Goal: Task Accomplishment & Management: Manage account settings

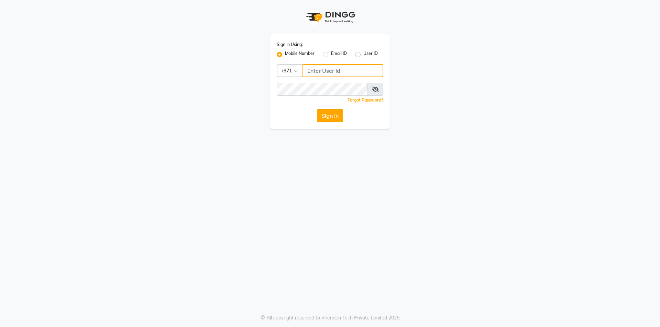
type input "502368109"
click at [333, 115] on button "Sign In" at bounding box center [330, 115] width 26 height 13
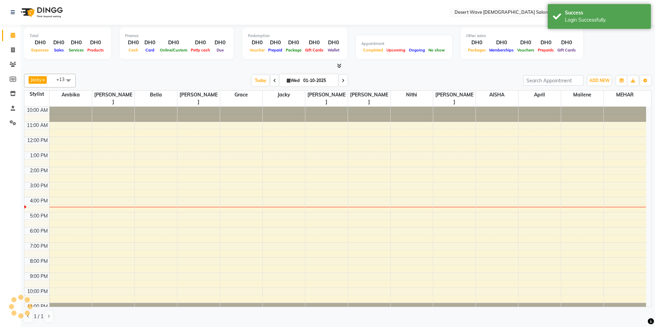
select select "en"
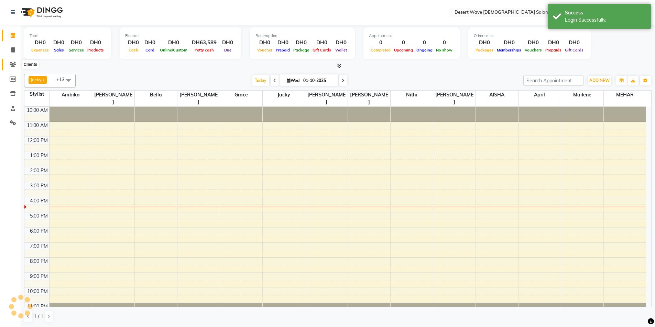
click at [12, 64] on icon at bounding box center [13, 64] width 7 height 5
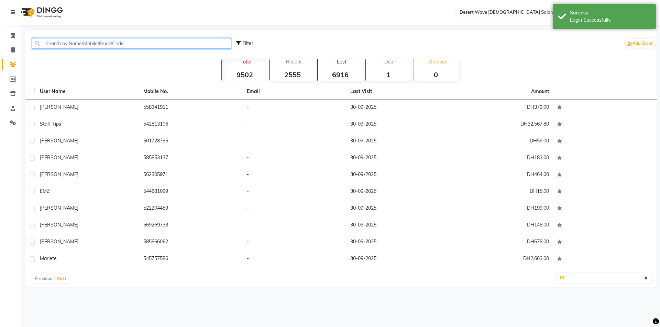
click at [60, 44] on input "text" at bounding box center [131, 43] width 199 height 11
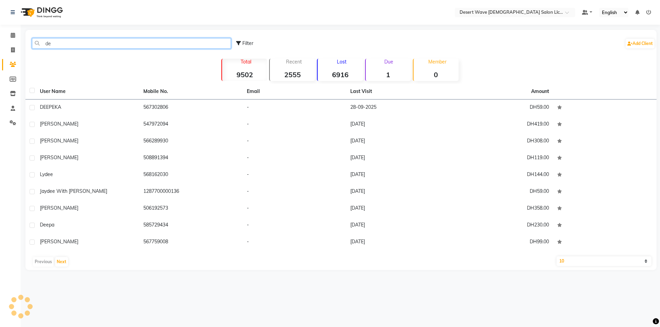
type input "d"
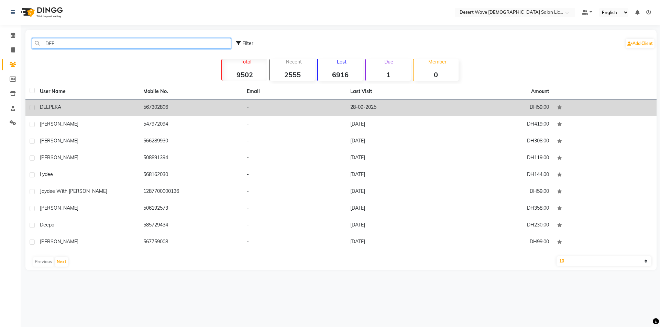
type input "DEE"
click at [165, 105] on td "567302806" at bounding box center [190, 108] width 103 height 17
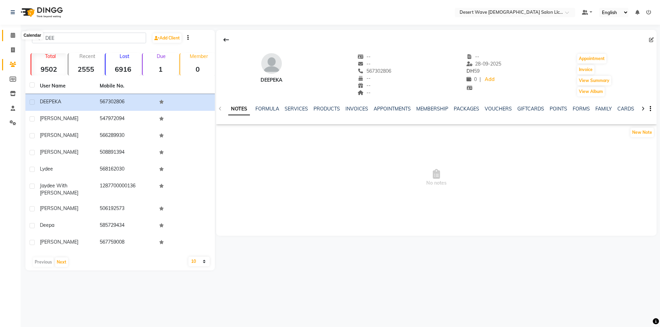
click at [12, 35] on icon at bounding box center [13, 35] width 4 height 5
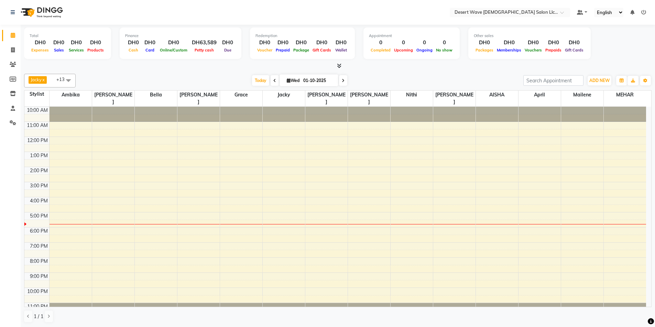
click at [66, 81] on span at bounding box center [69, 80] width 14 height 13
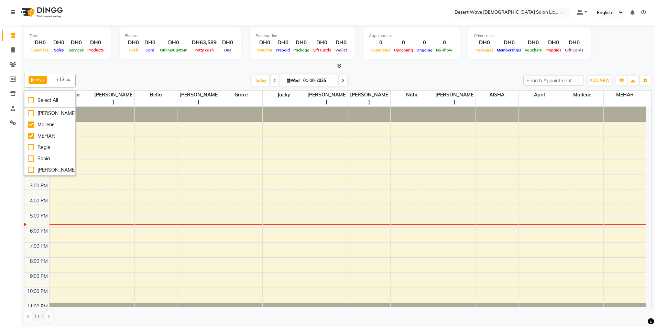
scroll to position [250, 0]
click at [48, 146] on div "Regie" at bounding box center [50, 147] width 44 height 7
checkbox input "true"
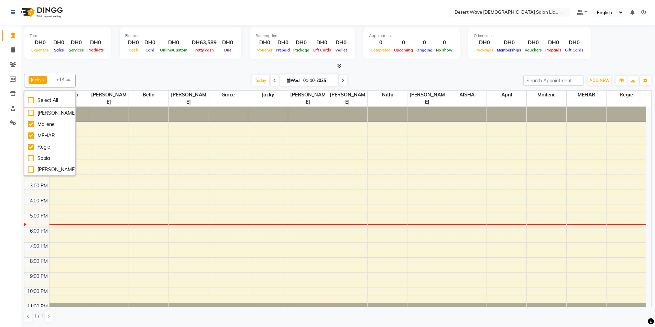
click at [613, 123] on div "10:00 AM 11:00 AM 12:00 PM 1:00 PM 2:00 PM 3:00 PM 4:00 PM 5:00 PM 6:00 PM 7:00…" at bounding box center [334, 212] width 621 height 211
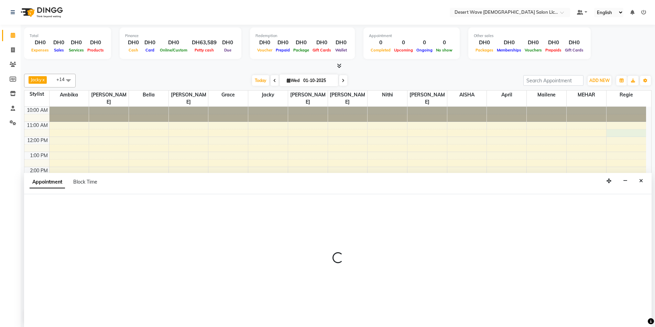
scroll to position [0, 0]
select select "91384"
select select "tentative"
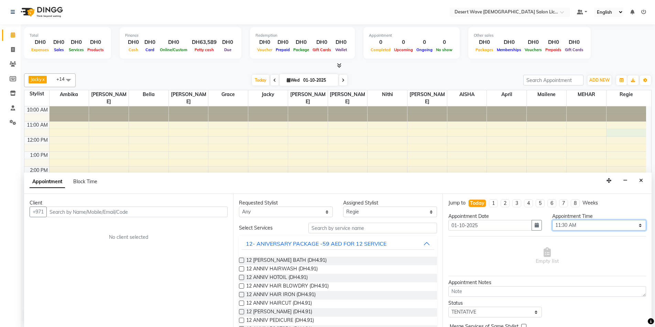
click at [597, 224] on select "Select 11:00 AM 11:05 AM 11:10 AM 11:15 AM 11:20 AM 11:25 AM 11:30 AM 11:35 AM …" at bounding box center [599, 225] width 94 height 11
select select "705"
click at [552, 220] on select "Select 11:00 AM 11:05 AM 11:10 AM 11:15 AM 11:20 AM 11:25 AM 11:30 AM 11:35 AM …" at bounding box center [599, 225] width 94 height 11
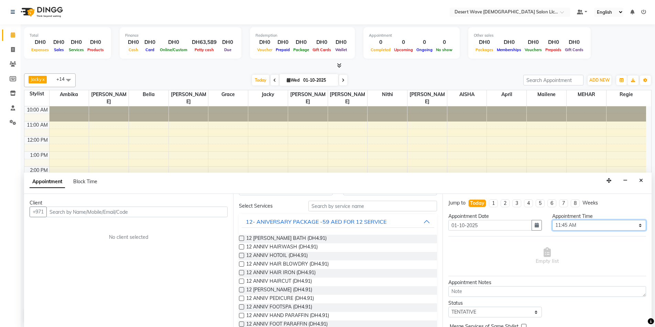
scroll to position [34, 0]
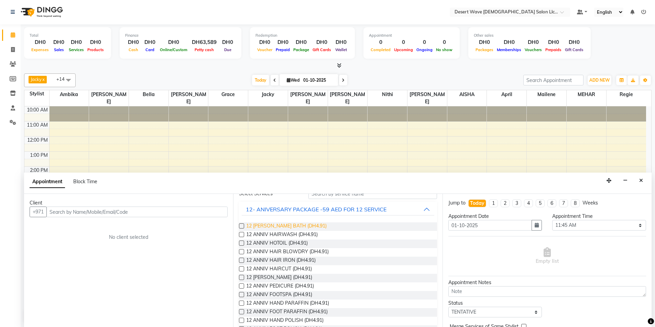
click at [305, 226] on span "12 ANNIV MOROCCAN BATH (DH4.91)" at bounding box center [286, 227] width 80 height 9
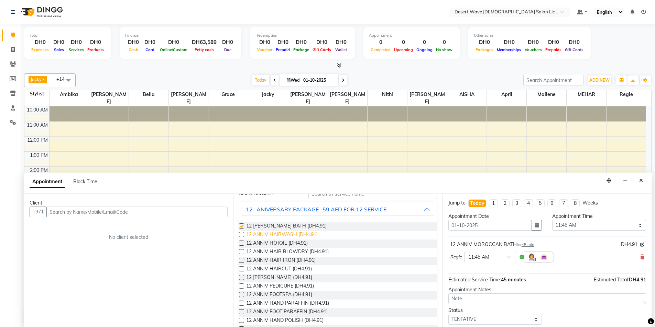
checkbox input "false"
click at [283, 244] on span "12 ANNIV HOTOIL (DH4.91)" at bounding box center [277, 244] width 62 height 9
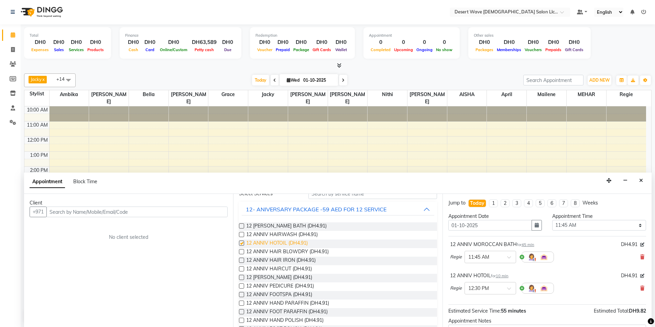
checkbox input "false"
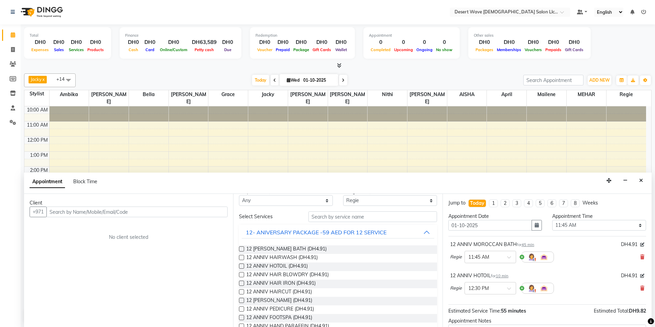
scroll to position [0, 0]
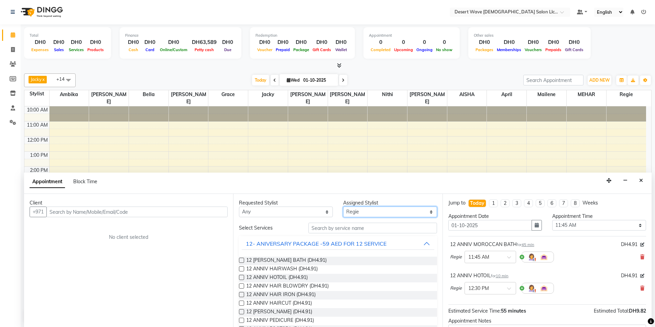
click at [373, 211] on select "Select AISHA Ambika Angie april Arci Bella Bhaby Cecil Cha Cheryl Elena Grace J…" at bounding box center [390, 212] width 94 height 11
select select "75750"
click at [343, 207] on select "Select AISHA Ambika Angie april Arci Bella Bhaby Cecil Cha Cheryl Elena Grace J…" at bounding box center [390, 212] width 94 height 11
click at [291, 286] on span "12 ANNIV HAIR BLOWDRY (DH4.91)" at bounding box center [287, 287] width 82 height 9
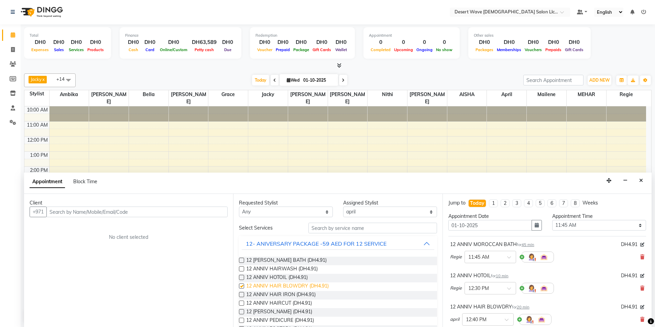
checkbox input "false"
click at [375, 214] on select "Select AISHA Ambika Angie april Arci Bella Bhaby Cecil Cha Cheryl Elena Grace J…" at bounding box center [390, 212] width 94 height 11
select select "79886"
click at [343, 207] on select "Select AISHA Ambika Angie april Arci Bella Bhaby Cecil Cha Cheryl Elena Grace J…" at bounding box center [390, 212] width 94 height 11
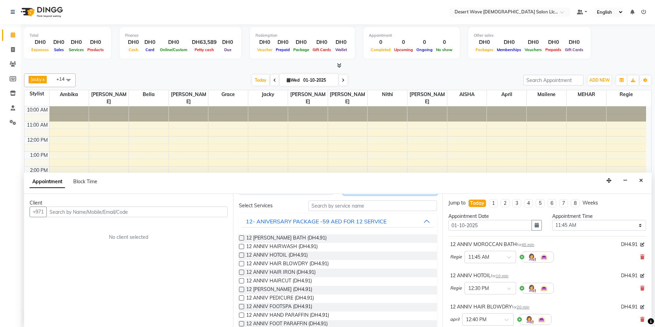
scroll to position [34, 0]
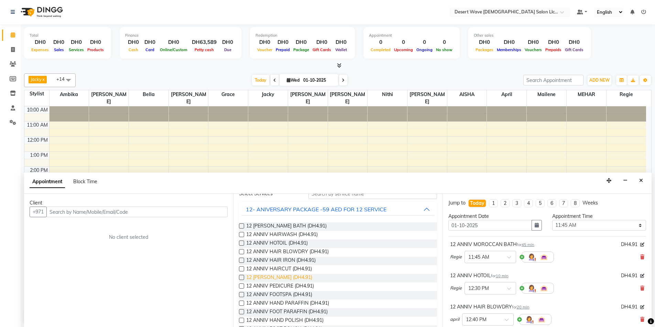
click at [277, 278] on span "12 [PERSON_NAME] (DH4.91)" at bounding box center [279, 278] width 66 height 9
checkbox input "false"
click at [279, 288] on span "12 ANNIV PEDICURE (DH4.91)" at bounding box center [280, 287] width 68 height 9
checkbox input "false"
click at [279, 295] on span "12 ANNIV FOOTSPA (DH4.91)" at bounding box center [279, 295] width 66 height 9
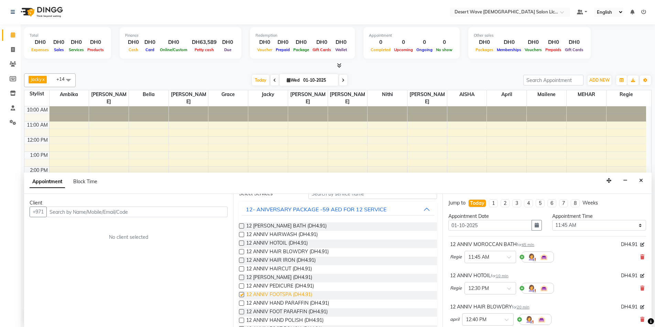
checkbox input "false"
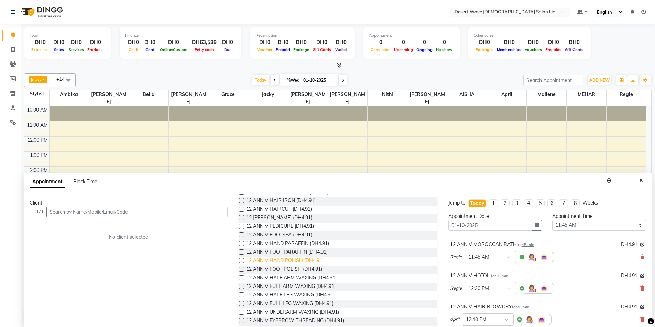
scroll to position [103, 0]
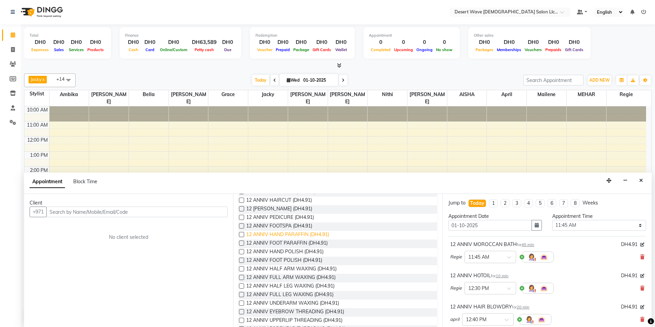
click at [276, 234] on span "12 ANNIV HAND PARAFFIN (DH4.91)" at bounding box center [287, 235] width 83 height 9
checkbox input "false"
click at [277, 244] on span "12 ANNIV FOOT PARAFFIN (DH4.91)" at bounding box center [286, 244] width 81 height 9
checkbox input "false"
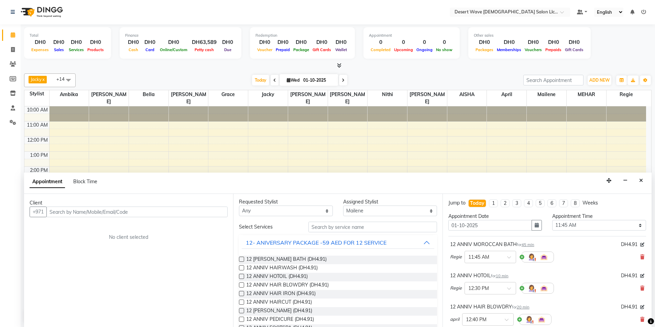
scroll to position [0, 0]
click at [378, 213] on select "Select AISHA Ambika Angie april Arci Bella Bhaby Cecil Cha Cheryl Elena Grace J…" at bounding box center [390, 212] width 94 height 11
select select "50403"
click at [343, 207] on select "Select AISHA Ambika Angie april Arci Bella Bhaby Cecil Cha Cheryl Elena Grace J…" at bounding box center [390, 212] width 94 height 11
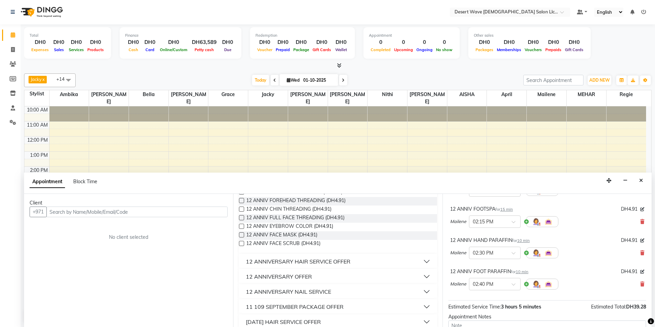
scroll to position [241, 0]
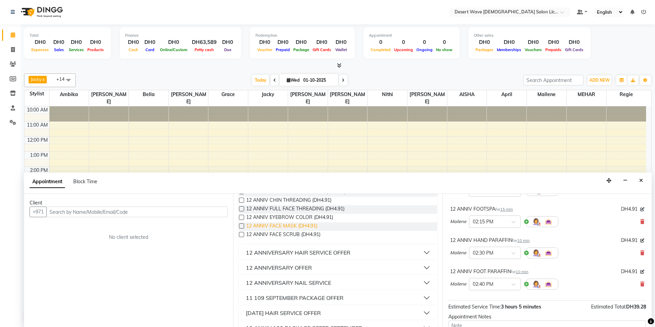
click at [279, 225] on span "12 ANNIV FACE MASK (DH4.91)" at bounding box center [281, 227] width 71 height 9
checkbox input "false"
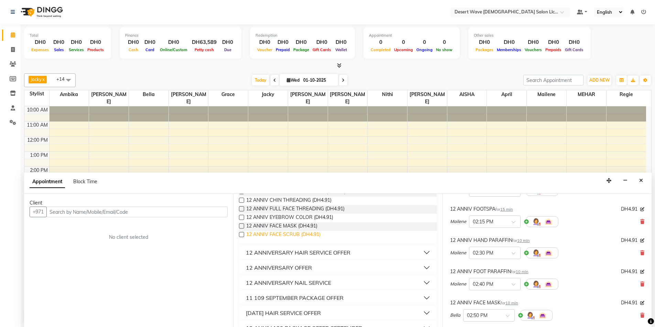
click at [279, 235] on span "12 ANNIV FACE SCRUB (DH4.91)" at bounding box center [283, 235] width 74 height 9
checkbox input "false"
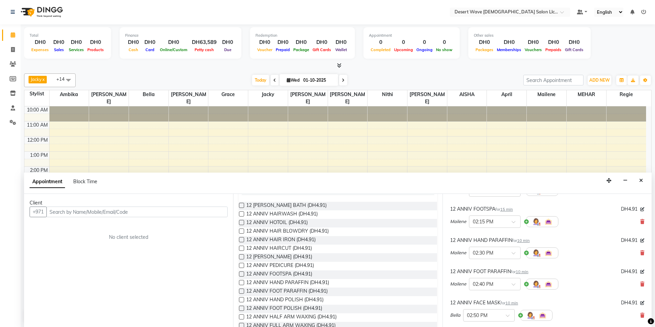
scroll to position [0, 0]
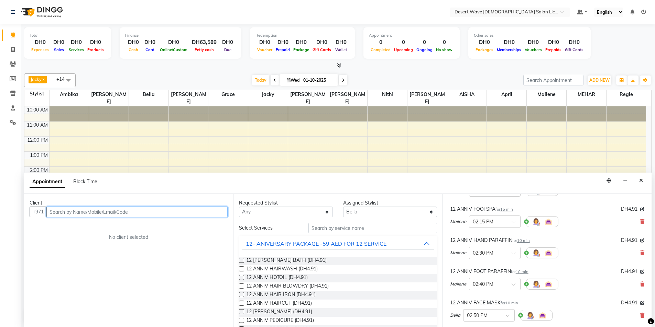
click at [66, 215] on input "text" at bounding box center [136, 212] width 181 height 11
type input "0588567307"
click at [213, 213] on span "Add Client" at bounding box center [213, 212] width 23 height 6
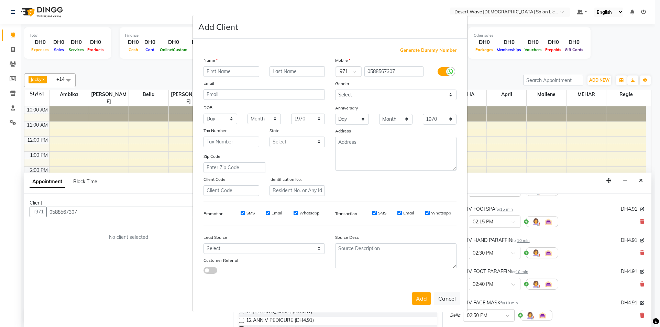
click at [236, 70] on input "text" at bounding box center [231, 71] width 56 height 11
type input "[PERSON_NAME]"
click at [422, 301] on button "Add" at bounding box center [421, 299] width 19 height 12
click at [422, 299] on button "Add" at bounding box center [421, 299] width 19 height 12
click at [421, 298] on button "Add" at bounding box center [421, 299] width 19 height 12
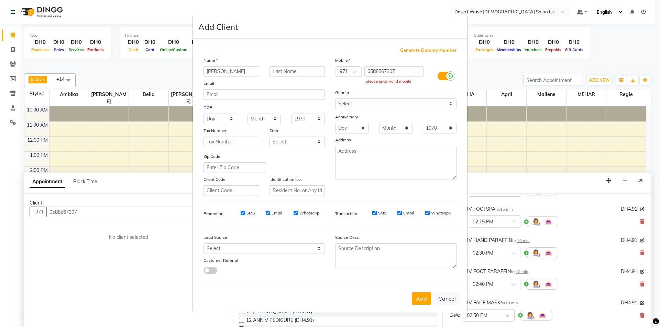
click at [80, 213] on ngb-modal-window "Add Client Generate Dummy Number Name LYN Email DOB Day 01 02 03 04 05 06 07 08…" at bounding box center [330, 163] width 660 height 327
click at [82, 211] on ngb-modal-window "Add Client Generate Dummy Number Name LYN Email DOB Day 01 02 03 04 05 06 07 08…" at bounding box center [330, 163] width 660 height 327
click at [444, 299] on button "Cancel" at bounding box center [447, 298] width 26 height 13
select select
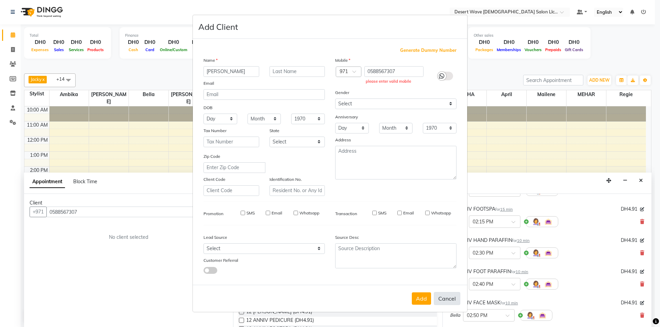
select select
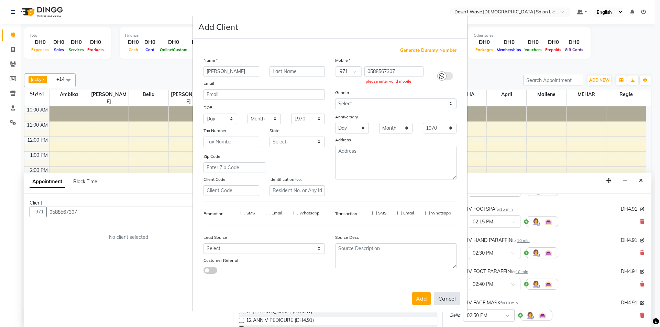
checkbox input "false"
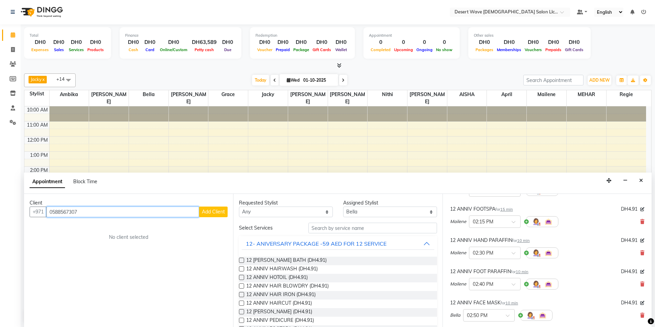
click at [84, 215] on input "0588567307" at bounding box center [122, 212] width 153 height 11
type input "0588567307"
click at [214, 210] on span "Add Client" at bounding box center [213, 212] width 23 height 6
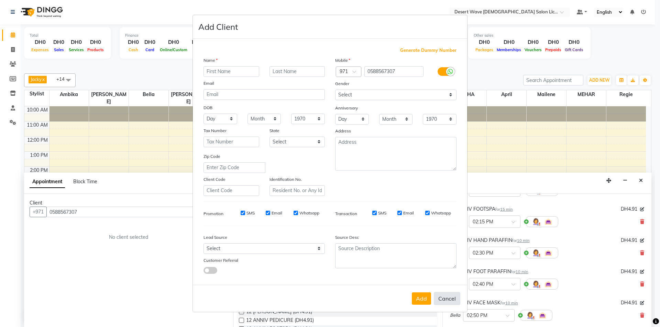
click at [446, 300] on button "Cancel" at bounding box center [447, 298] width 26 height 13
select select
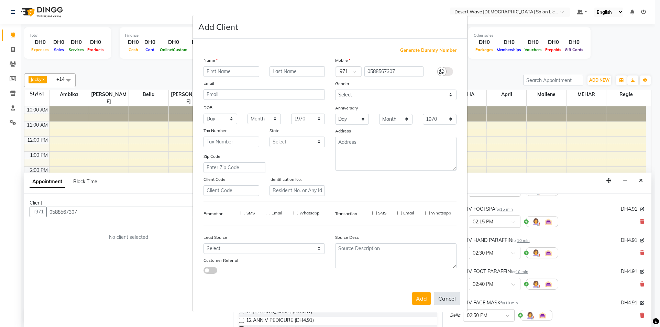
select select
checkbox input "false"
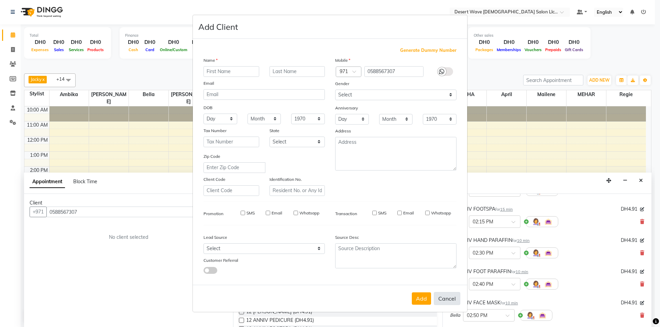
checkbox input "false"
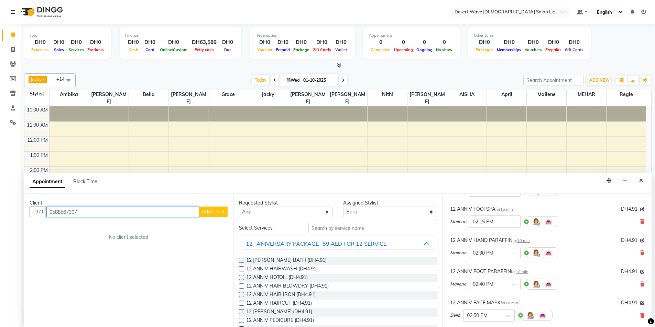
click at [52, 213] on input "0588567307" at bounding box center [122, 212] width 153 height 11
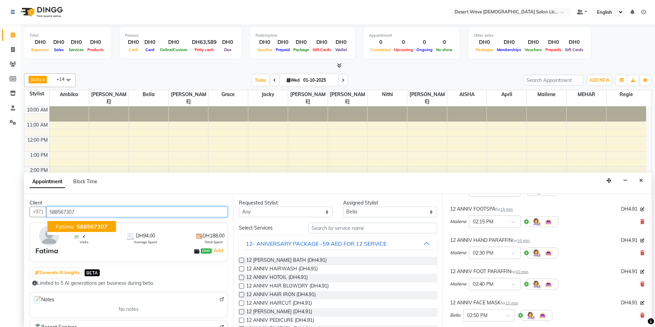
click at [76, 211] on input "588567307" at bounding box center [136, 212] width 181 height 11
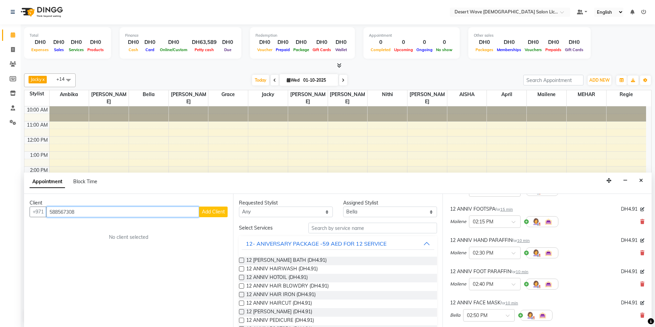
type input "588567308"
click at [214, 212] on span "Add Client" at bounding box center [213, 212] width 23 height 6
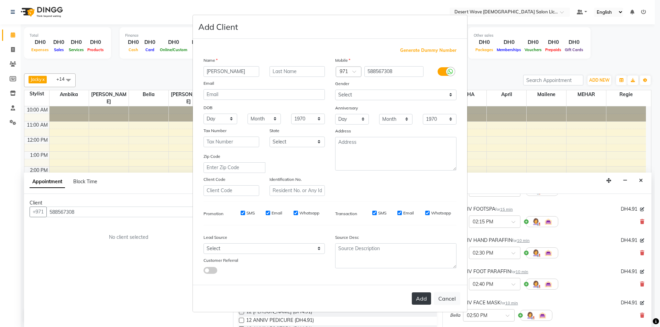
type input "[PERSON_NAME]"
click at [423, 296] on button "Add" at bounding box center [421, 299] width 19 height 12
select select
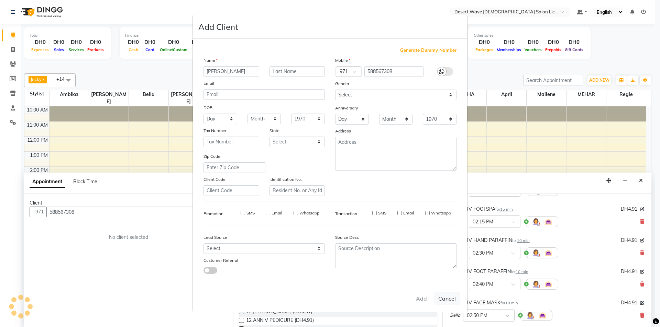
select select
checkbox input "false"
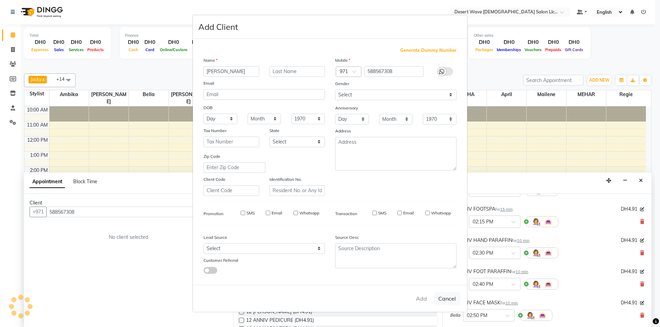
checkbox input "false"
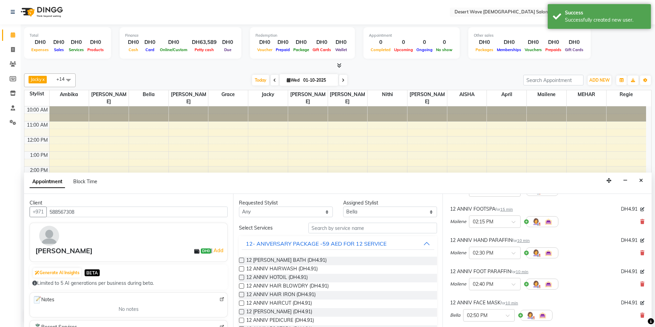
scroll to position [322, 0]
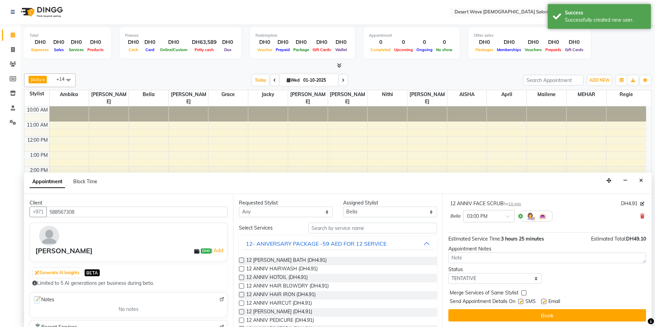
click at [548, 316] on button "Book" at bounding box center [547, 316] width 198 height 12
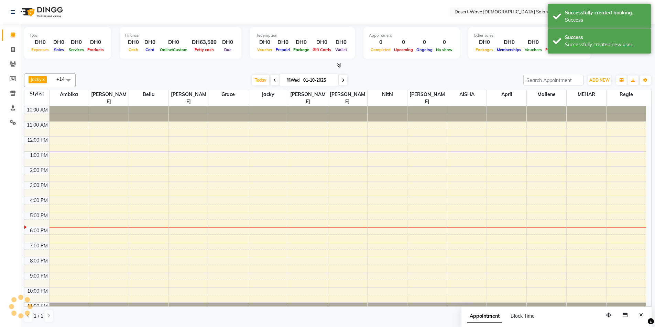
scroll to position [0, 0]
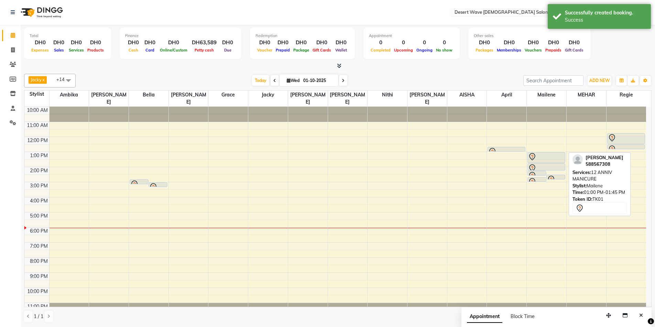
click at [545, 153] on div at bounding box center [546, 157] width 36 height 8
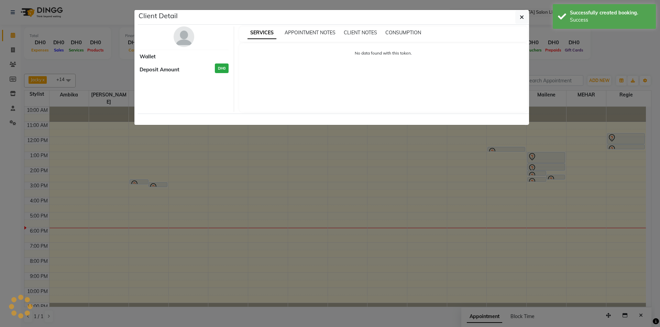
select select "7"
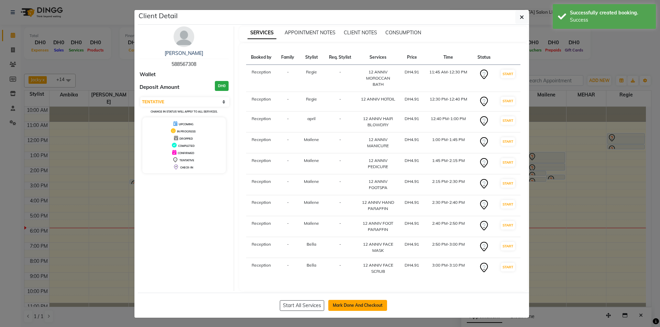
click at [368, 307] on button "Mark Done And Checkout" at bounding box center [357, 305] width 59 height 11
select select "service"
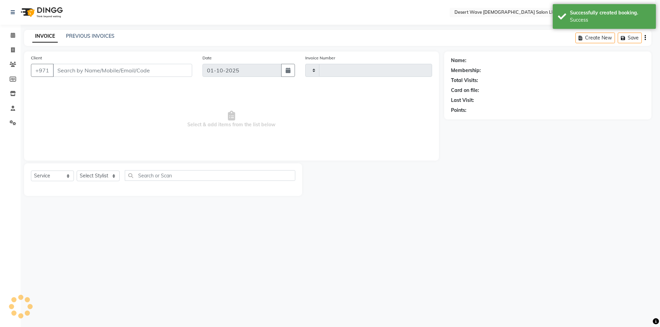
type input "7585"
select select "6563"
select select "50418"
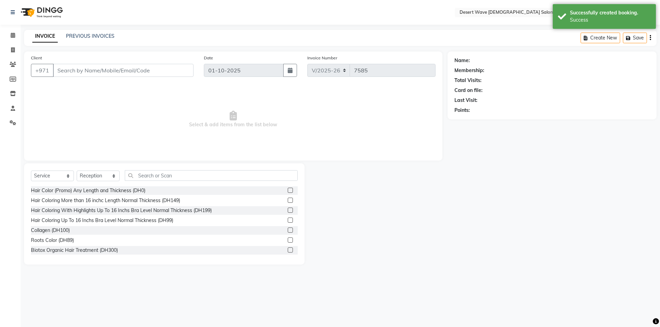
type input "588567308"
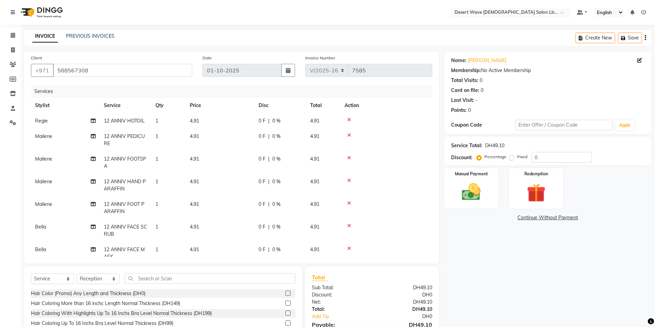
click at [158, 122] on td "1" at bounding box center [168, 120] width 34 height 15
select select "91384"
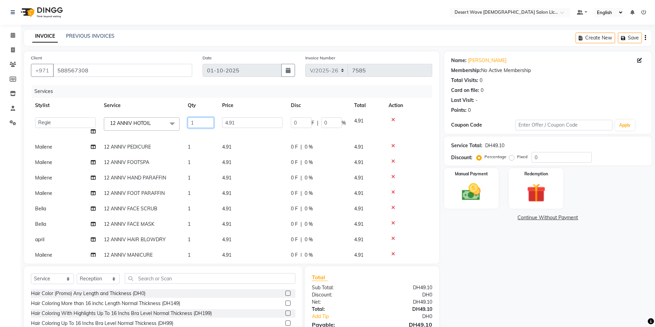
click at [194, 126] on input "1" at bounding box center [201, 123] width 26 height 11
type input "2"
click at [190, 242] on tbody "Accounts AISHA Ambika Angie april Arci Bella Bhaby Cecil Cha Cheryl Donna Elena…" at bounding box center [231, 195] width 401 height 165
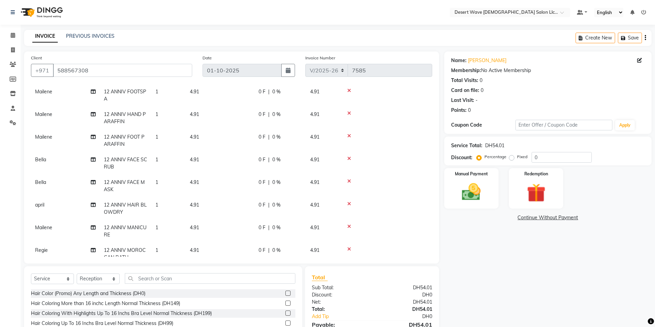
scroll to position [69, 0]
click at [162, 206] on td "1" at bounding box center [168, 207] width 34 height 23
select select "75750"
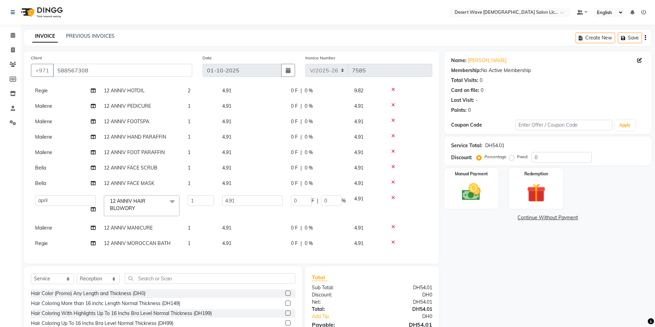
scroll to position [35, 0]
click at [193, 196] on input "1" at bounding box center [201, 201] width 26 height 11
type input "2"
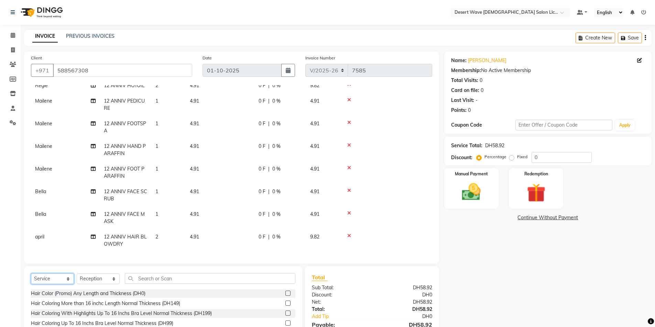
click at [50, 280] on select "Select Service Product Membership Package Voucher Prepaid Gift Card" at bounding box center [52, 279] width 43 height 11
select select "product"
click at [31, 274] on select "Select Service Product Membership Package Voucher Prepaid Gift Card" at bounding box center [52, 279] width 43 height 11
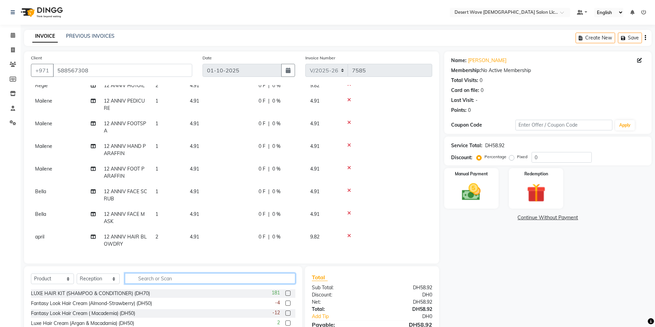
click at [179, 278] on input "text" at bounding box center [210, 279] width 170 height 11
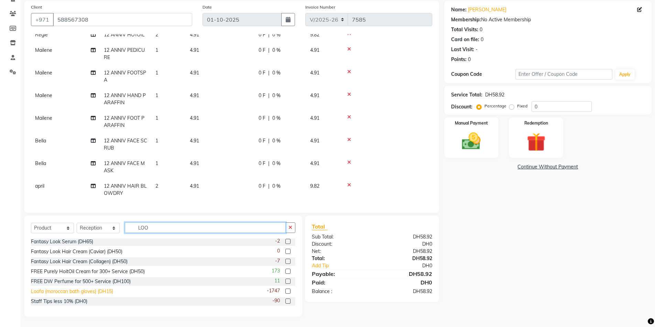
type input "LOO"
click at [106, 290] on div "Loofa (moroccan bath gloves) (DH15)" at bounding box center [72, 291] width 82 height 7
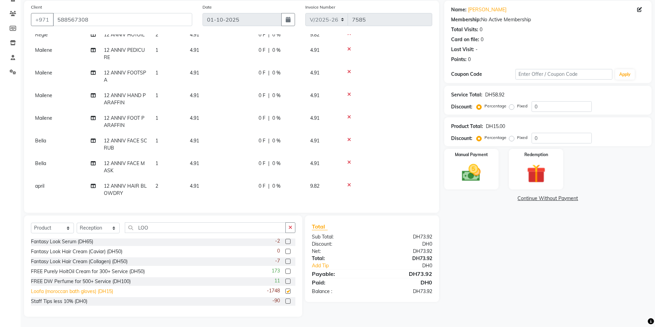
checkbox input "false"
click at [541, 165] on img at bounding box center [536, 174] width 32 height 24
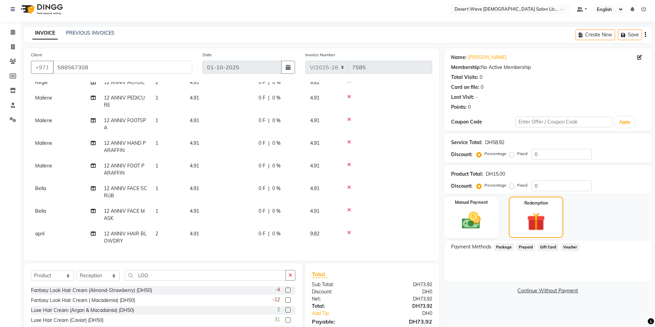
scroll to position [0, 0]
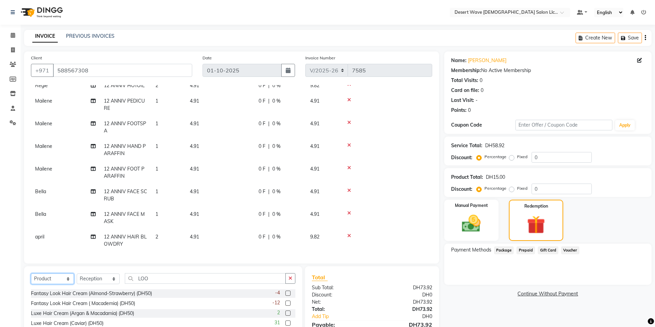
click at [53, 279] on select "Select Service Product Membership Package Voucher Prepaid Gift Card" at bounding box center [52, 279] width 43 height 11
select select "package"
click at [31, 274] on select "Select Service Product Membership Package Voucher Prepaid Gift Card" at bounding box center [52, 279] width 43 height 11
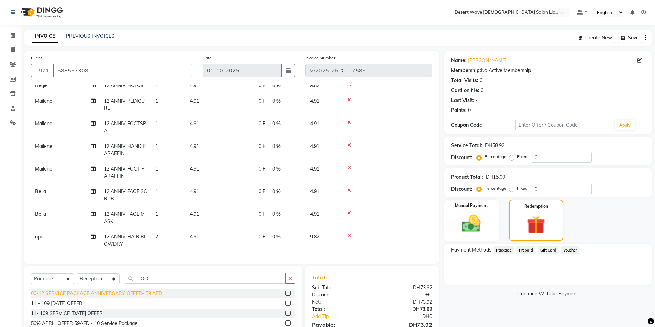
click at [68, 294] on div "00-12 SERVICE PACKAGE ANNIVERSARY OFFER- 59 AED" at bounding box center [96, 293] width 131 height 7
checkbox input "false"
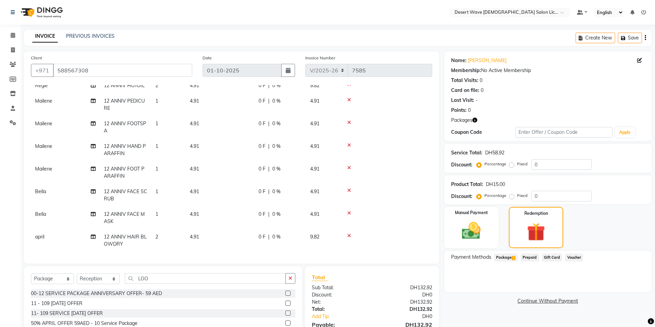
click at [501, 256] on span "Package 1" at bounding box center [506, 258] width 24 height 8
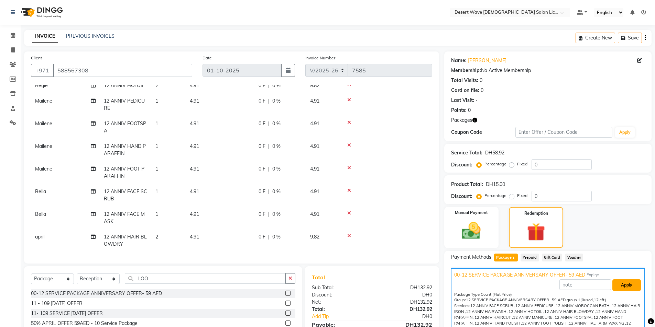
click at [622, 285] on button "Apply" at bounding box center [626, 286] width 29 height 12
click at [459, 224] on img at bounding box center [471, 231] width 32 height 22
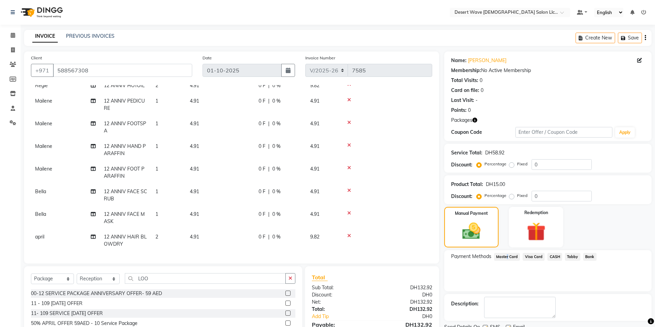
click at [506, 257] on span "Master Card" at bounding box center [507, 257] width 26 height 8
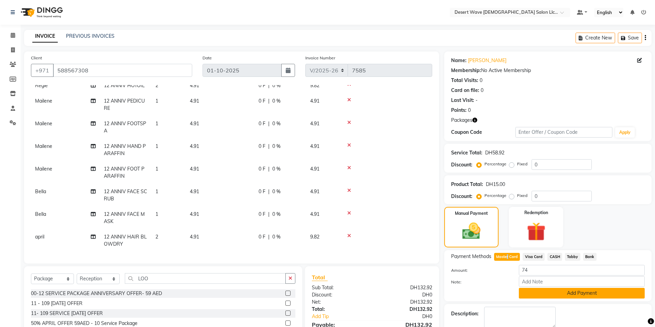
click at [588, 293] on button "Add Payment" at bounding box center [582, 293] width 126 height 11
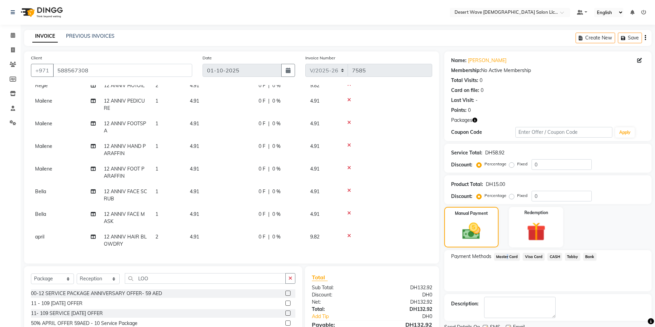
scroll to position [58, 0]
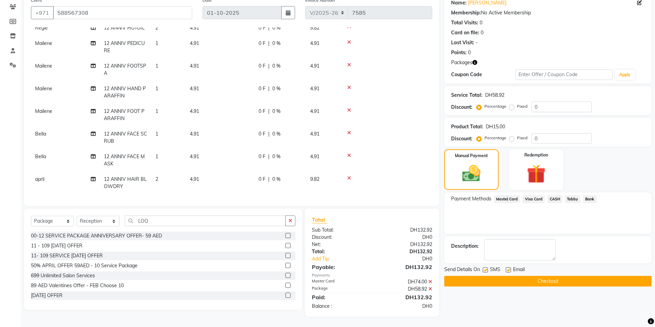
click at [552, 281] on button "Checkout" at bounding box center [547, 281] width 207 height 11
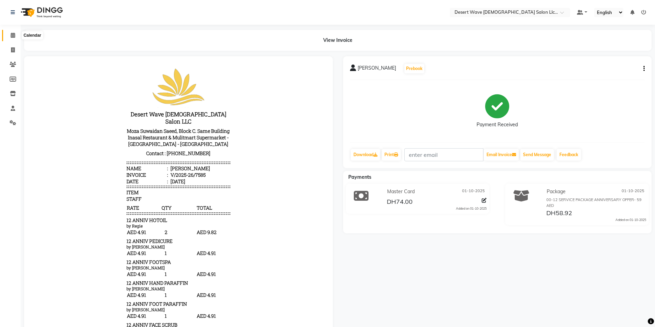
click at [13, 35] on icon at bounding box center [13, 35] width 4 height 5
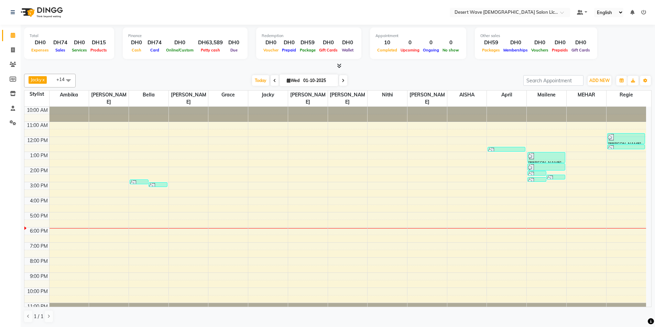
click at [420, 126] on div "10:00 AM 11:00 AM 12:00 PM 1:00 PM 2:00 PM 3:00 PM 4:00 PM 5:00 PM 6:00 PM 7:00…" at bounding box center [334, 212] width 621 height 211
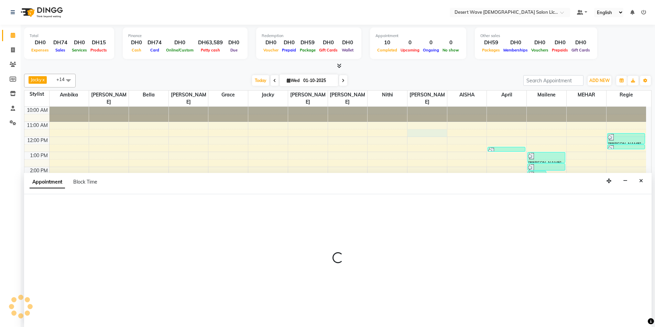
scroll to position [0, 0]
select select "50415"
select select "690"
select select "tentative"
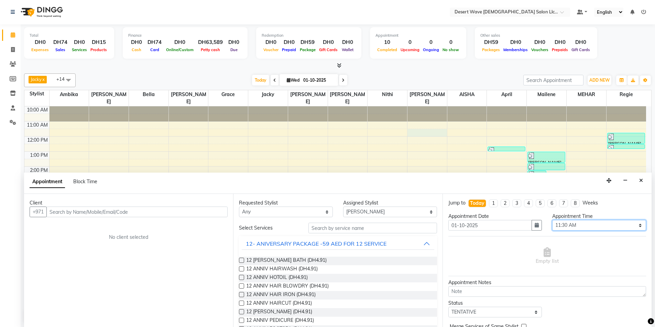
click at [597, 226] on select "Select 11:00 AM 11:05 AM 11:10 AM 11:15 AM 11:20 AM 11:25 AM 11:30 AM 11:35 AM …" at bounding box center [599, 225] width 94 height 11
select select "785"
click at [552, 220] on select "Select 11:00 AM 11:05 AM 11:10 AM 11:15 AM 11:20 AM 11:25 AM 11:30 AM 11:35 AM …" at bounding box center [599, 225] width 94 height 11
click at [270, 269] on span "12 ANNIV HAIRWASH (DH4.91)" at bounding box center [281, 270] width 71 height 9
checkbox input "false"
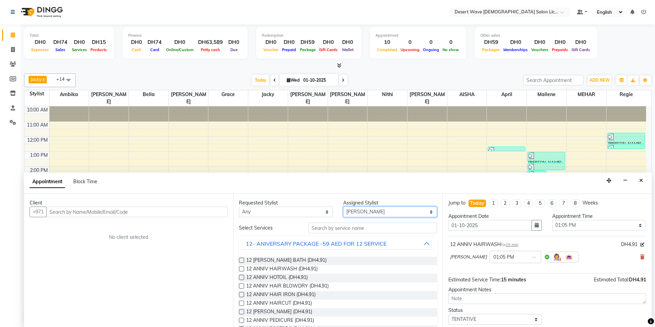
click at [385, 213] on select "Select AISHA Ambika Angie april Arci Bella Bhaby Cecil Cha Cheryl Elena Grace J…" at bounding box center [390, 212] width 94 height 11
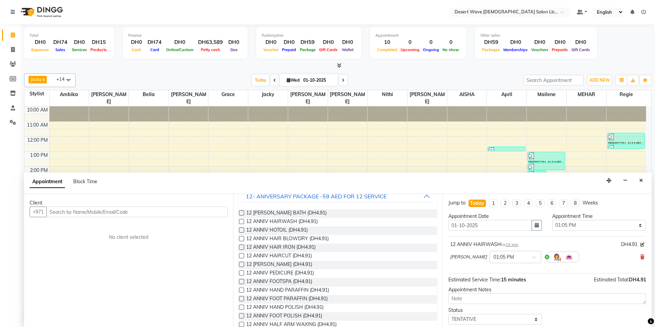
scroll to position [69, 0]
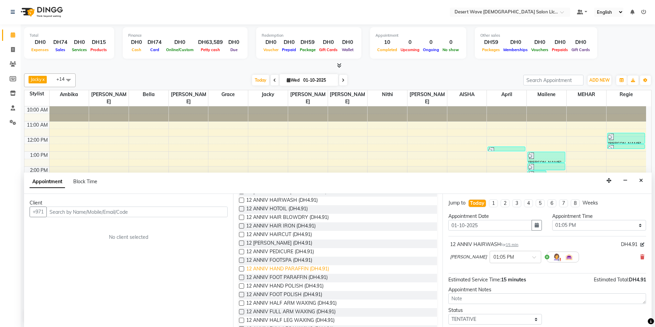
click at [288, 270] on span "12 ANNIV HAND PARAFFIN (DH4.91)" at bounding box center [287, 270] width 83 height 9
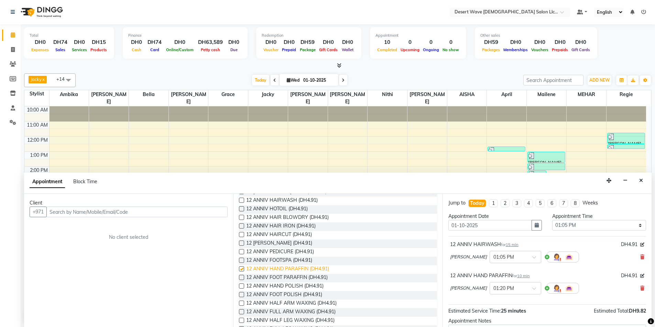
checkbox input "false"
click at [288, 279] on span "12 ANNIV FOOT PARAFFIN (DH4.91)" at bounding box center [286, 278] width 81 height 9
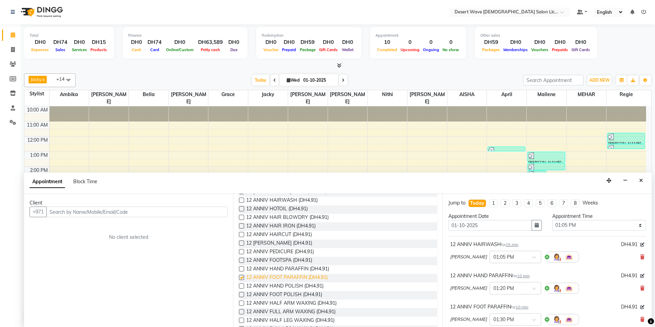
checkbox input "false"
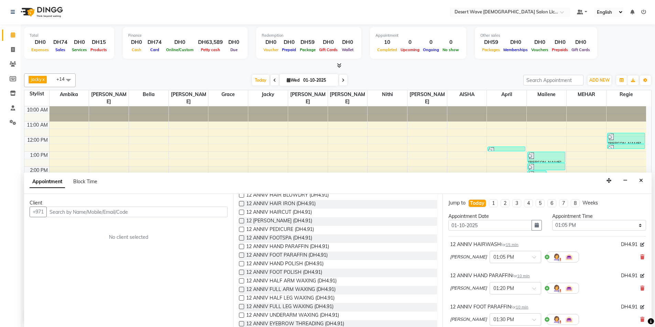
scroll to position [103, 0]
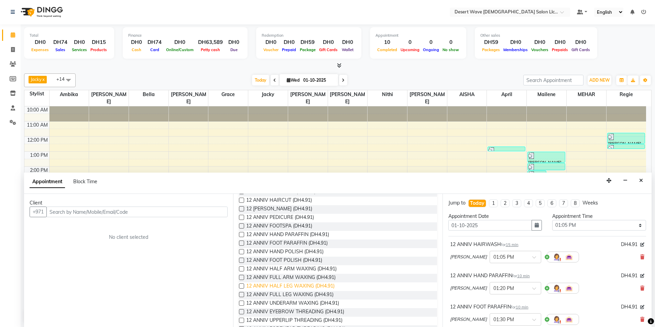
click at [283, 286] on span "12 ANNIV HALF LEG WAXING (DH4.91)" at bounding box center [290, 287] width 88 height 9
checkbox input "false"
click at [287, 303] on span "12 ANNIV UNDERARM WAXING (DH4.91)" at bounding box center [292, 304] width 93 height 9
checkbox input "false"
click at [286, 312] on span "12 ANNIV EYEBROW THREADING (DH4.91)" at bounding box center [295, 313] width 98 height 9
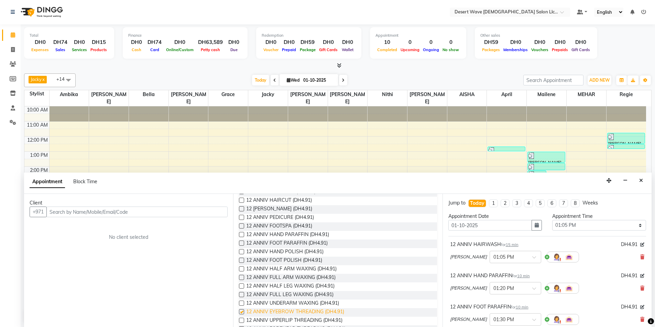
checkbox input "false"
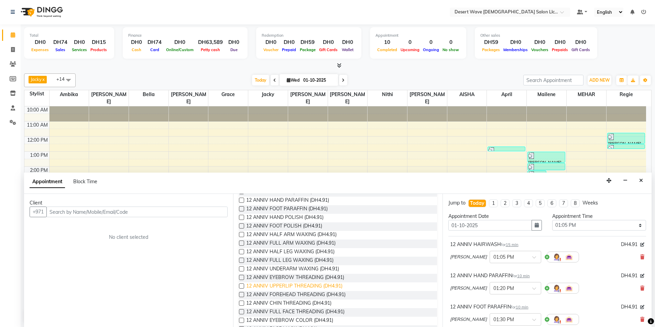
click at [289, 286] on span "12 ANNIV UPPERLIP THREADING (DH4.91)" at bounding box center [294, 287] width 96 height 9
checkbox input "false"
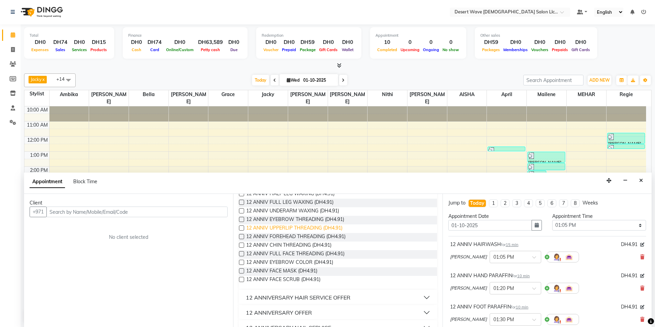
scroll to position [206, 0]
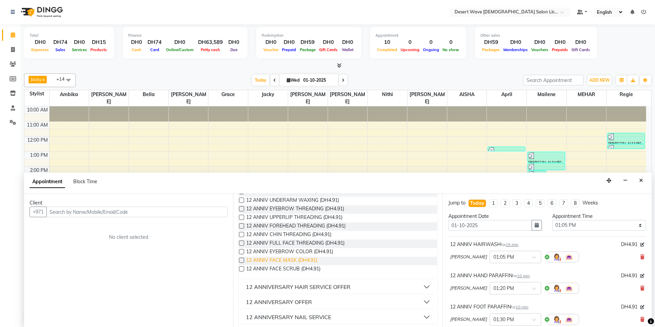
click at [288, 260] on span "12 ANNIV FACE MASK (DH4.91)" at bounding box center [281, 261] width 71 height 9
checkbox input "false"
click at [286, 267] on span "12 ANNIV FACE SCRUB (DH4.91)" at bounding box center [283, 270] width 74 height 9
checkbox input "false"
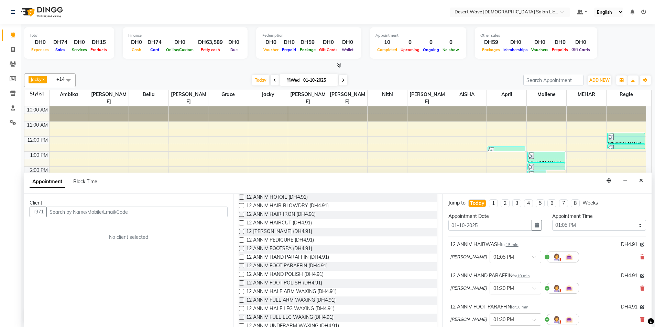
scroll to position [0, 0]
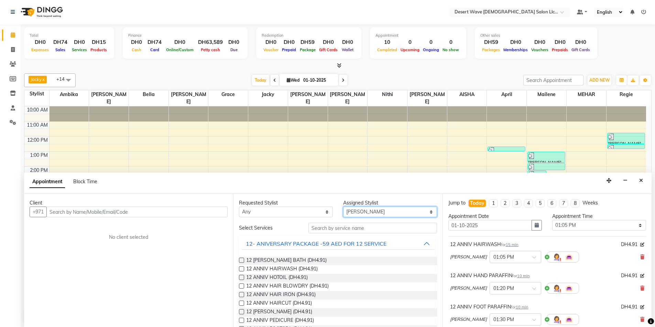
click at [375, 212] on select "Select AISHA Ambika Angie april Arci Bella Bhaby Cecil Cha Cheryl Elena Grace J…" at bounding box center [390, 212] width 94 height 11
select select "63284"
click at [343, 207] on select "Select AISHA Ambika Angie april Arci Bella Bhaby Cecil Cha Cheryl Elena Grace J…" at bounding box center [390, 212] width 94 height 11
click at [278, 286] on span "12 ANNIV HAIR BLOWDRY (DH4.91)" at bounding box center [287, 287] width 82 height 9
checkbox input "false"
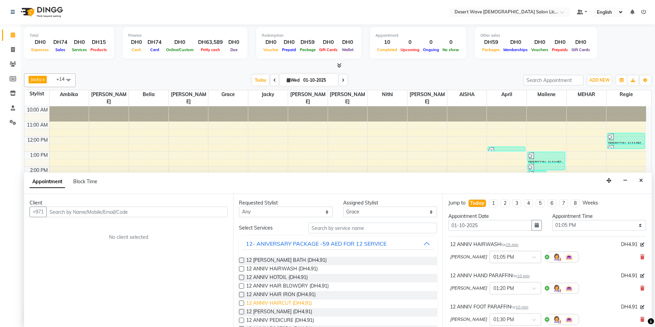
click at [282, 304] on span "12 ANNIV HAIRCUT (DH4.91)" at bounding box center [279, 304] width 66 height 9
checkbox input "false"
click at [101, 211] on input "text" at bounding box center [136, 212] width 181 height 11
type input "0"
type input "529827800"
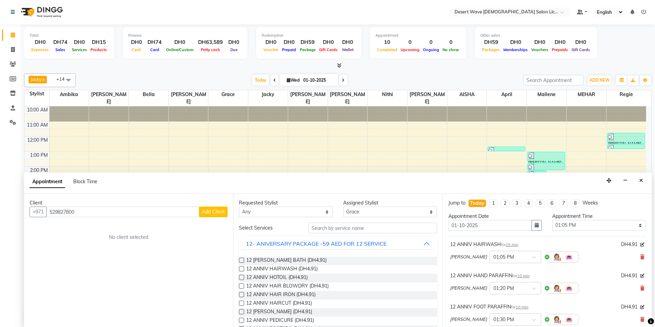
click at [213, 209] on span "Add Client" at bounding box center [213, 212] width 23 height 6
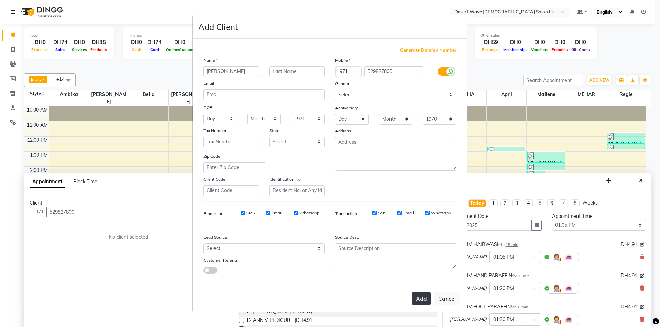
type input "[PERSON_NAME]"
click at [423, 299] on button "Add" at bounding box center [421, 299] width 19 height 12
select select
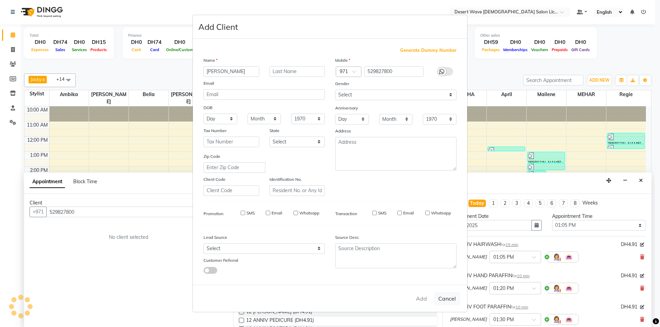
select select
checkbox input "false"
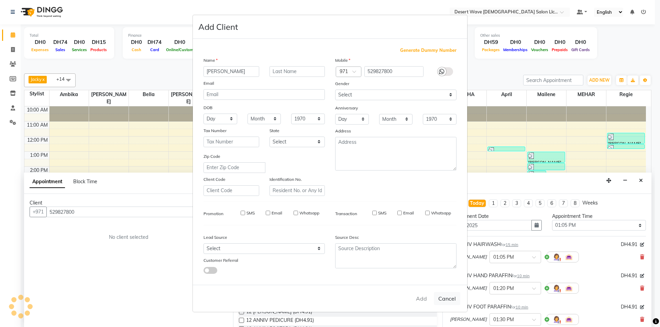
checkbox input "false"
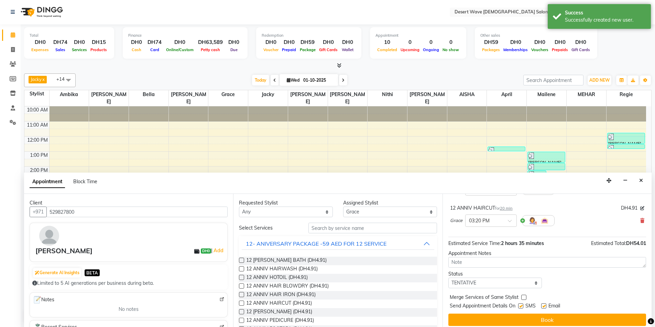
scroll to position [354, 0]
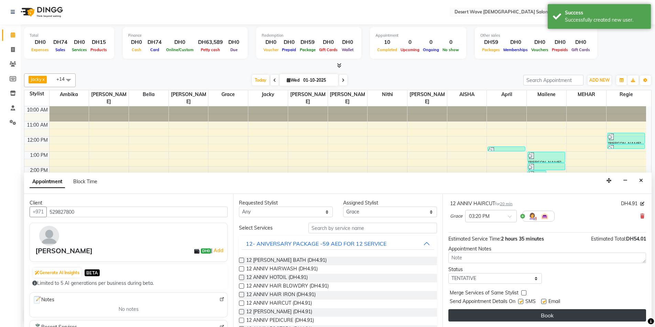
click at [555, 315] on button "Book" at bounding box center [547, 316] width 198 height 12
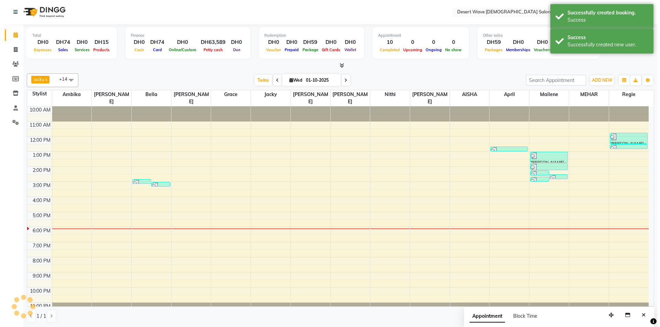
scroll to position [0, 0]
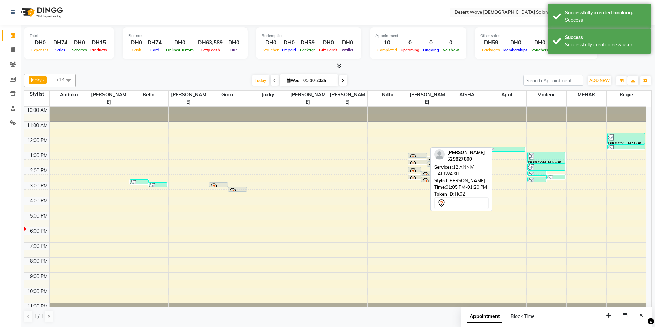
click at [418, 154] on div at bounding box center [418, 158] width 18 height 8
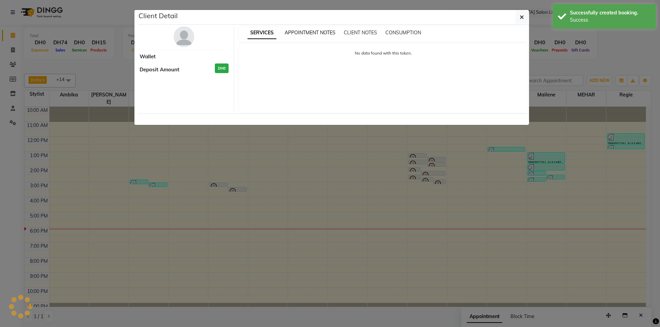
select select "7"
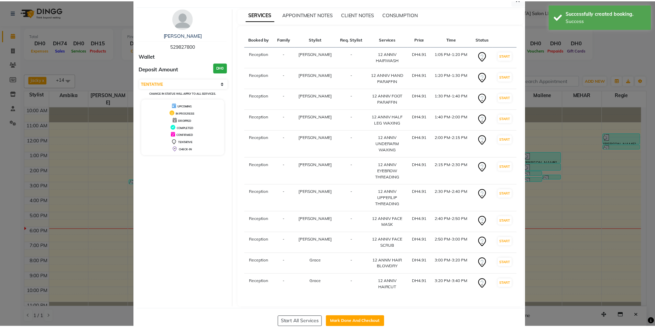
scroll to position [35, 0]
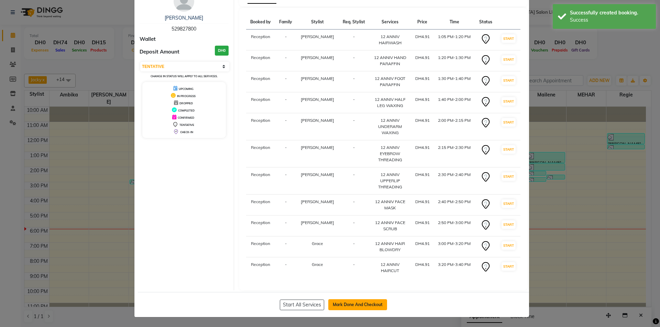
click at [359, 303] on button "Mark Done And Checkout" at bounding box center [357, 305] width 59 height 11
select select "service"
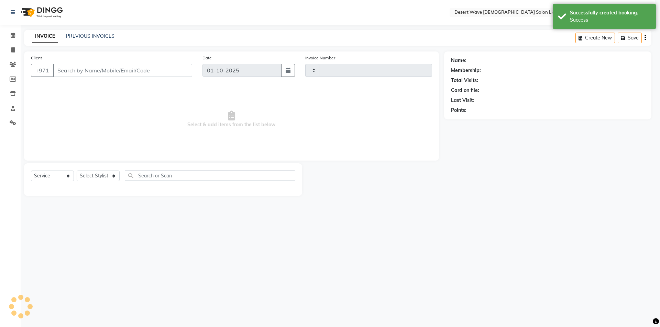
type input "7586"
select select "6563"
type input "529827800"
select select "50418"
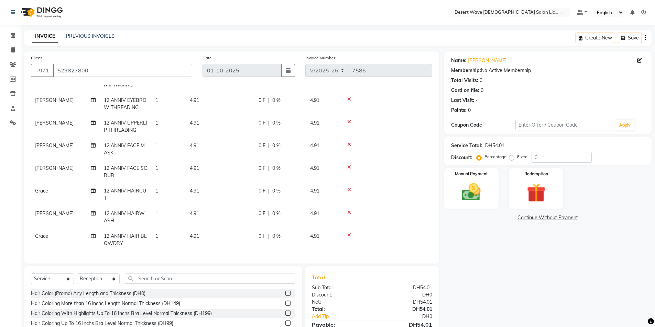
scroll to position [51, 0]
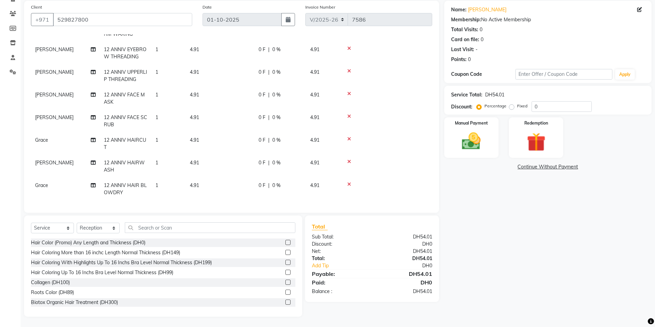
click at [156, 182] on span "1" at bounding box center [156, 185] width 3 height 6
select select "63284"
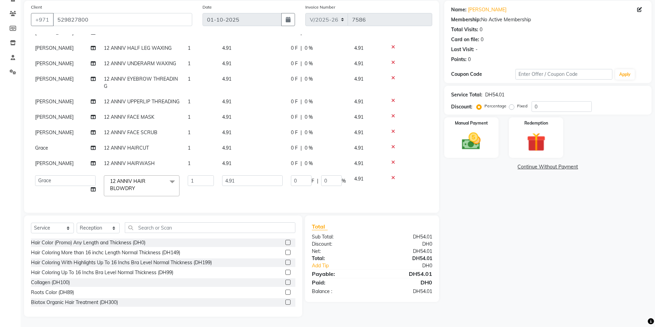
scroll to position [65, 0]
click at [198, 176] on input "1" at bounding box center [201, 181] width 26 height 11
type input "2"
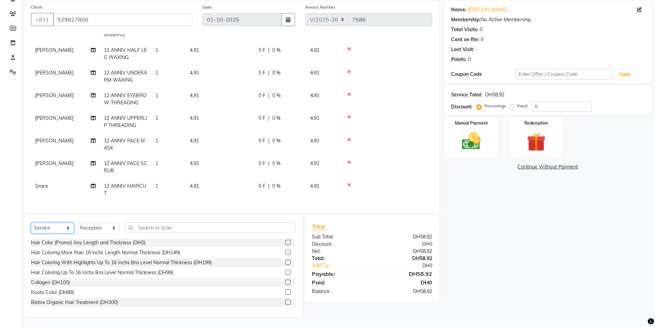
scroll to position [80, 0]
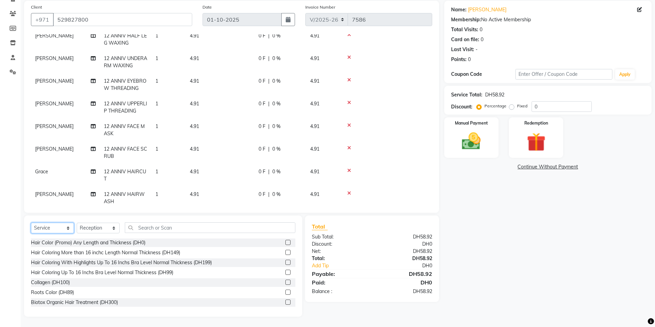
click at [49, 226] on select "Select Service Product Membership Package Voucher Prepaid Gift Card" at bounding box center [52, 228] width 43 height 11
select select "package"
click at [31, 223] on select "Select Service Product Membership Package Voucher Prepaid Gift Card" at bounding box center [52, 228] width 43 height 11
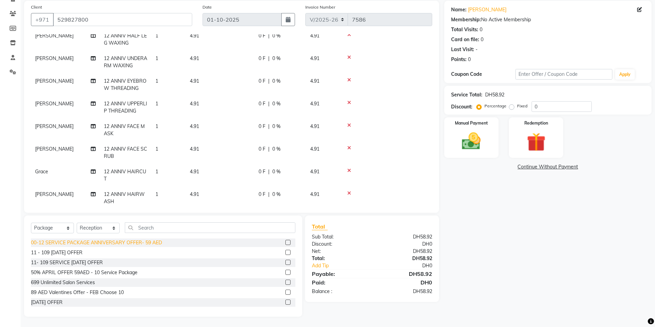
click at [63, 242] on div "00-12 SERVICE PACKAGE ANNIVERSARY OFFER- 59 AED" at bounding box center [96, 243] width 131 height 7
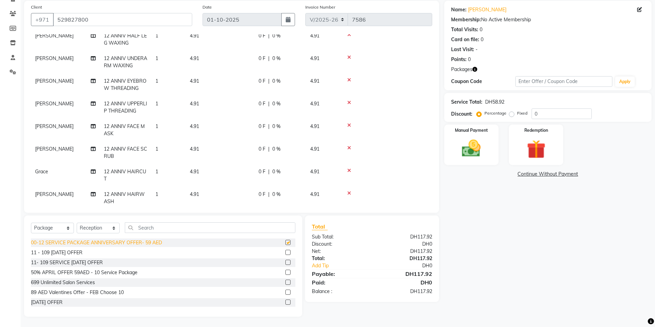
checkbox input "false"
click at [551, 156] on img at bounding box center [536, 149] width 32 height 24
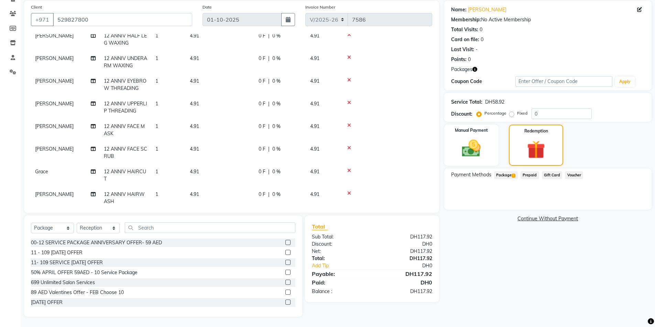
click at [504, 175] on span "Package 1" at bounding box center [506, 175] width 24 height 8
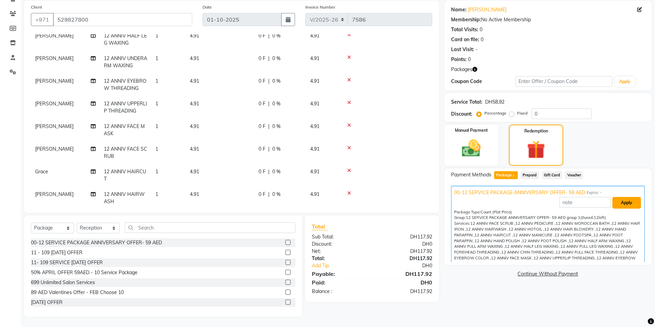
click at [623, 203] on button "Apply" at bounding box center [626, 203] width 29 height 12
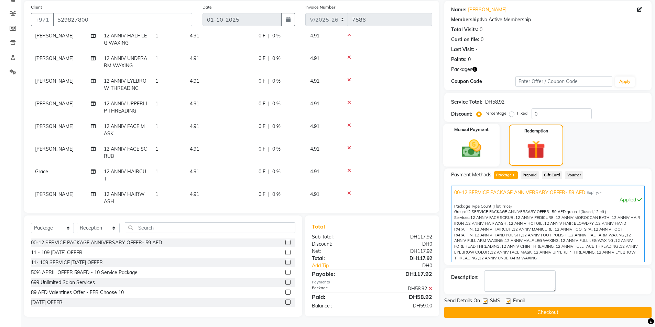
click at [462, 148] on img at bounding box center [471, 148] width 32 height 22
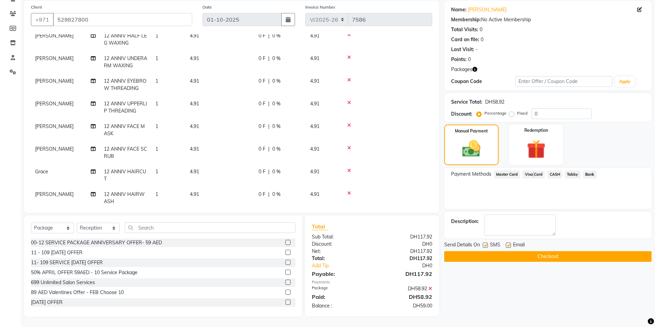
click at [531, 175] on span "Visa Card" at bounding box center [533, 175] width 22 height 8
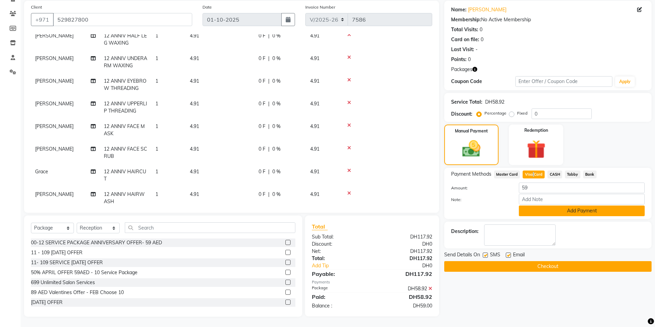
click at [579, 212] on button "Add Payment" at bounding box center [582, 211] width 126 height 11
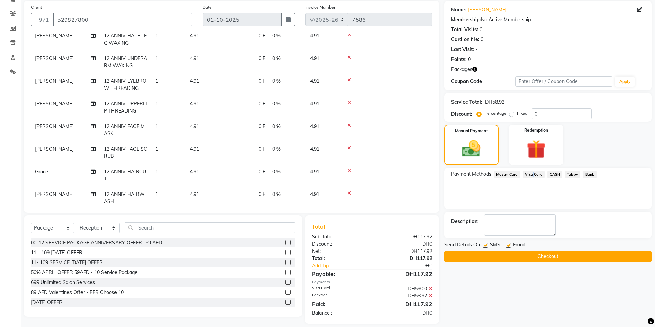
click at [560, 256] on button "Checkout" at bounding box center [547, 257] width 207 height 11
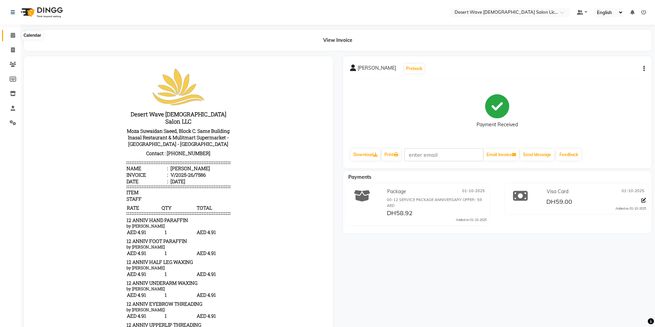
click at [11, 35] on icon at bounding box center [13, 35] width 4 height 5
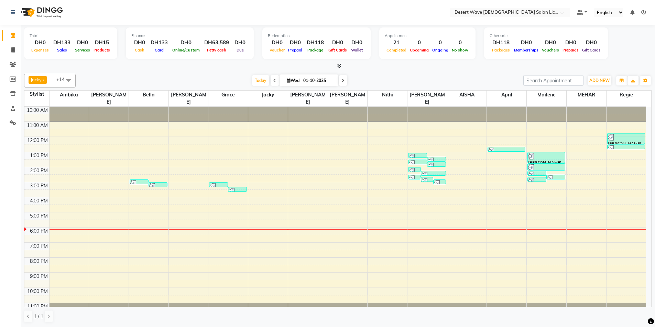
click at [311, 132] on div "10:00 AM 11:00 AM 12:00 PM 1:00 PM 2:00 PM 3:00 PM 4:00 PM 5:00 PM 6:00 PM 7:00…" at bounding box center [334, 212] width 621 height 211
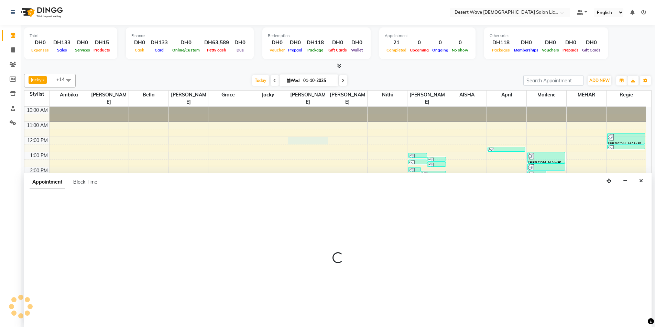
scroll to position [0, 0]
select select "59254"
select select "tentative"
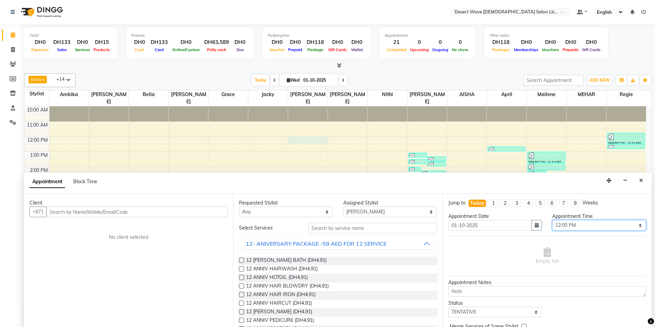
click at [588, 225] on select "Select 11:00 AM 11:05 AM 11:10 AM 11:15 AM 11:20 AM 11:25 AM 11:30 AM 11:35 AM …" at bounding box center [599, 225] width 94 height 11
select select "745"
click at [552, 220] on select "Select 11:00 AM 11:05 AM 11:10 AM 11:15 AM 11:20 AM 11:25 AM 11:30 AM 11:35 AM …" at bounding box center [599, 225] width 94 height 11
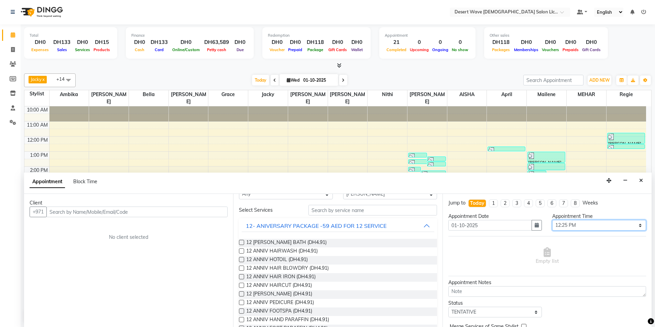
scroll to position [69, 0]
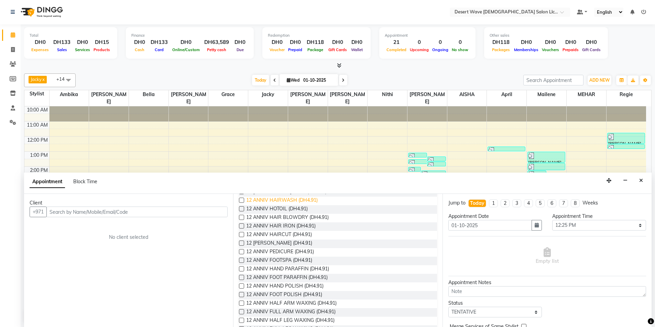
click at [283, 200] on span "12 ANNIV HAIRWASH (DH4.91)" at bounding box center [281, 201] width 71 height 9
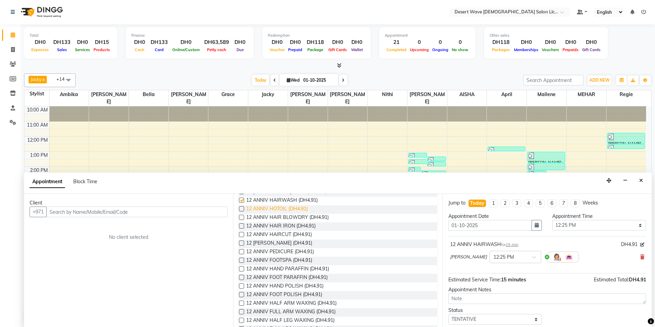
checkbox input "false"
click at [277, 209] on span "12 ANNIV HOTOIL (DH4.91)" at bounding box center [277, 210] width 62 height 9
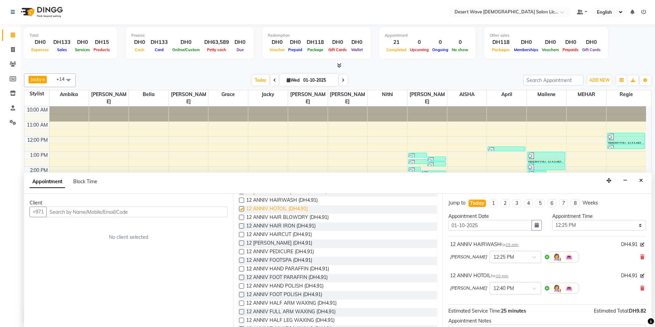
checkbox input "false"
click at [282, 243] on span "12 [PERSON_NAME] (DH4.91)" at bounding box center [279, 244] width 66 height 9
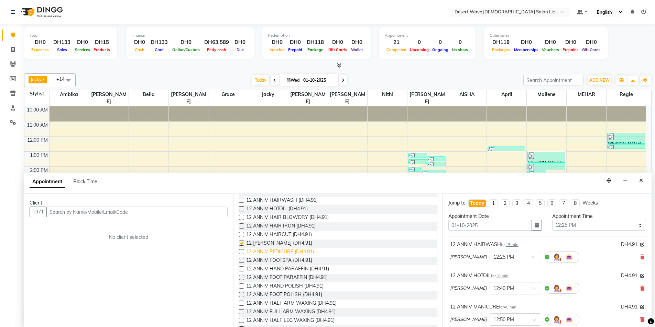
checkbox input "false"
click at [276, 253] on span "12 ANNIV PEDICURE (DH4.91)" at bounding box center [280, 252] width 68 height 9
checkbox input "false"
click at [274, 260] on span "12 ANNIV FOOTSPA (DH4.91)" at bounding box center [279, 261] width 66 height 9
checkbox input "false"
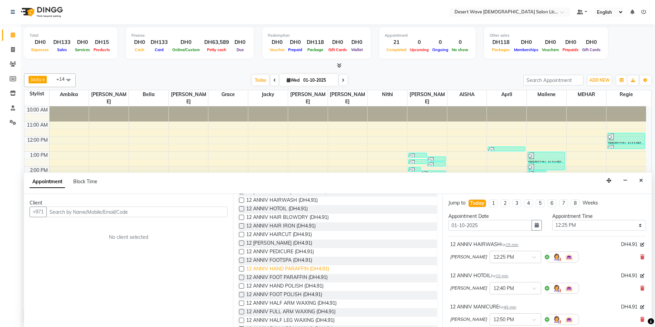
click at [280, 269] on span "12 ANNIV HAND PARAFFIN (DH4.91)" at bounding box center [287, 270] width 83 height 9
checkbox input "false"
click at [278, 279] on span "12 ANNIV FOOT PARAFFIN (DH4.91)" at bounding box center [286, 278] width 81 height 9
checkbox input "false"
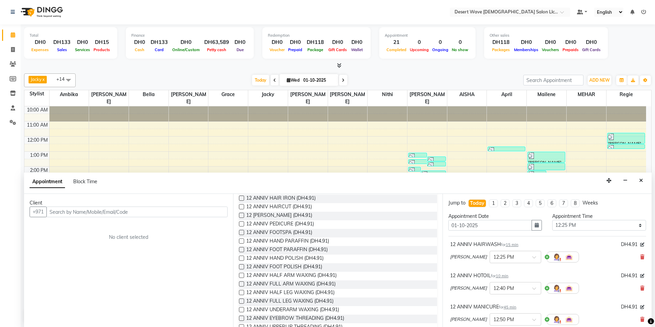
scroll to position [172, 0]
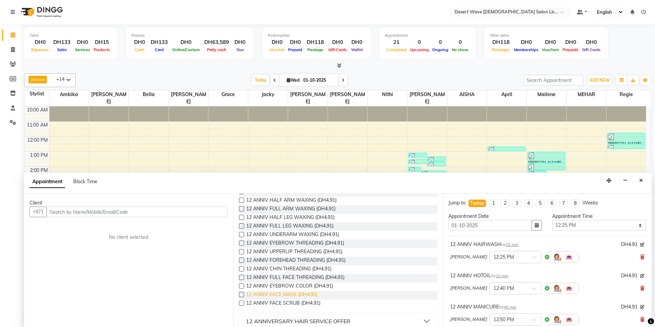
click at [276, 294] on span "12 ANNIV FACE MASK (DH4.91)" at bounding box center [281, 295] width 71 height 9
checkbox input "false"
click at [273, 303] on span "12 ANNIV FACE SCRUB (DH4.91)" at bounding box center [283, 304] width 74 height 9
checkbox input "false"
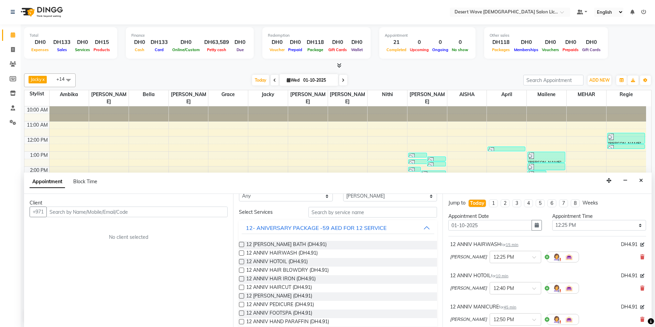
scroll to position [0, 0]
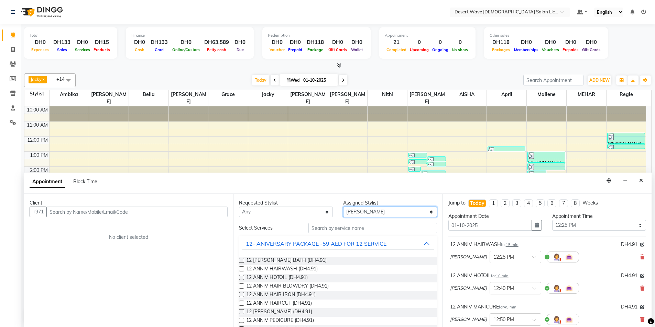
click at [370, 211] on select "Select AISHA Ambika Angie april Arci Bella Bhaby Cecil Cha Cheryl Elena Grace J…" at bounding box center [390, 212] width 94 height 11
select select "50411"
click at [343, 207] on select "Select AISHA Ambika Angie april Arci Bella Bhaby Cecil Cha Cheryl Elena Grace J…" at bounding box center [390, 212] width 94 height 11
click at [279, 285] on span "12 ANNIV HAIR BLOWDRY (DH4.91)" at bounding box center [287, 287] width 82 height 9
checkbox input "false"
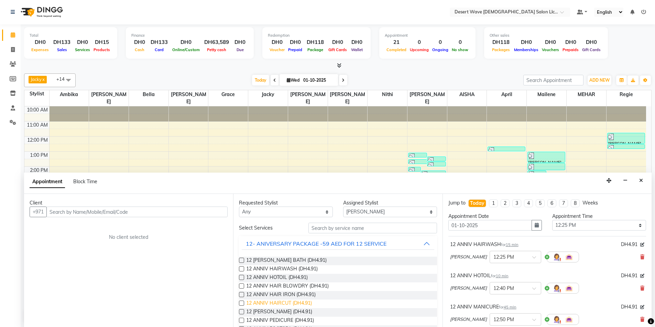
click at [271, 303] on span "12 ANNIV HAIRCUT (DH4.91)" at bounding box center [279, 304] width 66 height 9
checkbox input "false"
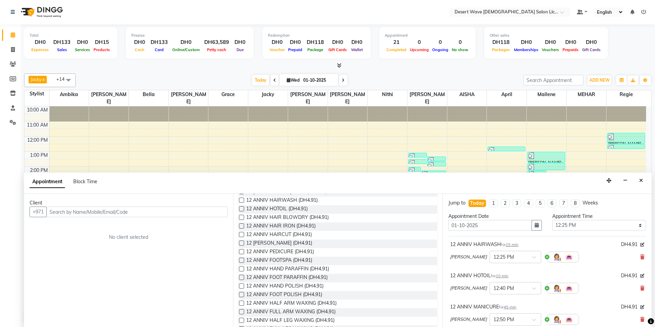
scroll to position [103, 0]
click at [281, 313] on span "12 ANNIV EYEBROW THREADING (DH4.91)" at bounding box center [295, 313] width 98 height 9
checkbox input "false"
click at [92, 213] on input "text" at bounding box center [136, 212] width 181 height 11
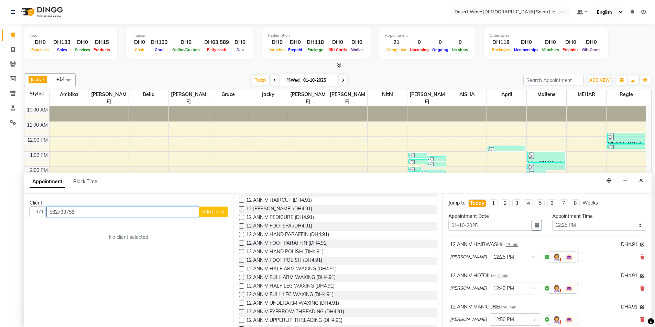
type input "582733758"
click at [208, 212] on span "Add Client" at bounding box center [213, 212] width 23 height 6
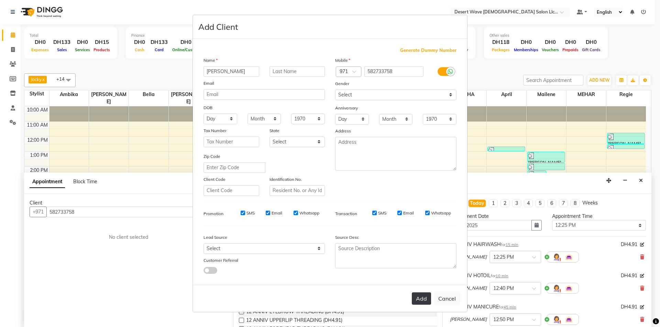
type input "[PERSON_NAME]"
click at [419, 299] on button "Add" at bounding box center [421, 299] width 19 height 12
select select
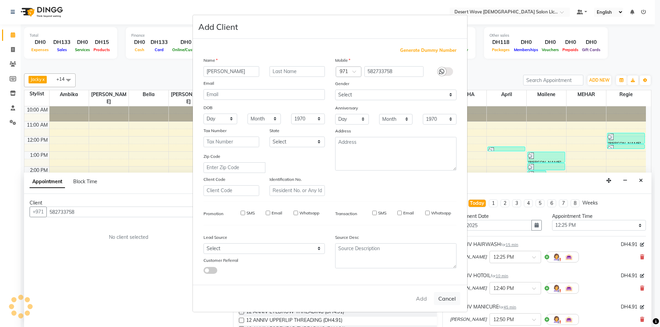
select select
checkbox input "false"
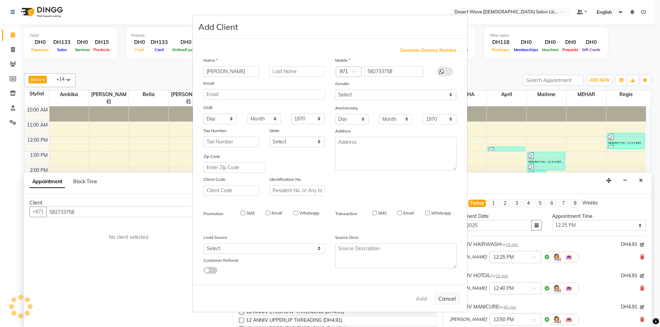
checkbox input "false"
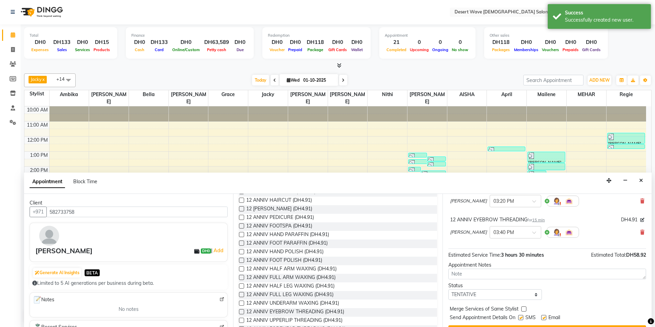
scroll to position [378, 0]
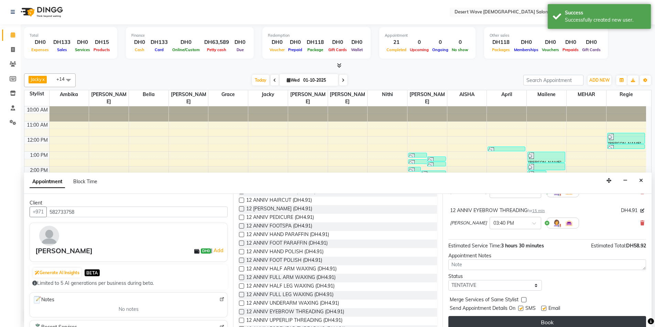
click at [543, 320] on button "Book" at bounding box center [547, 322] width 198 height 12
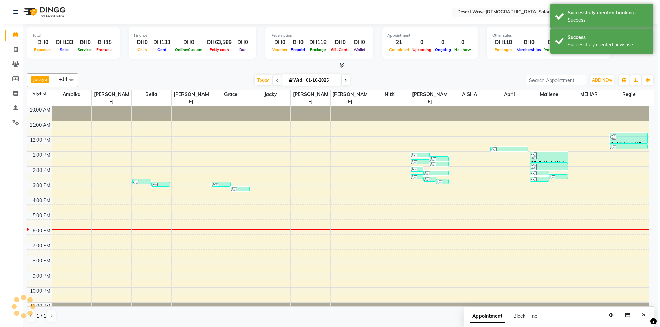
scroll to position [0, 0]
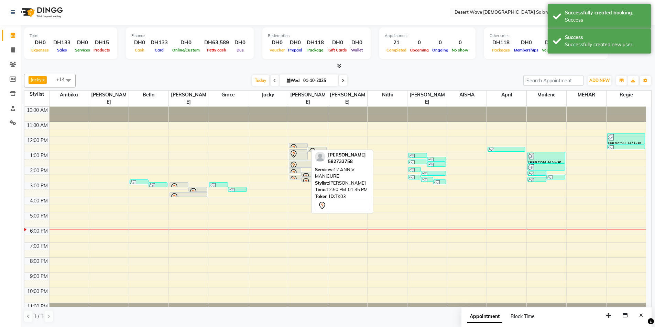
click at [296, 150] on icon at bounding box center [293, 154] width 8 height 8
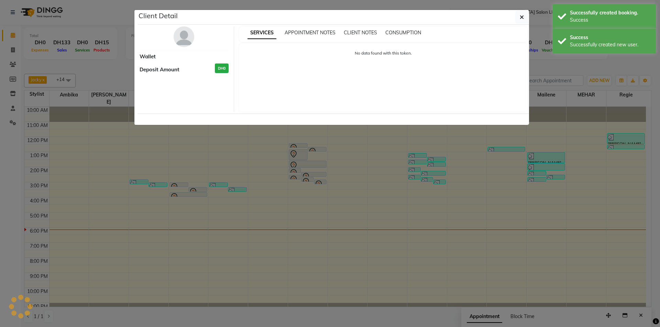
select select "7"
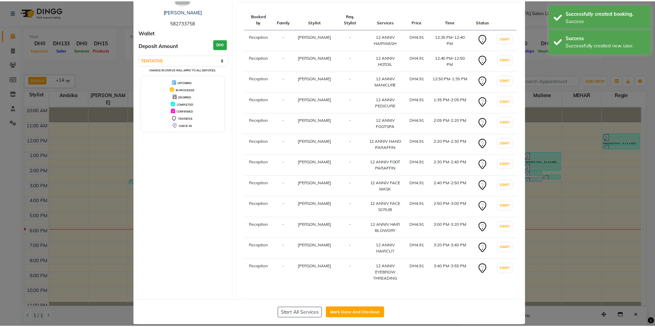
scroll to position [43, 0]
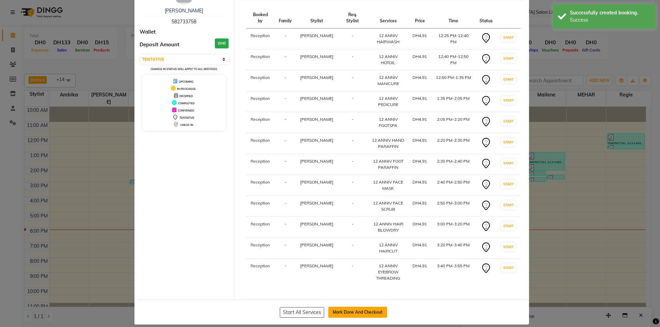
drag, startPoint x: 354, startPoint y: 305, endPoint x: 353, endPoint y: 300, distance: 5.8
click at [354, 307] on button "Mark Done And Checkout" at bounding box center [357, 312] width 59 height 11
select select "6563"
select select "service"
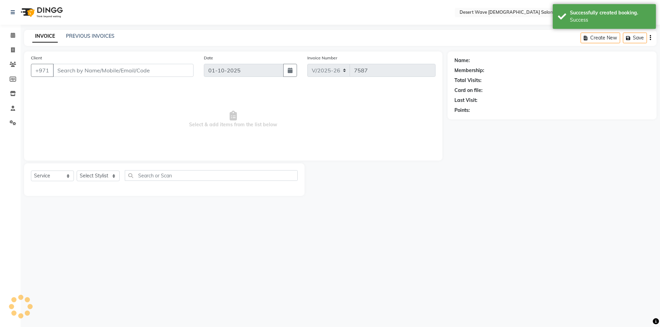
select select "50418"
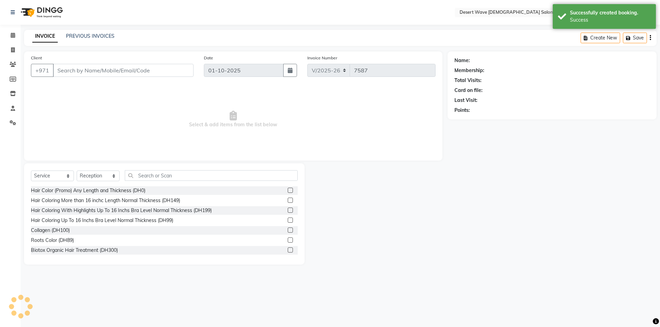
type input "582733758"
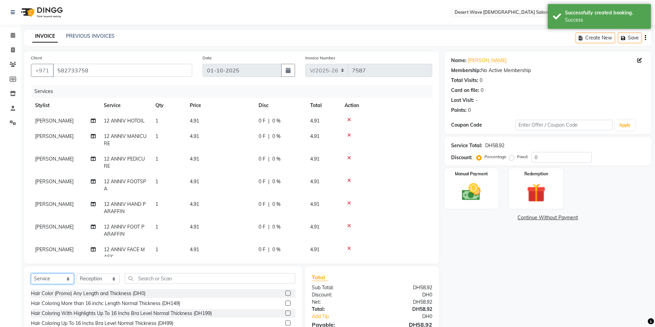
click at [47, 278] on select "Select Service Product Membership Package Voucher Prepaid Gift Card" at bounding box center [52, 279] width 43 height 11
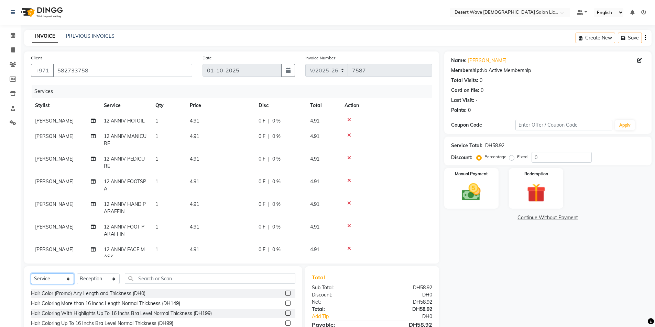
select select "package"
click at [31, 274] on select "Select Service Product Membership Package Voucher Prepaid Gift Card" at bounding box center [52, 279] width 43 height 11
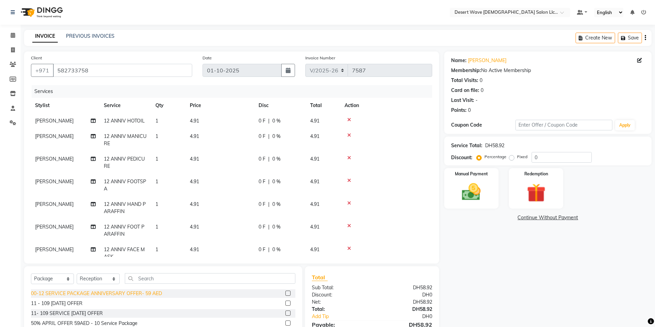
click at [101, 293] on div "00-12 SERVICE PACKAGE ANNIVERSARY OFFER- 59 AED" at bounding box center [96, 293] width 131 height 7
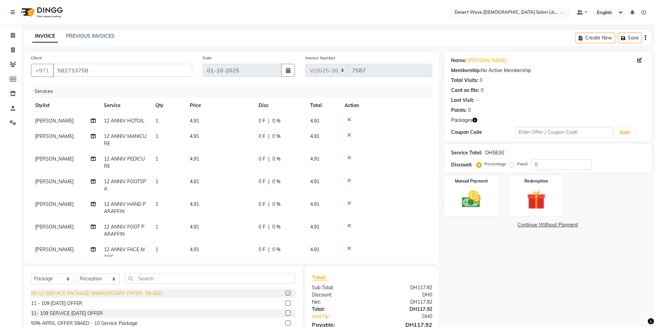
checkbox input "false"
click at [549, 198] on img at bounding box center [536, 200] width 32 height 24
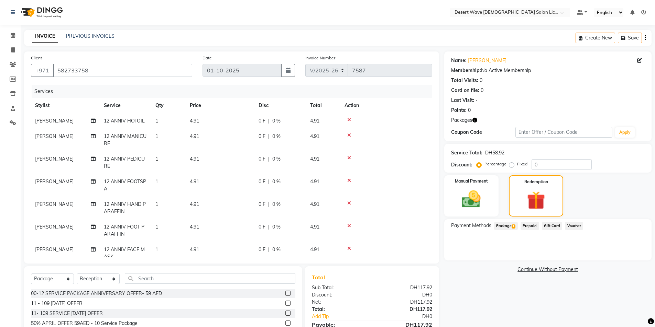
click at [502, 226] on span "Package 1" at bounding box center [506, 226] width 24 height 8
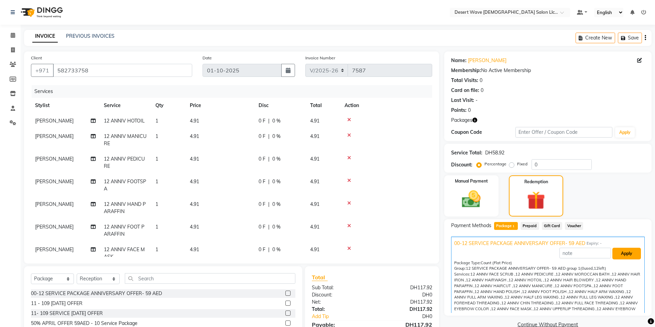
click at [620, 256] on button "Apply" at bounding box center [626, 254] width 29 height 12
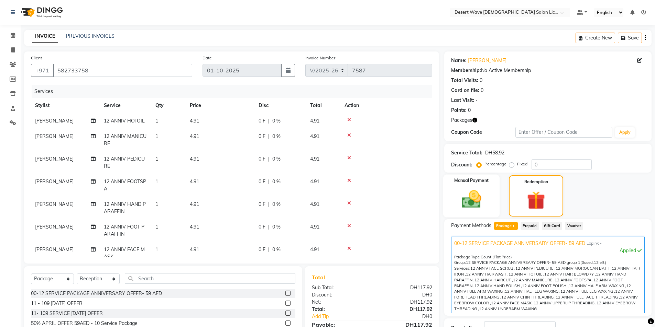
click at [466, 196] on img at bounding box center [471, 199] width 32 height 22
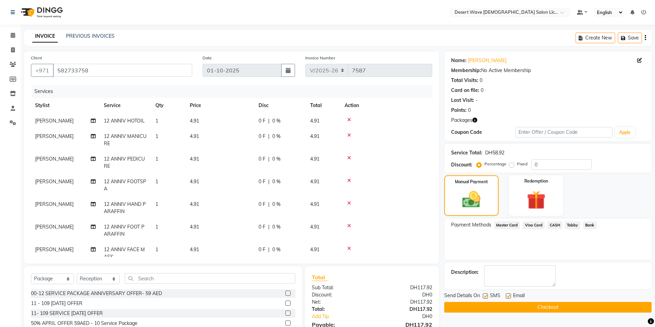
click at [550, 225] on span "CASH" at bounding box center [554, 226] width 15 height 8
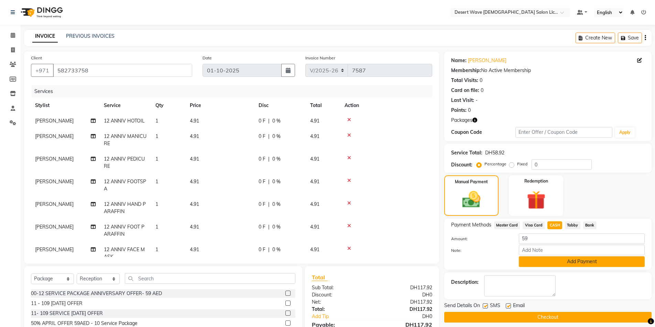
click at [567, 262] on button "Add Payment" at bounding box center [582, 262] width 126 height 11
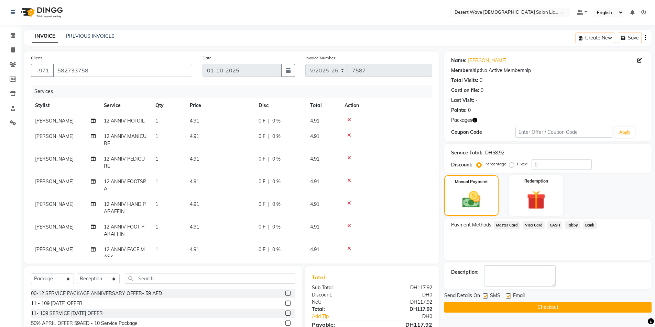
click at [553, 308] on button "Checkout" at bounding box center [547, 307] width 207 height 11
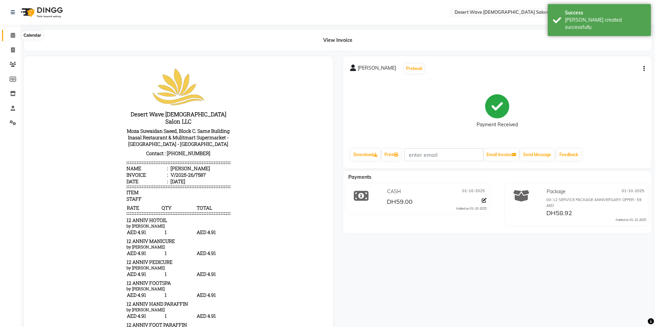
click at [12, 36] on icon at bounding box center [13, 35] width 4 height 5
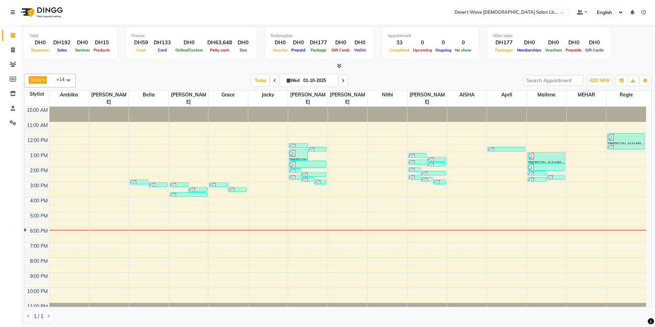
click at [103, 130] on div "10:00 AM 11:00 AM 12:00 PM 1:00 PM 2:00 PM 3:00 PM 4:00 PM 5:00 PM 6:00 PM 7:00…" at bounding box center [334, 212] width 621 height 211
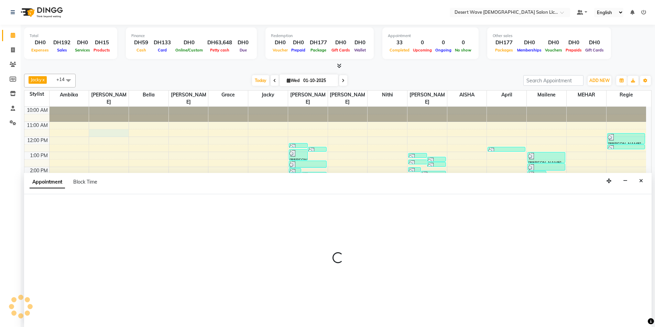
scroll to position [0, 0]
select select "50402"
select select "tentative"
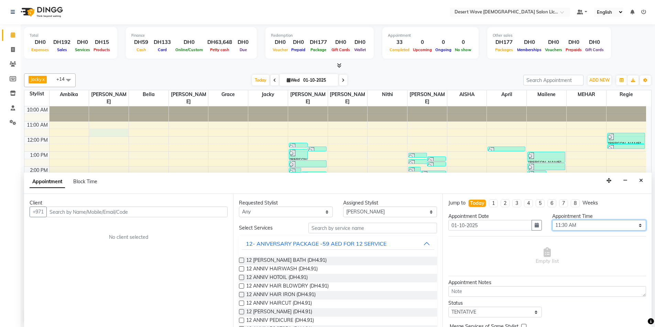
click at [583, 224] on select "Select 11:00 AM 11:05 AM 11:10 AM 11:15 AM 11:20 AM 11:25 AM 11:30 AM 11:35 AM …" at bounding box center [599, 225] width 94 height 11
select select "835"
click at [552, 220] on select "Select 11:00 AM 11:05 AM 11:10 AM 11:15 AM 11:20 AM 11:25 AM 11:30 AM 11:35 AM …" at bounding box center [599, 225] width 94 height 11
click at [391, 244] on button "12- ANIVERSARY PACKAGE -59 AED FOR 12 SERVICE" at bounding box center [338, 244] width 192 height 12
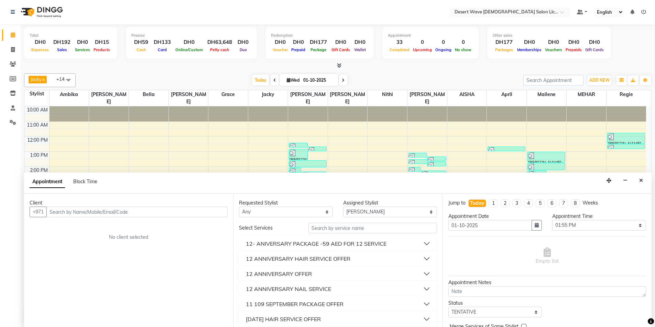
click at [323, 274] on button "12 ANNIVERSARY OFFER" at bounding box center [338, 274] width 192 height 12
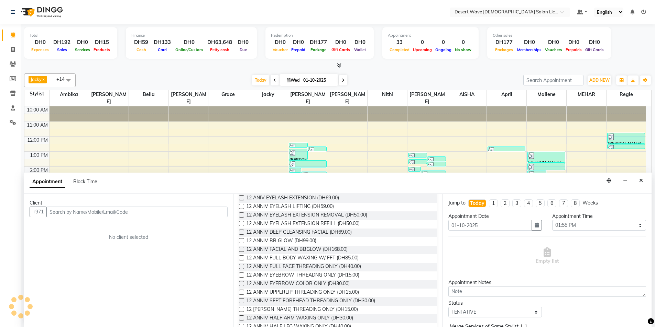
scroll to position [172, 0]
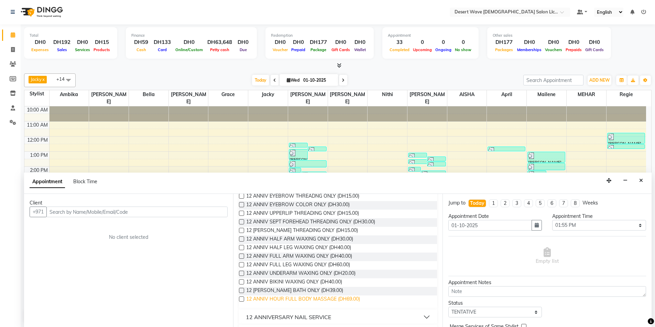
click at [298, 299] on span "12 ANNIV HOUR FULL BODY MASSAGE (DH69.00)" at bounding box center [303, 300] width 114 height 9
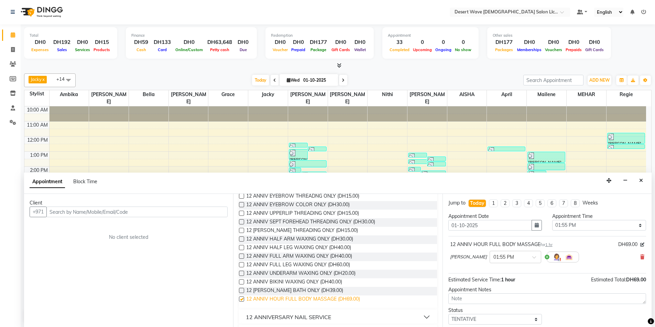
checkbox input "false"
click at [63, 210] on input "text" at bounding box center [136, 212] width 181 height 11
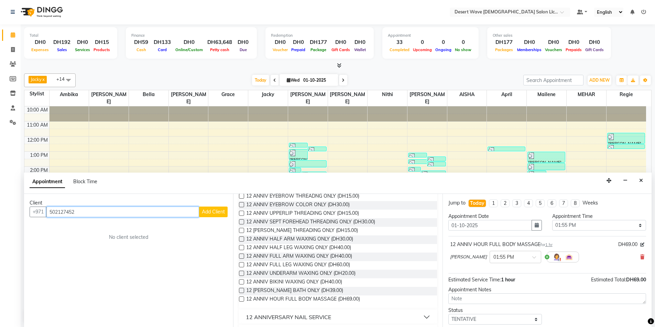
type input "502127452"
click at [219, 210] on span "Add Client" at bounding box center [213, 212] width 23 height 6
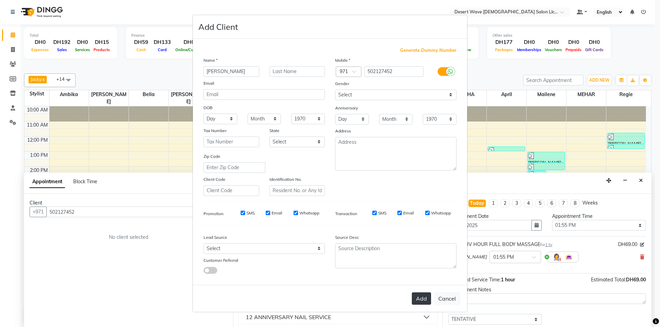
type input "JOYCE"
click at [421, 302] on button "Add" at bounding box center [421, 299] width 19 height 12
select select
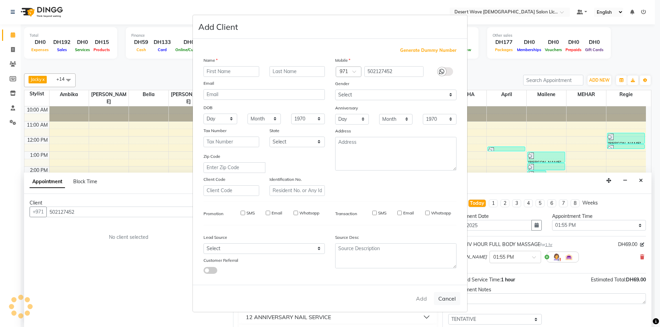
select select
checkbox input "false"
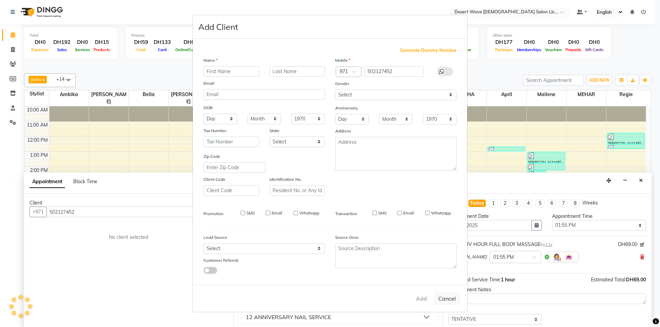
checkbox input "false"
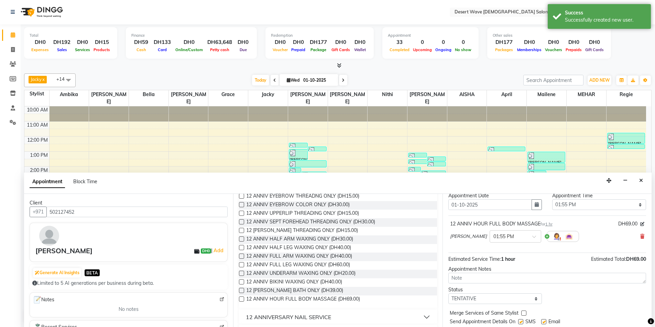
scroll to position [41, 0]
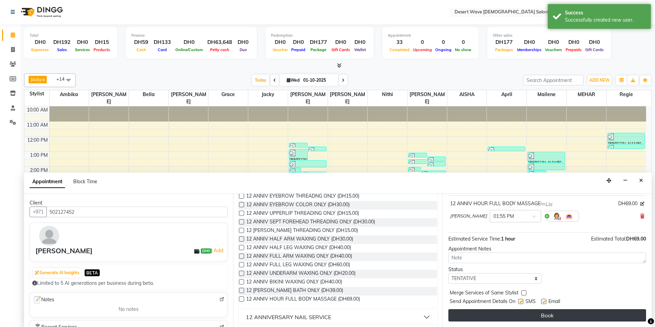
click at [556, 313] on button "Book" at bounding box center [547, 316] width 198 height 12
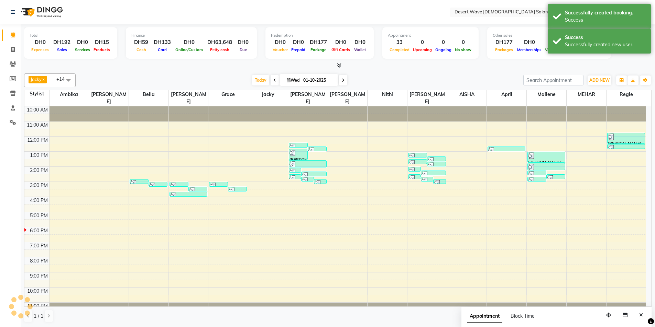
scroll to position [0, 0]
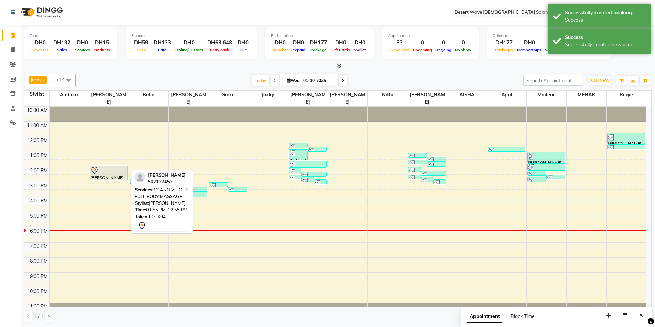
click at [106, 167] on div at bounding box center [108, 171] width 36 height 8
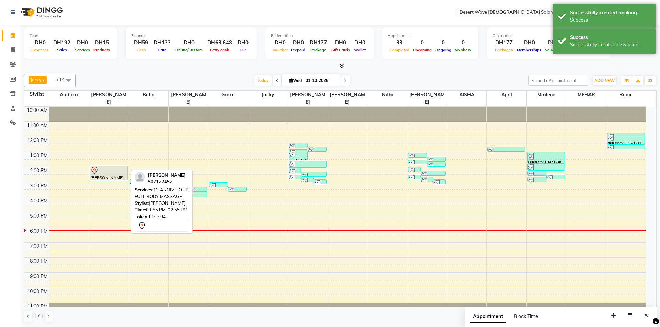
select select "7"
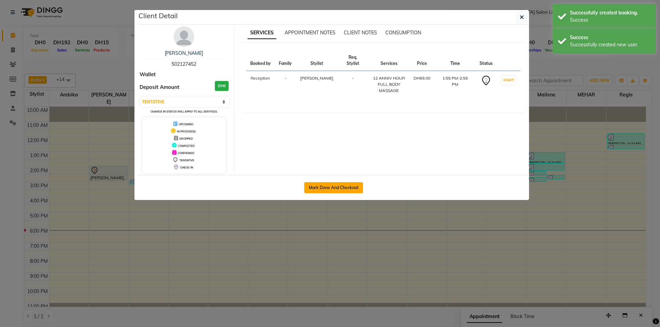
click at [324, 190] on button "Mark Done And Checkout" at bounding box center [333, 187] width 59 height 11
select select "service"
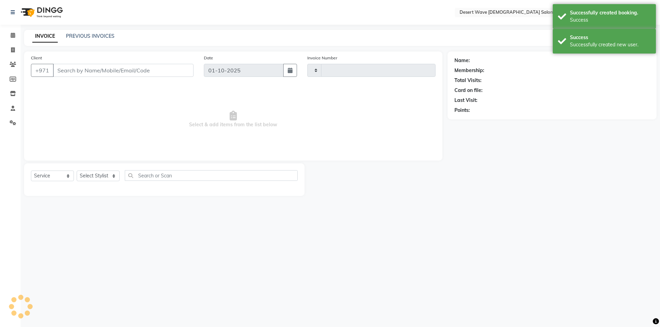
type input "7588"
select select "6563"
type input "502127452"
select select "50418"
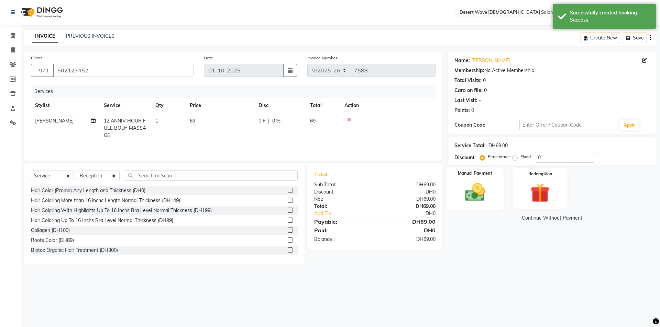
click at [477, 188] on img at bounding box center [475, 192] width 32 height 23
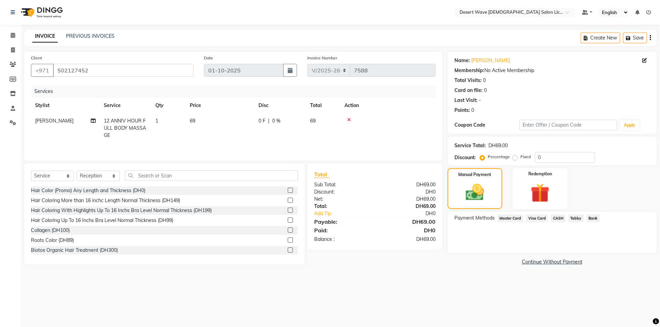
click at [557, 216] on span "CASH" at bounding box center [558, 219] width 15 height 8
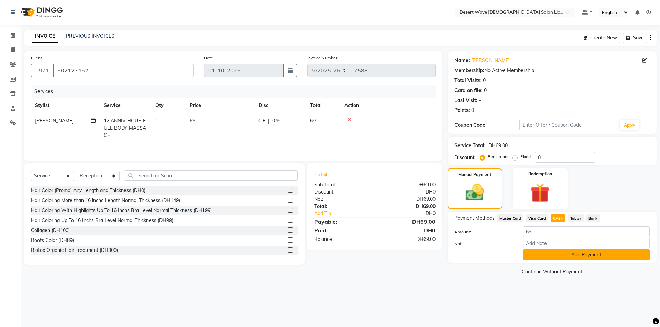
click at [577, 255] on button "Add Payment" at bounding box center [586, 255] width 127 height 11
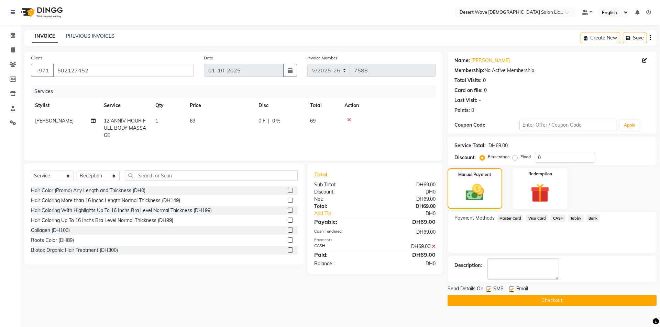
click at [546, 300] on button "Checkout" at bounding box center [551, 301] width 209 height 11
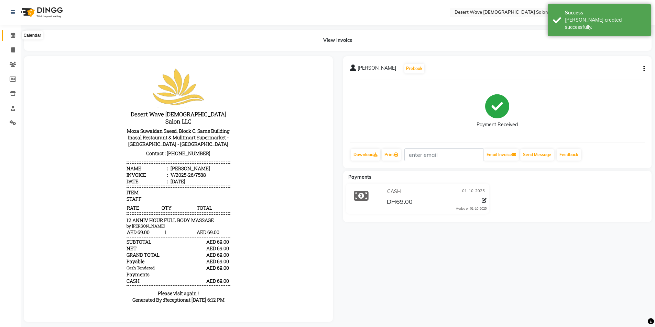
click at [11, 35] on icon at bounding box center [13, 35] width 4 height 5
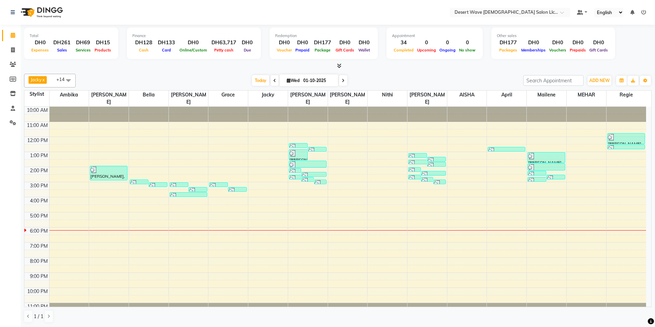
click at [63, 80] on span at bounding box center [69, 80] width 14 height 13
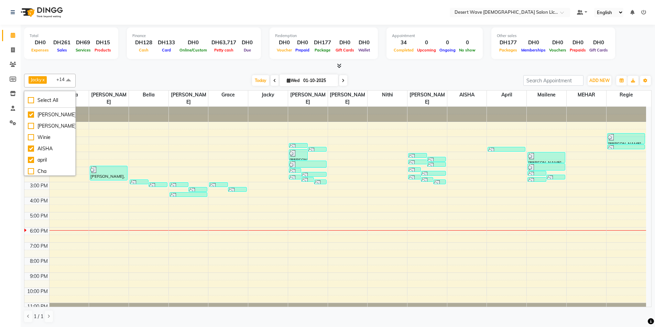
scroll to position [172, 0]
click at [43, 168] on div "Cha" at bounding box center [50, 168] width 44 height 7
checkbox input "true"
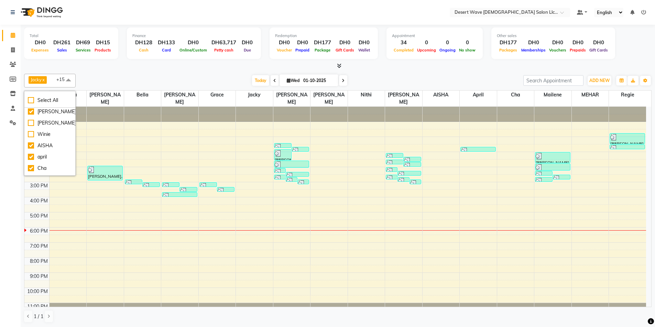
click at [514, 134] on div "10:00 AM 11:00 AM 12:00 PM 1:00 PM 2:00 PM 3:00 PM 4:00 PM 5:00 PM 6:00 PM 7:00…" at bounding box center [334, 212] width 621 height 211
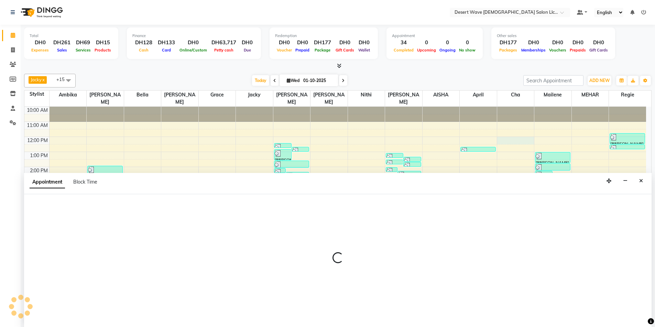
scroll to position [0, 0]
select select "74700"
select select "720"
select select "tentative"
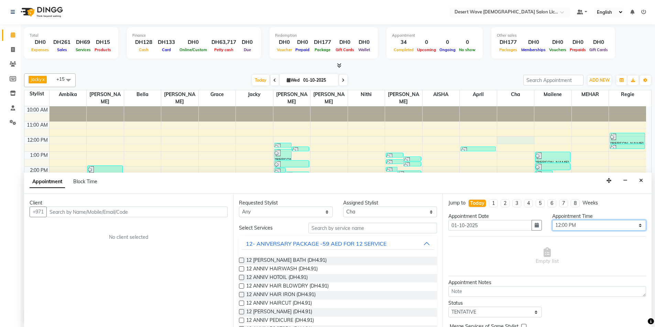
click at [572, 225] on select "Select 11:00 AM 11:05 AM 11:10 AM 11:15 AM 11:20 AM 11:25 AM 11:30 AM 11:35 AM …" at bounding box center [599, 225] width 94 height 11
select select "685"
click at [552, 220] on select "Select 11:00 AM 11:05 AM 11:10 AM 11:15 AM 11:20 AM 11:25 AM 11:30 AM 11:35 AM …" at bounding box center [599, 225] width 94 height 11
click at [280, 268] on span "12 ANNIV HAIRWASH (DH4.91)" at bounding box center [281, 270] width 71 height 9
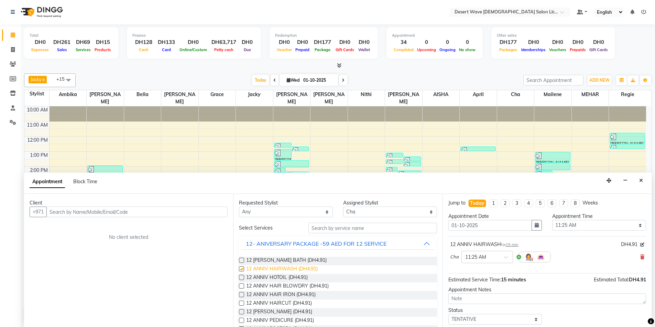
checkbox input "false"
click at [371, 210] on select "Select AISHA Ambika Angie april Arci Bella Bhaby Cecil Cha Cheryl Elena Grace J…" at bounding box center [390, 212] width 94 height 11
select select "63284"
click at [343, 207] on select "Select AISHA Ambika Angie april Arci Bella Bhaby Cecil Cha Cheryl Elena Grace J…" at bounding box center [390, 212] width 94 height 11
click at [294, 287] on span "12 ANNIV HAIR BLOWDRY (DH4.91)" at bounding box center [287, 287] width 82 height 9
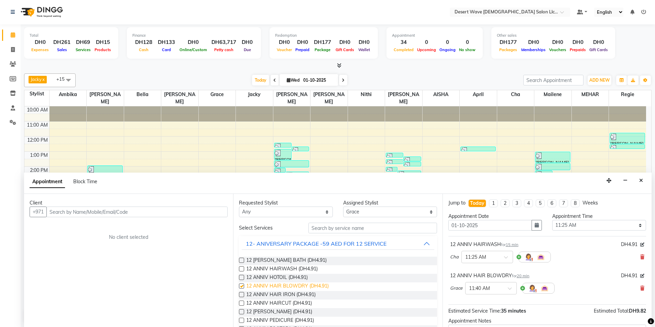
checkbox input "false"
click at [375, 211] on select "Select AISHA Ambika Angie april Arci Bella Bhaby Cecil Cha Cheryl Elena Grace J…" at bounding box center [390, 212] width 94 height 11
select select "50398"
click at [343, 207] on select "Select AISHA Ambika Angie april Arci Bella Bhaby Cecil Cha Cheryl Elena Grace J…" at bounding box center [390, 212] width 94 height 11
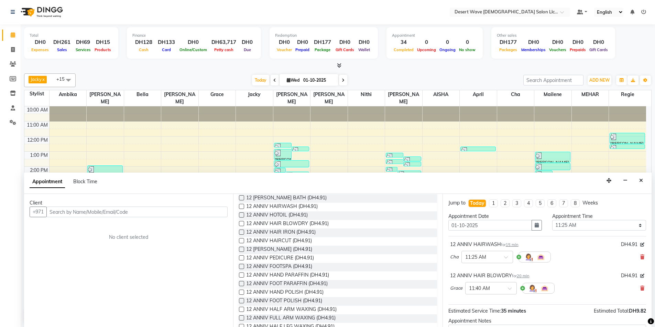
scroll to position [69, 0]
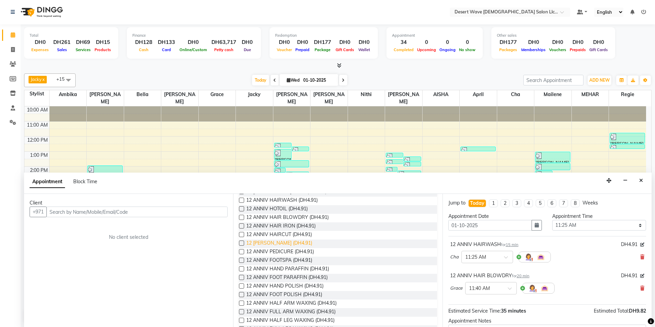
click at [280, 242] on span "12 [PERSON_NAME] (DH4.91)" at bounding box center [279, 244] width 66 height 9
checkbox input "false"
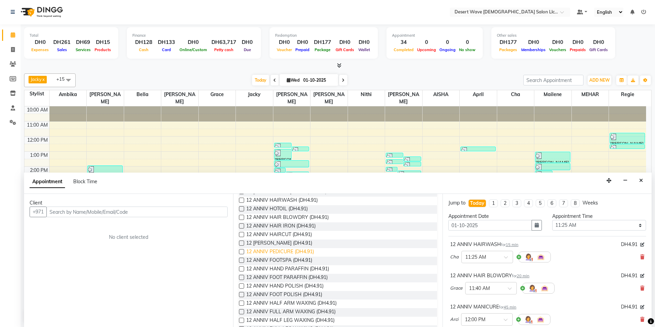
click at [272, 250] on span "12 ANNIV PEDICURE (DH4.91)" at bounding box center [280, 252] width 68 height 9
checkbox input "false"
click at [275, 261] on span "12 ANNIV FOOTSPA (DH4.91)" at bounding box center [279, 261] width 66 height 9
checkbox input "false"
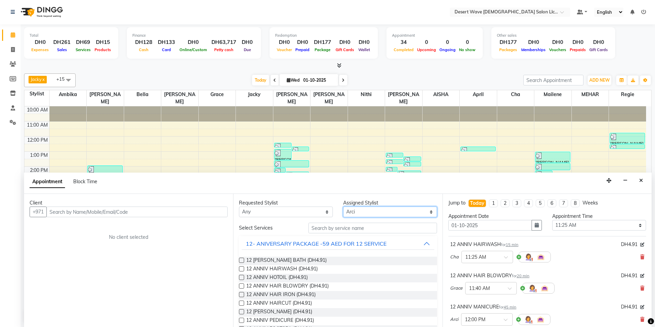
click at [377, 211] on select "Select AISHA Ambika Angie april Arci Bella Bhaby Cecil Cha Cheryl Elena Grace J…" at bounding box center [390, 212] width 94 height 11
select select "50397"
click at [343, 207] on select "Select AISHA Ambika Angie april Arci Bella Bhaby Cecil Cha Cheryl Elena Grace J…" at bounding box center [390, 212] width 94 height 11
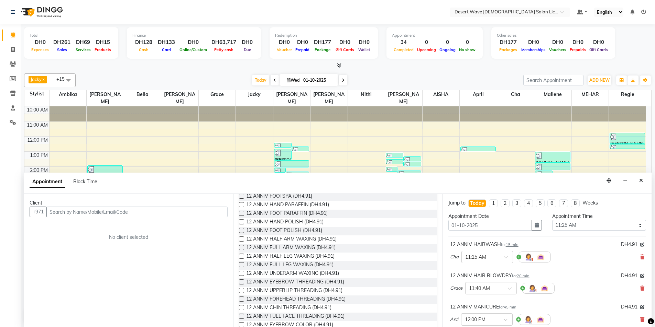
scroll to position [137, 0]
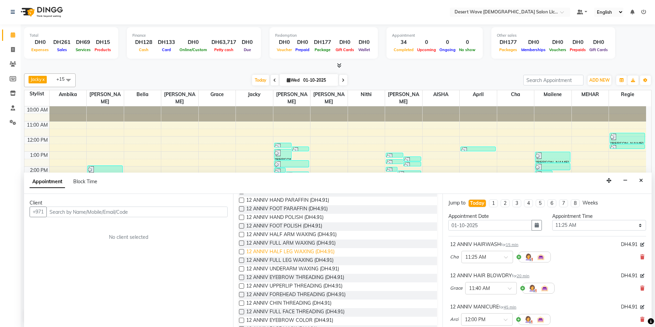
click at [280, 252] on span "12 ANNIV HALF LEG WAXING (DH4.91)" at bounding box center [290, 252] width 88 height 9
checkbox input "false"
click at [283, 280] on span "12 ANNIV EYEBROW THREADING (DH4.91)" at bounding box center [295, 278] width 98 height 9
checkbox input "false"
click at [97, 212] on input "text" at bounding box center [136, 212] width 181 height 11
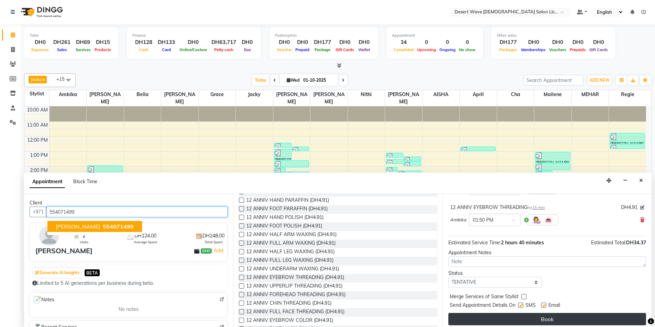
scroll to position [229, 0]
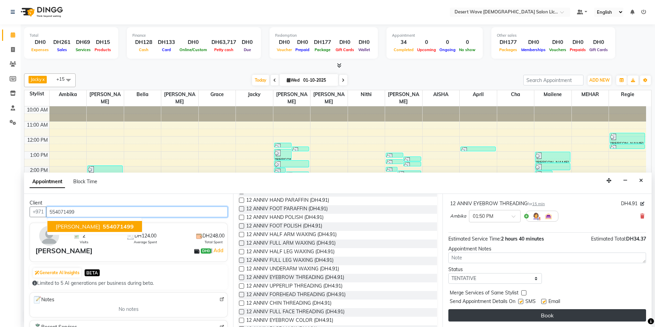
type input "554071499"
click at [536, 316] on button "Book" at bounding box center [547, 316] width 198 height 12
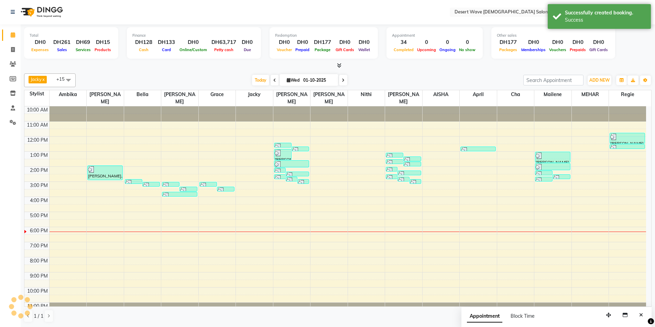
scroll to position [0, 0]
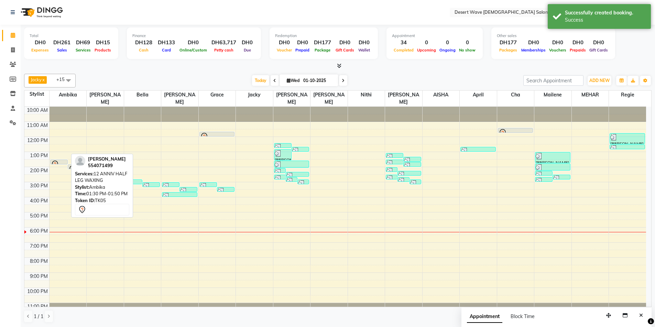
click at [60, 160] on div at bounding box center [59, 164] width 16 height 8
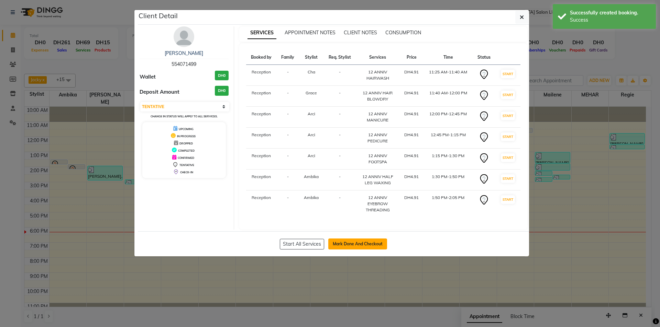
click at [364, 244] on button "Mark Done And Checkout" at bounding box center [357, 244] width 59 height 11
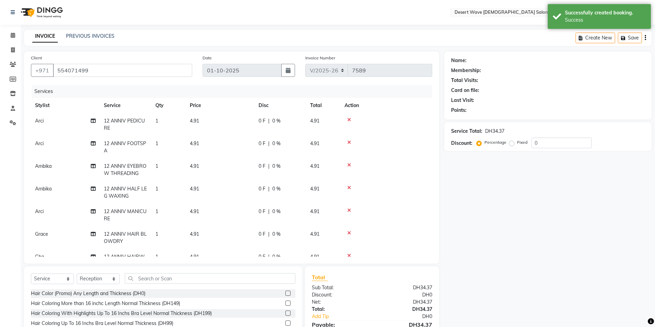
click at [56, 177] on td "Ambika" at bounding box center [65, 170] width 69 height 23
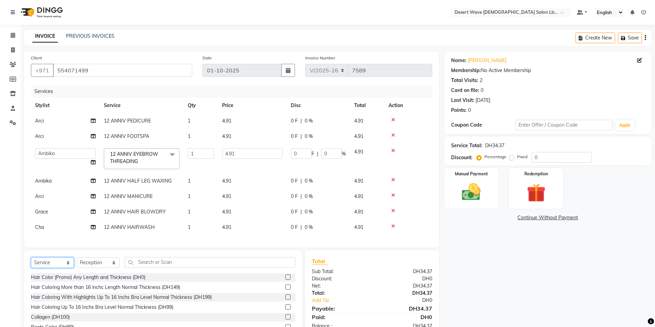
click at [54, 263] on select "Select Service Product Membership Package Voucher Prepaid Gift Card" at bounding box center [52, 263] width 43 height 11
click at [31, 258] on select "Select Service Product Membership Package Voucher Prepaid Gift Card" at bounding box center [52, 263] width 43 height 11
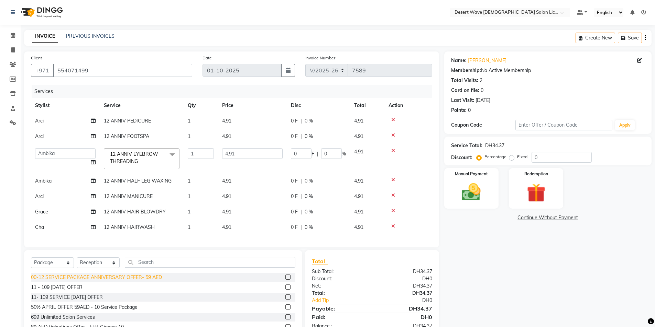
click at [76, 275] on div "00-12 SERVICE PACKAGE ANNIVERSARY OFFER- 59 AED" at bounding box center [96, 277] width 131 height 7
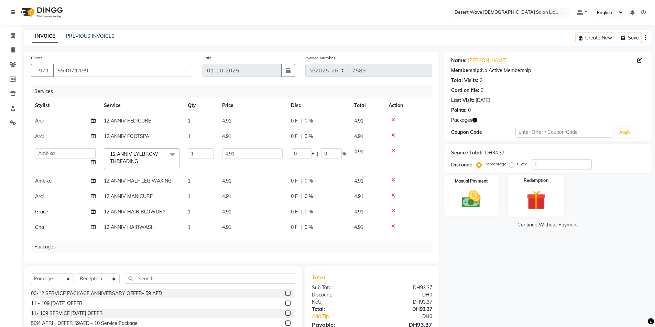
click at [548, 191] on img at bounding box center [536, 200] width 32 height 24
click at [190, 212] on span "1" at bounding box center [189, 212] width 3 height 6
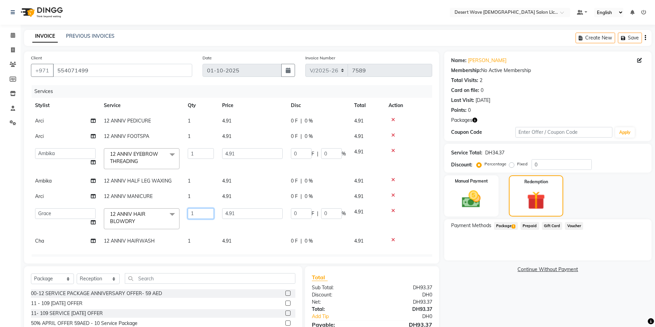
click at [197, 214] on input "1" at bounding box center [201, 214] width 26 height 11
click at [504, 225] on span "Package 1" at bounding box center [506, 226] width 24 height 8
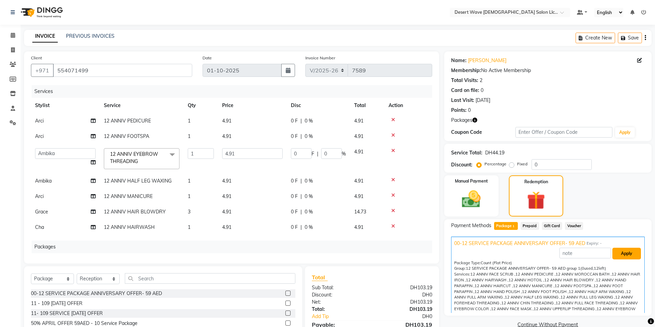
click at [614, 257] on button "Apply" at bounding box center [626, 254] width 29 height 12
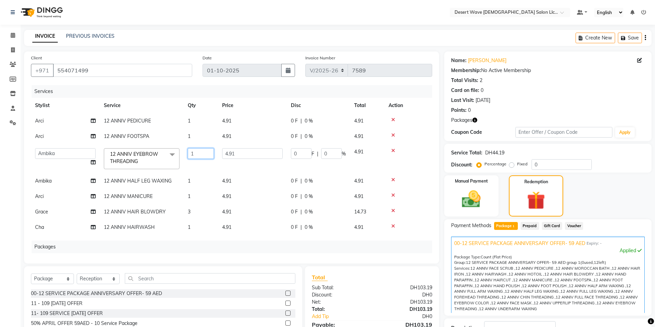
click at [196, 153] on input "1" at bounding box center [201, 153] width 26 height 11
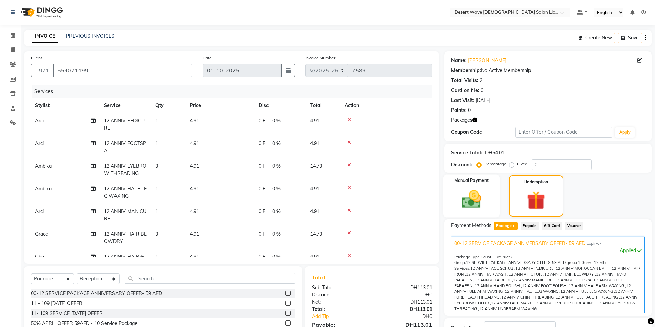
click at [473, 195] on img at bounding box center [471, 199] width 32 height 22
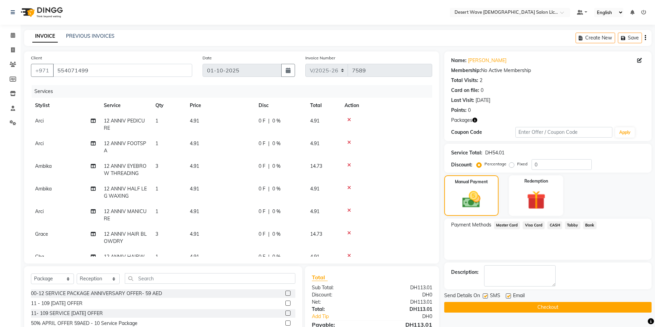
click at [158, 165] on span "3" at bounding box center [156, 166] width 3 height 6
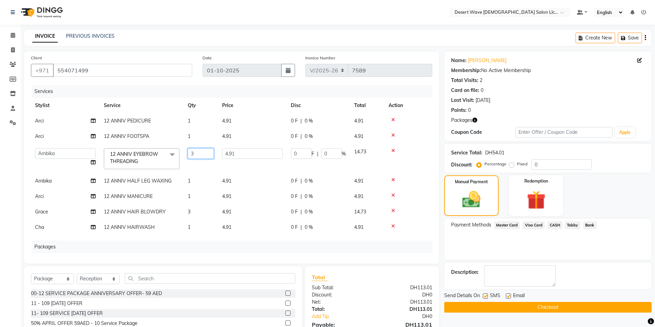
click at [194, 153] on input "3" at bounding box center [201, 153] width 26 height 11
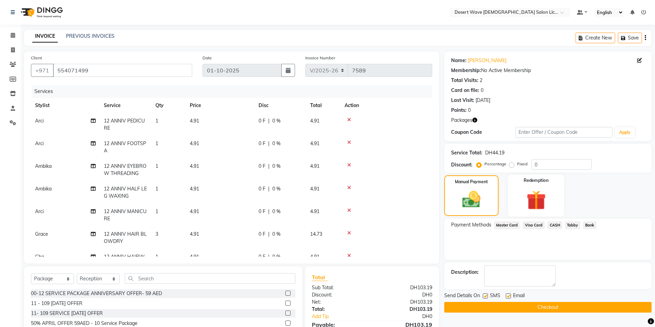
click at [535, 199] on img at bounding box center [536, 200] width 32 height 24
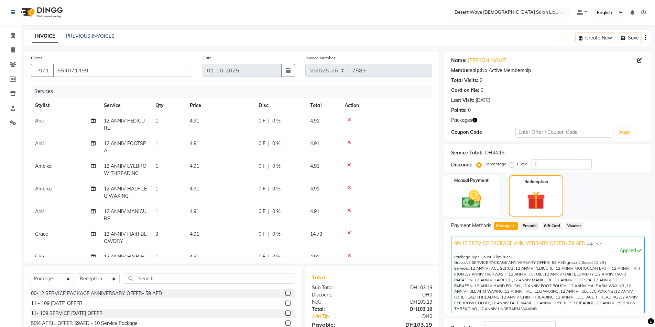
click at [463, 197] on img at bounding box center [471, 199] width 32 height 22
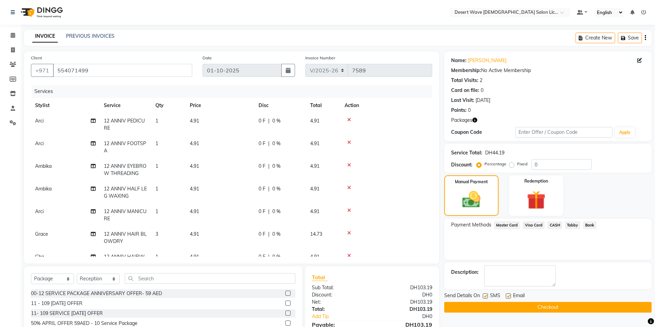
click at [551, 225] on span "CASH" at bounding box center [554, 226] width 15 height 8
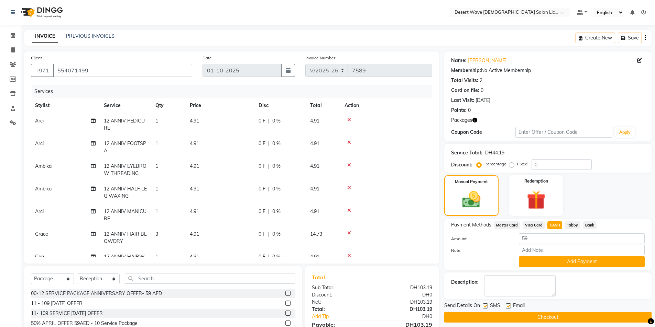
click at [571, 260] on button "Add Payment" at bounding box center [582, 262] width 126 height 11
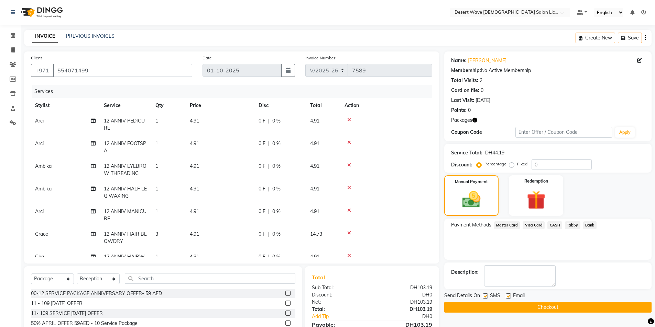
click at [551, 309] on button "Checkout" at bounding box center [547, 307] width 207 height 11
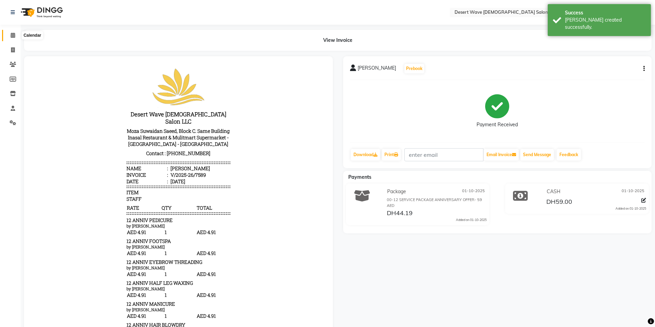
click at [11, 35] on icon at bounding box center [13, 35] width 4 height 5
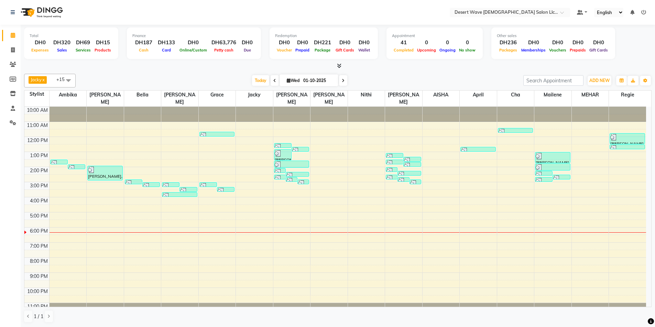
click at [614, 150] on div "10:00 AM 11:00 AM 12:00 PM 1:00 PM 2:00 PM 3:00 PM 4:00 PM 5:00 PM 6:00 PM 7:00…" at bounding box center [334, 212] width 621 height 211
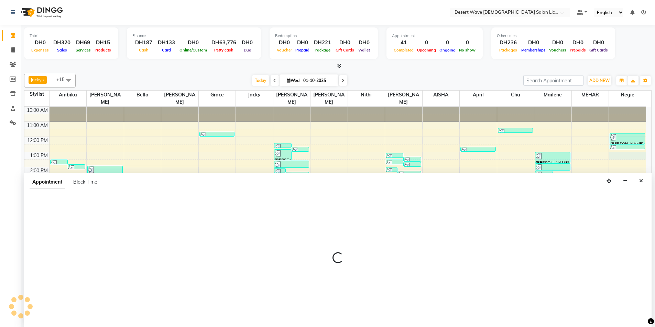
scroll to position [0, 0]
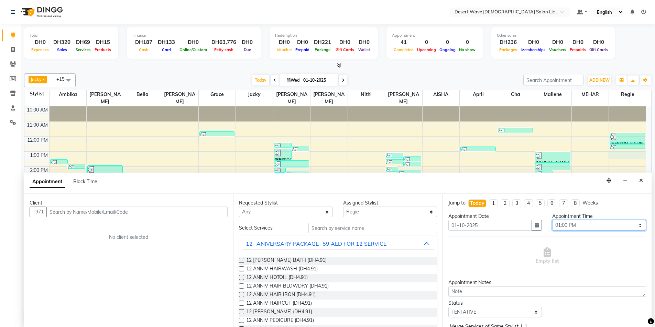
click at [579, 226] on select "Select 11:00 AM 11:05 AM 11:10 AM 11:15 AM 11:20 AM 11:25 AM 11:30 AM 11:35 AM …" at bounding box center [599, 225] width 94 height 11
click at [552, 220] on select "Select 11:00 AM 11:05 AM 11:10 AM 11:15 AM 11:20 AM 11:25 AM 11:30 AM 11:35 AM …" at bounding box center [599, 225] width 94 height 11
click at [299, 262] on span "12 [PERSON_NAME] BATH (DH4.91)" at bounding box center [286, 261] width 80 height 9
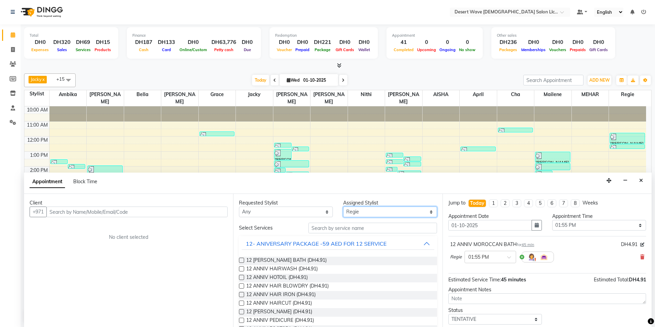
click at [376, 214] on select "Select AISHA Ambika Angie april Arci Bella Bhaby Cecil Cha Cheryl Elena Grace J…" at bounding box center [390, 212] width 94 height 11
click at [343, 207] on select "Select AISHA Ambika Angie april Arci Bella Bhaby Cecil Cha Cheryl Elena Grace J…" at bounding box center [390, 212] width 94 height 11
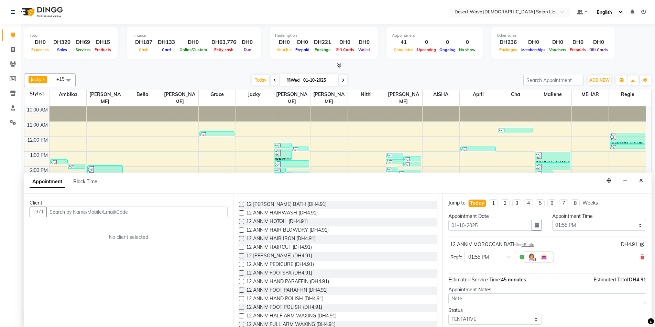
scroll to position [34, 0]
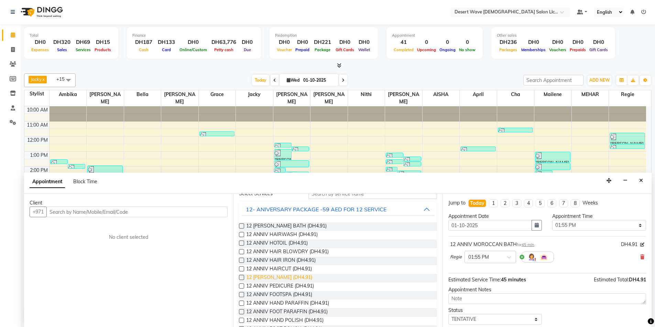
click at [277, 279] on span "12 [PERSON_NAME] (DH4.91)" at bounding box center [279, 278] width 66 height 9
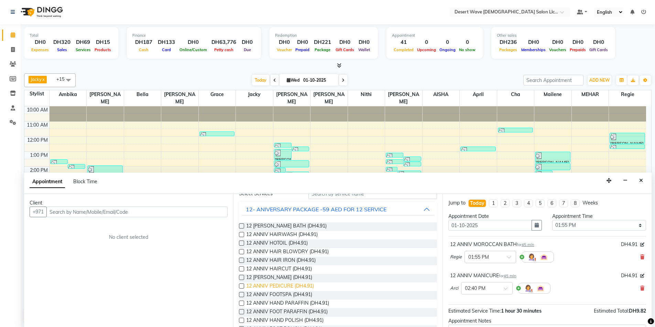
click at [278, 287] on span "12 ANNIV PEDICURE (DH4.91)" at bounding box center [280, 287] width 68 height 9
click at [278, 295] on span "12 ANNIV FOOTSPA (DH4.91)" at bounding box center [279, 295] width 66 height 9
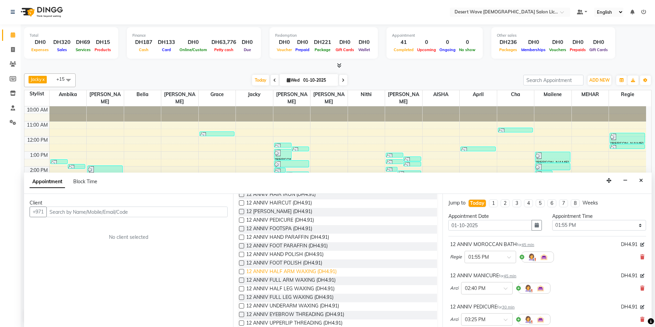
scroll to position [103, 0]
click at [275, 235] on span "12 ANNIV HAND PARAFFIN (DH4.91)" at bounding box center [287, 235] width 83 height 9
click at [275, 244] on span "12 ANNIV FOOT PARAFFIN (DH4.91)" at bounding box center [286, 244] width 81 height 9
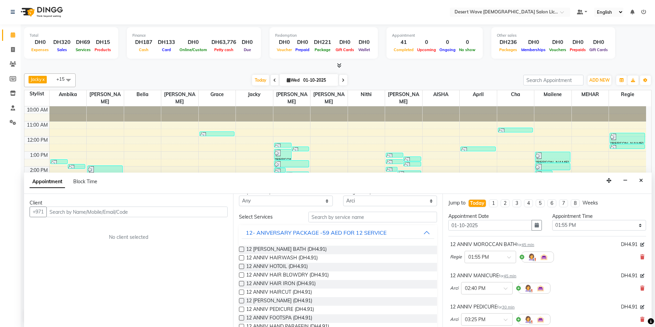
scroll to position [0, 0]
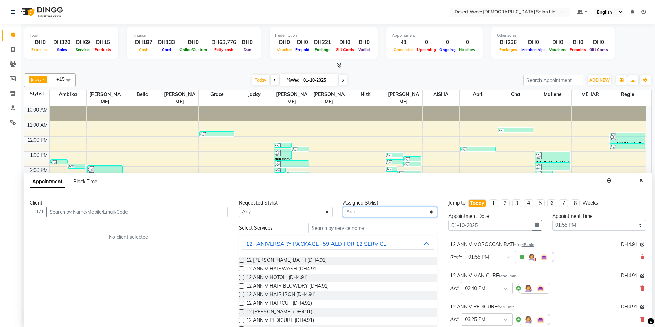
click at [370, 212] on select "Select AISHA Ambika Angie april Arci Bella Bhaby Cecil Cha Cheryl Elena Grace J…" at bounding box center [390, 212] width 94 height 11
click at [343, 207] on select "Select AISHA Ambika Angie april Arci Bella Bhaby Cecil Cha Cheryl Elena Grace J…" at bounding box center [390, 212] width 94 height 11
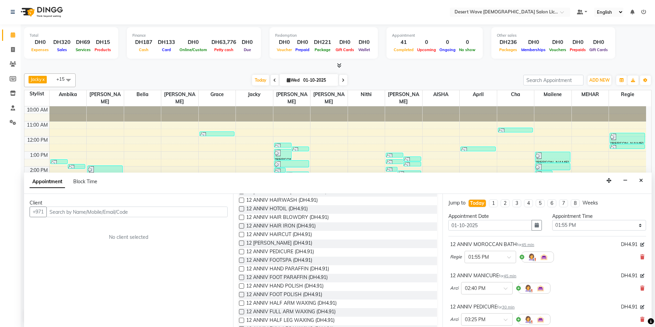
scroll to position [103, 0]
click at [282, 311] on span "12 ANNIV EYEBROW THREADING (DH4.91)" at bounding box center [295, 313] width 98 height 9
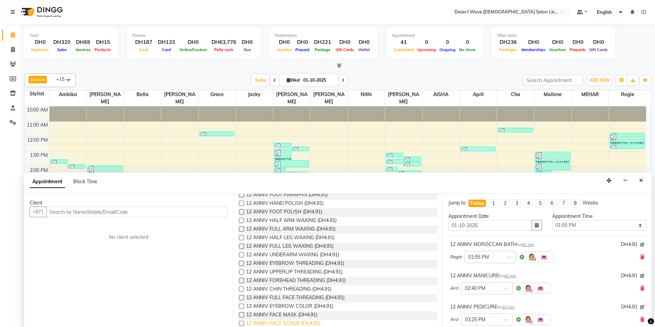
scroll to position [172, 0]
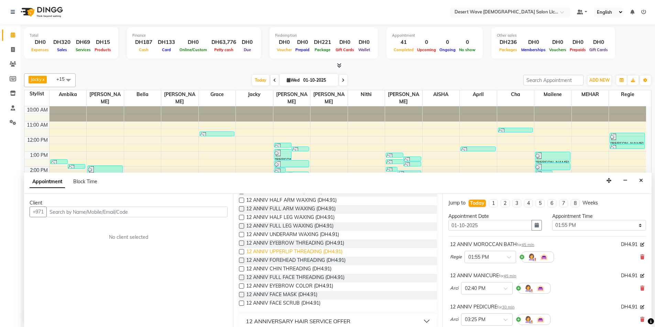
click at [289, 252] on span "12 ANNIV UPPERLIP THREADING (DH4.91)" at bounding box center [294, 252] width 96 height 9
click at [285, 295] on span "12 ANNIV FACE MASK (DH4.91)" at bounding box center [281, 295] width 71 height 9
click at [284, 302] on span "12 ANNIV FACE SCRUB (DH4.91)" at bounding box center [283, 304] width 74 height 9
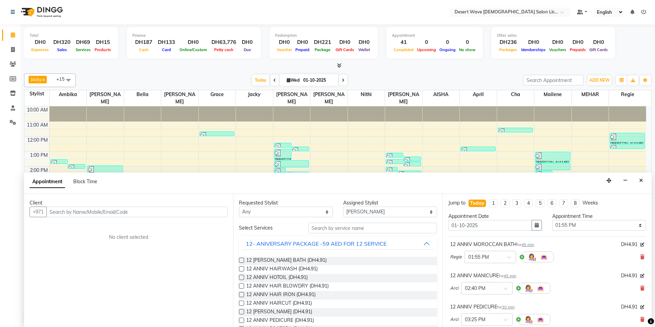
scroll to position [0, 0]
click at [375, 213] on select "Select AISHA Ambika Angie april Arci Bella Bhaby Cecil Cha Cheryl Elena Grace J…" at bounding box center [390, 212] width 94 height 11
click at [343, 207] on select "Select AISHA Ambika Angie april Arci Bella Bhaby Cecil Cha Cheryl Elena Grace J…" at bounding box center [390, 212] width 94 height 11
click at [395, 243] on button "12- ANIVERSARY PACKAGE -59 AED FOR 12 SERVICE" at bounding box center [338, 244] width 192 height 12
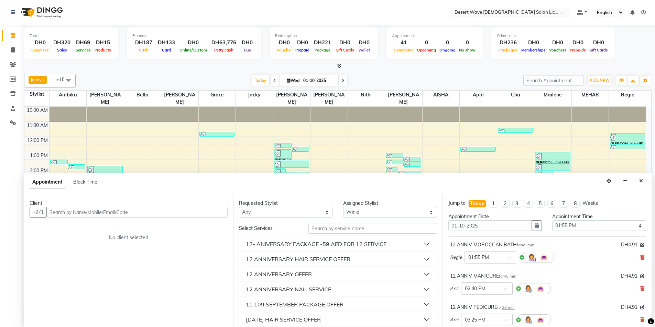
click at [320, 276] on button "12 ANNIVERSARY OFFER" at bounding box center [338, 274] width 192 height 12
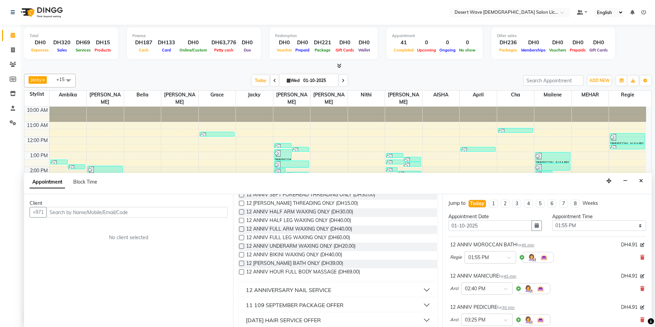
scroll to position [206, 0]
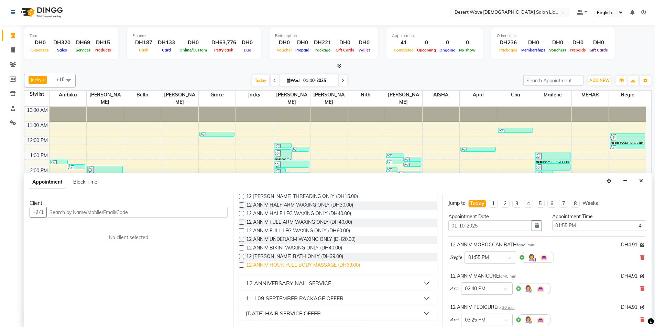
click at [300, 266] on span "12 ANNIV HOUR FULL BODY MASSAGE (DH69.00)" at bounding box center [303, 266] width 114 height 9
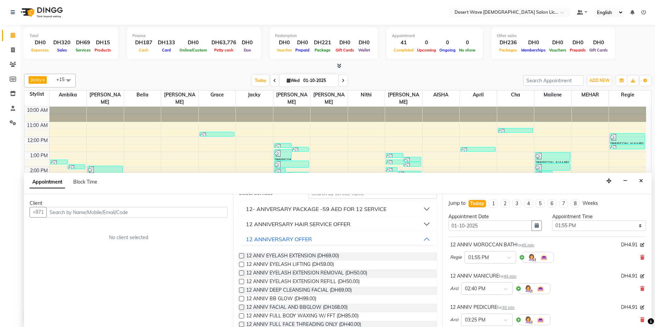
scroll to position [0, 0]
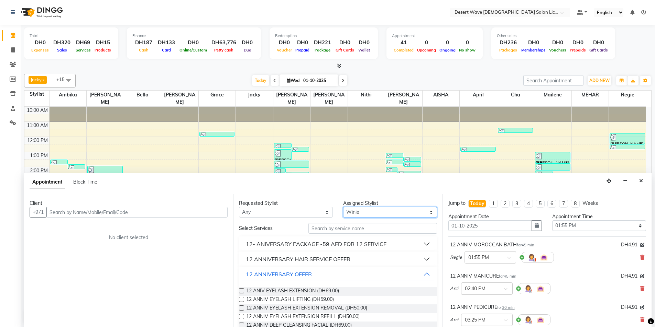
click at [367, 213] on select "Select AISHA Ambika Angie april Arci Bella Bhaby Cecil Cha Cheryl Elena Grace J…" at bounding box center [390, 212] width 94 height 11
click at [343, 207] on select "Select AISHA Ambika Angie april Arci Bella Bhaby Cecil Cha Cheryl Elena Grace J…" at bounding box center [390, 212] width 94 height 11
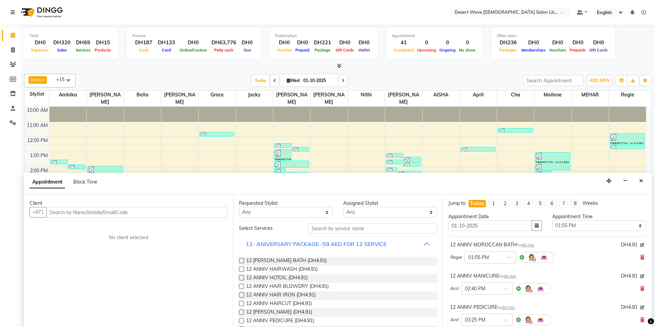
click at [396, 244] on button "12- ANIVERSARY PACKAGE -59 AED FOR 12 SERVICE" at bounding box center [338, 244] width 192 height 12
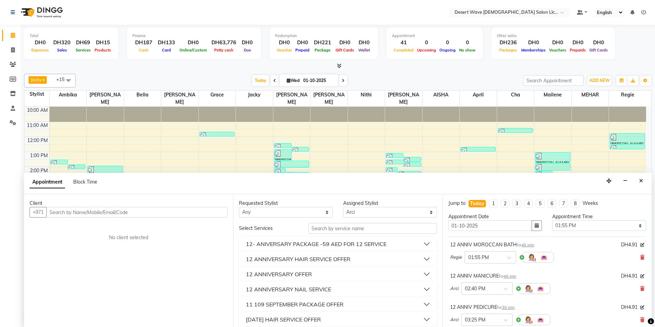
click at [331, 276] on button "12 ANNIVERSARY OFFER" at bounding box center [338, 274] width 192 height 12
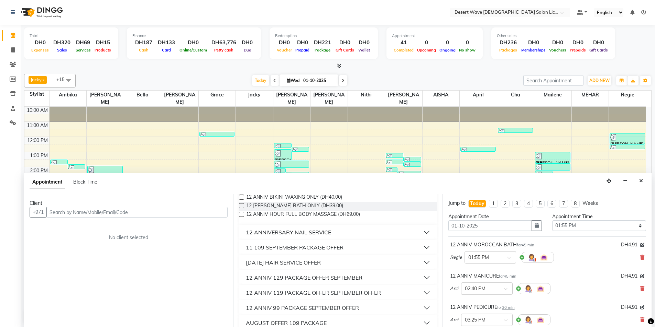
scroll to position [275, 0]
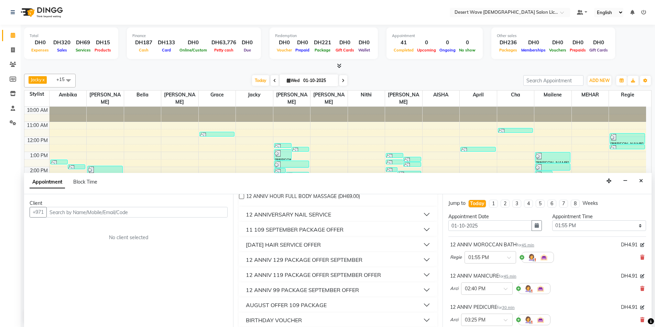
click at [367, 215] on button "12 ANNIVERSARY NAIL SERVICE" at bounding box center [338, 215] width 192 height 12
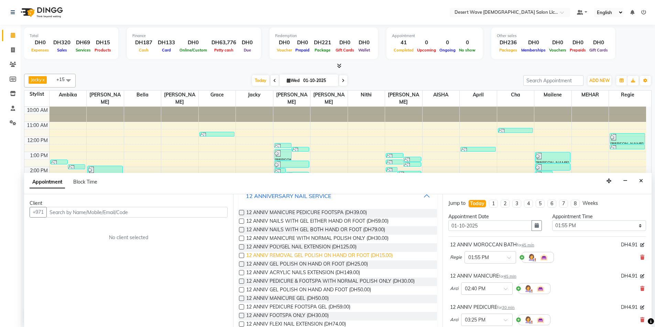
scroll to position [309, 0]
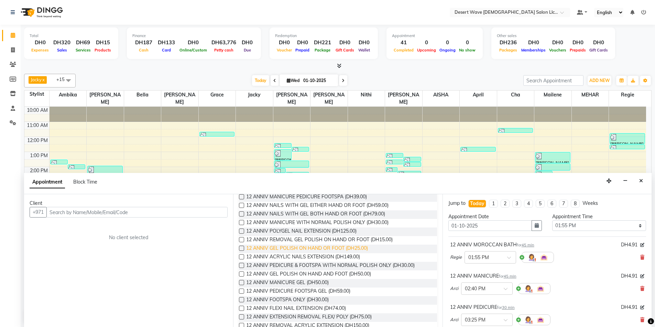
click at [312, 248] on span "12 ANNIV GEL POLISH ON HAND OR FOOT (DH25.00)" at bounding box center [307, 249] width 122 height 9
click at [93, 214] on input "text" at bounding box center [136, 212] width 181 height 11
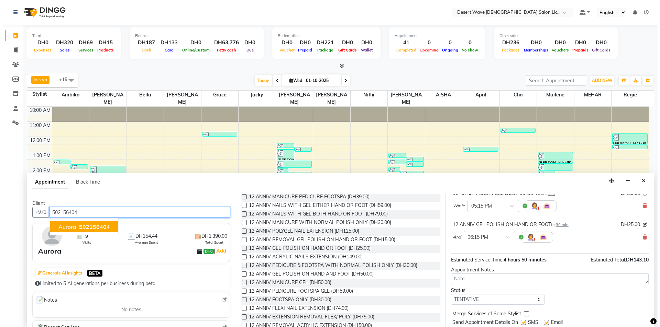
scroll to position [385, 0]
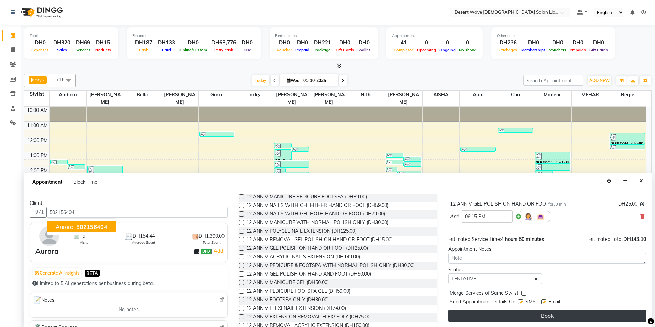
click at [550, 315] on button "Book" at bounding box center [547, 316] width 198 height 12
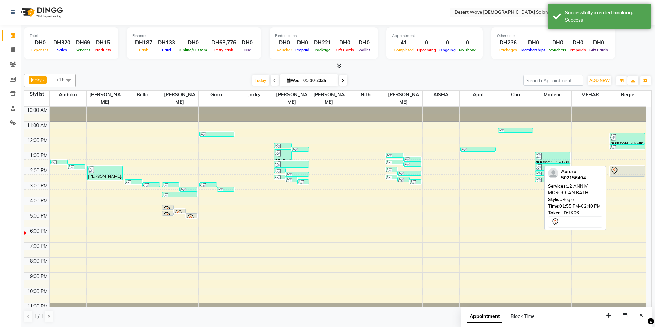
click at [625, 167] on div at bounding box center [627, 171] width 34 height 8
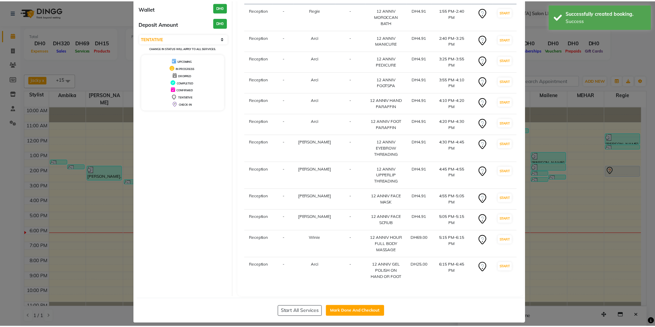
scroll to position [69, 0]
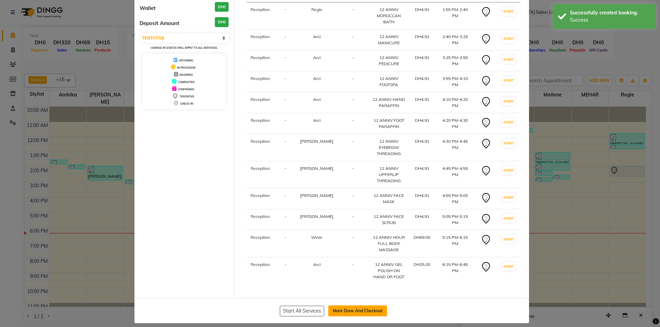
click at [357, 307] on button "Mark Done And Checkout" at bounding box center [357, 311] width 59 height 11
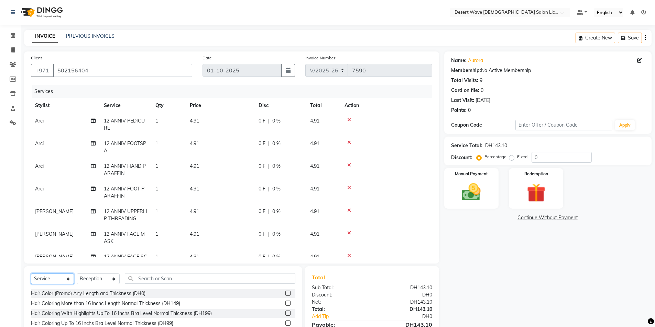
click at [53, 280] on select "Select Service Product Membership Package Voucher Prepaid Gift Card" at bounding box center [52, 279] width 43 height 11
click at [31, 274] on select "Select Service Product Membership Package Voucher Prepaid Gift Card" at bounding box center [52, 279] width 43 height 11
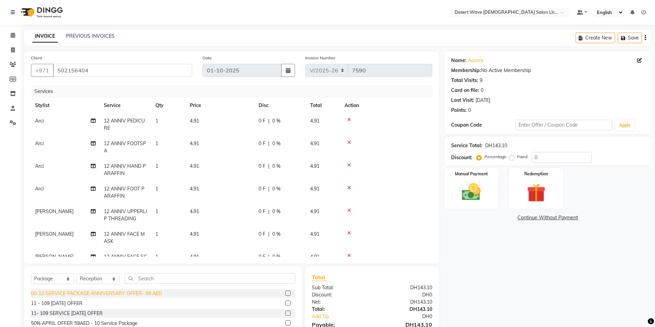
click at [69, 294] on div "00-12 SERVICE PACKAGE ANNIVERSARY OFFER- 59 AED" at bounding box center [96, 293] width 131 height 7
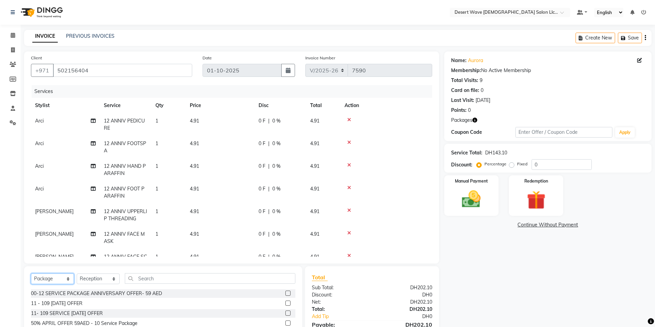
click at [54, 280] on select "Select Service Product Membership Package Voucher Prepaid Gift Card" at bounding box center [52, 279] width 43 height 11
click at [31, 274] on select "Select Service Product Membership Package Voucher Prepaid Gift Card" at bounding box center [52, 279] width 43 height 11
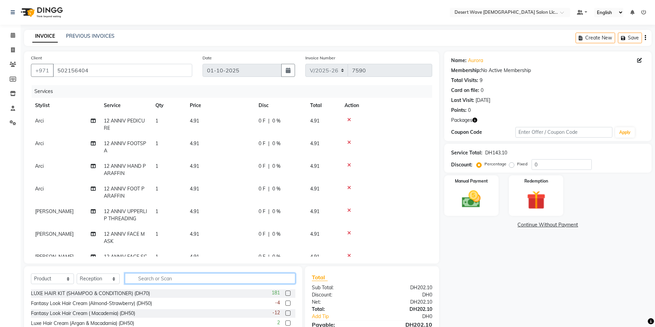
click at [166, 278] on input "text" at bounding box center [210, 279] width 170 height 11
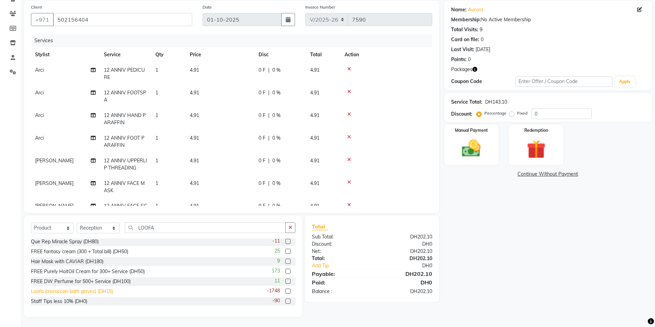
click at [66, 292] on div "Loofa (moroccan bath gloves) (DH15)" at bounding box center [72, 291] width 82 height 7
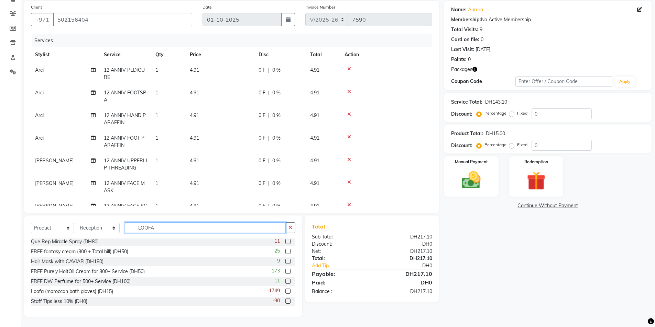
click at [160, 229] on input "LOOFA" at bounding box center [205, 228] width 161 height 11
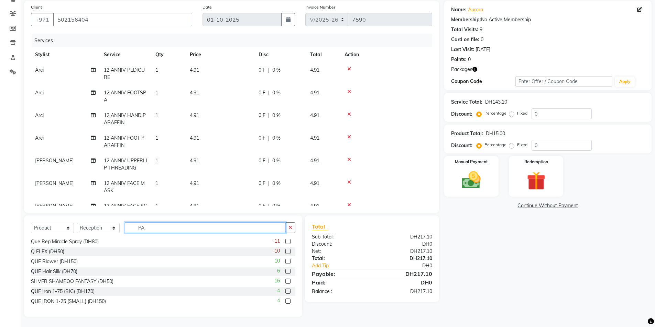
scroll to position [36, 0]
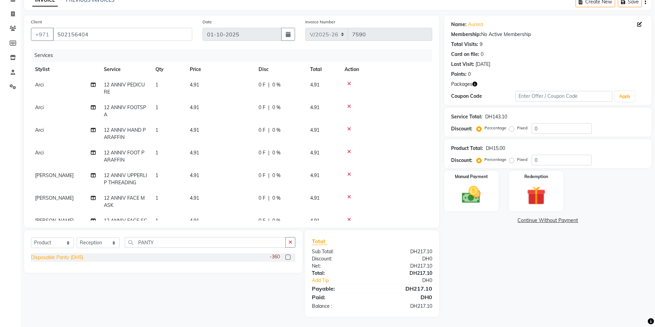
click at [65, 258] on div "Disposable Panty (DH5)" at bounding box center [57, 257] width 52 height 7
click at [532, 195] on img at bounding box center [536, 196] width 32 height 24
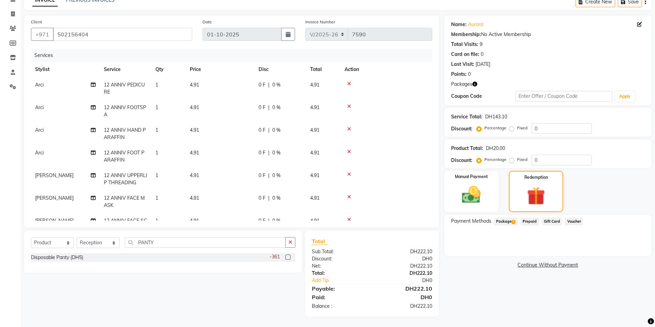
click at [504, 220] on span "Package 1" at bounding box center [506, 222] width 24 height 8
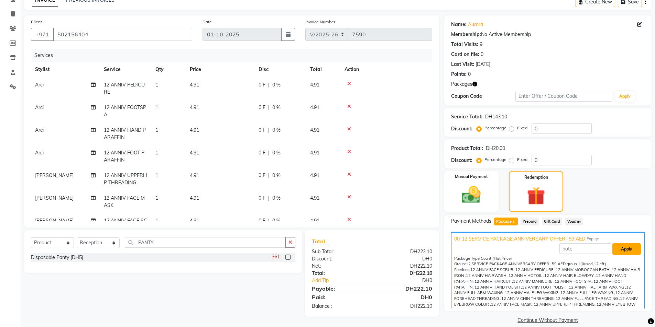
click at [620, 249] on button "Apply" at bounding box center [626, 250] width 29 height 12
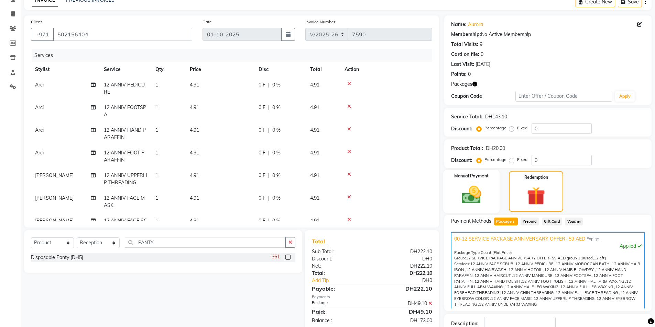
click at [467, 196] on img at bounding box center [471, 195] width 32 height 22
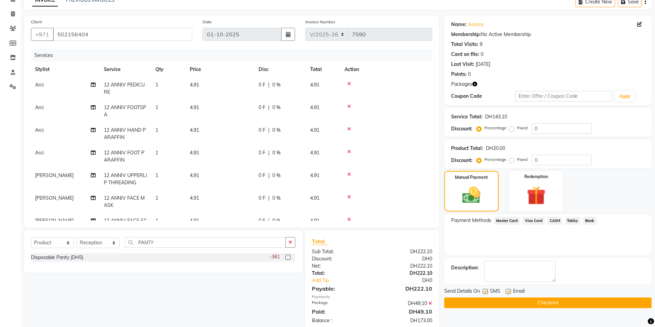
click at [506, 221] on span "Master Card" at bounding box center [507, 221] width 26 height 8
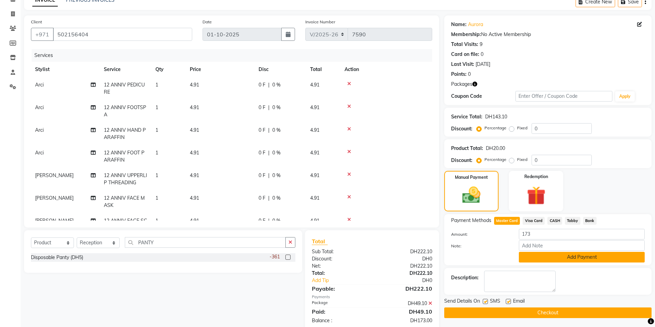
click at [573, 255] on button "Add Payment" at bounding box center [582, 257] width 126 height 11
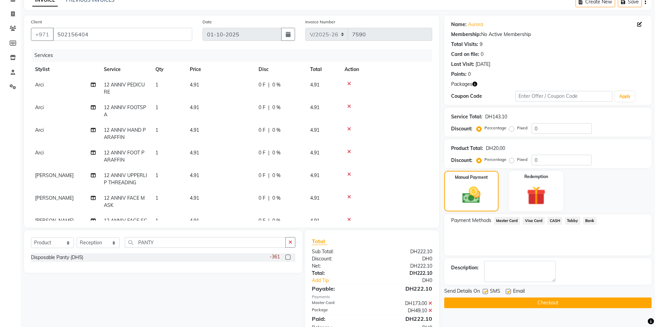
click at [549, 299] on button "Checkout" at bounding box center [547, 303] width 207 height 11
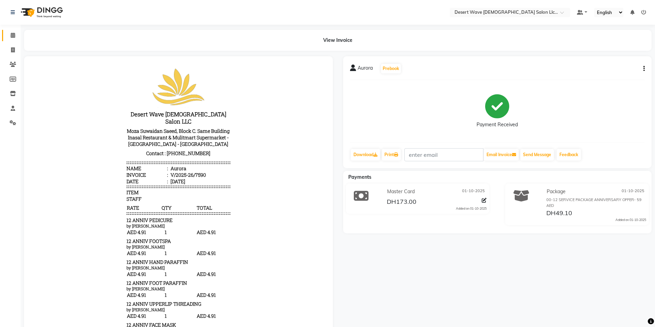
click at [14, 35] on icon at bounding box center [13, 35] width 4 height 5
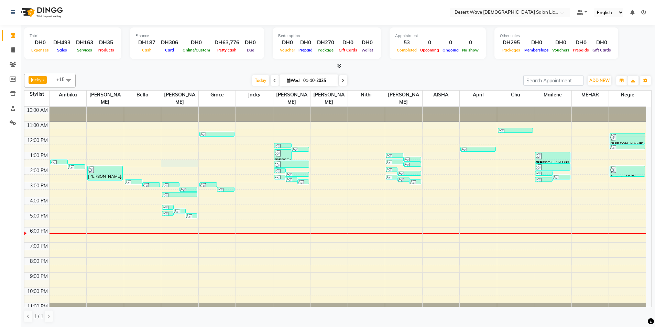
click at [174, 154] on div "10:00 AM 11:00 AM 12:00 PM 1:00 PM 2:00 PM 3:00 PM 4:00 PM 5:00 PM 6:00 PM 7:00…" at bounding box center [334, 212] width 621 height 211
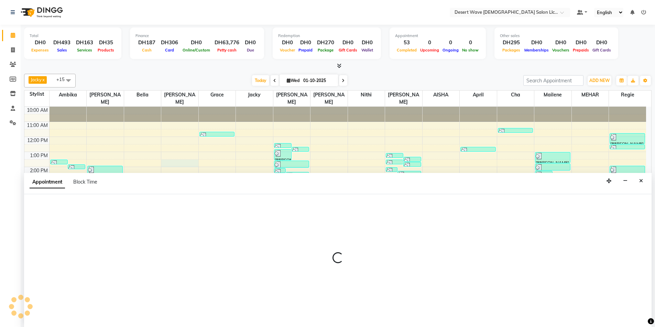
scroll to position [0, 0]
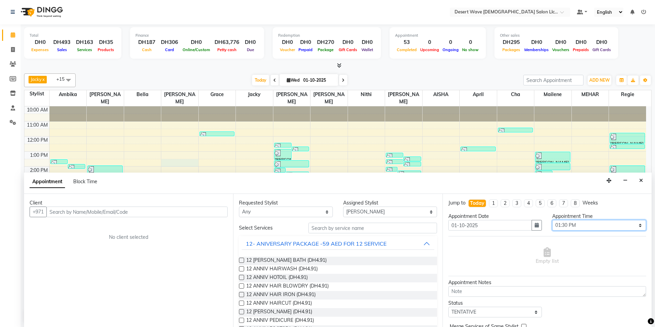
click at [584, 224] on select "Select 11:00 AM 11:05 AM 11:10 AM 11:15 AM 11:20 AM 11:25 AM 11:30 AM 11:35 AM …" at bounding box center [599, 225] width 94 height 11
click at [552, 220] on select "Select 11:00 AM 11:05 AM 11:10 AM 11:15 AM 11:20 AM 11:25 AM 11:30 AM 11:35 AM …" at bounding box center [599, 225] width 94 height 11
click at [399, 242] on button "12- ANIVERSARY PACKAGE -59 AED FOR 12 SERVICE" at bounding box center [338, 244] width 192 height 12
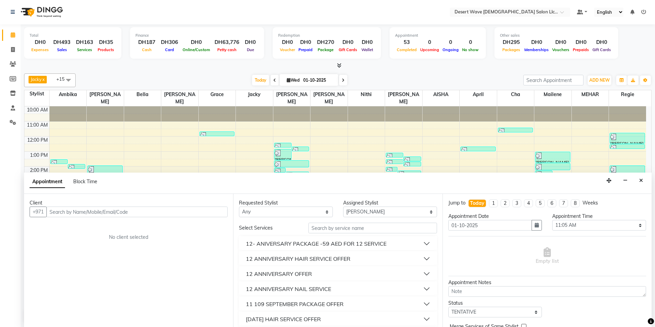
click at [363, 260] on button "12 ANNIVERSARY HAIR SERVICE OFFER" at bounding box center [338, 259] width 192 height 12
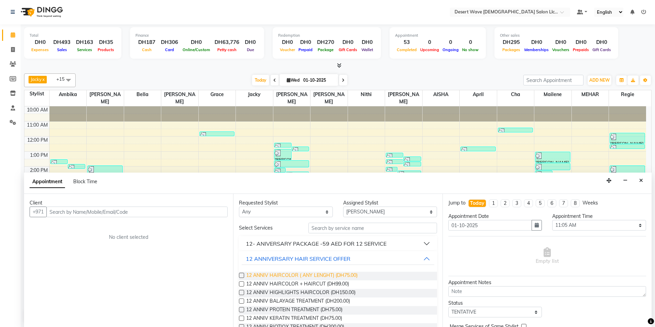
click at [306, 274] on span "12 ANNIV HAIRCOLOR ( ANY LENGHT) (DH75.00)" at bounding box center [301, 276] width 111 height 9
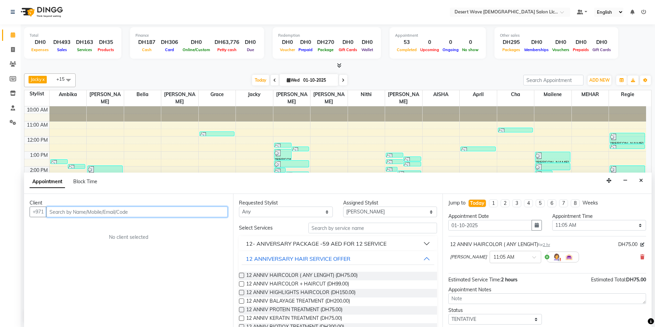
click at [85, 212] on input "text" at bounding box center [136, 212] width 181 height 11
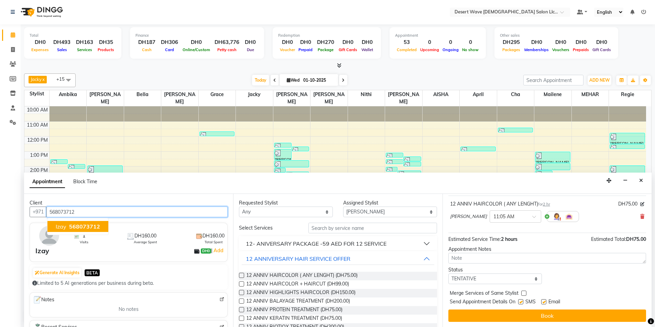
scroll to position [41, 0]
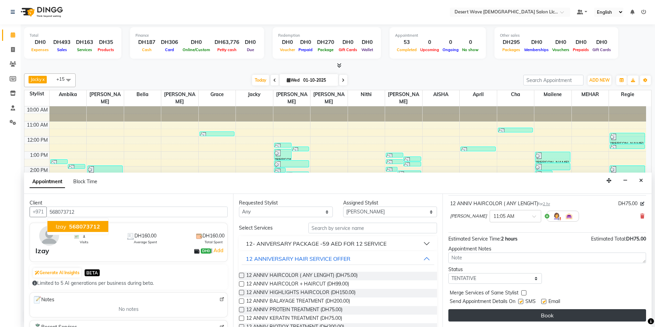
click at [549, 317] on button "Book" at bounding box center [547, 316] width 198 height 12
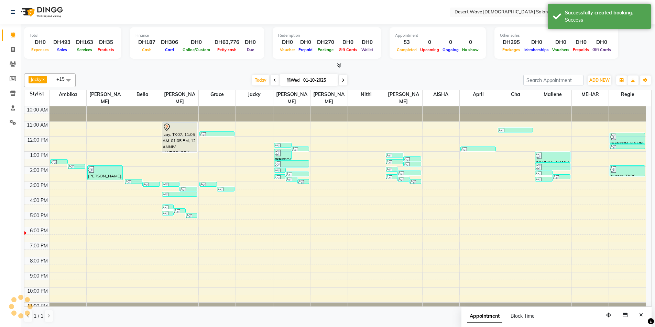
scroll to position [0, 0]
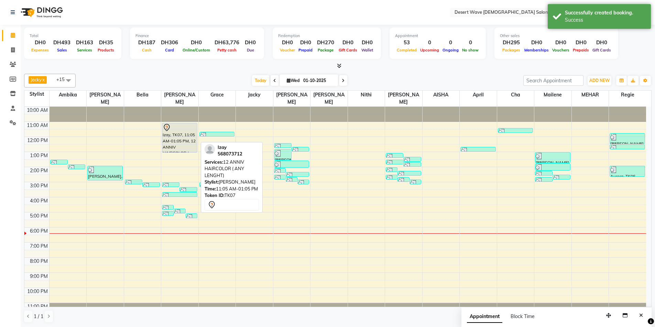
click at [183, 131] on div "Izay, TK07, 11:05 AM-01:05 PM, 12 ANNIV HAIRCOLOR ( ANY LENGHT)" at bounding box center [179, 137] width 35 height 29
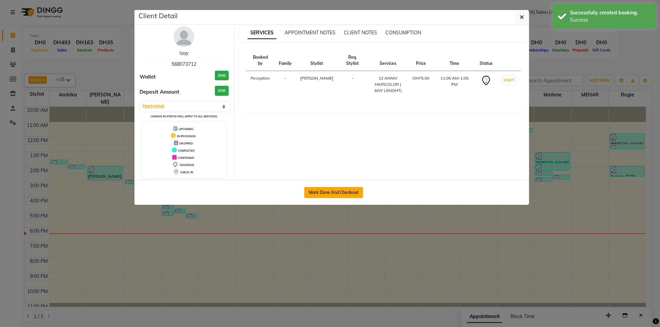
click at [333, 193] on button "Mark Done And Checkout" at bounding box center [333, 192] width 59 height 11
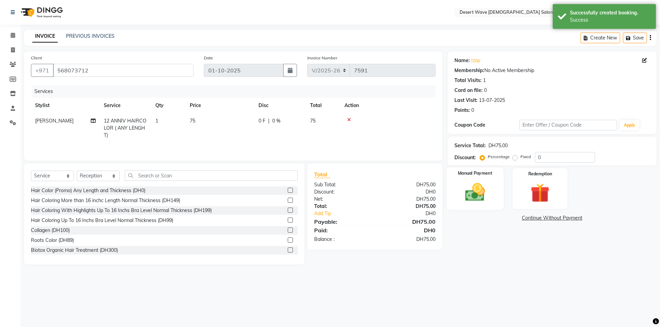
click at [475, 195] on img at bounding box center [475, 192] width 32 height 23
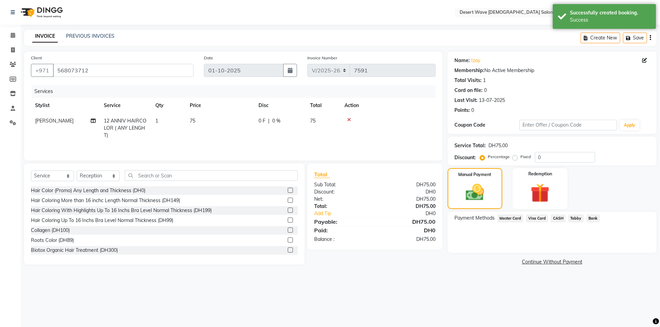
click at [556, 219] on span "CASH" at bounding box center [558, 219] width 15 height 8
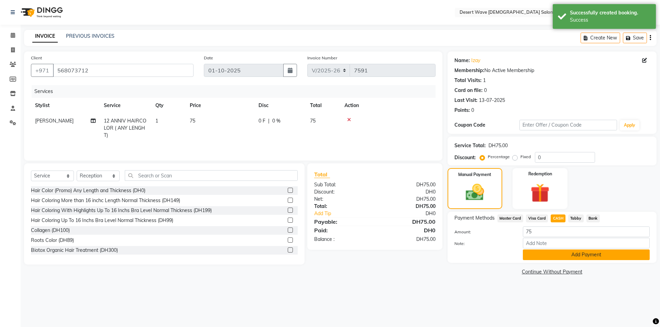
click at [575, 256] on button "Add Payment" at bounding box center [586, 255] width 127 height 11
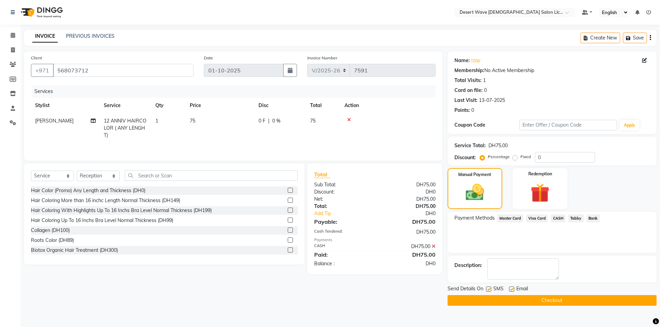
click at [546, 302] on button "Checkout" at bounding box center [551, 301] width 209 height 11
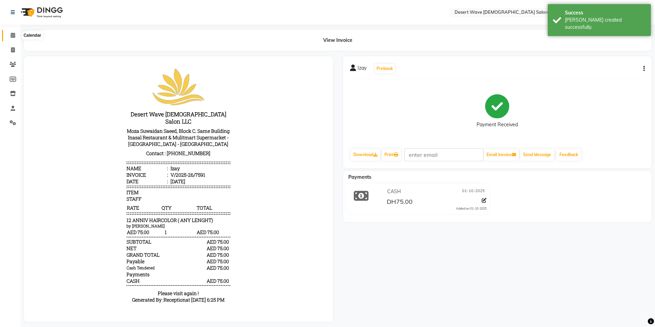
click at [11, 36] on icon at bounding box center [13, 35] width 4 height 5
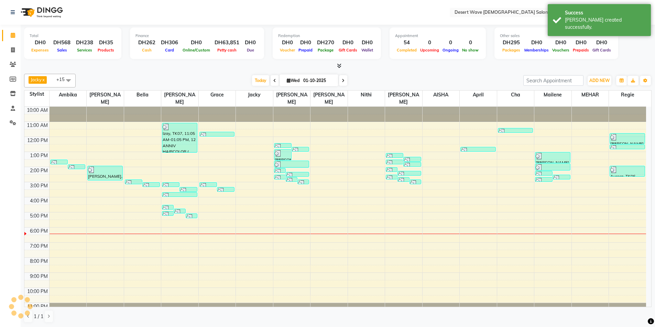
scroll to position [4, 0]
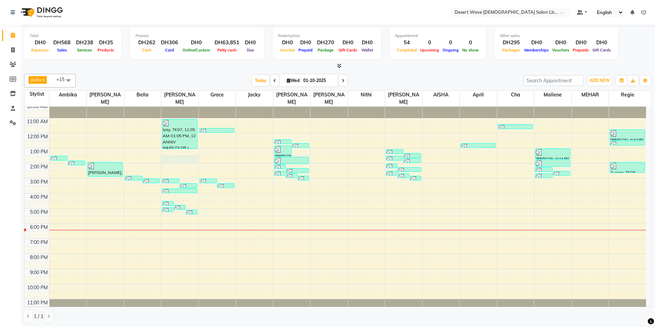
click at [179, 155] on div "10:00 AM 11:00 AM 12:00 PM 1:00 PM 2:00 PM 3:00 PM 4:00 PM 5:00 PM 6:00 PM 7:00…" at bounding box center [334, 208] width 621 height 211
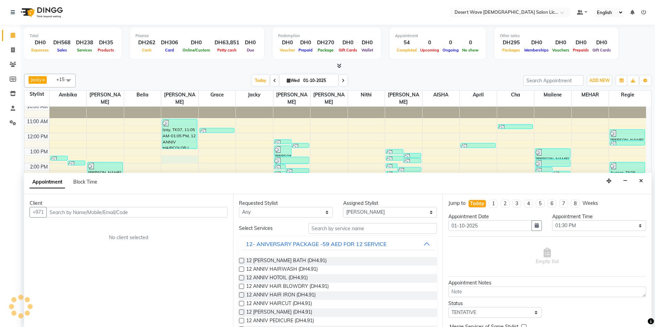
scroll to position [0, 0]
click at [580, 224] on select "Select 11:00 AM 11:05 AM 11:10 AM 11:15 AM 11:20 AM 11:25 AM 11:30 AM 11:35 AM …" at bounding box center [599, 225] width 94 height 11
click at [552, 220] on select "Select 11:00 AM 11:05 AM 11:10 AM 11:15 AM 11:20 AM 11:25 AM 11:30 AM 11:35 AM …" at bounding box center [599, 225] width 94 height 11
click at [397, 240] on button "12- ANIVERSARY PACKAGE -59 AED FOR 12 SERVICE" at bounding box center [338, 244] width 192 height 12
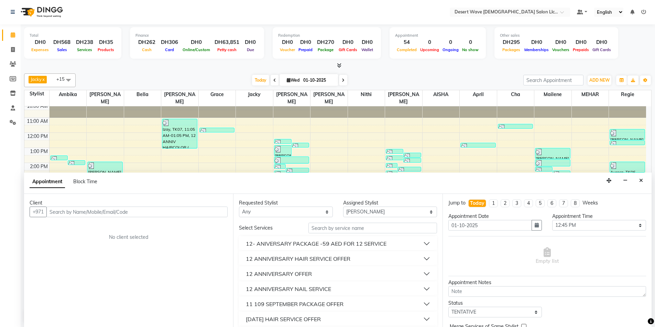
click at [366, 257] on button "12 ANNIVERSARY HAIR SERVICE OFFER" at bounding box center [338, 259] width 192 height 12
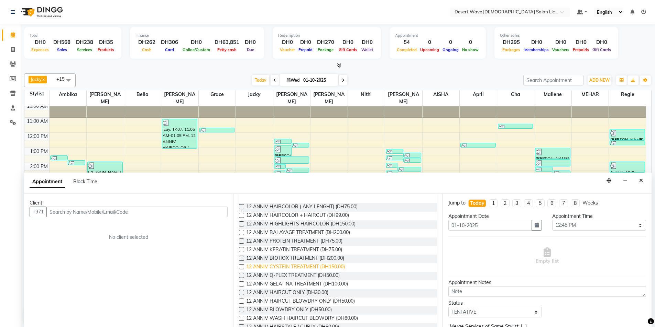
scroll to position [103, 0]
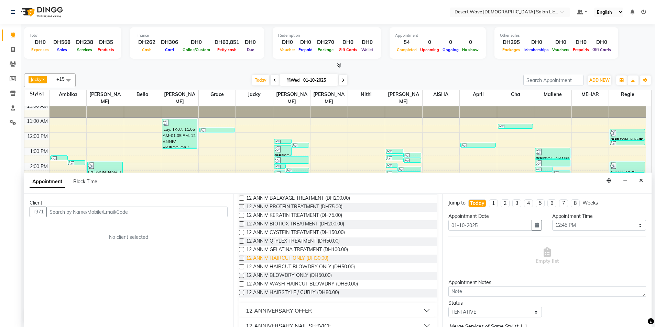
click at [278, 258] on span "12 ANNIV HAIRCUT ONLY (DH30.00)" at bounding box center [287, 259] width 82 height 9
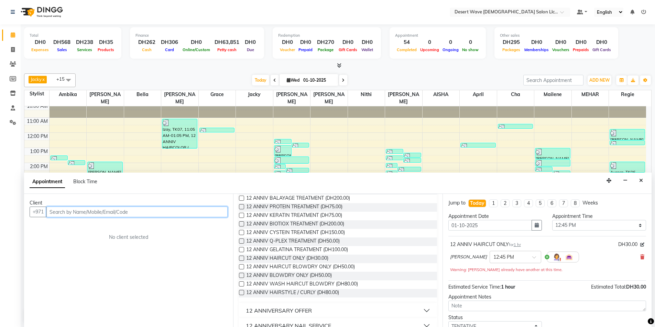
click at [75, 211] on input "text" at bounding box center [136, 212] width 181 height 11
click at [211, 213] on span "Add Client" at bounding box center [213, 212] width 23 height 6
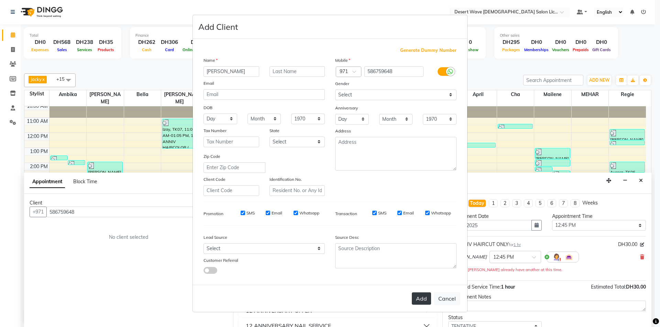
click at [422, 299] on button "Add" at bounding box center [421, 299] width 19 height 12
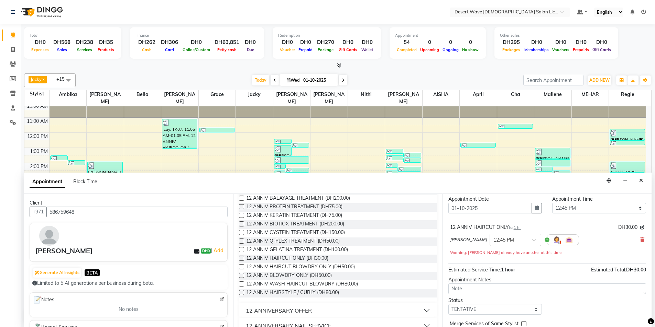
scroll to position [48, 0]
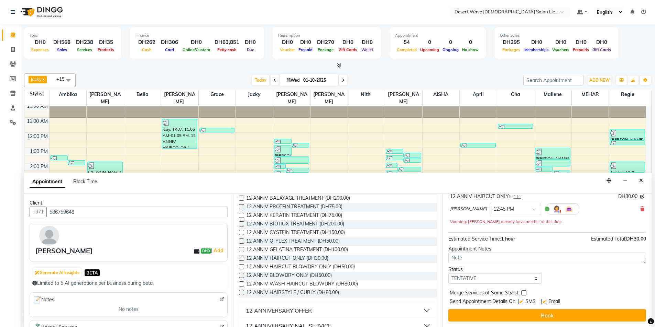
click at [539, 317] on button "Book" at bounding box center [547, 316] width 198 height 12
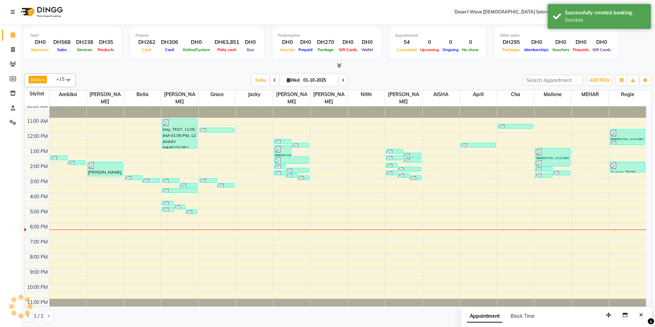
scroll to position [0, 0]
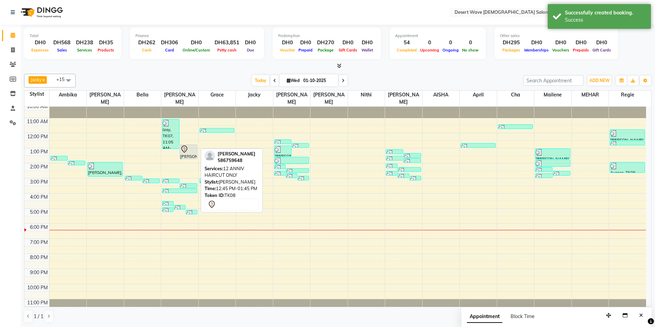
click at [195, 145] on div at bounding box center [188, 149] width 16 height 8
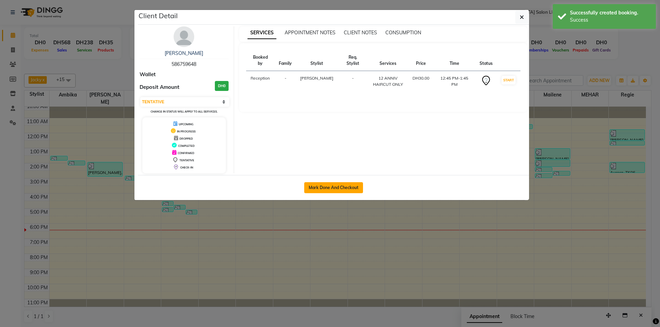
click at [334, 186] on button "Mark Done And Checkout" at bounding box center [333, 187] width 59 height 11
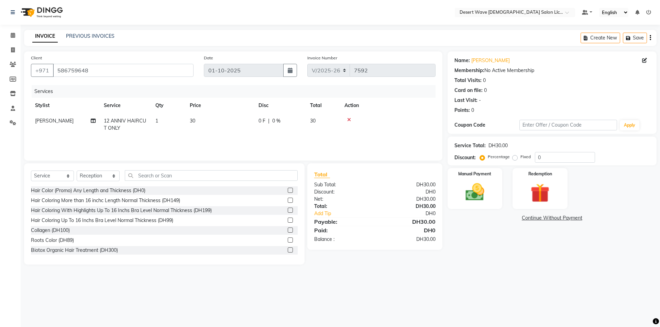
click at [195, 122] on span "30" at bounding box center [192, 121] width 5 height 6
click at [231, 124] on input "30" at bounding box center [252, 123] width 60 height 11
click at [470, 191] on img at bounding box center [475, 192] width 32 height 23
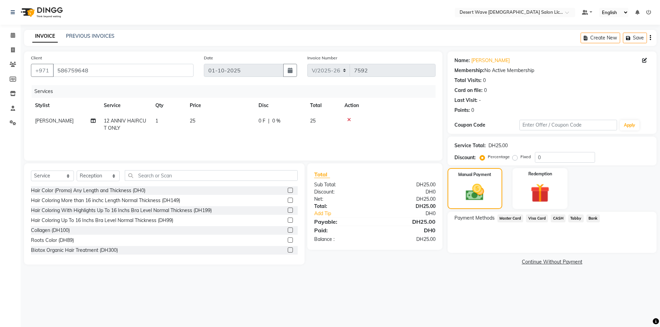
click at [560, 219] on span "CASH" at bounding box center [558, 219] width 15 height 8
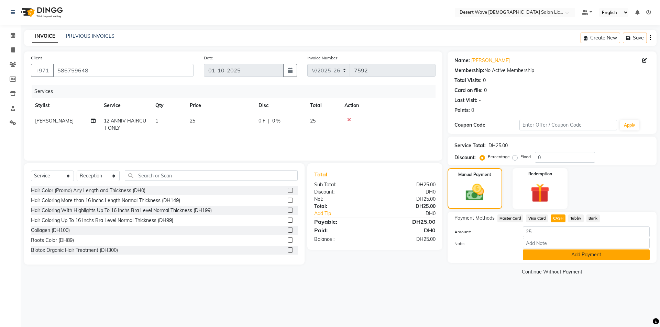
click at [588, 254] on button "Add Payment" at bounding box center [586, 255] width 127 height 11
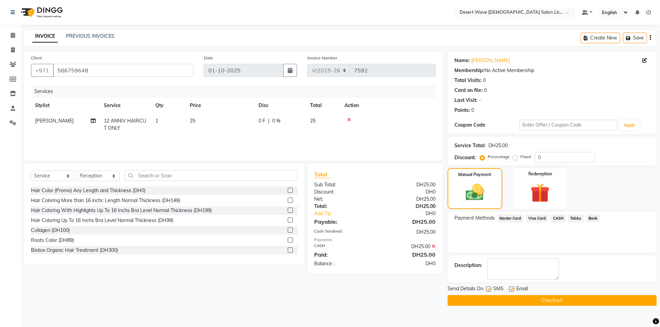
click at [553, 301] on button "Checkout" at bounding box center [551, 301] width 209 height 11
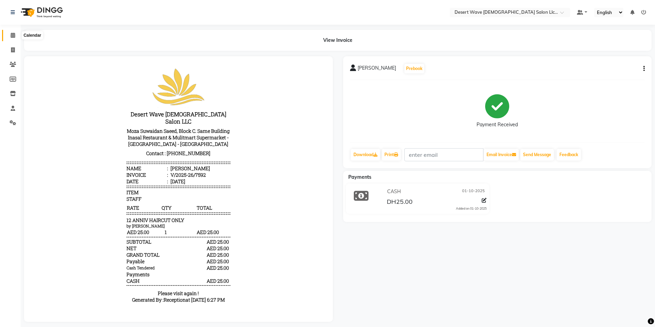
click at [13, 34] on icon at bounding box center [13, 35] width 4 height 5
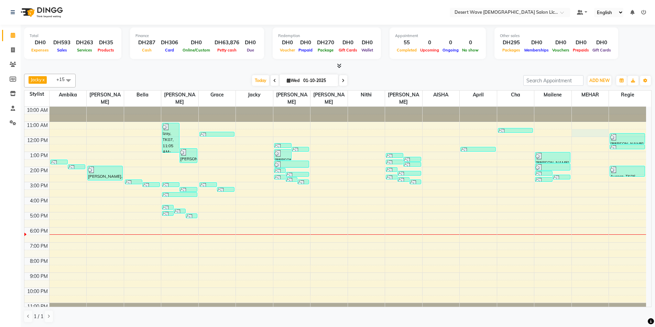
click at [591, 124] on div "10:00 AM 11:00 AM 12:00 PM 1:00 PM 2:00 PM 3:00 PM 4:00 PM 5:00 PM 6:00 PM 7:00…" at bounding box center [334, 212] width 621 height 211
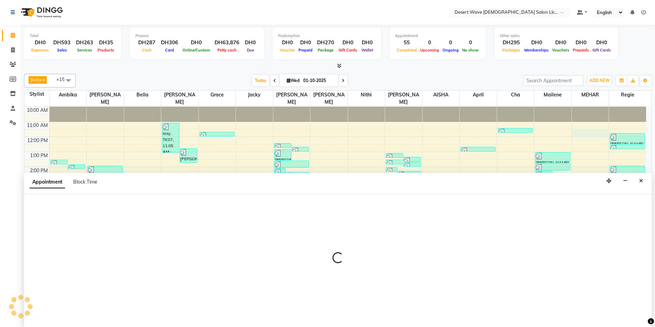
scroll to position [0, 0]
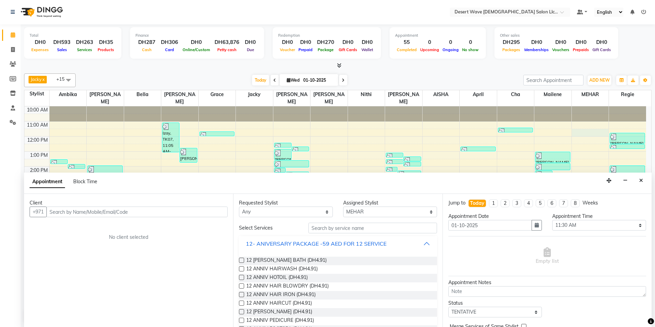
click at [397, 244] on button "12- ANIVERSARY PACKAGE -59 AED FOR 12 SERVICE" at bounding box center [338, 244] width 192 height 12
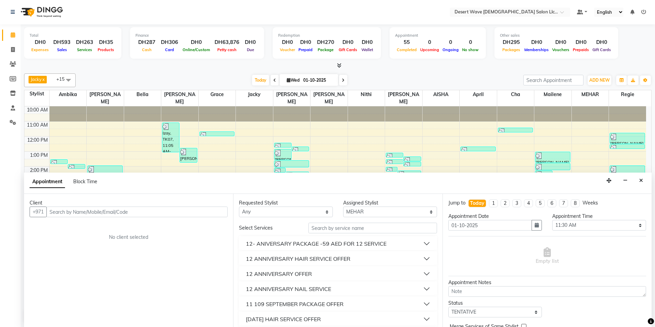
click at [364, 255] on button "12 ANNIVERSARY HAIR SERVICE OFFER" at bounding box center [338, 259] width 192 height 12
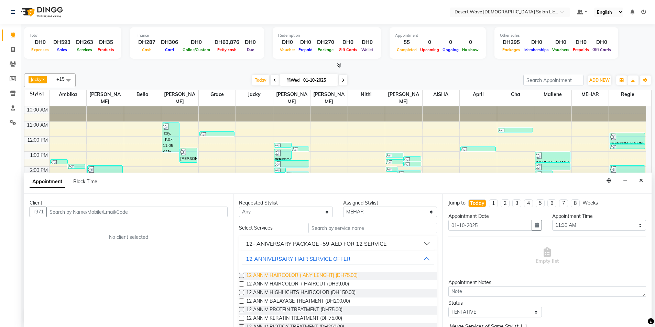
click at [290, 276] on span "12 ANNIV HAIRCOLOR ( ANY LENGHT) (DH75.00)" at bounding box center [301, 276] width 111 height 9
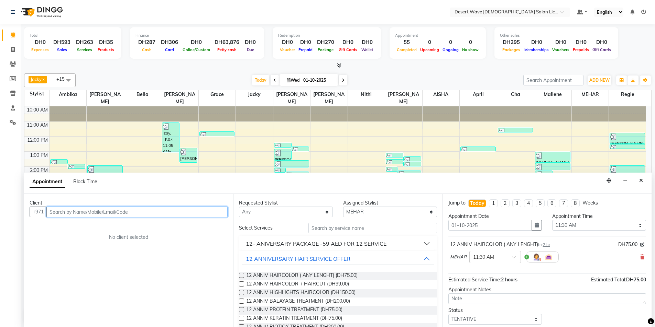
click at [108, 212] on input "text" at bounding box center [136, 212] width 181 height 11
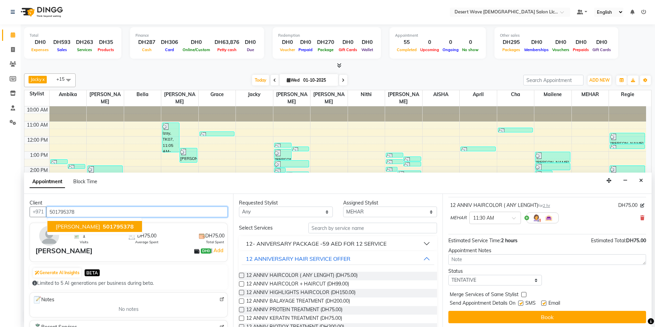
scroll to position [41, 0]
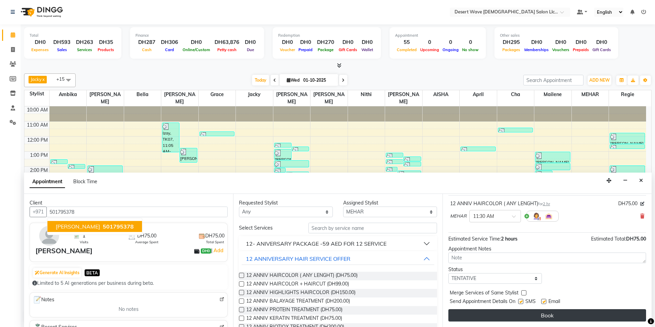
click at [537, 315] on button "Book" at bounding box center [547, 316] width 198 height 12
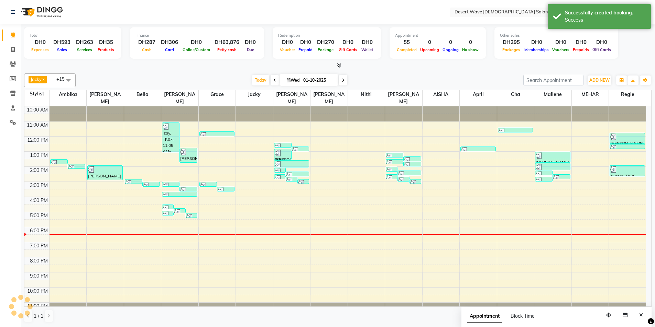
scroll to position [0, 0]
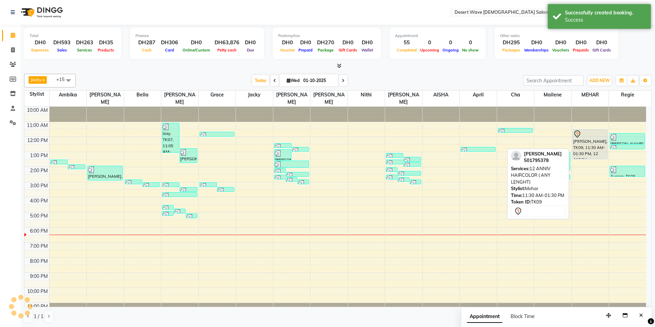
click at [592, 138] on div "[PERSON_NAME], TK09, 11:30 AM-01:30 PM, 12 ANNIV HAIRCOLOR ( ANY LENGHT)" at bounding box center [590, 144] width 35 height 29
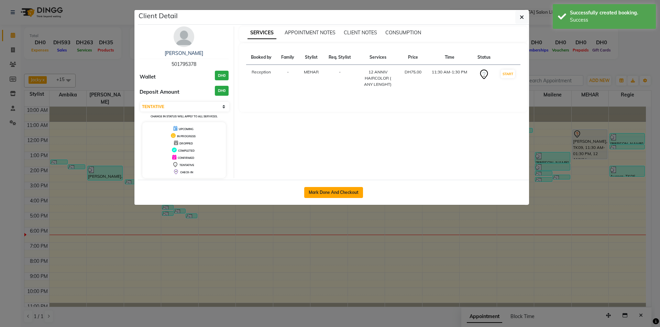
click at [339, 191] on button "Mark Done And Checkout" at bounding box center [333, 192] width 59 height 11
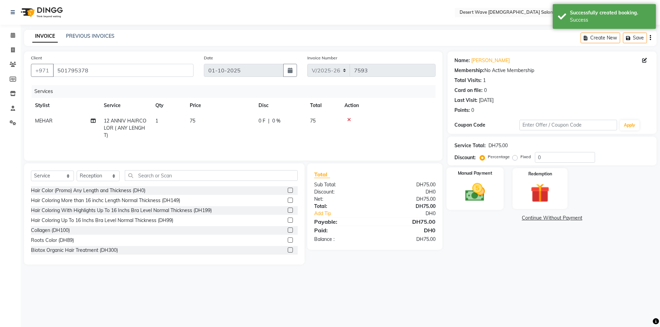
click at [488, 189] on img at bounding box center [475, 192] width 32 height 23
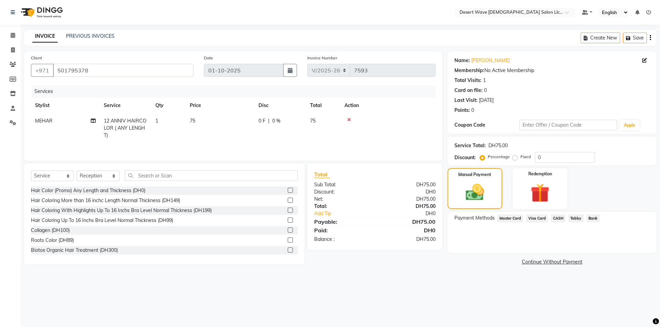
click at [509, 225] on div "Payment Methods Master Card Visa Card CASH Tabby Bank" at bounding box center [551, 232] width 209 height 41
click at [502, 219] on span "Master Card" at bounding box center [510, 219] width 26 height 8
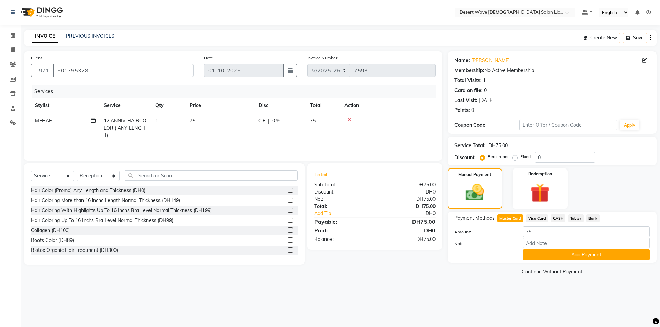
click at [584, 252] on button "Add Payment" at bounding box center [586, 255] width 127 height 11
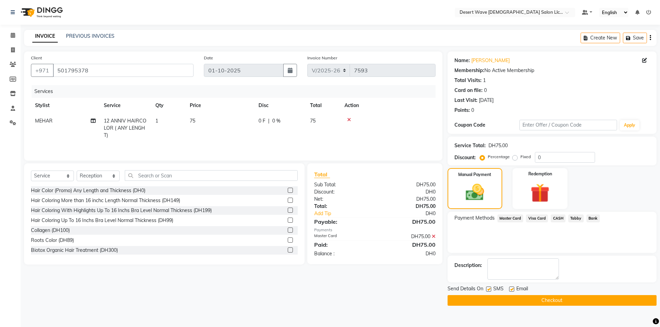
click at [554, 302] on button "Checkout" at bounding box center [551, 301] width 209 height 11
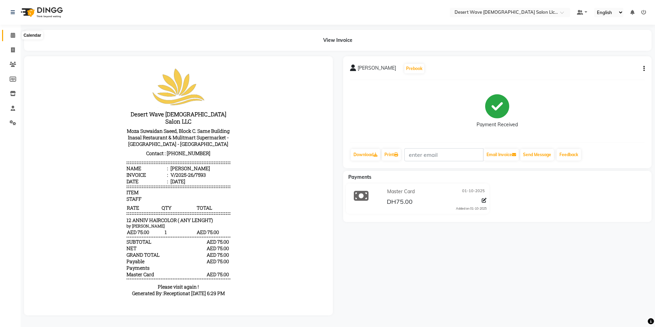
click at [13, 35] on icon at bounding box center [13, 35] width 4 height 5
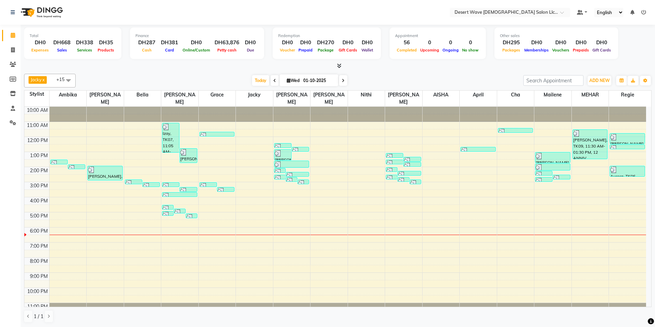
click at [132, 147] on div "10:00 AM 11:00 AM 12:00 PM 1:00 PM 2:00 PM 3:00 PM 4:00 PM 5:00 PM 6:00 PM 7:00…" at bounding box center [334, 212] width 621 height 211
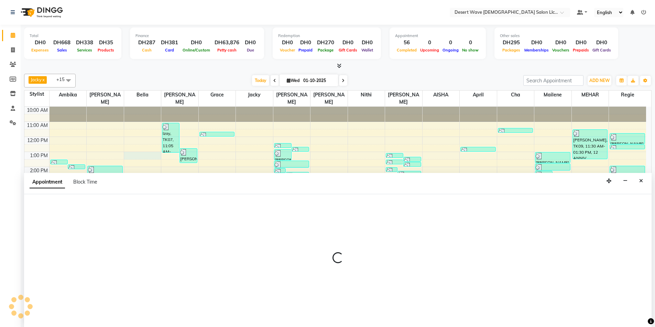
scroll to position [0, 0]
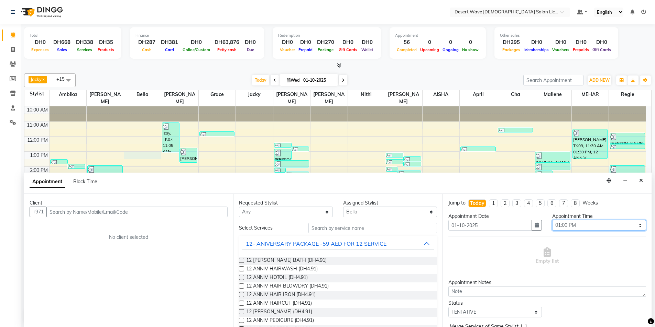
click at [581, 226] on select "Select 11:00 AM 11:05 AM 11:10 AM 11:15 AM 11:20 AM 11:25 AM 11:30 AM 11:35 AM …" at bounding box center [599, 225] width 94 height 11
click at [552, 220] on select "Select 11:00 AM 11:05 AM 11:10 AM 11:15 AM 11:20 AM 11:25 AM 11:30 AM 11:35 AM …" at bounding box center [599, 225] width 94 height 11
click at [304, 261] on span "12 [PERSON_NAME] BATH (DH4.91)" at bounding box center [286, 261] width 80 height 9
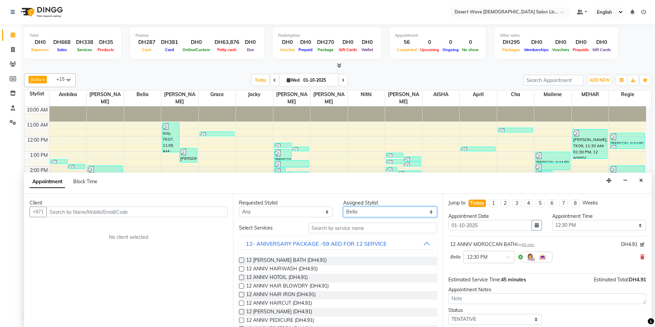
click at [366, 212] on select "Select AISHA Ambika Angie april Arci Bella Bhaby Cecil Cha Cheryl Elena Grace J…" at bounding box center [390, 212] width 94 height 11
click at [343, 207] on select "Select AISHA Ambika Angie april Arci Bella Bhaby Cecil Cha Cheryl Elena Grace J…" at bounding box center [390, 212] width 94 height 11
click at [273, 278] on span "12 ANNIV HOTOIL (DH4.91)" at bounding box center [277, 278] width 62 height 9
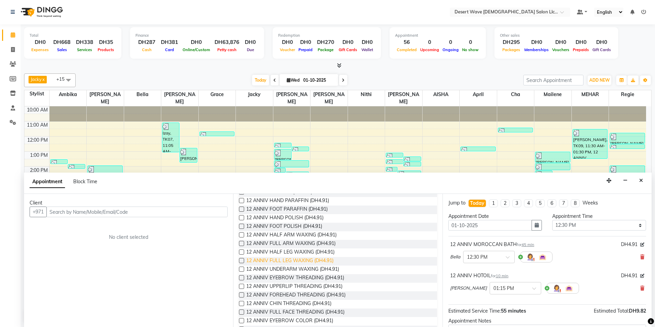
scroll to position [137, 0]
click at [283, 278] on span "12 ANNIV EYEBROW THREADING (DH4.91)" at bounding box center [295, 278] width 98 height 9
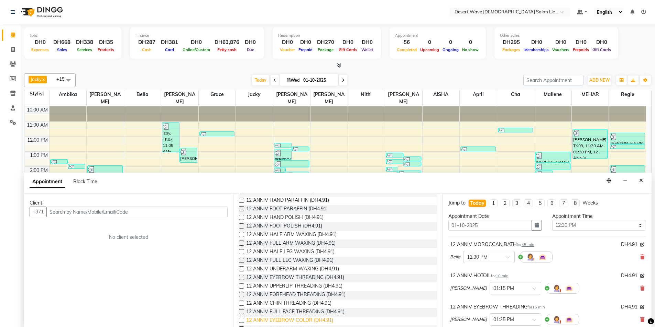
click at [286, 320] on span "12 ANNIV EYEBROW COLOR (DH4.91)" at bounding box center [289, 321] width 87 height 9
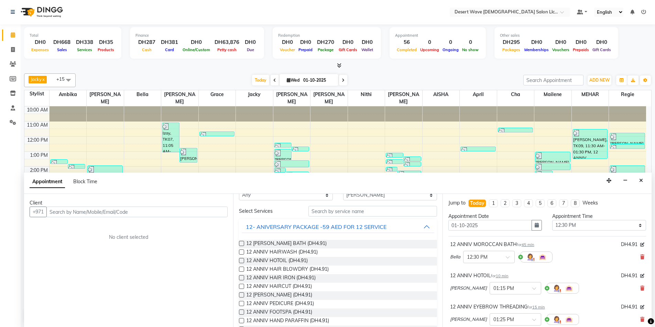
scroll to position [0, 0]
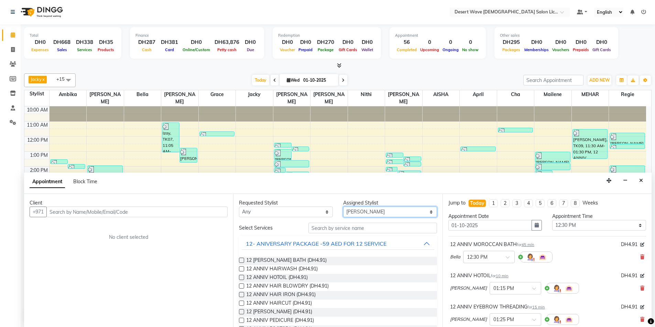
click at [372, 212] on select "Select AISHA Ambika Angie april Arci Bella Bhaby Cecil Cha Cheryl Elena Grace J…" at bounding box center [390, 212] width 94 height 11
click at [343, 207] on select "Select AISHA Ambika Angie april Arci Bella Bhaby Cecil Cha Cheryl Elena Grace J…" at bounding box center [390, 212] width 94 height 11
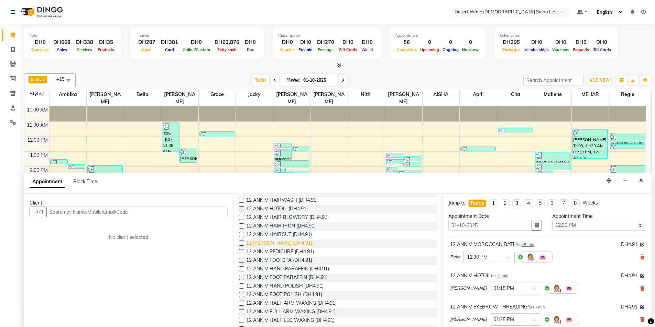
click at [279, 243] on span "12 [PERSON_NAME] (DH4.91)" at bounding box center [279, 244] width 66 height 9
click at [278, 253] on span "12 ANNIV PEDICURE (DH4.91)" at bounding box center [280, 252] width 68 height 9
click at [277, 260] on span "12 ANNIV FOOTSPA (DH4.91)" at bounding box center [279, 261] width 66 height 9
click at [278, 267] on span "12 ANNIV HAND PARAFFIN (DH4.91)" at bounding box center [287, 270] width 83 height 9
click at [277, 277] on span "12 ANNIV FOOT PARAFFIN (DH4.91)" at bounding box center [286, 278] width 81 height 9
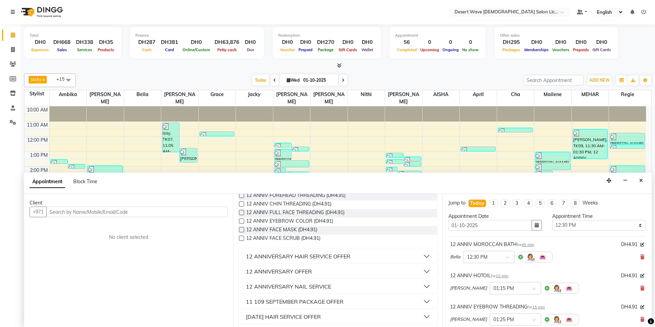
scroll to position [241, 0]
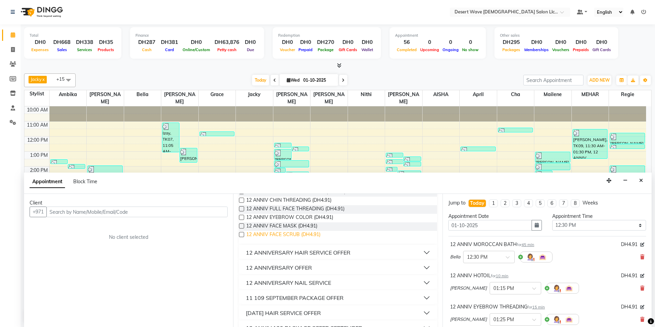
click at [275, 235] on span "12 ANNIV FACE SCRUB (DH4.91)" at bounding box center [283, 235] width 74 height 9
click at [280, 226] on span "12 ANNIV FACE MASK (DH4.91)" at bounding box center [281, 227] width 71 height 9
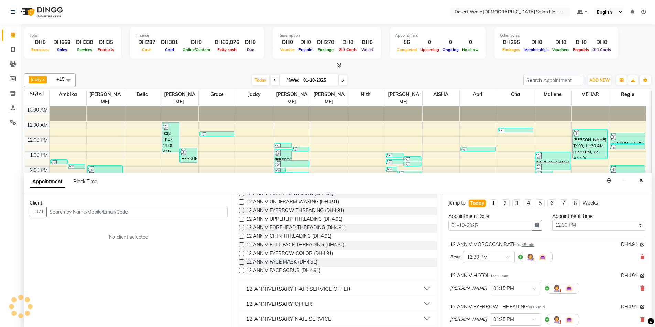
scroll to position [172, 0]
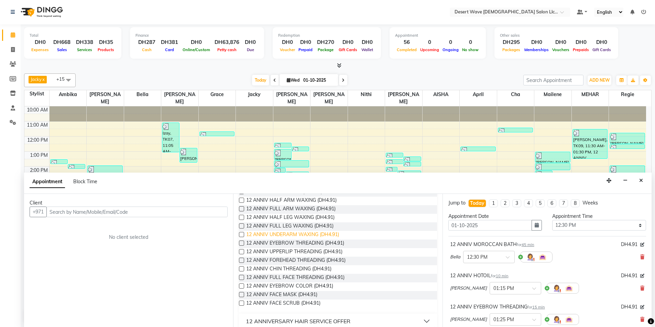
click at [290, 234] on span "12 ANNIV UNDERARM WAXING (DH4.91)" at bounding box center [292, 235] width 93 height 9
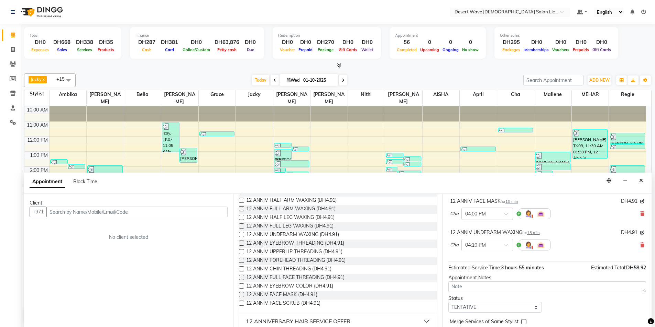
scroll to position [344, 0]
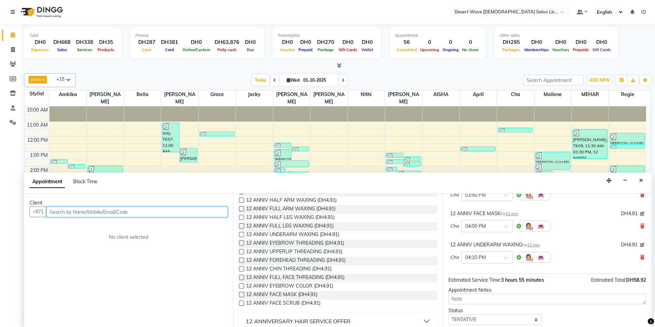
click at [59, 213] on input "text" at bounding box center [136, 212] width 181 height 11
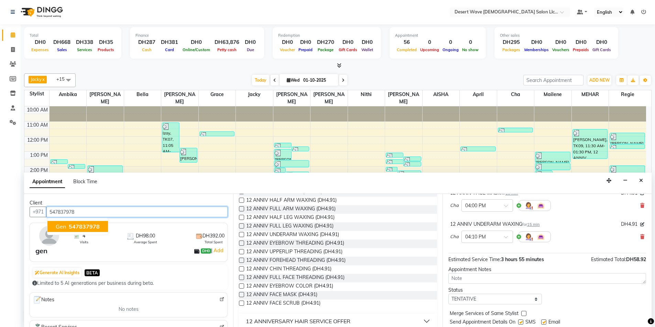
scroll to position [385, 0]
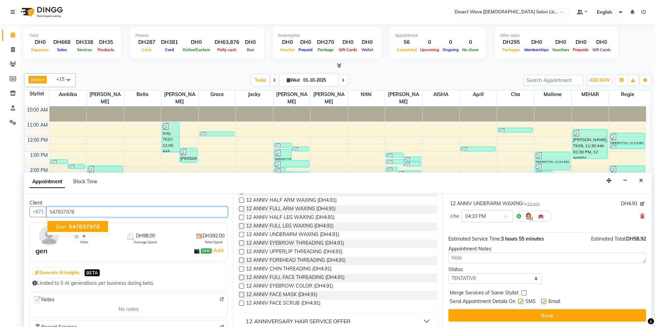
click at [92, 228] on span "547837978" at bounding box center [84, 226] width 31 height 7
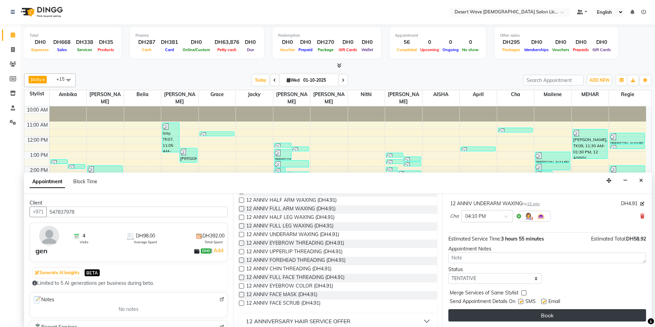
click at [548, 317] on button "Book" at bounding box center [547, 316] width 198 height 12
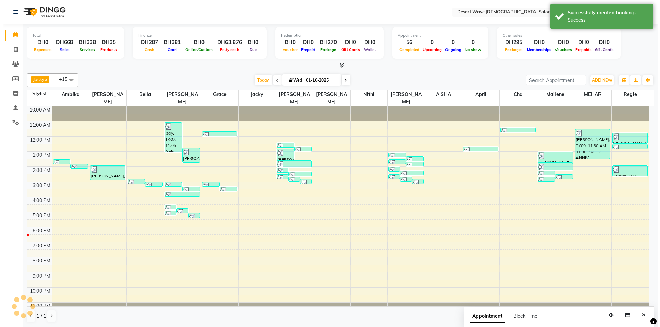
scroll to position [0, 0]
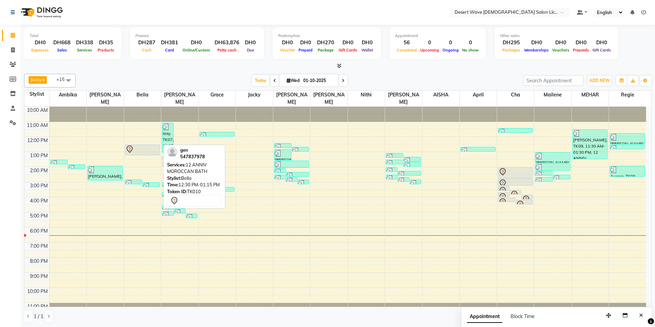
click at [133, 145] on icon at bounding box center [129, 149] width 8 height 8
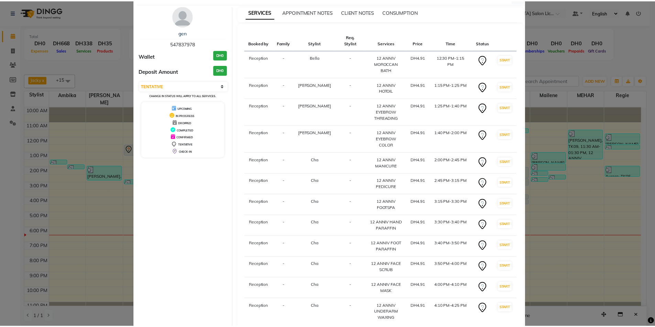
scroll to position [55, 0]
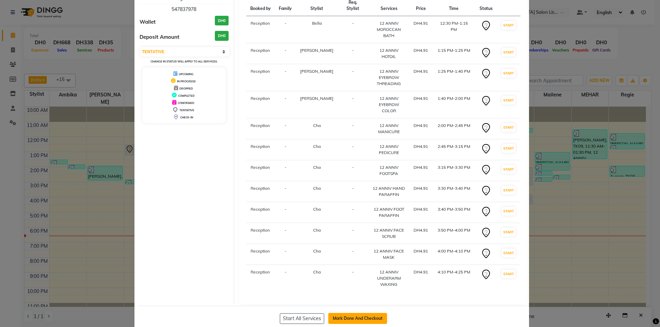
click at [358, 313] on button "Mark Done And Checkout" at bounding box center [357, 318] width 59 height 11
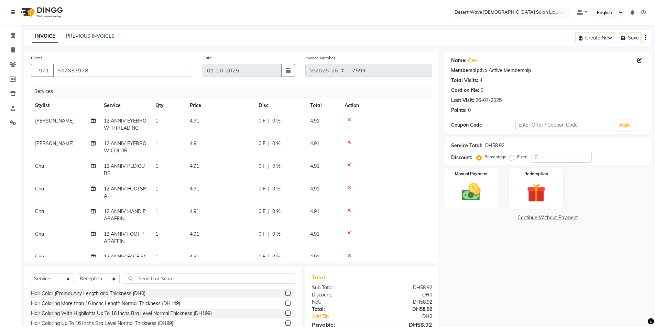
scroll to position [51, 0]
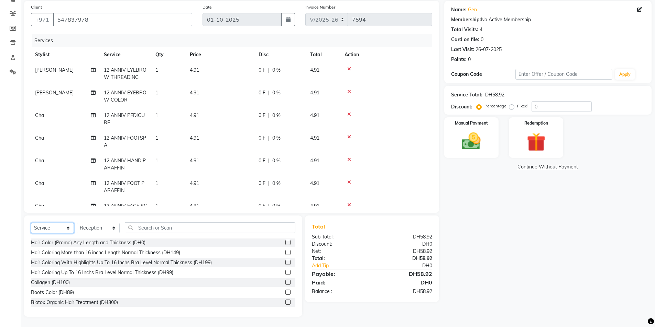
click at [53, 230] on select "Select Service Product Membership Package Voucher Prepaid Gift Card" at bounding box center [52, 228] width 43 height 11
click at [31, 223] on select "Select Service Product Membership Package Voucher Prepaid Gift Card" at bounding box center [52, 228] width 43 height 11
click at [74, 244] on div "Hair Color (Promo) Any Length and Thickness (DH0)" at bounding box center [88, 243] width 114 height 7
click at [53, 229] on select "Select Service Product Membership Package Voucher Prepaid Gift Card" at bounding box center [52, 228] width 43 height 11
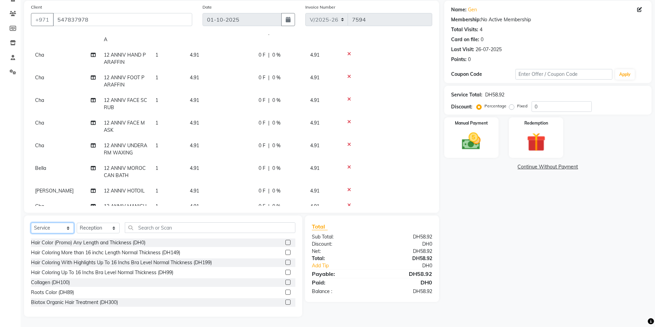
scroll to position [162, 0]
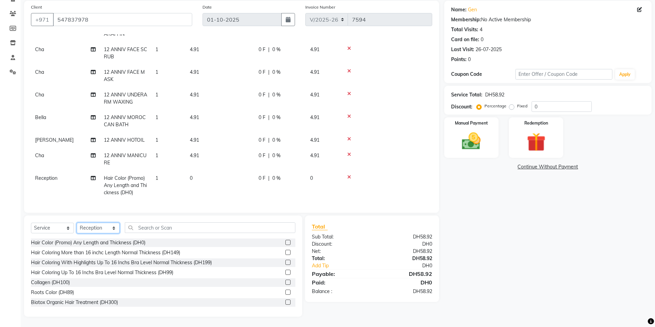
click at [105, 229] on select "Select Stylist Accounts AISHA Ambika Angie april Arci Bella Bhaby Cecil Cha Che…" at bounding box center [98, 228] width 43 height 11
click at [106, 229] on select "Select Stylist Accounts AISHA Ambika Angie april Arci Bella Bhaby Cecil Cha Che…" at bounding box center [98, 228] width 43 height 11
click at [114, 229] on select "Select Stylist Accounts AISHA Ambika Angie april Arci Bella Bhaby Cecil Cha Che…" at bounding box center [98, 228] width 43 height 11
click at [77, 223] on select "Select Stylist Accounts AISHA Ambika Angie april Arci Bella Bhaby Cecil Cha Che…" at bounding box center [98, 228] width 43 height 11
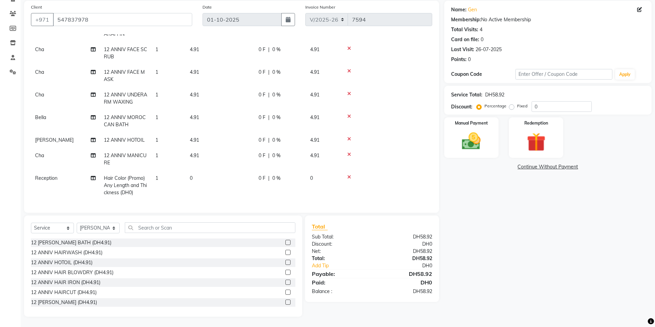
click at [198, 171] on td "0" at bounding box center [220, 186] width 69 height 30
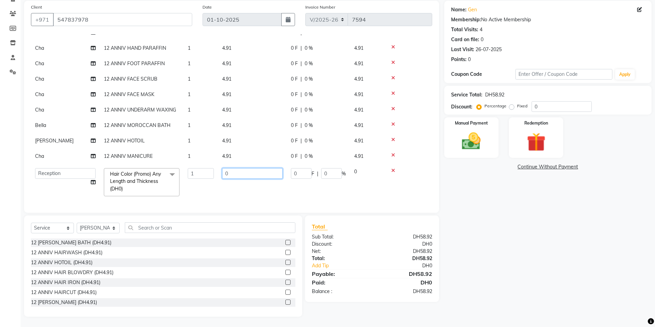
click at [239, 169] on input "0" at bounding box center [252, 173] width 60 height 11
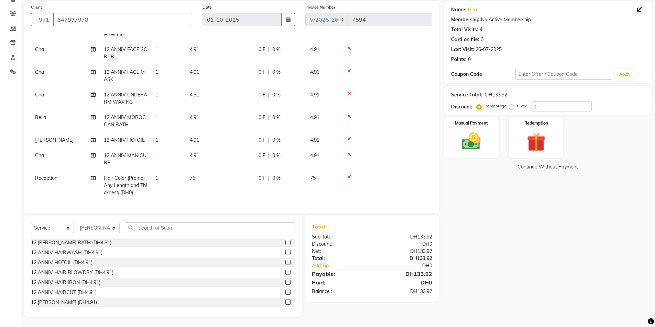
scroll to position [162, 0]
click at [49, 175] on span "Reception" at bounding box center [46, 178] width 22 height 6
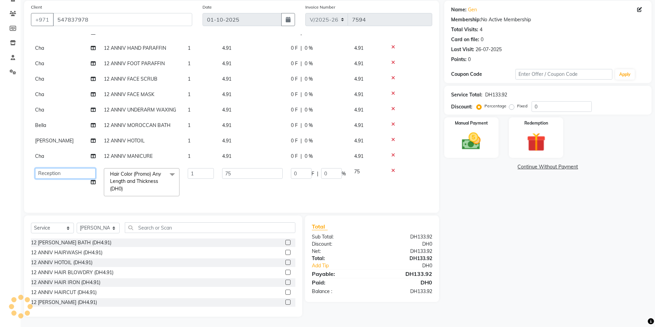
click at [55, 169] on select "Accounts AISHA Ambika Angie april Arci Bella Bhaby Cecil Cha Cheryl Donna Elena…" at bounding box center [65, 173] width 60 height 11
click at [488, 227] on div "Name: Gen Membership: No Active Membership Total Visits: 4 Card on file: 0 Last…" at bounding box center [550, 159] width 212 height 316
click at [102, 229] on select "Select Stylist Accounts AISHA Ambika Angie april Arci Bella Bhaby Cecil Cha Che…" at bounding box center [98, 228] width 43 height 11
click at [99, 230] on select "Select Stylist Accounts AISHA Ambika Angie april Arci Bella Bhaby Cecil Cha Che…" at bounding box center [98, 228] width 43 height 11
click at [77, 223] on select "Select Stylist Accounts AISHA Ambika Angie april Arci Bella Bhaby Cecil Cha Che…" at bounding box center [98, 228] width 43 height 11
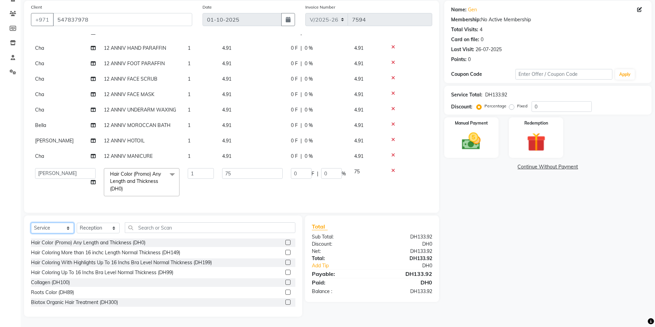
click at [53, 229] on select "Select Service Product Membership Package Voucher Prepaid Gift Card" at bounding box center [52, 228] width 43 height 11
click at [31, 223] on select "Select Service Product Membership Package Voucher Prepaid Gift Card" at bounding box center [52, 228] width 43 height 11
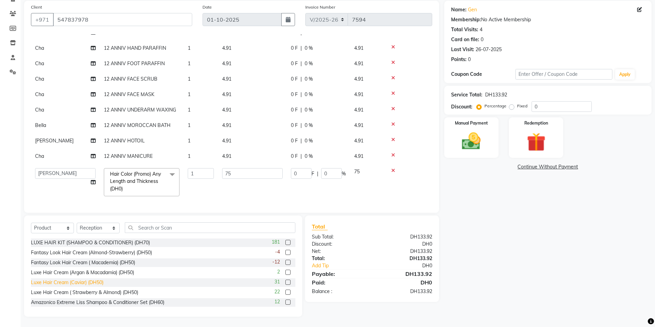
click at [73, 282] on div "Luxe Hair Cream (Caviar) (DH50)" at bounding box center [67, 282] width 73 height 7
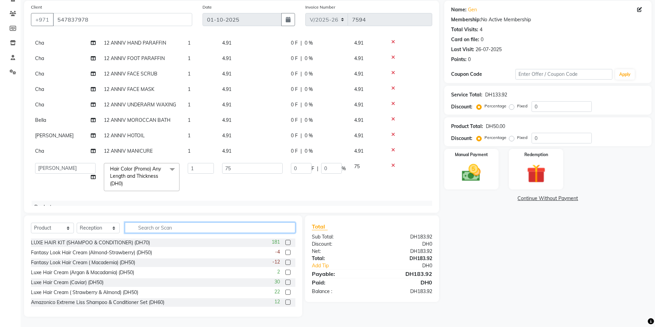
click at [161, 228] on input "text" at bounding box center [210, 228] width 170 height 11
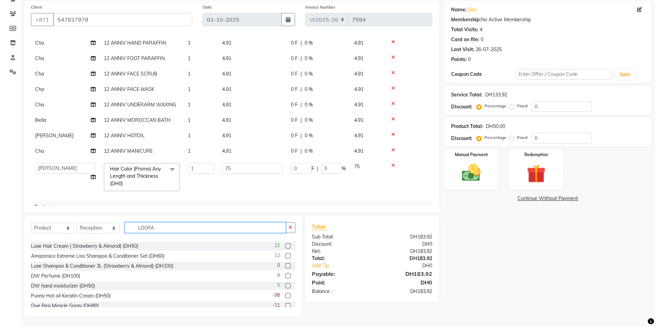
scroll to position [101, 0]
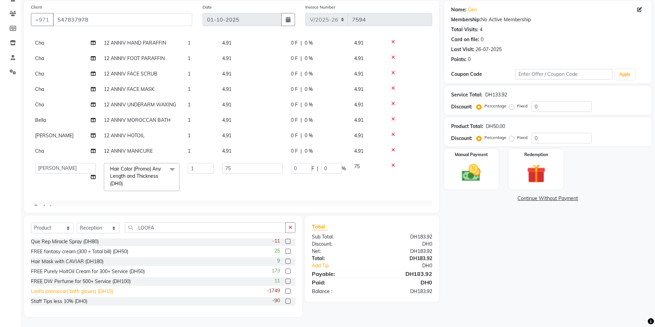
click at [76, 292] on div "Loofa (moroccan bath gloves) (DH15)" at bounding box center [72, 291] width 82 height 7
click at [54, 230] on select "Select Service Product Membership Package Voucher Prepaid Gift Card" at bounding box center [52, 228] width 43 height 11
click at [31, 223] on select "Select Service Product Membership Package Voucher Prepaid Gift Card" at bounding box center [52, 228] width 43 height 11
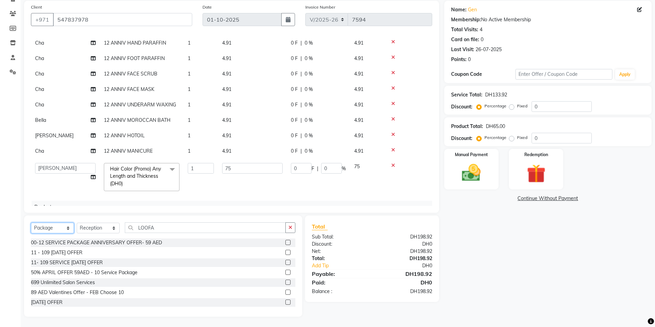
scroll to position [0, 0]
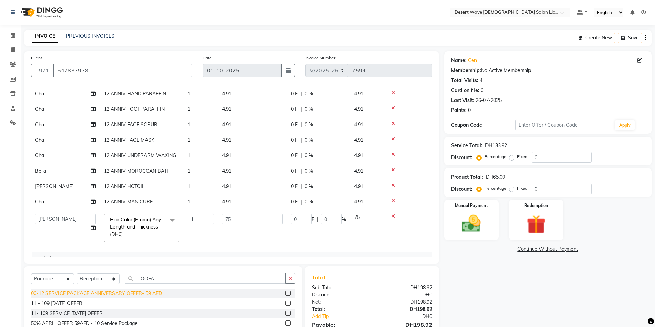
click at [65, 294] on div "00-12 SERVICE PACKAGE ANNIVERSARY OFFER- 59 AED" at bounding box center [96, 293] width 131 height 7
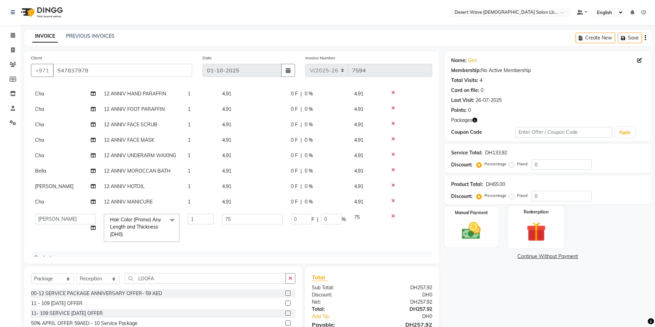
click at [547, 220] on img at bounding box center [536, 232] width 32 height 24
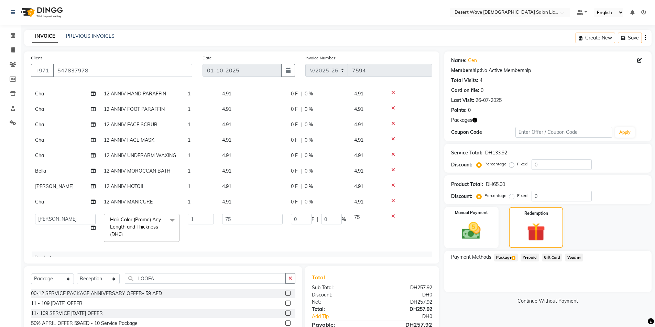
click at [501, 259] on span "Package 1" at bounding box center [506, 258] width 24 height 8
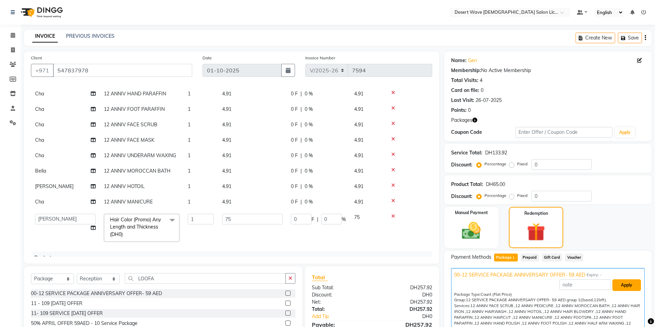
click at [626, 285] on button "Apply" at bounding box center [626, 286] width 29 height 12
click at [490, 234] on div "Manual Payment" at bounding box center [471, 228] width 57 height 43
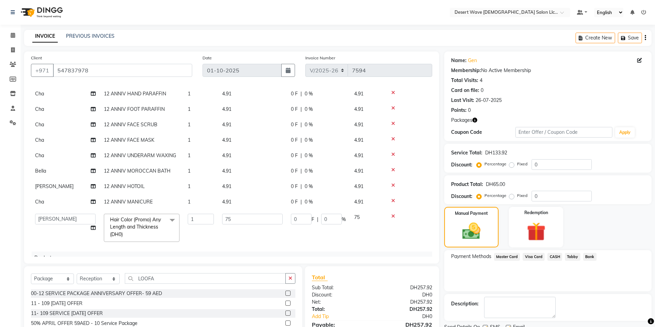
click at [533, 257] on span "Visa Card" at bounding box center [533, 257] width 22 height 8
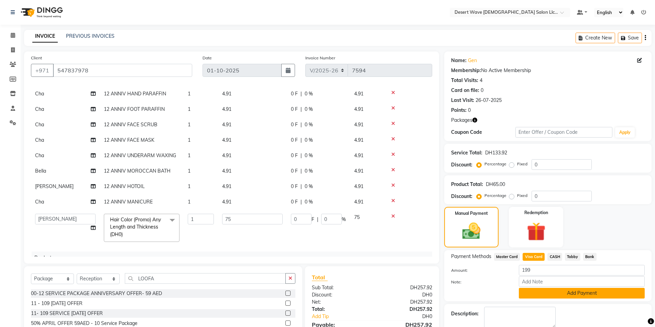
click at [576, 293] on button "Add Payment" at bounding box center [582, 293] width 126 height 11
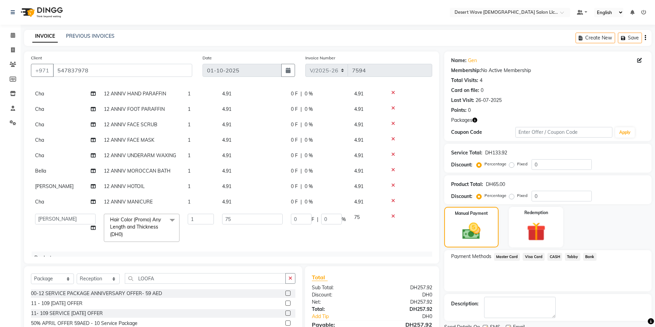
scroll to position [58, 0]
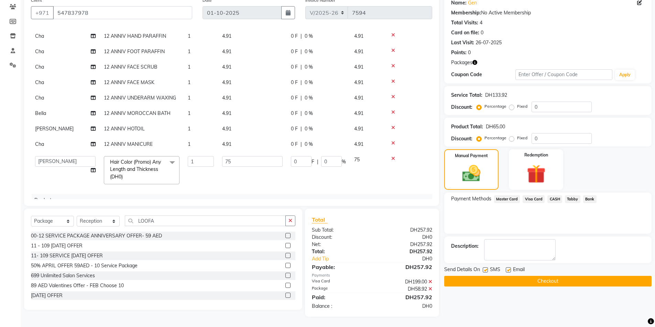
click at [548, 280] on button "Checkout" at bounding box center [547, 281] width 207 height 11
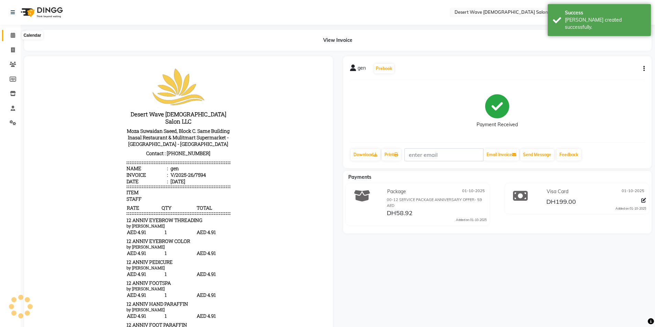
click at [11, 34] on icon at bounding box center [13, 35] width 4 height 5
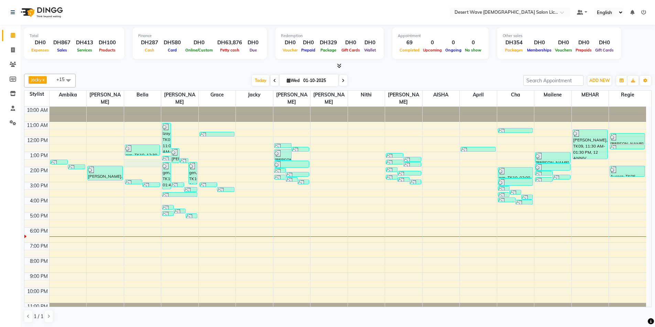
click at [137, 158] on div "10:00 AM 11:00 AM 12:00 PM 1:00 PM 2:00 PM 3:00 PM 4:00 PM 5:00 PM 6:00 PM 7:00…" at bounding box center [334, 212] width 621 height 211
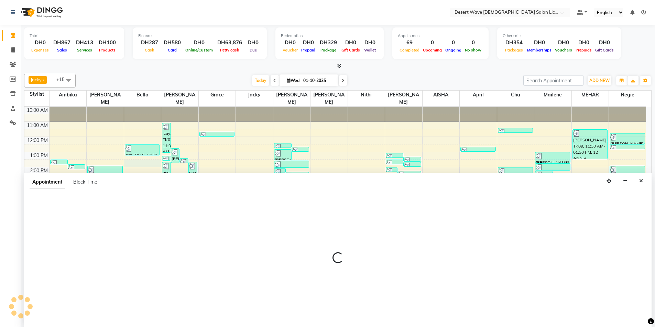
scroll to position [0, 0]
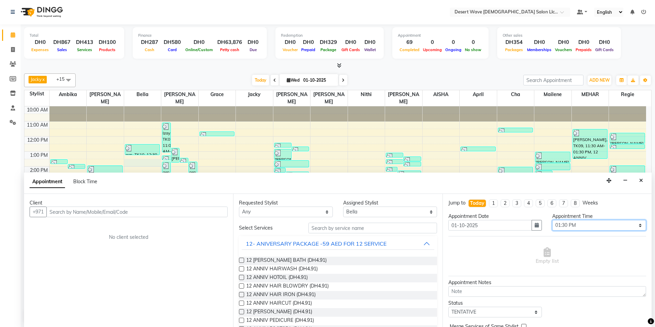
click at [575, 224] on select "Select 11:00 AM 11:05 AM 11:10 AM 11:15 AM 11:20 AM 11:25 AM 11:30 AM 11:35 AM …" at bounding box center [599, 225] width 94 height 11
click at [552, 220] on select "Select 11:00 AM 11:05 AM 11:10 AM 11:15 AM 11:20 AM 11:25 AM 11:30 AM 11:35 AM …" at bounding box center [599, 225] width 94 height 11
click at [297, 259] on span "12 [PERSON_NAME] BATH (DH4.91)" at bounding box center [286, 261] width 80 height 9
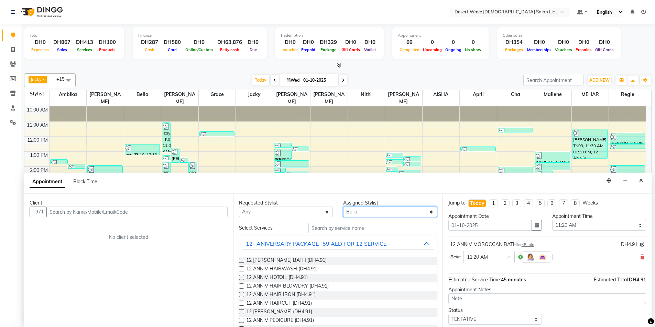
click at [373, 213] on select "Select AISHA Ambika Angie april Arci Bella Bhaby Cecil Cha Cheryl Elena Grace J…" at bounding box center [390, 212] width 94 height 11
click at [343, 207] on select "Select AISHA Ambika Angie april Arci Bella Bhaby Cecil Cha Cheryl Elena Grace J…" at bounding box center [390, 212] width 94 height 11
click at [273, 287] on span "12 ANNIV HAIR BLOWDRY (DH4.91)" at bounding box center [287, 287] width 82 height 9
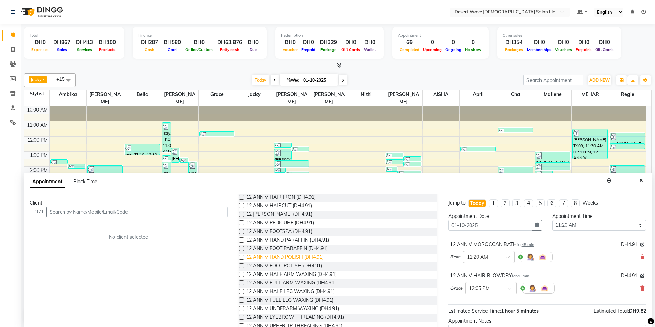
scroll to position [137, 0]
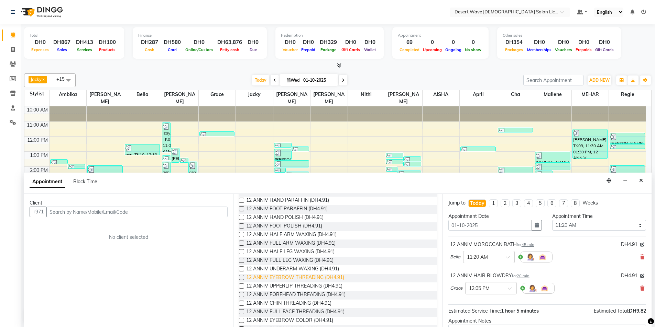
click at [284, 279] on span "12 ANNIV EYEBROW THREADING (DH4.91)" at bounding box center [295, 278] width 98 height 9
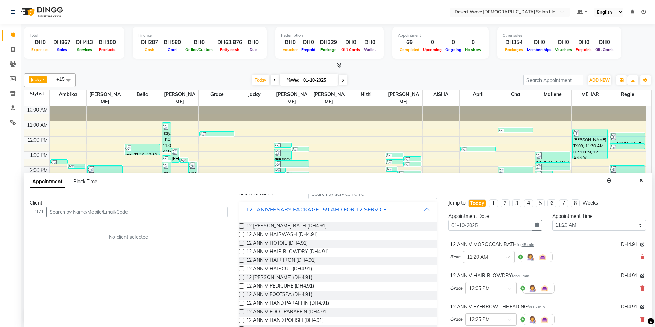
scroll to position [0, 0]
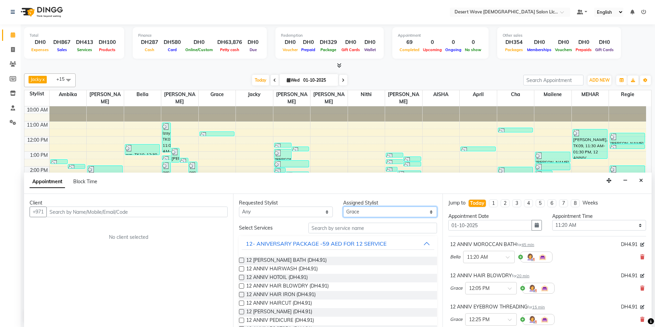
click at [366, 210] on select "Select AISHA Ambika Angie april Arci Bella Bhaby Cecil Cha Cheryl Elena Grace J…" at bounding box center [390, 212] width 94 height 11
click at [343, 207] on select "Select AISHA Ambika Angie april Arci Bella Bhaby Cecil Cha Cheryl Elena Grace J…" at bounding box center [390, 212] width 94 height 11
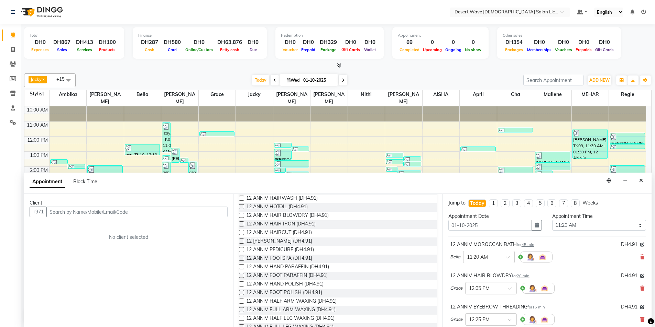
scroll to position [103, 0]
click at [280, 208] on span "12 [PERSON_NAME] (DH4.91)" at bounding box center [279, 210] width 66 height 9
click at [278, 219] on span "12 ANNIV PEDICURE (DH4.91)" at bounding box center [280, 218] width 68 height 9
click at [276, 225] on span "12 ANNIV FOOTSPA (DH4.91)" at bounding box center [279, 227] width 66 height 9
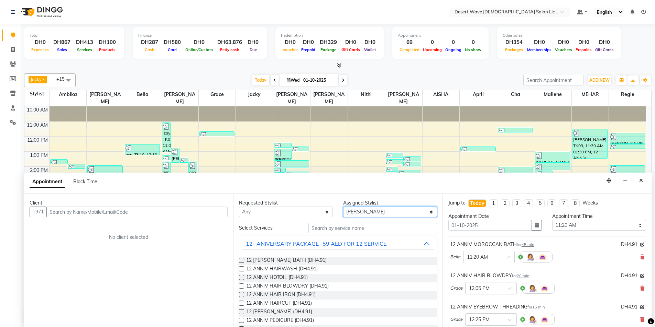
click at [368, 212] on select "Select AISHA Ambika Angie april Arci Bella Bhaby Cecil Cha Cheryl Elena Grace J…" at bounding box center [390, 212] width 94 height 11
click at [343, 207] on select "Select AISHA Ambika Angie april Arci Bella Bhaby Cecil Cha Cheryl Elena Grace J…" at bounding box center [390, 212] width 94 height 11
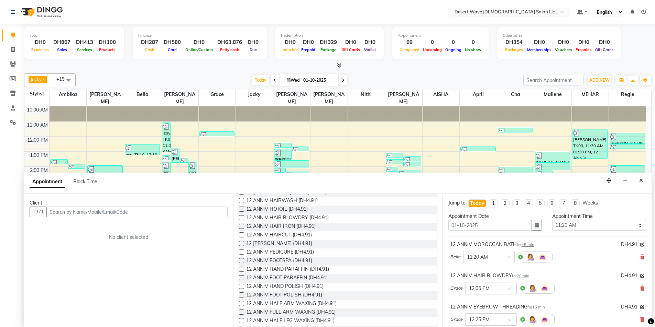
scroll to position [69, 0]
click at [278, 277] on span "12 ANNIV FOOT PARAFFIN (DH4.91)" at bounding box center [286, 278] width 81 height 9
click at [282, 322] on span "12 ANNIV HALF LEG WAXING (DH4.91)" at bounding box center [290, 321] width 88 height 9
click at [280, 304] on span "12 ANNIV UNDERARM WAXING (DH4.91)" at bounding box center [292, 304] width 93 height 9
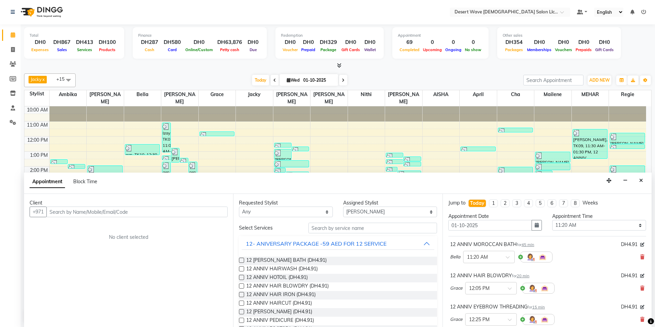
scroll to position [0, 0]
click at [391, 243] on button "12- ANIVERSARY PACKAGE -59 AED FOR 12 SERVICE" at bounding box center [338, 244] width 192 height 12
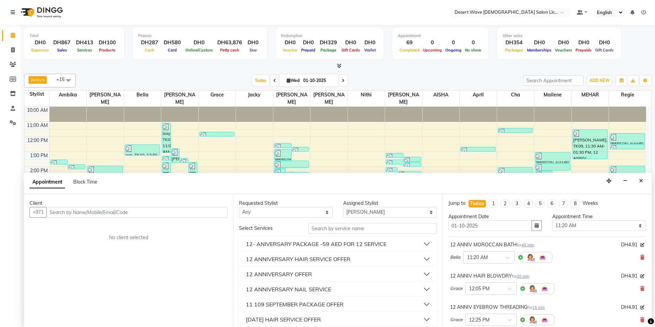
click at [325, 274] on button "12 ANNIVERSARY OFFER" at bounding box center [338, 274] width 192 height 12
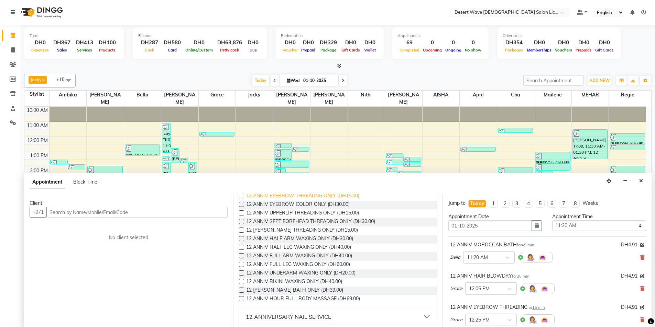
scroll to position [172, 0]
click at [296, 282] on span "12 ANNIV BIKINI WAXING ONLY (DH40.00)" at bounding box center [294, 283] width 96 height 9
click at [73, 213] on input "text" at bounding box center [136, 212] width 181 height 11
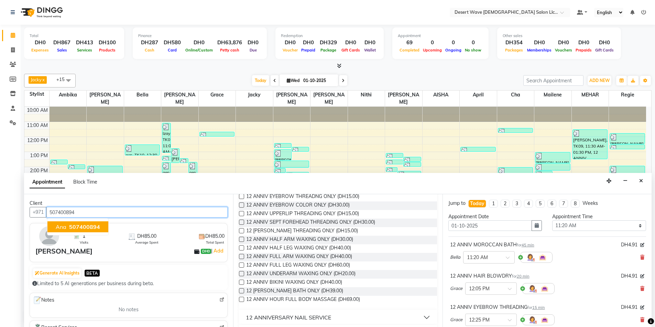
click at [85, 226] on span "507400894" at bounding box center [84, 227] width 31 height 7
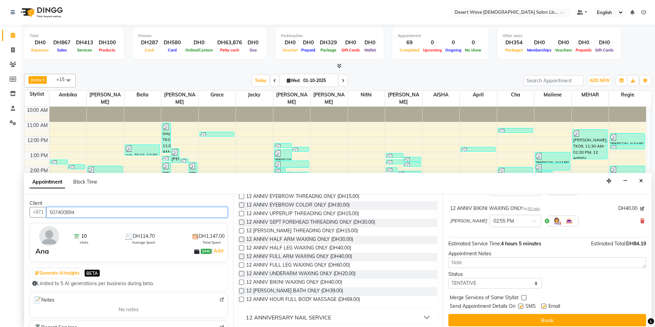
scroll to position [322, 0]
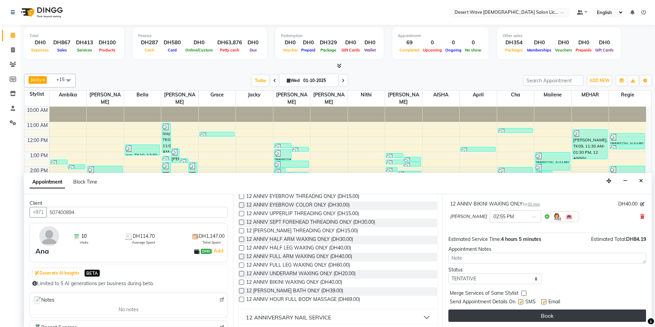
click at [542, 319] on button "Book" at bounding box center [547, 316] width 198 height 12
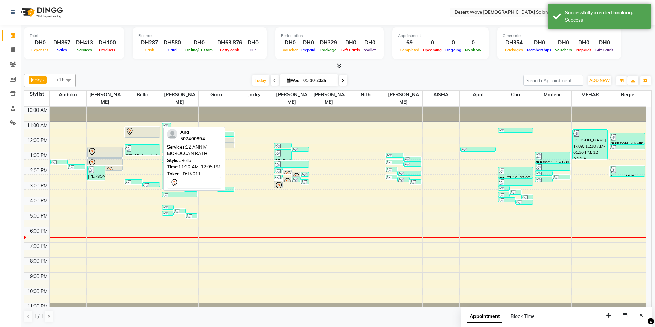
click at [138, 127] on div at bounding box center [142, 131] width 34 height 8
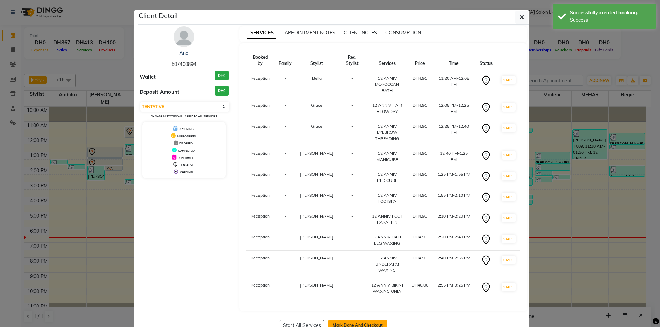
click at [357, 321] on button "Mark Done And Checkout" at bounding box center [357, 325] width 59 height 11
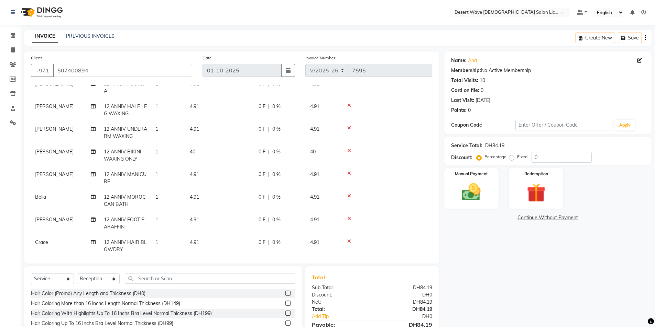
scroll to position [94, 0]
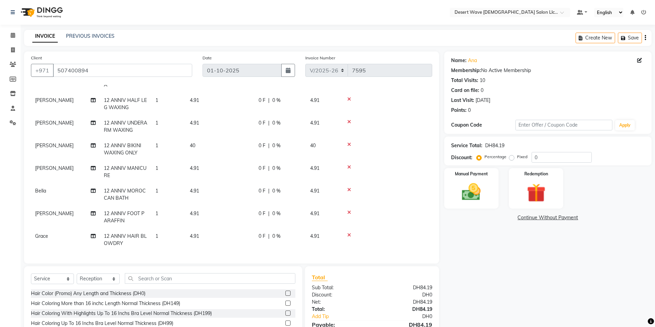
click at [158, 232] on td "1" at bounding box center [168, 240] width 34 height 23
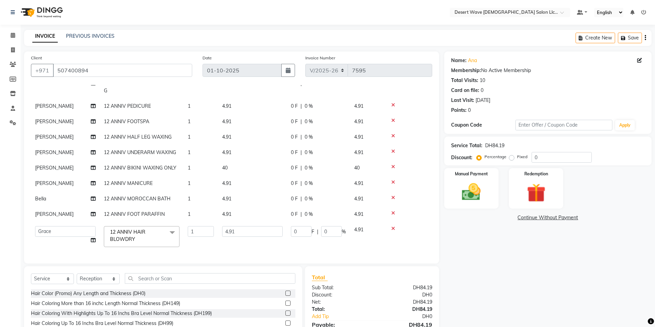
scroll to position [43, 0]
click at [192, 227] on input "1" at bounding box center [201, 231] width 26 height 11
click at [197, 227] on input "1" at bounding box center [201, 231] width 26 height 11
click at [54, 279] on select "Select Service Product Membership Package Voucher Prepaid Gift Card" at bounding box center [52, 279] width 43 height 11
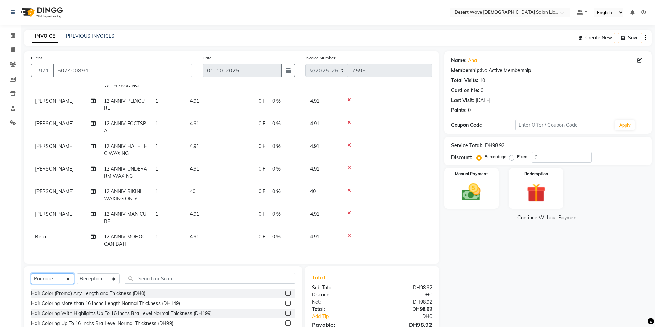
click at [31, 274] on select "Select Service Product Membership Package Voucher Prepaid Gift Card" at bounding box center [52, 279] width 43 height 11
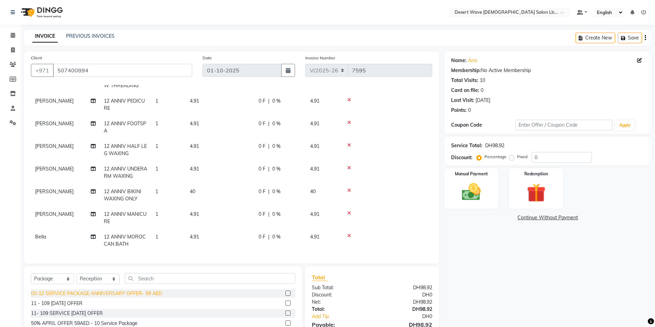
click at [66, 294] on div "00-12 SERVICE PACKAGE ANNIVERSARY OFFER- 59 AED" at bounding box center [96, 293] width 131 height 7
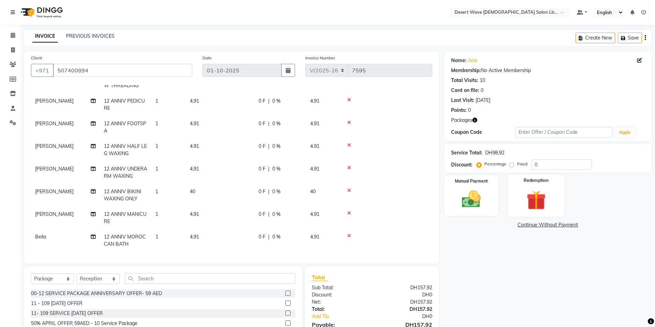
click at [542, 193] on img at bounding box center [536, 200] width 32 height 24
click at [508, 226] on span "Package 1" at bounding box center [506, 226] width 24 height 8
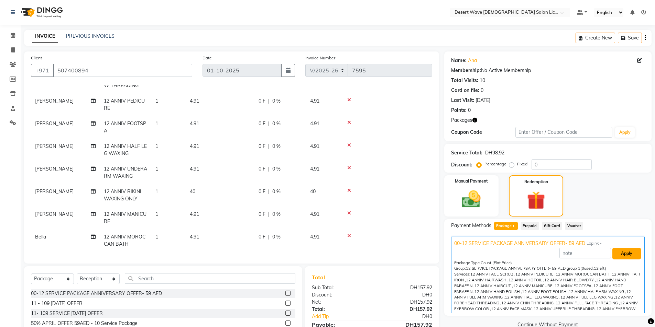
click at [612, 257] on button "Apply" at bounding box center [626, 254] width 29 height 12
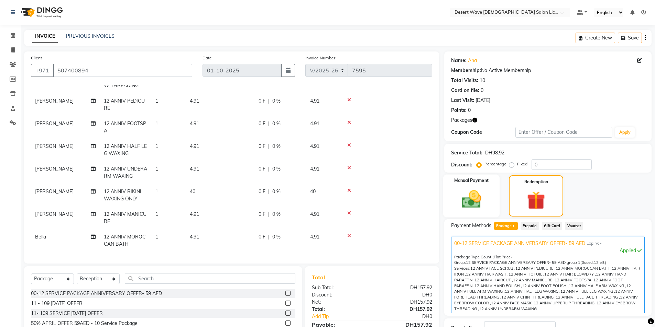
click at [468, 200] on img at bounding box center [471, 199] width 32 height 22
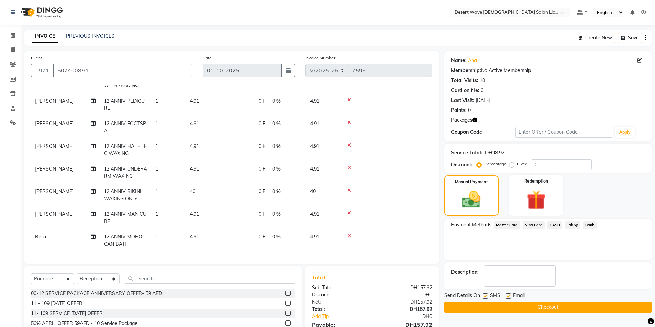
click at [532, 226] on span "Visa Card" at bounding box center [533, 226] width 22 height 8
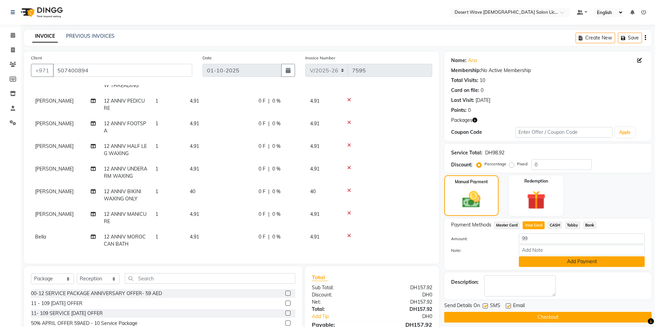
click at [578, 263] on button "Add Payment" at bounding box center [582, 262] width 126 height 11
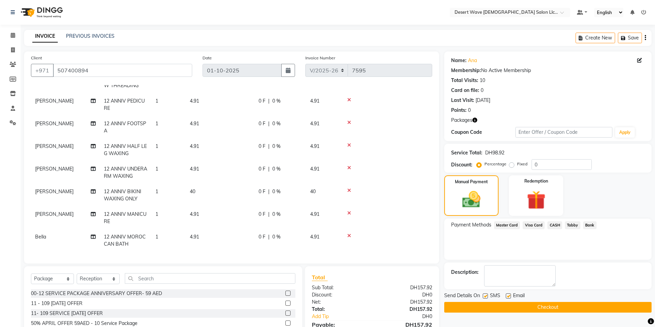
click at [540, 308] on button "Checkout" at bounding box center [547, 307] width 207 height 11
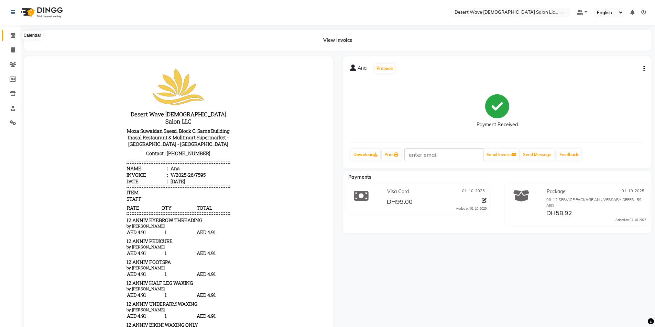
click at [13, 35] on icon at bounding box center [13, 35] width 4 height 5
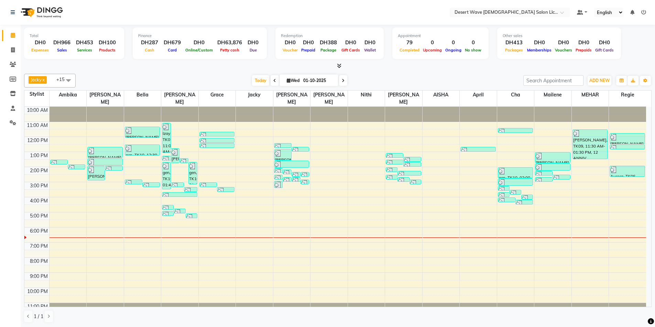
click at [56, 80] on span "Jacky x Nithi x april x MEHAR x jocelyn x AISHA x Bella x Mailene x Grace x Jea…" at bounding box center [50, 81] width 52 height 14
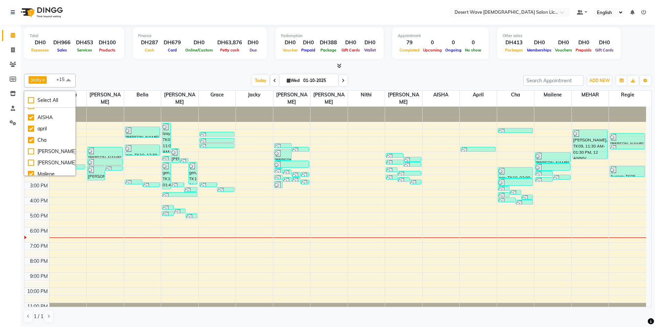
scroll to position [206, 0]
click at [47, 145] on div "[PERSON_NAME]" at bounding box center [50, 145] width 44 height 7
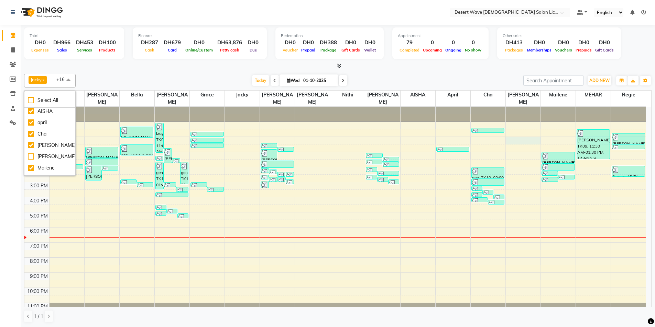
click at [511, 130] on div "10:00 AM 11:00 AM 12:00 PM 1:00 PM 2:00 PM 3:00 PM 4:00 PM 5:00 PM 6:00 PM 7:00…" at bounding box center [334, 212] width 621 height 211
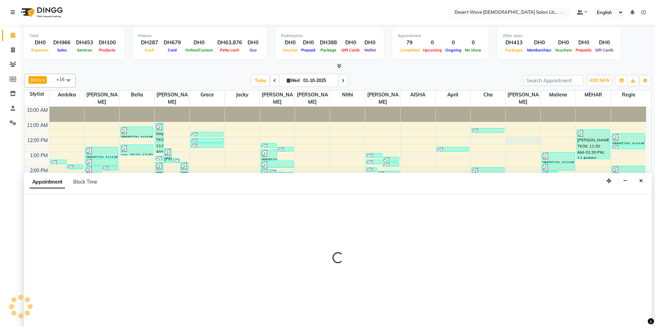
scroll to position [0, 0]
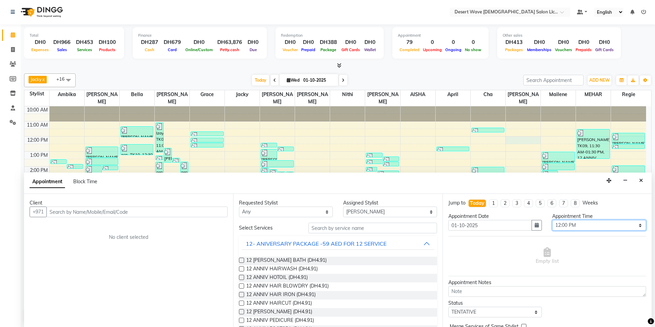
click at [578, 227] on select "Select 11:00 AM 11:05 AM 11:10 AM 11:15 AM 11:20 AM 11:25 AM 11:30 AM 11:35 AM …" at bounding box center [599, 225] width 94 height 11
click at [552, 220] on select "Select 11:00 AM 11:05 AM 11:10 AM 11:15 AM 11:20 AM 11:25 AM 11:30 AM 11:35 AM …" at bounding box center [599, 225] width 94 height 11
click at [392, 242] on button "12- ANIVERSARY PACKAGE -59 AED FOR 12 SERVICE" at bounding box center [338, 244] width 192 height 12
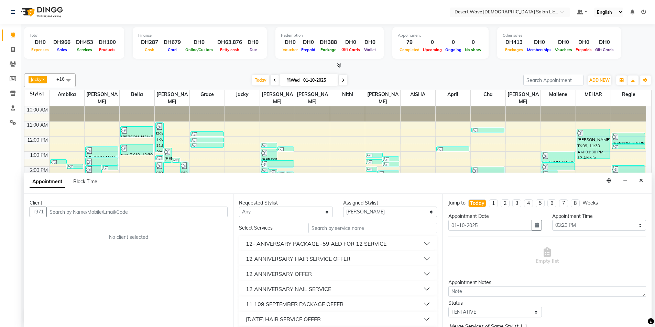
click at [345, 289] on button "12 ANNIVERSARY NAIL SERVICE" at bounding box center [338, 289] width 192 height 12
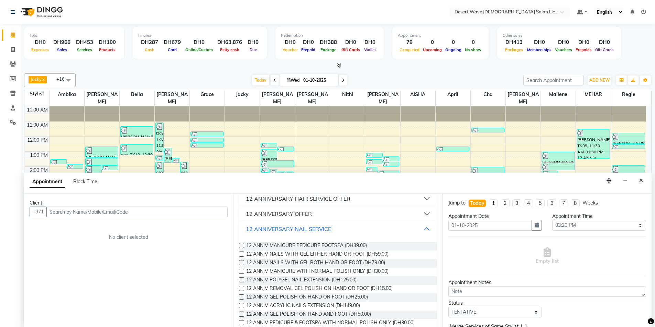
scroll to position [69, 0]
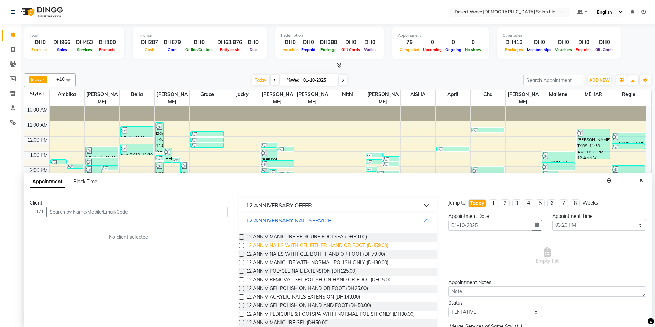
click at [330, 246] on span "12 ANNIV NAILS WITH GEL EITHER HAND OR FOOT (DH59.00)" at bounding box center [317, 246] width 142 height 9
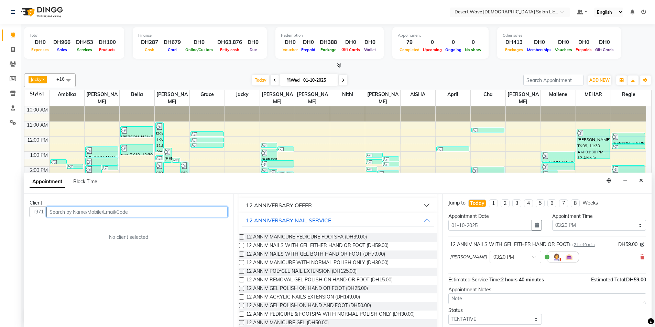
click at [86, 211] on input "text" at bounding box center [136, 212] width 181 height 11
click at [209, 212] on span "Add Client" at bounding box center [213, 212] width 23 height 6
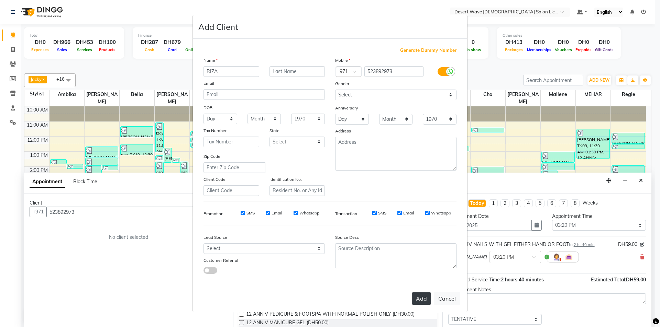
click at [421, 298] on button "Add" at bounding box center [421, 299] width 19 height 12
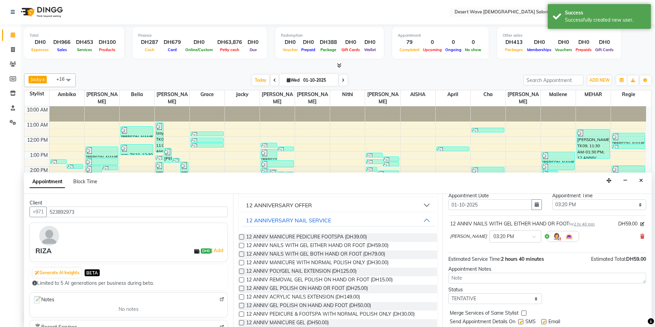
scroll to position [41, 0]
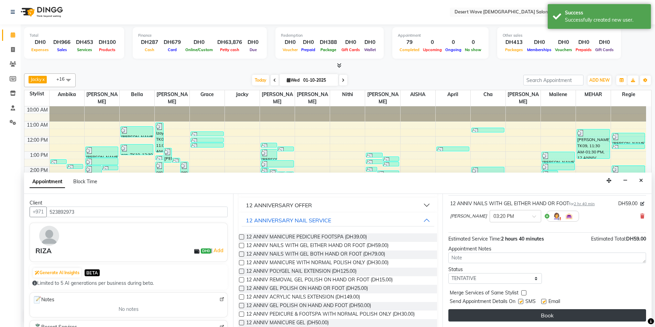
click at [548, 317] on button "Book" at bounding box center [547, 316] width 198 height 12
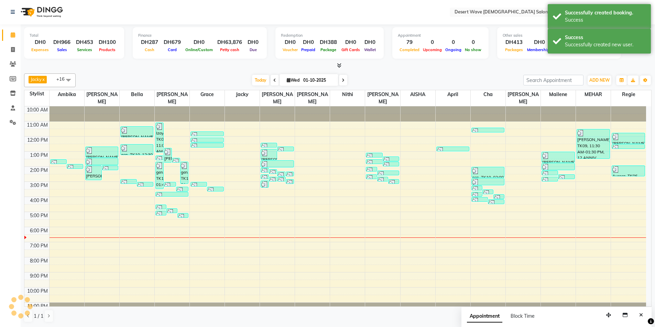
scroll to position [0, 0]
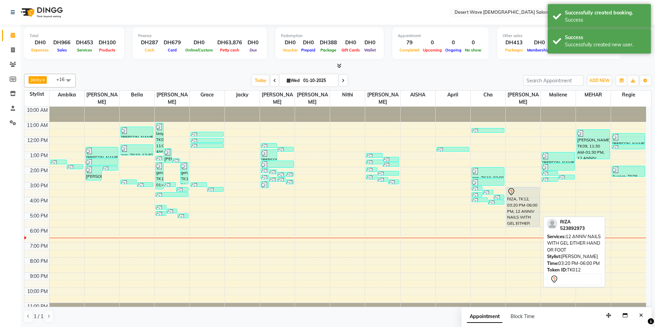
click at [526, 195] on div "RIZA, TK12, 03:20 PM-06:00 PM, 12 ANNIV NAILS WITH GEL EITHER HAND OR FOOT" at bounding box center [523, 208] width 33 height 40
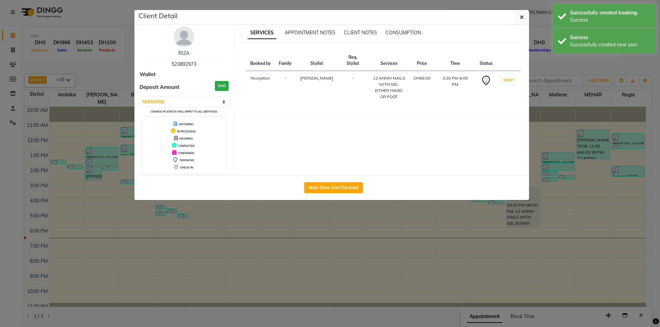
drag, startPoint x: 334, startPoint y: 191, endPoint x: 322, endPoint y: 195, distance: 12.8
click at [325, 195] on div "Mark Done And Checkout" at bounding box center [333, 187] width 391 height 25
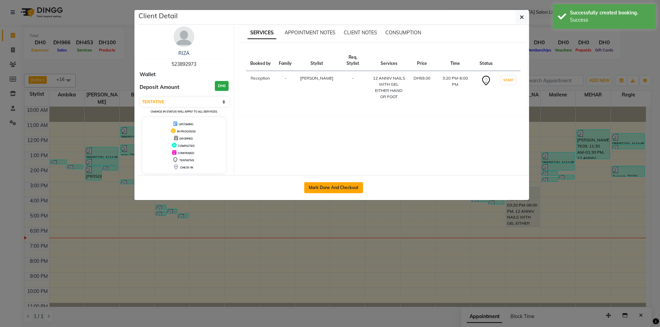
click at [349, 191] on button "Mark Done And Checkout" at bounding box center [333, 187] width 59 height 11
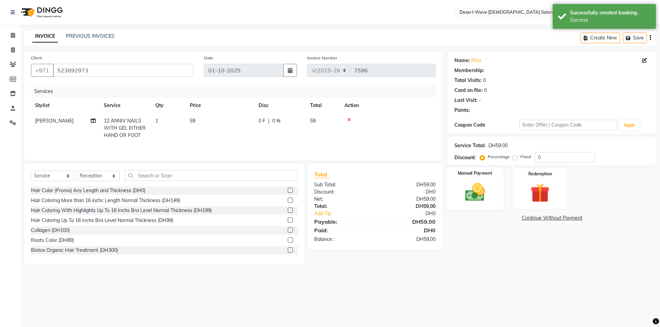
click at [473, 188] on img at bounding box center [475, 192] width 32 height 23
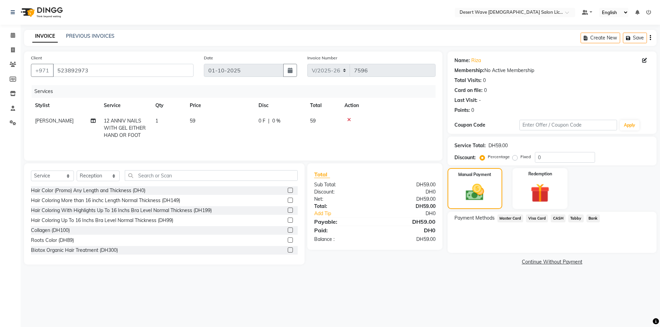
click at [539, 219] on span "Visa Card" at bounding box center [537, 219] width 22 height 8
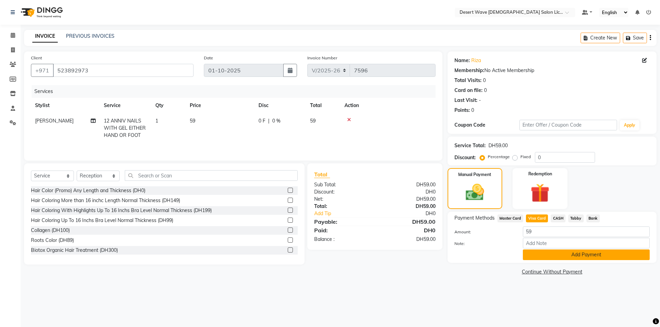
click at [566, 255] on button "Add Payment" at bounding box center [586, 255] width 127 height 11
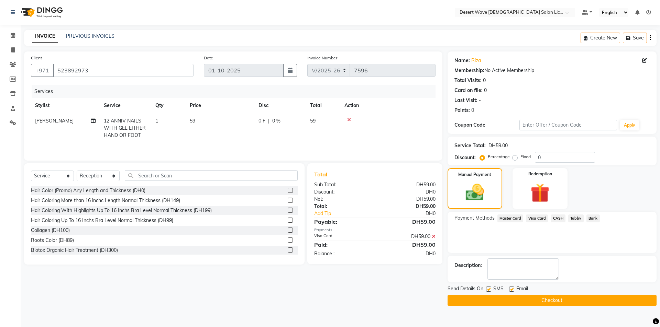
click at [551, 300] on button "Checkout" at bounding box center [551, 301] width 209 height 11
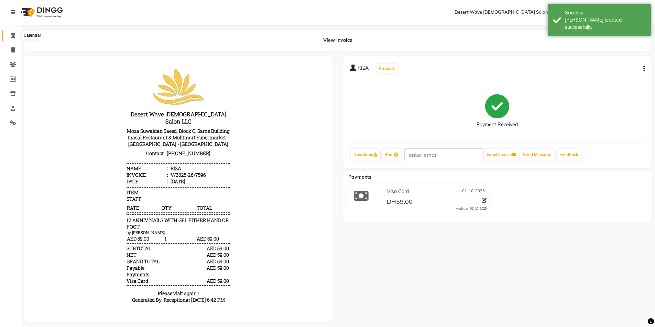
click at [14, 37] on icon at bounding box center [13, 35] width 4 height 5
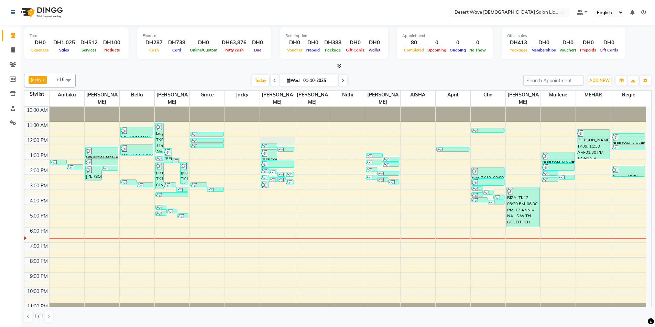
click at [280, 131] on div "10:00 AM 11:00 AM 12:00 PM 1:00 PM 2:00 PM 3:00 PM 4:00 PM 5:00 PM 6:00 PM 7:00…" at bounding box center [334, 212] width 621 height 211
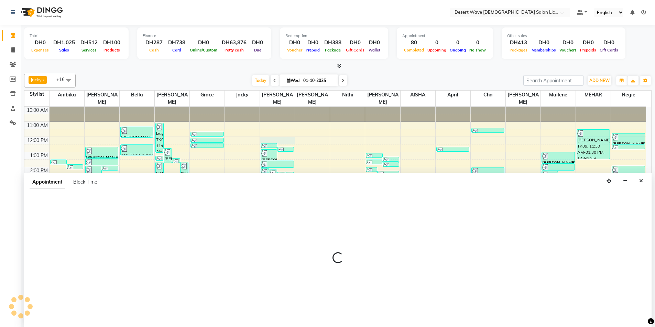
scroll to position [0, 0]
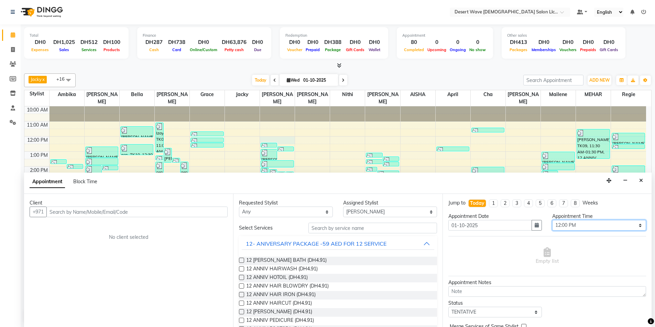
click at [582, 227] on select "Select 11:00 AM 11:05 AM 11:10 AM 11:15 AM 11:20 AM 11:25 AM 11:30 AM 11:35 AM …" at bounding box center [599, 225] width 94 height 11
click at [552, 220] on select "Select 11:00 AM 11:05 AM 11:10 AM 11:15 AM 11:20 AM 11:25 AM 11:30 AM 11:35 AM …" at bounding box center [599, 225] width 94 height 11
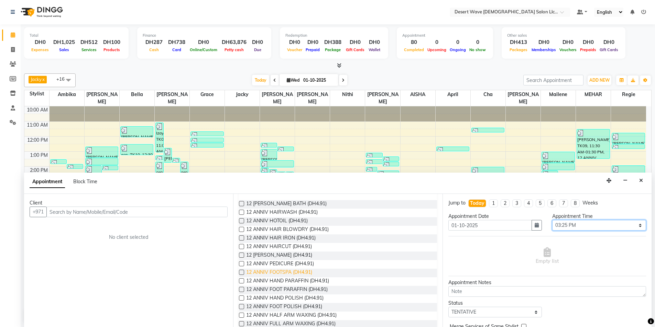
scroll to position [69, 0]
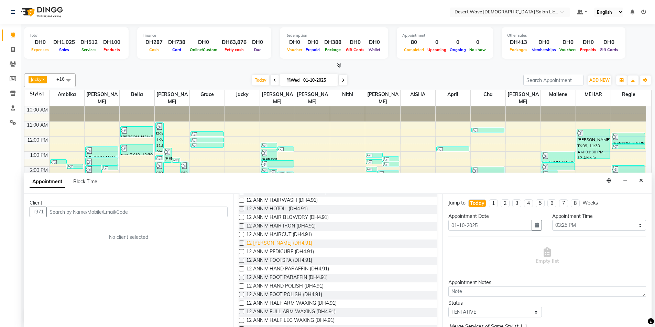
click at [278, 244] on span "12 [PERSON_NAME] (DH4.91)" at bounding box center [279, 244] width 66 height 9
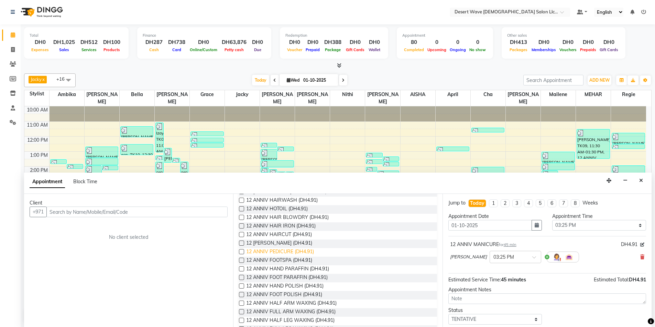
click at [278, 252] on span "12 ANNIV PEDICURE (DH4.91)" at bounding box center [280, 252] width 68 height 9
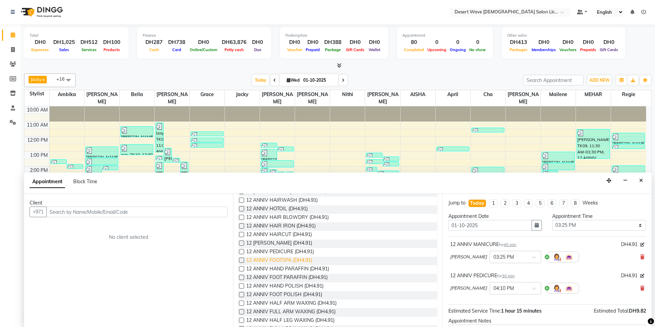
click at [278, 260] on span "12 ANNIV FOOTSPA (DH4.91)" at bounding box center [279, 261] width 66 height 9
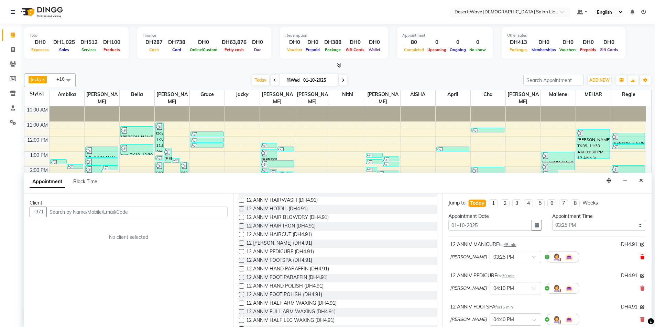
click at [640, 259] on icon at bounding box center [642, 257] width 4 height 5
click at [277, 268] on span "12 ANNIV HAND PARAFFIN (DH4.91)" at bounding box center [287, 270] width 83 height 9
click at [278, 276] on span "12 ANNIV FOOT PARAFFIN (DH4.91)" at bounding box center [286, 278] width 81 height 9
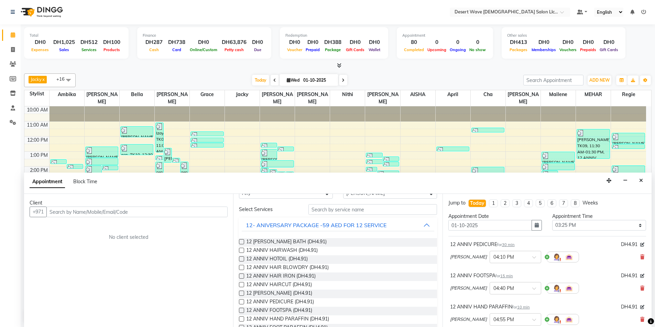
scroll to position [0, 0]
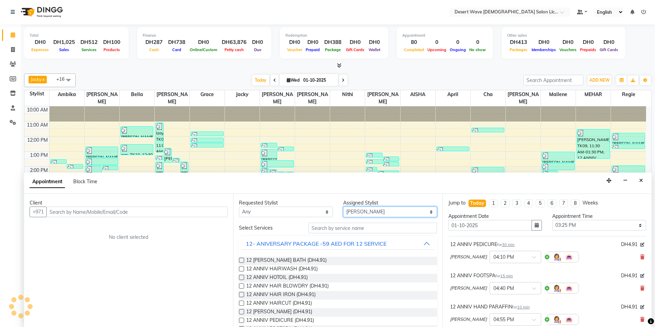
click at [366, 213] on select "Select AISHA Ambika Angie april Arci Bella Bhaby Cecil Cha Cheryl Elena Grace J…" at bounding box center [390, 212] width 94 height 11
click at [343, 207] on select "Select AISHA Ambika Angie april Arci Bella Bhaby Cecil Cha Cheryl Elena Grace J…" at bounding box center [390, 212] width 94 height 11
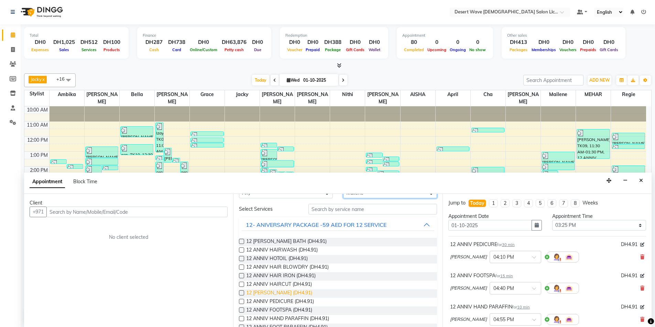
scroll to position [34, 0]
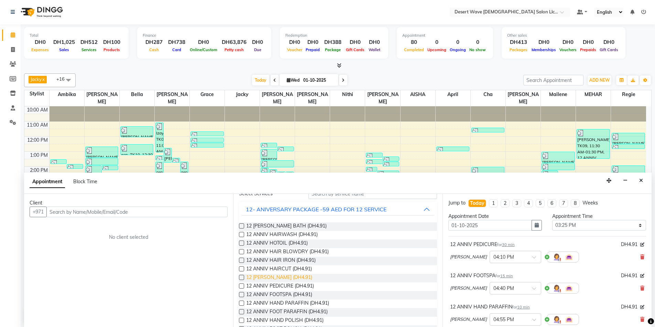
click at [277, 278] on span "12 [PERSON_NAME] (DH4.91)" at bounding box center [279, 278] width 66 height 9
click at [104, 211] on input "text" at bounding box center [136, 212] width 181 height 11
click at [215, 210] on span "Add Client" at bounding box center [213, 212] width 23 height 6
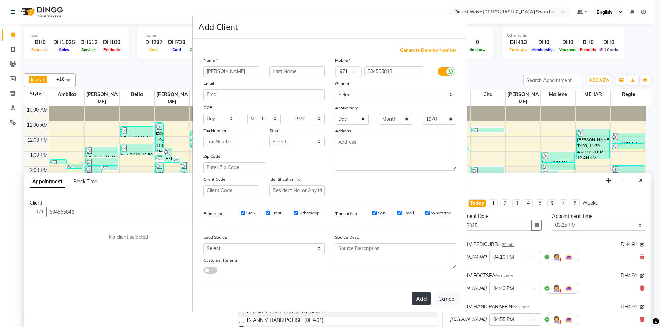
click at [417, 299] on button "Add" at bounding box center [421, 299] width 19 height 12
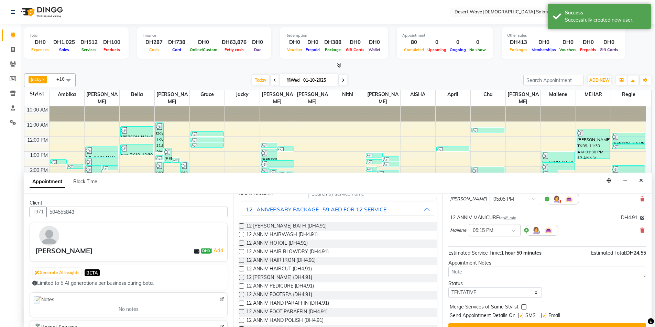
scroll to position [166, 0]
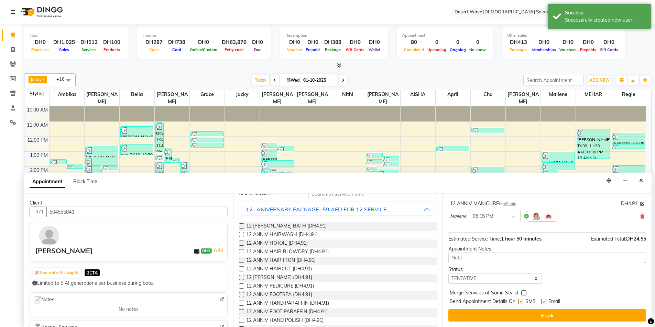
click at [555, 314] on button "Book" at bounding box center [547, 316] width 198 height 12
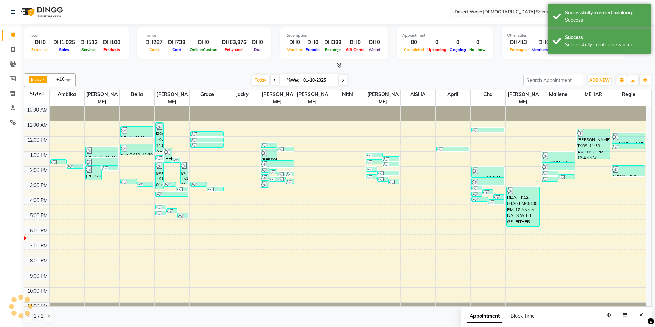
scroll to position [0, 0]
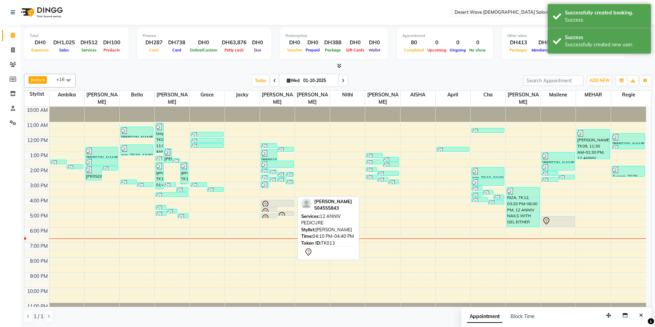
click at [276, 206] on div at bounding box center [277, 207] width 33 height 3
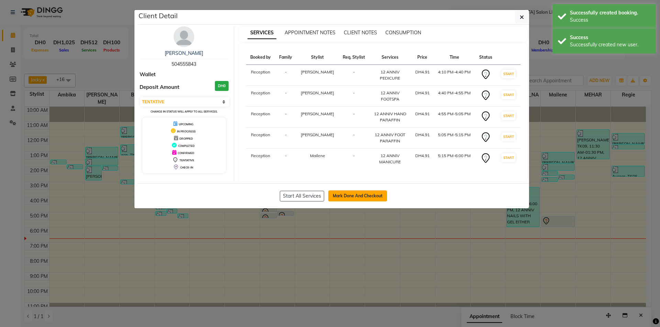
click at [361, 196] on button "Mark Done And Checkout" at bounding box center [357, 196] width 59 height 11
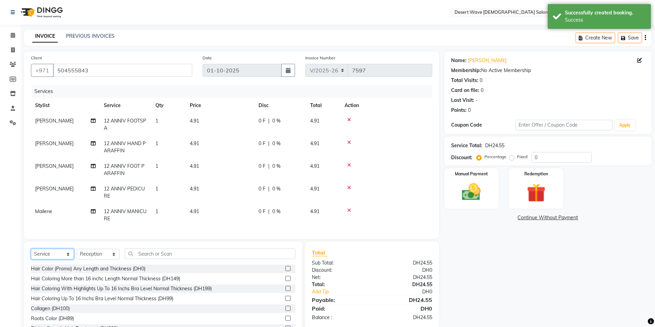
click at [53, 259] on select "Select Service Product Membership Package Voucher Prepaid Gift Card" at bounding box center [52, 254] width 43 height 11
click at [31, 254] on select "Select Service Product Membership Package Voucher Prepaid Gift Card" at bounding box center [52, 254] width 43 height 11
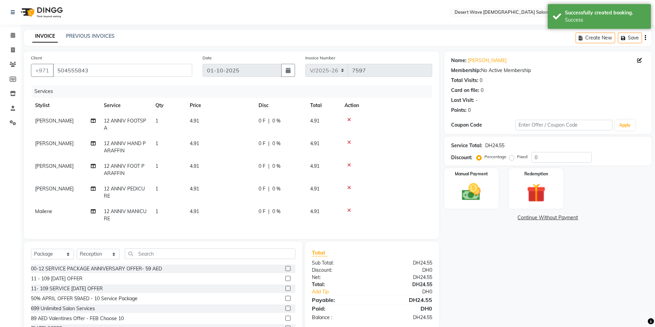
click at [98, 273] on div "00-12 SERVICE PACKAGE ANNIVERSARY OFFER- 59 AED" at bounding box center [96, 269] width 131 height 7
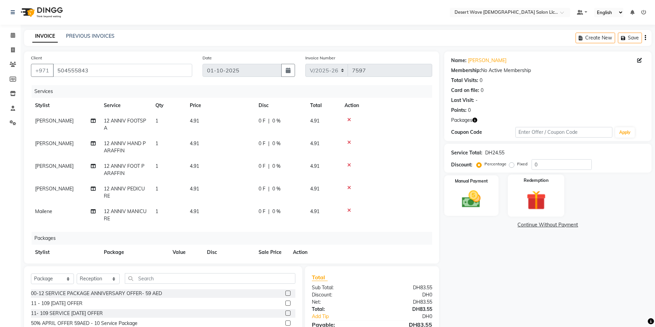
click at [552, 197] on img at bounding box center [536, 200] width 32 height 24
click at [501, 225] on span "Package 1" at bounding box center [506, 226] width 24 height 8
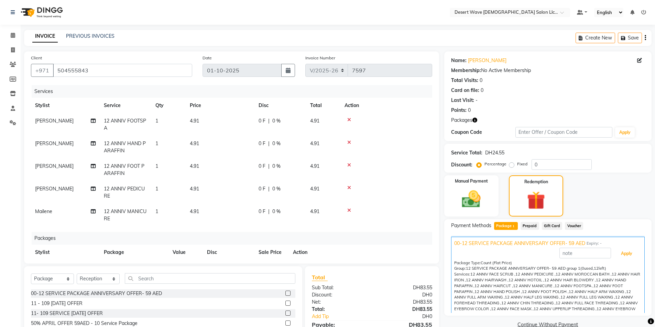
click at [626, 255] on button "Apply" at bounding box center [626, 254] width 29 height 12
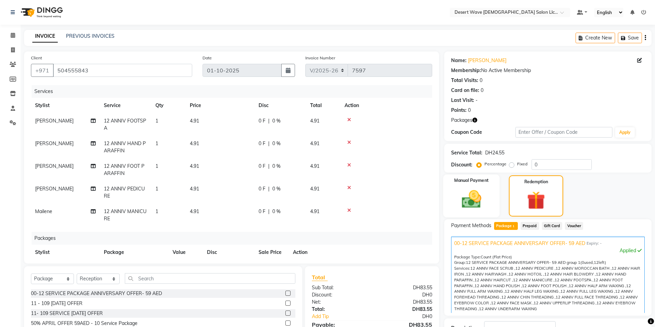
click at [464, 197] on img at bounding box center [471, 199] width 32 height 22
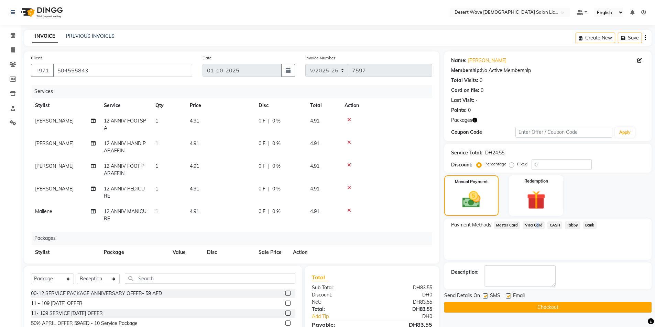
click at [534, 225] on span "Visa Card" at bounding box center [533, 226] width 22 height 8
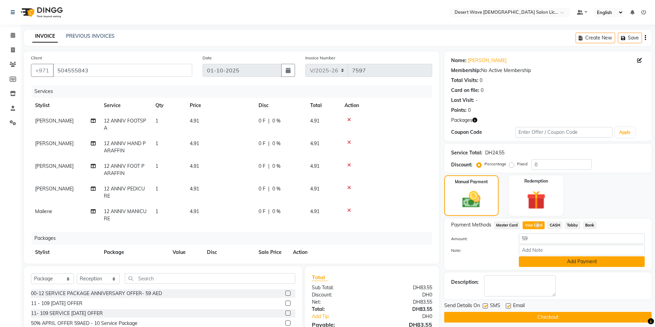
click at [567, 260] on button "Add Payment" at bounding box center [582, 262] width 126 height 11
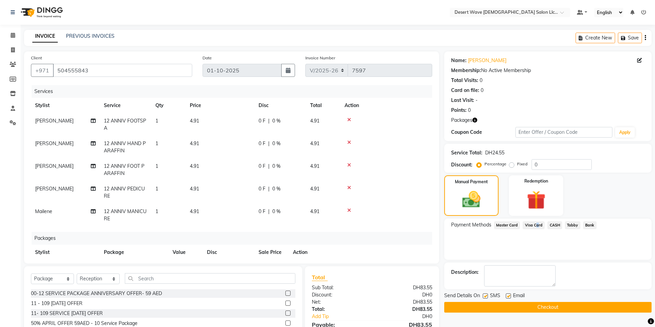
click at [549, 305] on button "Checkout" at bounding box center [547, 307] width 207 height 11
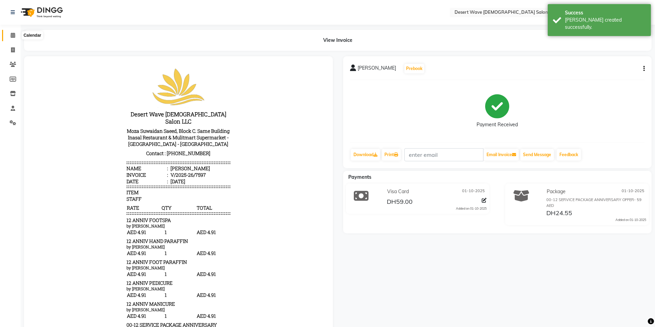
click at [13, 35] on icon at bounding box center [13, 35] width 4 height 5
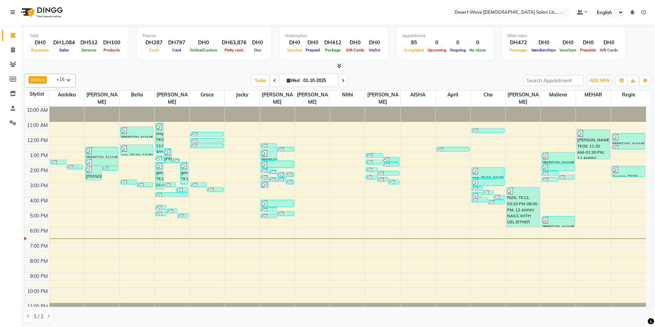
click at [200, 152] on div "10:00 AM 11:00 AM 12:00 PM 1:00 PM 2:00 PM 3:00 PM 4:00 PM 5:00 PM 6:00 PM 7:00…" at bounding box center [334, 212] width 621 height 211
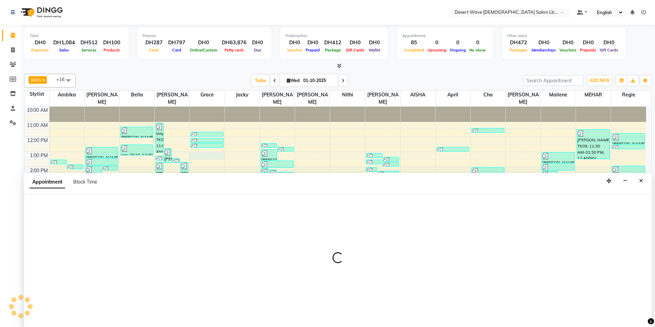
scroll to position [0, 0]
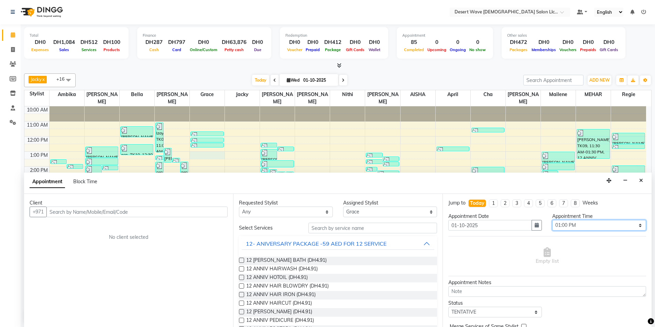
click at [597, 227] on select "Select 11:00 AM 11:05 AM 11:10 AM 11:15 AM 11:20 AM 11:25 AM 11:30 AM 11:35 AM …" at bounding box center [599, 225] width 94 height 11
click at [552, 220] on select "Select 11:00 AM 11:05 AM 11:10 AM 11:15 AM 11:20 AM 11:25 AM 11:30 AM 11:35 AM …" at bounding box center [599, 225] width 94 height 11
click at [397, 244] on button "12- ANIVERSARY PACKAGE -59 AED FOR 12 SERVICE" at bounding box center [338, 244] width 192 height 12
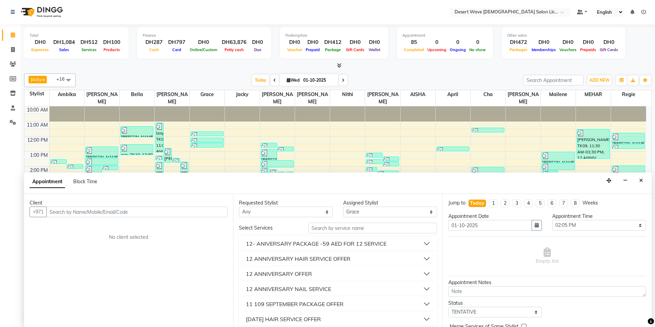
click at [359, 259] on button "12 ANNIVERSARY HAIR SERVICE OFFER" at bounding box center [338, 259] width 192 height 12
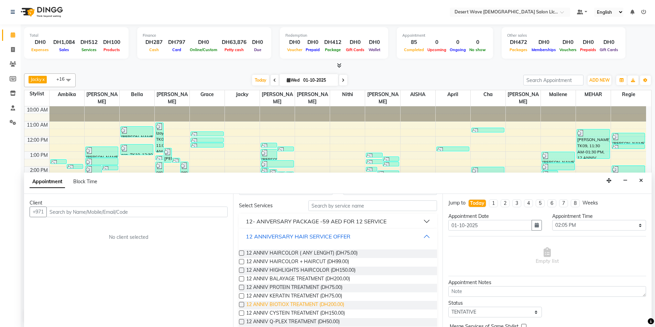
scroll to position [34, 0]
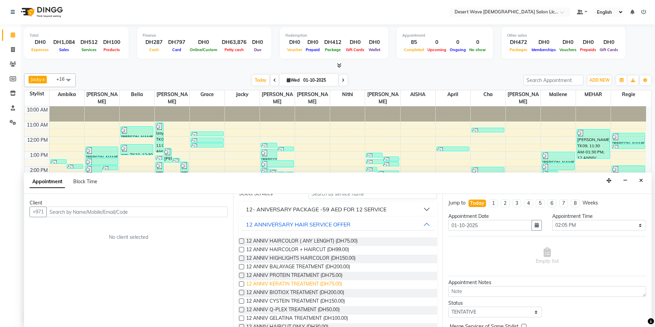
click at [279, 284] on span "12 ANNIV KERATIN TREATMENT (DH75.00)" at bounding box center [294, 285] width 96 height 9
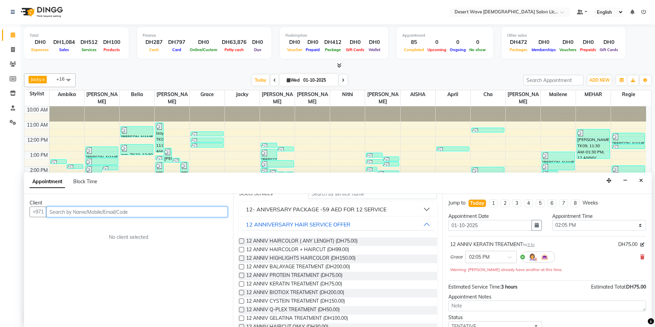
click at [74, 210] on input "text" at bounding box center [136, 212] width 181 height 11
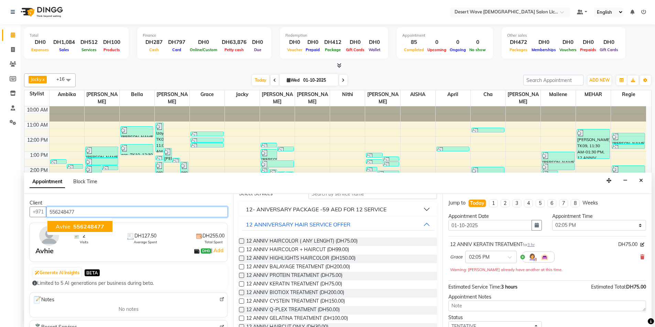
click at [69, 225] on span "Avhie" at bounding box center [63, 226] width 15 height 7
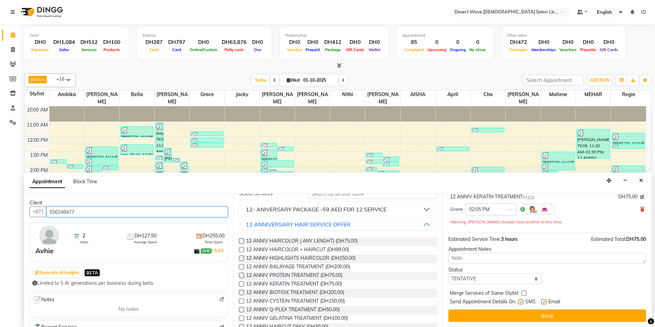
scroll to position [48, 0]
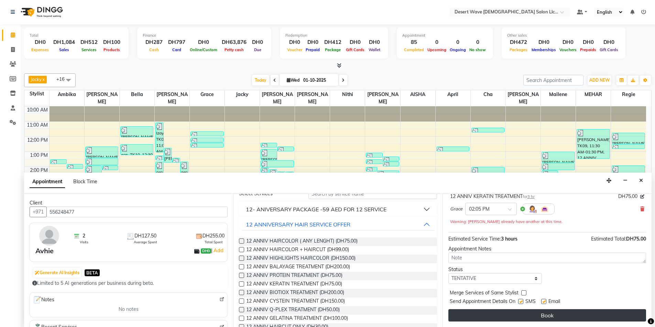
click at [548, 317] on button "Book" at bounding box center [547, 316] width 198 height 12
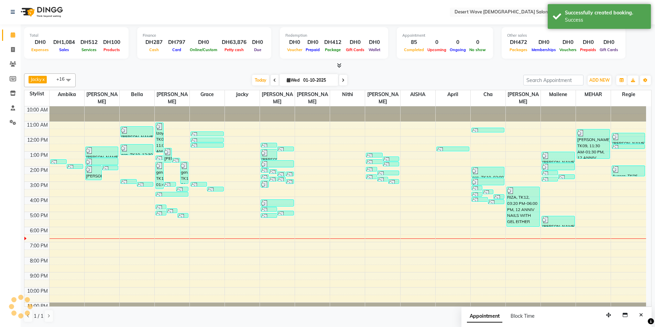
scroll to position [0, 0]
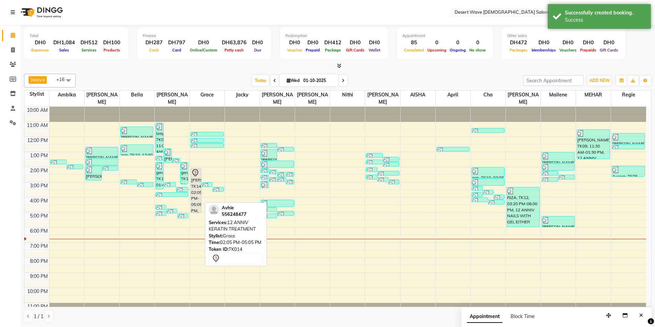
click at [195, 185] on div "[PERSON_NAME], TK14, 02:05 PM-05:05 PM, 12 ANNIV KERATIN TREATMENT" at bounding box center [196, 191] width 10 height 44
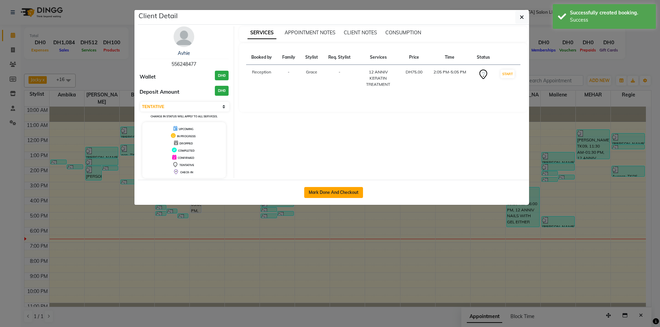
click at [330, 192] on button "Mark Done And Checkout" at bounding box center [333, 192] width 59 height 11
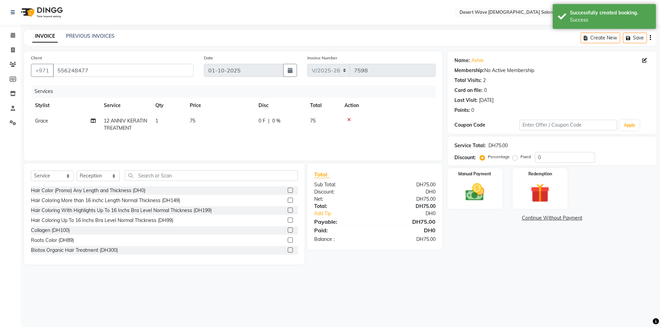
click at [197, 121] on td "75" at bounding box center [220, 124] width 69 height 23
click at [234, 121] on input "75" at bounding box center [252, 123] width 60 height 11
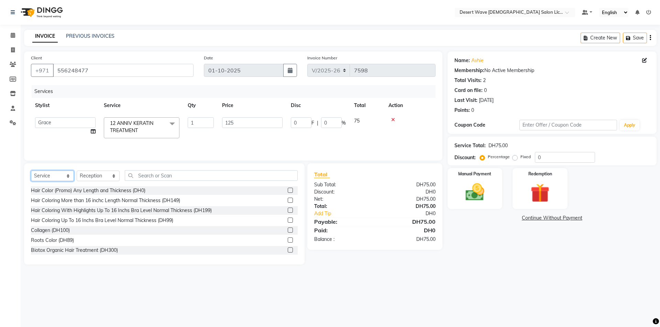
click at [57, 176] on select "Select Service Product Membership Package Voucher Prepaid Gift Card" at bounding box center [52, 176] width 43 height 11
click at [31, 171] on select "Select Service Product Membership Package Voucher Prepaid Gift Card" at bounding box center [52, 176] width 43 height 11
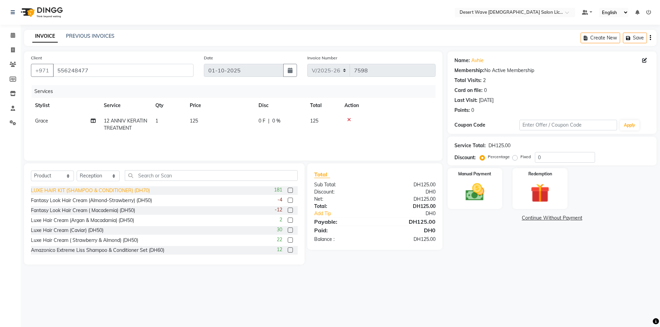
click at [71, 191] on div "LUXE HAIR KIT (SHAMPOO & CONDITIONER) (DH70)" at bounding box center [90, 190] width 119 height 7
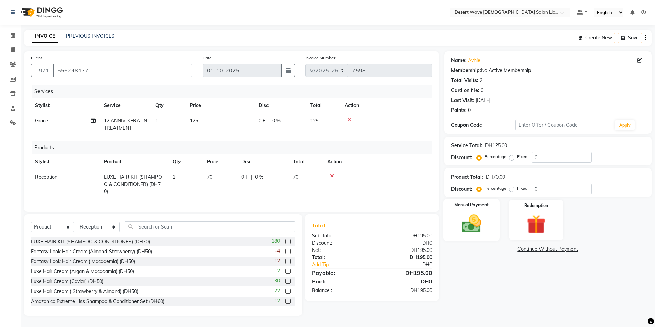
click at [474, 219] on img at bounding box center [471, 224] width 32 height 22
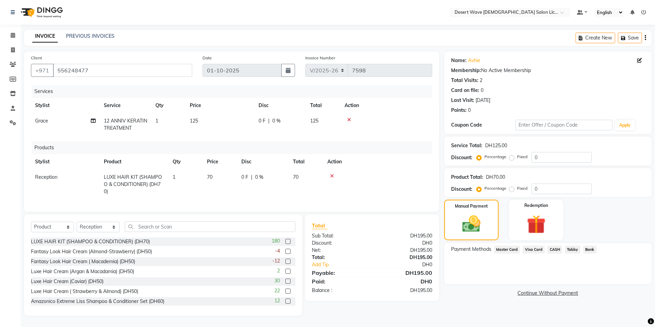
click at [532, 251] on span "Visa Card" at bounding box center [533, 250] width 22 height 8
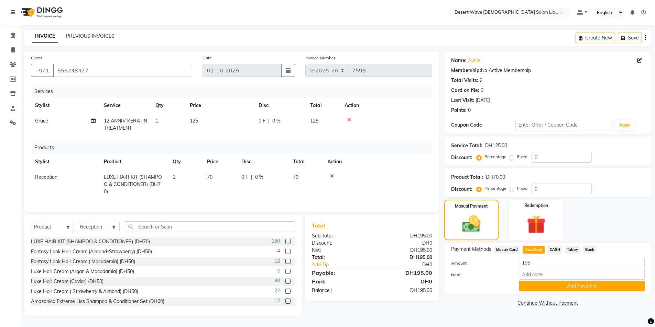
click at [200, 120] on td "125" at bounding box center [220, 124] width 69 height 23
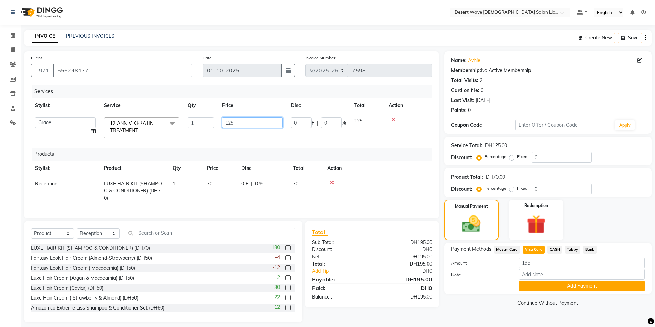
click at [233, 122] on input "125" at bounding box center [252, 123] width 60 height 11
click at [475, 226] on img at bounding box center [471, 224] width 31 height 22
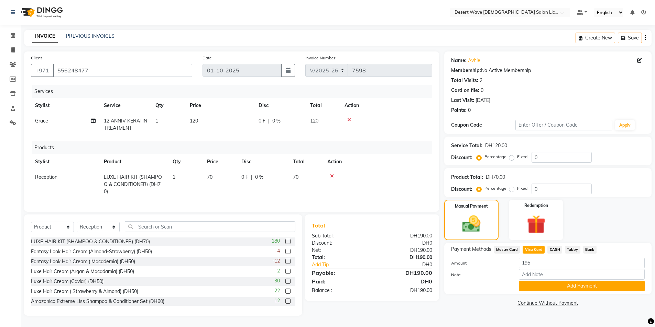
click at [503, 250] on span "Master Card" at bounding box center [507, 250] width 26 height 8
click at [533, 249] on span "Visa Card" at bounding box center [533, 250] width 22 height 8
click at [576, 287] on button "Add Payment" at bounding box center [582, 286] width 126 height 11
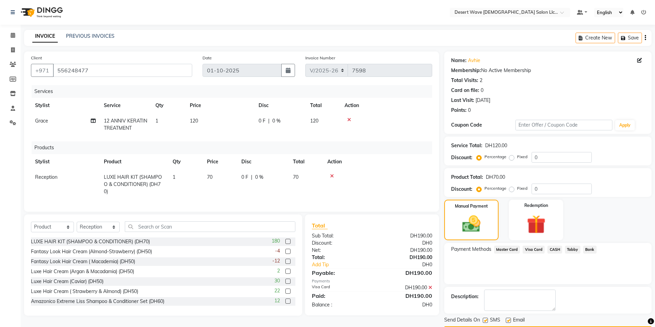
scroll to position [20, 0]
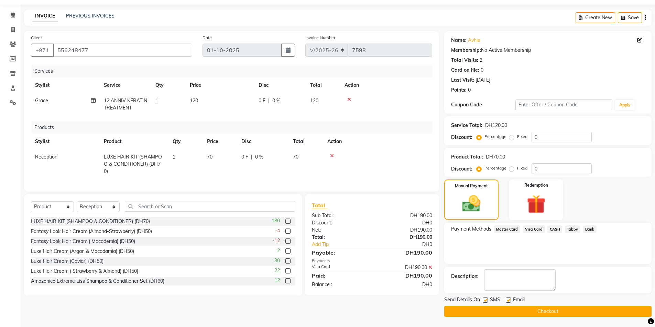
click at [539, 314] on button "Checkout" at bounding box center [547, 312] width 207 height 11
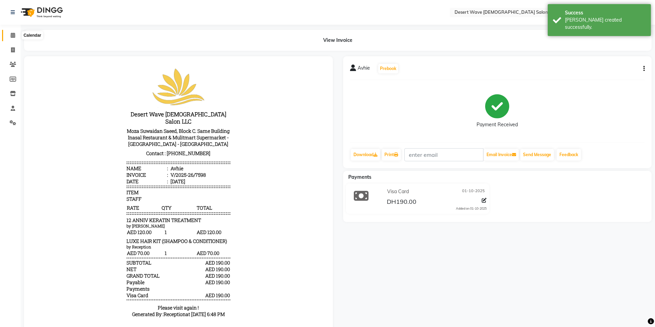
click at [12, 34] on icon at bounding box center [13, 35] width 4 height 5
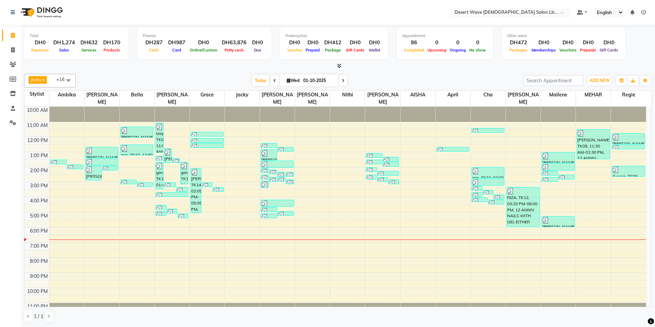
click at [54, 83] on span "Jacky x Nithi x april x MEHAR x jocelyn x AISHA x Bella x Mailene x Grace x Jea…" at bounding box center [50, 81] width 52 height 14
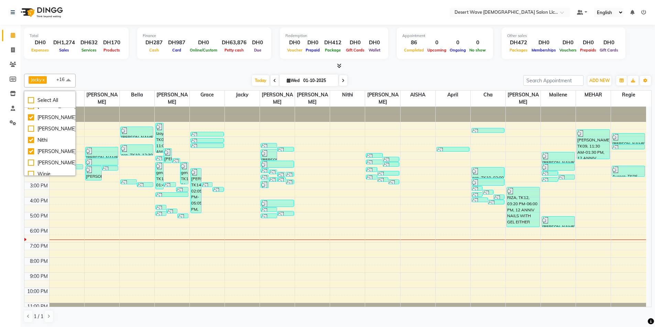
scroll to position [137, 0]
click at [53, 168] on div "Winie" at bounding box center [50, 168] width 44 height 7
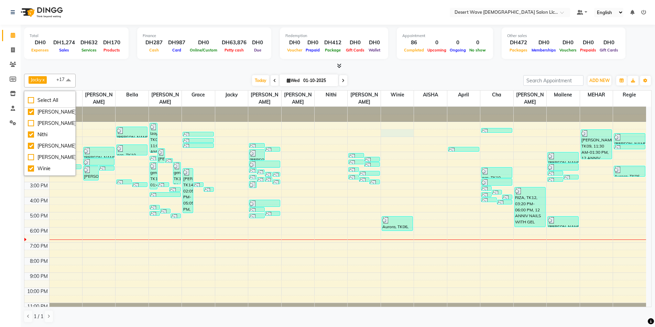
click at [396, 129] on div "10:00 AM 11:00 AM 12:00 PM 1:00 PM 2:00 PM 3:00 PM 4:00 PM 5:00 PM 6:00 PM 7:00…" at bounding box center [334, 212] width 621 height 211
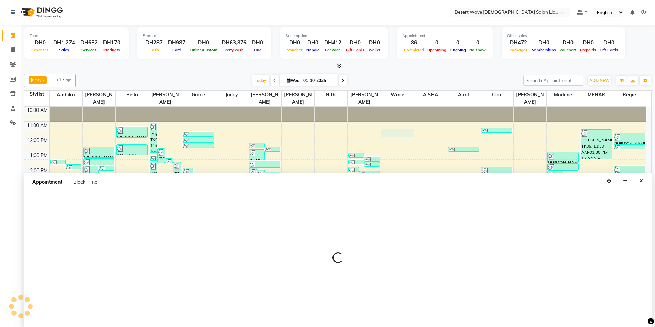
scroll to position [0, 0]
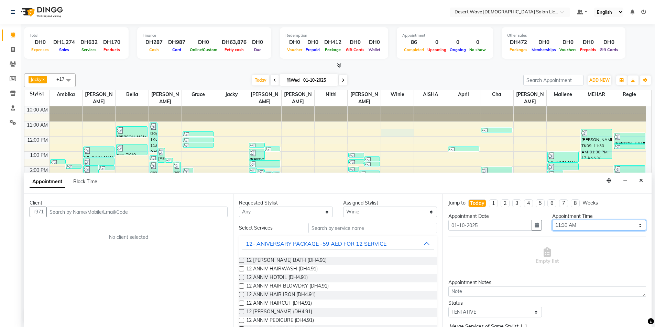
click at [586, 223] on select "Select 11:00 AM 11:05 AM 11:10 AM 11:15 AM 11:20 AM 11:25 AM 11:30 AM 11:35 AM …" at bounding box center [599, 225] width 94 height 11
click at [552, 220] on select "Select 11:00 AM 11:05 AM 11:10 AM 11:15 AM 11:20 AM 11:25 AM 11:30 AM 11:35 AM …" at bounding box center [599, 225] width 94 height 11
click at [391, 243] on button "12- ANIVERSARY PACKAGE -59 AED FOR 12 SERVICE" at bounding box center [338, 244] width 192 height 12
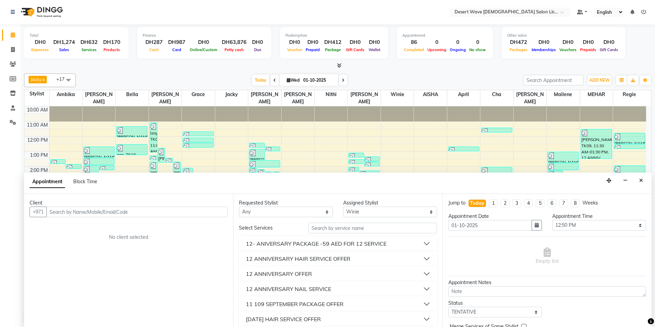
click at [329, 275] on button "12 ANNIVERSARY OFFER" at bounding box center [338, 274] width 192 height 12
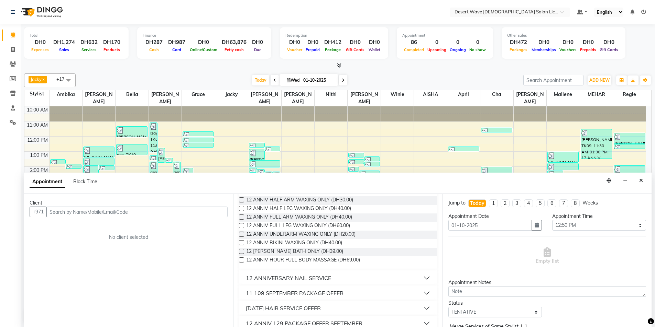
scroll to position [206, 0]
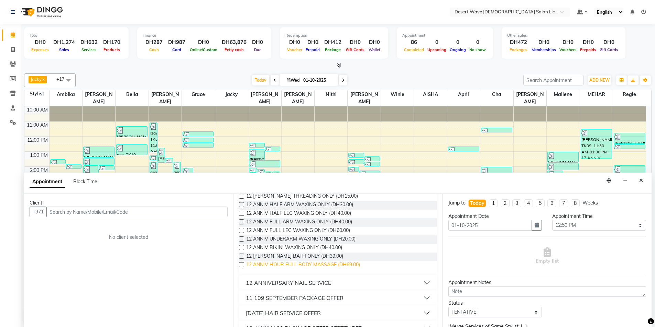
click at [281, 265] on span "12 ANNIV HOUR FULL BODY MASSAGE (DH69.00)" at bounding box center [303, 266] width 114 height 9
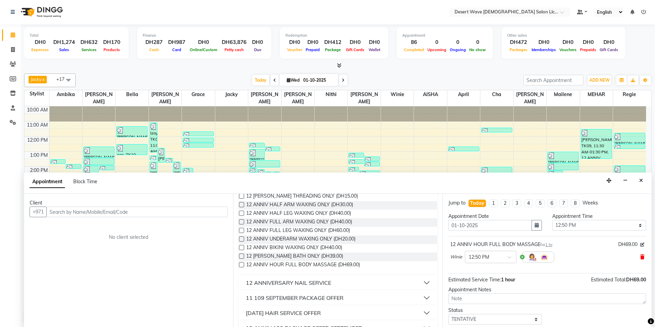
click at [640, 257] on icon at bounding box center [642, 257] width 4 height 5
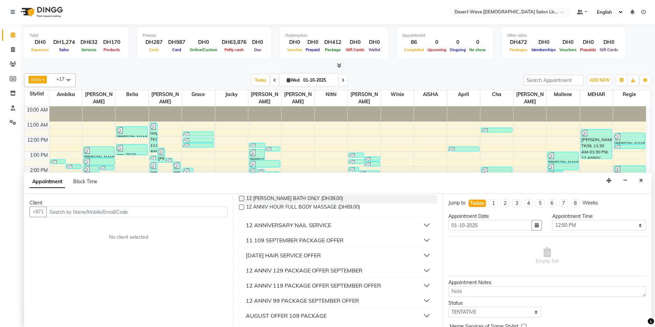
scroll to position [275, 0]
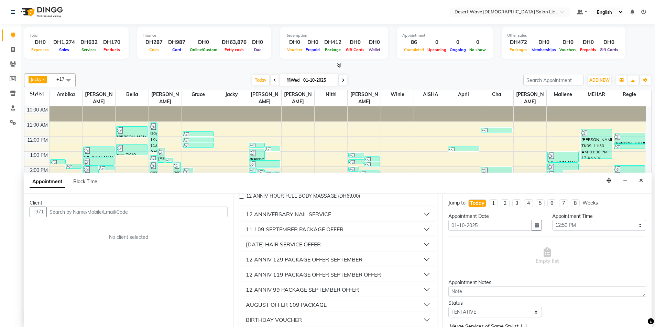
click at [290, 261] on div "12 ANNIV 129 PACKAGE OFFER SEPTEMBER" at bounding box center [304, 260] width 116 height 8
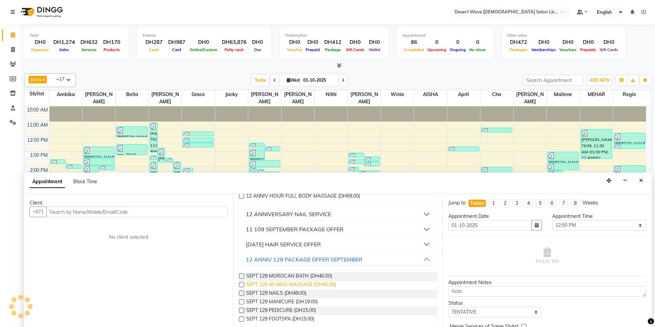
click at [281, 285] on span "SEPT 129 45 MINS MASSAGE (DH40.00)" at bounding box center [291, 285] width 90 height 9
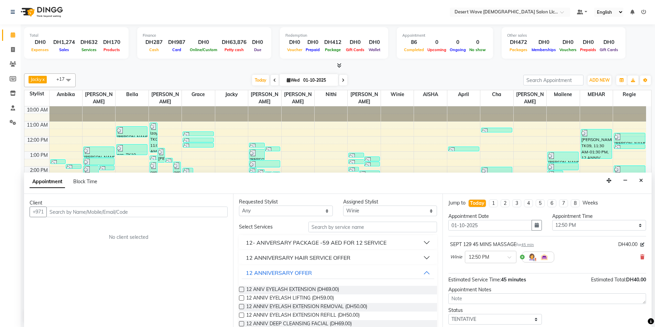
scroll to position [0, 0]
click at [367, 210] on select "Select AISHA Ambika Angie april Arci Bella Bhaby Cecil Cha Cheryl Elena Grace J…" at bounding box center [390, 212] width 94 height 11
click at [343, 207] on select "Select AISHA Ambika Angie april Arci Bella Bhaby Cecil Cha Cheryl Elena Grace J…" at bounding box center [390, 212] width 94 height 11
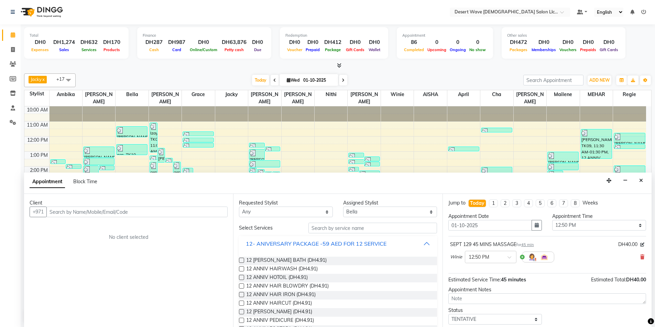
click at [397, 243] on button "12- ANIVERSARY PACKAGE -59 AED FOR 12 SERVICE" at bounding box center [338, 244] width 192 height 12
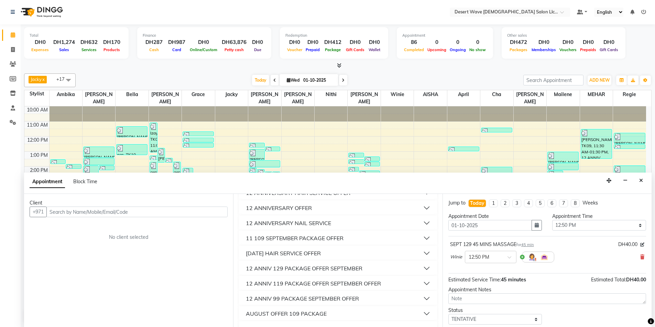
scroll to position [69, 0]
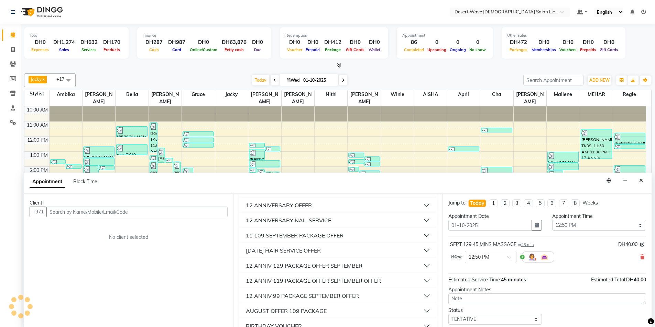
click at [291, 267] on div "12 ANNIV 129 PACKAGE OFFER SEPTEMBER" at bounding box center [304, 266] width 116 height 8
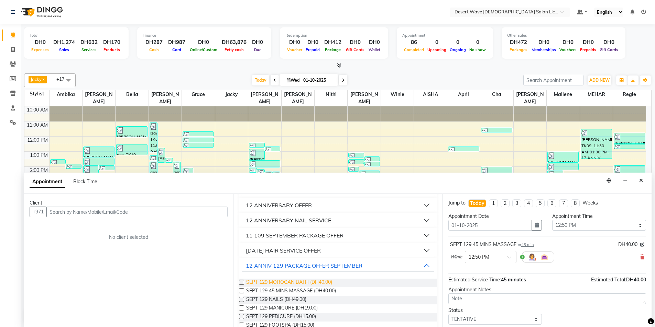
click at [290, 282] on span "SEPT 129 MOROCAN BATH (DH40.00)" at bounding box center [289, 283] width 86 height 9
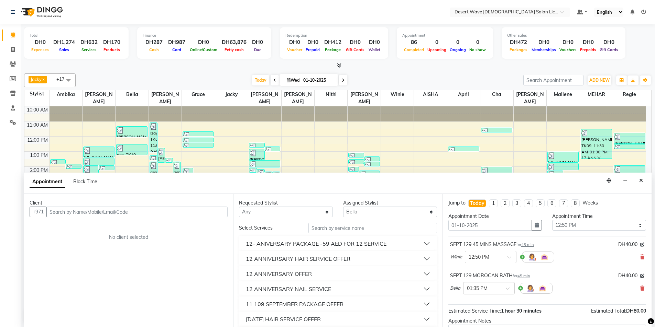
scroll to position [0, 0]
click at [375, 210] on select "Select AISHA Ambika Angie april Arci Bella Bhaby Cecil Cha Cheryl Elena Grace J…" at bounding box center [390, 212] width 94 height 11
click at [343, 207] on select "Select AISHA Ambika Angie april Arci Bella Bhaby Cecil Cha Cheryl Elena Grace J…" at bounding box center [390, 212] width 94 height 11
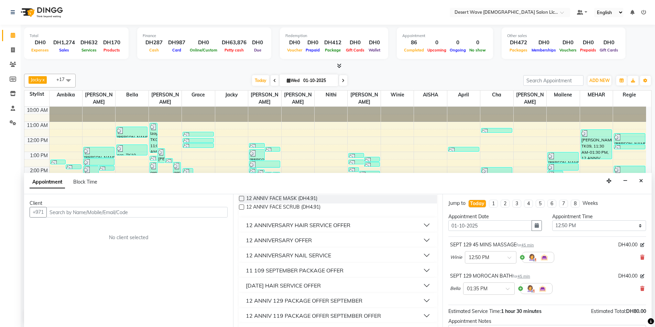
scroll to position [275, 0]
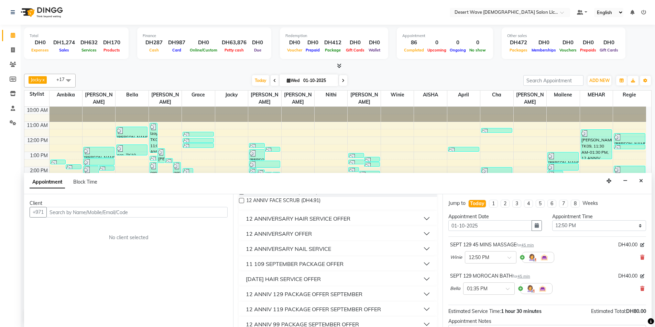
click at [294, 294] on div "12 ANNIV 129 PACKAGE OFFER SEPTEMBER" at bounding box center [304, 294] width 116 height 8
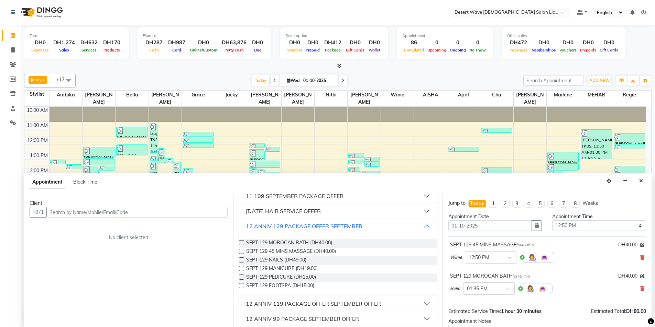
scroll to position [344, 0]
click at [278, 260] on span "SEPT 129 NAILS (DH49.00)" at bounding box center [276, 260] width 60 height 9
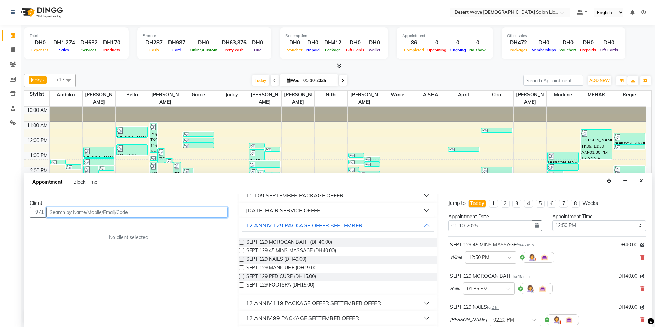
click at [79, 210] on input "text" at bounding box center [136, 212] width 181 height 11
click at [211, 214] on span "Add Client" at bounding box center [213, 212] width 23 height 6
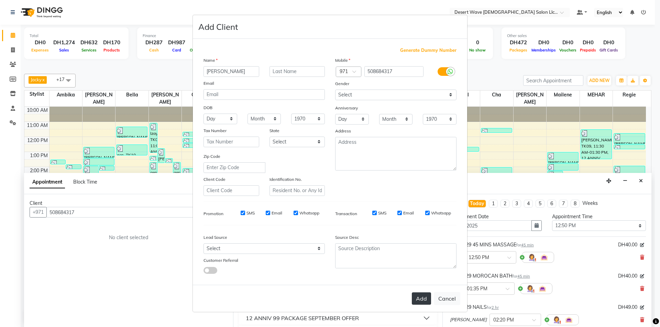
click at [422, 298] on button "Add" at bounding box center [421, 299] width 19 height 12
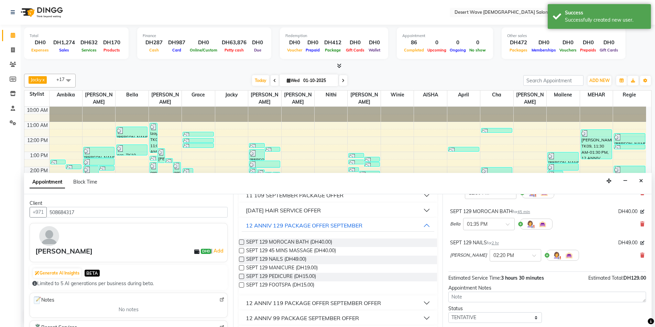
scroll to position [103, 0]
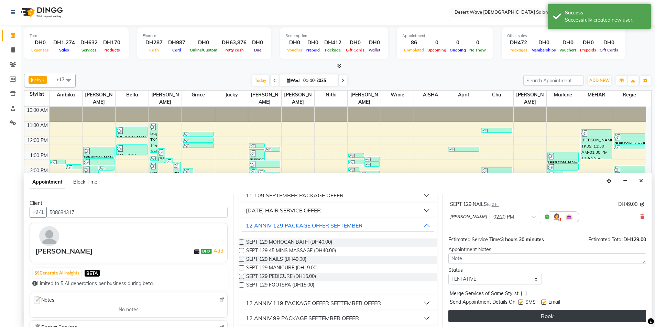
click at [558, 317] on button "Book" at bounding box center [547, 316] width 198 height 12
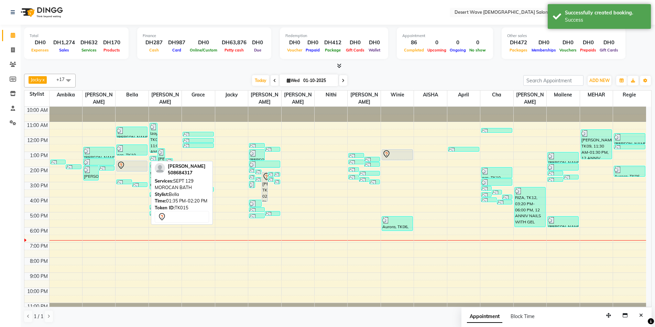
click at [131, 162] on div at bounding box center [132, 166] width 30 height 8
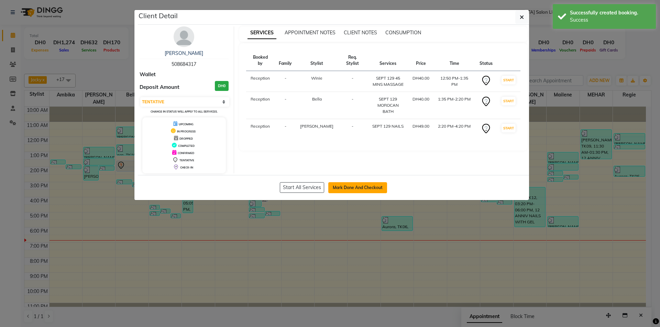
click at [362, 188] on button "Mark Done And Checkout" at bounding box center [357, 187] width 59 height 11
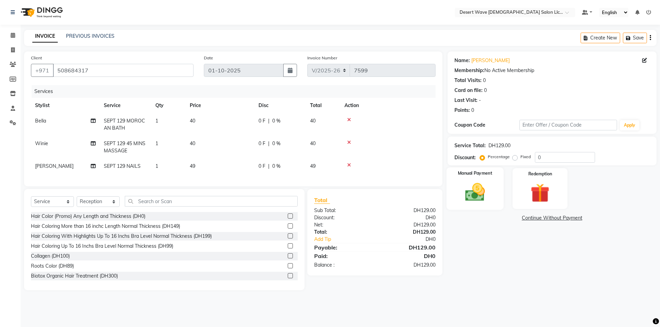
click at [469, 188] on img at bounding box center [475, 192] width 32 height 23
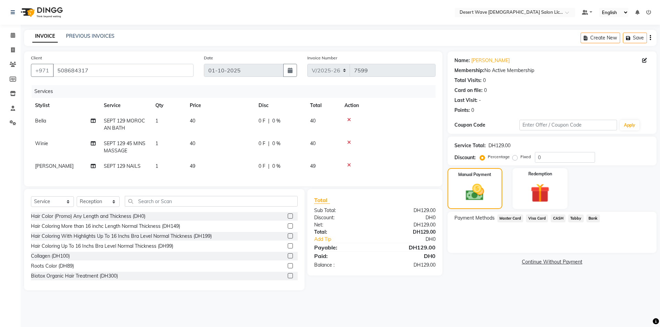
click at [539, 219] on span "Visa Card" at bounding box center [537, 219] width 22 height 8
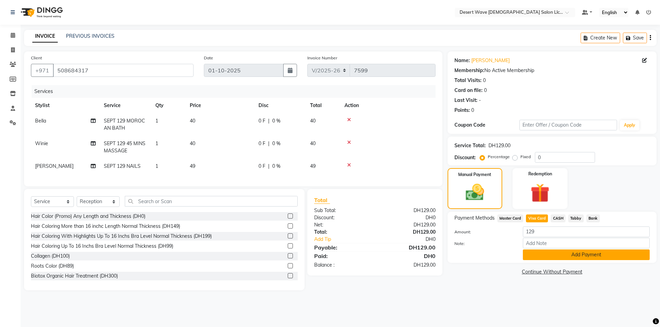
click at [572, 257] on button "Add Payment" at bounding box center [586, 255] width 127 height 11
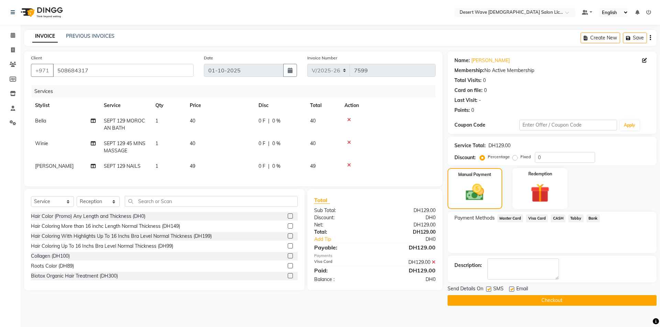
click at [548, 302] on button "Checkout" at bounding box center [551, 301] width 209 height 11
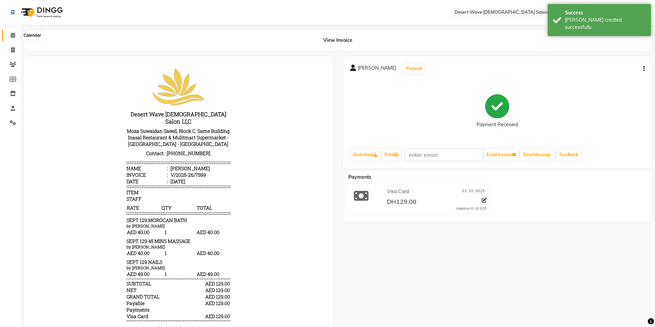
click at [14, 37] on icon at bounding box center [13, 35] width 4 height 5
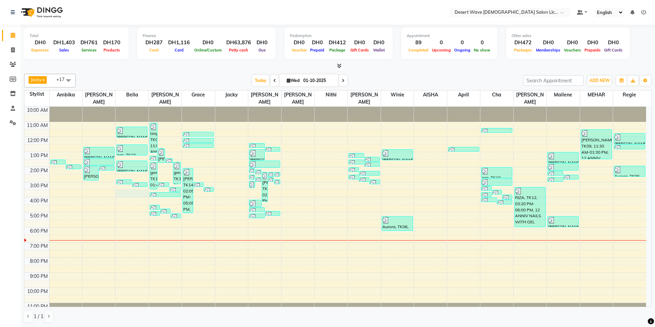
click at [129, 188] on div "10:00 AM 11:00 AM 12:00 PM 1:00 PM 2:00 PM 3:00 PM 4:00 PM 5:00 PM 6:00 PM 7:00…" at bounding box center [334, 212] width 621 height 211
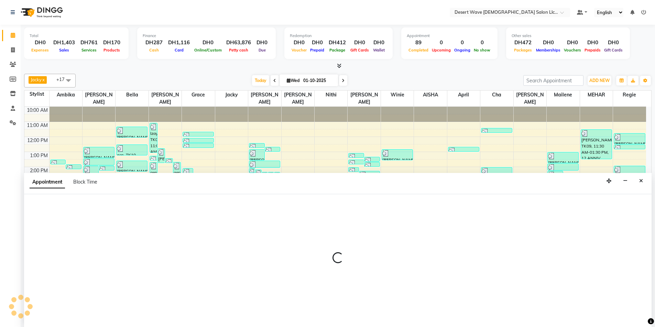
scroll to position [0, 0]
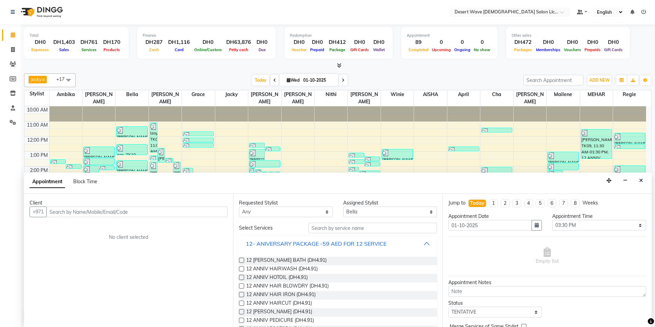
click at [392, 245] on button "12- ANIVERSARY PACKAGE -59 AED FOR 12 SERVICE" at bounding box center [338, 244] width 192 height 12
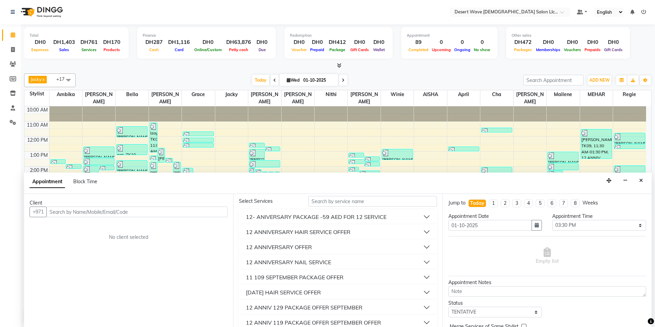
scroll to position [69, 0]
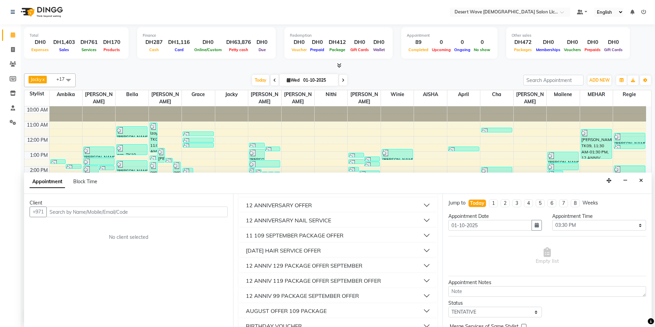
click at [295, 266] on div "12 ANNIV 129 PACKAGE OFFER SEPTEMBER" at bounding box center [304, 266] width 116 height 8
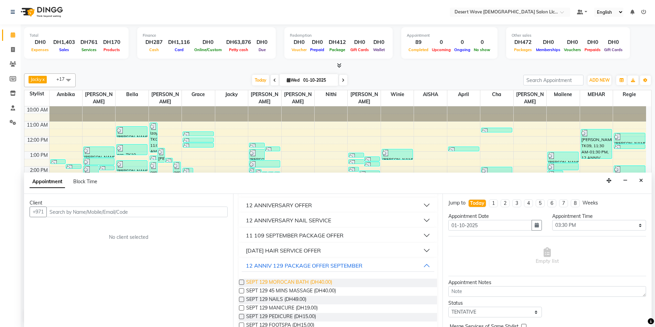
click at [282, 284] on span "SEPT 129 MOROCAN BATH (DH40.00)" at bounding box center [289, 283] width 86 height 9
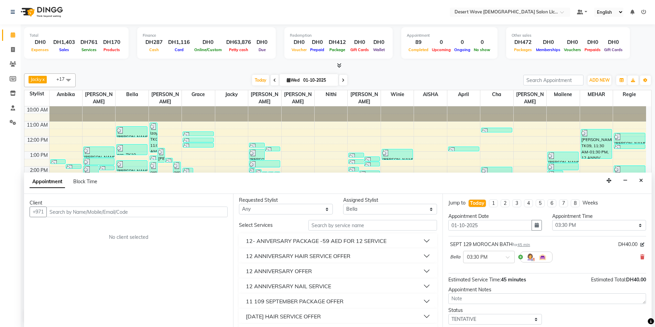
scroll to position [0, 0]
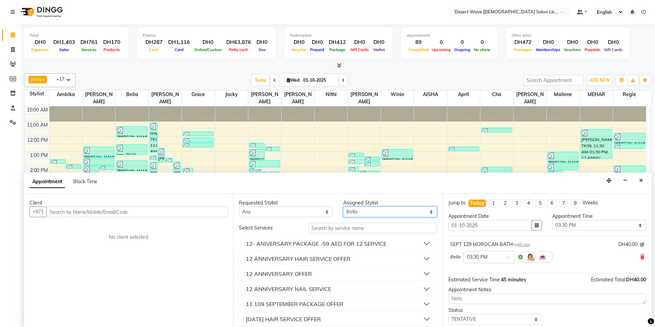
click at [368, 213] on select "Select AISHA Ambika Angie april Arci Bella Bhaby Cecil Cha Cheryl Elena Grace J…" at bounding box center [390, 212] width 94 height 11
click at [370, 212] on select "Select AISHA Ambika Angie april Arci Bella Bhaby Cecil Cha Cheryl Elena Grace J…" at bounding box center [390, 212] width 94 height 11
click at [343, 207] on select "Select AISHA Ambika Angie april Arci Bella Bhaby Cecil Cha Cheryl Elena Grace J…" at bounding box center [390, 212] width 94 height 11
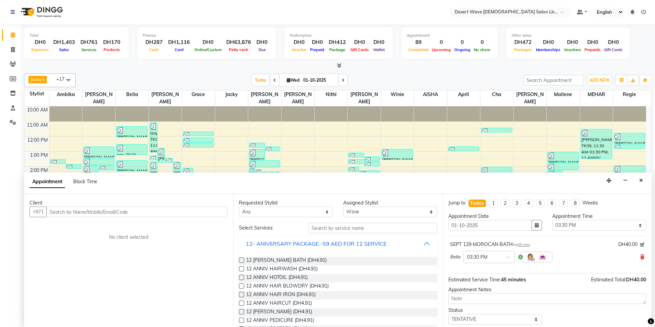
click at [398, 244] on button "12- ANIVERSARY PACKAGE -59 AED FOR 12 SERVICE" at bounding box center [338, 244] width 192 height 12
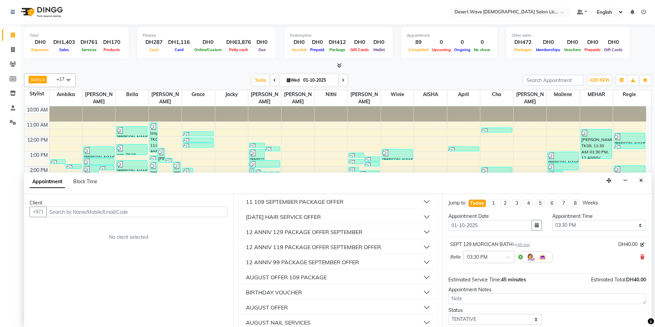
scroll to position [103, 0]
click at [298, 231] on div "12 ANNIV 129 PACKAGE OFFER SEPTEMBER" at bounding box center [304, 231] width 116 height 8
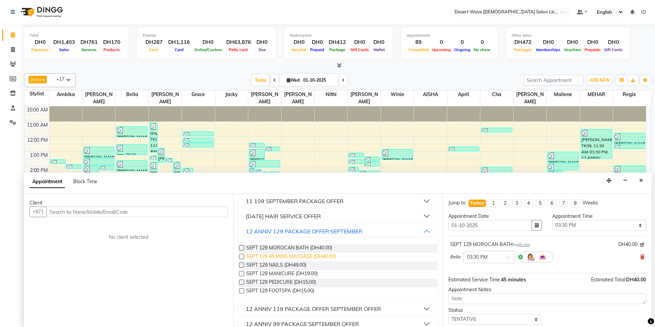
click at [277, 256] on span "SEPT 129 45 MINS MASSAGE (DH40.00)" at bounding box center [291, 257] width 90 height 9
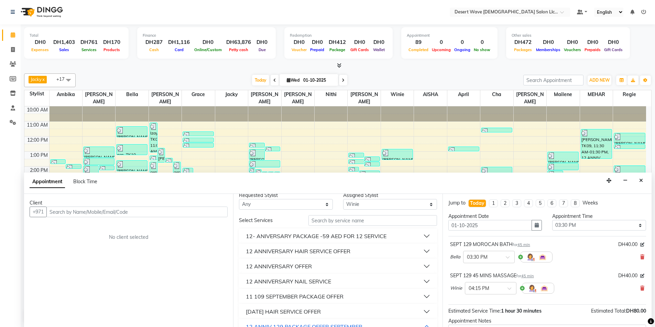
scroll to position [0, 0]
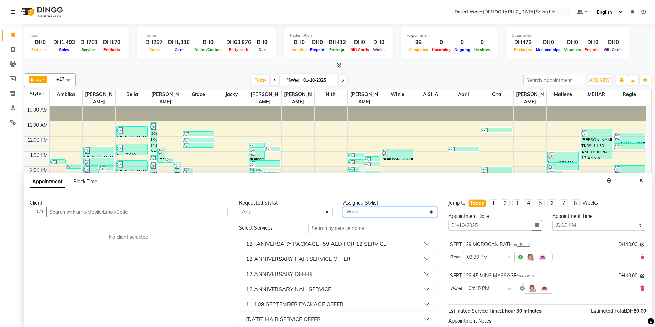
click at [366, 212] on select "Select AISHA Ambika Angie april Arci Bella Bhaby Cecil Cha Cheryl Elena Grace J…" at bounding box center [390, 212] width 94 height 11
click at [343, 207] on select "Select AISHA Ambika Angie april Arci Bella Bhaby Cecil Cha Cheryl Elena Grace J…" at bounding box center [390, 212] width 94 height 11
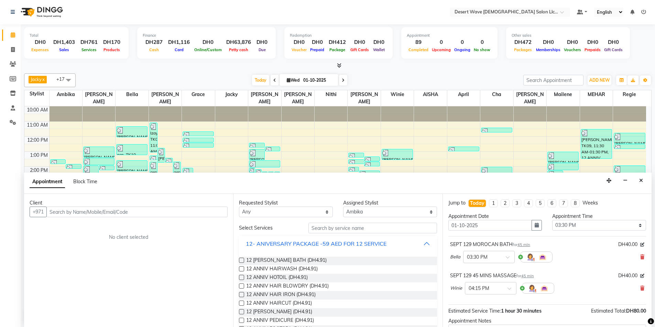
click at [394, 243] on button "12- ANIVERSARY PACKAGE -59 AED FOR 12 SERVICE" at bounding box center [338, 244] width 192 height 12
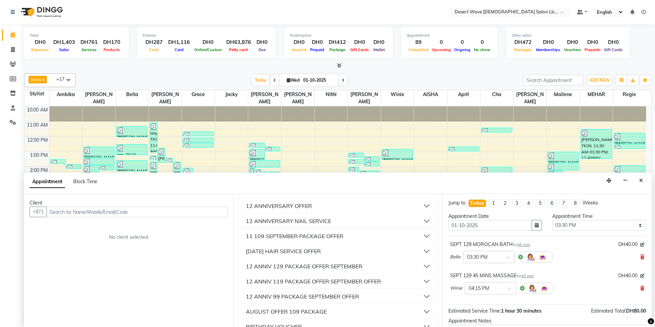
scroll to position [69, 0]
click at [302, 266] on div "12 ANNIV 129 PACKAGE OFFER SEPTEMBER" at bounding box center [304, 266] width 116 height 8
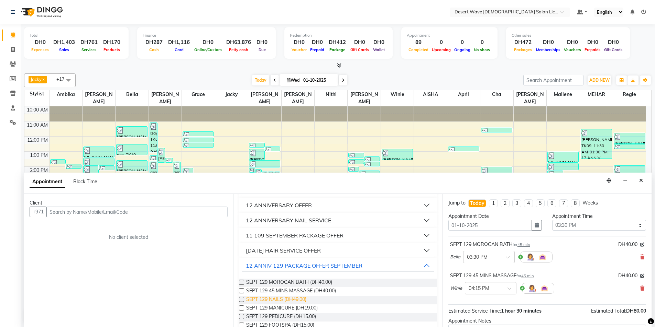
click at [271, 300] on span "SEPT 129 NAILS (DH49.00)" at bounding box center [276, 300] width 60 height 9
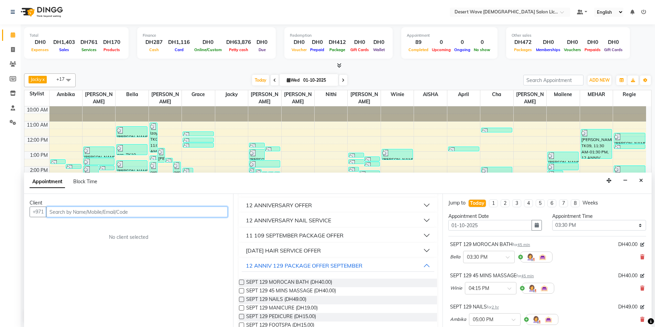
click at [93, 212] on input "text" at bounding box center [136, 212] width 181 height 11
click at [222, 210] on span "Add Client" at bounding box center [213, 212] width 23 height 6
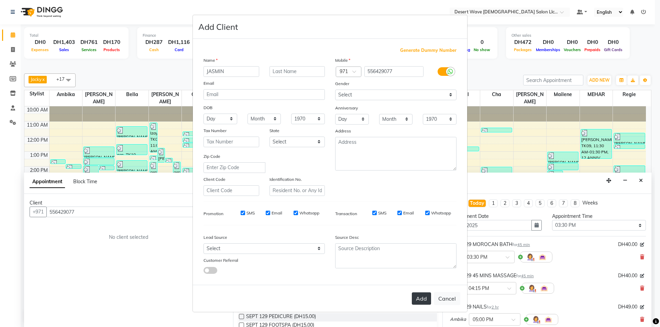
click at [417, 300] on button "Add" at bounding box center [421, 299] width 19 height 12
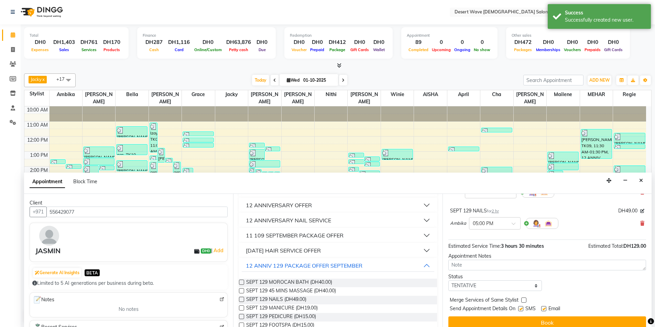
scroll to position [103, 0]
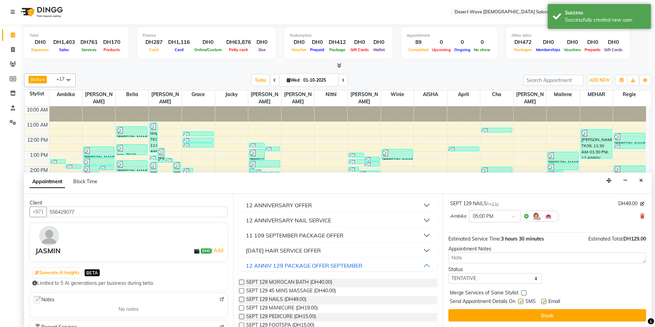
drag, startPoint x: 541, startPoint y: 317, endPoint x: 542, endPoint y: 313, distance: 3.9
click at [542, 314] on button "Book" at bounding box center [547, 316] width 198 height 12
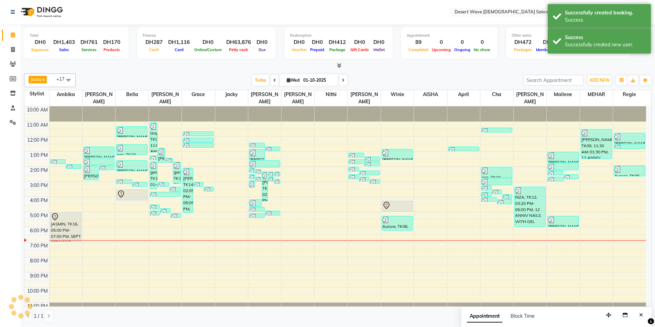
scroll to position [0, 0]
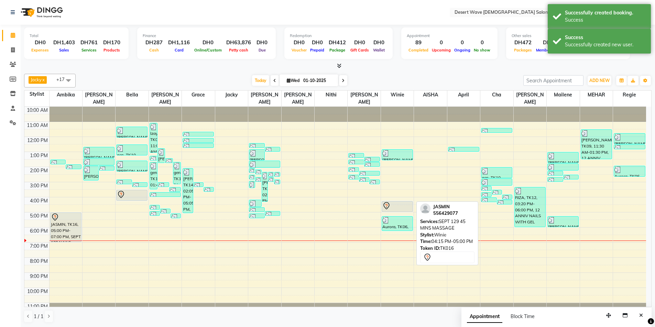
click at [393, 202] on div at bounding box center [397, 206] width 30 height 8
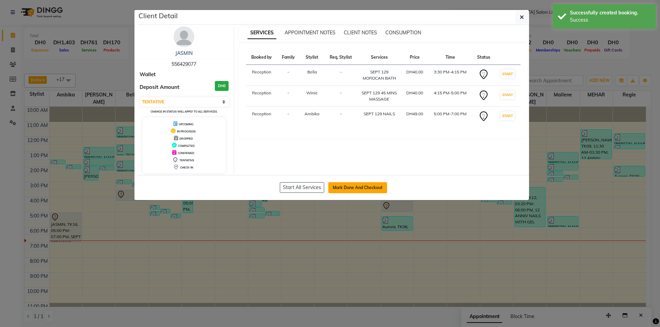
click at [357, 189] on button "Mark Done And Checkout" at bounding box center [357, 187] width 59 height 11
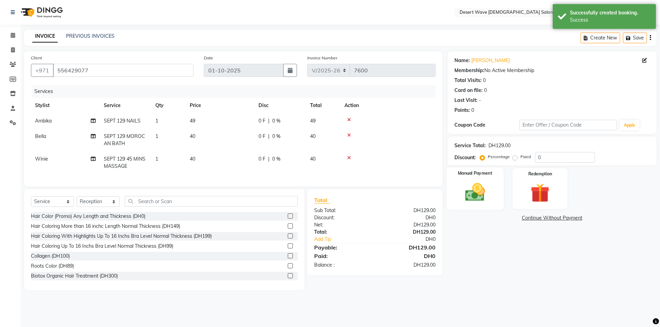
click at [476, 196] on img at bounding box center [475, 192] width 32 height 23
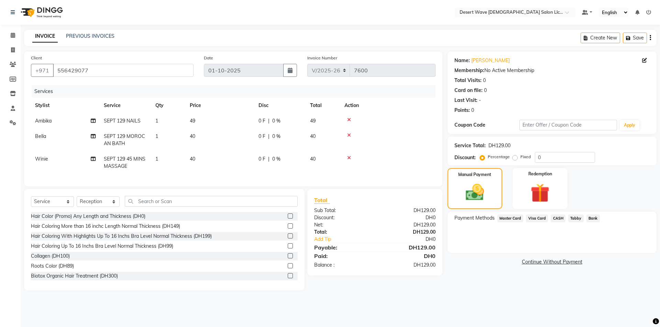
click at [540, 217] on span "Visa Card" at bounding box center [537, 219] width 22 height 8
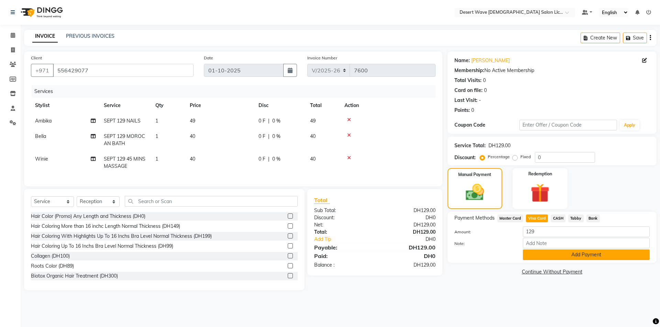
click at [586, 254] on button "Add Payment" at bounding box center [586, 255] width 127 height 11
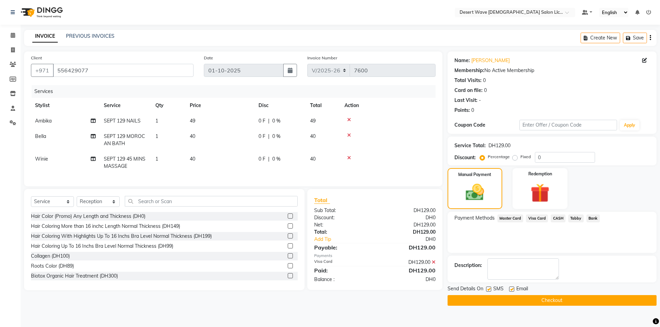
click at [566, 301] on button "Checkout" at bounding box center [551, 301] width 209 height 11
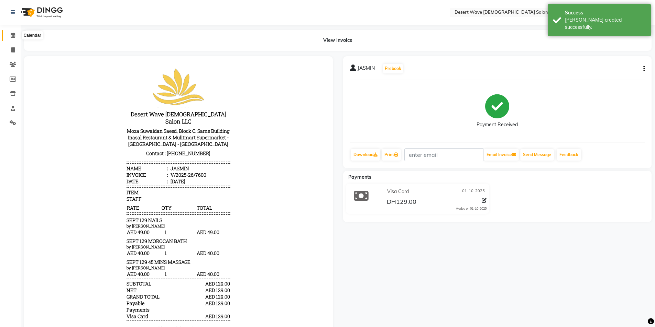
click at [13, 37] on icon at bounding box center [13, 35] width 4 height 5
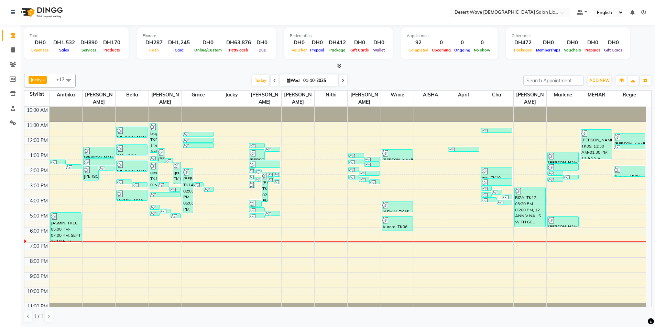
click at [621, 182] on div "10:00 AM 11:00 AM 12:00 PM 1:00 PM 2:00 PM 3:00 PM 4:00 PM 5:00 PM 6:00 PM 7:00…" at bounding box center [334, 212] width 621 height 211
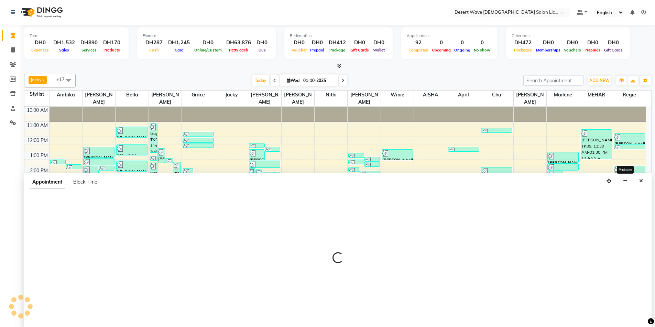
scroll to position [0, 0]
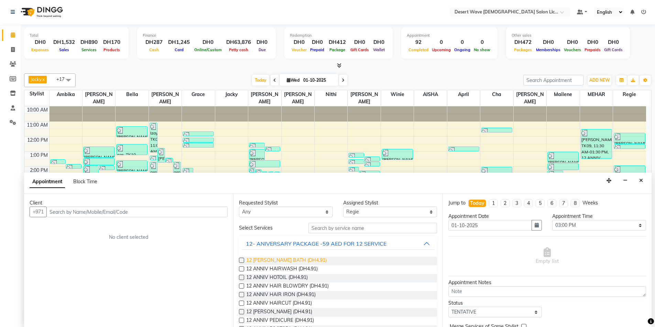
click at [288, 259] on span "12 [PERSON_NAME] BATH (DH4.91)" at bounding box center [286, 261] width 80 height 9
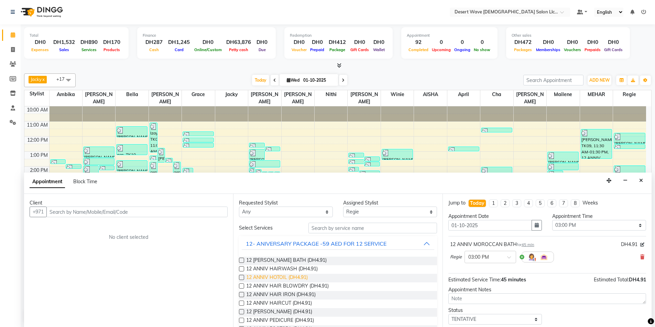
click at [277, 278] on span "12 ANNIV HOTOIL (DH4.91)" at bounding box center [277, 278] width 62 height 9
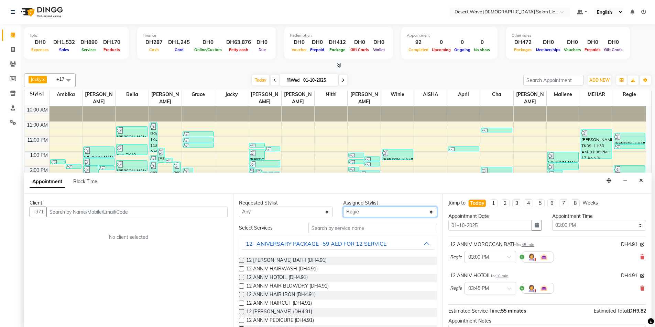
click at [369, 212] on select "Select AISHA Ambika Angie april Arci Bella Bhaby Cecil Cha Cheryl Elena Grace J…" at bounding box center [390, 212] width 94 height 11
click at [343, 207] on select "Select AISHA Ambika Angie april Arci Bella Bhaby Cecil Cha Cheryl Elena Grace J…" at bounding box center [390, 212] width 94 height 11
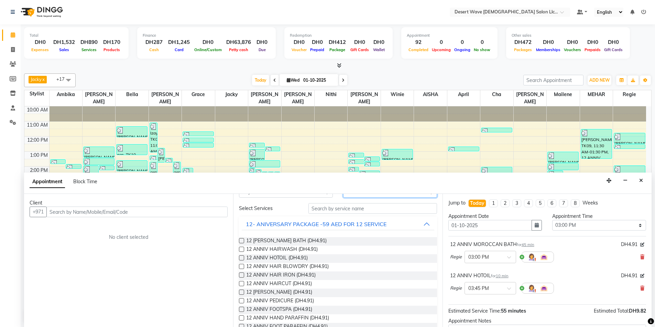
scroll to position [34, 0]
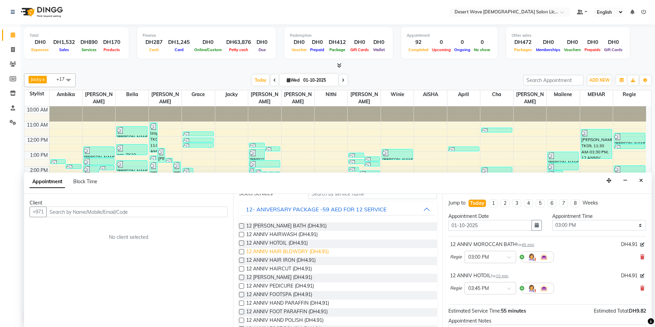
click at [285, 252] on span "12 ANNIV HAIR BLOWDRY (DH4.91)" at bounding box center [287, 252] width 82 height 9
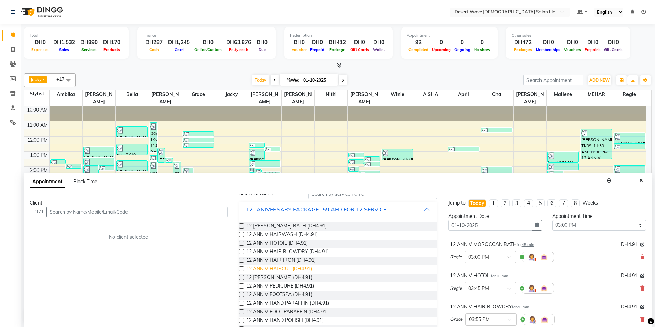
click at [276, 269] on span "12 ANNIV HAIRCUT (DH4.91)" at bounding box center [279, 270] width 66 height 9
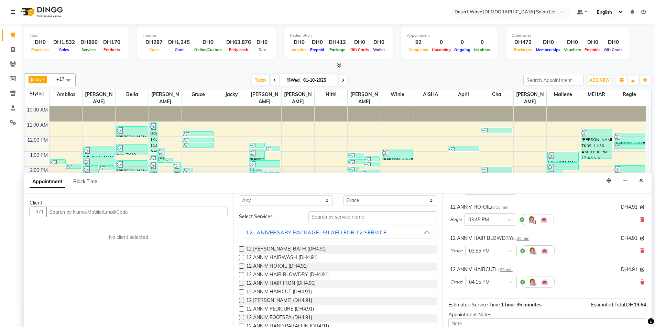
scroll to position [0, 0]
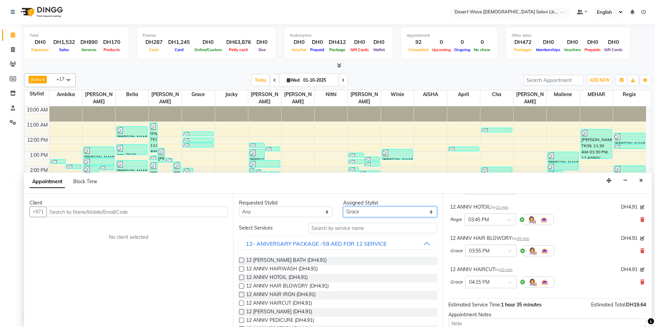
click at [378, 212] on select "Select AISHA Ambika Angie april Arci Bella Bhaby Cecil Cha Cheryl Elena Grace J…" at bounding box center [390, 212] width 94 height 11
click at [343, 207] on select "Select AISHA Ambika Angie april Arci Bella Bhaby Cecil Cha Cheryl Elena Grace J…" at bounding box center [390, 212] width 94 height 11
click at [280, 313] on span "12 [PERSON_NAME] (DH4.91)" at bounding box center [279, 313] width 66 height 9
click at [375, 214] on select "Select AISHA Ambika Angie april Arci Bella Bhaby Cecil Cha Cheryl Elena Grace J…" at bounding box center [390, 212] width 94 height 11
click at [343, 207] on select "Select AISHA Ambika Angie april Arci Bella Bhaby Cecil Cha Cheryl Elena Grace J…" at bounding box center [390, 212] width 94 height 11
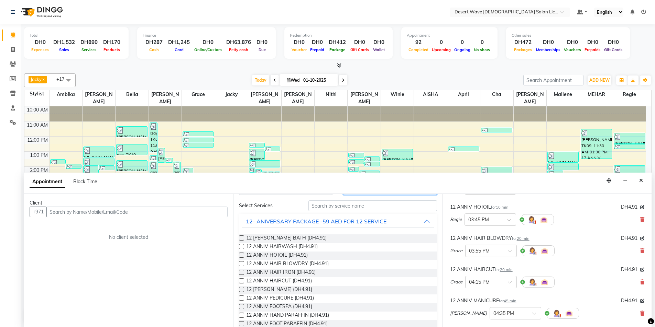
scroll to position [69, 0]
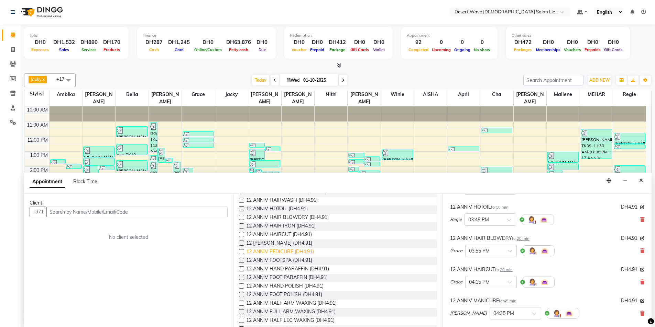
click at [276, 252] on span "12 ANNIV PEDICURE (DH4.91)" at bounding box center [280, 252] width 68 height 9
click at [272, 260] on span "12 ANNIV FOOTSPA (DH4.91)" at bounding box center [279, 261] width 66 height 9
click at [277, 270] on span "12 ANNIV HAND PARAFFIN (DH4.91)" at bounding box center [287, 270] width 83 height 9
click at [274, 278] on span "12 ANNIV FOOT PARAFFIN (DH4.91)" at bounding box center [286, 278] width 81 height 9
click at [282, 304] on span "12 ANNIV HALF ARM WAXING (DH4.91)" at bounding box center [291, 304] width 90 height 9
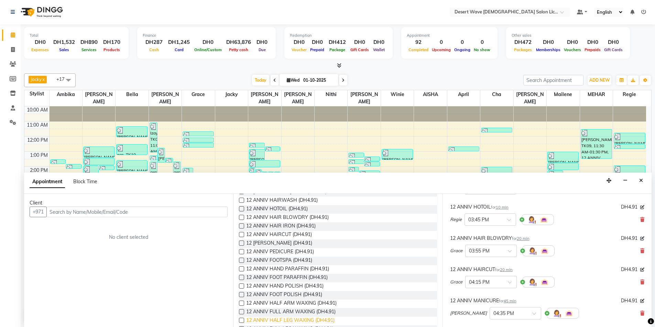
click at [282, 320] on span "12 ANNIV HALF LEG WAXING (DH4.91)" at bounding box center [290, 321] width 88 height 9
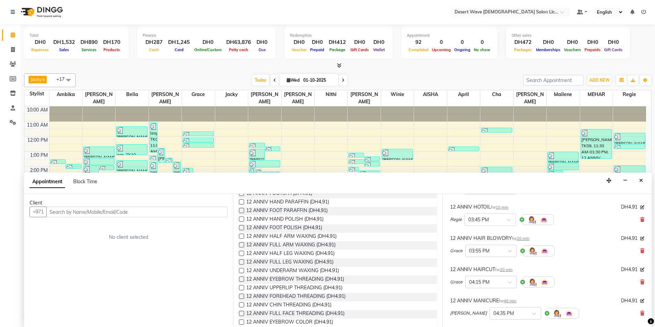
scroll to position [137, 0]
click at [282, 278] on span "12 ANNIV EYEBROW THREADING (DH4.91)" at bounding box center [295, 278] width 98 height 9
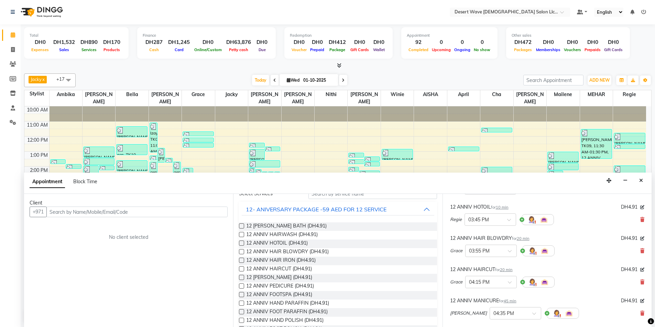
scroll to position [0, 0]
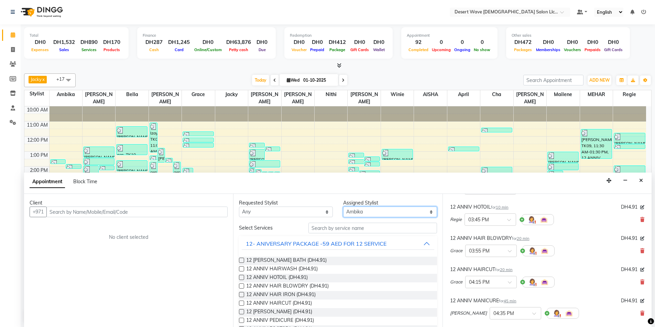
click at [370, 214] on select "Select AISHA Ambika Angie april Arci Bella Bhaby Cecil Cha Cheryl Elena Grace J…" at bounding box center [390, 212] width 94 height 11
click at [343, 207] on select "Select AISHA Ambika Angie april Arci Bella Bhaby Cecil Cha Cheryl Elena Grace J…" at bounding box center [390, 212] width 94 height 11
click at [395, 242] on button "12- ANIVERSARY PACKAGE -59 AED FOR 12 SERVICE" at bounding box center [338, 244] width 192 height 12
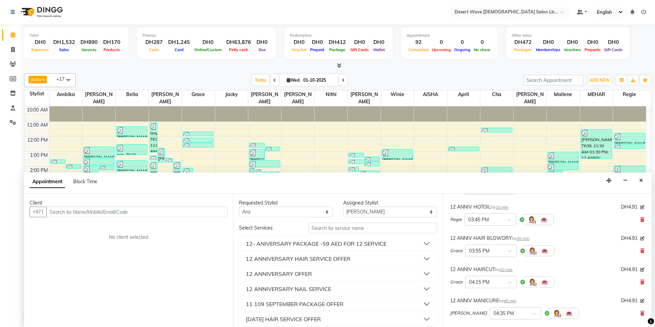
click at [341, 289] on button "12 ANNIVERSARY NAIL SERVICE" at bounding box center [338, 289] width 192 height 12
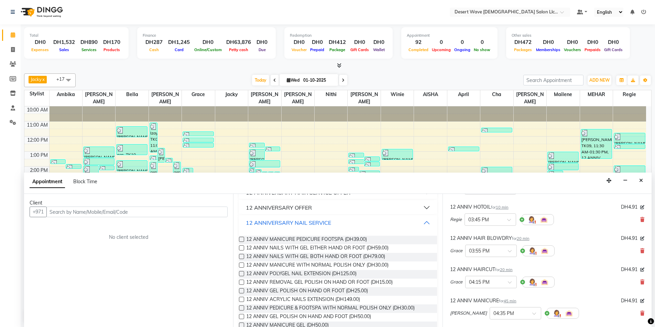
scroll to position [69, 0]
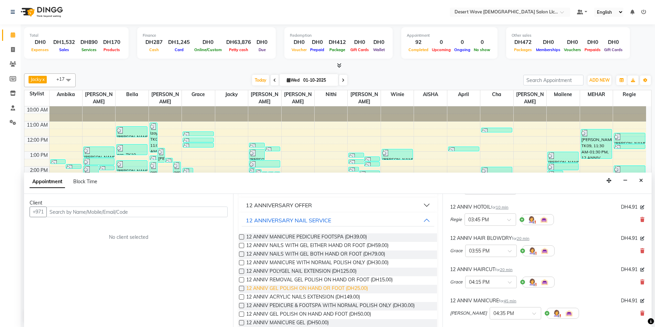
click at [307, 289] on span "12 ANNIV GEL POLISH ON HAND OR FOOT (DH25.00)" at bounding box center [307, 289] width 122 height 9
click at [98, 213] on input "text" at bounding box center [136, 212] width 181 height 11
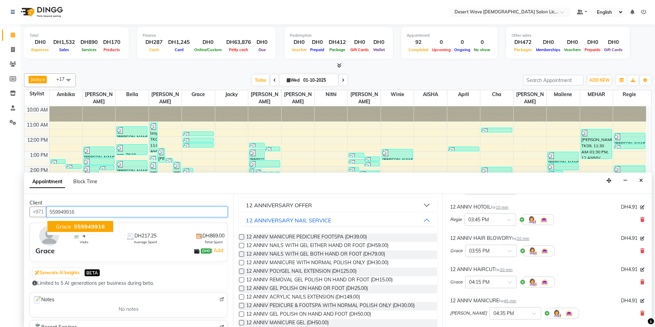
click at [79, 230] on span "559949916" at bounding box center [89, 226] width 31 height 7
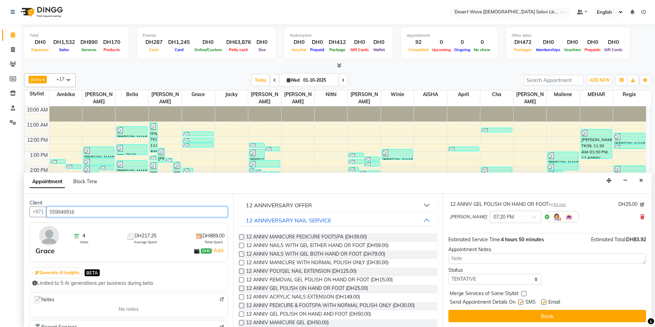
scroll to position [416, 0]
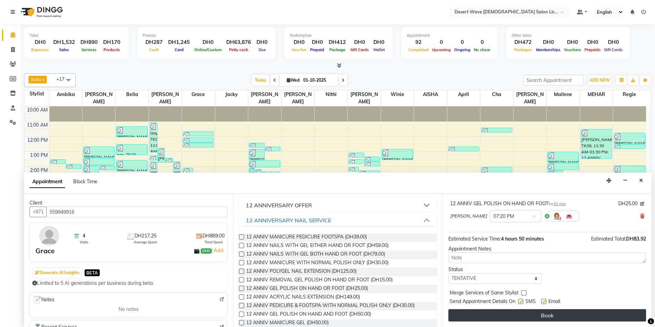
click at [533, 316] on button "Book" at bounding box center [547, 316] width 198 height 12
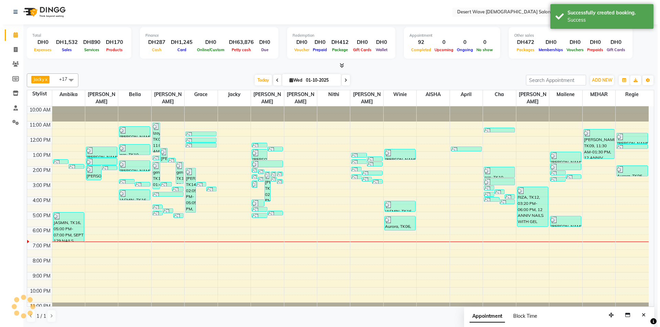
scroll to position [0, 0]
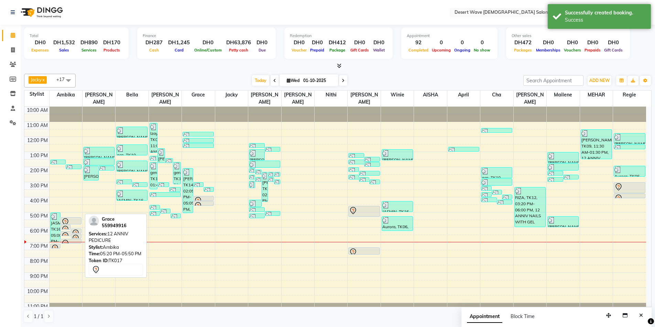
click at [72, 218] on div at bounding box center [71, 222] width 20 height 8
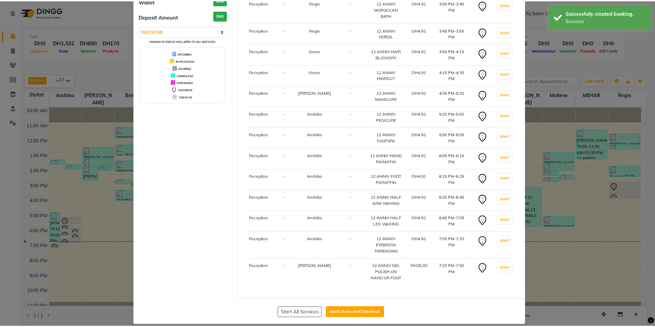
scroll to position [76, 0]
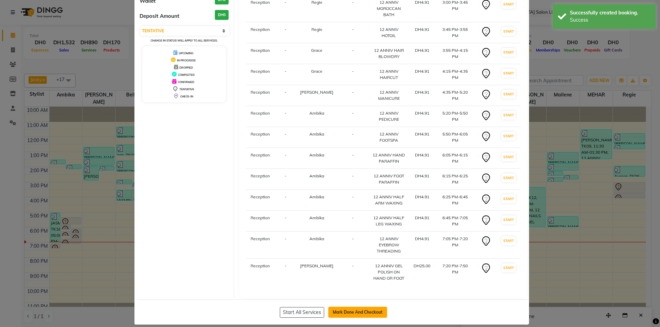
click at [356, 307] on button "Mark Done And Checkout" at bounding box center [357, 312] width 59 height 11
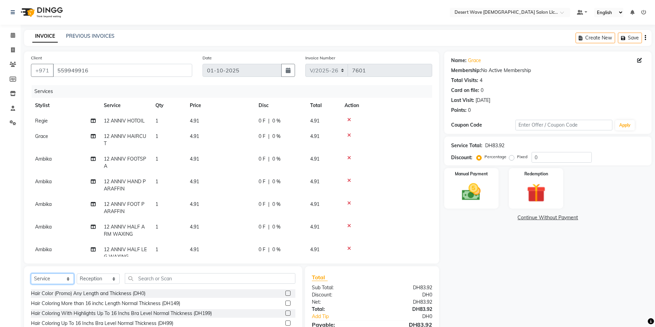
click at [56, 281] on select "Select Service Product Membership Package Voucher Prepaid Gift Card" at bounding box center [52, 279] width 43 height 11
click at [31, 274] on select "Select Service Product Membership Package Voucher Prepaid Gift Card" at bounding box center [52, 279] width 43 height 11
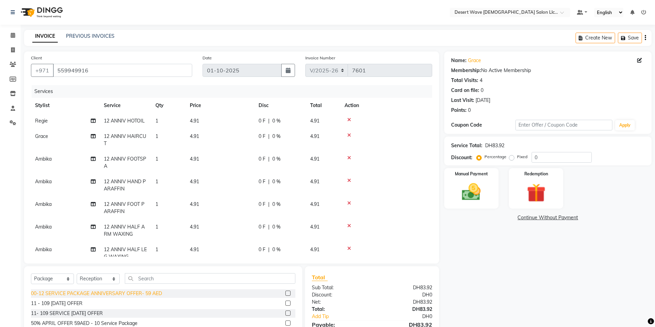
click at [68, 293] on div "00-12 SERVICE PACKAGE ANNIVERSARY OFFER- 59 AED" at bounding box center [96, 293] width 131 height 7
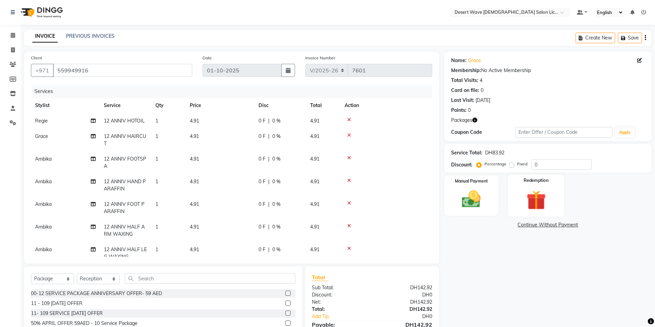
click at [536, 198] on img at bounding box center [536, 200] width 32 height 24
click at [505, 225] on span "Package 1" at bounding box center [506, 226] width 24 height 8
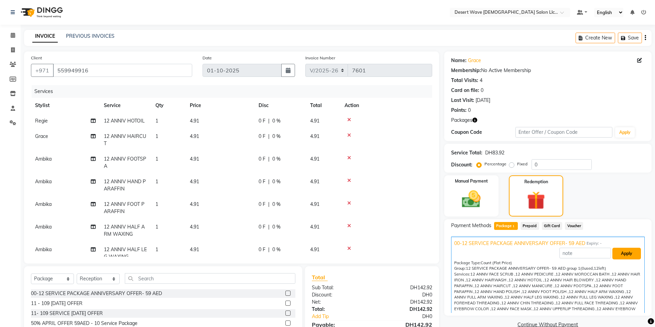
click at [621, 255] on button "Apply" at bounding box center [626, 254] width 29 height 12
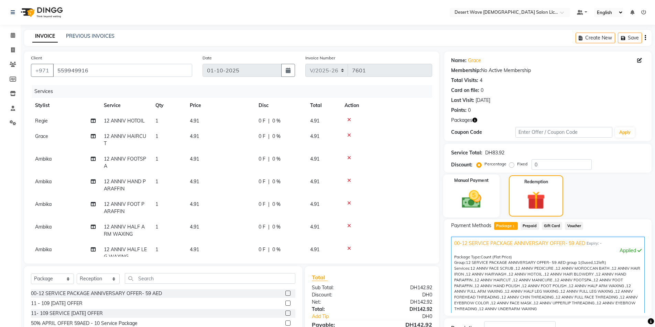
click at [475, 200] on img at bounding box center [471, 199] width 32 height 22
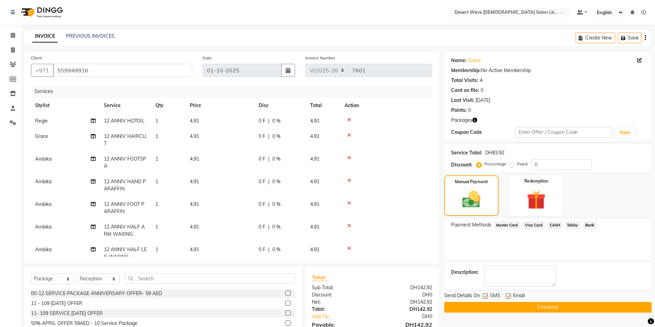
click at [530, 228] on span "Visa Card" at bounding box center [533, 226] width 22 height 8
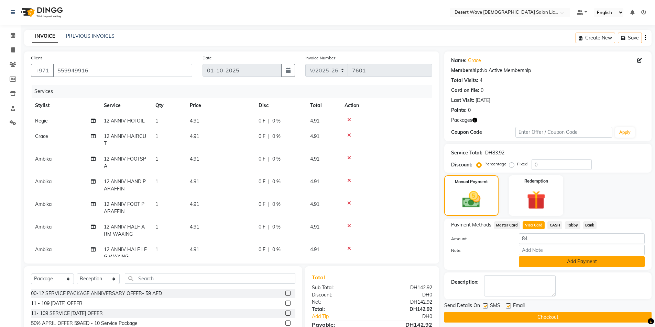
click at [576, 260] on button "Add Payment" at bounding box center [582, 262] width 126 height 11
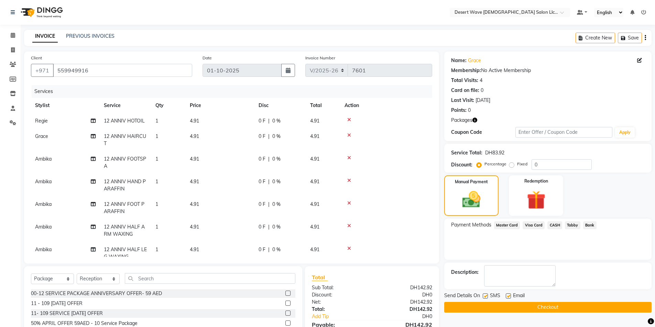
click at [550, 308] on button "Checkout" at bounding box center [547, 307] width 207 height 11
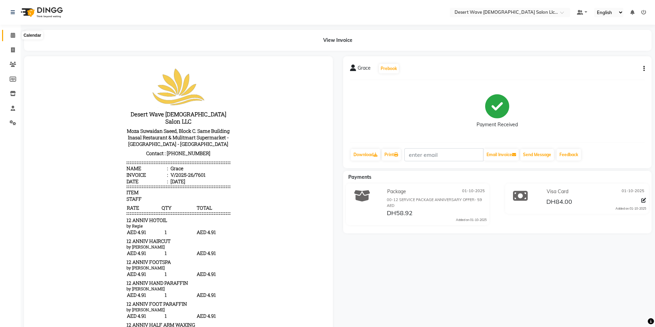
click at [12, 36] on icon at bounding box center [13, 35] width 4 height 5
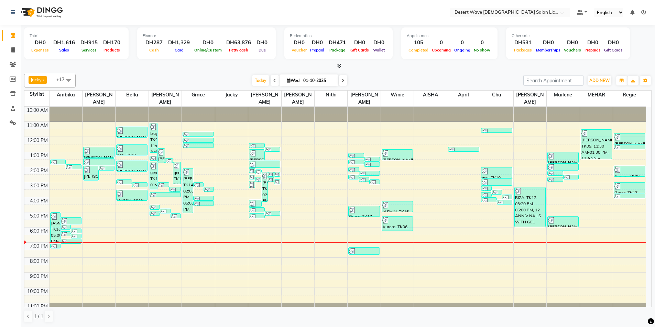
click at [594, 161] on div "10:00 AM 11:00 AM 12:00 PM 1:00 PM 2:00 PM 3:00 PM 4:00 PM 5:00 PM 6:00 PM 7:00…" at bounding box center [334, 212] width 621 height 211
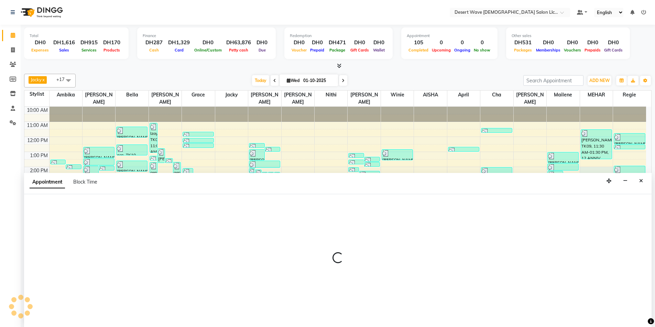
scroll to position [0, 0]
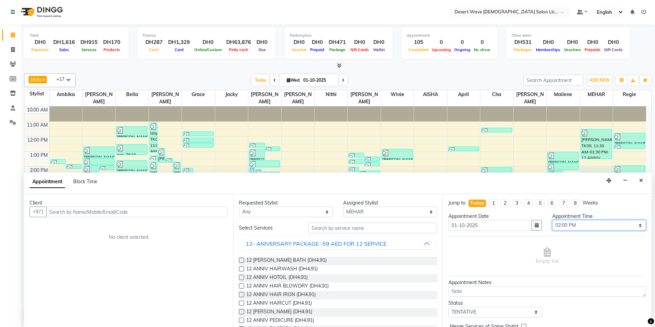
click at [583, 222] on select "Select 11:00 AM 11:05 AM 11:10 AM 11:15 AM 11:20 AM 11:25 AM 11:30 AM 11:35 AM …" at bounding box center [599, 225] width 94 height 11
click at [552, 220] on select "Select 11:00 AM 11:05 AM 11:10 AM 11:15 AM 11:20 AM 11:25 AM 11:30 AM 11:35 AM …" at bounding box center [599, 225] width 94 height 11
click at [398, 245] on button "12- ANIVERSARY PACKAGE -59 AED FOR 12 SERVICE" at bounding box center [338, 244] width 192 height 12
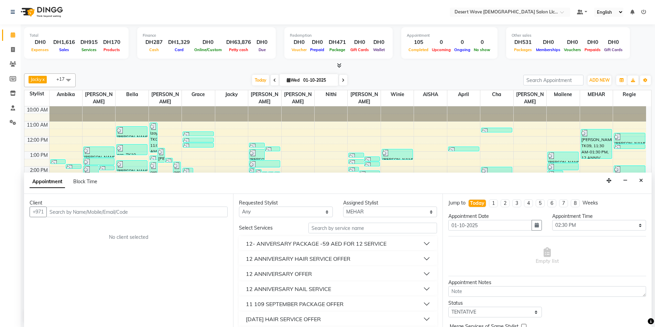
click at [325, 258] on div "12 ANNIVERSARY HAIR SERVICE OFFER" at bounding box center [298, 259] width 104 height 8
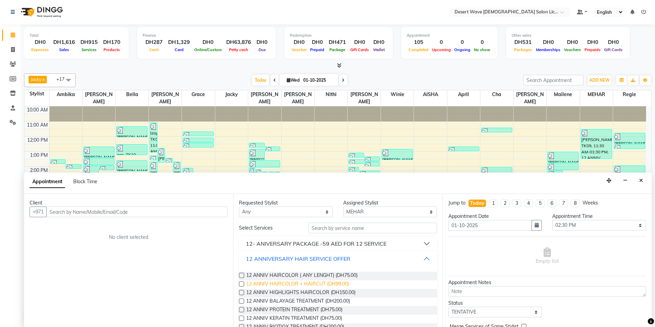
scroll to position [34, 0]
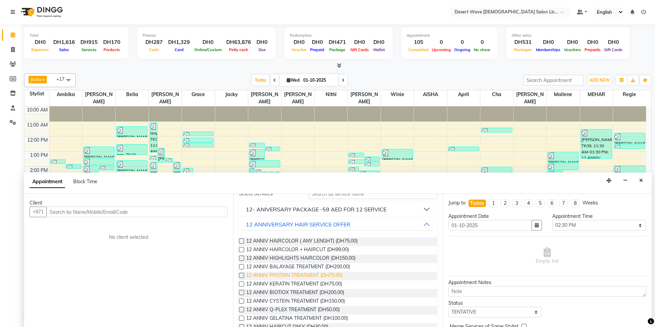
click at [280, 276] on span "12 ANNIV PROTEIN TREATMENT (DH75.00)" at bounding box center [294, 276] width 96 height 9
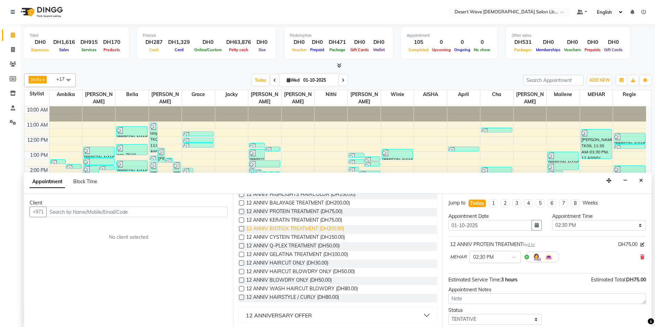
scroll to position [103, 0]
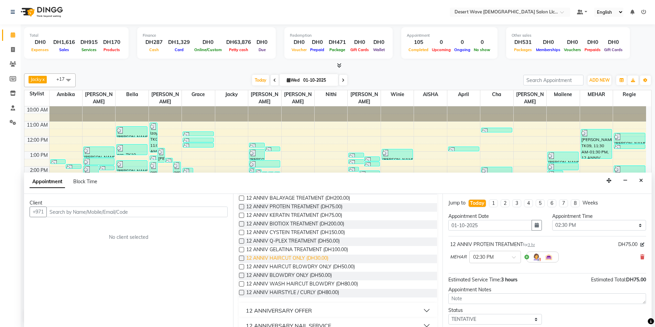
click at [277, 259] on span "12 ANNIV HAIRCUT ONLY (DH30.00)" at bounding box center [287, 259] width 82 height 9
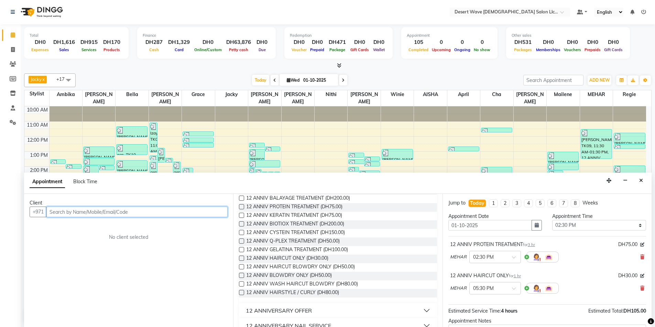
click at [77, 213] on input "text" at bounding box center [136, 212] width 181 height 11
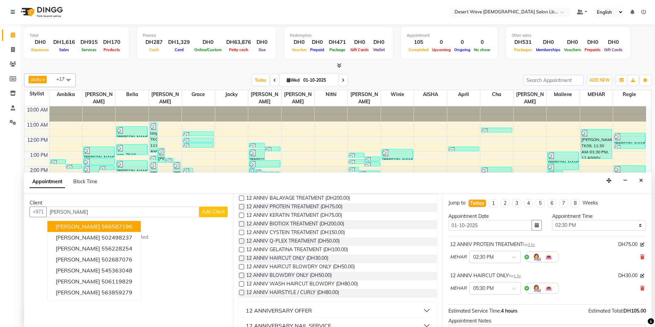
click at [211, 212] on span "Add Client" at bounding box center [213, 212] width 23 height 6
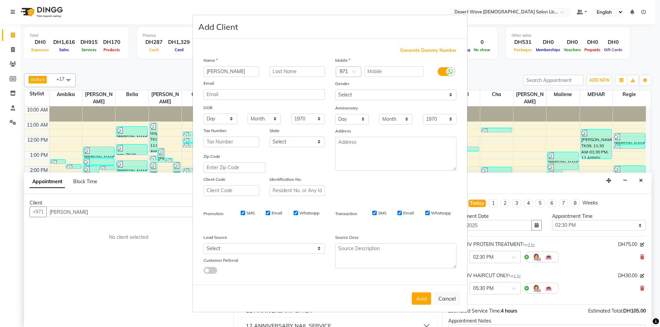
click at [431, 51] on span "Generate Dummy Number" at bounding box center [428, 50] width 56 height 7
click at [422, 299] on button "Add" at bounding box center [421, 299] width 19 height 12
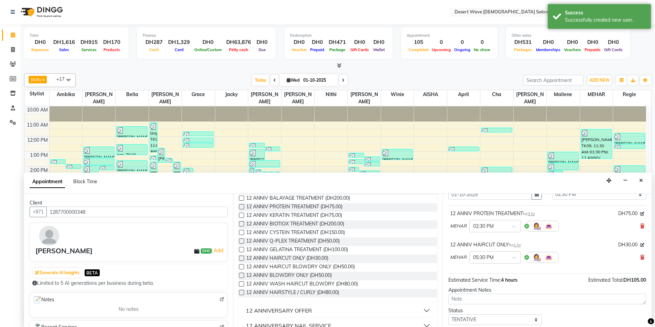
scroll to position [72, 0]
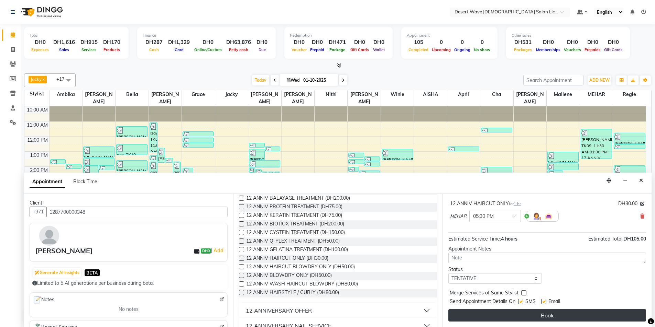
click at [545, 318] on button "Book" at bounding box center [547, 316] width 198 height 12
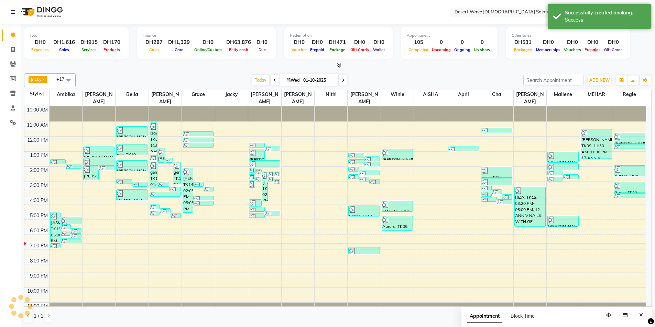
scroll to position [0, 0]
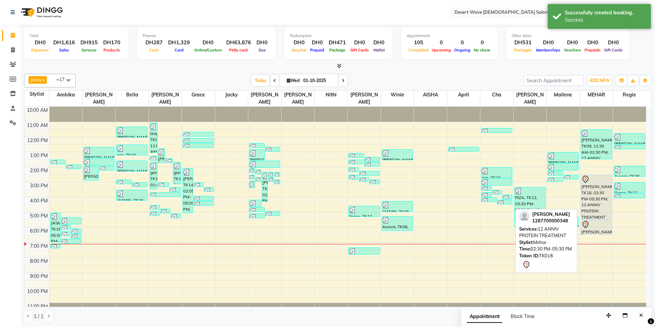
click at [588, 199] on div "[PERSON_NAME], TK18, 02:30 PM-05:30 PM, 12 ANNIV PROTEIN TREATMENT" at bounding box center [596, 197] width 31 height 44
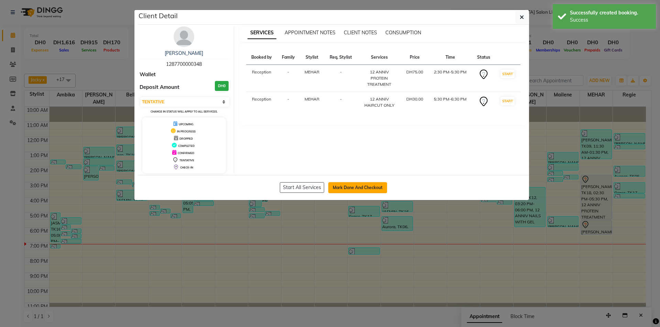
click at [356, 187] on button "Mark Done And Checkout" at bounding box center [357, 187] width 59 height 11
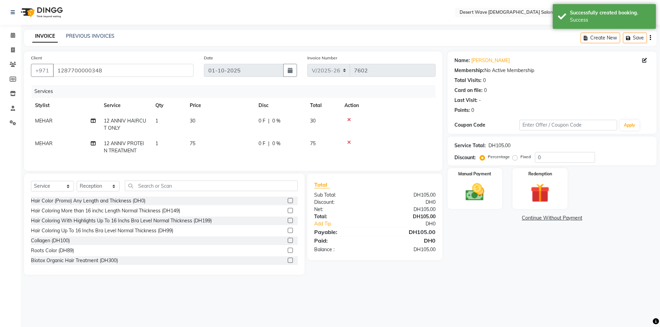
click at [314, 121] on span "30" at bounding box center [312, 121] width 5 height 6
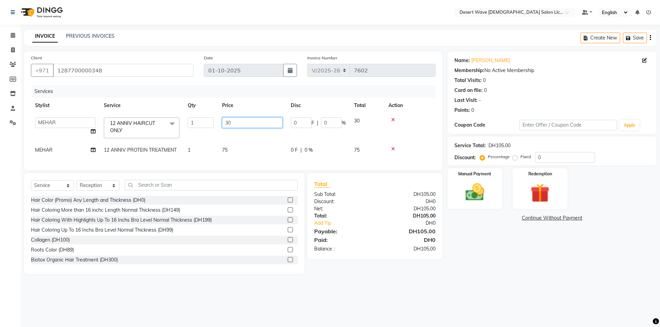
click at [233, 122] on input "30" at bounding box center [252, 123] width 60 height 11
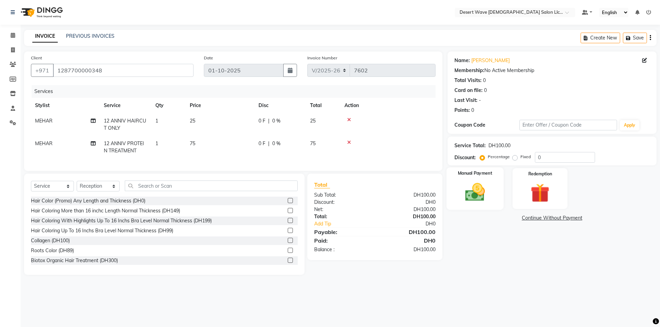
click at [468, 183] on img at bounding box center [475, 192] width 32 height 23
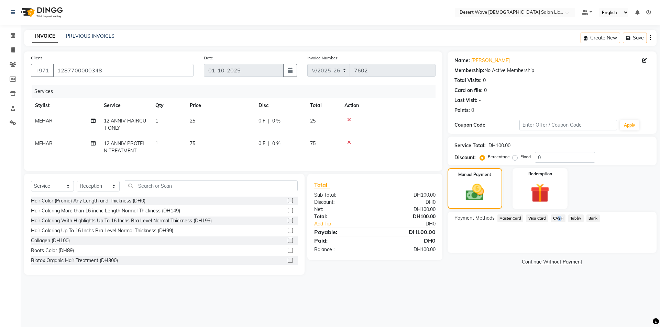
click at [556, 220] on span "CASH" at bounding box center [558, 219] width 15 height 8
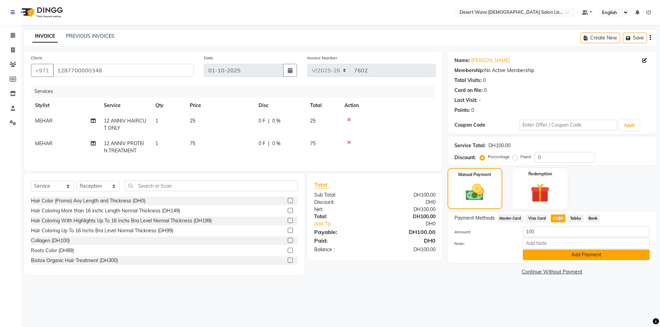
click at [578, 255] on button "Add Payment" at bounding box center [586, 255] width 127 height 11
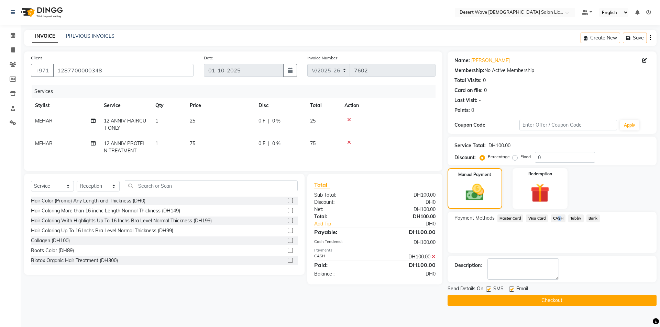
click at [551, 301] on button "Checkout" at bounding box center [551, 301] width 209 height 11
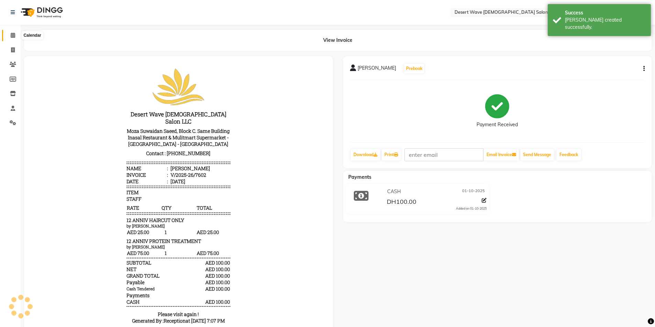
click at [13, 35] on icon at bounding box center [13, 35] width 4 height 5
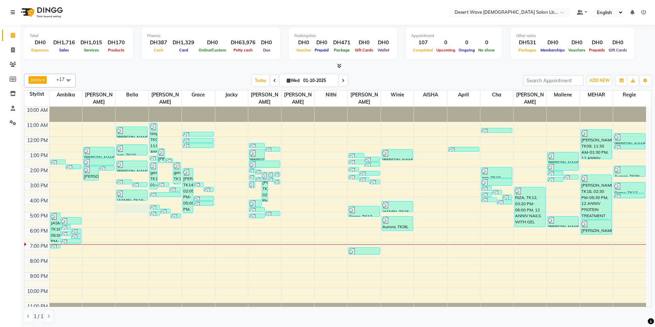
click at [130, 200] on div "10:00 AM 11:00 AM 12:00 PM 1:00 PM 2:00 PM 3:00 PM 4:00 PM 5:00 PM 6:00 PM 7:00…" at bounding box center [334, 212] width 621 height 211
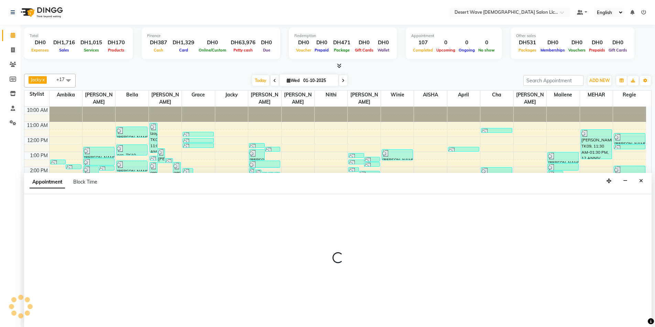
scroll to position [0, 0]
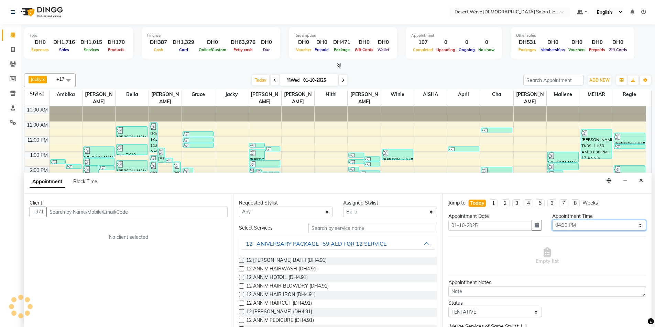
click at [576, 224] on select "Select 11:00 AM 11:05 AM 11:10 AM 11:15 AM 11:20 AM 11:25 AM 11:30 AM 11:35 AM …" at bounding box center [599, 225] width 94 height 11
click at [552, 220] on select "Select 11:00 AM 11:05 AM 11:10 AM 11:15 AM 11:20 AM 11:25 AM 11:30 AM 11:35 AM …" at bounding box center [599, 225] width 94 height 11
click at [392, 243] on button "12- ANIVERSARY PACKAGE -59 AED FOR 12 SERVICE" at bounding box center [338, 244] width 192 height 12
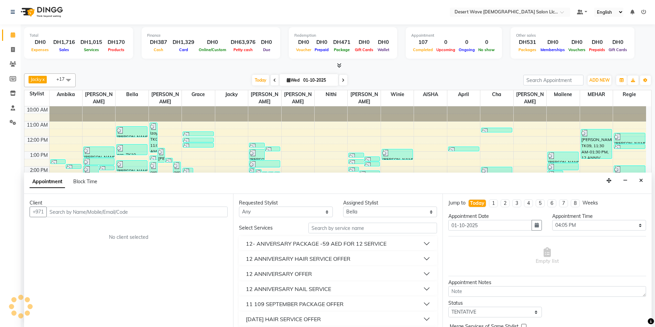
click at [319, 274] on button "12 ANNIVERSARY OFFER" at bounding box center [338, 274] width 192 height 12
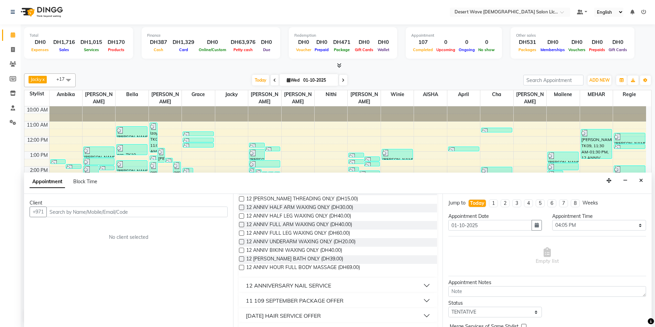
scroll to position [206, 0]
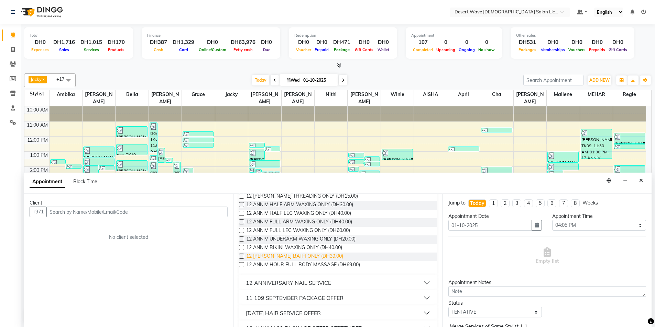
click at [286, 255] on span "12 [PERSON_NAME] BATH ONLY (DH39.00)" at bounding box center [294, 257] width 97 height 9
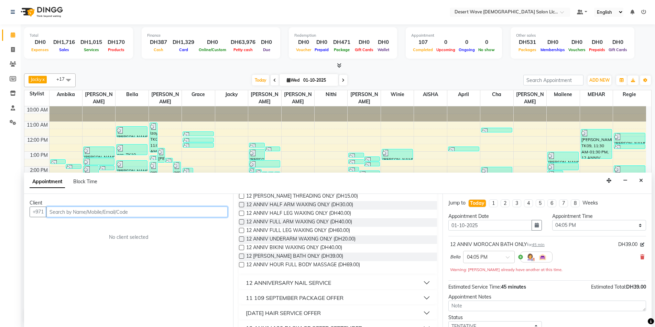
click at [57, 210] on input "text" at bounding box center [136, 212] width 181 height 11
click at [215, 207] on div "Client" at bounding box center [129, 203] width 198 height 7
click at [210, 213] on span "Add Client" at bounding box center [213, 212] width 23 height 6
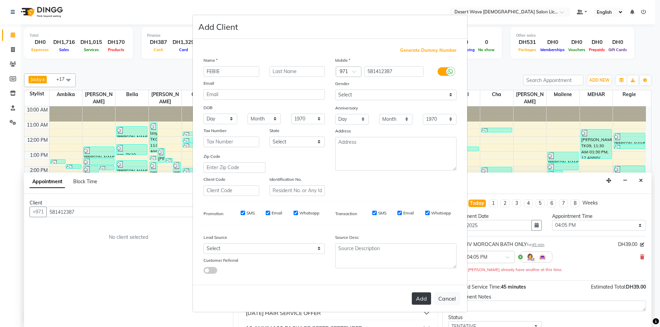
click at [420, 301] on button "Add" at bounding box center [421, 299] width 19 height 12
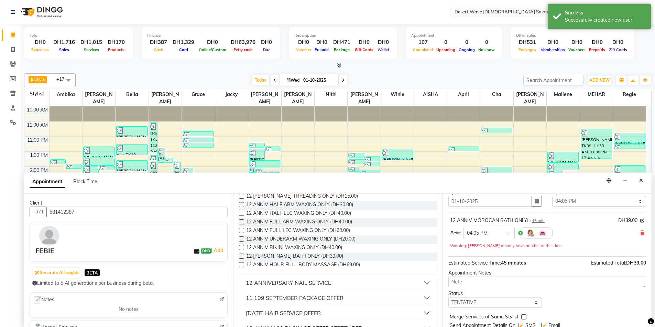
scroll to position [48, 0]
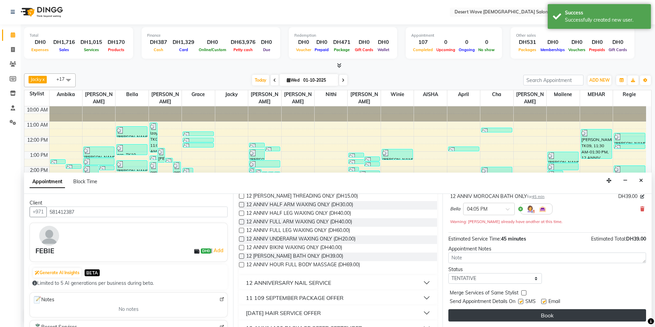
click at [543, 315] on button "Book" at bounding box center [547, 316] width 198 height 12
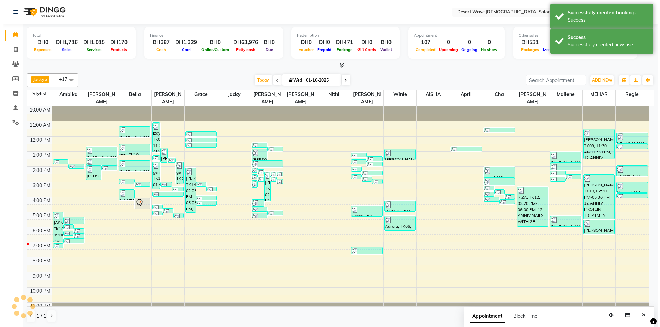
scroll to position [0, 0]
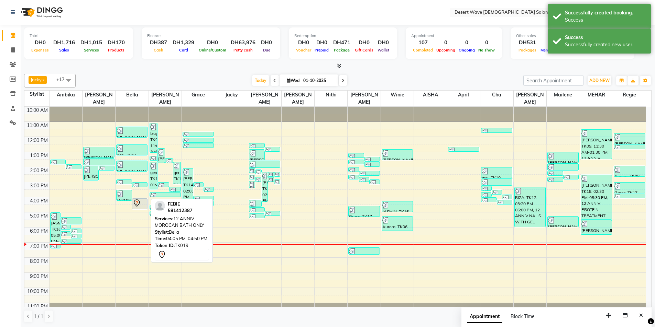
click at [139, 199] on icon at bounding box center [137, 203] width 8 height 8
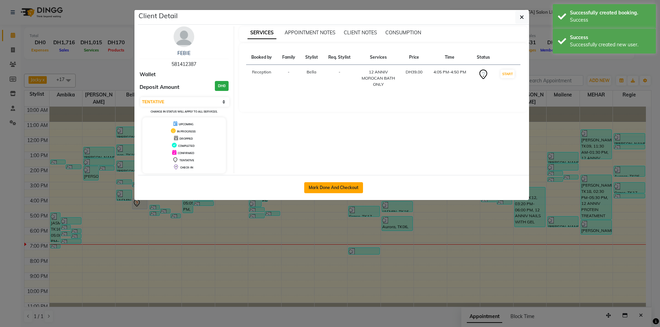
click at [333, 190] on button "Mark Done And Checkout" at bounding box center [333, 187] width 59 height 11
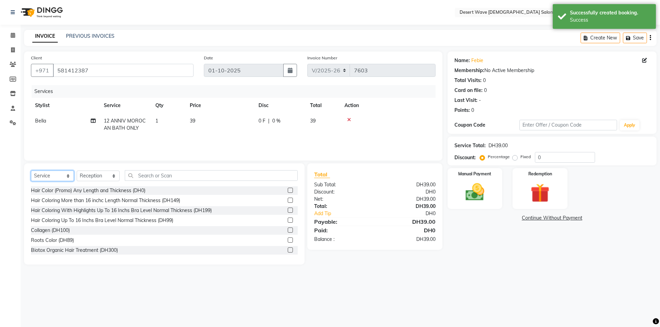
click at [54, 177] on select "Select Service Product Membership Package Voucher Prepaid Gift Card" at bounding box center [52, 176] width 43 height 11
click at [31, 171] on select "Select Service Product Membership Package Voucher Prepaid Gift Card" at bounding box center [52, 176] width 43 height 11
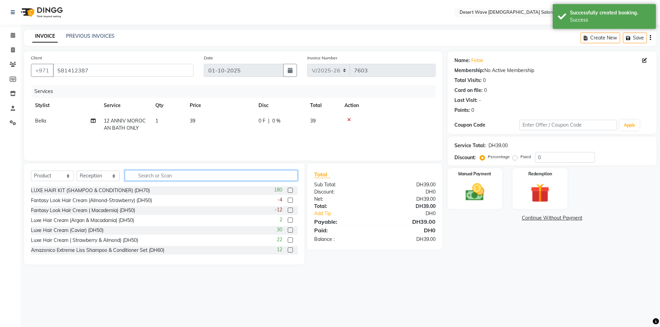
click at [152, 180] on input "text" at bounding box center [211, 175] width 173 height 11
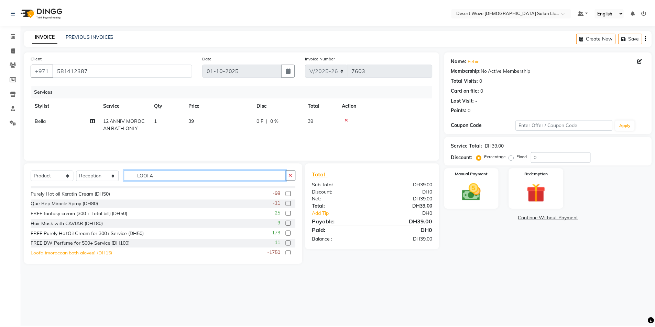
scroll to position [101, 0]
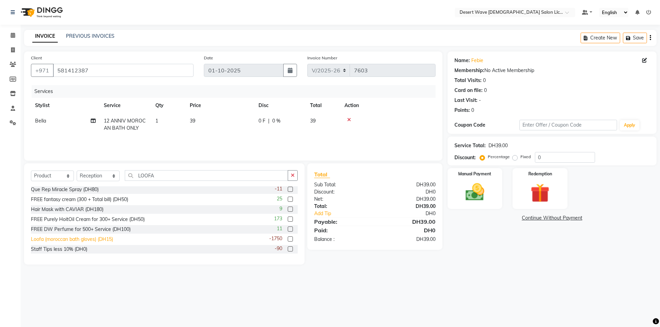
click at [78, 239] on div "Loofa (moroccan bath gloves) (DH15)" at bounding box center [72, 239] width 82 height 7
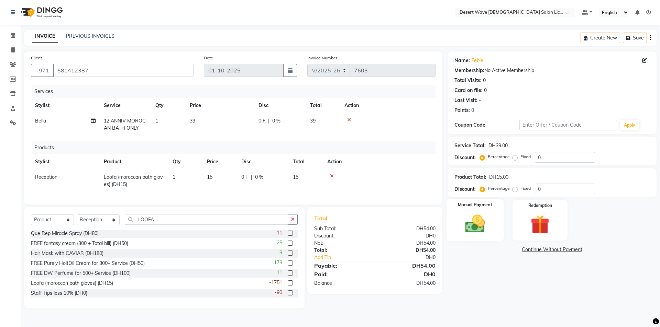
click at [466, 221] on img at bounding box center [475, 224] width 32 height 23
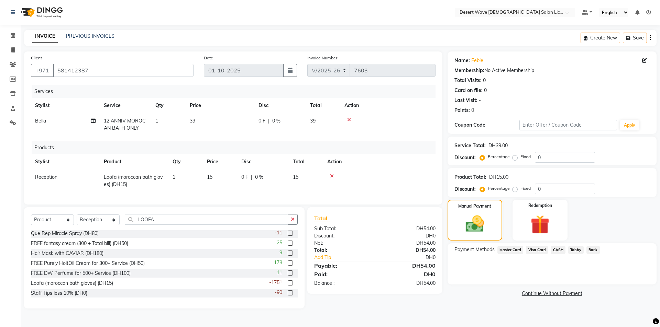
click at [505, 250] on span "Master Card" at bounding box center [510, 250] width 26 height 8
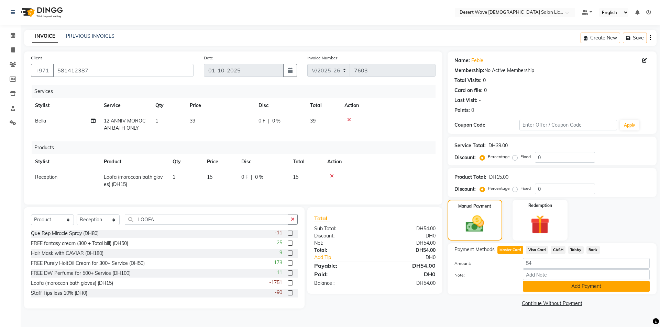
click at [592, 286] on button "Add Payment" at bounding box center [586, 286] width 127 height 11
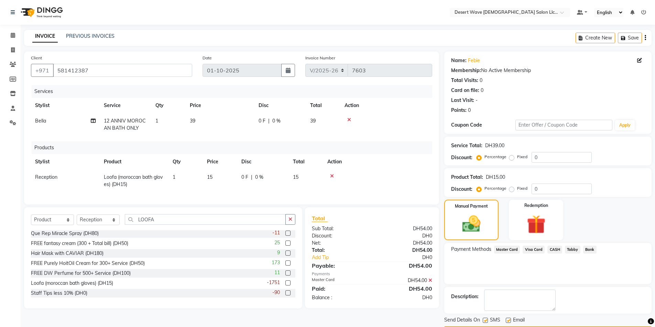
scroll to position [20, 0]
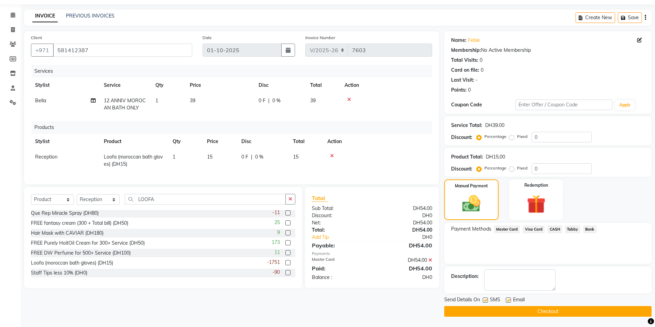
click at [551, 311] on button "Checkout" at bounding box center [547, 312] width 207 height 11
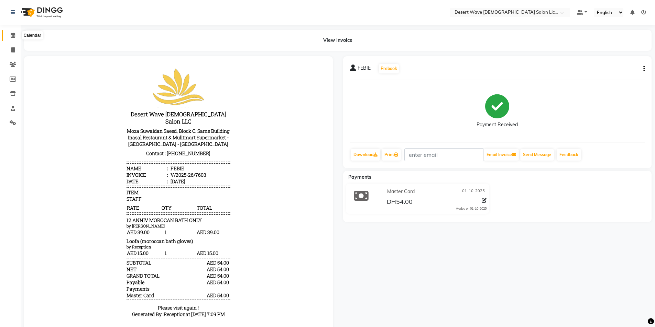
click at [13, 35] on icon at bounding box center [13, 35] width 4 height 5
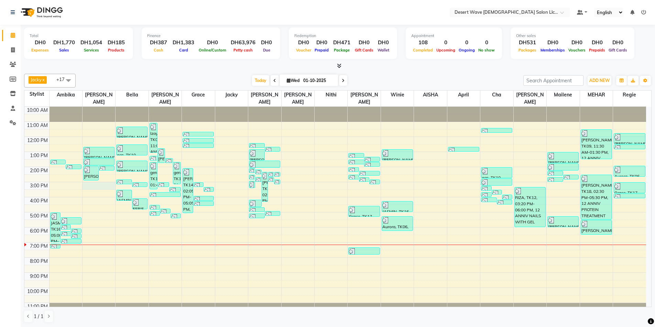
click at [102, 179] on div "10:00 AM 11:00 AM 12:00 PM 1:00 PM 2:00 PM 3:00 PM 4:00 PM 5:00 PM 6:00 PM 7:00…" at bounding box center [334, 212] width 621 height 211
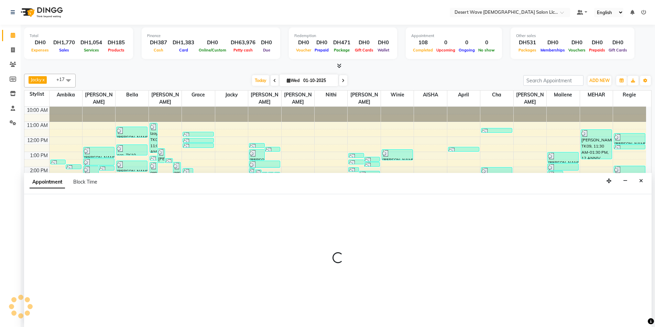
scroll to position [0, 0]
select select "50402"
select select "900"
select select "tentative"
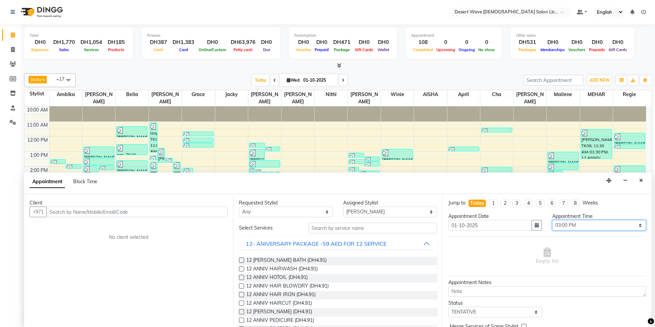
click at [576, 225] on select "Select 11:00 AM 11:05 AM 11:10 AM 11:15 AM 11:20 AM 11:25 AM 11:30 AM 11:35 AM …" at bounding box center [599, 225] width 94 height 11
select select "970"
click at [552, 220] on select "Select 11:00 AM 11:05 AM 11:10 AM 11:15 AM 11:20 AM 11:25 AM 11:30 AM 11:35 AM …" at bounding box center [599, 225] width 94 height 11
click at [395, 243] on button "12- ANIVERSARY PACKAGE -59 AED FOR 12 SERVICE" at bounding box center [338, 244] width 192 height 12
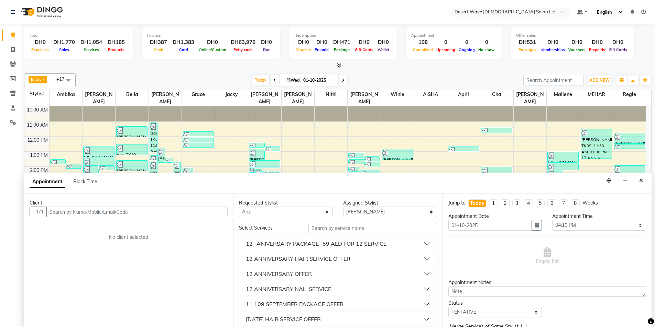
click at [317, 275] on button "12 ANNIVERSARY OFFER" at bounding box center [338, 274] width 192 height 12
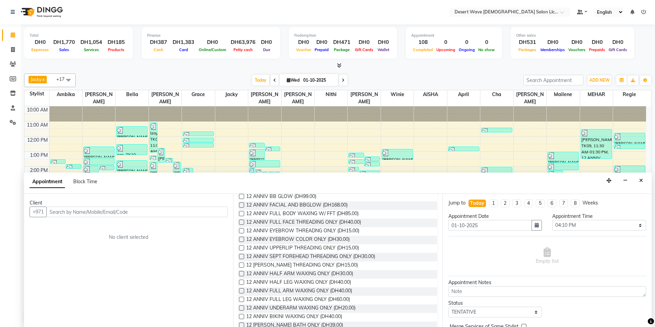
scroll to position [206, 0]
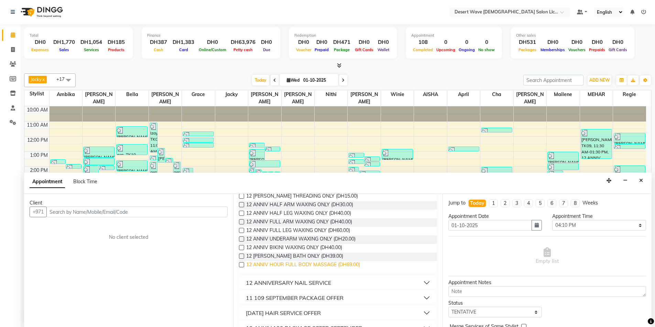
click at [302, 265] on span "12 ANNIV HOUR FULL BODY MASSAGE (DH69.00)" at bounding box center [303, 266] width 114 height 9
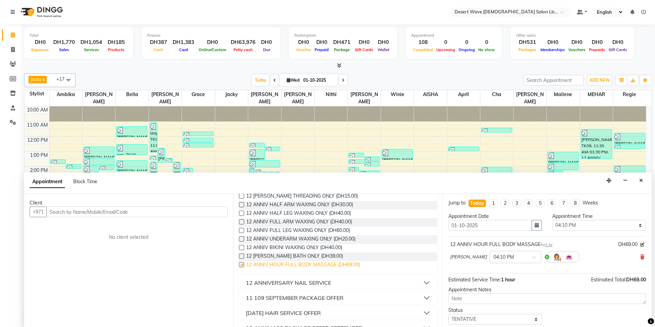
checkbox input "false"
click at [83, 213] on input "text" at bounding box center [136, 212] width 181 height 11
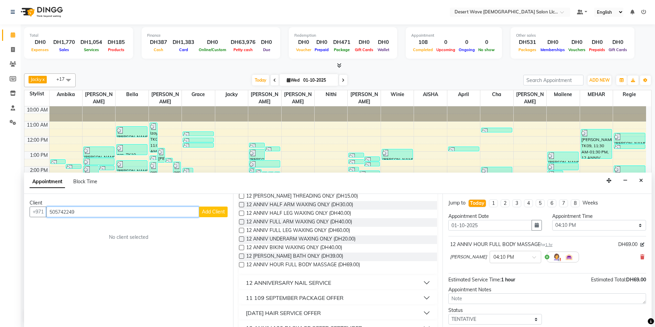
type input "505742249"
click at [208, 213] on span "Add Client" at bounding box center [213, 212] width 23 height 6
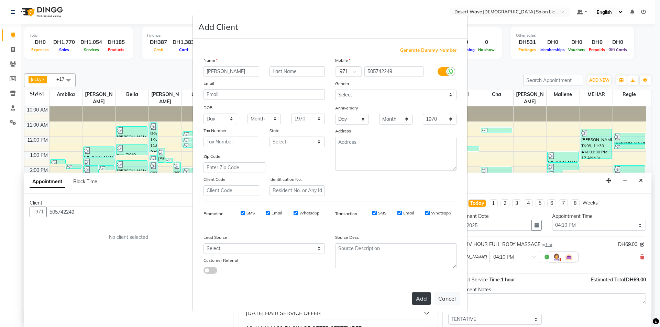
type input "CLAUDETTE"
click at [423, 301] on button "Add" at bounding box center [421, 299] width 19 height 12
select select
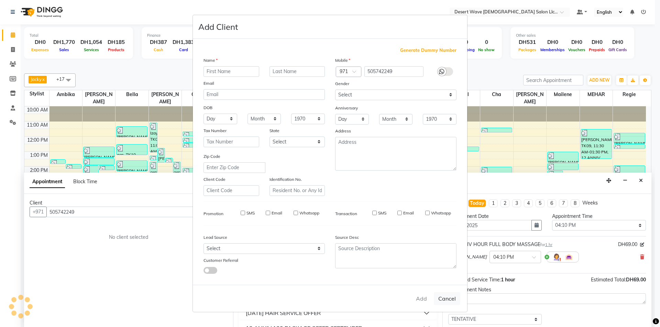
select select
checkbox input "false"
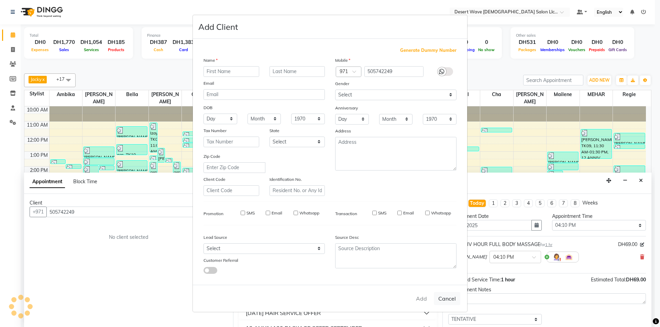
checkbox input "false"
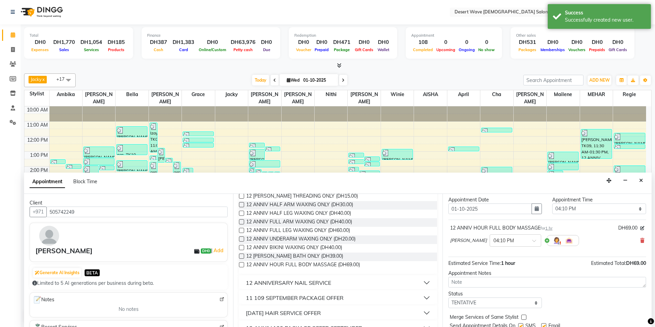
scroll to position [41, 0]
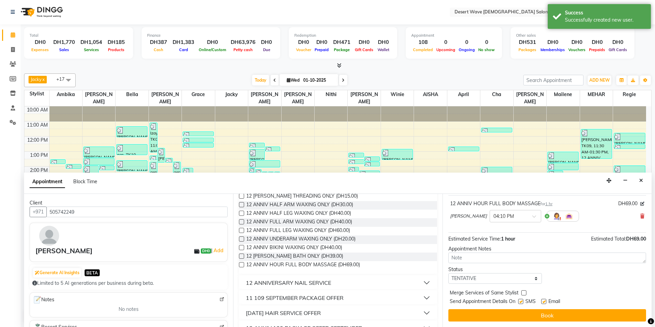
click at [563, 318] on button "Book" at bounding box center [547, 316] width 198 height 12
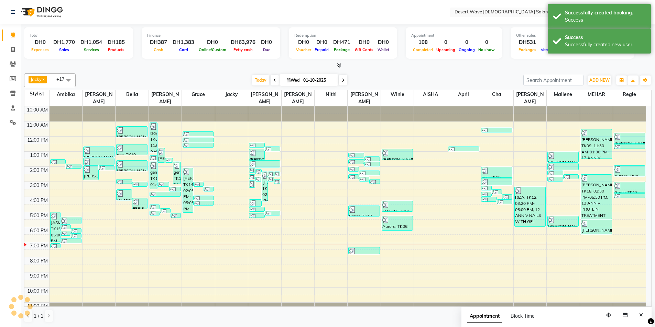
scroll to position [0, 0]
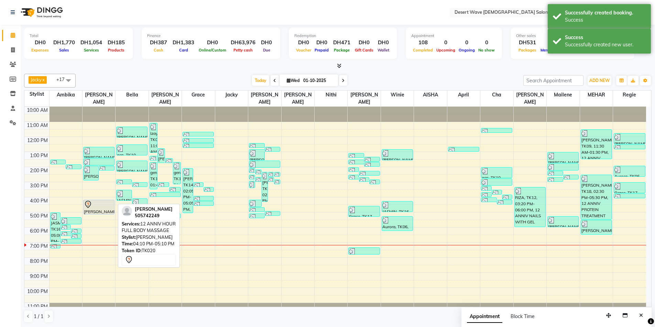
click at [102, 201] on div at bounding box center [99, 205] width 30 height 8
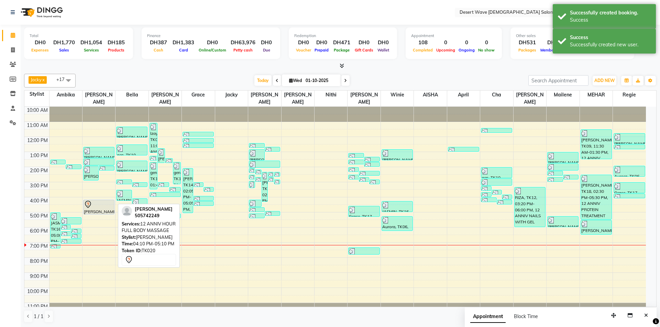
select select "7"
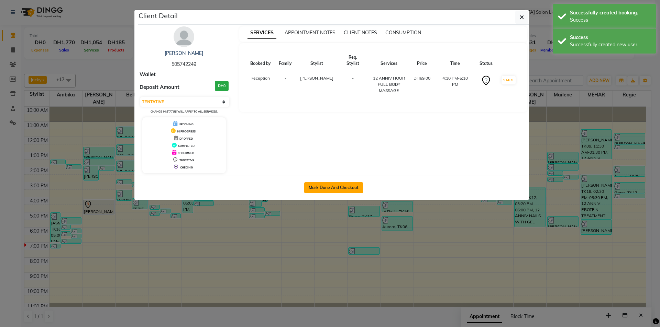
click at [336, 189] on button "Mark Done And Checkout" at bounding box center [333, 187] width 59 height 11
select select "service"
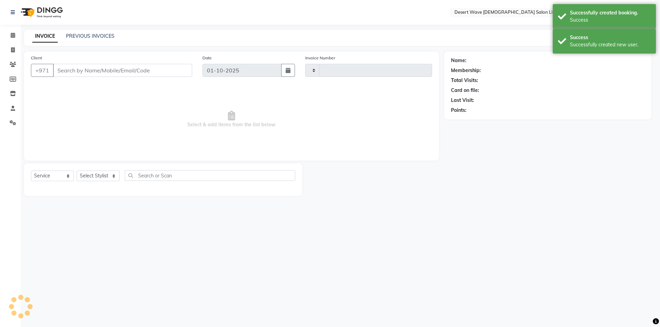
type input "7604"
select select "6563"
type input "505742249"
select select "50418"
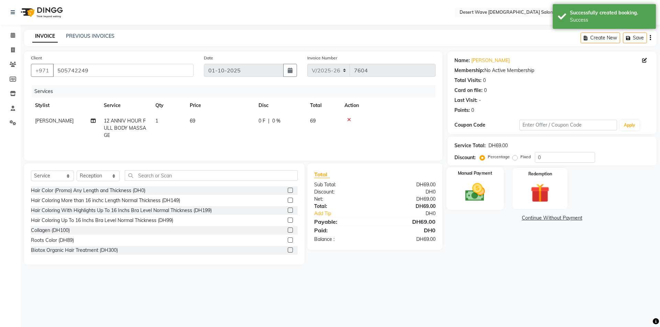
click at [476, 191] on img at bounding box center [475, 192] width 32 height 23
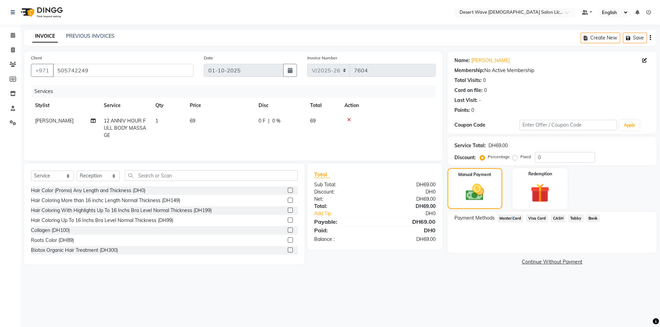
click at [511, 218] on span "Master Card" at bounding box center [510, 219] width 26 height 8
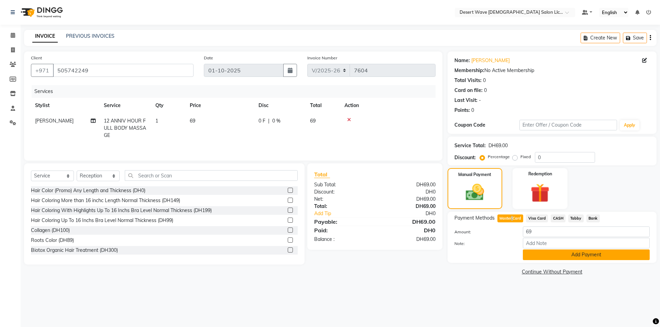
click at [583, 253] on button "Add Payment" at bounding box center [586, 255] width 127 height 11
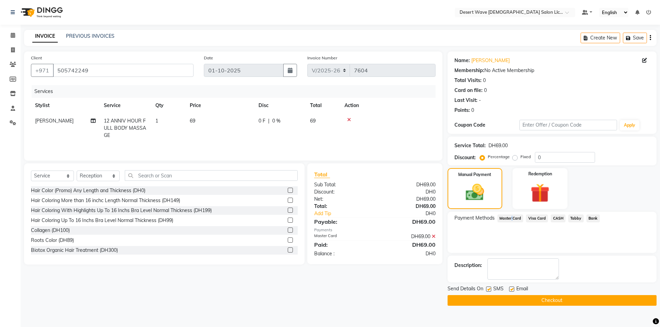
click at [554, 302] on button "Checkout" at bounding box center [551, 301] width 209 height 11
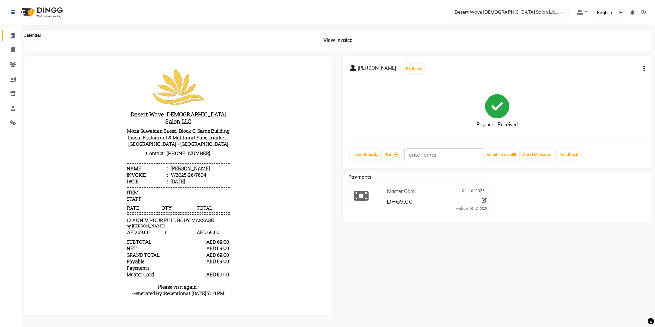
click at [12, 36] on icon at bounding box center [13, 35] width 4 height 5
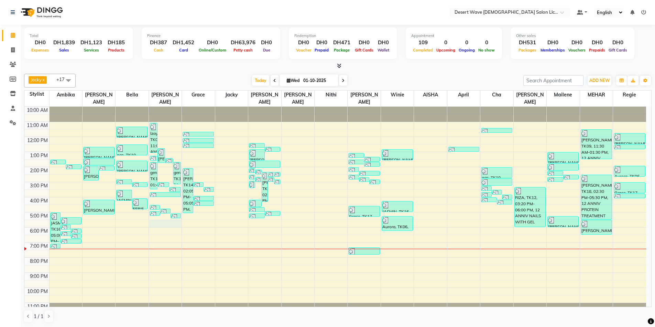
click at [160, 215] on div "10:00 AM 11:00 AM 12:00 PM 1:00 PM 2:00 PM 3:00 PM 4:00 PM 5:00 PM 6:00 PM 7:00…" at bounding box center [334, 212] width 621 height 211
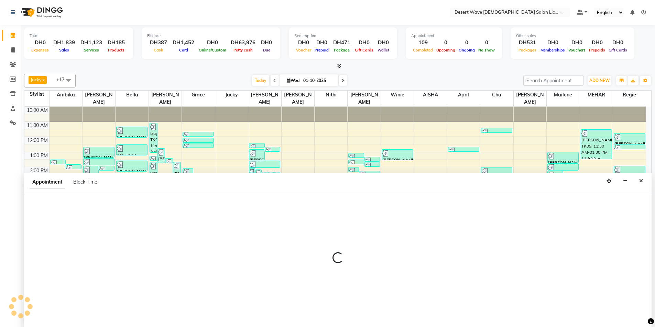
scroll to position [0, 0]
select select "50411"
select select "1050"
select select "tentative"
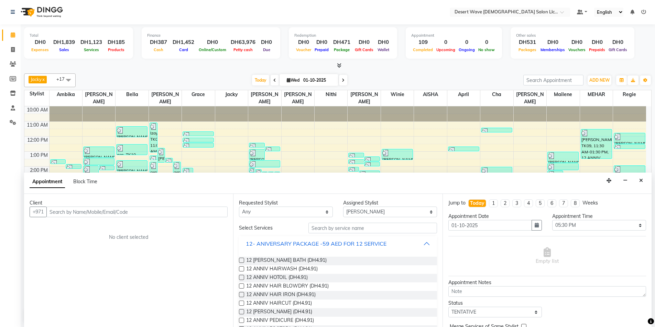
click at [396, 244] on button "12- ANIVERSARY PACKAGE -59 AED FOR 12 SERVICE" at bounding box center [338, 244] width 192 height 12
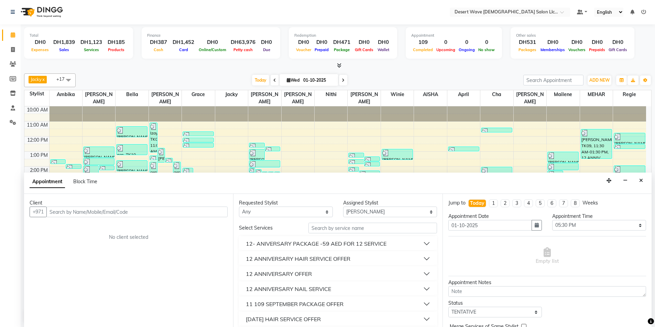
click at [360, 259] on button "12 ANNIVERSARY HAIR SERVICE OFFER" at bounding box center [338, 259] width 192 height 12
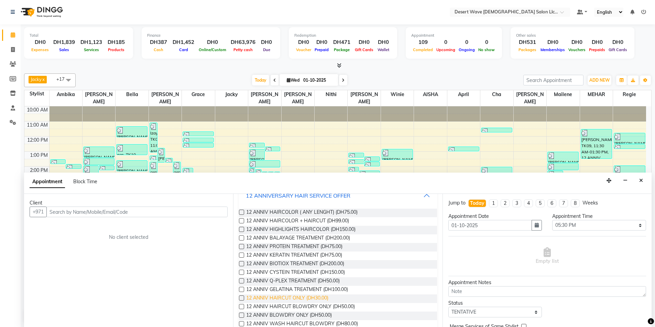
scroll to position [69, 0]
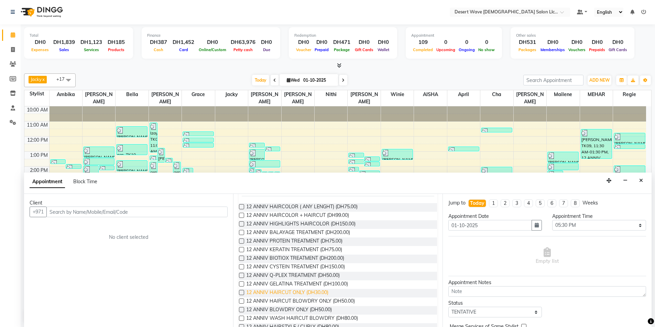
click at [299, 291] on span "12 ANNIV HAIRCUT ONLY (DH30.00)" at bounding box center [287, 293] width 82 height 9
checkbox input "false"
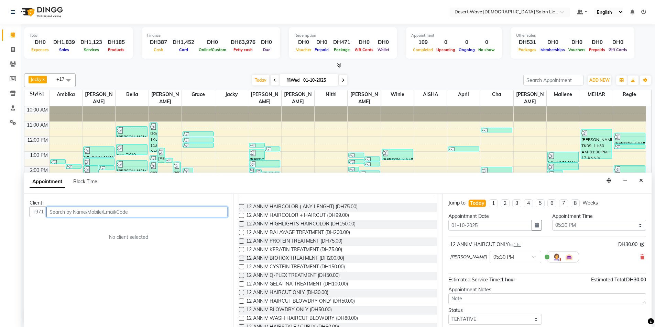
click at [68, 213] on input "text" at bounding box center [136, 212] width 181 height 11
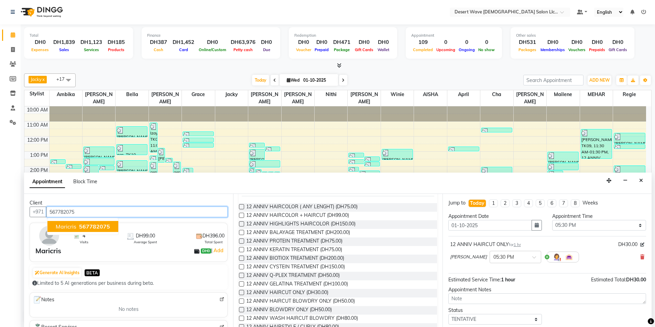
click at [79, 227] on span "567782075" at bounding box center [94, 226] width 31 height 7
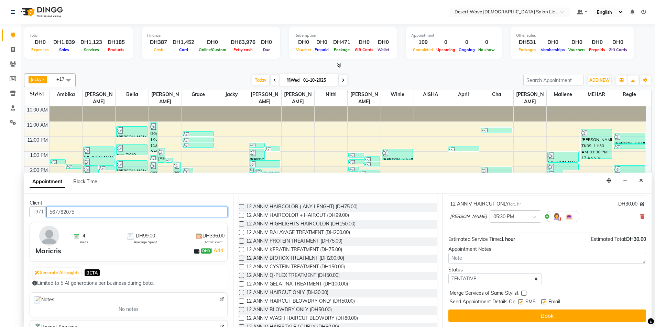
scroll to position [41, 0]
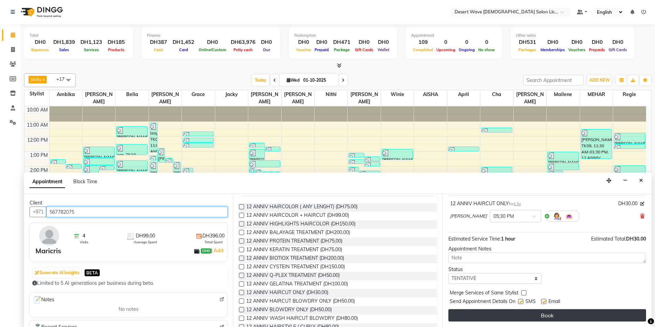
type input "567782075"
click at [543, 318] on button "Book" at bounding box center [547, 316] width 198 height 12
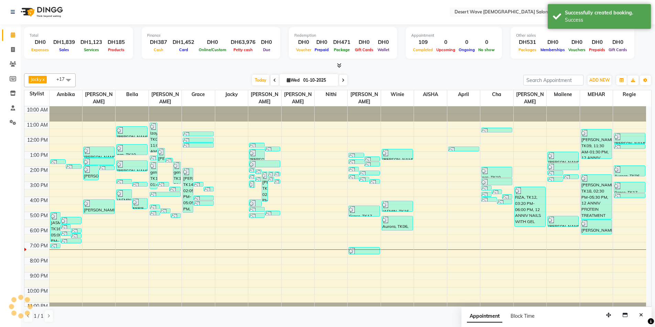
scroll to position [0, 0]
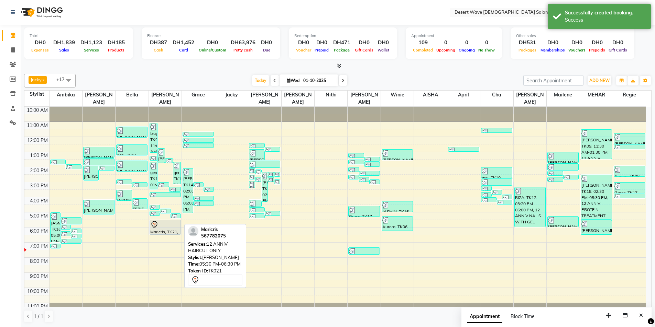
click at [165, 221] on div at bounding box center [165, 225] width 30 height 8
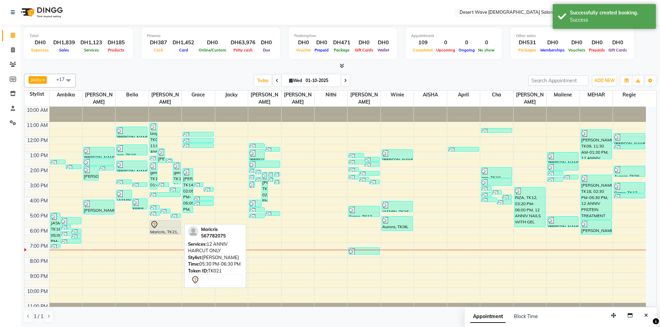
select select "7"
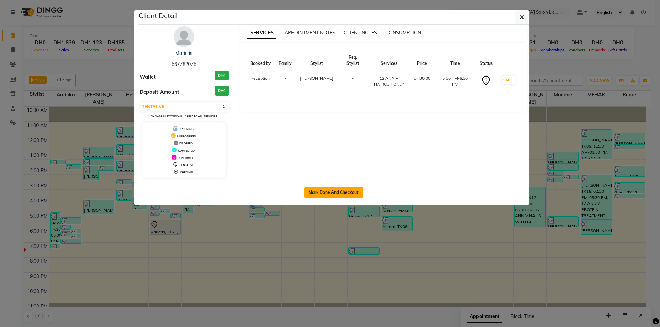
click at [319, 191] on button "Mark Done And Checkout" at bounding box center [333, 192] width 59 height 11
select select "service"
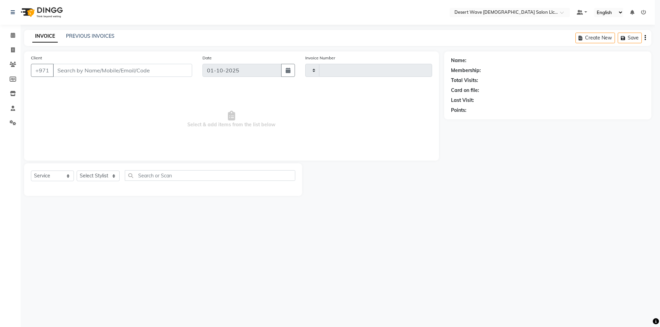
type input "7605"
select select "6563"
type input "567782075"
select select "50418"
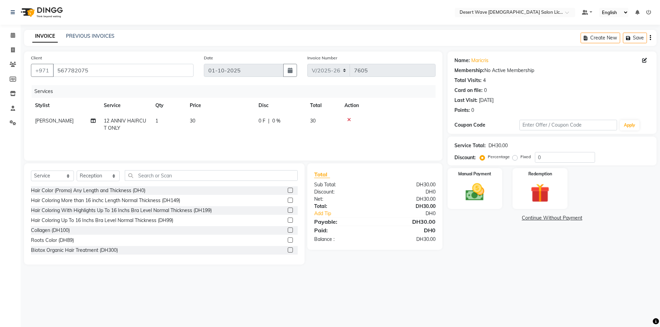
click at [314, 119] on span "30" at bounding box center [312, 121] width 5 height 6
select select "50411"
click at [234, 121] on input "30" at bounding box center [252, 123] width 60 height 11
type input "3"
type input "25"
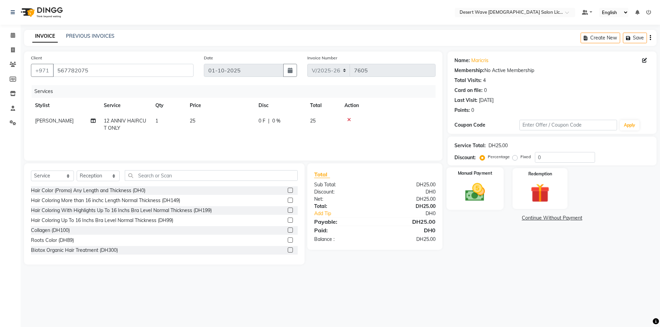
click at [474, 192] on img at bounding box center [475, 192] width 32 height 23
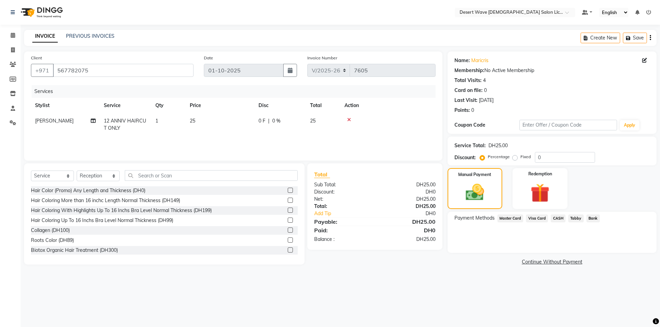
click at [557, 220] on span "CASH" at bounding box center [558, 219] width 15 height 8
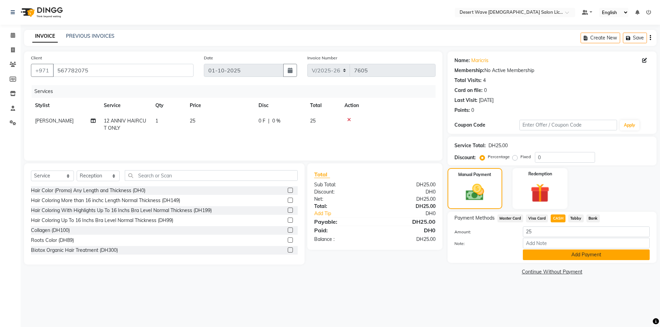
click at [590, 255] on button "Add Payment" at bounding box center [586, 255] width 127 height 11
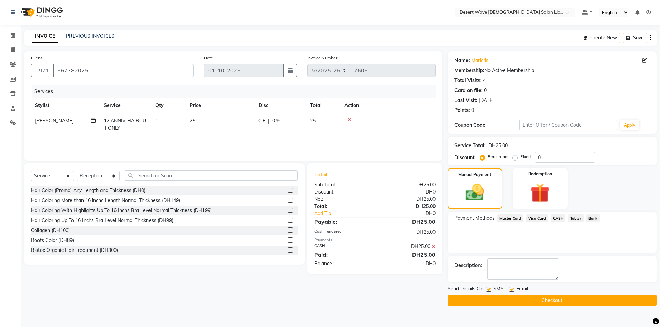
drag, startPoint x: 543, startPoint y: 299, endPoint x: 542, endPoint y: 296, distance: 3.7
click at [543, 299] on button "Checkout" at bounding box center [551, 301] width 209 height 11
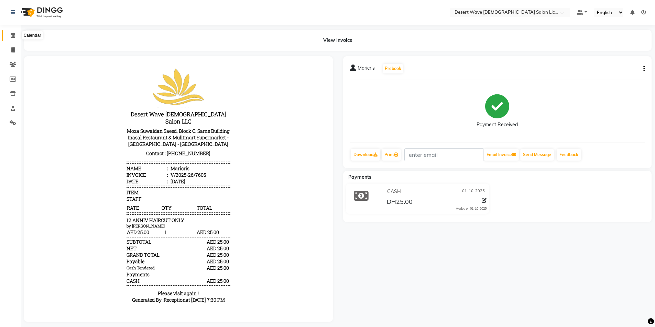
click at [10, 35] on span at bounding box center [13, 36] width 12 height 8
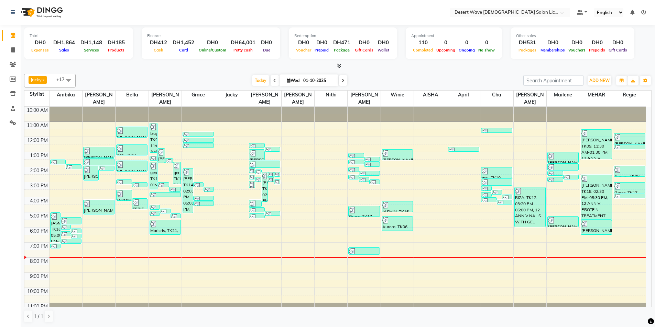
click at [346, 13] on nav "Select Location × Desert Wave Ladies Salon Llc, Al Rigga Default Panel My Panel…" at bounding box center [327, 12] width 655 height 25
click at [176, 197] on div "10:00 AM 11:00 AM 12:00 PM 1:00 PM 2:00 PM 3:00 PM 4:00 PM 5:00 PM 6:00 PM 7:00…" at bounding box center [334, 212] width 621 height 211
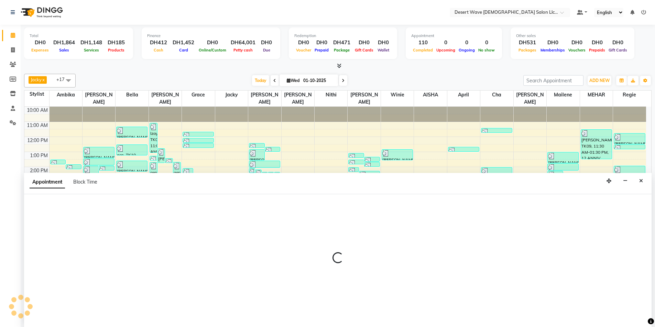
scroll to position [0, 0]
select select "50411"
select select "960"
select select "tentative"
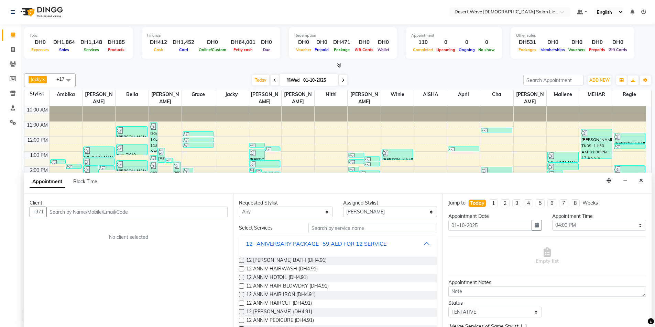
click at [393, 244] on button "12- ANIVERSARY PACKAGE -59 AED FOR 12 SERVICE" at bounding box center [338, 244] width 192 height 12
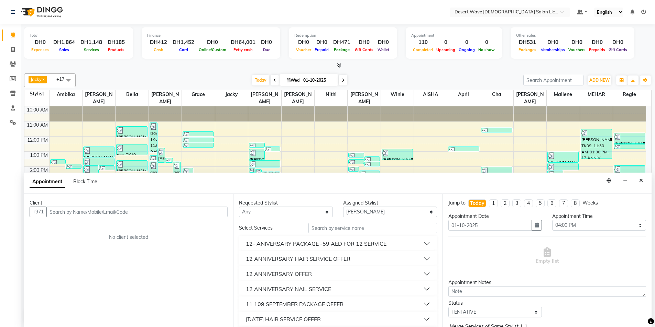
click at [355, 258] on button "12 ANNIVERSARY HAIR SERVICE OFFER" at bounding box center [338, 259] width 192 height 12
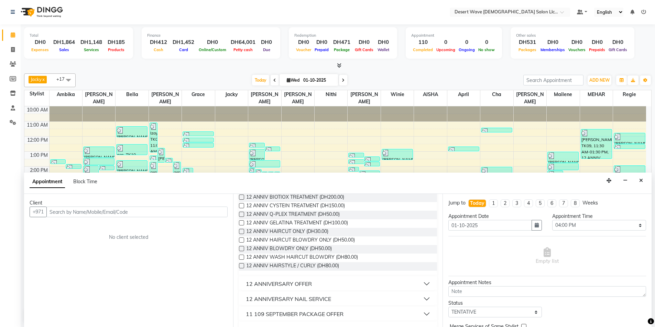
scroll to position [137, 0]
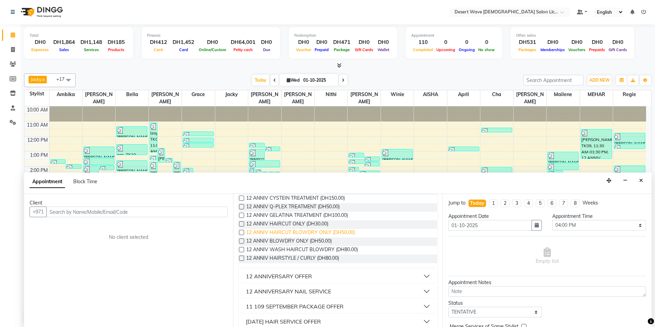
click at [290, 233] on span "12 ANNIV HAIRCUT BLOWDRY ONLY (DH50.00)" at bounding box center [300, 233] width 109 height 9
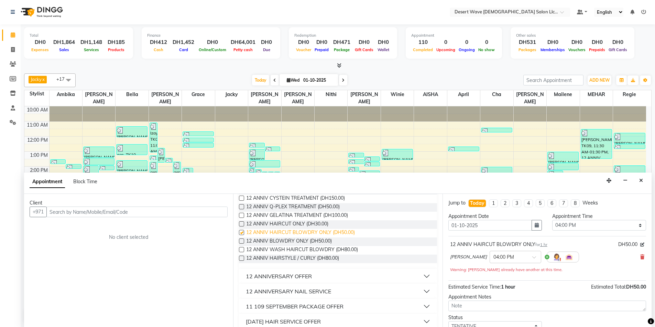
checkbox input "false"
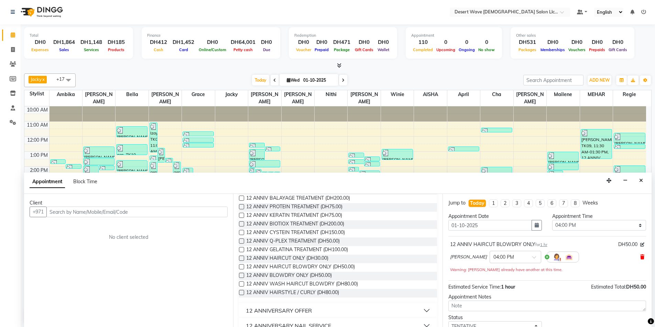
click at [640, 258] on icon at bounding box center [642, 257] width 4 height 5
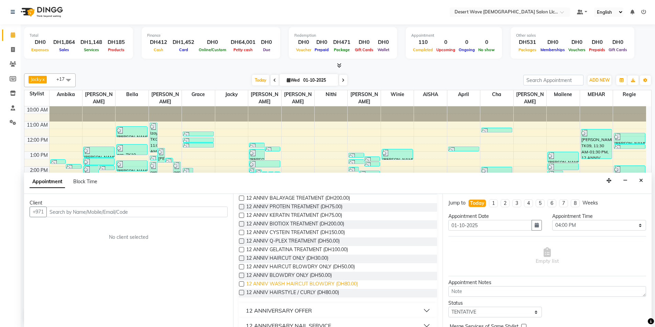
click at [293, 285] on span "12 ANNIV WASH HAIRCUT BLOWDRY (DH80.00)" at bounding box center [302, 285] width 112 height 9
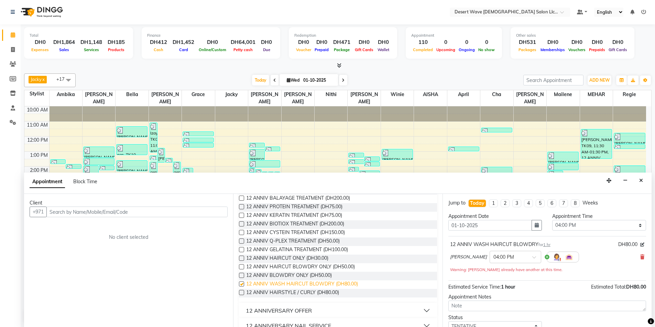
checkbox input "false"
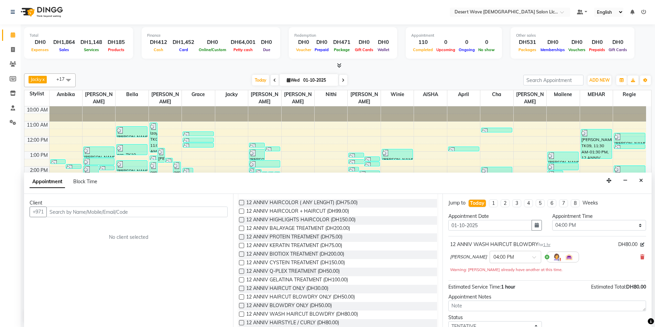
scroll to position [0, 0]
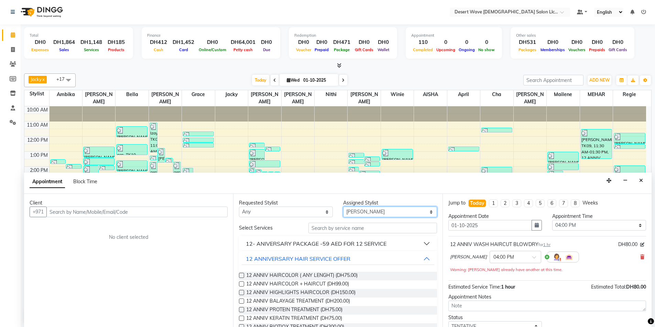
click at [369, 213] on select "Select AISHA Ambika Angie april Arci Bella Bhaby Cecil Cha Cheryl Elena Grace J…" at bounding box center [390, 212] width 94 height 11
select select "50398"
click at [343, 207] on select "Select AISHA Ambika Angie april Arci Bella Bhaby Cecil Cha Cheryl Elena Grace J…" at bounding box center [390, 212] width 94 height 11
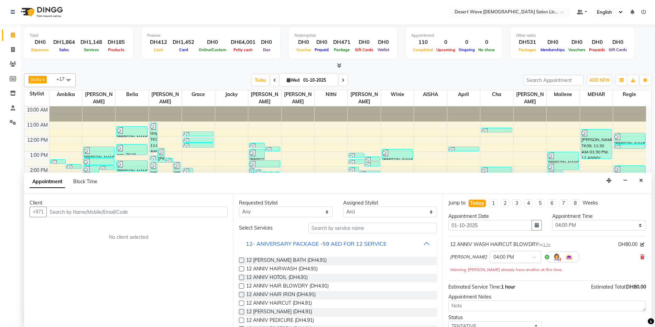
click at [399, 243] on button "12- ANIVERSARY PACKAGE -59 AED FOR 12 SERVICE" at bounding box center [338, 244] width 192 height 12
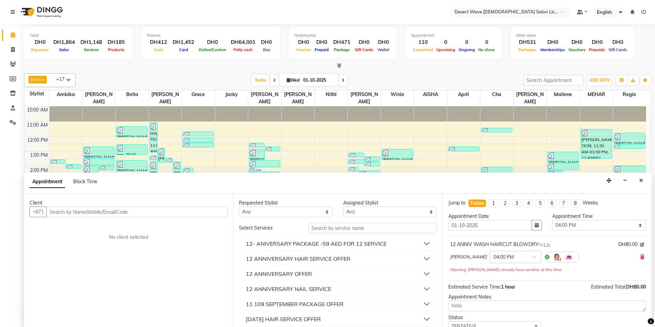
click at [342, 293] on button "12 ANNIVERSARY NAIL SERVICE" at bounding box center [338, 289] width 192 height 12
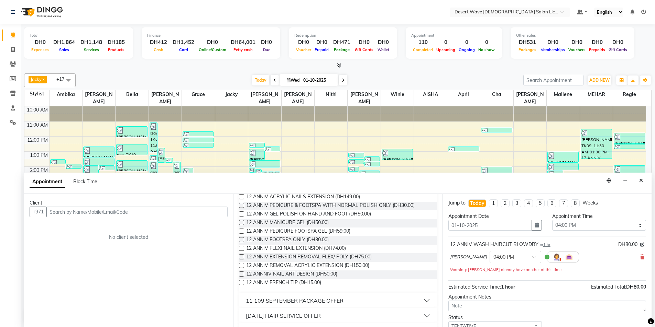
scroll to position [172, 0]
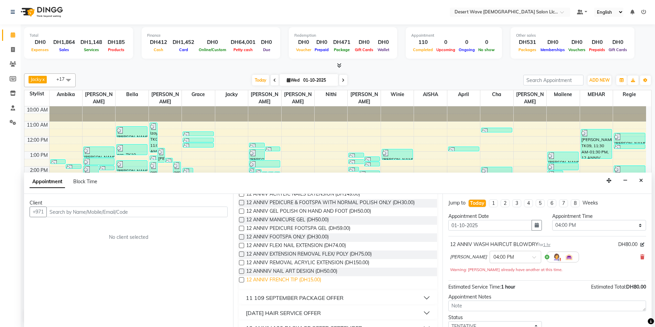
click at [279, 280] on span "12 ANNIV FRENCH TIP (DH15.00)" at bounding box center [283, 281] width 75 height 9
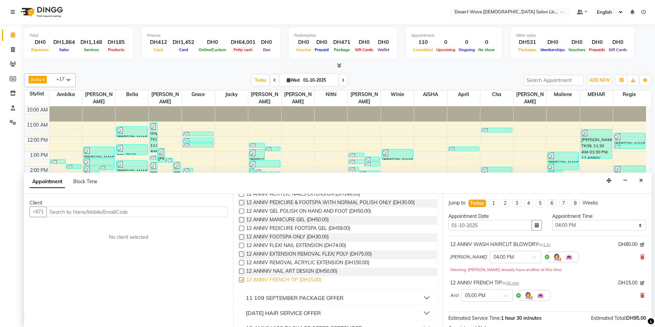
checkbox input "false"
click at [294, 246] on span "12 ANNIV FLEXI NAIL EXTENSION (DH74.00)" at bounding box center [296, 246] width 100 height 9
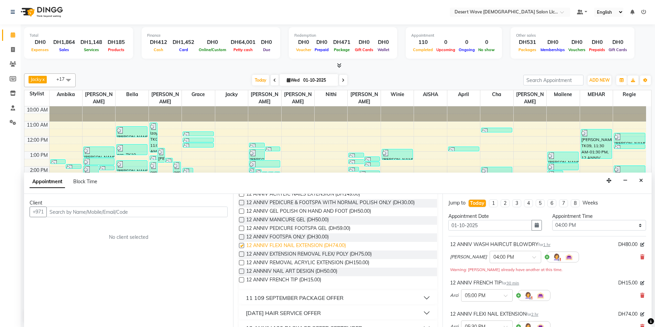
checkbox input "false"
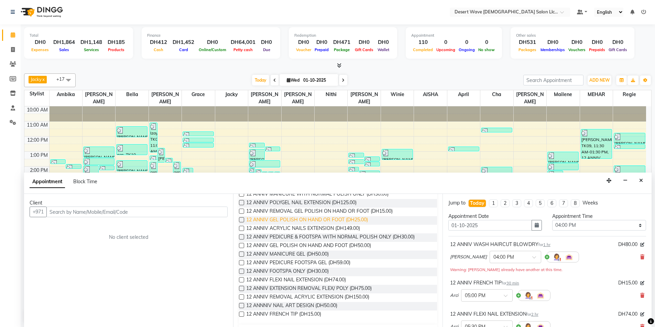
click at [301, 221] on span "12 ANNIV GEL POLISH ON HAND OR FOOT (DH25.00)" at bounding box center [307, 220] width 122 height 9
checkbox input "false"
click at [91, 213] on input "text" at bounding box center [136, 212] width 181 height 11
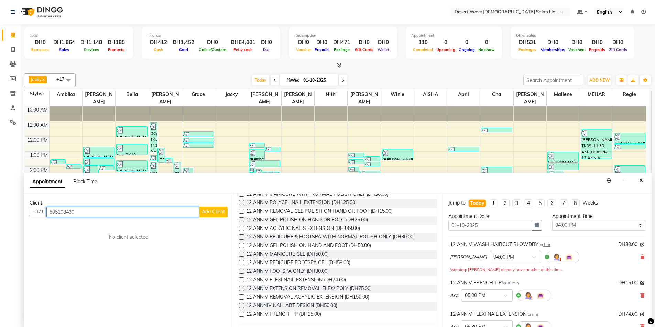
type input "505108430"
click at [211, 214] on span "Add Client" at bounding box center [213, 212] width 23 height 6
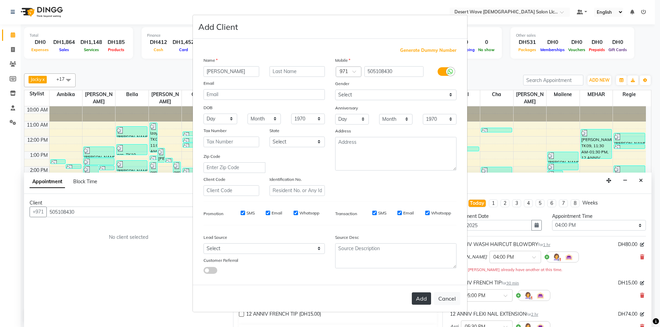
type input "SABRINA"
click at [415, 298] on button "Add" at bounding box center [421, 299] width 19 height 12
select select
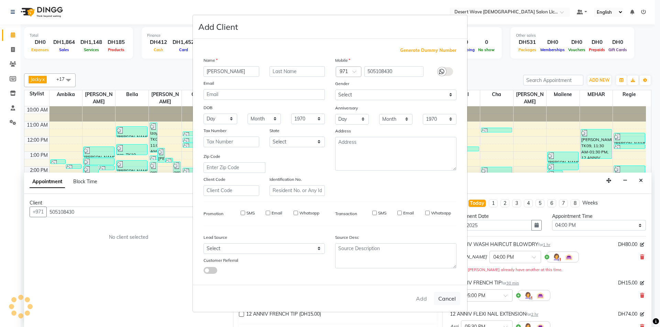
select select
checkbox input "false"
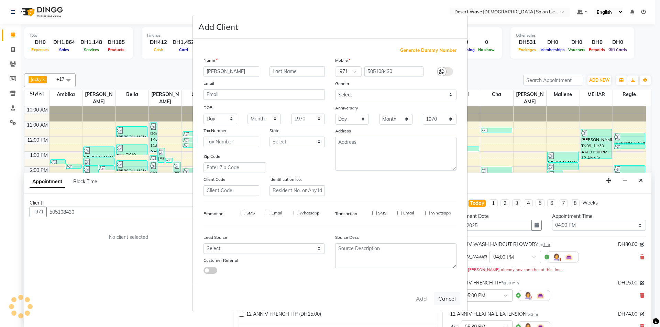
checkbox input "false"
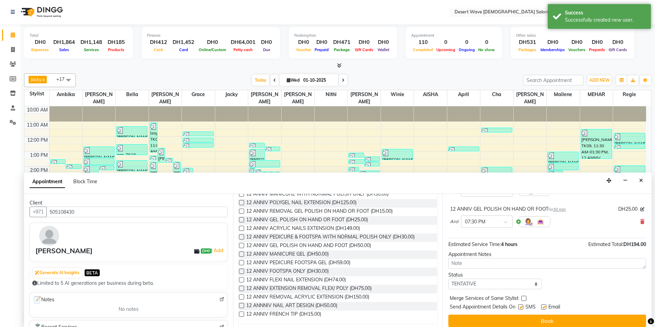
scroll to position [142, 0]
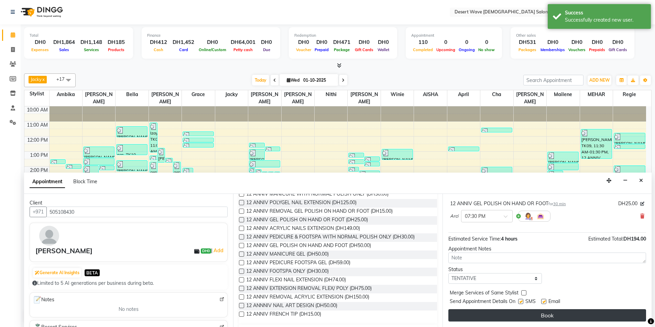
click at [546, 318] on button "Book" at bounding box center [547, 316] width 198 height 12
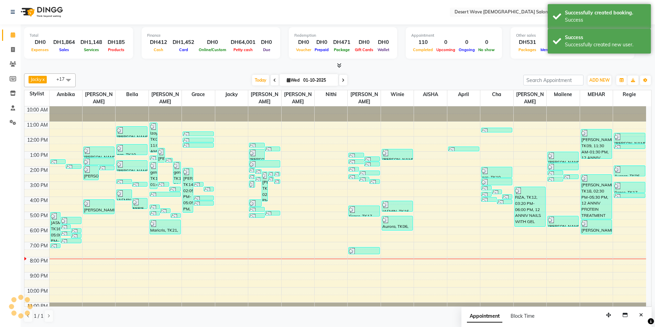
scroll to position [0, 0]
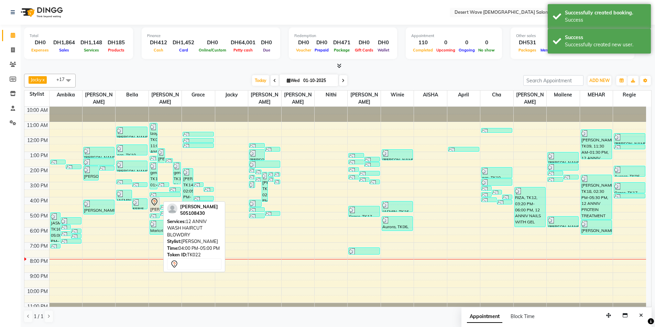
click at [154, 198] on icon at bounding box center [154, 202] width 8 height 8
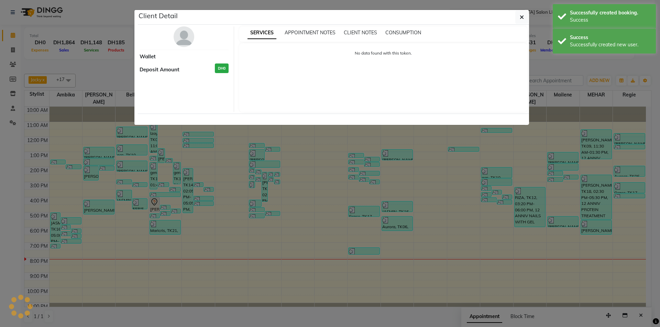
select select "7"
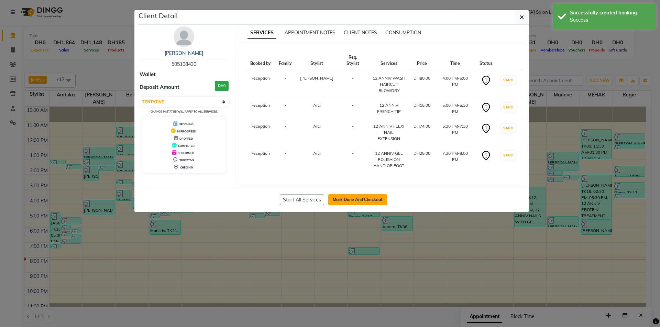
click at [342, 195] on button "Mark Done And Checkout" at bounding box center [357, 200] width 59 height 11
select select "service"
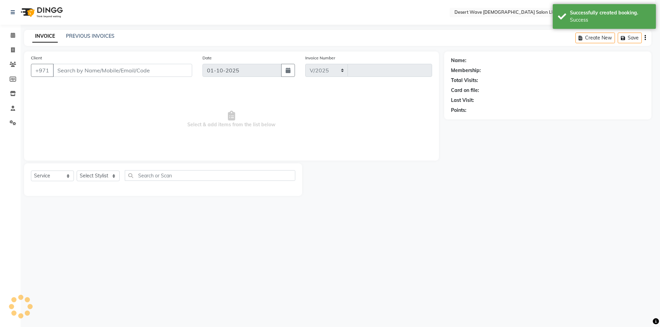
select select "6563"
type input "7606"
type input "505108430"
select select "50418"
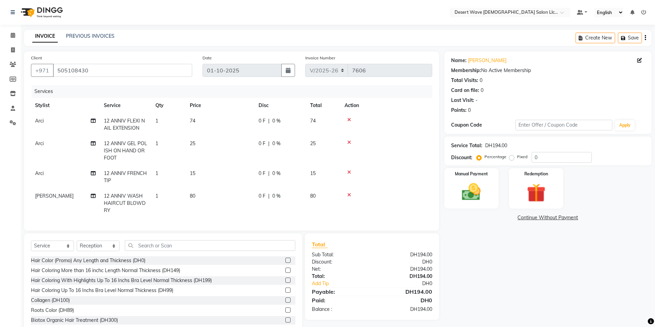
click at [197, 174] on td "15" at bounding box center [220, 177] width 69 height 23
select select "50398"
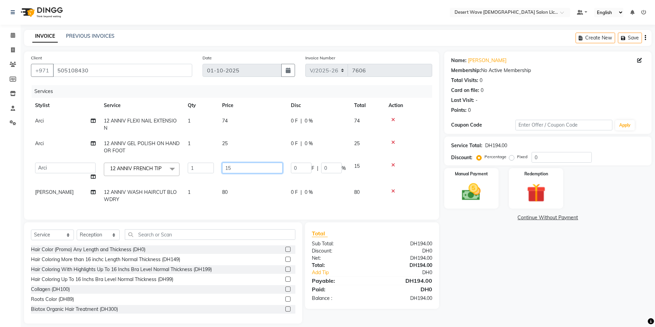
click at [236, 170] on input "15" at bounding box center [252, 168] width 60 height 11
type input "1"
type input "25"
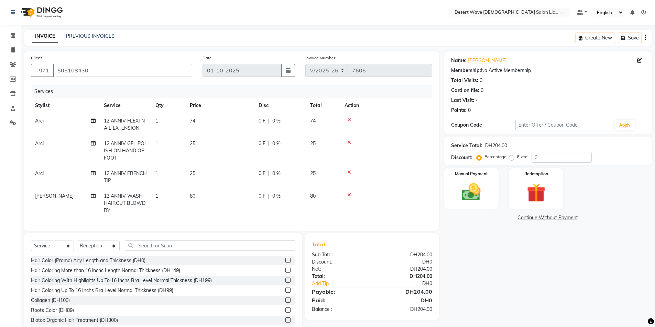
click at [231, 197] on td "80" at bounding box center [220, 204] width 69 height 30
select select "50411"
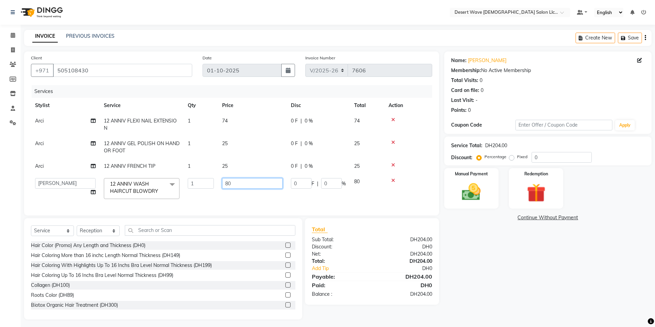
click at [233, 183] on input "80" at bounding box center [252, 183] width 60 height 11
type input "8"
type input "100"
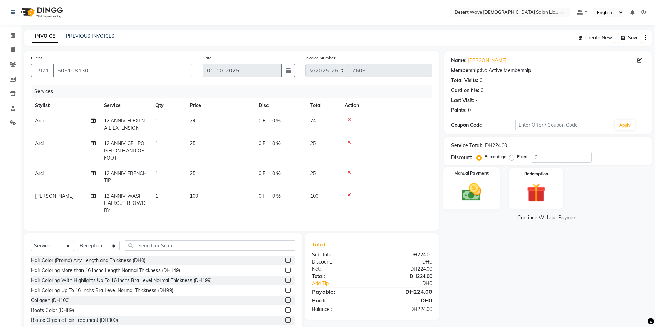
click at [472, 189] on img at bounding box center [471, 192] width 32 height 22
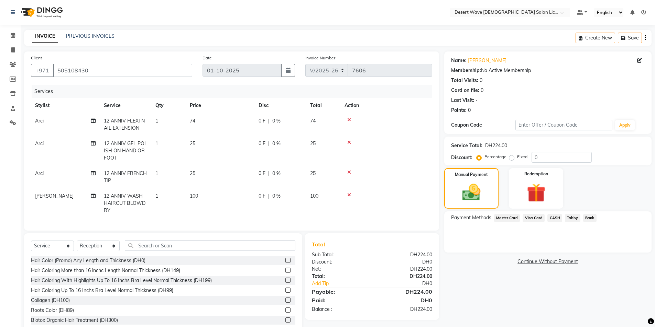
click at [558, 219] on span "CASH" at bounding box center [554, 218] width 15 height 8
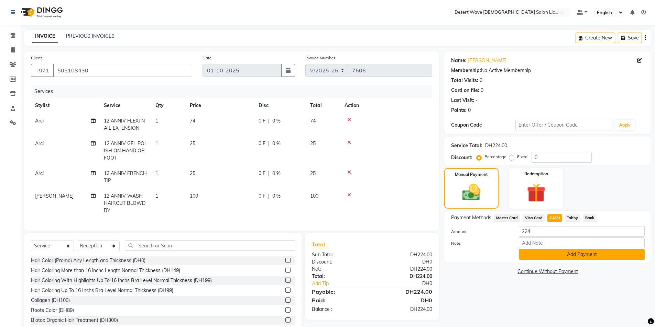
click at [584, 255] on button "Add Payment" at bounding box center [582, 254] width 126 height 11
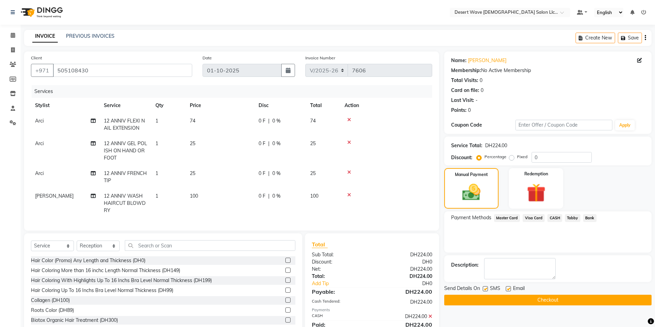
click at [549, 298] on button "Checkout" at bounding box center [547, 300] width 207 height 11
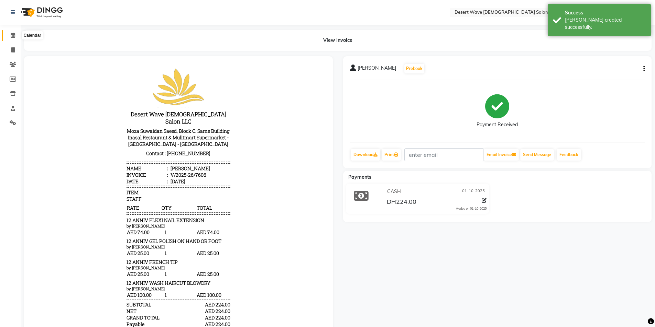
click at [11, 35] on icon at bounding box center [13, 35] width 4 height 5
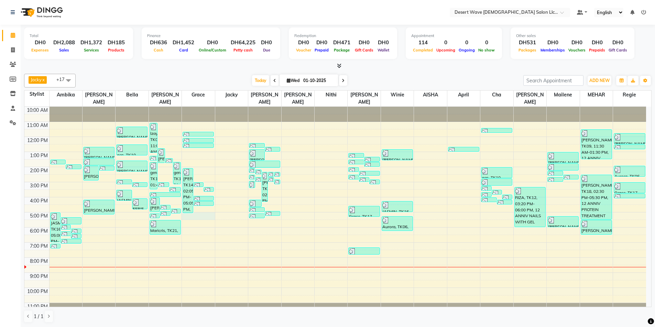
click at [201, 208] on div "10:00 AM 11:00 AM 12:00 PM 1:00 PM 2:00 PM 3:00 PM 4:00 PM 5:00 PM 6:00 PM 7:00…" at bounding box center [334, 212] width 621 height 211
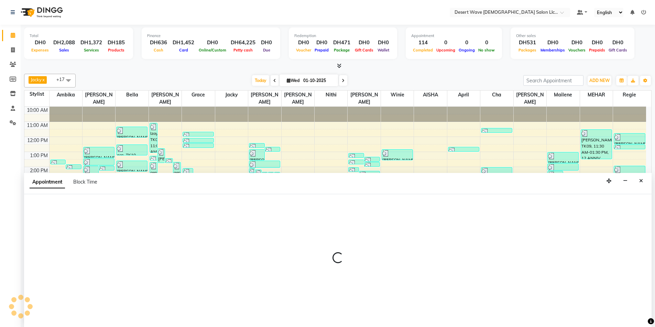
scroll to position [0, 0]
select select "63284"
select select "1020"
select select "tentative"
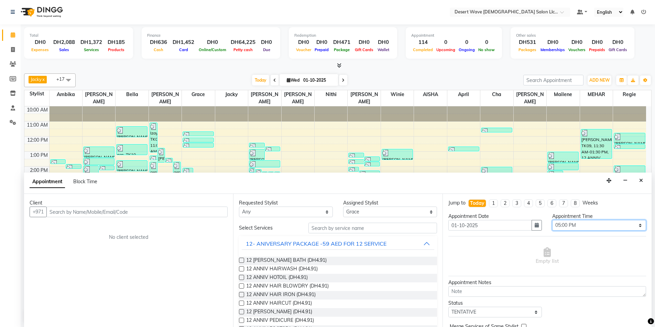
click at [586, 225] on select "Select 11:00 AM 11:05 AM 11:10 AM 11:15 AM 11:20 AM 11:25 AM 11:30 AM 11:35 AM …" at bounding box center [599, 225] width 94 height 11
select select "1065"
click at [552, 220] on select "Select 11:00 AM 11:05 AM 11:10 AM 11:15 AM 11:20 AM 11:25 AM 11:30 AM 11:35 AM …" at bounding box center [599, 225] width 94 height 11
click at [393, 242] on button "12- ANIVERSARY PACKAGE -59 AED FOR 12 SERVICE" at bounding box center [338, 244] width 192 height 12
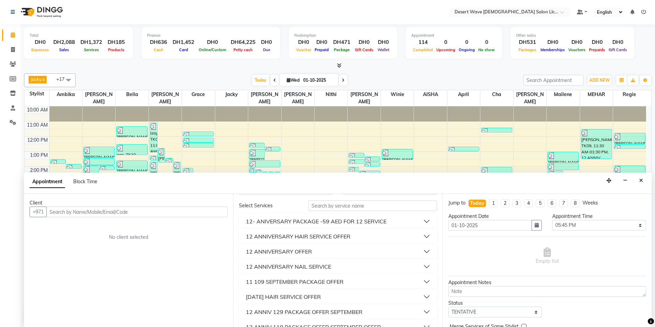
scroll to position [34, 0]
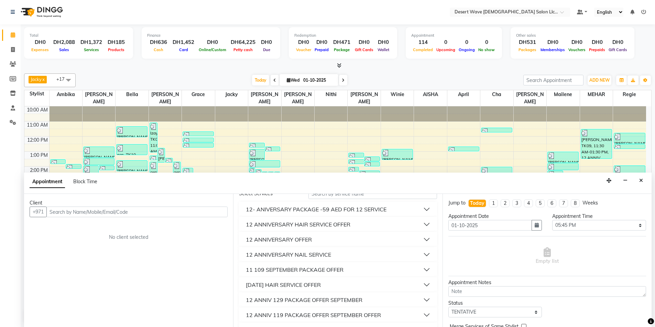
click at [358, 285] on button "[DATE] HAIR SERVICE OFFER" at bounding box center [338, 285] width 192 height 12
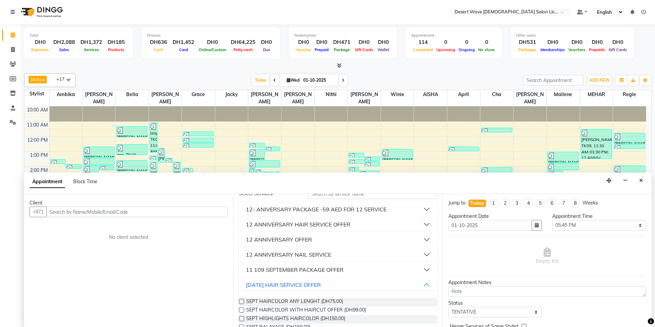
click at [364, 221] on button "12 ANNIVERSARY HAIR SERVICE OFFER" at bounding box center [338, 225] width 192 height 12
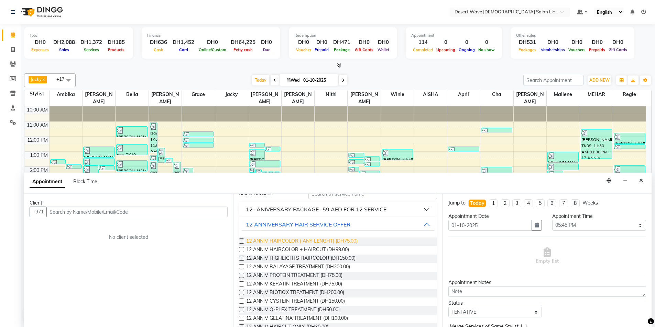
click at [293, 243] on span "12 ANNIV HAIRCOLOR ( ANY LENGHT) (DH75.00)" at bounding box center [301, 242] width 111 height 9
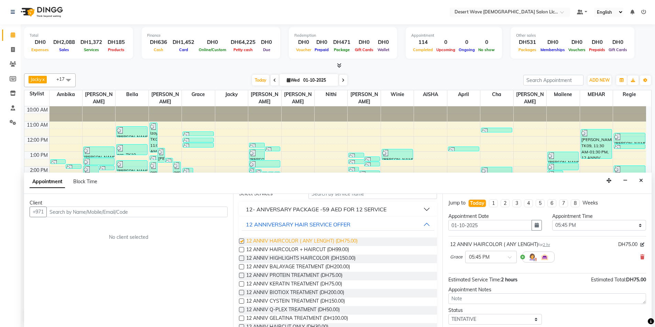
checkbox input "false"
click at [393, 210] on button "12- ANIVERSARY PACKAGE -59 AED FOR 12 SERVICE" at bounding box center [338, 209] width 192 height 12
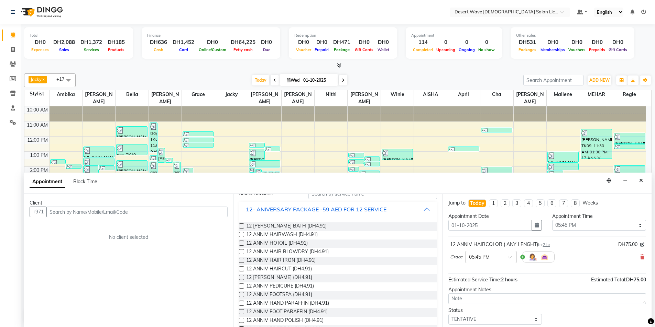
click at [397, 210] on button "12- ANIVERSARY PACKAGE -59 AED FOR 12 SERVICE" at bounding box center [338, 209] width 192 height 12
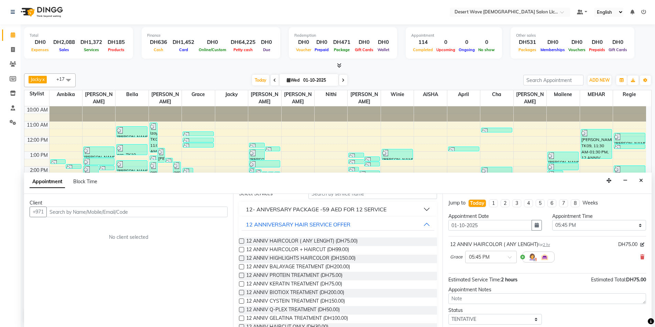
click at [392, 207] on button "12- ANIVERSARY PACKAGE -59 AED FOR 12 SERVICE" at bounding box center [338, 209] width 192 height 12
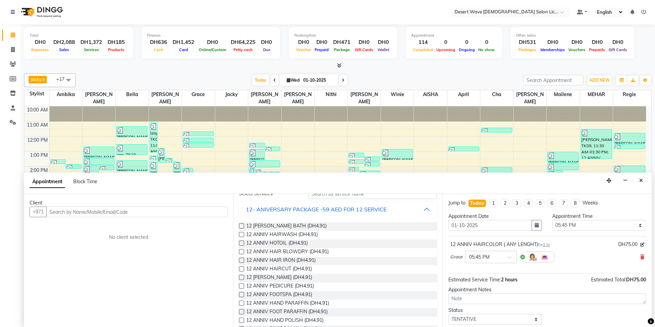
click at [407, 209] on button "12- ANIVERSARY PACKAGE -59 AED FOR 12 SERVICE" at bounding box center [338, 209] width 192 height 12
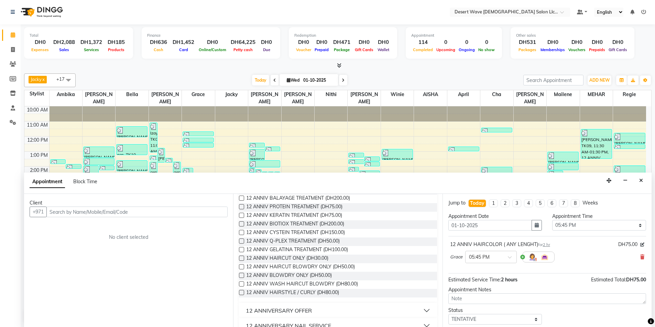
scroll to position [172, 0]
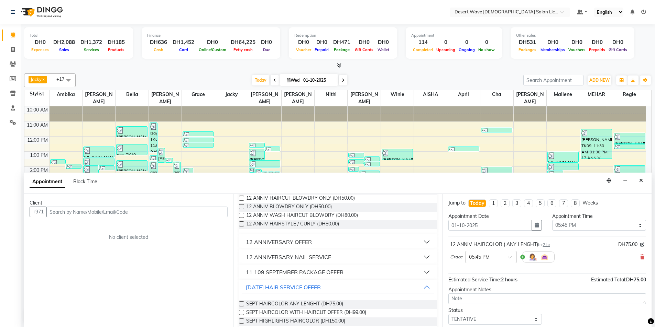
click at [342, 259] on button "12 ANNIVERSARY NAIL SERVICE" at bounding box center [338, 257] width 192 height 12
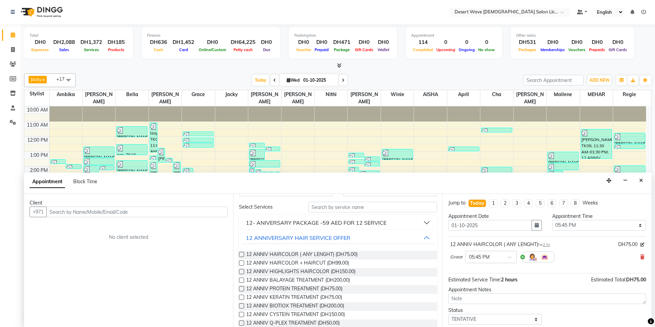
scroll to position [0, 0]
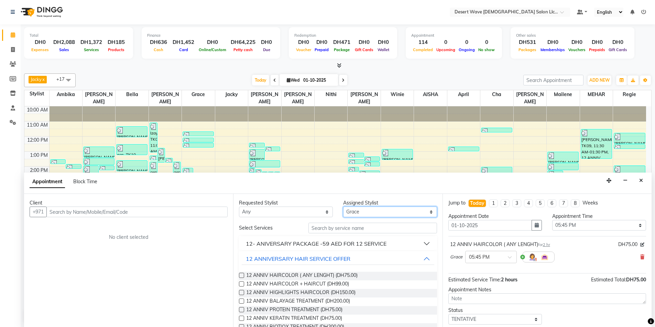
click at [376, 214] on select "Select AISHA Ambika Angie april Arci Bella Bhaby Cecil Cha Cheryl Elena Grace J…" at bounding box center [390, 212] width 94 height 11
select select "59254"
click at [343, 207] on select "Select AISHA Ambika Angie april Arci Bella Bhaby Cecil Cha Cheryl Elena Grace J…" at bounding box center [390, 212] width 94 height 11
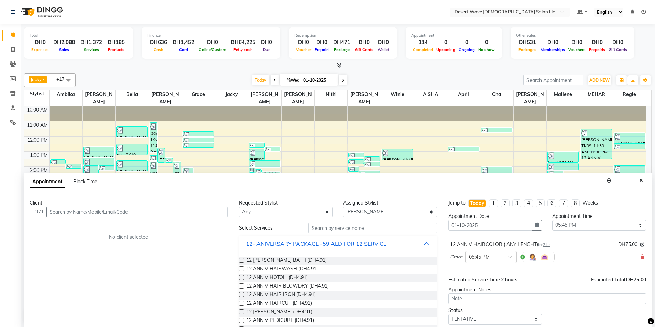
click at [394, 241] on button "12- ANIVERSARY PACKAGE -59 AED FOR 12 SERVICE" at bounding box center [338, 244] width 192 height 12
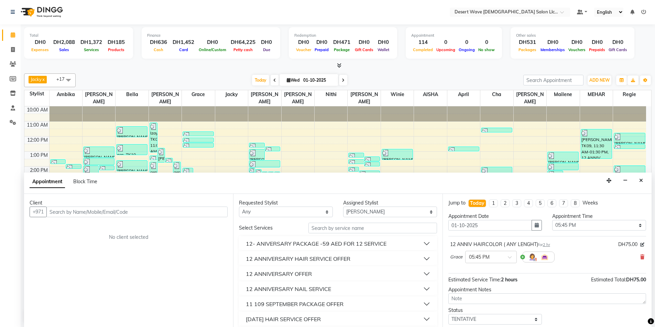
click at [346, 286] on button "12 ANNIVERSARY NAIL SERVICE" at bounding box center [338, 289] width 192 height 12
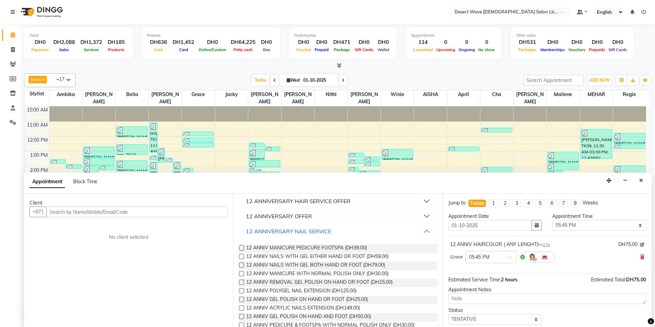
scroll to position [69, 0]
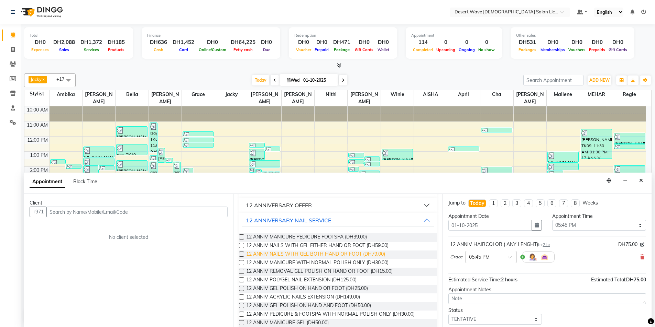
click at [314, 255] on span "12 ANNIV NAILS WITH GEL BOTH HAND OR FOOT (DH79.00)" at bounding box center [315, 255] width 139 height 9
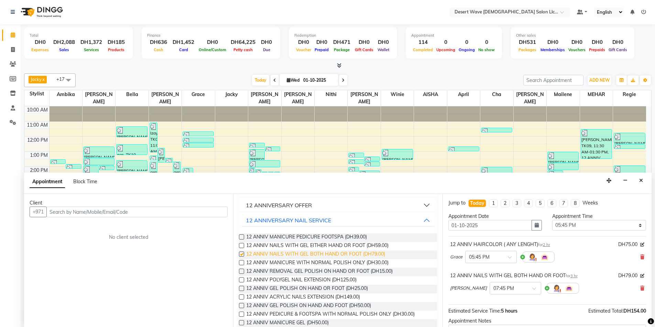
checkbox input "false"
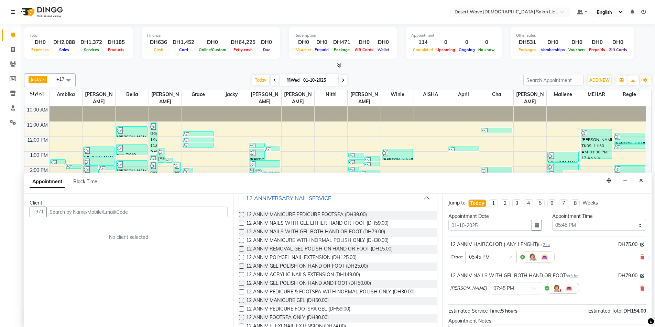
scroll to position [103, 0]
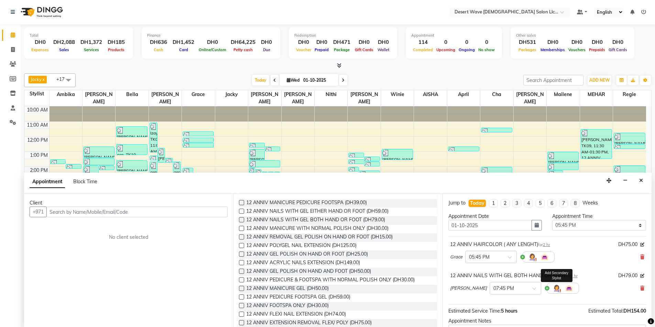
click at [552, 289] on img at bounding box center [556, 289] width 8 height 8
click at [518, 303] on span at bounding box center [520, 304] width 14 height 13
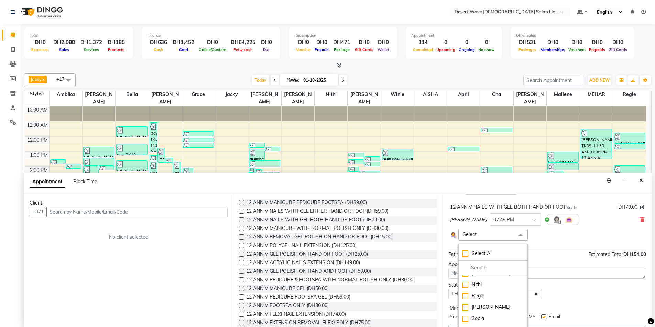
scroll to position [238, 0]
click at [487, 295] on div "[PERSON_NAME]" at bounding box center [493, 292] width 62 height 7
checkbox input "true"
click at [559, 289] on div "Status Select TENTATIVE CONFIRM CHECK-IN UPCOMING" at bounding box center [547, 293] width 208 height 18
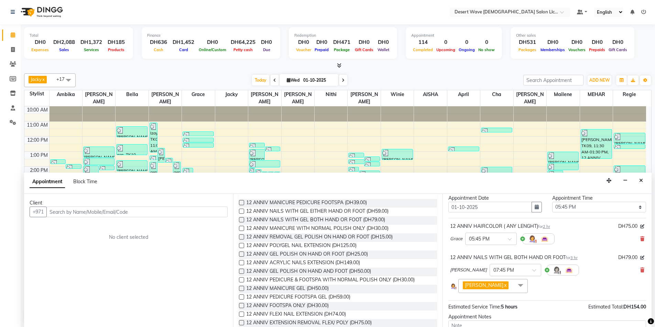
scroll to position [34, 0]
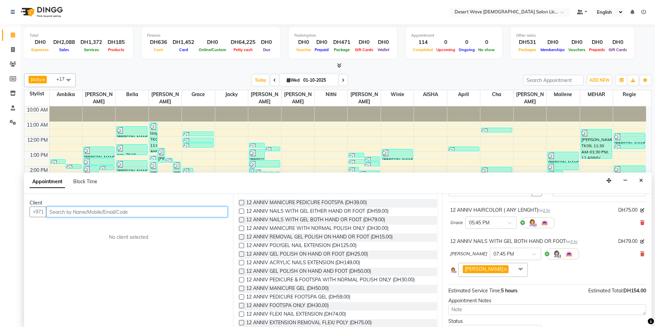
click at [78, 215] on input "text" at bounding box center [136, 212] width 181 height 11
type input "581603844"
click at [209, 213] on span "Add Client" at bounding box center [213, 212] width 23 height 6
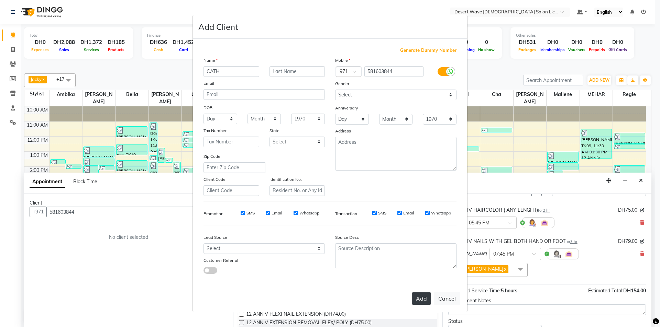
type input "CATH"
click at [417, 299] on button "Add" at bounding box center [421, 299] width 19 height 12
select select
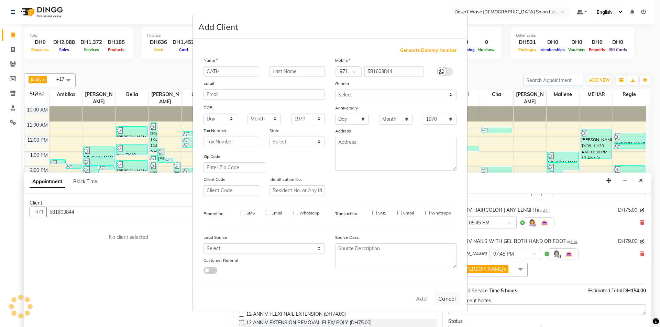
select select
checkbox input "false"
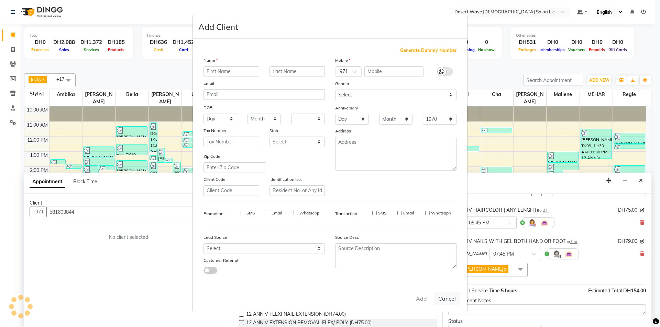
checkbox input "false"
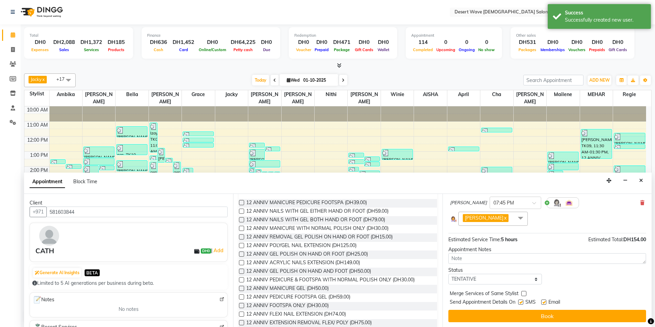
scroll to position [86, 0]
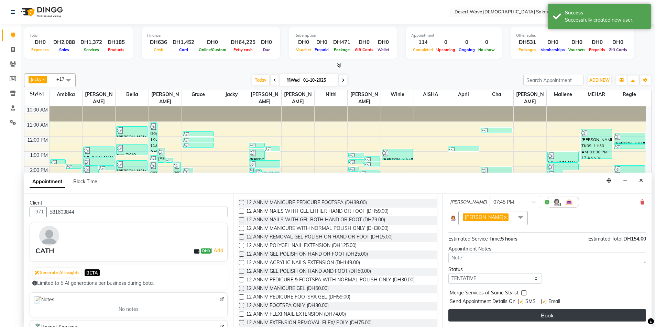
click at [560, 315] on button "Book" at bounding box center [547, 316] width 198 height 12
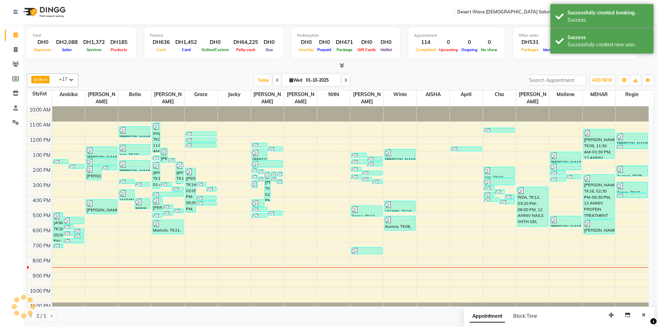
scroll to position [0, 0]
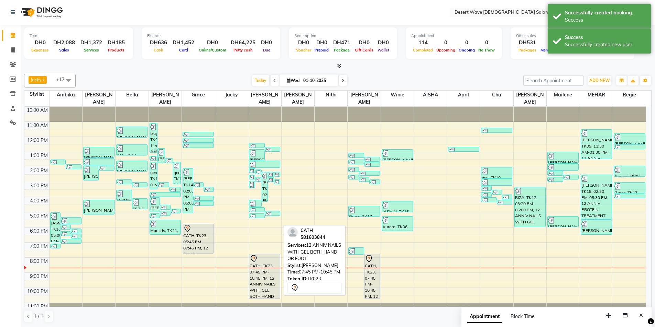
click at [260, 267] on div "CATH, TK23, 07:45 PM-10:45 PM, 12 ANNIV NAILS WITH GEL BOTH HAND OR FOOT" at bounding box center [264, 277] width 31 height 44
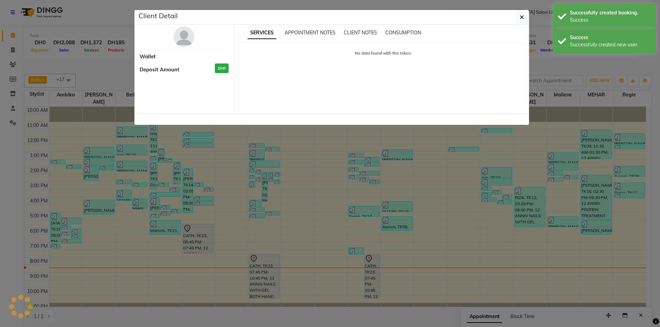
select select "7"
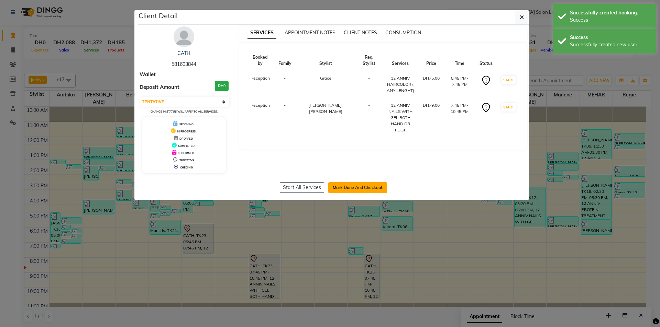
click at [355, 190] on button "Mark Done And Checkout" at bounding box center [357, 187] width 59 height 11
select select "service"
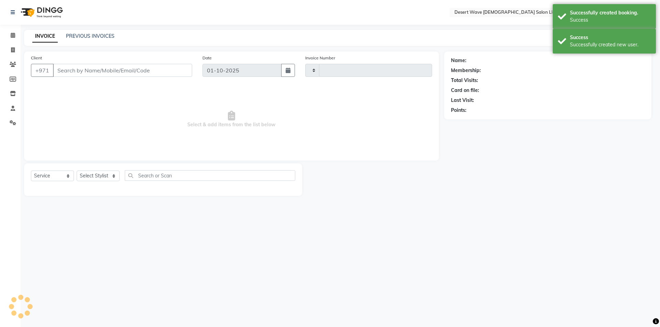
type input "7607"
select select "6563"
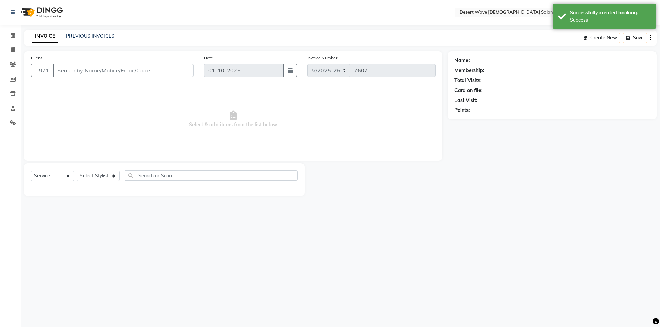
select select "50418"
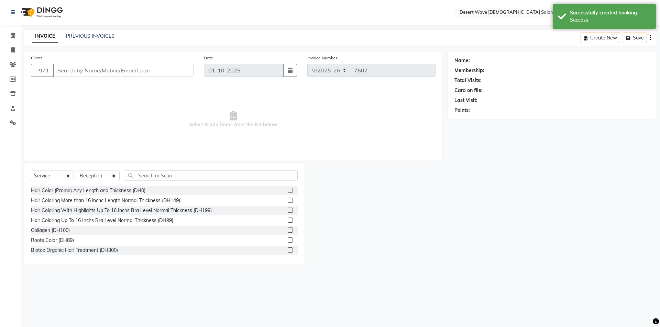
type input "581603844"
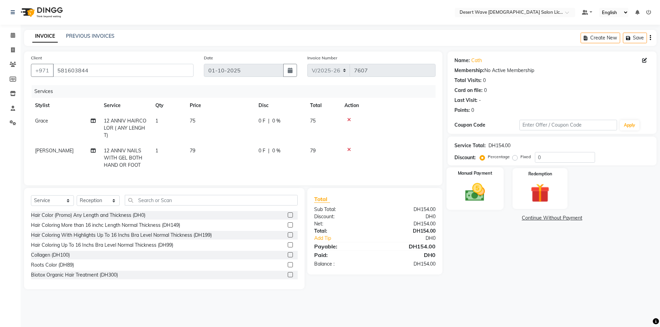
click at [485, 193] on img at bounding box center [475, 192] width 32 height 23
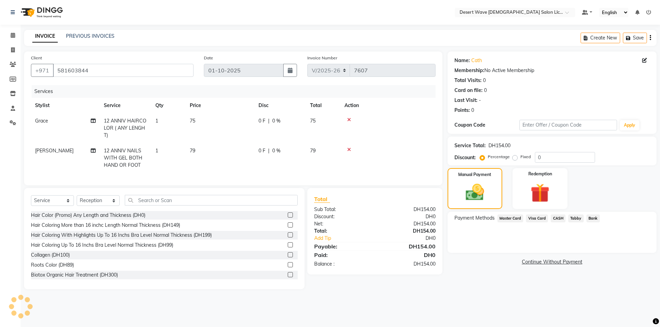
click at [508, 219] on span "Master Card" at bounding box center [510, 219] width 26 height 8
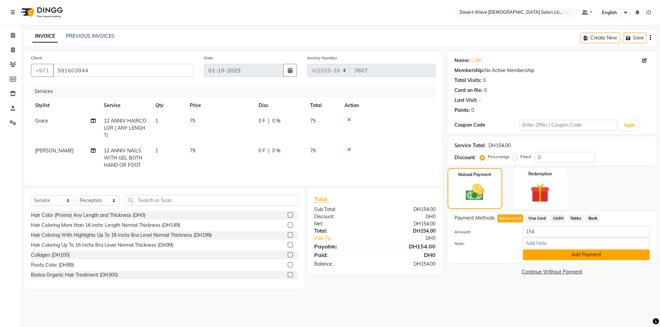
click at [581, 255] on button "Add Payment" at bounding box center [586, 255] width 127 height 11
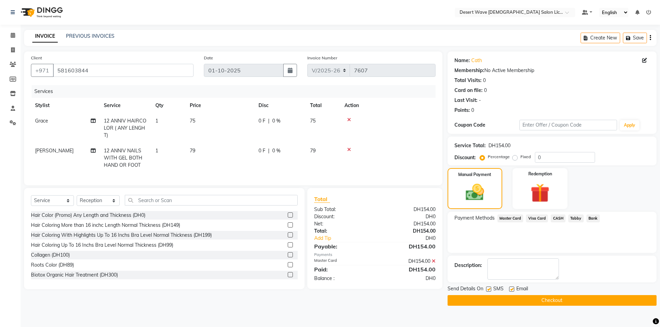
click at [558, 301] on button "Checkout" at bounding box center [551, 301] width 209 height 11
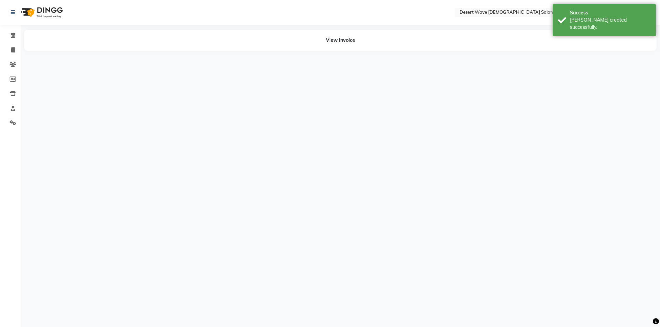
select select "63284"
select select "59254"
select select "50415"
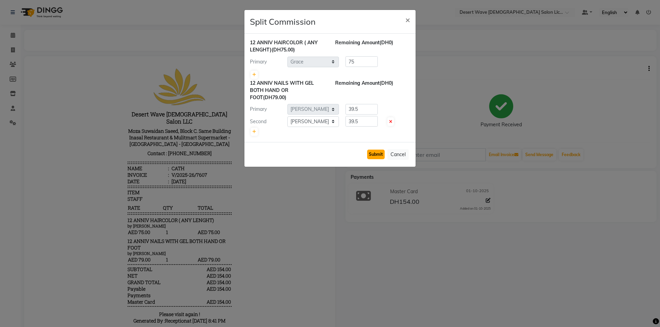
click at [375, 154] on button "Submit" at bounding box center [376, 155] width 18 height 10
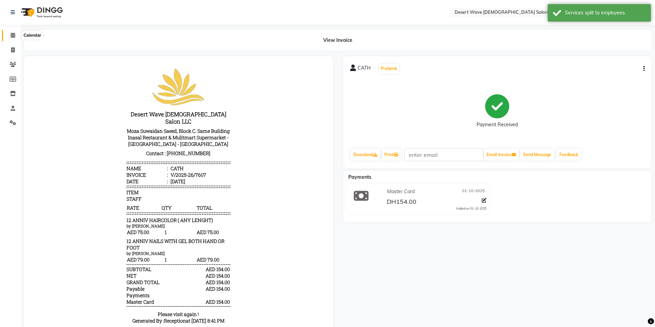
click at [13, 33] on icon at bounding box center [13, 35] width 4 height 5
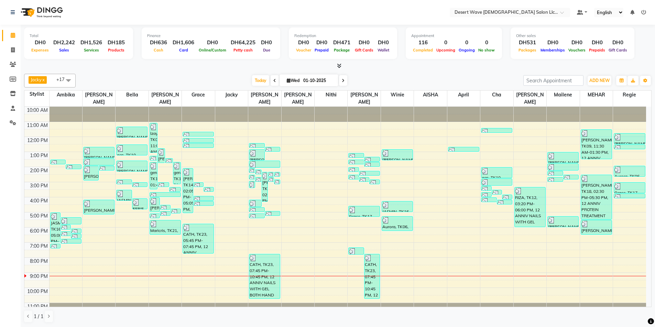
click at [635, 61] on div "Total DH0 Expenses DH2,242 Sales DH1,526 Services DH185 Products Finance DH636 …" at bounding box center [337, 44] width 627 height 34
click at [593, 231] on div "10:00 AM 11:00 AM 12:00 PM 1:00 PM 2:00 PM 3:00 PM 4:00 PM 5:00 PM 6:00 PM 7:00…" at bounding box center [334, 212] width 621 height 211
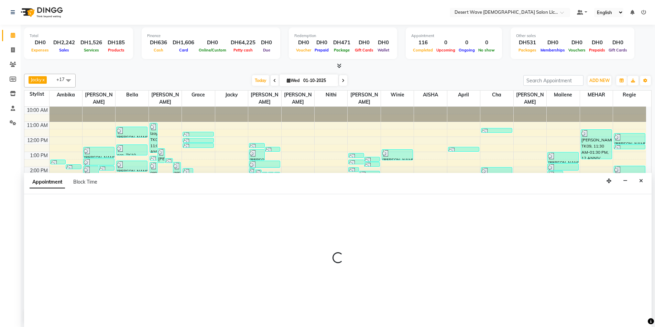
scroll to position [0, 0]
select select "90941"
select select "tentative"
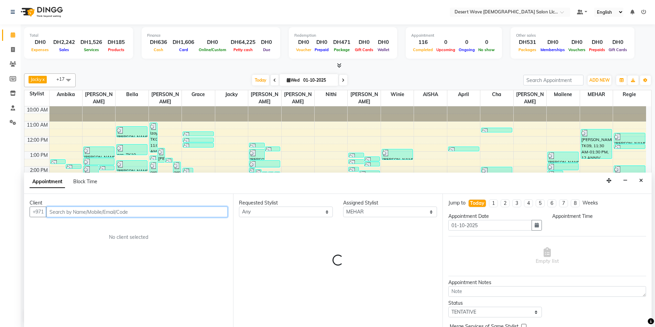
select select "1110"
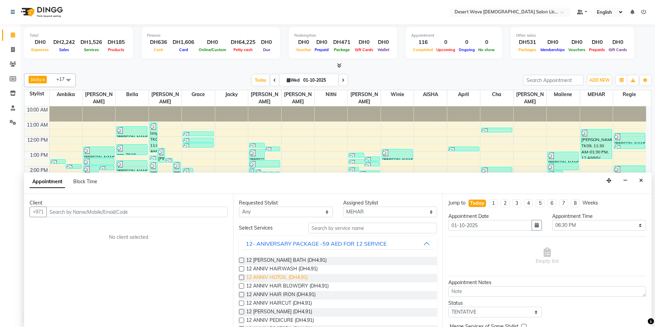
click at [281, 279] on span "12 ANNIV HOTOIL (DH4.91)" at bounding box center [277, 278] width 62 height 9
checkbox input "false"
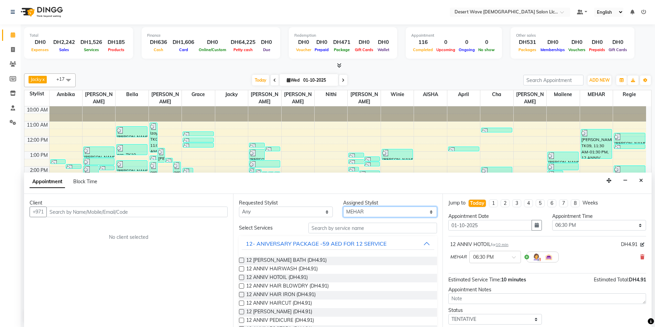
click at [381, 212] on select "Select AISHA Ambika Angie april Arci Bella Bhaby Cecil Cha Cheryl Elena Grace J…" at bounding box center [390, 212] width 94 height 11
click at [343, 207] on select "Select AISHA Ambika Angie april Arci Bella Bhaby Cecil Cha Cheryl Elena Grace J…" at bounding box center [390, 212] width 94 height 11
click at [376, 214] on select "Select AISHA Ambika Angie april Arci Bella Bhaby Cecil Cha Cheryl Elena Grace J…" at bounding box center [390, 212] width 94 height 11
select select "90941"
click at [343, 207] on select "Select AISHA Ambika Angie april Arci Bella Bhaby Cecil Cha Cheryl Elena Grace J…" at bounding box center [390, 212] width 94 height 11
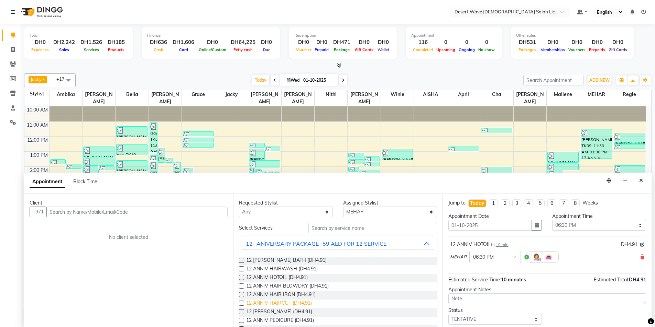
click at [285, 304] on span "12 ANNIV HAIRCUT (DH4.91)" at bounding box center [279, 304] width 66 height 9
checkbox input "false"
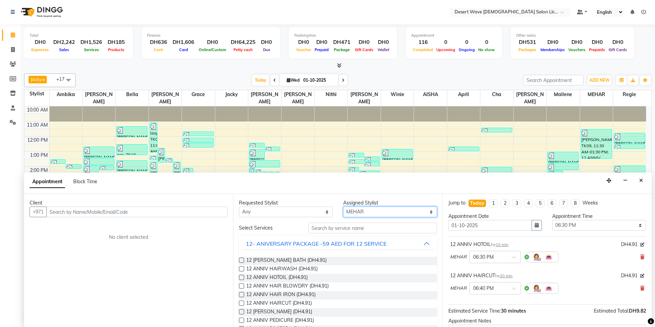
click at [383, 211] on select "Select AISHA Ambika Angie april Arci Bella Bhaby Cecil Cha Cheryl Elena Grace J…" at bounding box center [390, 212] width 94 height 11
select select "50415"
click at [343, 207] on select "Select AISHA Ambika Angie april Arci Bella Bhaby Cecil Cha Cheryl Elena Grace J…" at bounding box center [390, 212] width 94 height 11
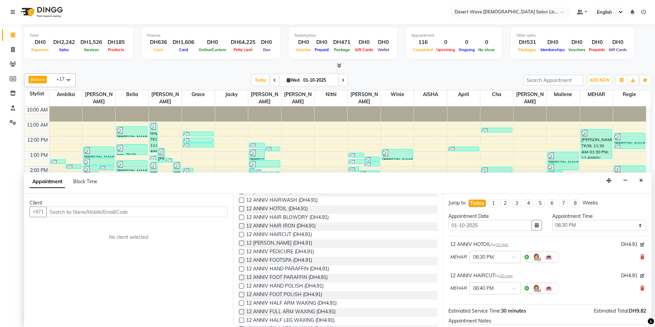
scroll to position [103, 0]
click at [273, 208] on span "12 [PERSON_NAME] (DH4.91)" at bounding box center [279, 210] width 66 height 9
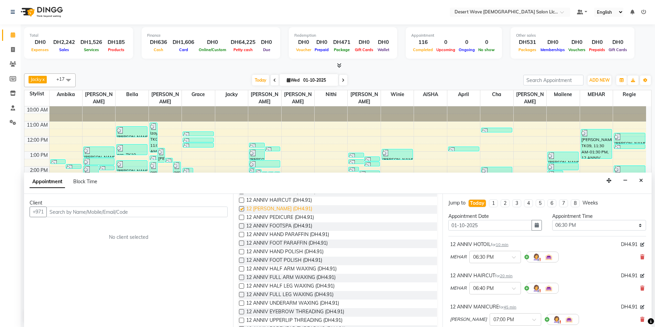
checkbox input "false"
click at [272, 219] on span "12 ANNIV PEDICURE (DH4.91)" at bounding box center [280, 218] width 68 height 9
checkbox input "false"
click at [270, 229] on span "12 ANNIV FOOTSPA (DH4.91)" at bounding box center [279, 227] width 66 height 9
checkbox input "false"
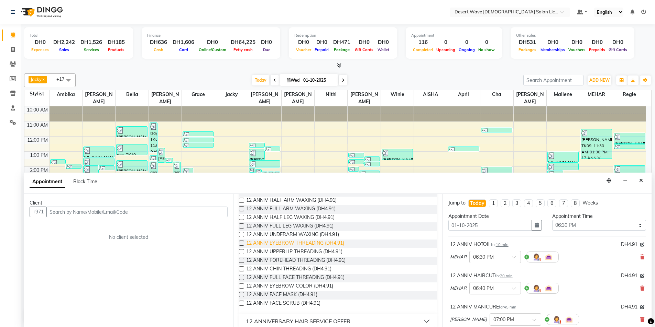
scroll to position [137, 0]
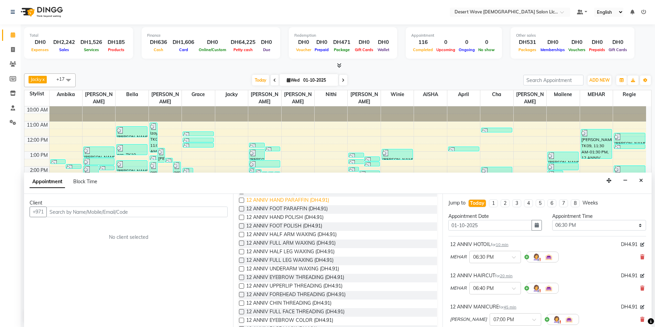
click at [274, 200] on span "12 ANNIV HAND PARAFFIN (DH4.91)" at bounding box center [287, 201] width 83 height 9
checkbox input "false"
click at [276, 209] on span "12 ANNIV FOOT PARAFFIN (DH4.91)" at bounding box center [286, 210] width 81 height 9
checkbox input "false"
click at [284, 234] on span "12 ANNIV HALF ARM WAXING (DH4.91)" at bounding box center [291, 235] width 90 height 9
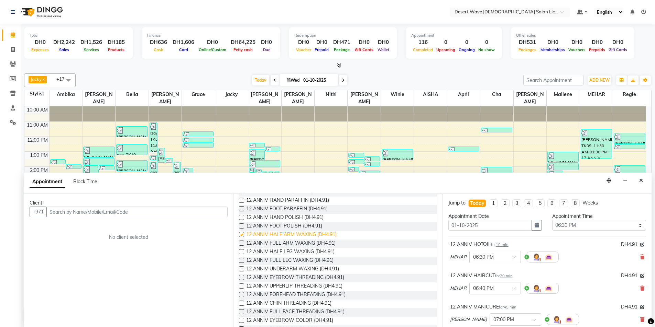
checkbox input "false"
click at [302, 278] on span "12 ANNIV EYEBROW THREADING (DH4.91)" at bounding box center [295, 278] width 98 height 9
checkbox input "false"
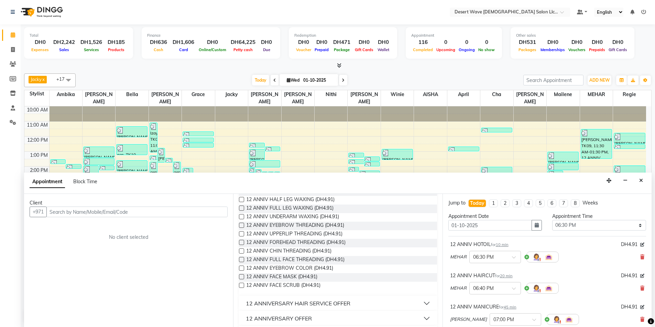
scroll to position [206, 0]
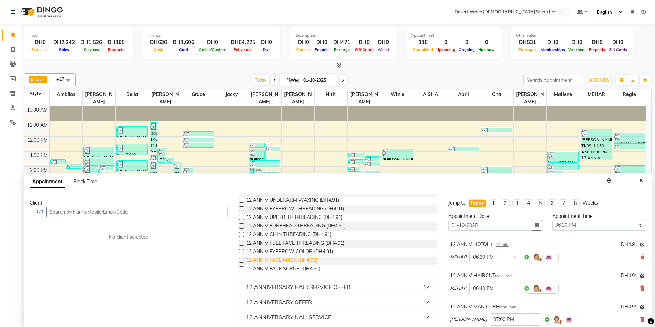
click at [278, 260] on span "12 ANNIV FACE MASK (DH4.91)" at bounding box center [281, 261] width 71 height 9
checkbox input "false"
click at [279, 269] on span "12 ANNIV FACE SCRUB (DH4.91)" at bounding box center [283, 270] width 74 height 9
checkbox input "false"
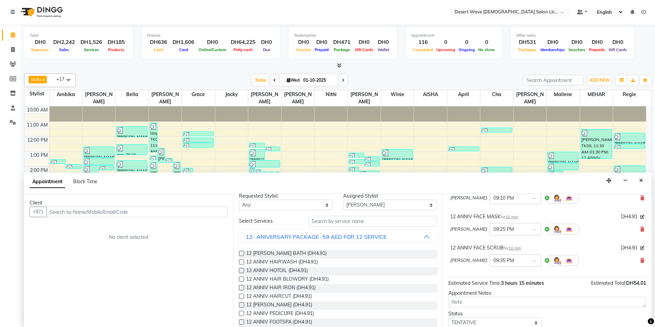
scroll to position [0, 0]
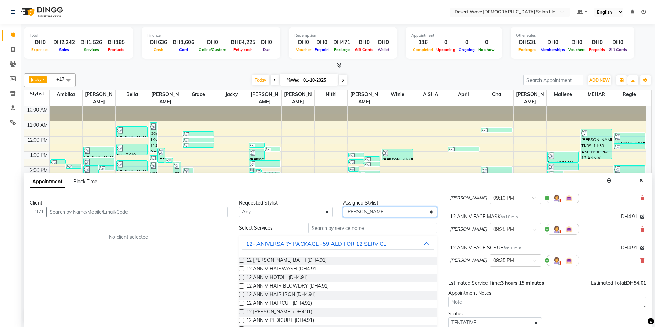
click at [379, 211] on select "Select AISHA Ambika Angie april Arci Bella Bhaby Cecil Cha Cheryl Elena Grace J…" at bounding box center [390, 212] width 94 height 11
click at [376, 213] on select "Select AISHA Ambika Angie april Arci Bella Bhaby Cecil Cha Cheryl Elena Grace J…" at bounding box center [390, 212] width 94 height 11
select select "90941"
click at [343, 207] on select "Select AISHA Ambika Angie april Arci Bella Bhaby Cecil Cha Cheryl Elena Grace J…" at bounding box center [390, 212] width 94 height 11
click at [394, 242] on button "12- ANIVERSARY PACKAGE -59 AED FOR 12 SERVICE" at bounding box center [338, 244] width 192 height 12
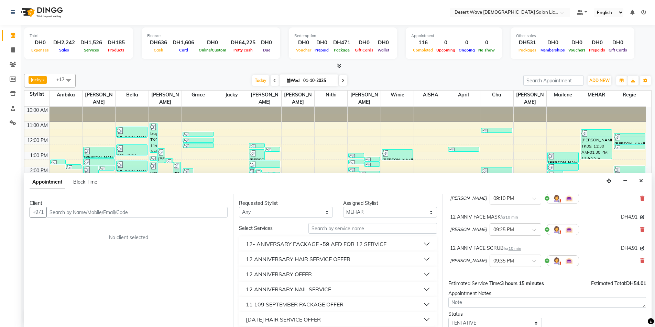
click at [360, 259] on button "12 ANNIVERSARY HAIR SERVICE OFFER" at bounding box center [338, 259] width 192 height 12
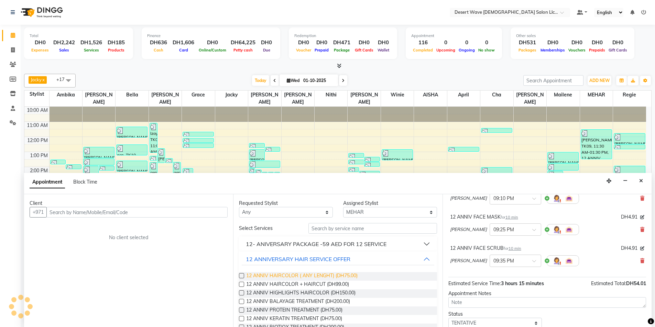
click at [286, 277] on span "12 ANNIV HAIRCOLOR ( ANY LENGHT) (DH75.00)" at bounding box center [301, 277] width 111 height 9
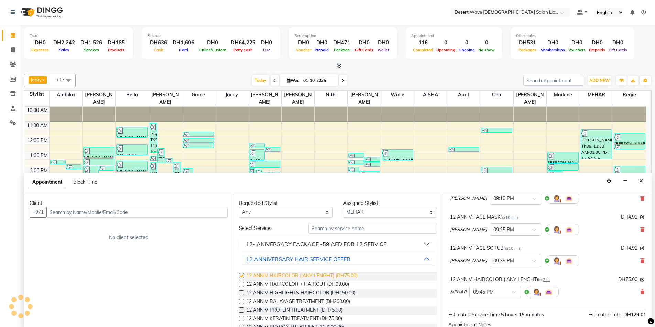
checkbox input "false"
click at [70, 214] on input "text" at bounding box center [136, 212] width 181 height 11
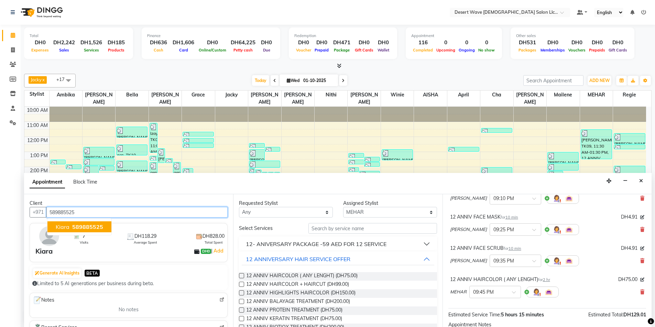
click at [85, 229] on span "589885525" at bounding box center [87, 227] width 31 height 7
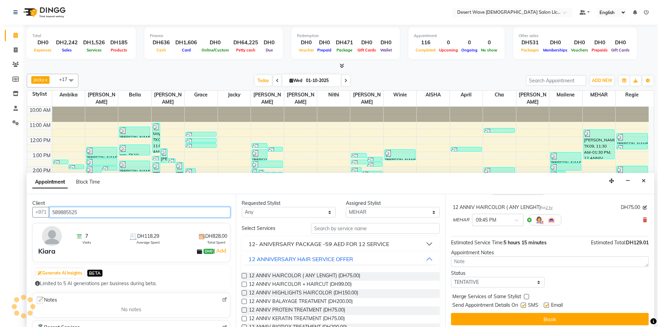
scroll to position [385, 0]
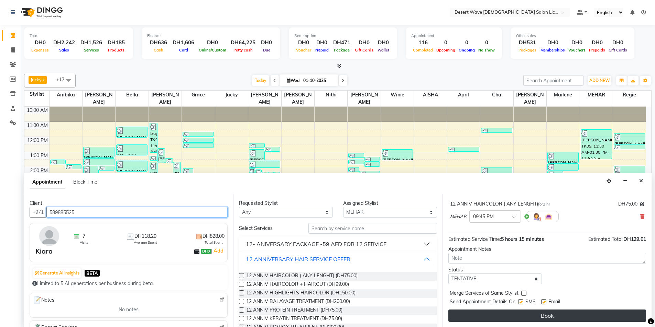
type input "589885525"
click at [550, 314] on button "Book" at bounding box center [547, 316] width 198 height 12
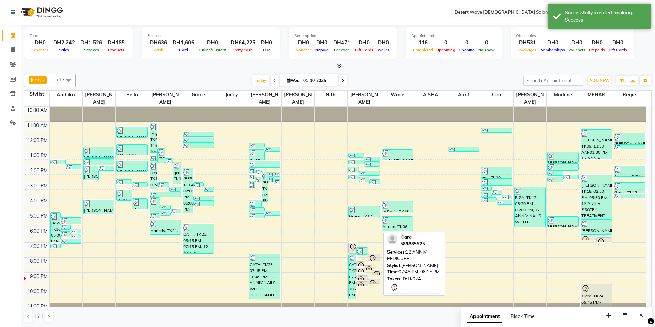
click at [373, 257] on icon at bounding box center [372, 258] width 2 height 3
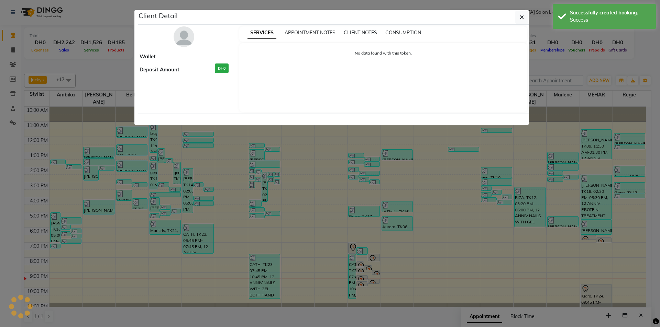
select select "7"
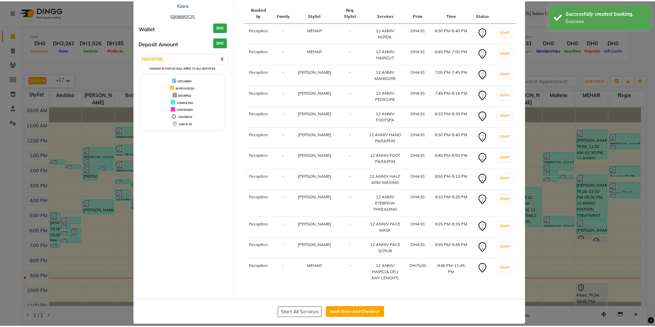
scroll to position [49, 0]
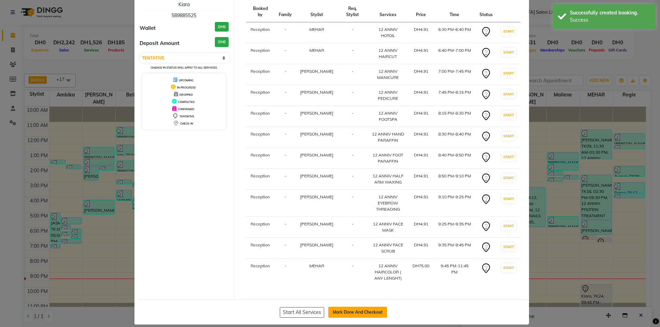
click at [358, 307] on button "Mark Done And Checkout" at bounding box center [357, 312] width 59 height 11
select select "service"
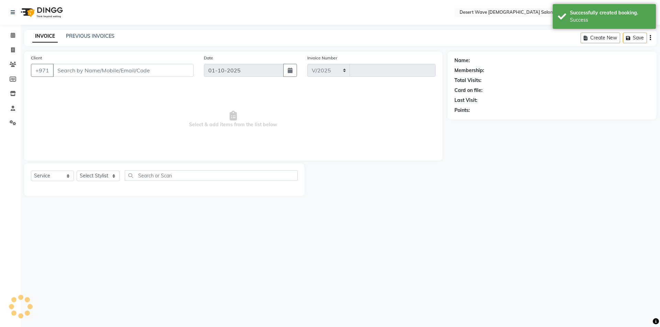
select select "6563"
type input "7608"
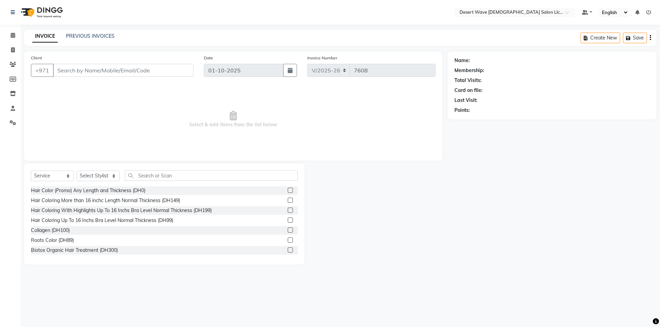
select select "50418"
type input "589885525"
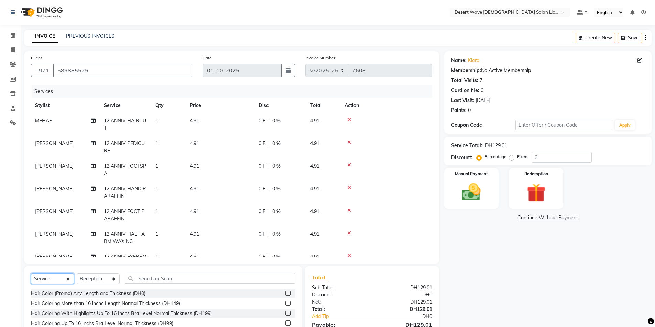
click at [53, 279] on select "Select Service Product Membership Package Voucher Prepaid Gift Card" at bounding box center [52, 279] width 43 height 11
select select "package"
click at [31, 274] on select "Select Service Product Membership Package Voucher Prepaid Gift Card" at bounding box center [52, 279] width 43 height 11
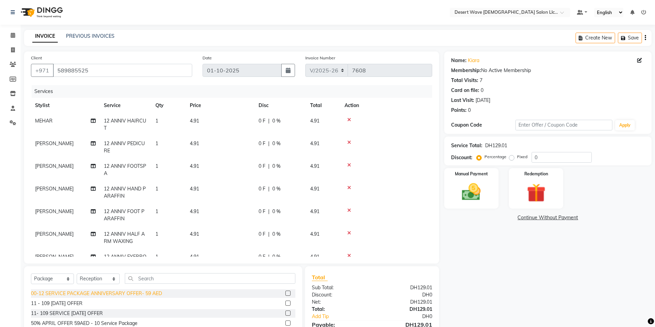
click at [69, 293] on div "00-12 SERVICE PACKAGE ANNIVERSARY OFFER- 59 AED" at bounding box center [96, 293] width 131 height 7
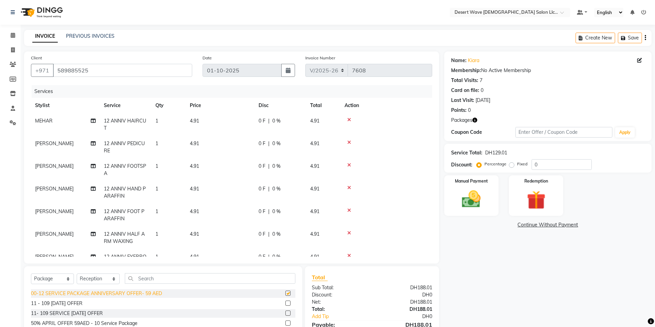
checkbox input "false"
click at [539, 196] on img at bounding box center [536, 200] width 32 height 24
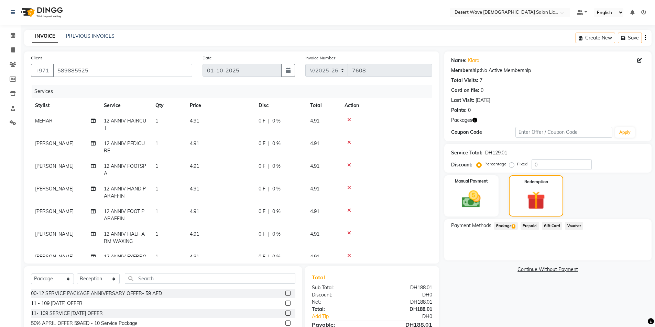
click at [507, 226] on span "Package 1" at bounding box center [506, 226] width 24 height 8
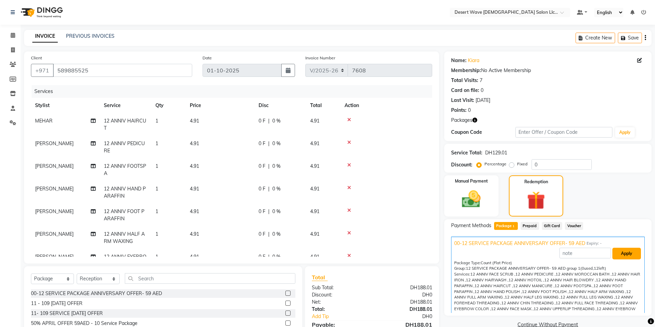
click at [612, 254] on button "Apply" at bounding box center [626, 254] width 29 height 12
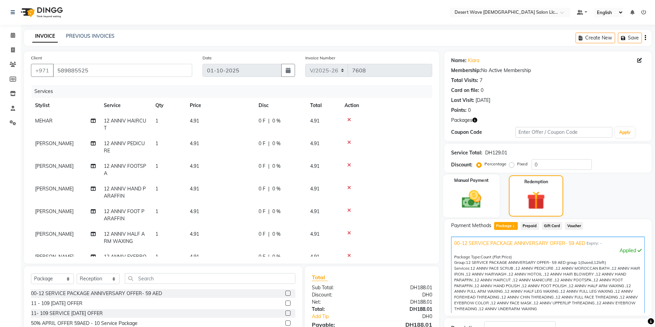
click at [468, 202] on img at bounding box center [471, 199] width 32 height 22
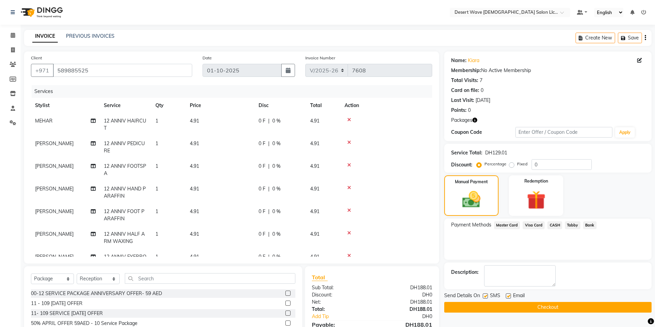
click at [531, 224] on span "Visa Card" at bounding box center [533, 226] width 22 height 8
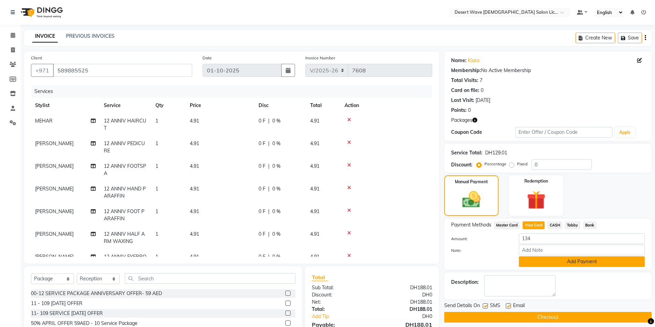
click at [587, 263] on button "Add Payment" at bounding box center [582, 262] width 126 height 11
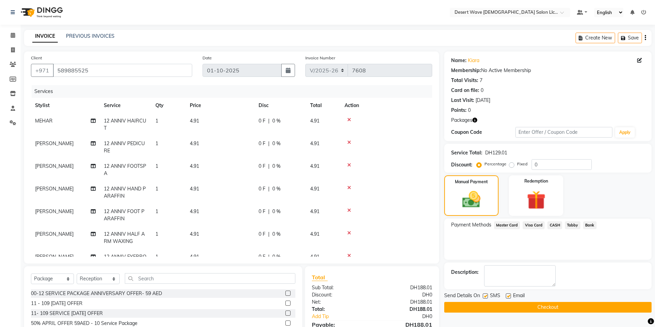
click at [535, 307] on button "Checkout" at bounding box center [547, 307] width 207 height 11
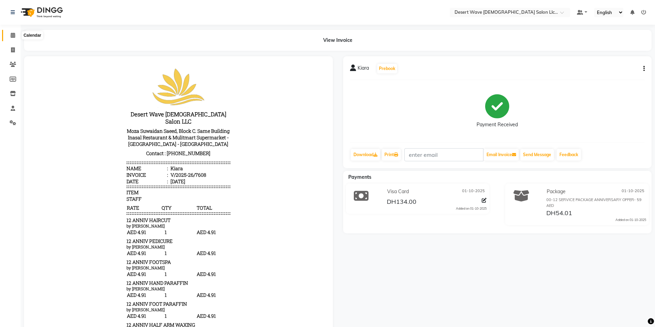
click at [13, 34] on icon at bounding box center [13, 35] width 4 height 5
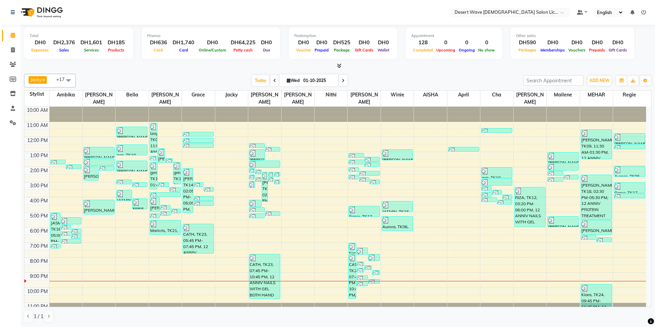
click at [56, 81] on span "Jacky x Nithi x april x MEHAR x jocelyn x AISHA x Bella x Mailene x Grace x Jea…" at bounding box center [50, 81] width 52 height 14
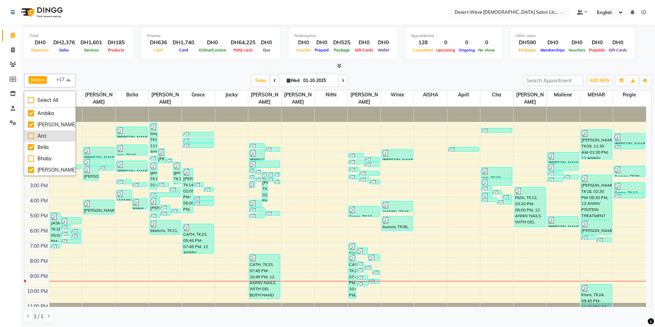
click at [45, 134] on div "Arci" at bounding box center [50, 136] width 44 height 7
checkbox input "true"
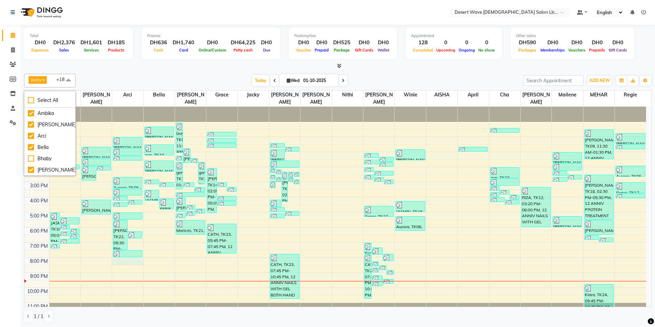
click at [130, 258] on div "10:00 AM 11:00 AM 12:00 PM 1:00 PM 2:00 PM 3:00 PM 4:00 PM 5:00 PM 6:00 PM 7:00…" at bounding box center [334, 212] width 621 height 211
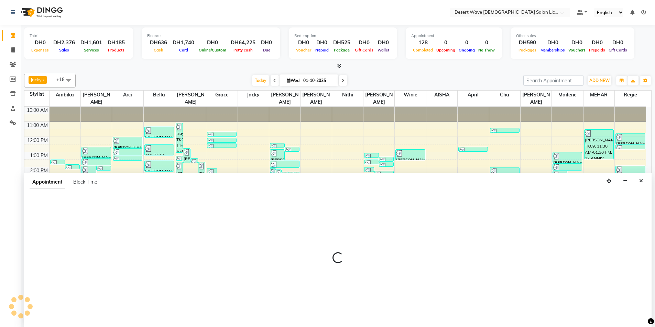
scroll to position [0, 0]
select select "50398"
select select "1200"
select select "tentative"
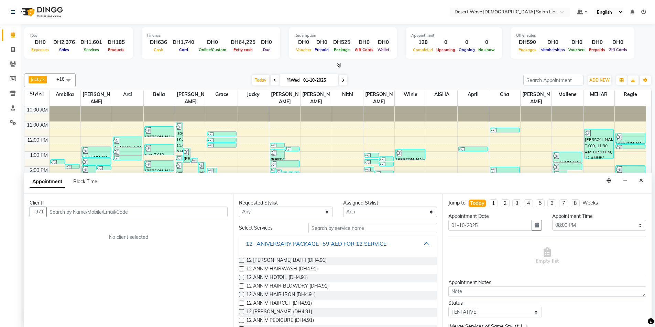
click at [403, 244] on button "12- ANIVERSARY PACKAGE -59 AED FOR 12 SERVICE" at bounding box center [338, 244] width 192 height 12
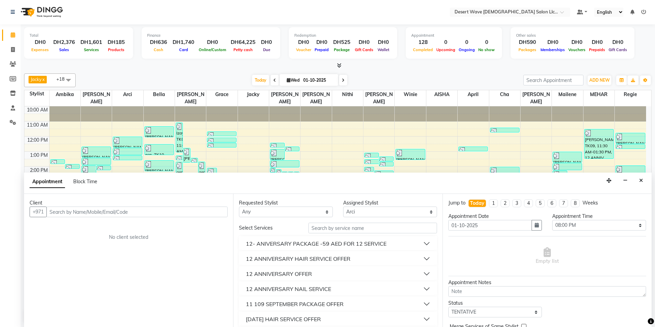
drag, startPoint x: 336, startPoint y: 290, endPoint x: 348, endPoint y: 276, distance: 19.0
click at [342, 288] on button "12 ANNIVERSARY NAIL SERVICE" at bounding box center [338, 289] width 192 height 12
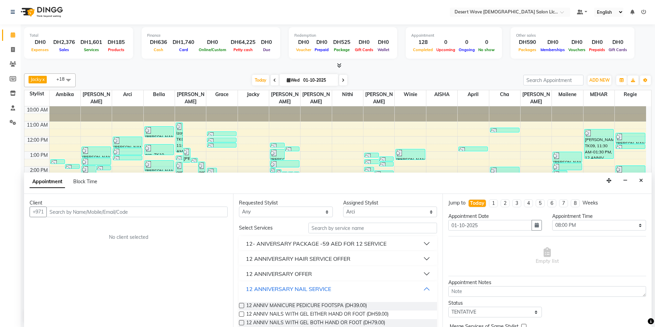
scroll to position [34, 0]
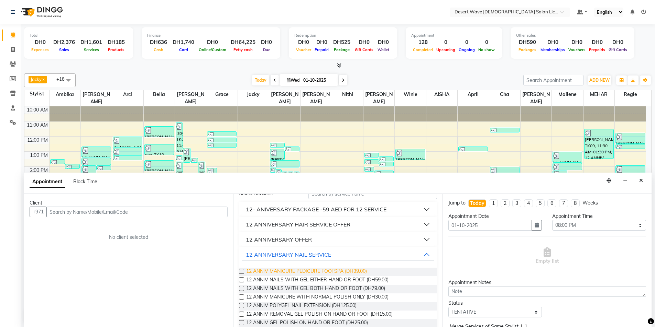
click at [300, 272] on span "12 ANNIV MANICURE PEDICURE FOOTSPA (DH39.00)" at bounding box center [306, 272] width 121 height 9
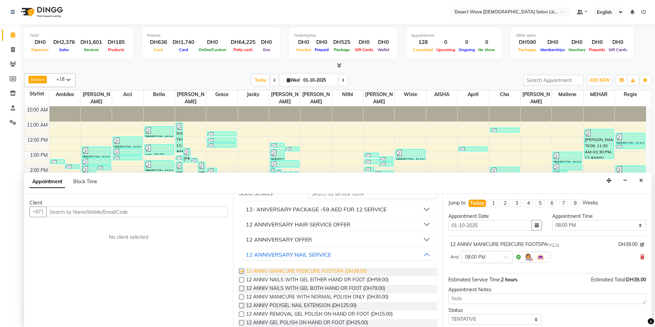
checkbox input "false"
click at [79, 211] on input "text" at bounding box center [136, 212] width 181 height 11
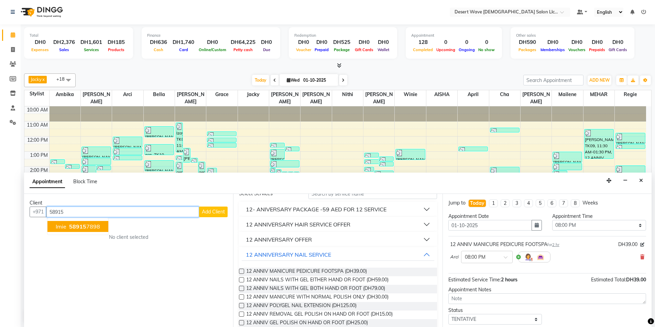
click at [91, 229] on ngb-highlight "58915 7898" at bounding box center [84, 226] width 32 height 7
click at [92, 227] on span "58915789" at bounding box center [82, 226] width 27 height 7
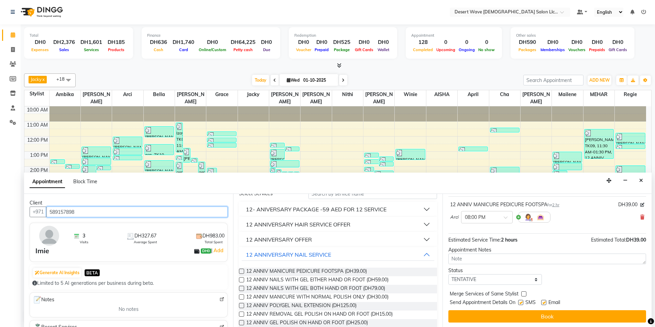
scroll to position [41, 0]
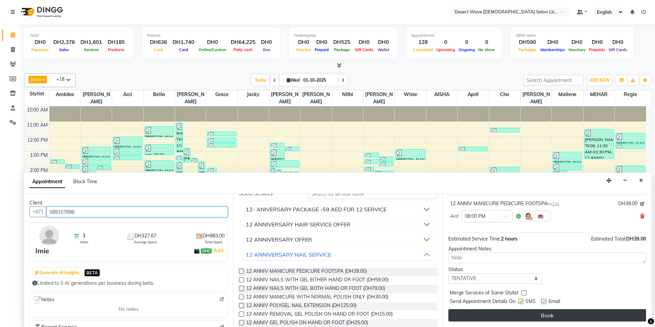
type input "589157898"
click at [569, 314] on button "Book" at bounding box center [547, 316] width 198 height 12
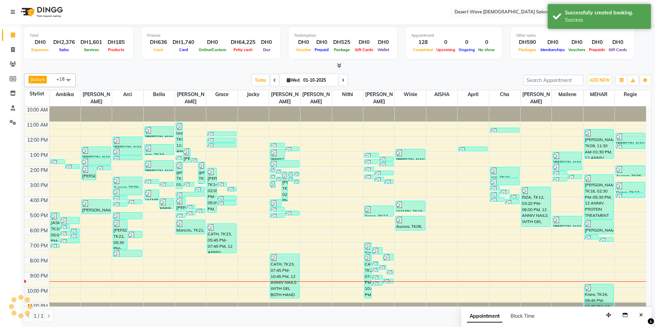
scroll to position [0, 0]
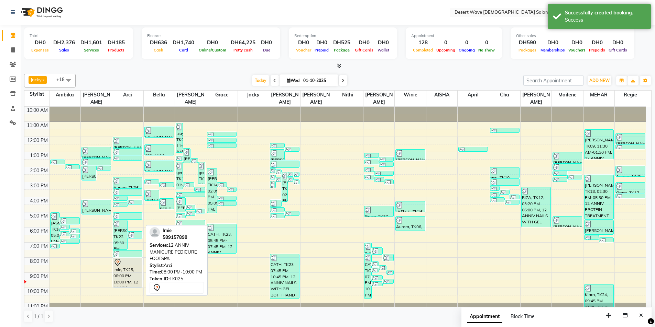
click at [130, 260] on div "Imie, TK25, 08:00 PM-10:00 PM, 12 ANNIV MANICURE PEDICURE FOOTSPA" at bounding box center [127, 272] width 29 height 29
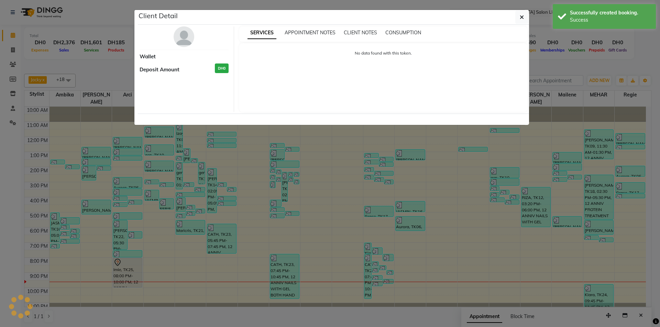
select select "7"
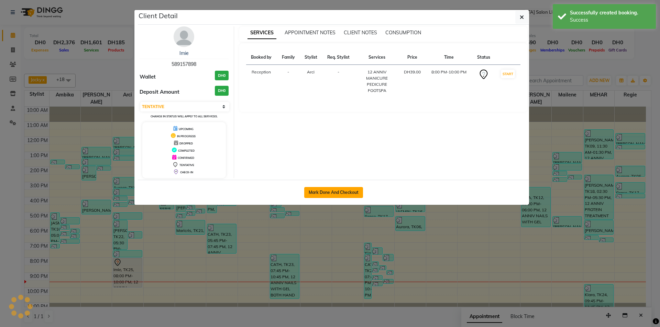
click at [351, 194] on button "Mark Done And Checkout" at bounding box center [333, 192] width 59 height 11
select select "service"
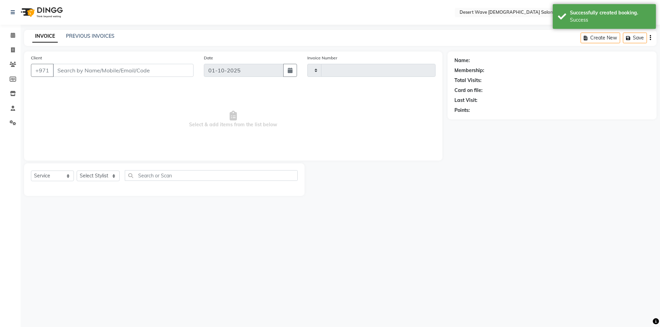
type input "7609"
select select "6563"
select select "50418"
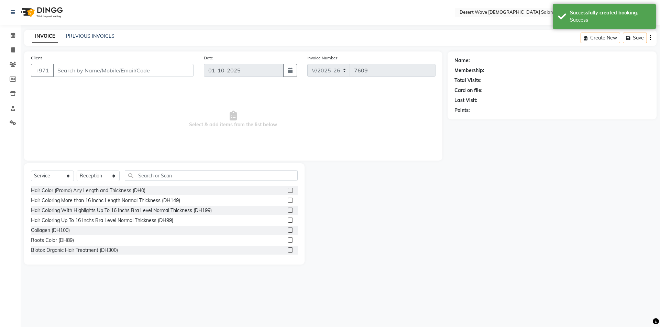
type input "589157898"
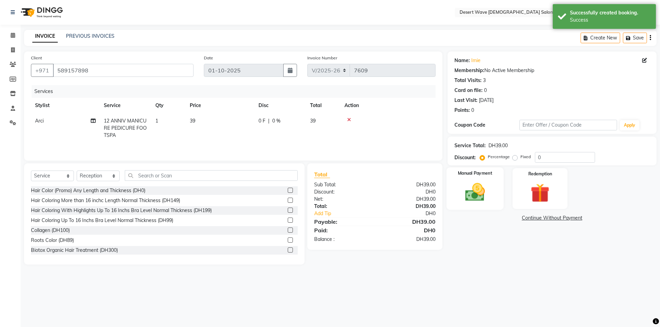
click at [482, 192] on img at bounding box center [475, 192] width 32 height 23
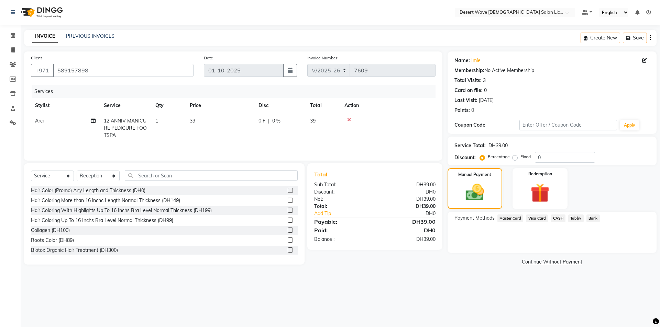
click at [558, 219] on span "CASH" at bounding box center [558, 219] width 15 height 8
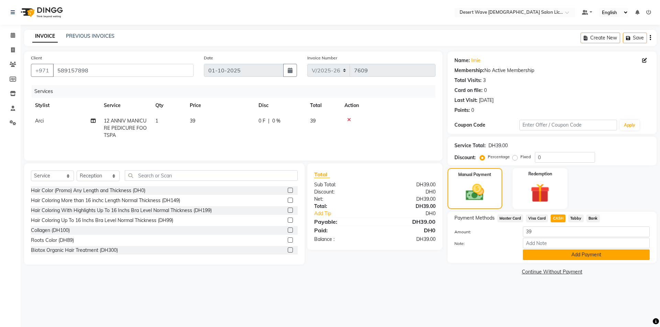
click at [576, 259] on button "Add Payment" at bounding box center [586, 255] width 127 height 11
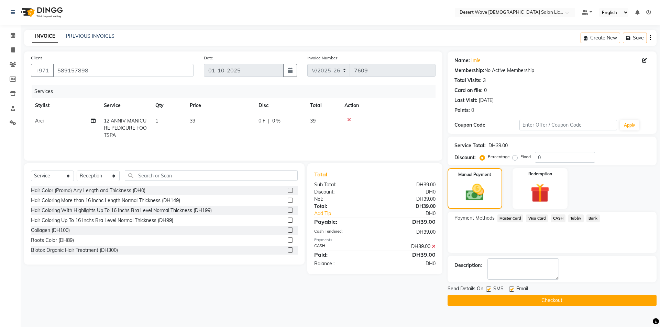
click at [551, 302] on button "Checkout" at bounding box center [551, 301] width 209 height 11
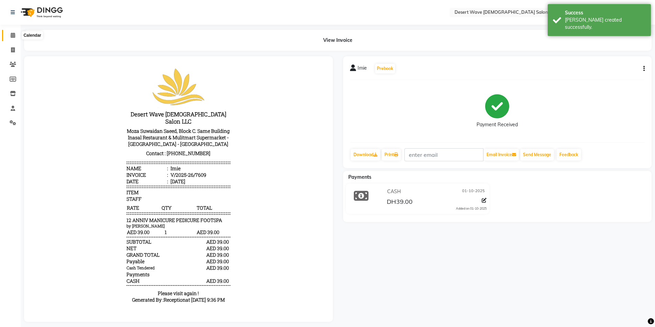
click at [14, 34] on icon at bounding box center [13, 35] width 4 height 5
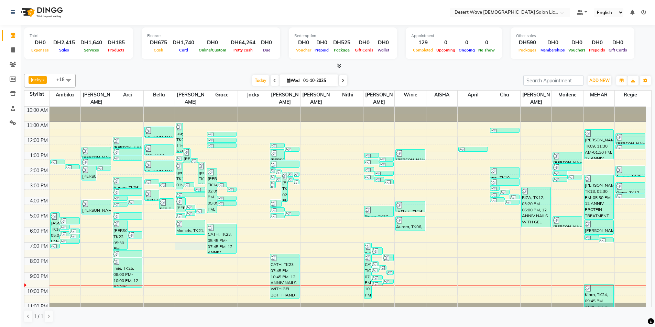
click at [187, 235] on div "10:00 AM 11:00 AM 12:00 PM 1:00 PM 2:00 PM 3:00 PM 4:00 PM 5:00 PM 6:00 PM 7:00…" at bounding box center [334, 212] width 621 height 211
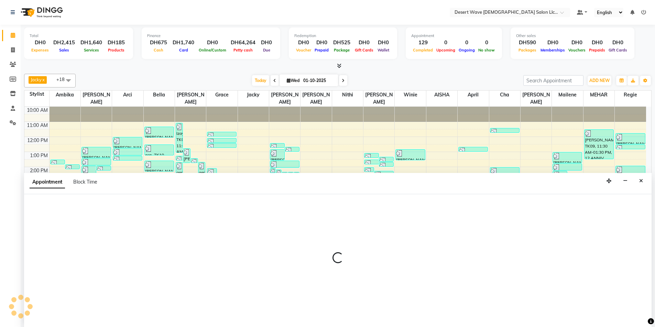
scroll to position [0, 0]
select select "50411"
select select "1110"
select select "tentative"
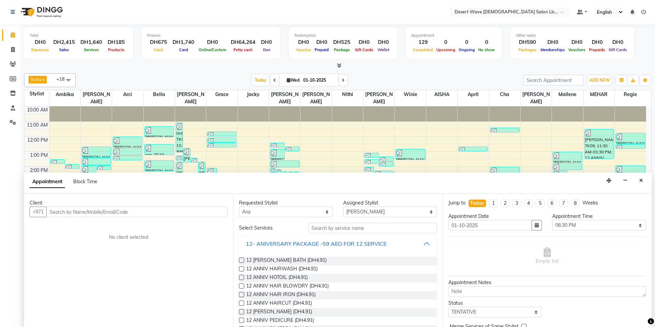
click at [392, 243] on button "12- ANIVERSARY PACKAGE -59 AED FOR 12 SERVICE" at bounding box center [338, 244] width 192 height 12
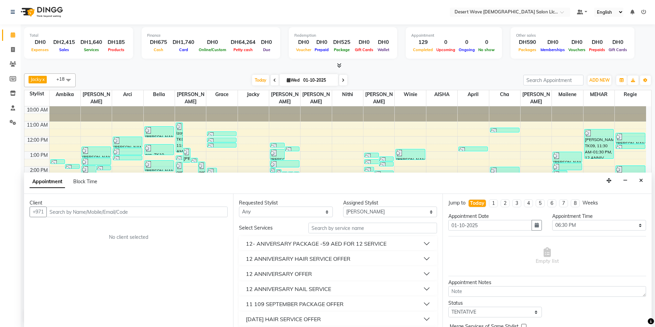
click at [362, 259] on button "12 ANNIVERSARY HAIR SERVICE OFFER" at bounding box center [338, 259] width 192 height 12
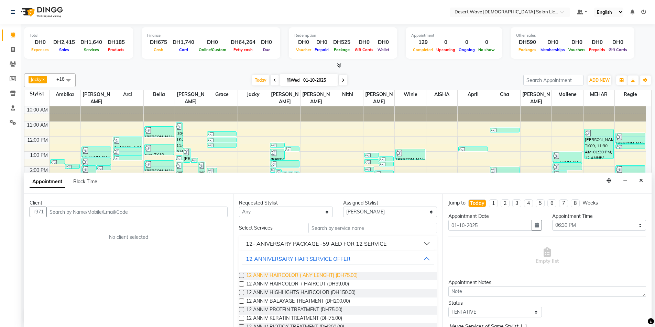
click at [304, 277] on span "12 ANNIV HAIRCOLOR ( ANY LENGHT) (DH75.00)" at bounding box center [301, 276] width 111 height 9
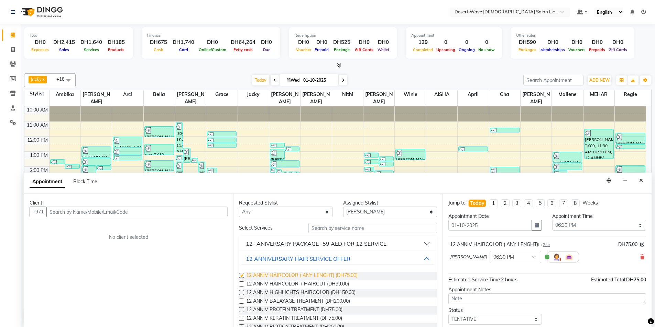
checkbox input "false"
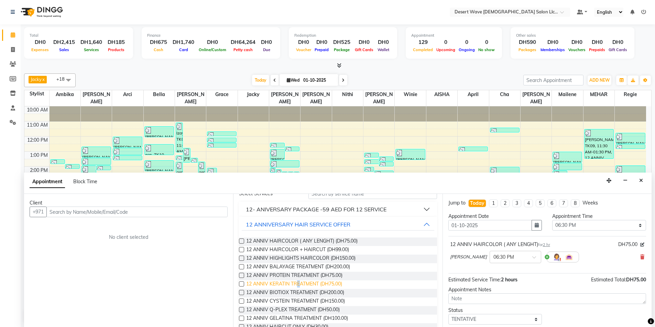
click at [299, 284] on span "12 ANNIV KERATIN TREATMENT (DH75.00)" at bounding box center [294, 285] width 96 height 9
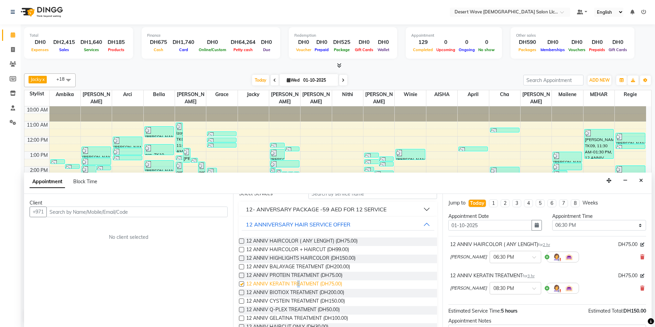
checkbox input "false"
click at [67, 212] on input "text" at bounding box center [136, 212] width 181 height 11
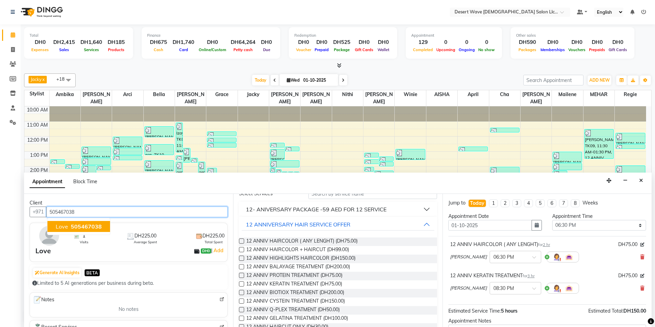
click at [67, 229] on span "Love" at bounding box center [62, 226] width 12 height 7
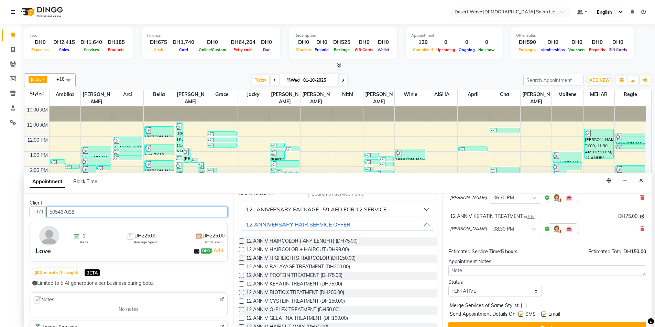
scroll to position [69, 0]
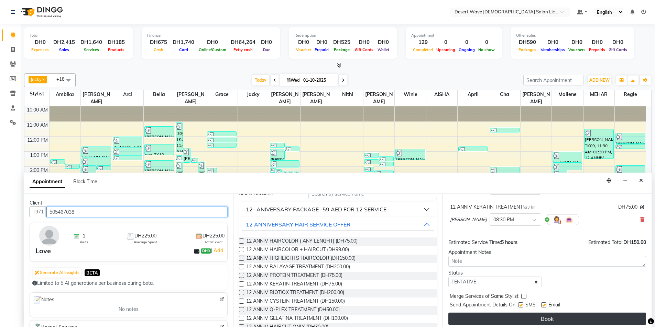
type input "505467038"
click at [548, 318] on button "Book" at bounding box center [547, 319] width 198 height 12
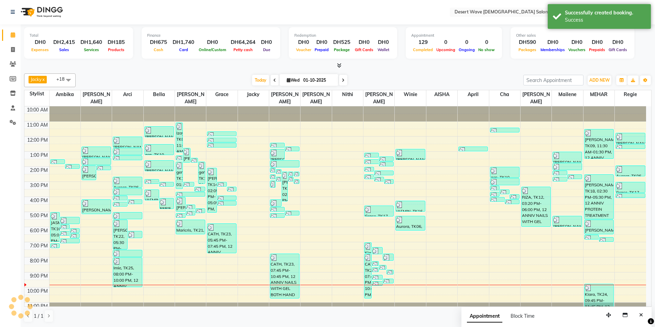
scroll to position [0, 0]
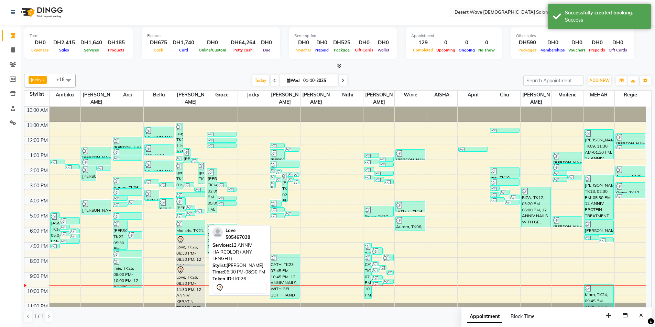
click at [188, 252] on div "Love, TK26, 06:30 PM-08:30 PM, 12 ANNIV HAIRCOLOR ( ANY LENGHT)" at bounding box center [190, 250] width 29 height 29
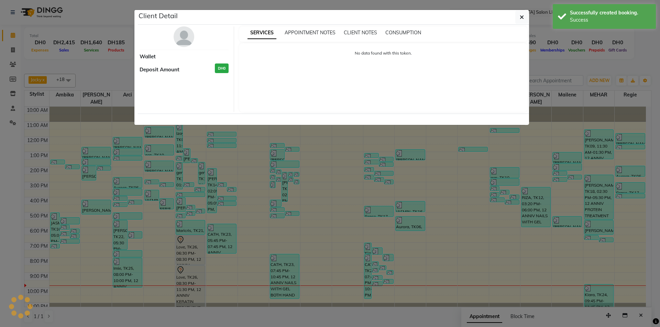
select select "7"
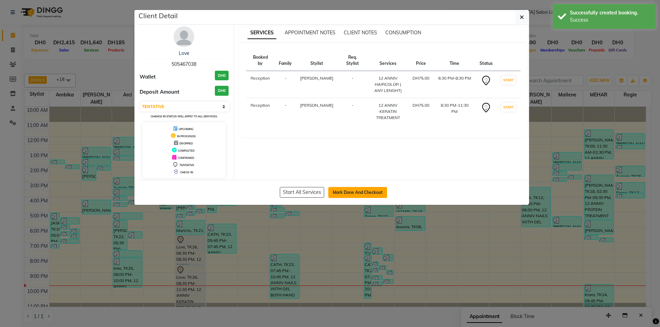
click at [365, 192] on button "Mark Done And Checkout" at bounding box center [357, 192] width 59 height 11
select select "service"
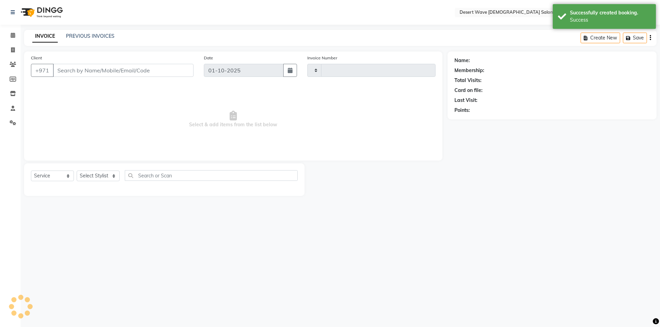
type input "7610"
select select "6563"
select select "50418"
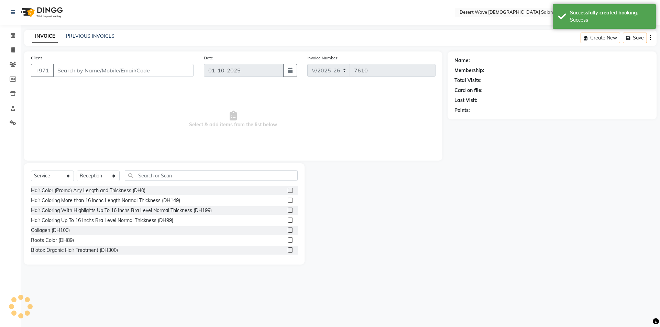
type input "505467038"
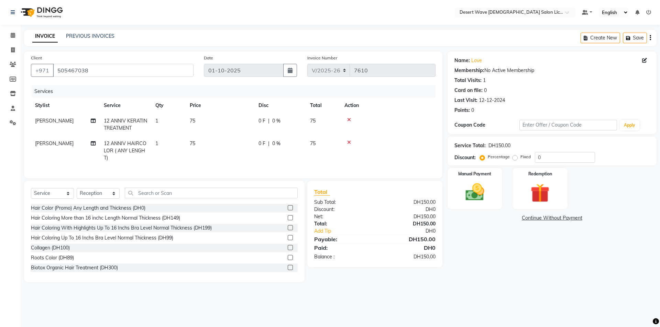
click at [317, 120] on td "75" at bounding box center [323, 124] width 34 height 23
select select "50411"
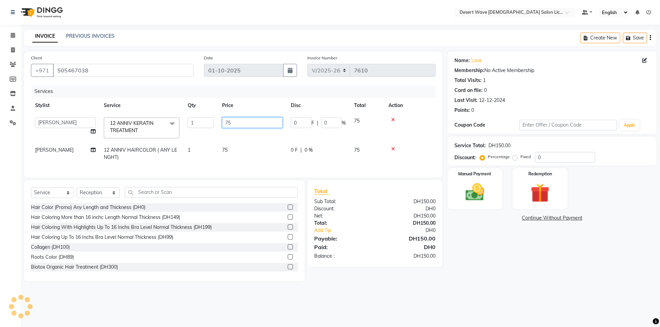
click at [238, 122] on input "75" at bounding box center [252, 123] width 60 height 11
type input "7"
type input "250"
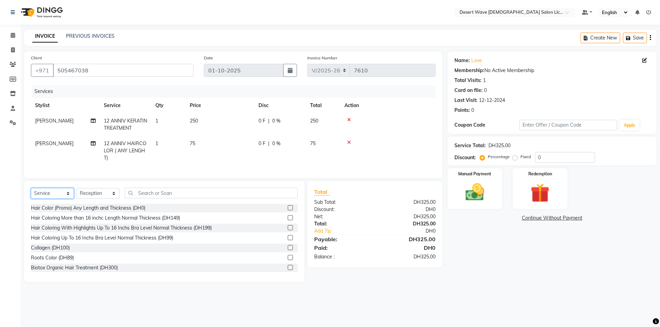
click at [49, 199] on select "Select Service Product Membership Package Voucher Prepaid Gift Card" at bounding box center [52, 193] width 43 height 11
select select "product"
click at [31, 193] on select "Select Service Product Membership Package Voucher Prepaid Gift Card" at bounding box center [52, 193] width 43 height 11
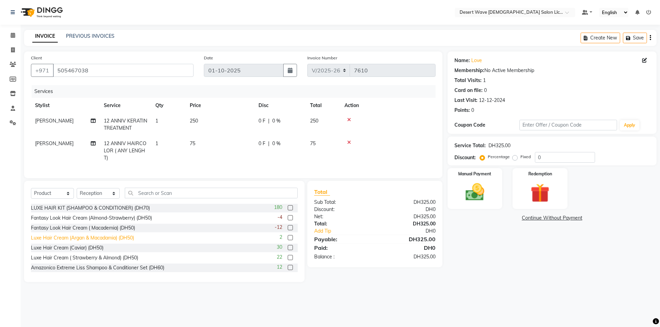
click at [98, 242] on div "Luxe Hair Cream (Argan & Macadamia) (DH50)" at bounding box center [82, 238] width 103 height 7
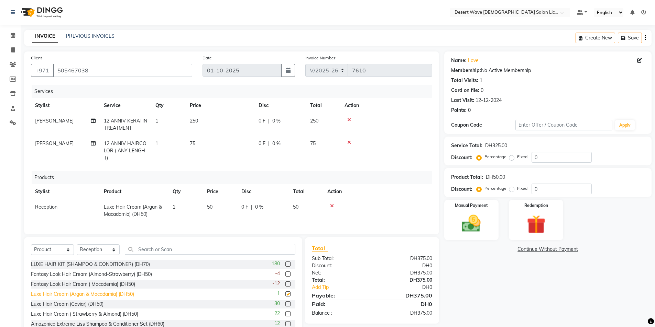
checkbox input "false"
click at [467, 226] on img at bounding box center [471, 224] width 32 height 22
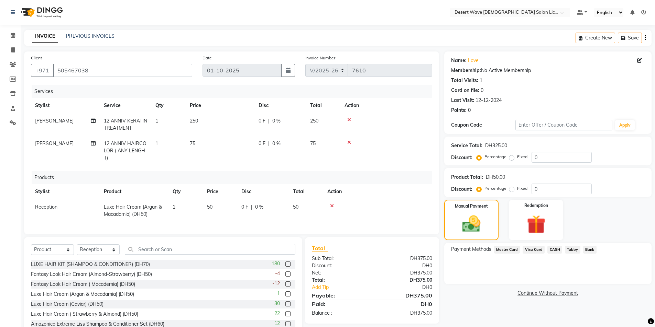
click at [532, 251] on span "Visa Card" at bounding box center [533, 250] width 22 height 8
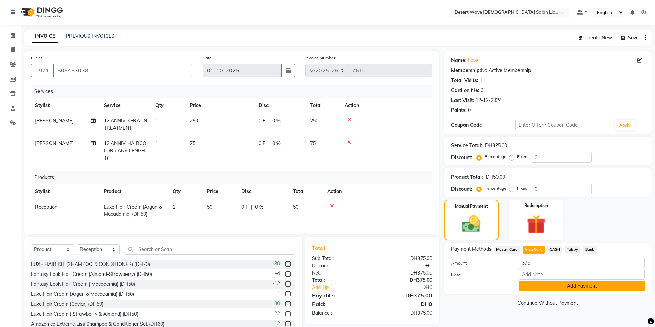
click at [580, 288] on button "Add Payment" at bounding box center [582, 286] width 126 height 11
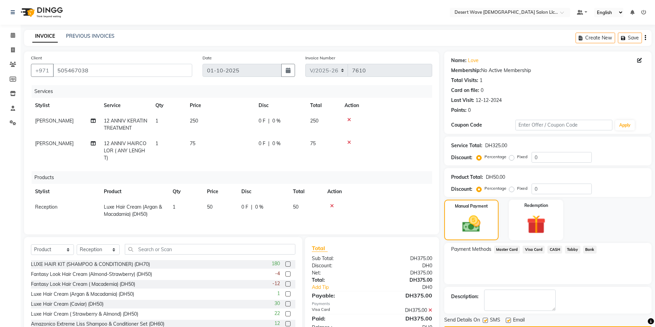
scroll to position [27, 0]
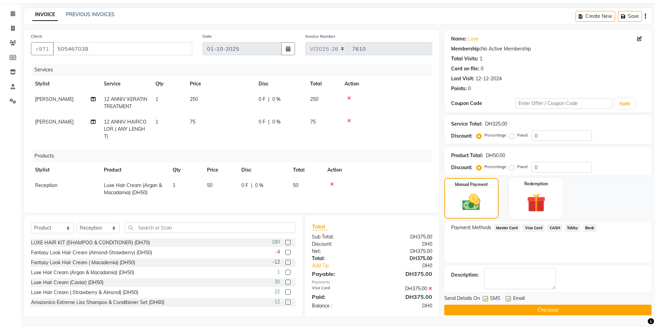
click at [553, 307] on button "Checkout" at bounding box center [547, 310] width 207 height 11
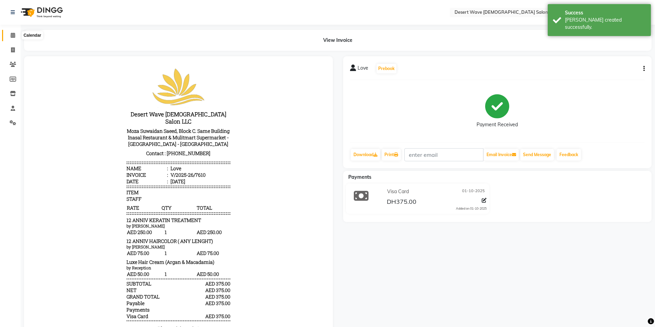
click at [13, 35] on icon at bounding box center [13, 35] width 4 height 5
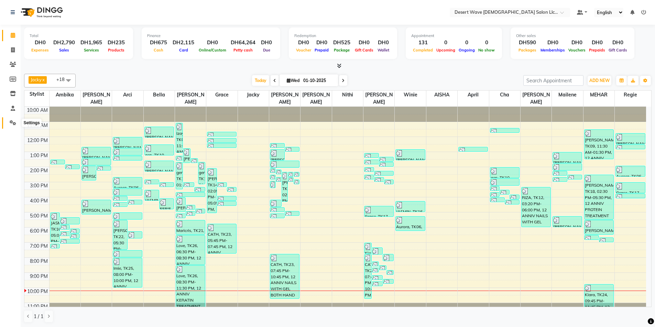
click at [15, 124] on icon at bounding box center [13, 122] width 7 height 5
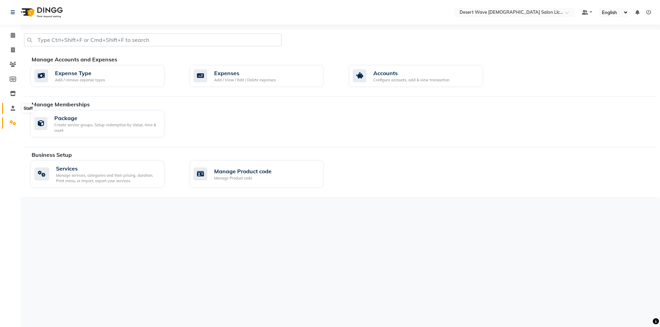
click at [13, 107] on icon at bounding box center [13, 108] width 4 height 5
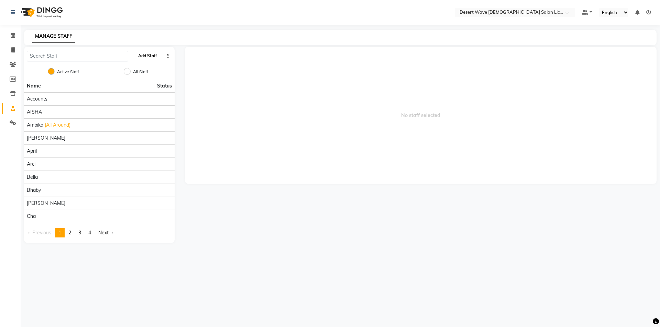
click at [140, 57] on button "Add Staff" at bounding box center [147, 56] width 24 height 12
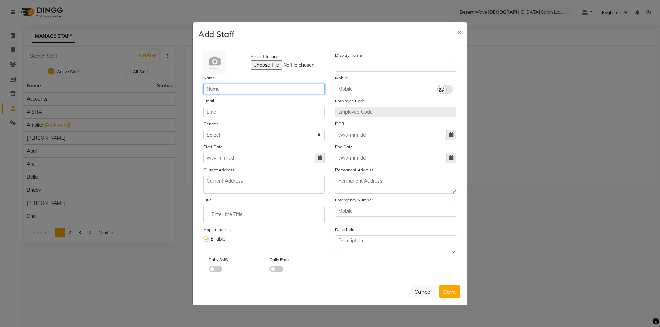
click at [241, 88] on input "text" at bounding box center [263, 89] width 121 height 11
type input "g"
type input "[PERSON_NAME]"
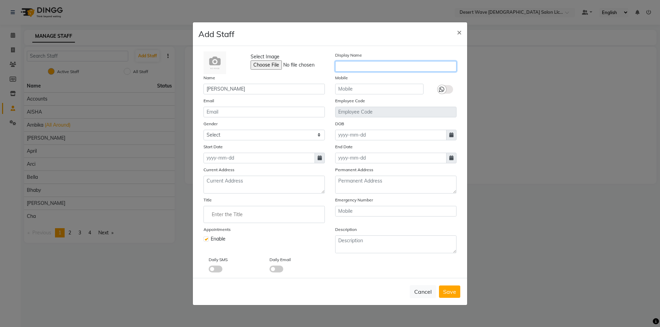
click at [369, 63] on input "text" at bounding box center [395, 66] width 121 height 11
type input "B"
type input "[PERSON_NAME]"
click at [380, 135] on input at bounding box center [390, 135] width 111 height 11
select select "10"
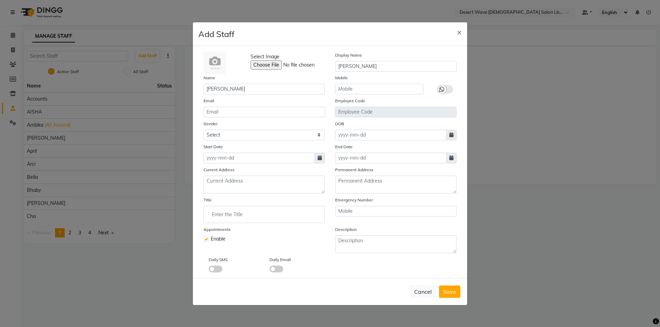
select select "2025"
click at [369, 171] on div "1" at bounding box center [364, 170] width 11 height 11
type input "01-10-2025"
click at [375, 148] on div "End Date" at bounding box center [396, 153] width 132 height 20
click at [373, 159] on input at bounding box center [390, 158] width 111 height 11
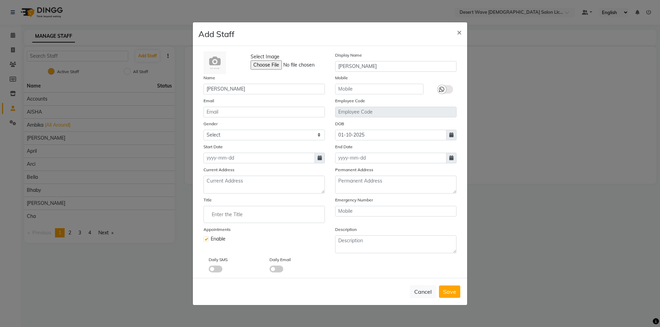
select select "10"
click at [393, 171] on select "2015 2016 2017 2018 2019 2020 2021 2022 2023 2024 2025 2026 2027 2028 2029 2030…" at bounding box center [388, 171] width 26 height 10
select select "2023"
click at [375, 166] on select "2015 2016 2017 2018 2019 2020 2021 2022 2023 2024 2025 2026 2027 2028 2029 2030…" at bounding box center [388, 171] width 26 height 10
drag, startPoint x: 356, startPoint y: 251, endPoint x: 363, endPoint y: 255, distance: 8.3
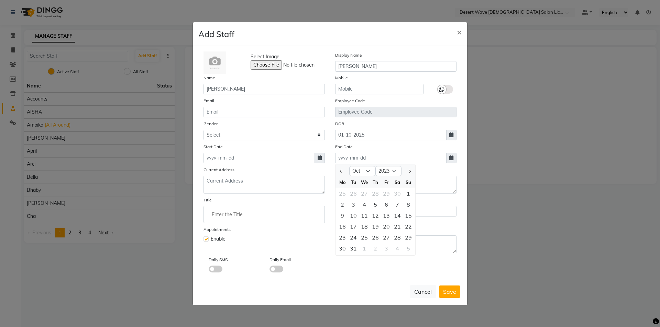
click at [356, 251] on div "31" at bounding box center [353, 248] width 11 height 11
type input "31-10-2023"
click at [454, 297] on button "Save" at bounding box center [449, 292] width 21 height 12
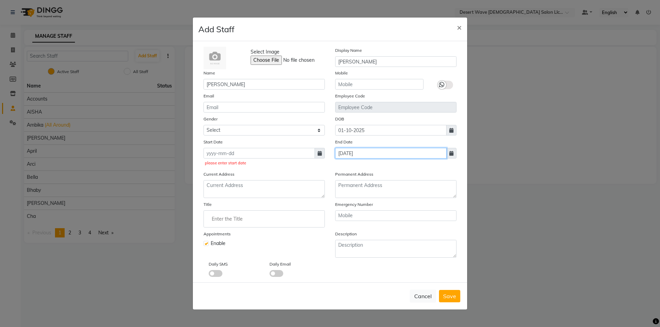
click at [381, 148] on input "31-10-2023" at bounding box center [390, 153] width 111 height 11
select select "10"
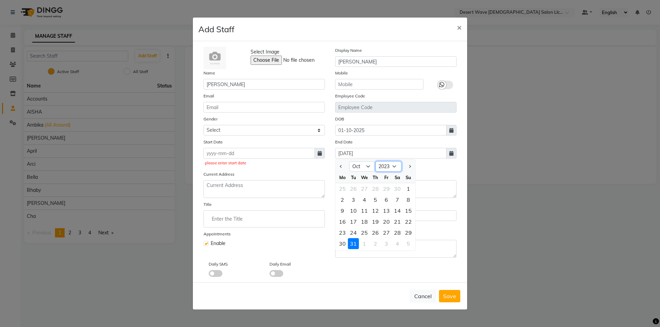
click at [394, 170] on select "2013 2014 2015 2016 2017 2018 2019 2020 2021 2022 2023 2024 2025 2026 2027 2028…" at bounding box center [388, 167] width 26 height 10
select select "2027"
click at [375, 162] on select "2013 2014 2015 2016 2017 2018 2019 2020 2021 2022 2023 2024 2025 2026 2027 2028…" at bounding box center [388, 167] width 26 height 10
click at [387, 191] on div "1" at bounding box center [386, 189] width 11 height 11
type input "01-10-2027"
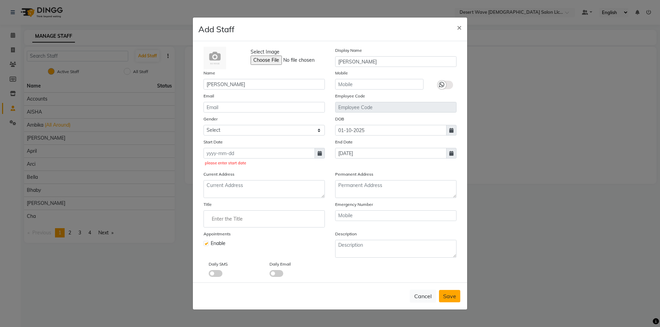
click at [451, 299] on span "Save" at bounding box center [449, 296] width 13 height 7
click at [264, 154] on input at bounding box center [258, 153] width 111 height 11
select select "10"
select select "2025"
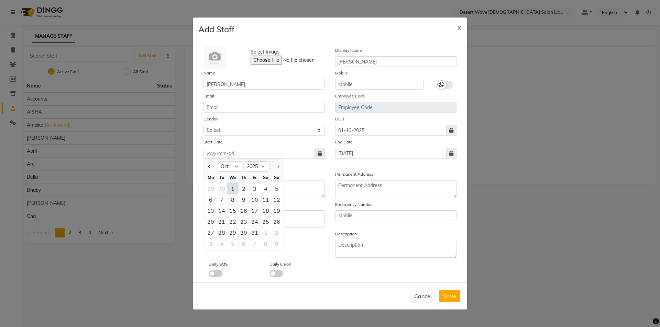
click at [231, 190] on div "1" at bounding box center [232, 189] width 11 height 11
type input "01-10-2025"
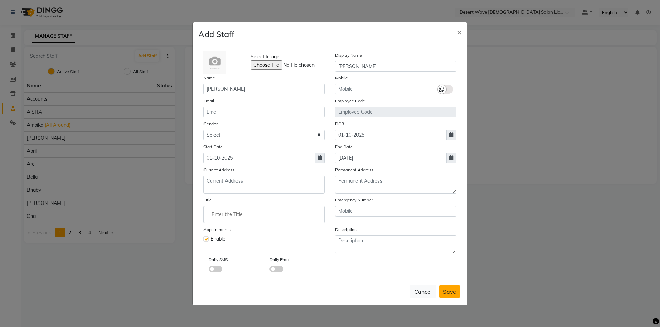
click at [452, 292] on span "Save" at bounding box center [449, 292] width 13 height 7
checkbox input "false"
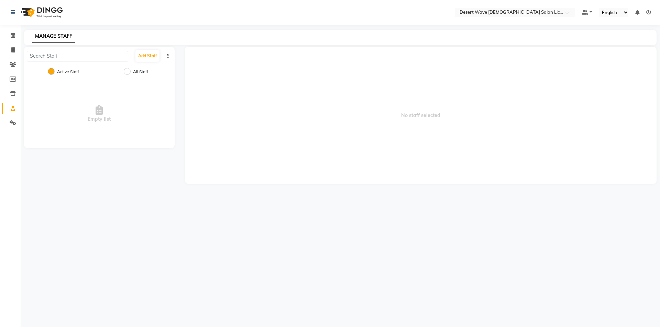
select select "en"
click at [71, 234] on span "2" at bounding box center [69, 233] width 3 height 6
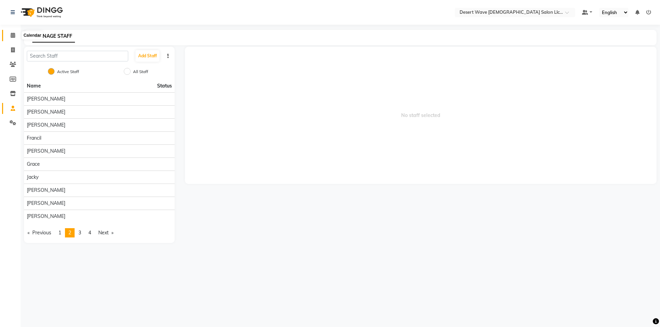
click at [12, 36] on icon at bounding box center [13, 35] width 4 height 5
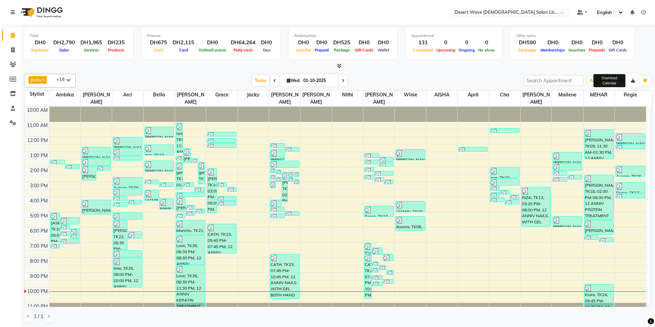
click at [637, 81] on button "button" at bounding box center [632, 81] width 11 height 10
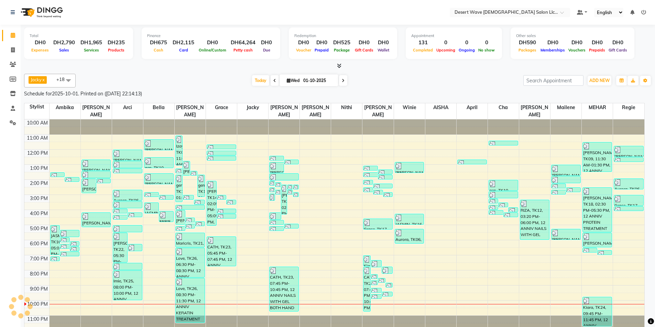
click at [645, 86] on div "Schedule for 2025-10-01 . Printed on (01-10-2025 22:14:09) Stylist Ambika Angie…" at bounding box center [327, 163] width 655 height 327
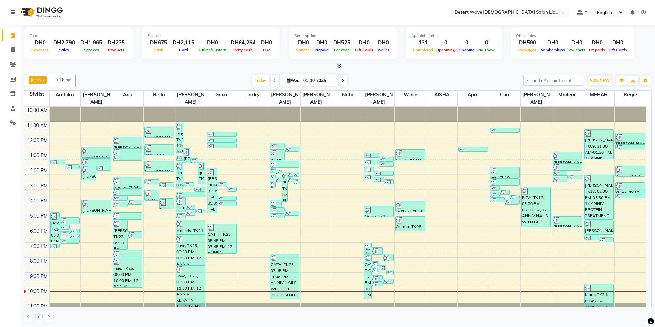
click at [646, 81] on div "Schedule for 2025-10-01 . Printed on (01-10-2025 22:14:09) Stylist Ambika Angie…" at bounding box center [327, 163] width 655 height 327
click at [645, 81] on div "Schedule for 2025-10-01 . Printed on (01-10-2025 22:14:09) Stylist Ambika Angie…" at bounding box center [327, 163] width 655 height 327
click at [644, 82] on icon "button" at bounding box center [645, 81] width 4 height 4
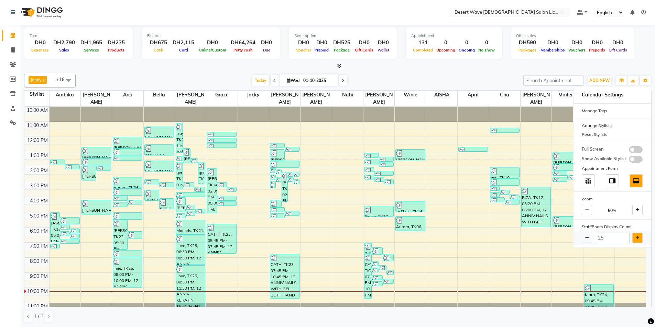
click at [639, 241] on button at bounding box center [637, 238] width 10 height 10
click at [638, 241] on button at bounding box center [637, 238] width 10 height 10
click at [532, 63] on div at bounding box center [337, 66] width 627 height 7
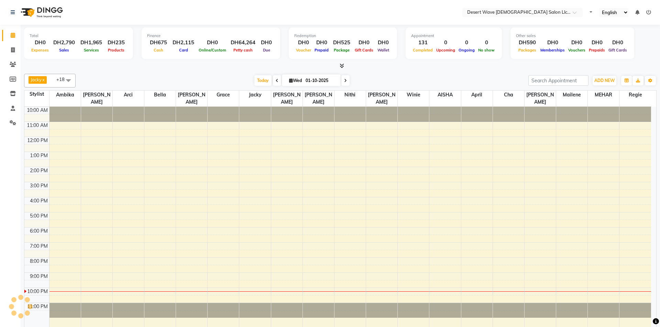
select select "en"
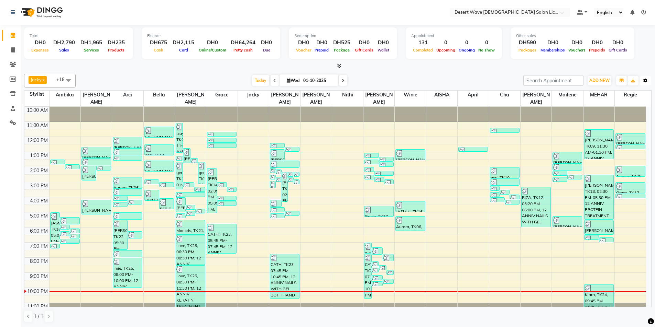
click at [642, 80] on button "Toggle Dropdown" at bounding box center [645, 81] width 11 height 10
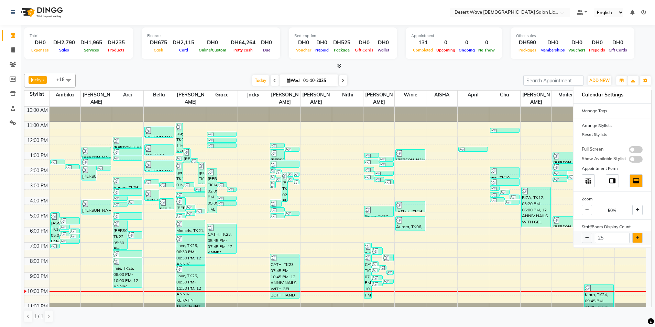
click at [638, 240] on icon at bounding box center [637, 238] width 4 height 4
click at [10, 35] on span at bounding box center [13, 36] width 12 height 8
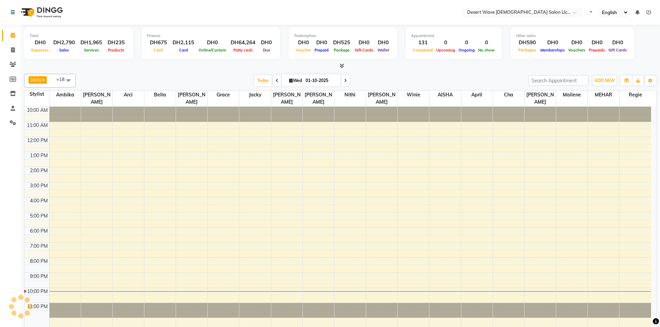
select select "en"
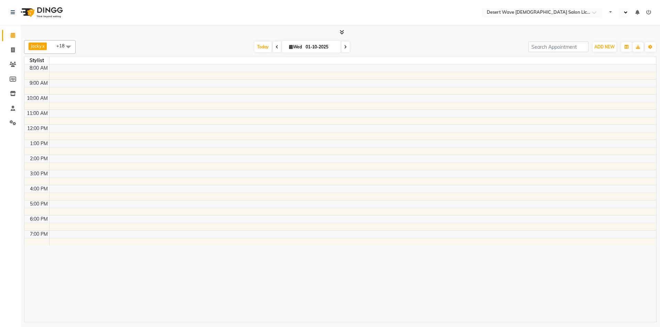
select select "en"
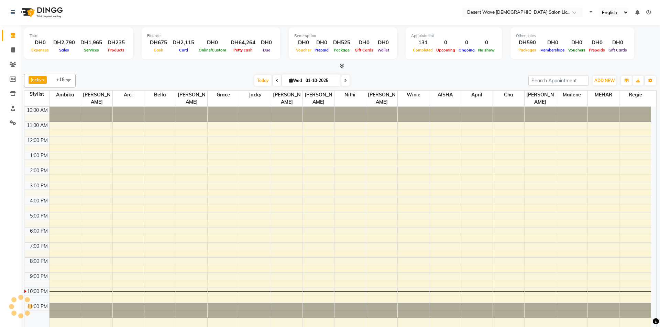
select select "en"
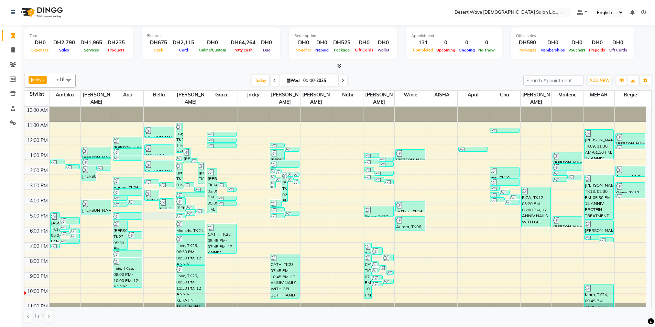
click at [161, 206] on div "10:00 AM 11:00 AM 12:00 PM 1:00 PM 2:00 PM 3:00 PM 4:00 PM 5:00 PM 6:00 PM 7:00…" at bounding box center [334, 212] width 621 height 211
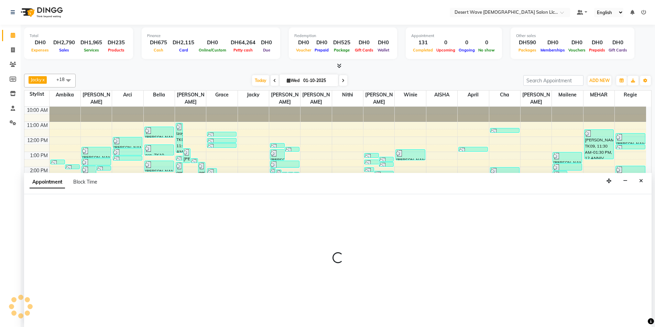
scroll to position [0, 0]
select select "50403"
select select "tentative"
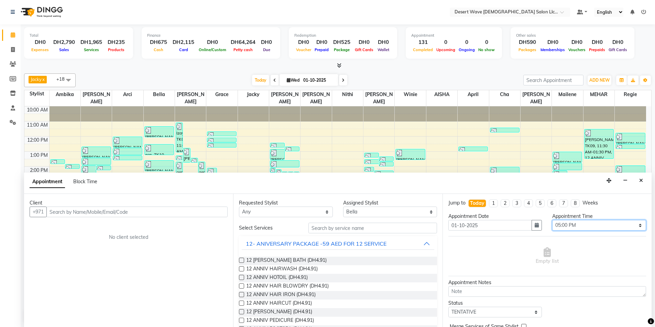
click at [591, 225] on select "Select 11:00 AM 11:05 AM 11:10 AM 11:15 AM 11:20 AM 11:25 AM 11:30 AM 11:35 AM …" at bounding box center [599, 225] width 94 height 11
select select "1035"
click at [552, 220] on select "Select 11:00 AM 11:05 AM 11:10 AM 11:15 AM 11:20 AM 11:25 AM 11:30 AM 11:35 AM …" at bounding box center [599, 225] width 94 height 11
click at [398, 242] on button "12- ANIVERSARY PACKAGE -59 AED FOR 12 SERVICE" at bounding box center [338, 244] width 192 height 12
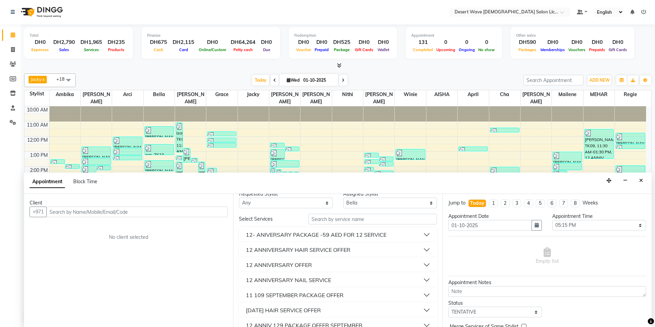
scroll to position [34, 0]
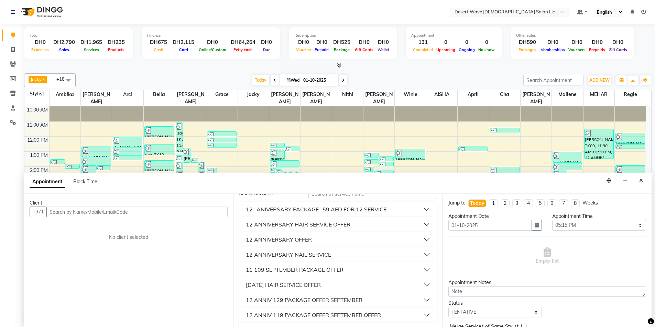
click at [300, 301] on div "12 ANNIV 129 PACKAGE OFFER SEPTEMBER" at bounding box center [304, 300] width 116 height 8
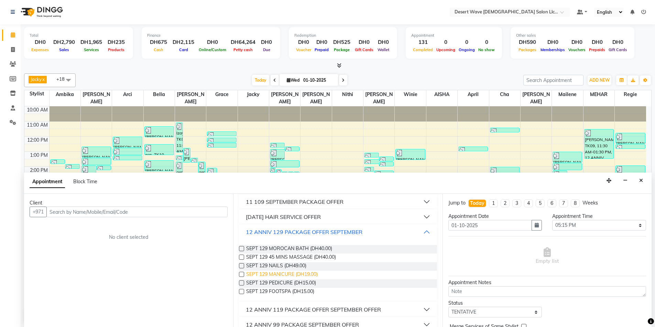
scroll to position [103, 0]
click at [285, 249] on span "SEPT 129 MOROCAN BATH (DH40.00)" at bounding box center [289, 249] width 86 height 9
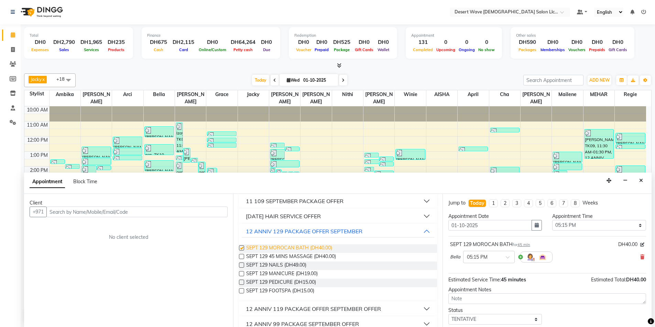
checkbox input "false"
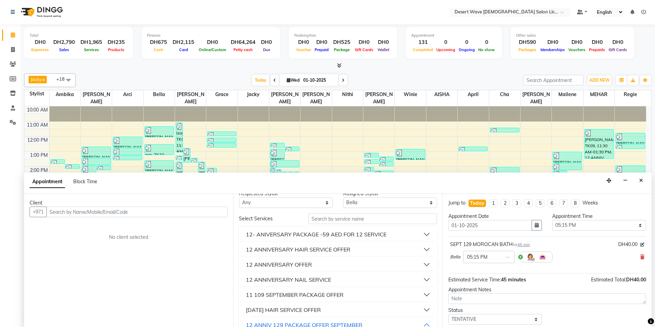
scroll to position [0, 0]
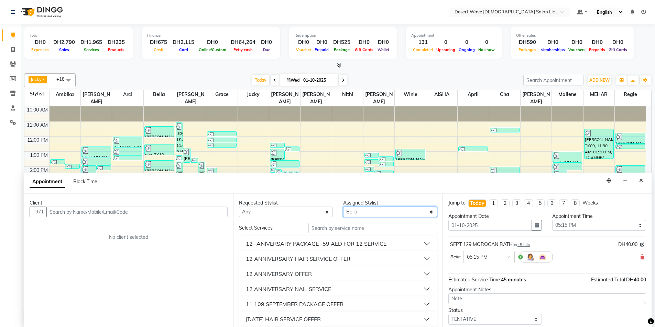
click at [372, 210] on select "Select [PERSON_NAME] [PERSON_NAME] [PERSON_NAME] [PERSON_NAME] [PERSON_NAME] [P…" at bounding box center [390, 212] width 94 height 11
select select "50402"
click at [343, 207] on select "Select [PERSON_NAME] [PERSON_NAME] [PERSON_NAME] [PERSON_NAME] [PERSON_NAME] [P…" at bounding box center [390, 212] width 94 height 11
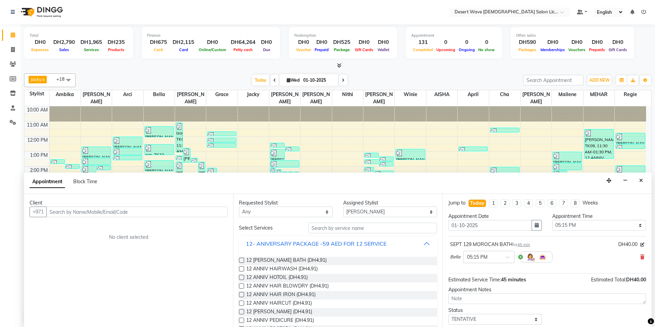
click at [395, 240] on button "12- ANIVERSARY PACKAGE -59 AED FOR 12 SERVICE" at bounding box center [338, 244] width 192 height 12
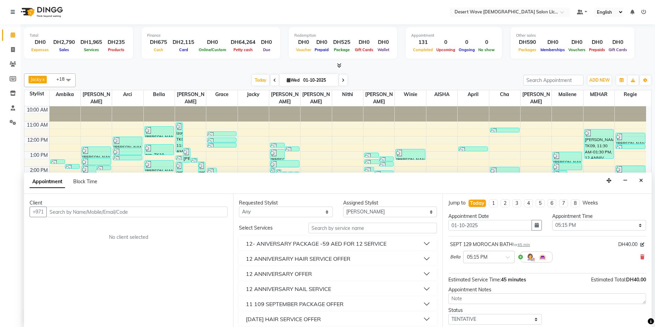
scroll to position [34, 0]
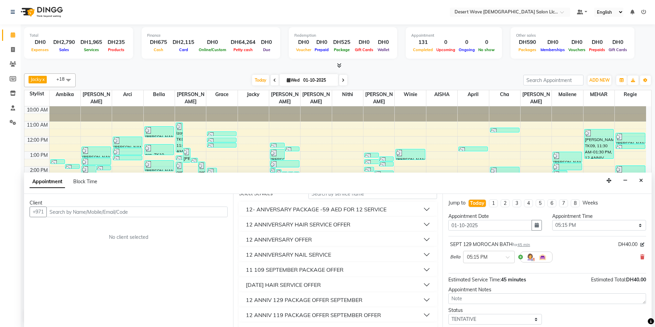
click at [294, 302] on div "12 ANNIV 129 PACKAGE OFFER SEPTEMBER" at bounding box center [304, 300] width 116 height 8
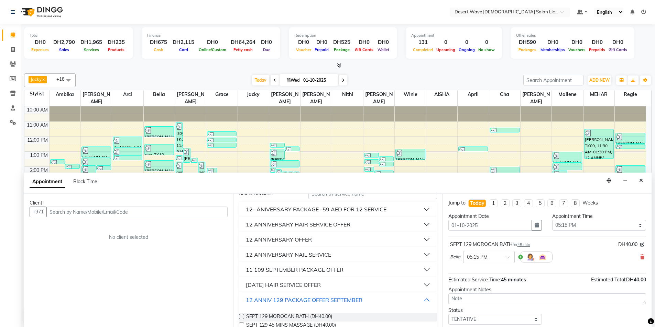
scroll to position [69, 0]
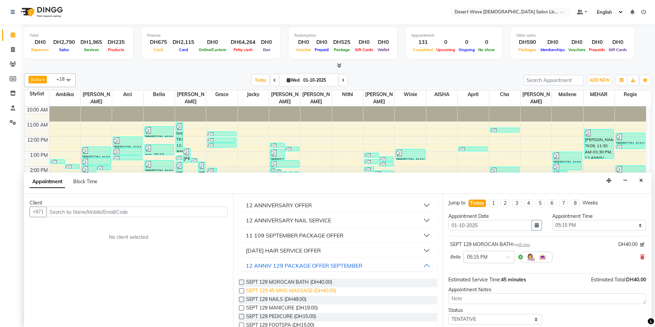
click at [279, 290] on span "SEPT 129 45 MINS MASSAGE (DH40.00)" at bounding box center [291, 292] width 90 height 9
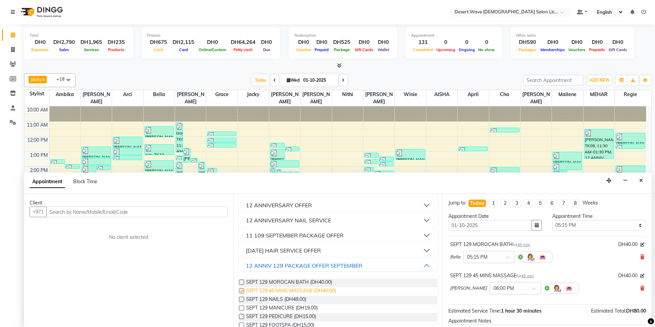
checkbox input "false"
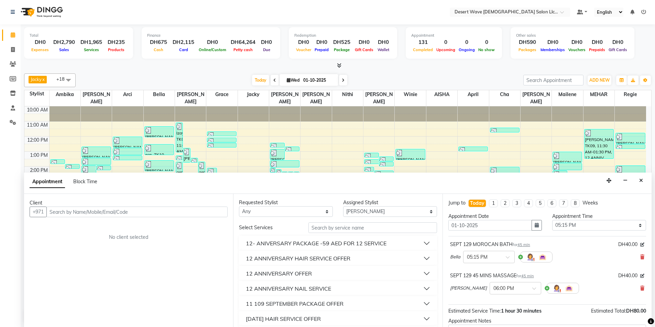
scroll to position [0, 0]
click at [371, 213] on select "Select [PERSON_NAME] [PERSON_NAME] [PERSON_NAME] [PERSON_NAME] [PERSON_NAME] [P…" at bounding box center [390, 212] width 94 height 11
select select "79886"
click at [343, 207] on select "Select [PERSON_NAME] [PERSON_NAME] [PERSON_NAME] [PERSON_NAME] [PERSON_NAME] [P…" at bounding box center [390, 212] width 94 height 11
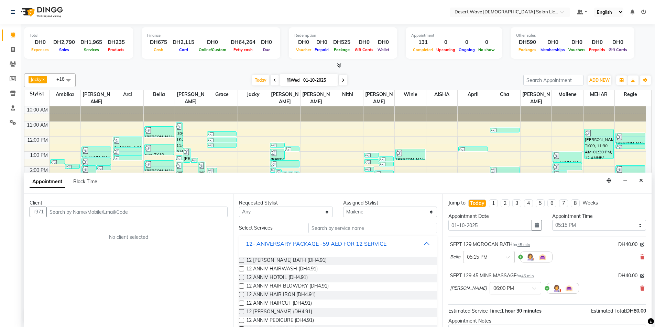
click at [390, 241] on button "12- ANIVERSARY PACKAGE -59 AED FOR 12 SERVICE" at bounding box center [338, 244] width 192 height 12
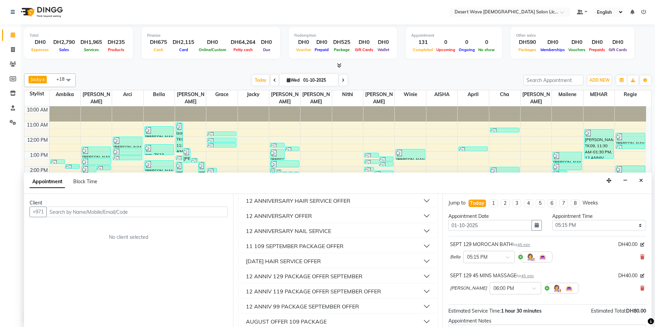
scroll to position [69, 0]
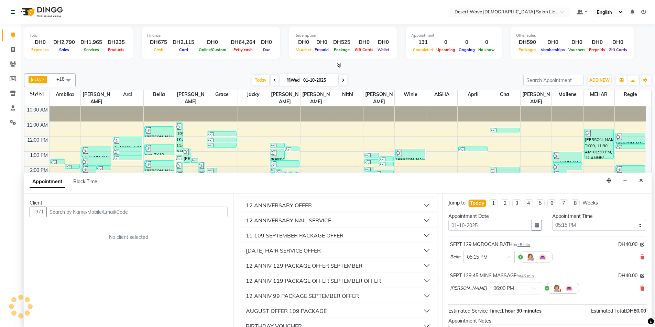
click at [303, 263] on div "12 ANNIV 129 PACKAGE OFFER SEPTEMBER" at bounding box center [304, 266] width 116 height 8
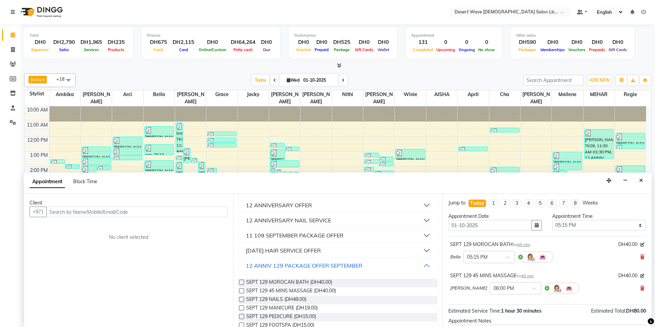
scroll to position [103, 0]
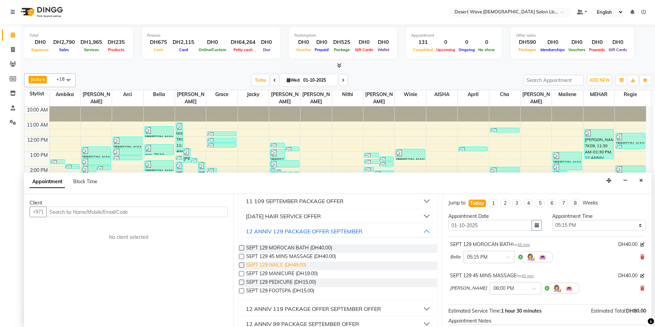
click at [271, 266] on span "SEPT 129 NAILS (DH49.00)" at bounding box center [276, 266] width 60 height 9
checkbox input "false"
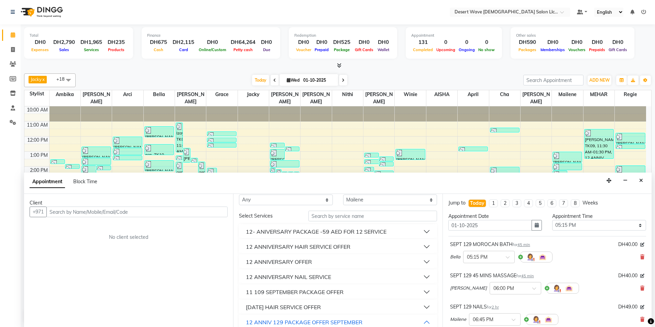
scroll to position [0, 0]
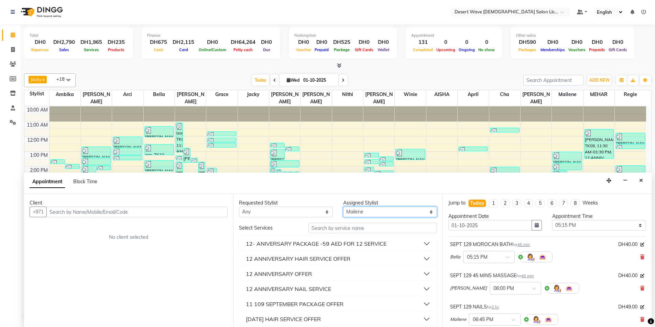
click at [377, 211] on select "Select [PERSON_NAME] [PERSON_NAME] [PERSON_NAME] [PERSON_NAME] [PERSON_NAME] [P…" at bounding box center [390, 212] width 94 height 11
select select "50411"
click at [343, 207] on select "Select [PERSON_NAME] [PERSON_NAME] [PERSON_NAME] [PERSON_NAME] [PERSON_NAME] [P…" at bounding box center [390, 212] width 94 height 11
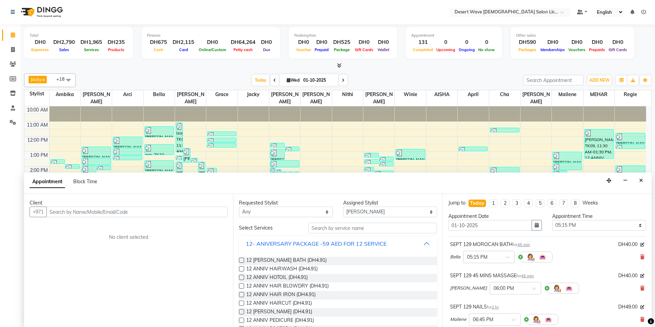
click at [399, 244] on button "12- ANIVERSARY PACKAGE -59 AED FOR 12 SERVICE" at bounding box center [338, 244] width 192 height 12
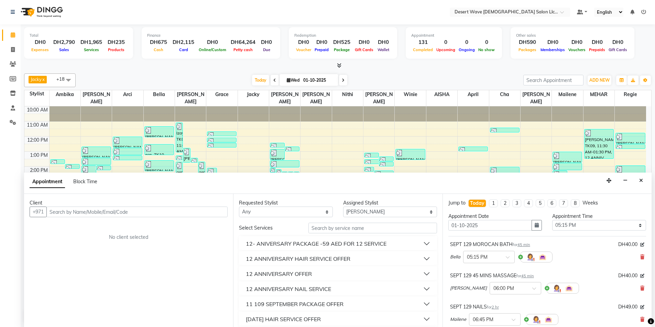
click at [361, 260] on button "12 ANNIVERSARY HAIR SERVICE OFFER" at bounding box center [338, 259] width 192 height 12
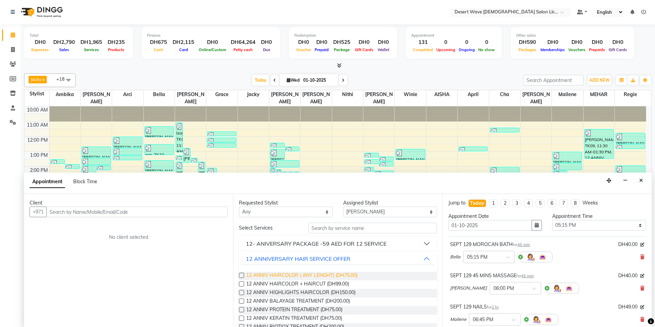
click at [314, 276] on span "12 ANNIV HAIRCOLOR ( ANY LENGHT) (DH75.00)" at bounding box center [301, 276] width 111 height 9
checkbox input "false"
click at [70, 213] on input "text" at bounding box center [136, 212] width 181 height 11
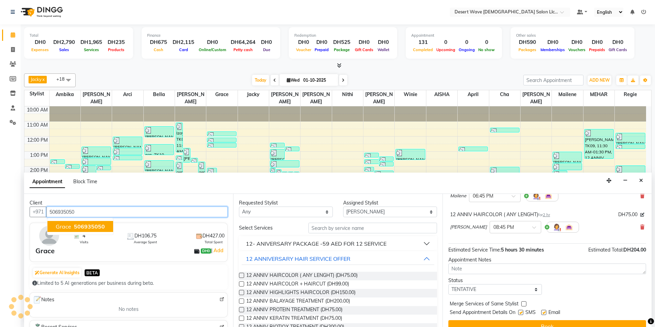
scroll to position [135, 0]
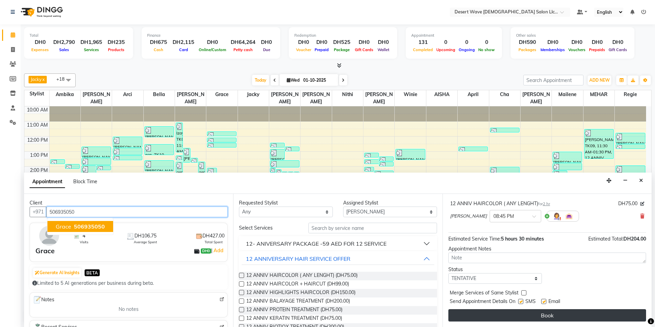
type input "506935050"
click at [547, 315] on button "Book" at bounding box center [547, 316] width 198 height 12
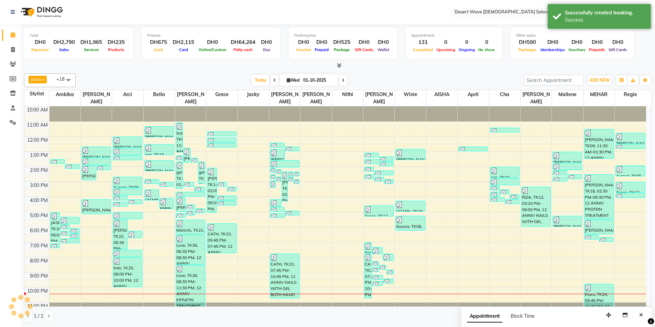
scroll to position [0, 0]
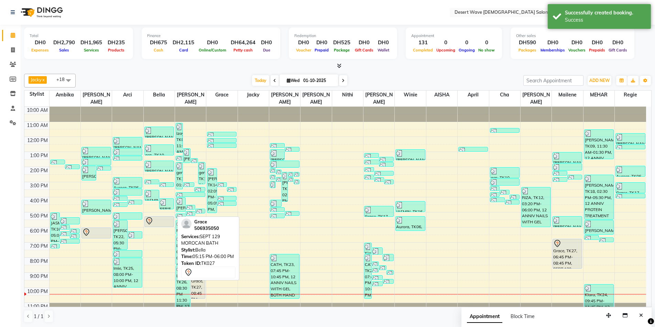
click at [162, 218] on div "Grace, TK27, 05:15 PM-06:00 PM, SEPT 129 MOROCAN BATH" at bounding box center [159, 222] width 29 height 10
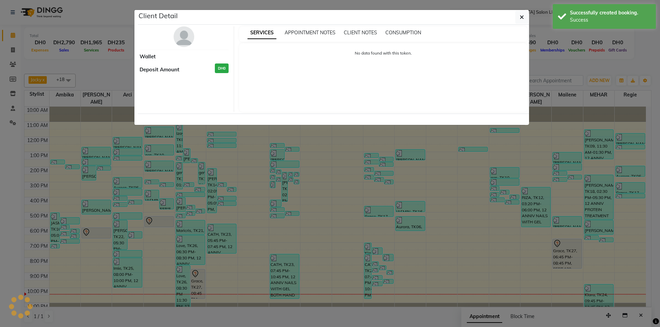
select select "7"
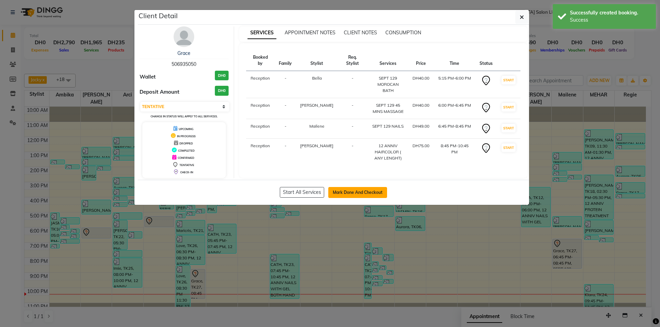
click at [362, 193] on button "Mark Done And Checkout" at bounding box center [357, 192] width 59 height 11
select select "service"
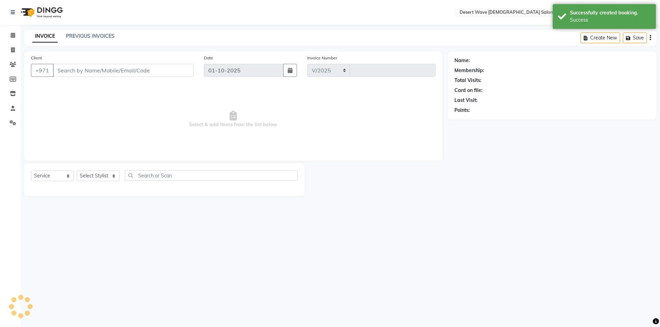
select select "6563"
type input "7611"
select select "50418"
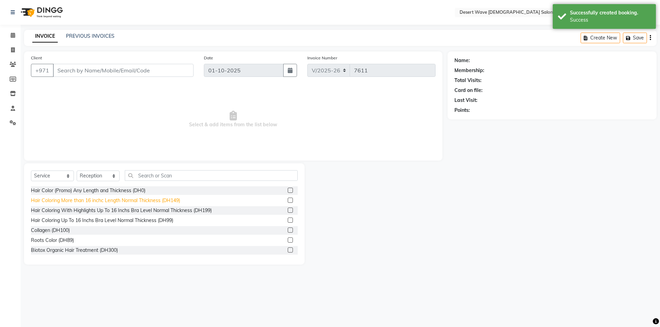
type input "506935050"
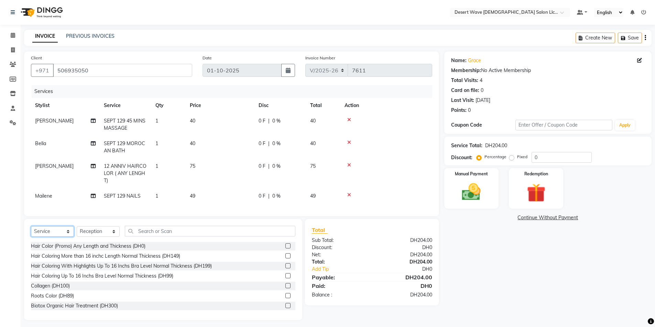
click at [51, 235] on select "Select Service Product Membership Package Voucher Prepaid Gift Card" at bounding box center [52, 231] width 43 height 11
select select "product"
click at [31, 232] on select "Select Service Product Membership Package Voucher Prepaid Gift Card" at bounding box center [52, 231] width 43 height 11
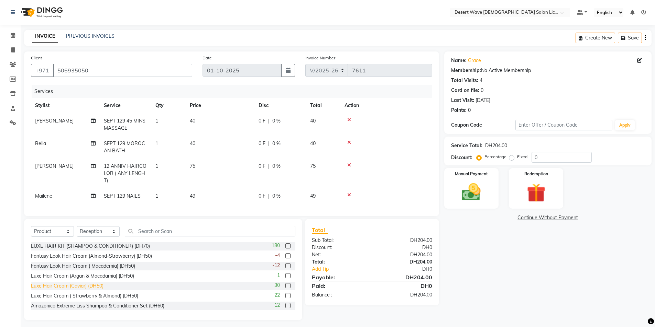
click at [79, 290] on div "Luxe Hair Cream (Caviar) (DH50)" at bounding box center [67, 286] width 73 height 7
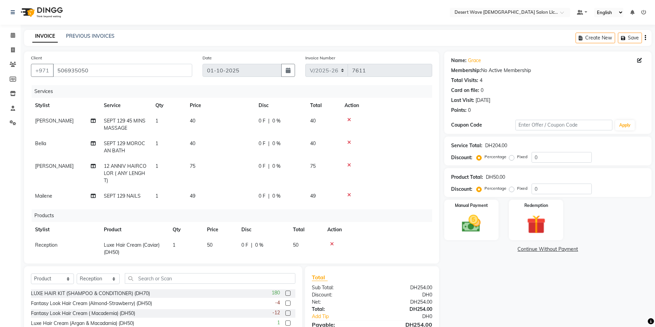
checkbox input "false"
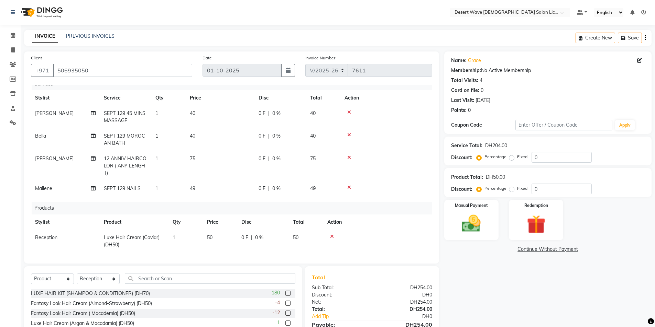
scroll to position [14, 0]
click at [484, 221] on img at bounding box center [471, 224] width 32 height 22
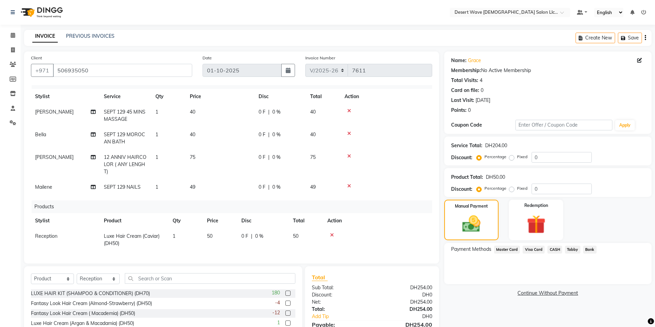
click at [589, 249] on span "Bank" at bounding box center [589, 250] width 13 height 8
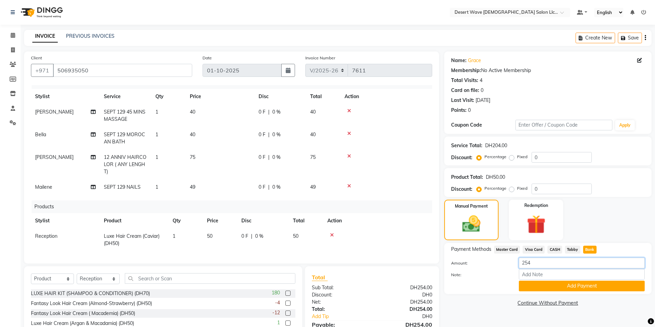
click at [540, 262] on input "254" at bounding box center [582, 263] width 126 height 11
type input "2"
type input "194"
click at [583, 287] on button "Add Payment" at bounding box center [582, 286] width 126 height 11
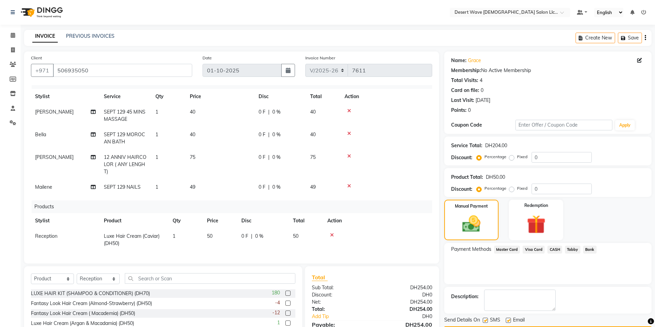
click at [532, 251] on span "Visa Card" at bounding box center [533, 250] width 22 height 8
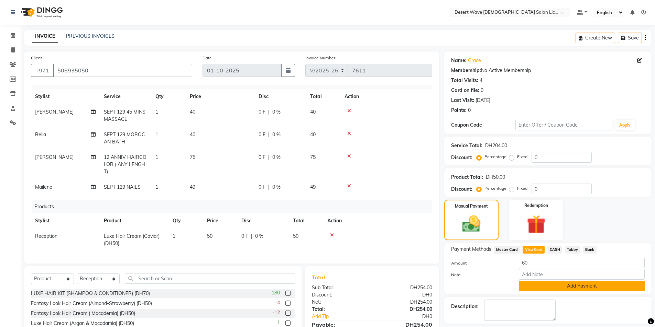
click at [576, 288] on button "Add Payment" at bounding box center [582, 286] width 126 height 11
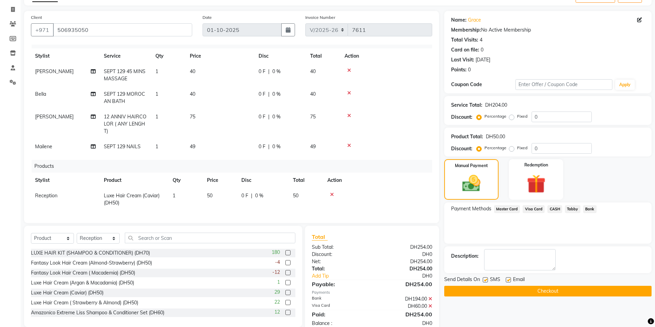
scroll to position [23, 0]
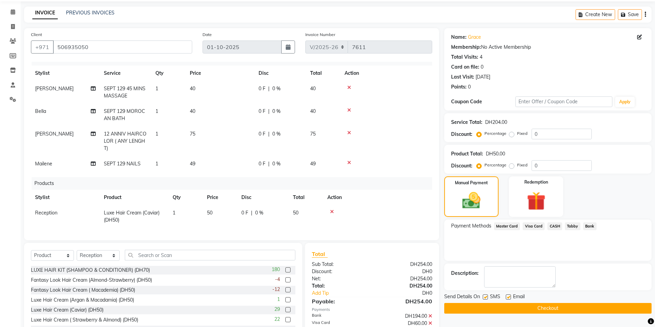
click at [546, 309] on button "Checkout" at bounding box center [547, 308] width 207 height 11
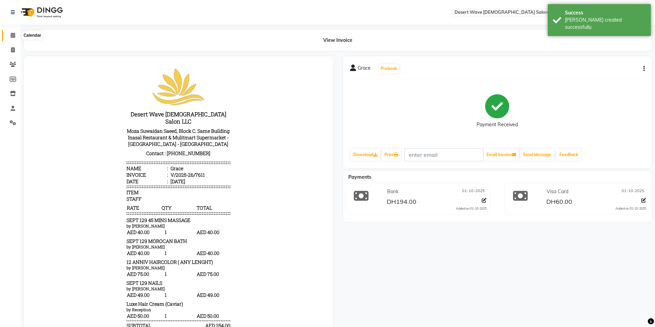
click at [11, 35] on icon at bounding box center [13, 35] width 4 height 5
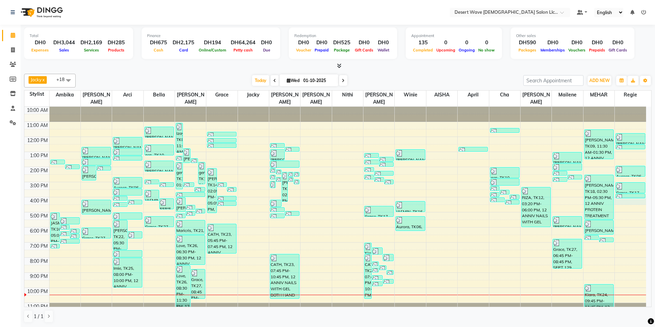
click at [631, 193] on div "10:00 AM 11:00 AM 12:00 PM 1:00 PM 2:00 PM 3:00 PM 4:00 PM 5:00 PM 6:00 PM 7:00…" at bounding box center [334, 212] width 621 height 211
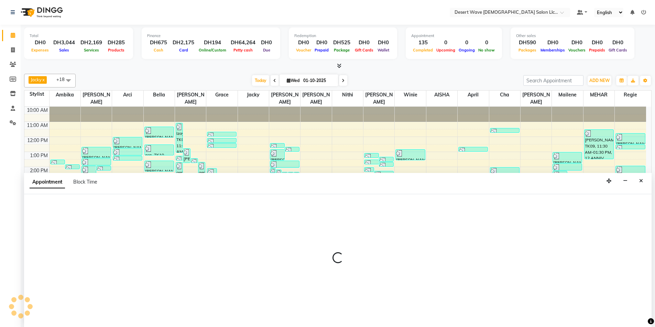
scroll to position [0, 0]
select select "91384"
select select "960"
select select "tentative"
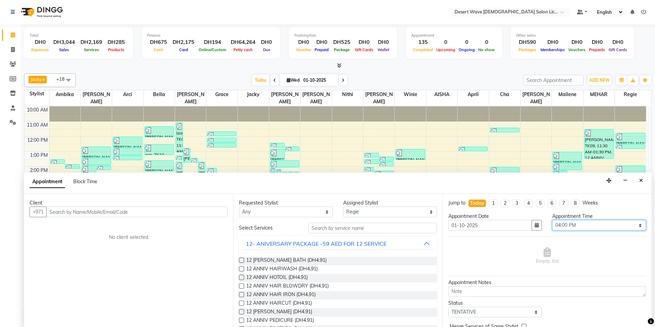
click at [590, 225] on select "Select 11:00 AM 11:05 AM 11:10 AM 11:15 AM 11:20 AM 11:25 AM 11:30 AM 11:35 AM …" at bounding box center [599, 225] width 94 height 11
select select "1030"
click at [552, 220] on select "Select 11:00 AM 11:05 AM 11:10 AM 11:15 AM 11:20 AM 11:25 AM 11:30 AM 11:35 AM …" at bounding box center [599, 225] width 94 height 11
click at [392, 243] on button "12- ANIVERSARY PACKAGE -59 AED FOR 12 SERVICE" at bounding box center [338, 244] width 192 height 12
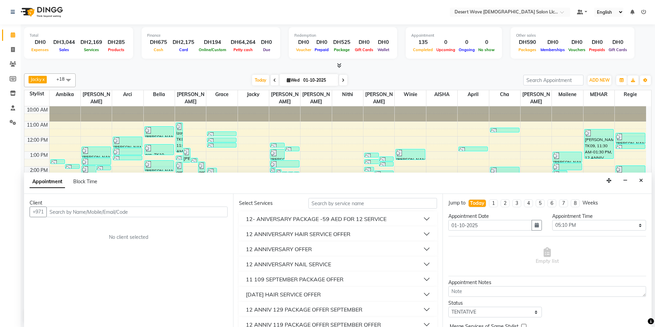
scroll to position [69, 0]
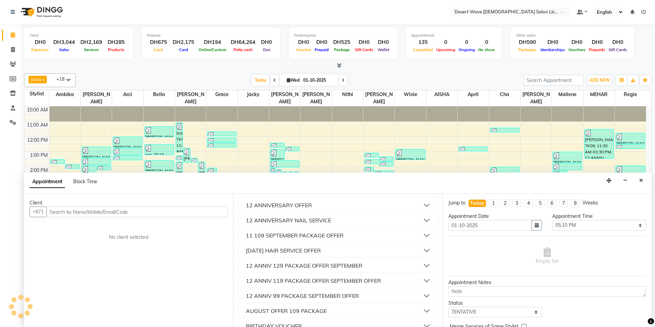
click at [299, 266] on div "12 ANNIV 129 PACKAGE OFFER SEPTEMBER" at bounding box center [304, 266] width 116 height 8
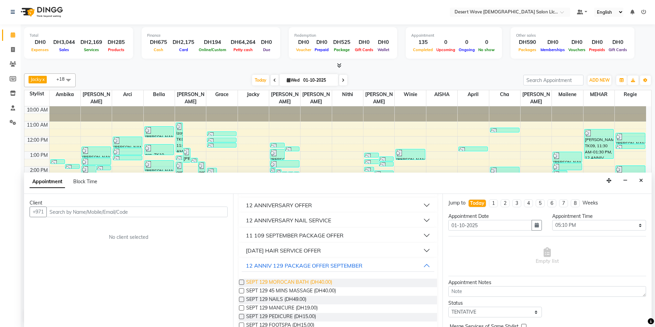
click at [291, 282] on span "SEPT 129 MOROCAN BATH (DH40.00)" at bounding box center [289, 283] width 86 height 9
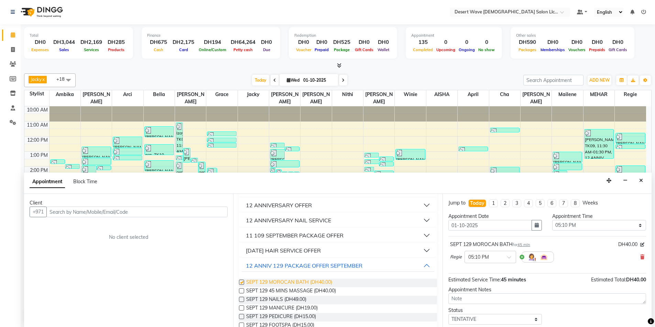
checkbox input "false"
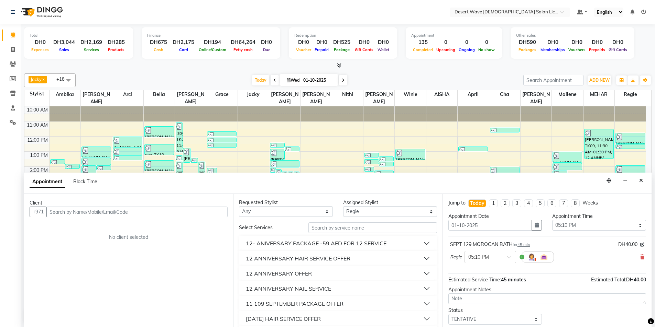
scroll to position [0, 0]
click at [371, 211] on select "Select [PERSON_NAME] [PERSON_NAME] [PERSON_NAME] [PERSON_NAME] [PERSON_NAME] [P…" at bounding box center [390, 212] width 94 height 11
select select "50402"
click at [343, 207] on select "Select [PERSON_NAME] [PERSON_NAME] [PERSON_NAME] [PERSON_NAME] [PERSON_NAME] [P…" at bounding box center [390, 212] width 94 height 11
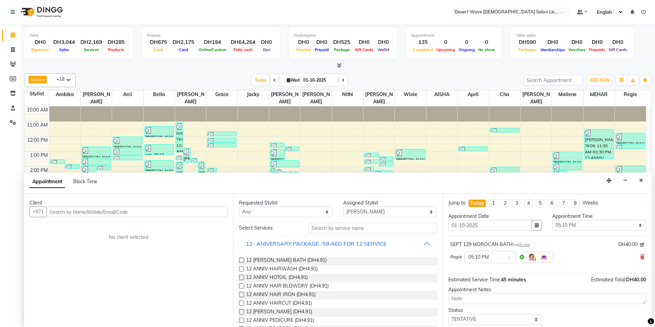
click at [393, 243] on button "12- ANIVERSARY PACKAGE -59 AED FOR 12 SERVICE" at bounding box center [338, 244] width 192 height 12
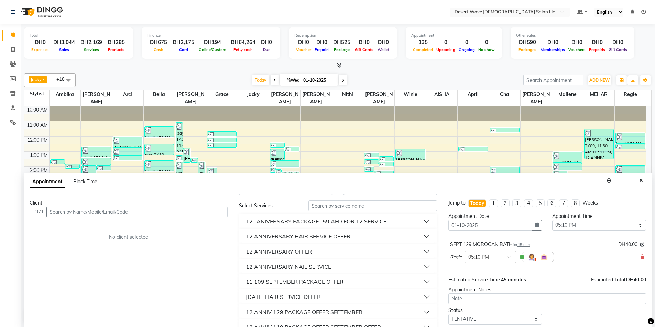
scroll to position [34, 0]
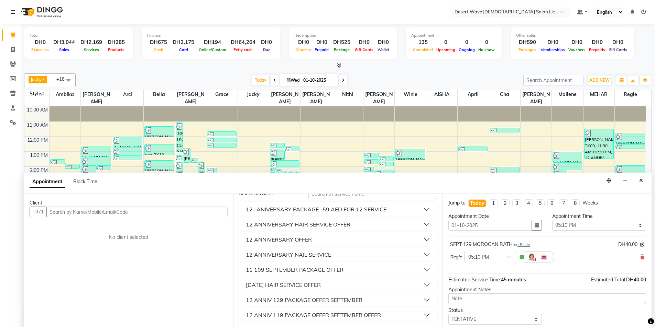
click at [321, 300] on div "12 ANNIV 129 PACKAGE OFFER SEPTEMBER" at bounding box center [304, 300] width 116 height 8
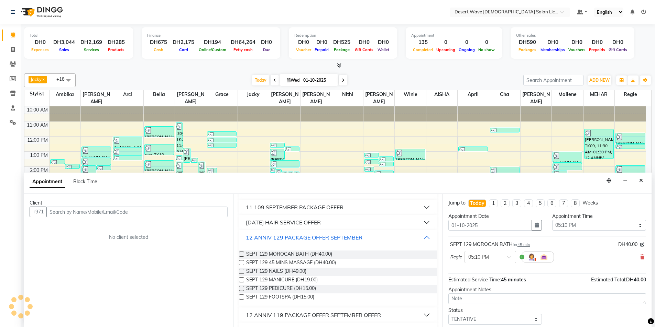
scroll to position [103, 0]
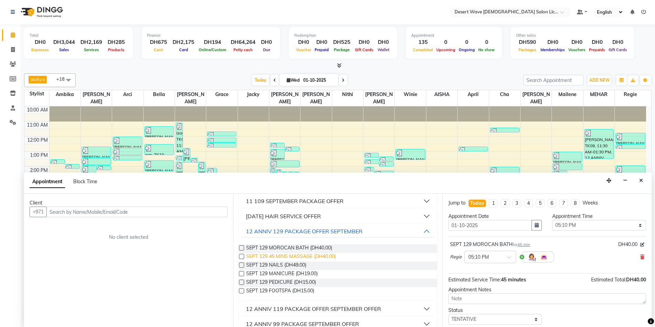
click at [285, 256] on span "SEPT 129 45 MINS MASSAGE (DH40.00)" at bounding box center [291, 257] width 90 height 9
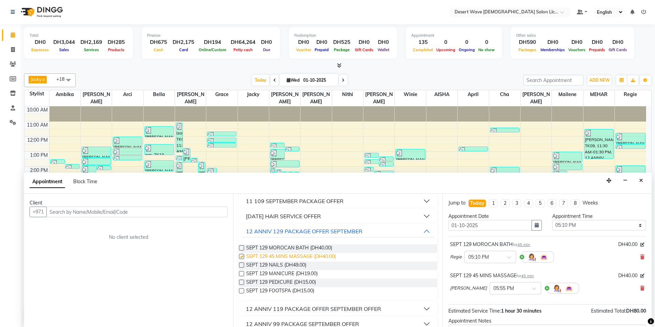
checkbox input "false"
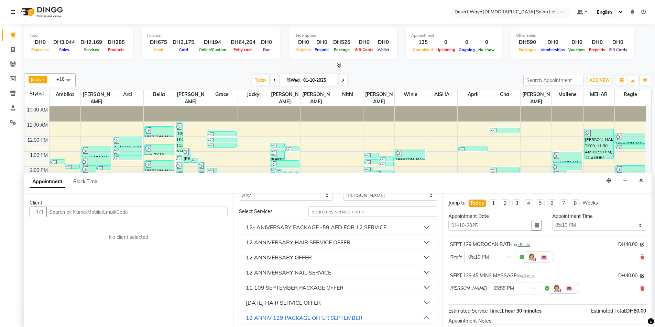
scroll to position [0, 0]
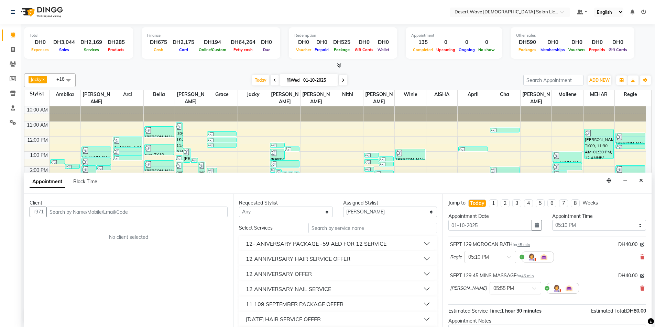
click at [51, 80] on span "Jacky x Nithi x april x MEHAR x [PERSON_NAME] x [PERSON_NAME] x [PERSON_NAME] x…" at bounding box center [50, 81] width 52 height 14
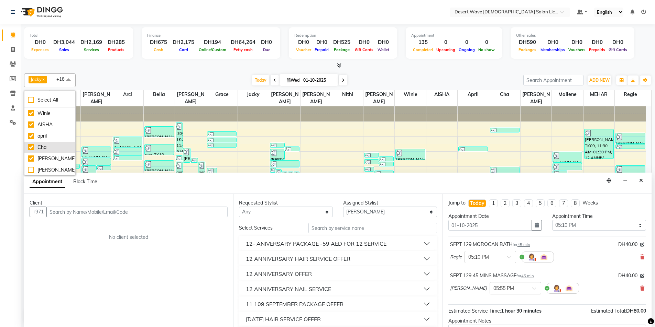
scroll to position [227, 0]
click at [46, 135] on div "[PERSON_NAME]" at bounding box center [50, 135] width 44 height 7
checkbox input "true"
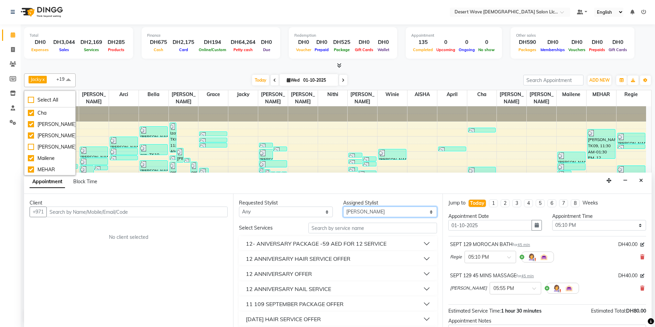
click at [366, 213] on select "Select [PERSON_NAME] [PERSON_NAME] [PERSON_NAME] [PERSON_NAME] [PERSON_NAME] [P…" at bounding box center [390, 212] width 94 height 11
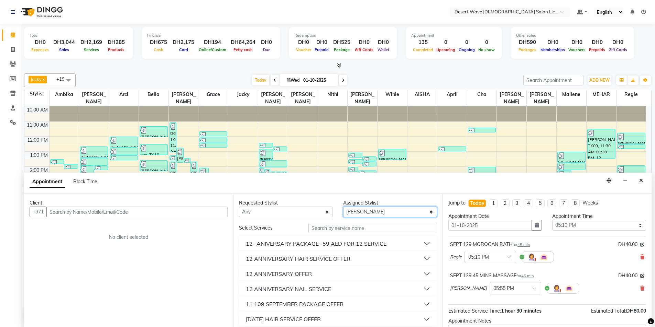
select select "93521"
click at [343, 207] on select "Select [PERSON_NAME] [PERSON_NAME] [PERSON_NAME] [PERSON_NAME] [PERSON_NAME] [P…" at bounding box center [390, 212] width 94 height 11
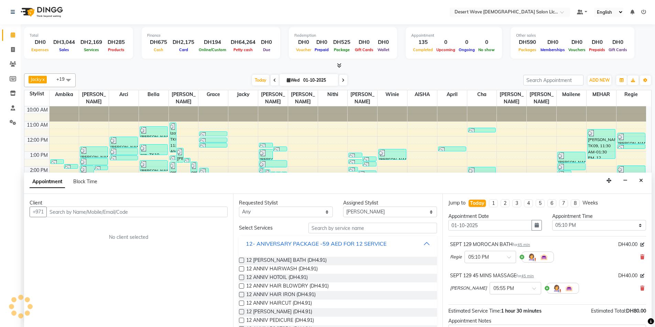
click at [397, 245] on button "12- ANIVERSARY PACKAGE -59 AED FOR 12 SERVICE" at bounding box center [338, 244] width 192 height 12
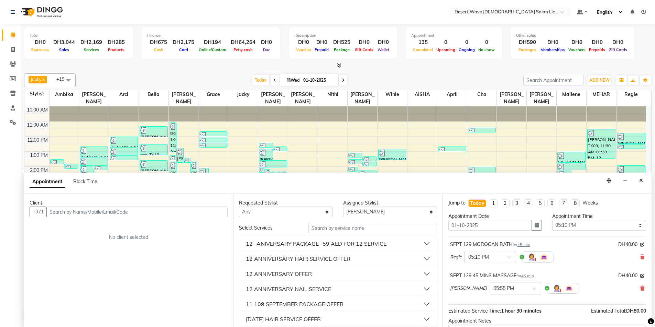
scroll to position [34, 0]
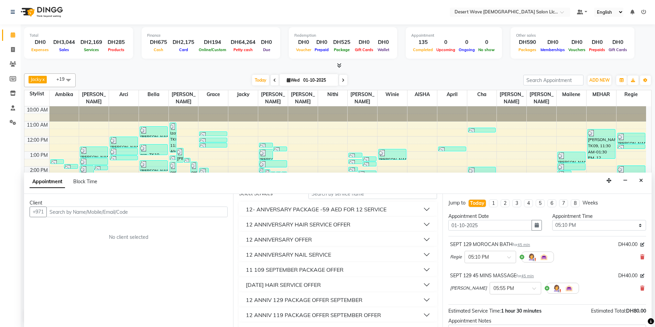
click at [304, 301] on div "12 ANNIV 129 PACKAGE OFFER SEPTEMBER" at bounding box center [304, 300] width 116 height 8
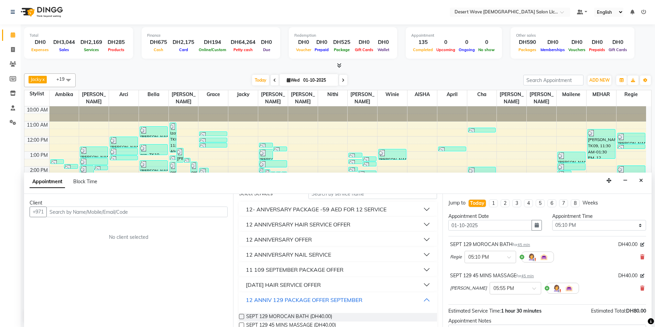
scroll to position [69, 0]
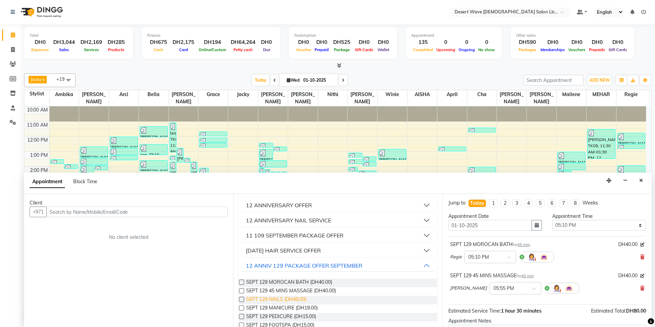
click at [263, 300] on span "SEPT 129 NAILS (DH49.00)" at bounding box center [276, 300] width 60 height 9
checkbox input "false"
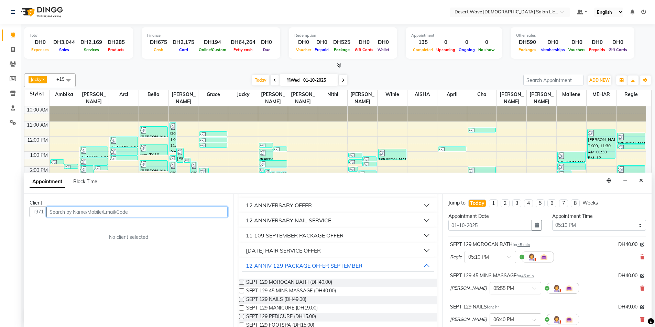
click at [62, 213] on input "text" at bounding box center [136, 212] width 181 height 11
type input "5010797908"
click at [216, 211] on span "Add Client" at bounding box center [213, 212] width 23 height 6
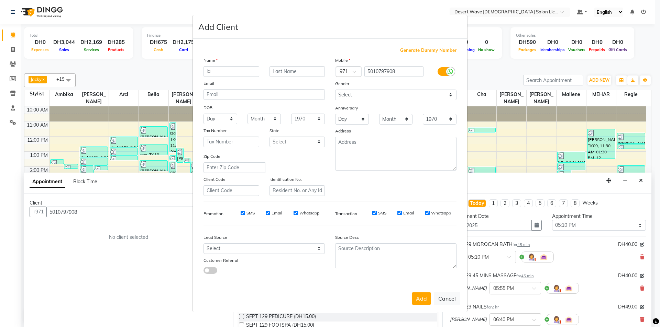
type input "l"
type input "[PERSON_NAME]"
click at [422, 299] on button "Add" at bounding box center [421, 299] width 19 height 12
select select
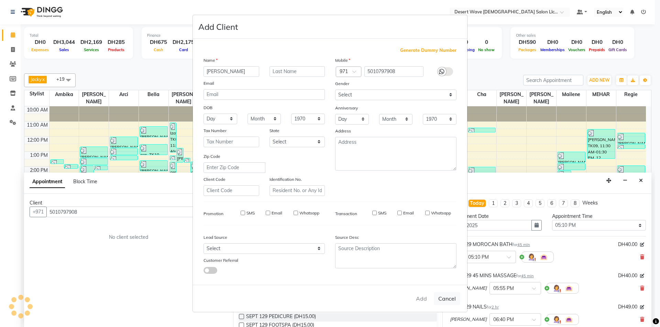
select select
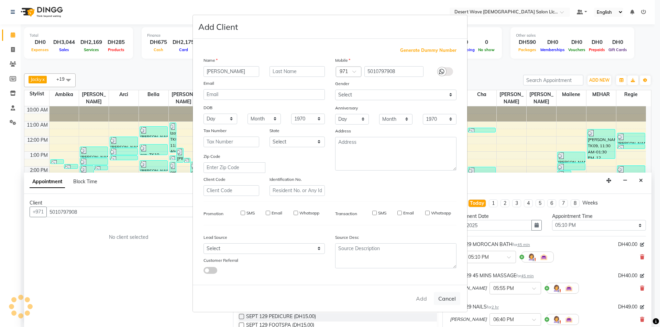
checkbox input "false"
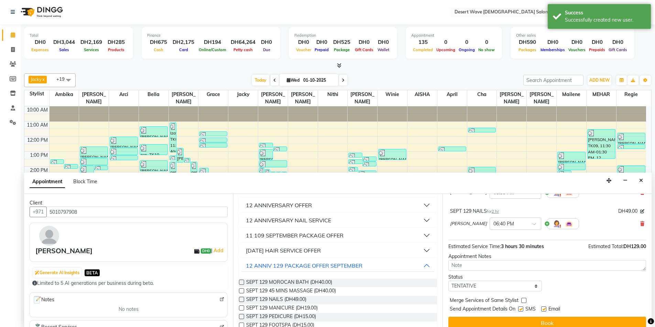
scroll to position [103, 0]
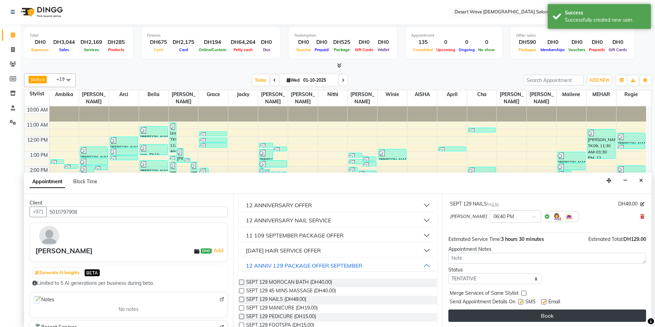
click at [553, 314] on button "Book" at bounding box center [547, 316] width 198 height 12
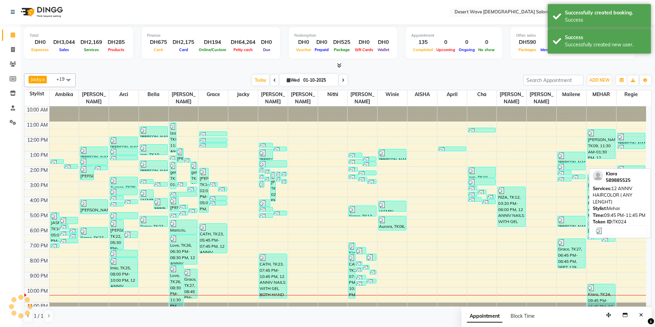
scroll to position [0, 0]
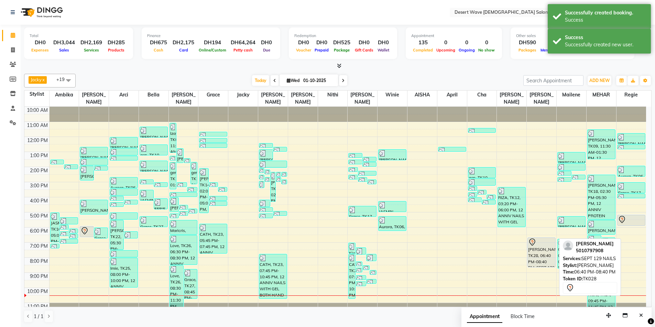
click at [537, 248] on div "[PERSON_NAME], TK28, 06:40 PM-08:40 PM, SEPT 129 NAILS" at bounding box center [540, 252] width 27 height 29
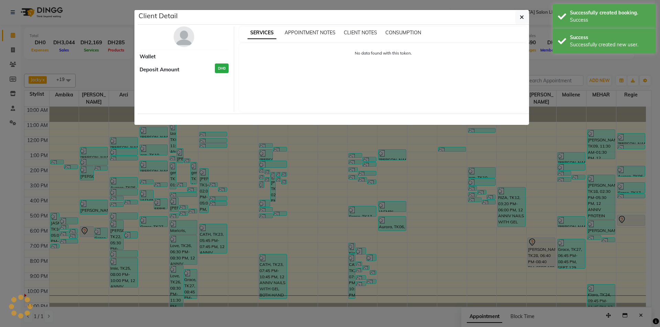
select select "7"
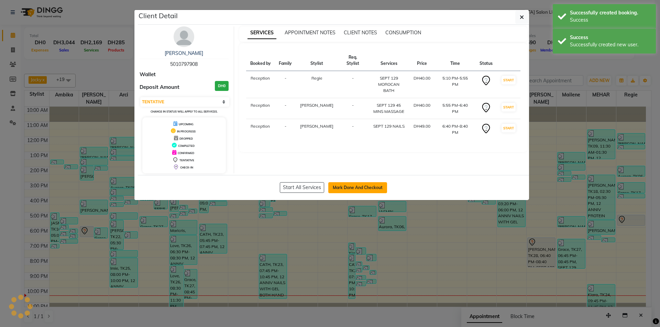
click at [368, 187] on button "Mark Done And Checkout" at bounding box center [357, 187] width 59 height 11
select select "service"
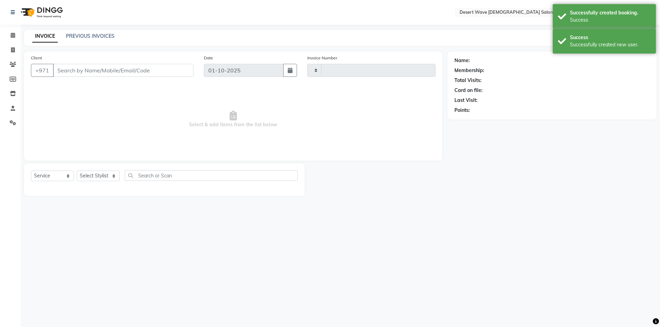
type input "7612"
select select "6563"
select select "50418"
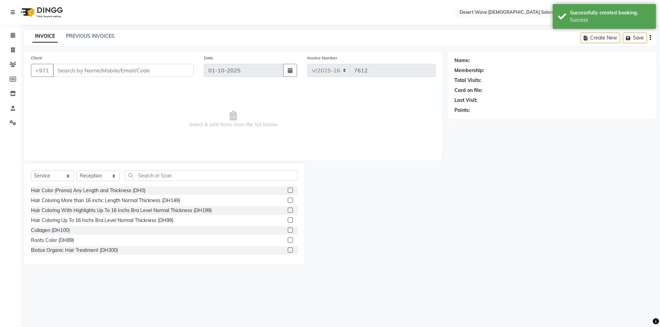
type input "5010797908"
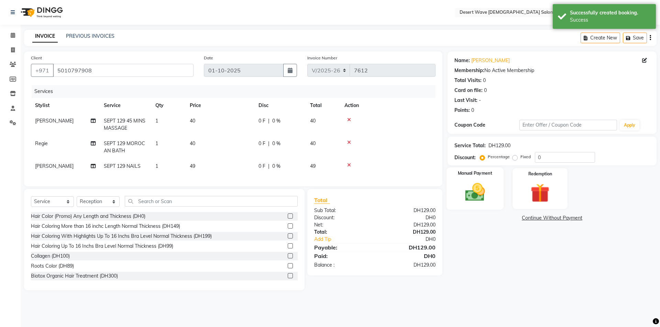
click at [480, 194] on img at bounding box center [475, 192] width 32 height 23
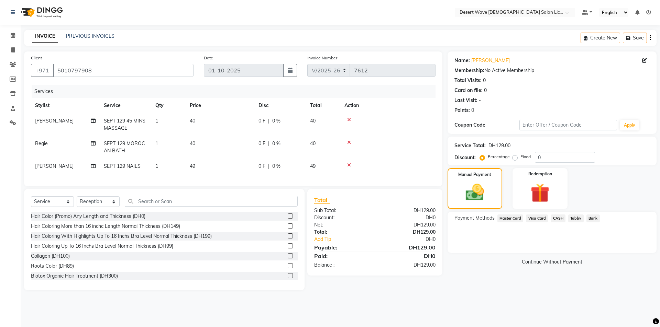
click at [538, 219] on span "Visa Card" at bounding box center [537, 219] width 22 height 8
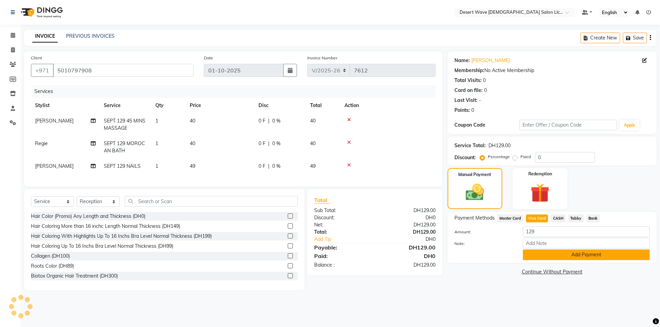
click at [561, 253] on button "Add Payment" at bounding box center [586, 255] width 127 height 11
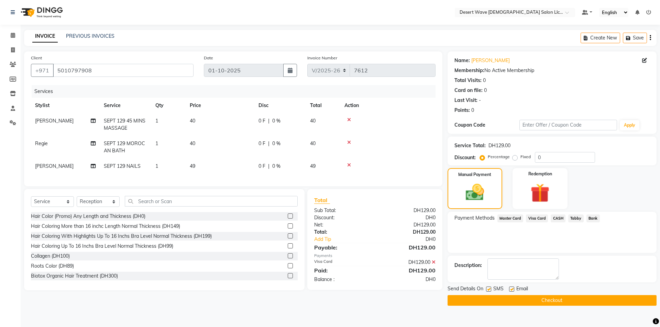
click at [556, 300] on button "Checkout" at bounding box center [551, 301] width 209 height 11
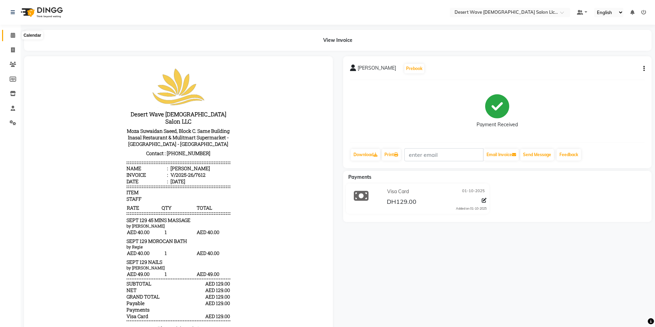
click at [13, 35] on icon at bounding box center [13, 35] width 4 height 5
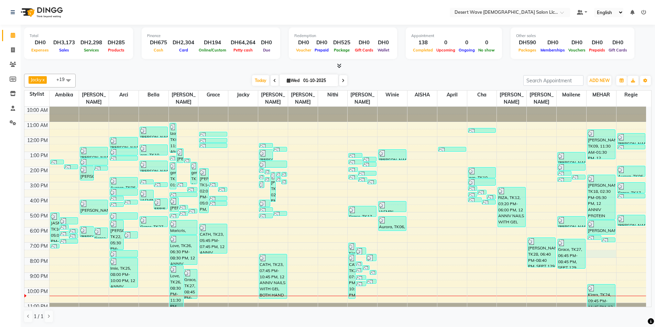
click at [597, 245] on div "10:00 AM 11:00 AM 12:00 PM 1:00 PM 2:00 PM 3:00 PM 4:00 PM 5:00 PM 6:00 PM 7:00…" at bounding box center [334, 212] width 621 height 211
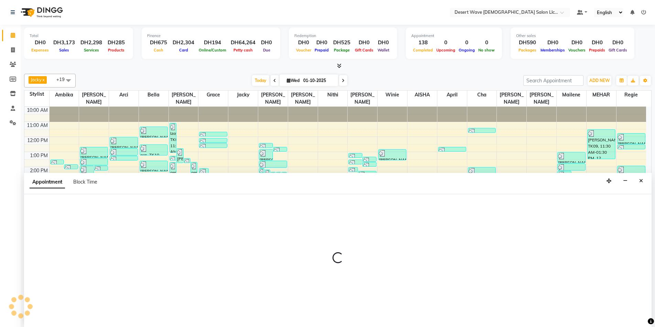
scroll to position [0, 0]
select select "90941"
select select "1170"
select select "tentative"
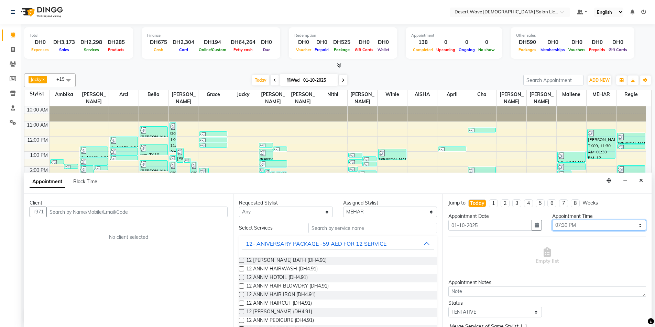
click at [594, 226] on select "Select 11:00 AM 11:05 AM 11:10 AM 11:15 AM 11:20 AM 11:25 AM 11:30 AM 11:35 AM …" at bounding box center [599, 225] width 94 height 11
select select "1130"
click at [552, 220] on select "Select 11:00 AM 11:05 AM 11:10 AM 11:15 AM 11:20 AM 11:25 AM 11:30 AM 11:35 AM …" at bounding box center [599, 225] width 94 height 11
click at [394, 244] on button "12- ANIVERSARY PACKAGE -59 AED FOR 12 SERVICE" at bounding box center [338, 244] width 192 height 12
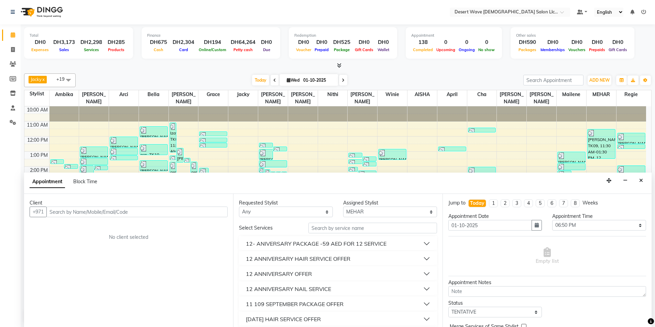
click at [360, 260] on button "12 ANNIVERSARY HAIR SERVICE OFFER" at bounding box center [338, 259] width 192 height 12
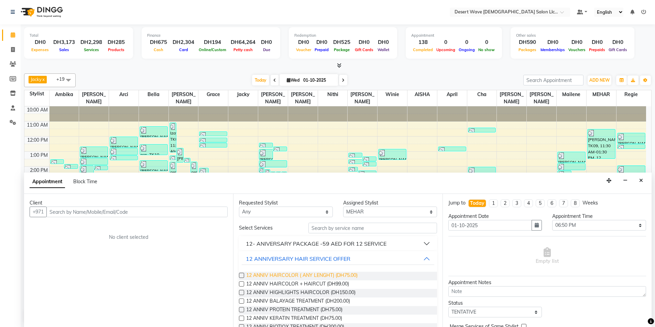
click at [309, 275] on span "12 ANNIV HAIRCOLOR ( ANY LENGHT) (DH75.00)" at bounding box center [301, 276] width 111 height 9
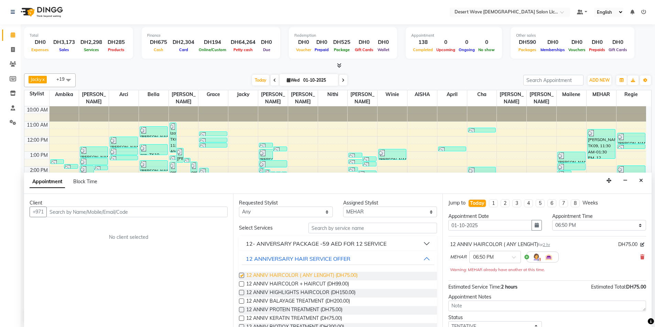
checkbox input "false"
click at [60, 212] on input "text" at bounding box center [136, 212] width 181 height 11
type input "561564556"
click at [212, 216] on button "Add Client" at bounding box center [213, 212] width 29 height 11
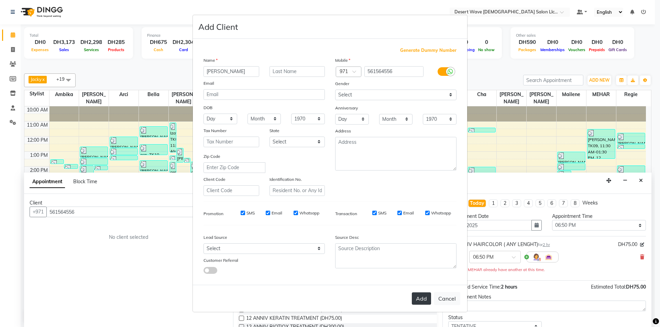
type input "[PERSON_NAME]"
click at [423, 301] on button "Add" at bounding box center [421, 299] width 19 height 12
select select
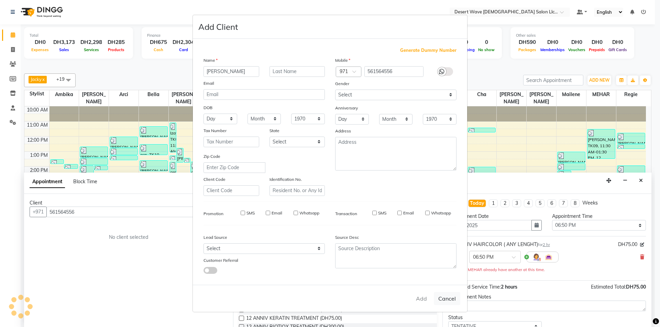
select select
checkbox input "false"
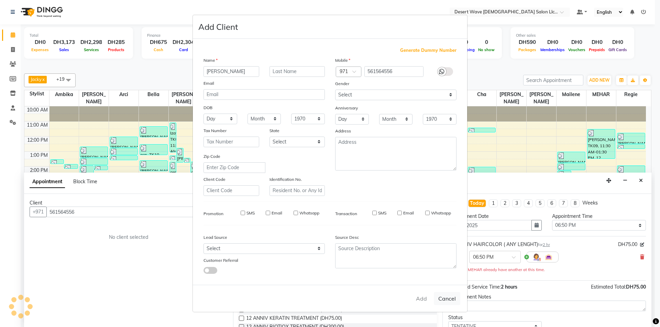
checkbox input "false"
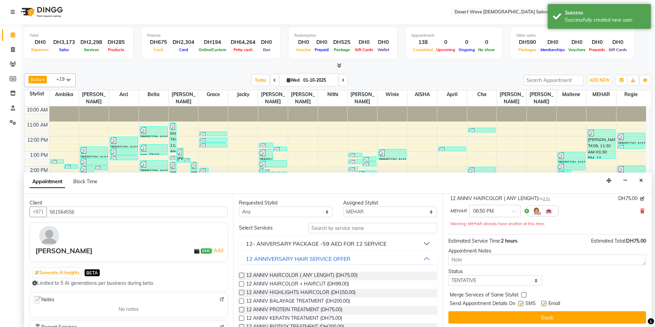
scroll to position [48, 0]
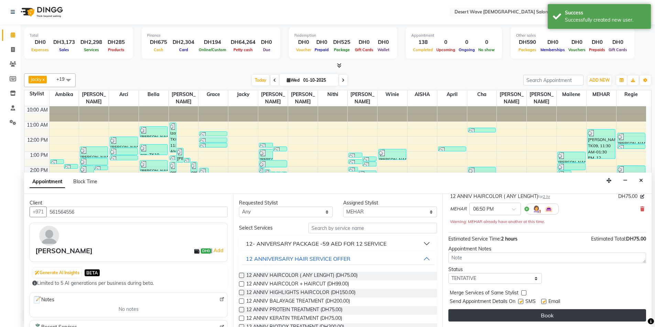
click at [559, 315] on button "Book" at bounding box center [547, 316] width 198 height 12
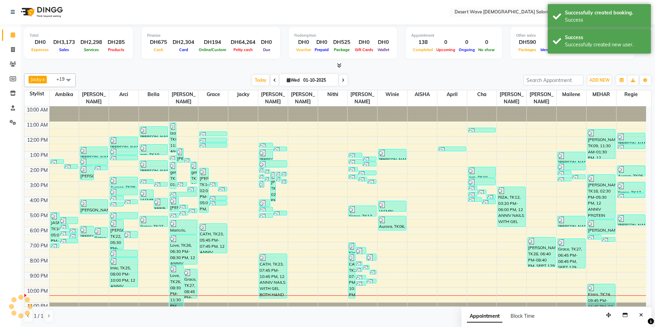
scroll to position [0, 0]
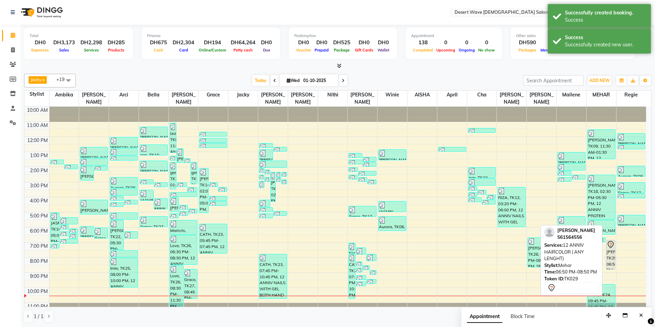
click at [610, 252] on div "[PERSON_NAME], TK29, 06:50 PM-08:50 PM, 12 ANNIV HAIRCOLOR ( ANY LENGHT)" at bounding box center [610, 255] width 9 height 29
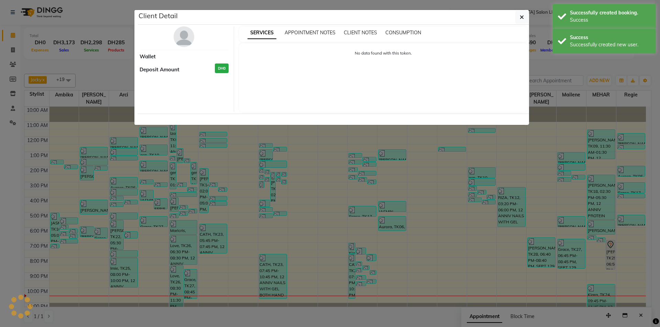
select select "7"
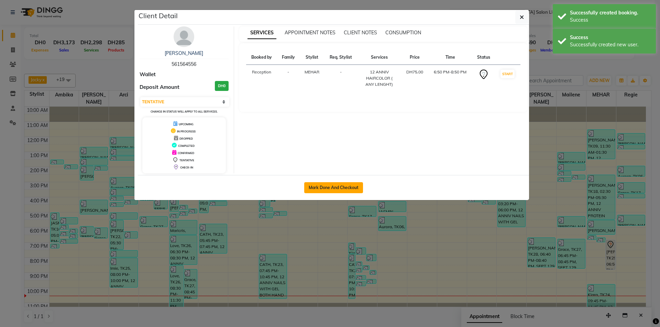
click at [334, 188] on button "Mark Done And Checkout" at bounding box center [333, 187] width 59 height 11
select select "service"
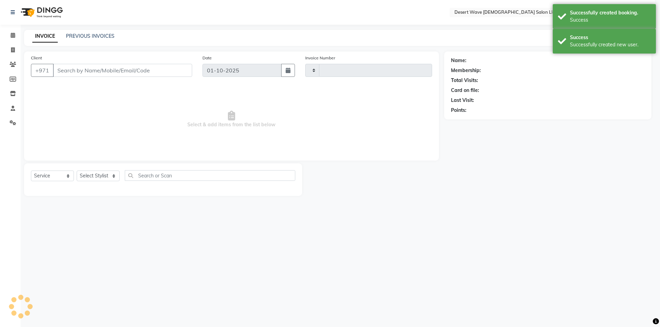
type input "7613"
select select "6563"
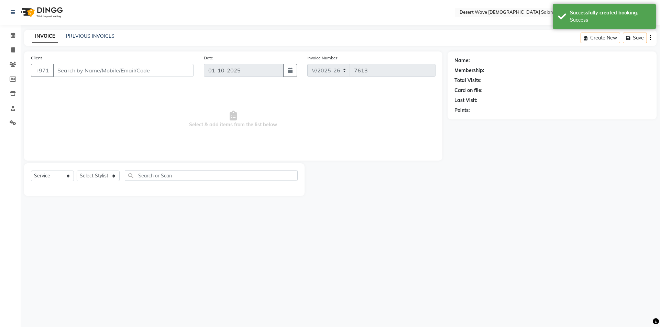
select select "50418"
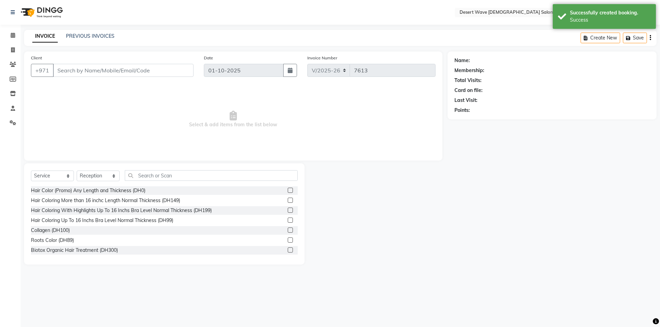
type input "561564556"
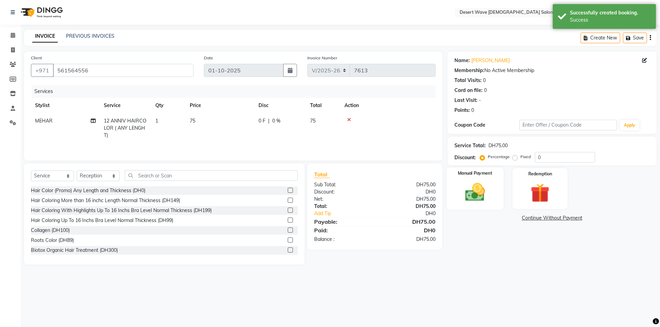
click at [482, 194] on img at bounding box center [475, 192] width 32 height 23
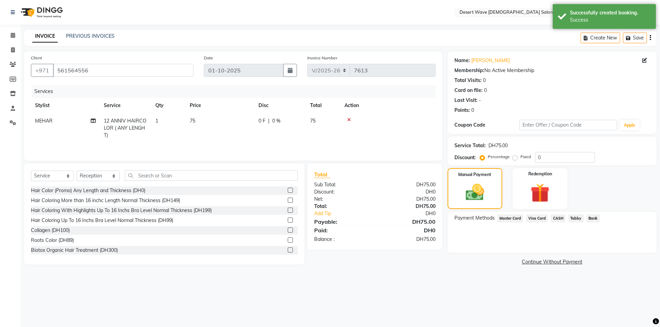
click at [533, 220] on span "Visa Card" at bounding box center [537, 219] width 22 height 8
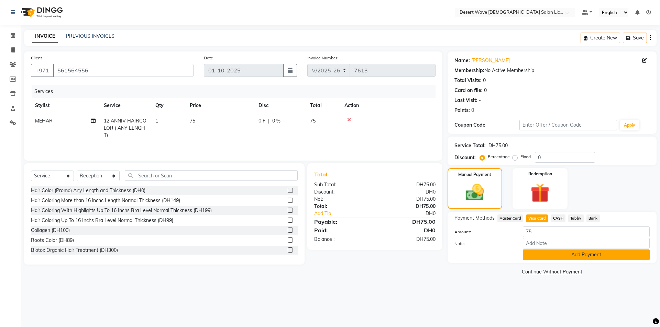
click at [588, 254] on button "Add Payment" at bounding box center [586, 255] width 127 height 11
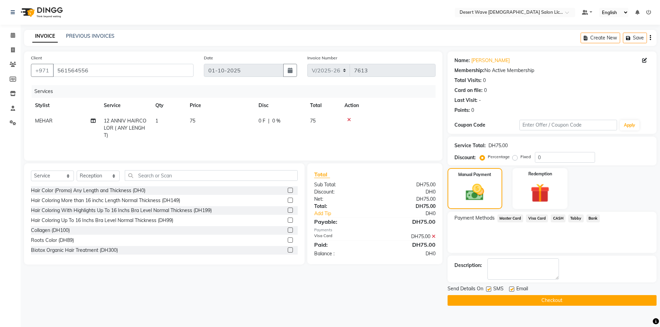
click at [556, 302] on button "Checkout" at bounding box center [551, 301] width 209 height 11
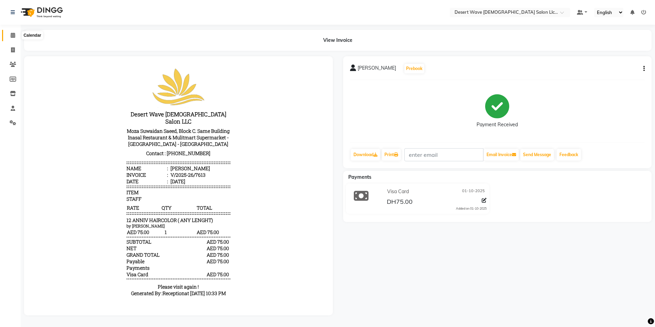
click at [12, 36] on icon at bounding box center [13, 35] width 4 height 5
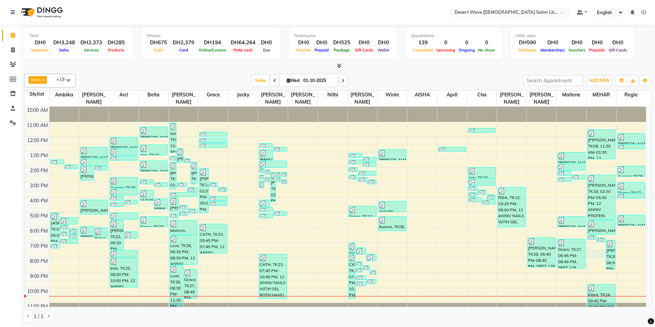
click at [596, 250] on div "10:00 AM 11:00 AM 12:00 PM 1:00 PM 2:00 PM 3:00 PM 4:00 PM 5:00 PM 6:00 PM 7:00…" at bounding box center [334, 212] width 621 height 211
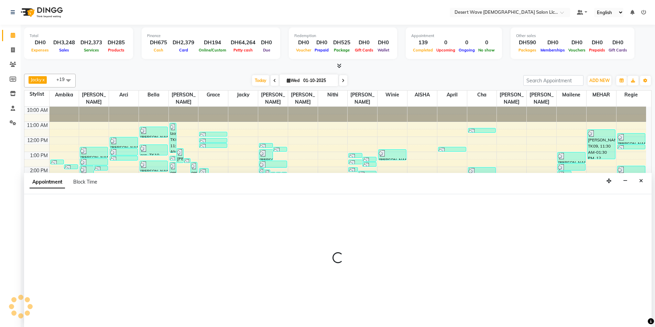
scroll to position [0, 0]
select select "90941"
select select "tentative"
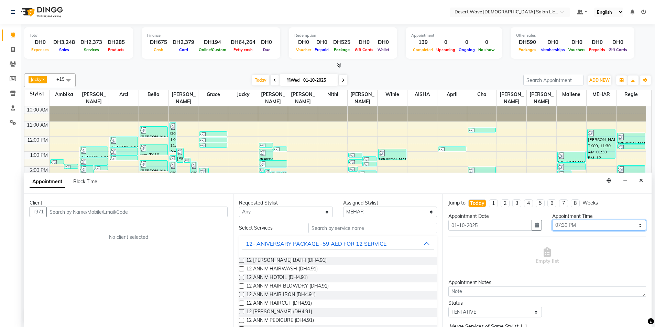
click at [583, 224] on select "Select 11:00 AM 11:05 AM 11:10 AM 11:15 AM 11:20 AM 11:25 AM 11:30 AM 11:35 AM …" at bounding box center [599, 225] width 94 height 11
select select "1120"
click at [552, 220] on select "Select 11:00 AM 11:05 AM 11:10 AM 11:15 AM 11:20 AM 11:25 AM 11:30 AM 11:35 AM …" at bounding box center [599, 225] width 94 height 11
click at [390, 244] on button "12- ANIVERSARY PACKAGE -59 AED FOR 12 SERVICE" at bounding box center [338, 244] width 192 height 12
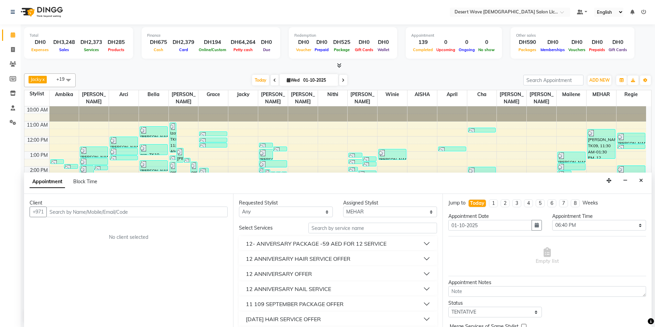
click at [360, 259] on button "12 ANNIVERSARY HAIR SERVICE OFFER" at bounding box center [338, 259] width 192 height 12
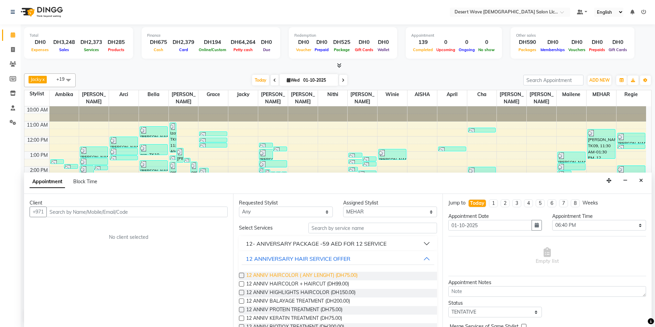
click at [321, 274] on span "12 ANNIV HAIRCOLOR ( ANY LENGHT) (DH75.00)" at bounding box center [301, 276] width 111 height 9
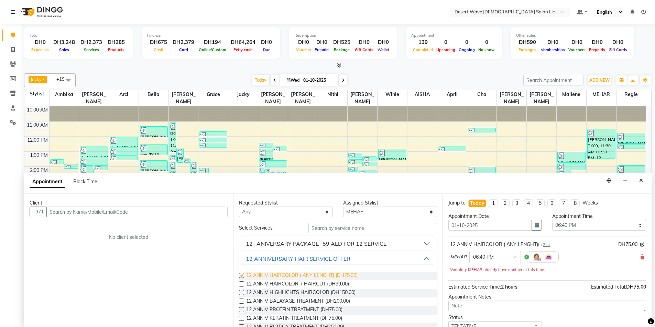
checkbox input "false"
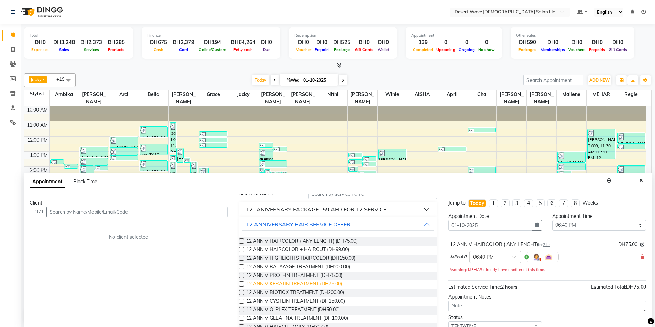
click at [285, 286] on span "12 ANNIV KERATIN TREATMENT (DH75.00)" at bounding box center [294, 285] width 96 height 9
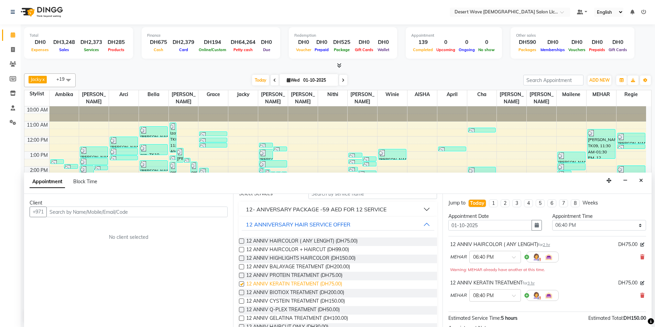
checkbox input "false"
click at [60, 212] on input "text" at bounding box center [136, 212] width 181 height 11
type input "0525163059"
click at [214, 212] on span "Add Client" at bounding box center [213, 212] width 23 height 6
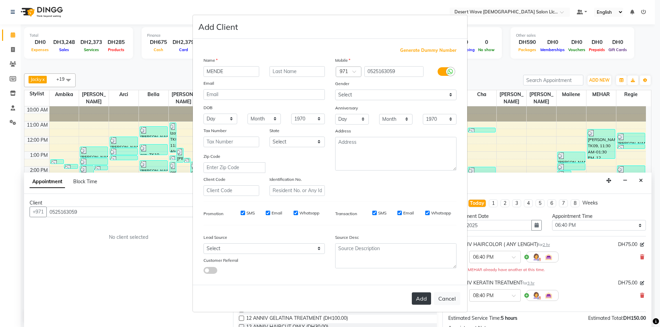
type input "MENDE"
click at [425, 298] on button "Add" at bounding box center [421, 299] width 19 height 12
click at [419, 302] on button "Add" at bounding box center [421, 299] width 19 height 12
click at [53, 212] on ngb-modal-window "Add Client Generate Dummy Number Name MENDE Email DOB Day 01 02 03 04 05 06 07 …" at bounding box center [330, 163] width 660 height 327
click at [448, 300] on button "Cancel" at bounding box center [447, 298] width 26 height 13
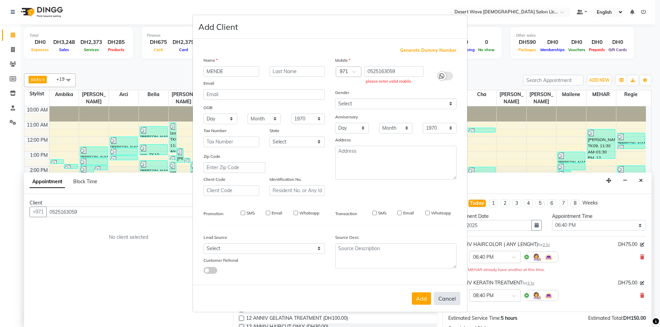
select select
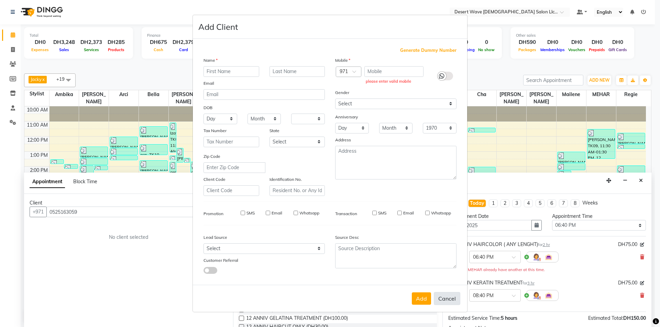
select select
checkbox input "false"
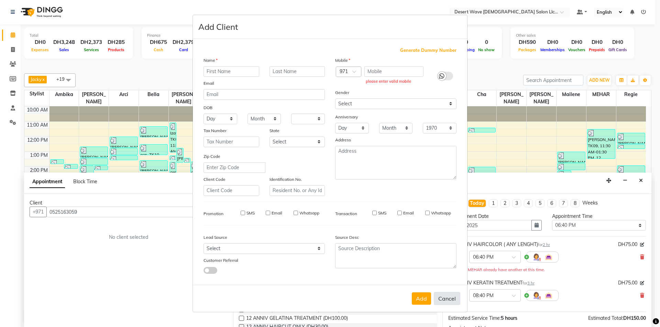
checkbox input "false"
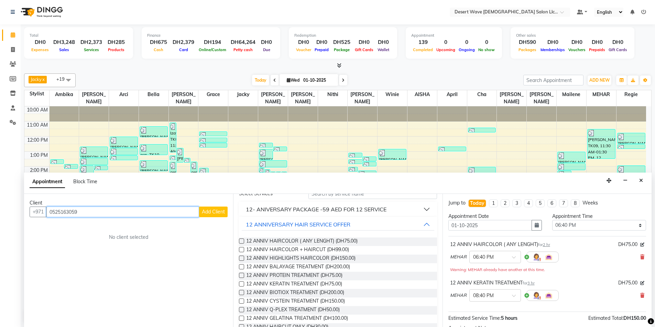
click at [52, 212] on input "0525163059" at bounding box center [122, 212] width 153 height 11
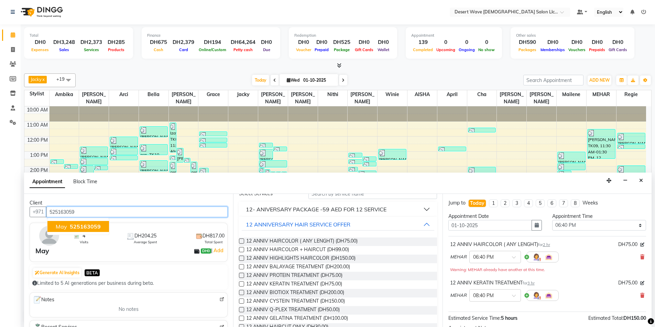
click at [105, 226] on button "May 525163059" at bounding box center [78, 226] width 62 height 11
click at [76, 212] on input "525163059" at bounding box center [136, 212] width 181 height 11
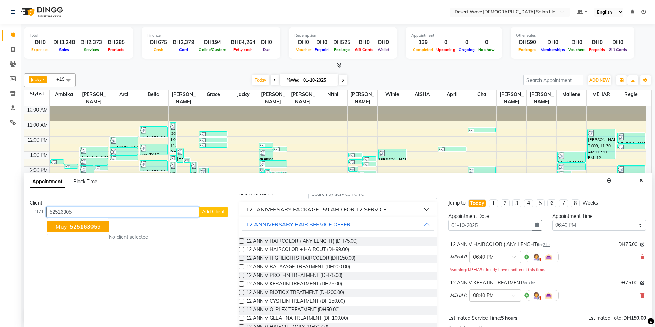
click at [84, 225] on span "52516305" at bounding box center [83, 226] width 27 height 7
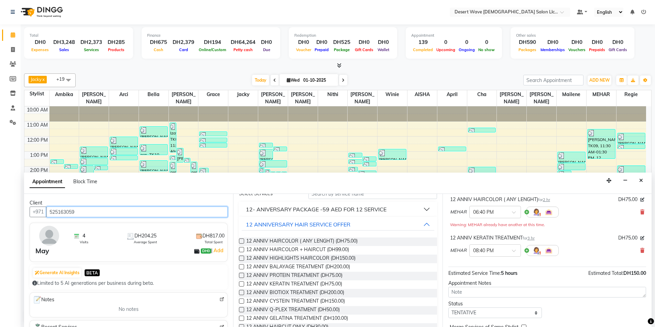
scroll to position [79, 0]
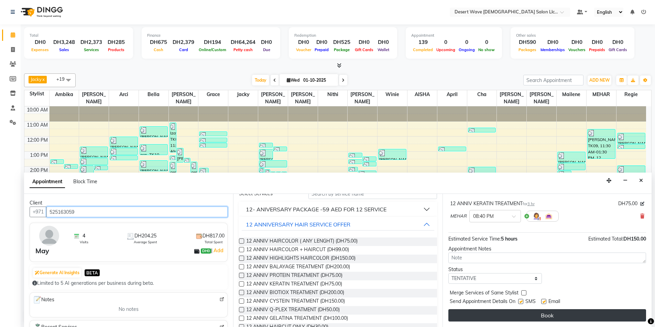
type input "525163059"
click at [536, 318] on button "Book" at bounding box center [547, 316] width 198 height 12
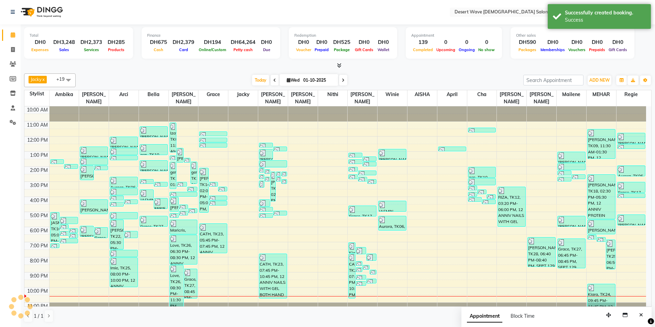
scroll to position [0, 0]
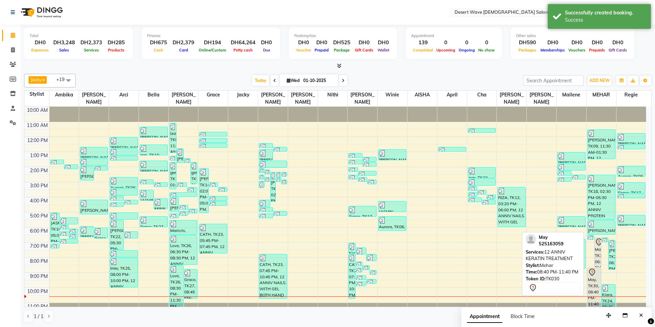
click at [594, 286] on div "May, TK30, 08:40 PM-11:40 PM, 12 ANNIV KERATIN TREATMENT" at bounding box center [593, 290] width 13 height 44
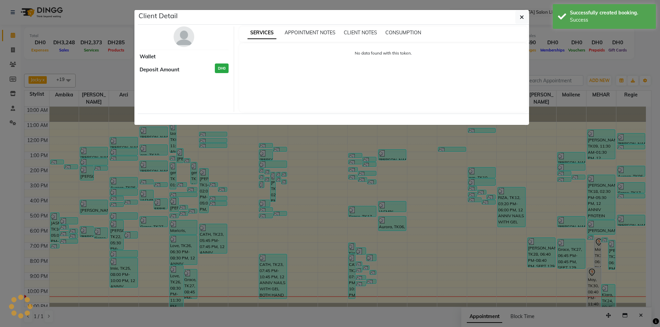
select select "7"
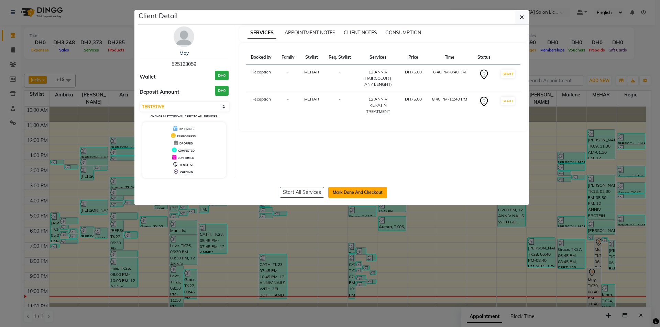
click at [364, 192] on button "Mark Done And Checkout" at bounding box center [357, 192] width 59 height 11
select select "service"
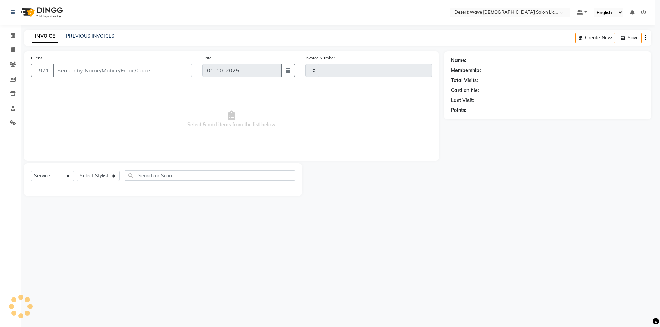
type input "7614"
select select "6563"
select select "50418"
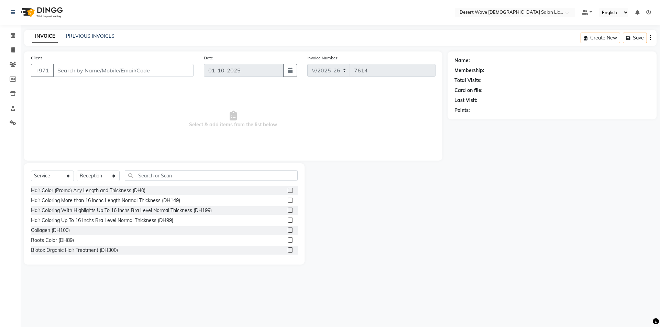
type input "525163059"
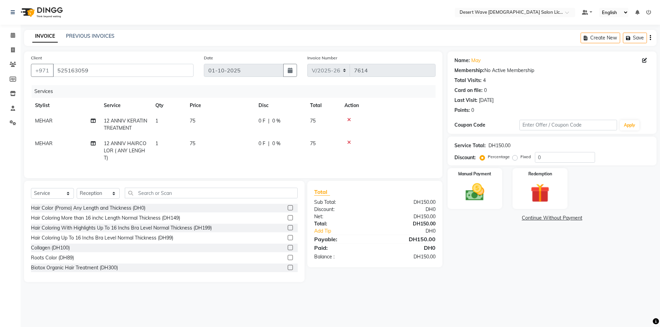
click at [196, 119] on td "75" at bounding box center [220, 124] width 69 height 23
select select "90941"
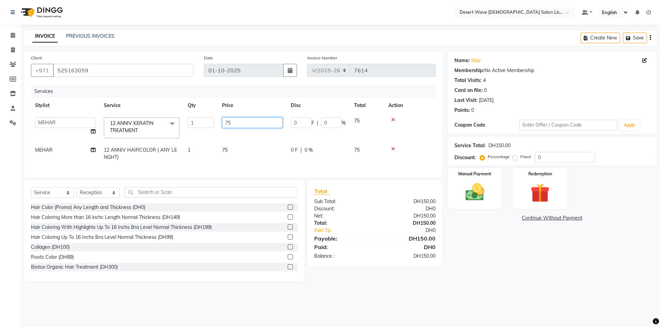
click at [234, 121] on input "75" at bounding box center [252, 123] width 60 height 11
type input "7"
type input "150"
click at [474, 189] on img at bounding box center [475, 192] width 32 height 23
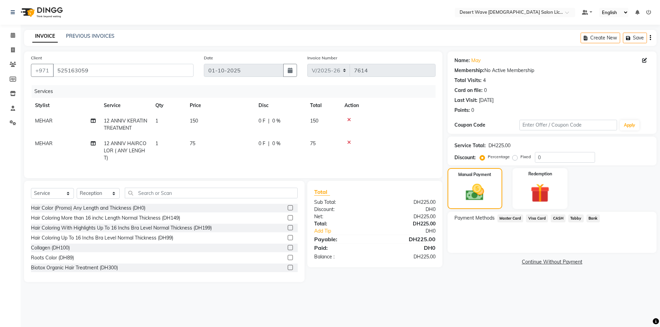
click at [534, 218] on span "Visa Card" at bounding box center [537, 219] width 22 height 8
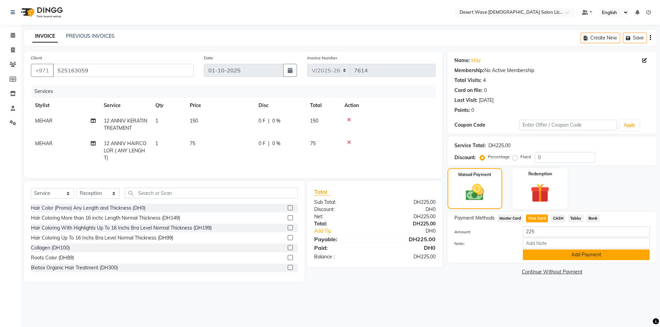
click at [580, 254] on button "Add Payment" at bounding box center [586, 255] width 127 height 11
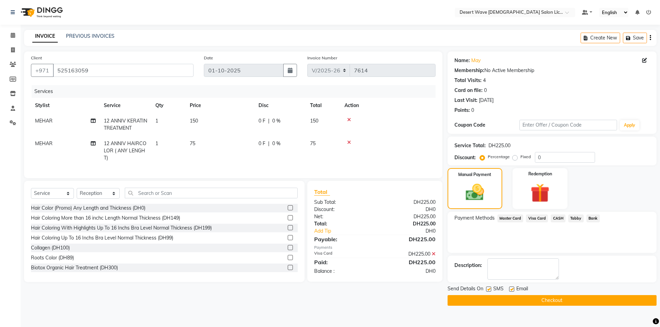
click at [552, 300] on button "Checkout" at bounding box center [551, 301] width 209 height 11
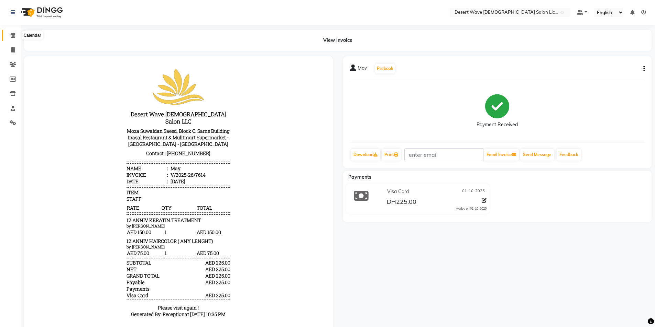
click at [11, 37] on icon at bounding box center [13, 35] width 4 height 5
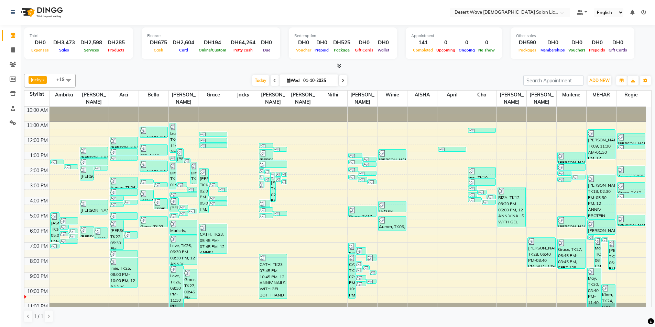
click at [625, 228] on div "10:00 AM 11:00 AM 12:00 PM 1:00 PM 2:00 PM 3:00 PM 4:00 PM 5:00 PM 6:00 PM 7:00…" at bounding box center [334, 212] width 621 height 211
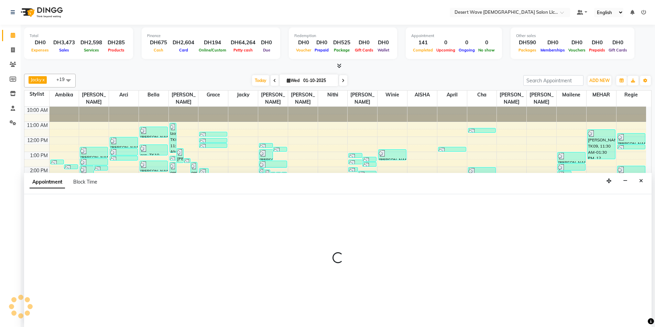
scroll to position [0, 0]
select select "91384"
select select "tentative"
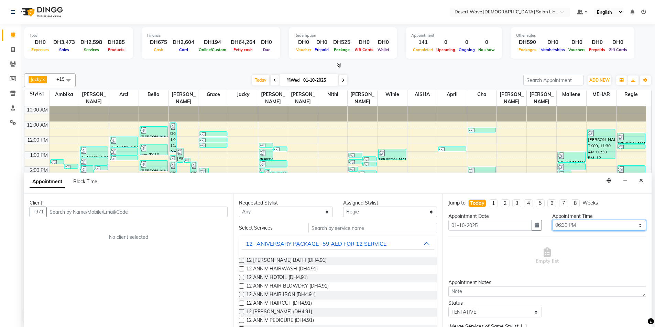
click at [582, 224] on select "Select 11:00 AM 11:05 AM 11:10 AM 11:15 AM 11:20 AM 11:25 AM 11:30 AM 11:35 AM …" at bounding box center [599, 225] width 94 height 11
select select "1070"
click at [552, 220] on select "Select 11:00 AM 11:05 AM 11:10 AM 11:15 AM 11:20 AM 11:25 AM 11:30 AM 11:35 AM …" at bounding box center [599, 225] width 94 height 11
click at [399, 243] on button "12- ANIVERSARY PACKAGE -59 AED FOR 12 SERVICE" at bounding box center [338, 244] width 192 height 12
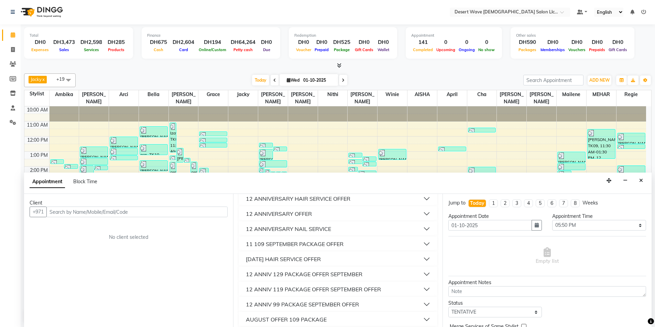
scroll to position [69, 0]
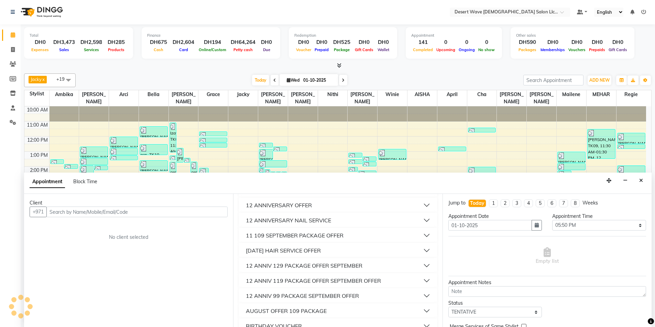
click at [301, 265] on div "12 ANNIV 129 PACKAGE OFFER SEPTEMBER" at bounding box center [304, 266] width 116 height 8
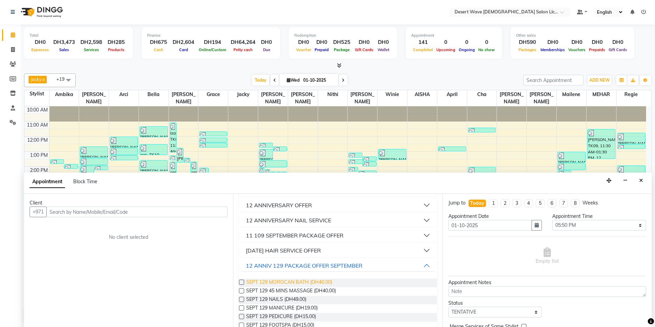
click at [280, 282] on span "SEPT 129 MOROCAN BATH (DH40.00)" at bounding box center [289, 283] width 86 height 9
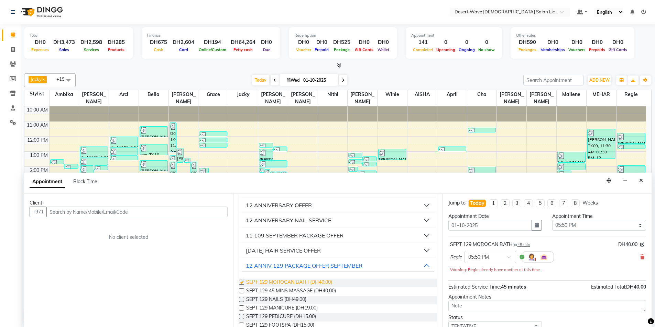
checkbox input "false"
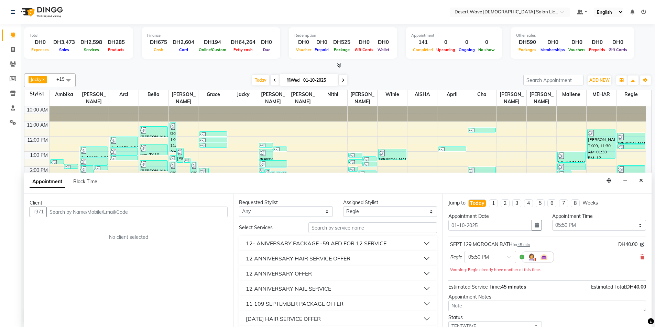
scroll to position [0, 0]
click at [374, 212] on select "Select [PERSON_NAME] [PERSON_NAME] [PERSON_NAME] [PERSON_NAME] [PERSON_NAME] [P…" at bounding box center [390, 212] width 94 height 11
select select "59253"
click at [343, 207] on select "Select [PERSON_NAME] [PERSON_NAME] [PERSON_NAME] [PERSON_NAME] [PERSON_NAME] [P…" at bounding box center [390, 212] width 94 height 11
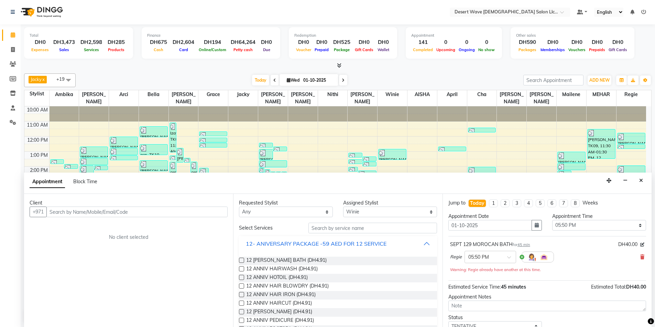
click at [387, 242] on button "12- ANIVERSARY PACKAGE -59 AED FOR 12 SERVICE" at bounding box center [338, 244] width 192 height 12
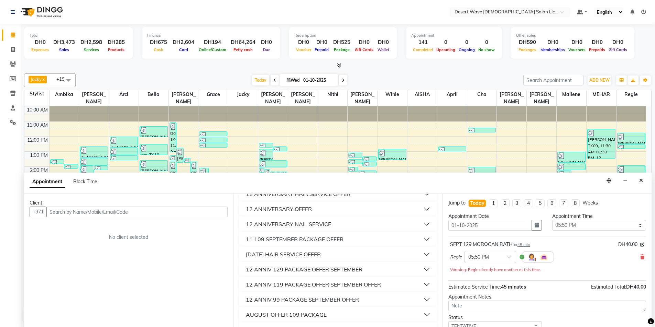
scroll to position [69, 0]
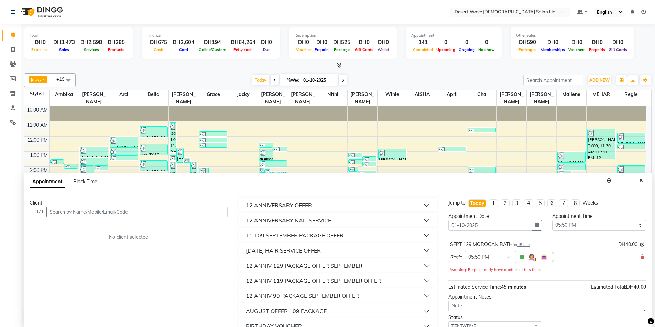
click at [293, 266] on div "12 ANNIV 129 PACKAGE OFFER SEPTEMBER" at bounding box center [304, 266] width 116 height 8
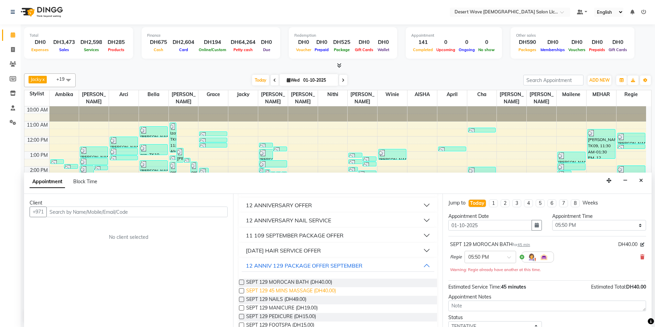
click at [285, 291] on span "SEPT 129 45 MINS MASSAGE (DH40.00)" at bounding box center [291, 292] width 90 height 9
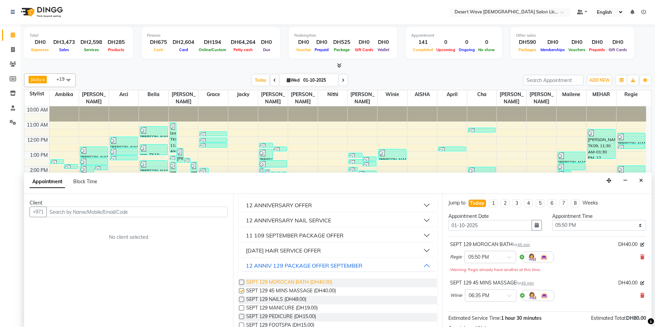
checkbox input "false"
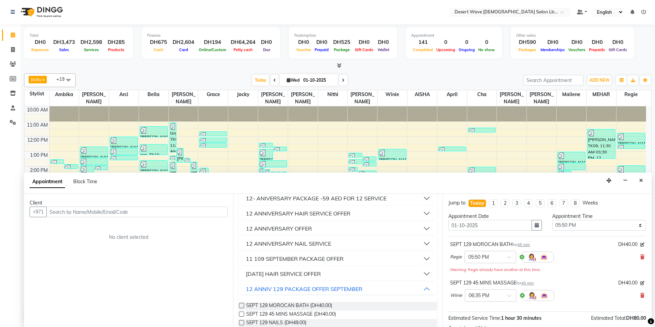
scroll to position [0, 0]
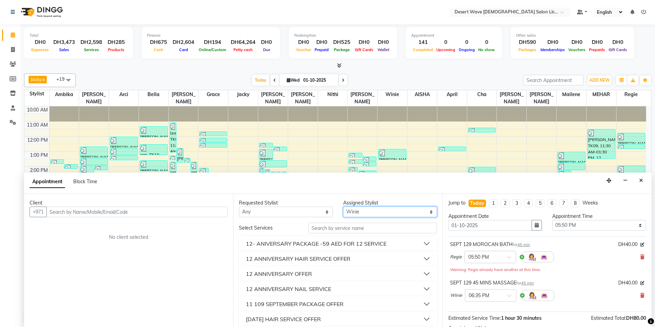
click at [365, 213] on select "Select [PERSON_NAME] [PERSON_NAME] [PERSON_NAME] [PERSON_NAME] [PERSON_NAME] [P…" at bounding box center [390, 212] width 94 height 11
select select "76699"
click at [343, 207] on select "Select [PERSON_NAME] [PERSON_NAME] [PERSON_NAME] [PERSON_NAME] [PERSON_NAME] [P…" at bounding box center [390, 212] width 94 height 11
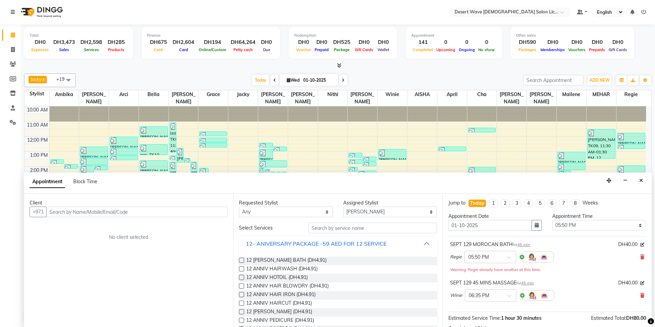
click at [395, 242] on button "12- ANIVERSARY PACKAGE -59 AED FOR 12 SERVICE" at bounding box center [338, 244] width 192 height 12
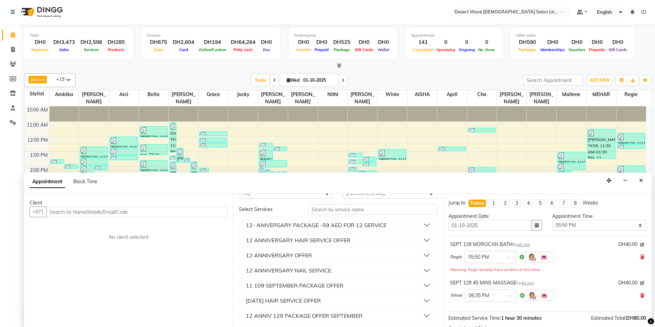
scroll to position [34, 0]
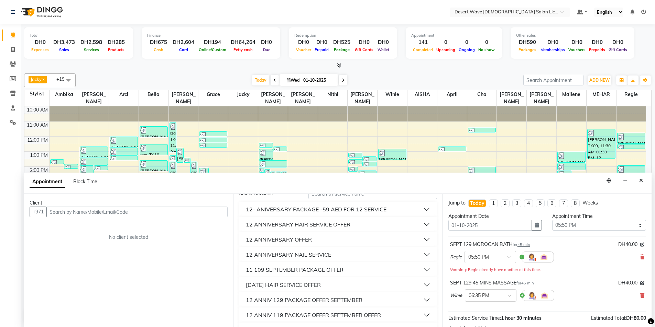
click at [306, 301] on div "12 ANNIV 129 PACKAGE OFFER SEPTEMBER" at bounding box center [304, 300] width 116 height 8
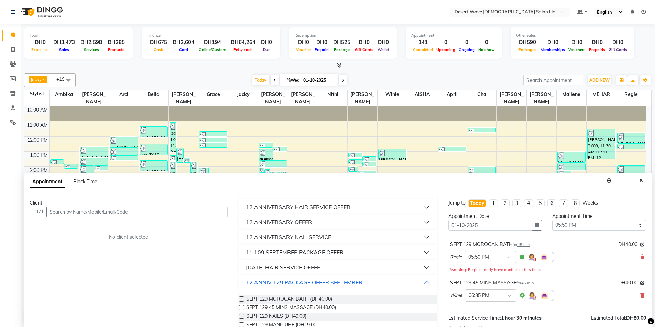
scroll to position [69, 0]
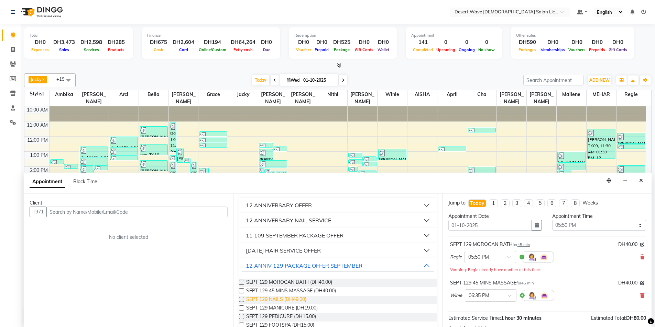
click at [270, 299] on span "SEPT 129 NAILS (DH49.00)" at bounding box center [276, 300] width 60 height 9
checkbox input "false"
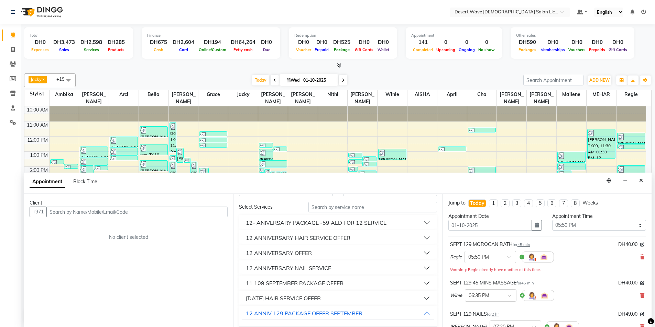
scroll to position [0, 0]
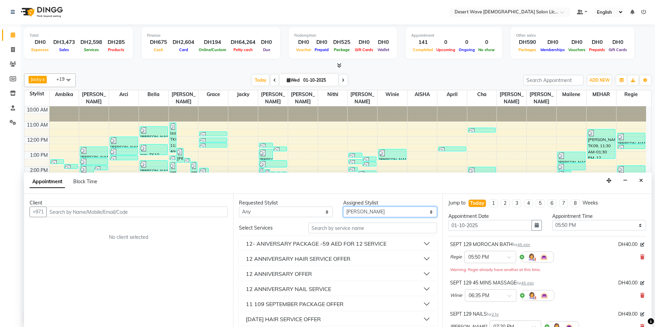
click at [370, 211] on select "Select [PERSON_NAME] [PERSON_NAME] [PERSON_NAME] [PERSON_NAME] [PERSON_NAME] [P…" at bounding box center [390, 212] width 94 height 11
select select "63284"
click at [343, 207] on select "Select [PERSON_NAME] [PERSON_NAME] [PERSON_NAME] [PERSON_NAME] [PERSON_NAME] [P…" at bounding box center [390, 212] width 94 height 11
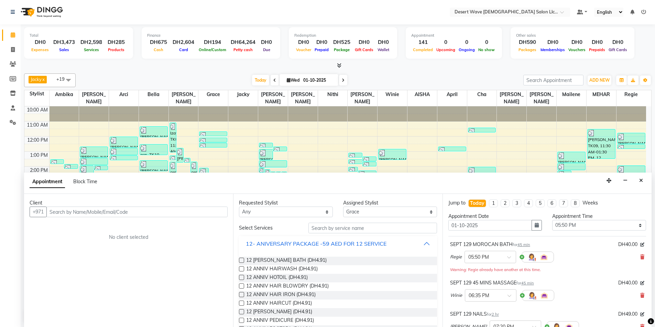
click at [397, 244] on button "12- ANIVERSARY PACKAGE -59 AED FOR 12 SERVICE" at bounding box center [338, 244] width 192 height 12
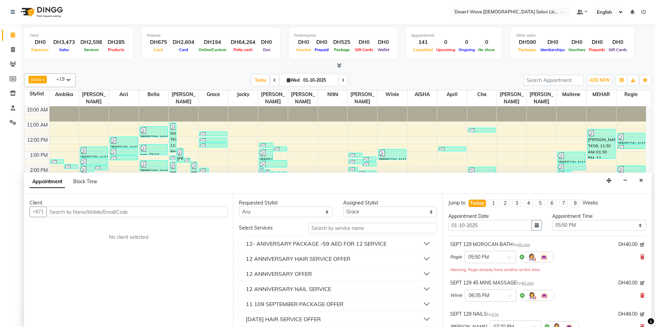
click at [354, 259] on button "12 ANNIVERSARY HAIR SERVICE OFFER" at bounding box center [338, 259] width 192 height 12
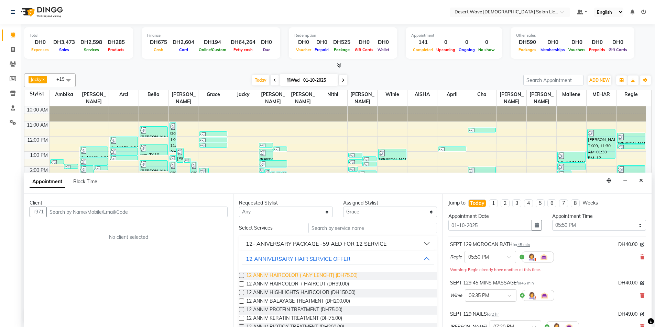
click at [316, 275] on span "12 ANNIV HAIRCOLOR ( ANY LENGHT) (DH75.00)" at bounding box center [301, 276] width 111 height 9
checkbox input "false"
click at [71, 213] on input "text" at bounding box center [136, 212] width 181 height 11
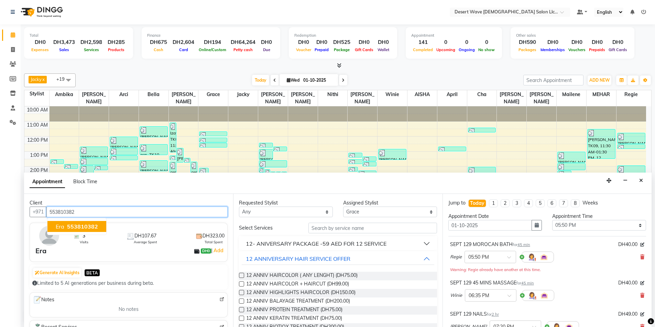
click at [88, 227] on span "553810382" at bounding box center [82, 226] width 31 height 7
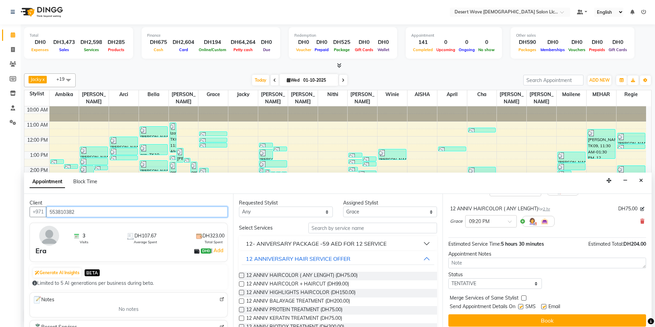
scroll to position [137, 0]
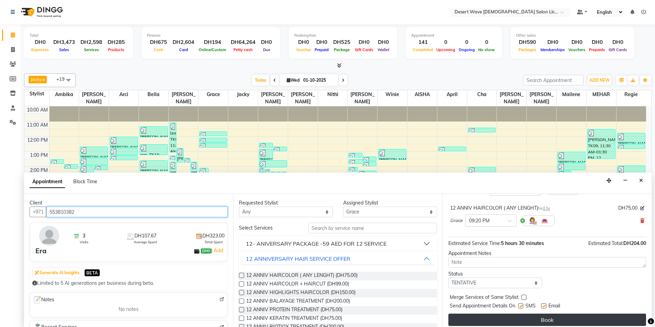
type input "553810382"
click at [557, 316] on button "Book" at bounding box center [547, 320] width 198 height 12
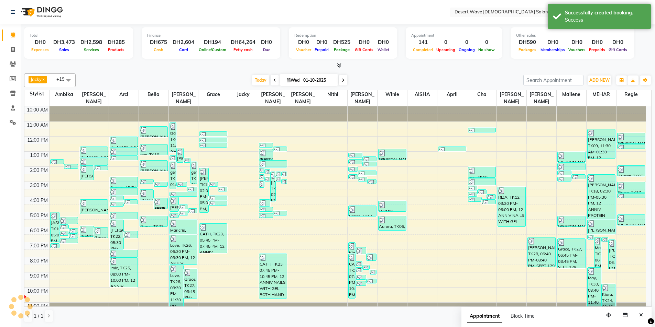
scroll to position [0, 0]
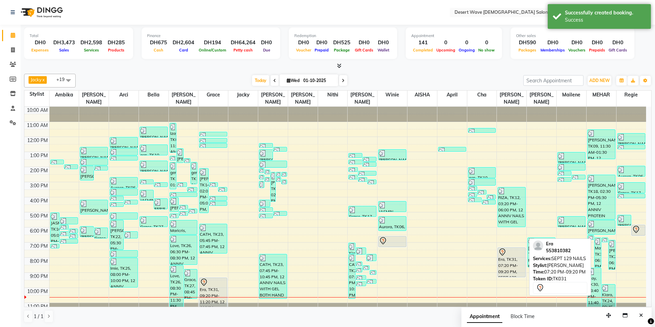
click at [504, 254] on div "Era, TK31, 07:20 PM-09:20 PM, SEPT 129 NAILS" at bounding box center [511, 262] width 27 height 29
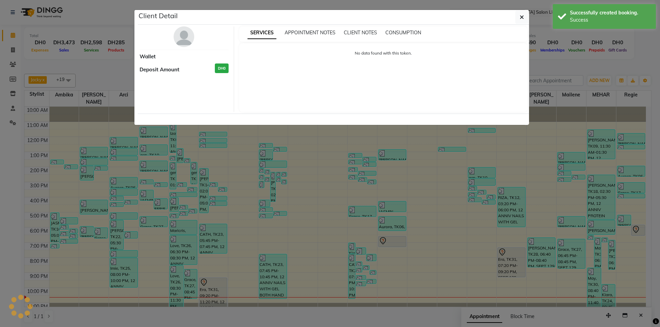
select select "7"
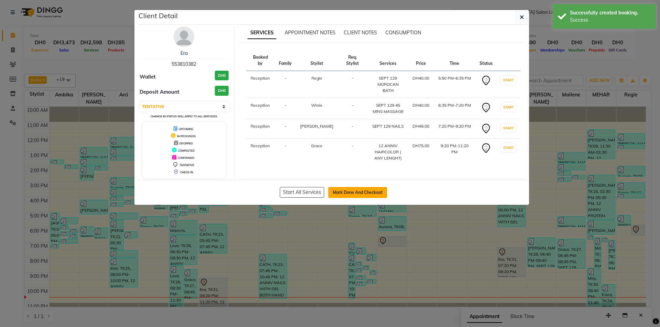
click at [358, 190] on button "Mark Done And Checkout" at bounding box center [357, 192] width 59 height 11
select select "service"
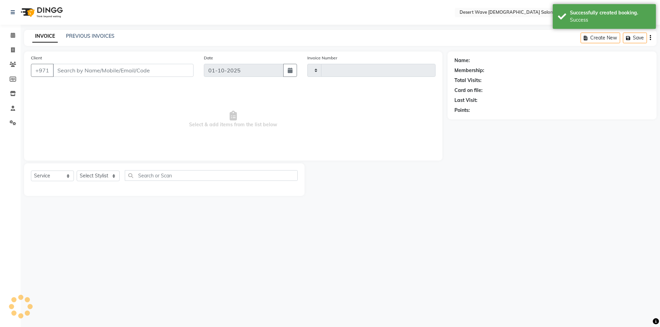
type input "7615"
select select "6563"
select select "50418"
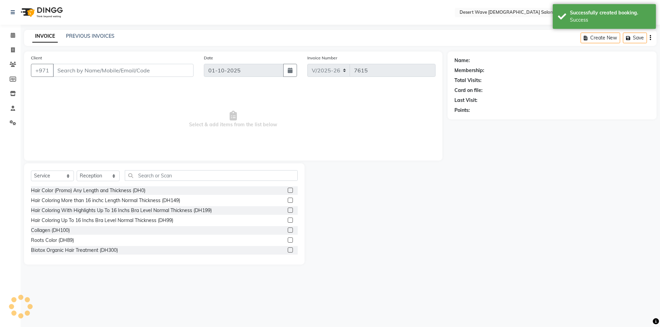
type input "553810382"
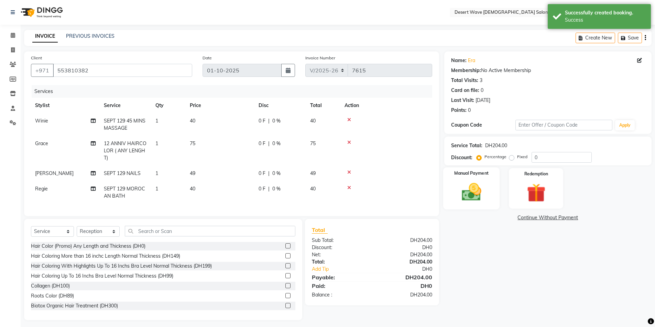
click at [472, 181] on img at bounding box center [471, 192] width 32 height 22
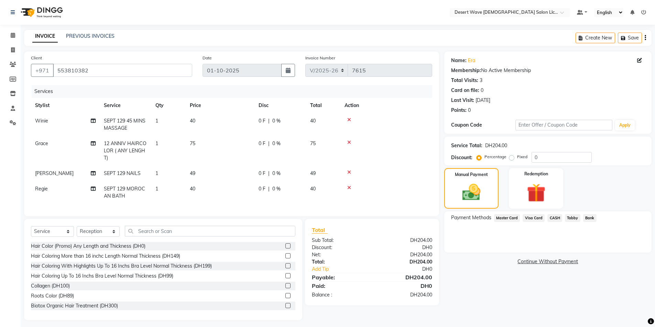
click at [531, 215] on span "Visa Card" at bounding box center [533, 218] width 22 height 8
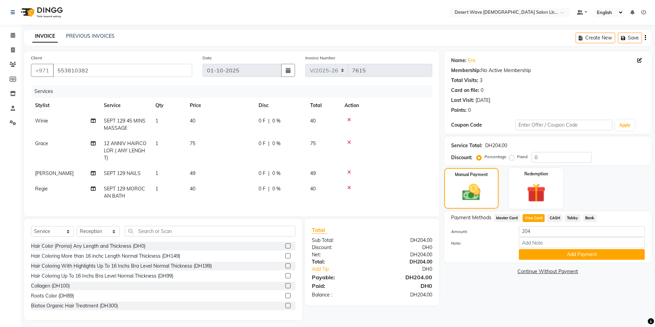
click at [575, 254] on button "Add Payment" at bounding box center [582, 254] width 126 height 11
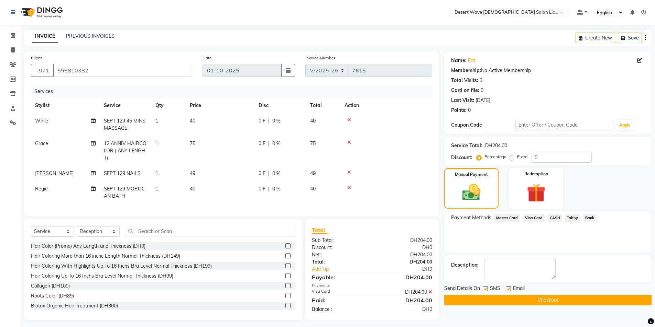
click at [544, 299] on button "Checkout" at bounding box center [547, 300] width 207 height 11
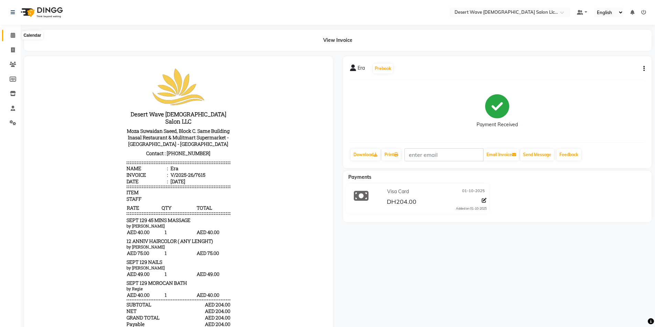
click at [12, 37] on icon at bounding box center [13, 35] width 4 height 5
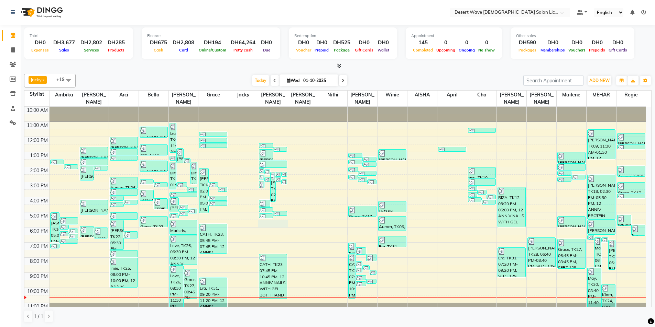
click at [270, 219] on div "10:00 AM 11:00 AM 12:00 PM 1:00 PM 2:00 PM 3:00 PM 4:00 PM 5:00 PM 6:00 PM 7:00…" at bounding box center [334, 212] width 621 height 211
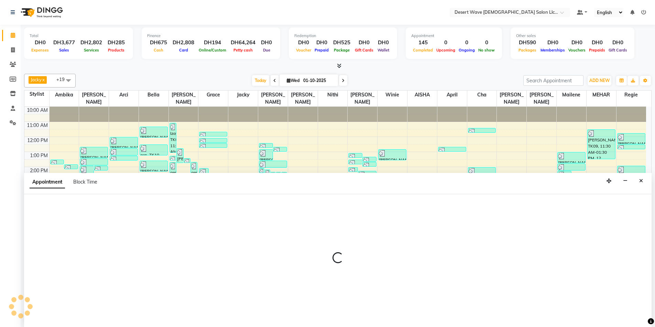
scroll to position [0, 0]
select select "59254"
select select "1050"
select select "tentative"
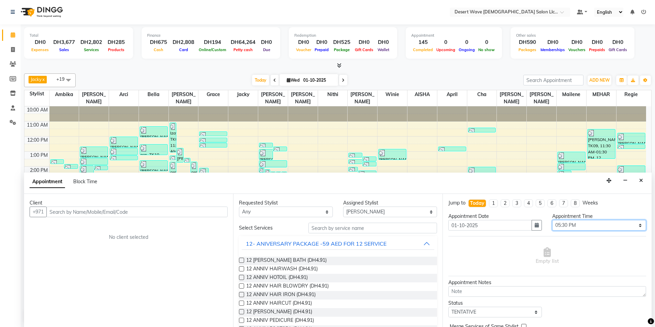
click at [582, 225] on select "Select 11:00 AM 11:05 AM 11:10 AM 11:15 AM 11:20 AM 11:25 AM 11:30 AM 11:35 AM …" at bounding box center [599, 225] width 94 height 11
select select "1015"
click at [552, 220] on select "Select 11:00 AM 11:05 AM 11:10 AM 11:15 AM 11:20 AM 11:25 AM 11:30 AM 11:35 AM …" at bounding box center [599, 225] width 94 height 11
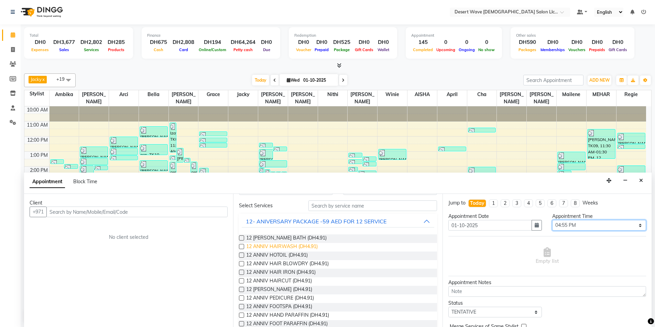
scroll to position [34, 0]
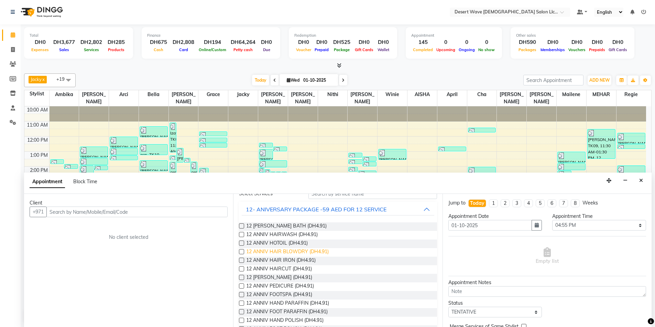
click at [278, 252] on span "12 ANNIV HAIR BLOWDRY (DH4.91)" at bounding box center [287, 252] width 82 height 9
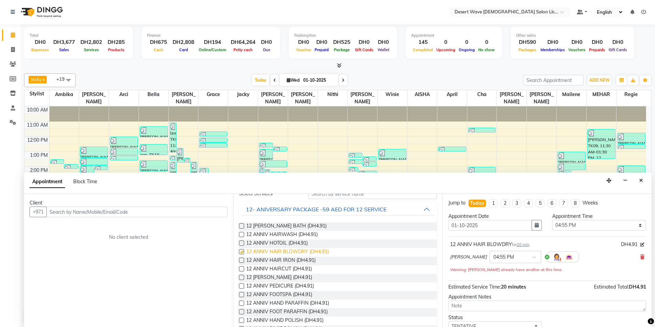
checkbox input "false"
click at [274, 269] on span "12 ANNIV HAIRCUT (DH4.91)" at bounding box center [279, 270] width 66 height 9
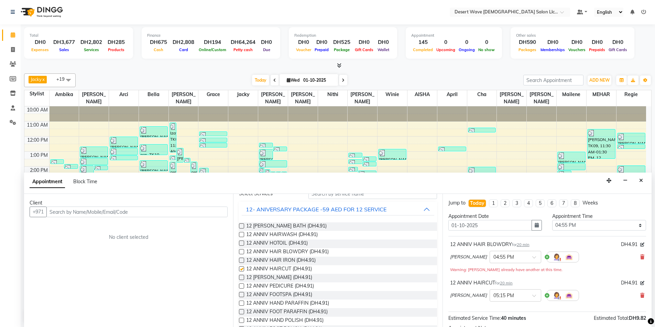
checkbox input "false"
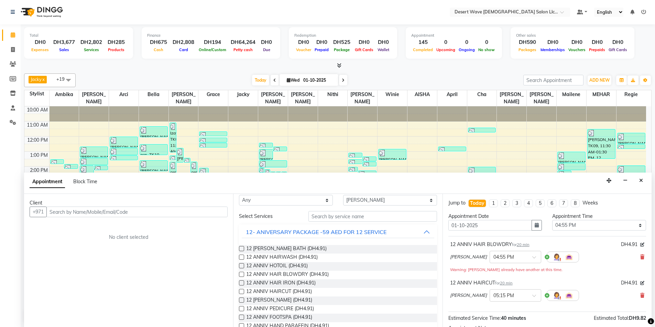
scroll to position [0, 0]
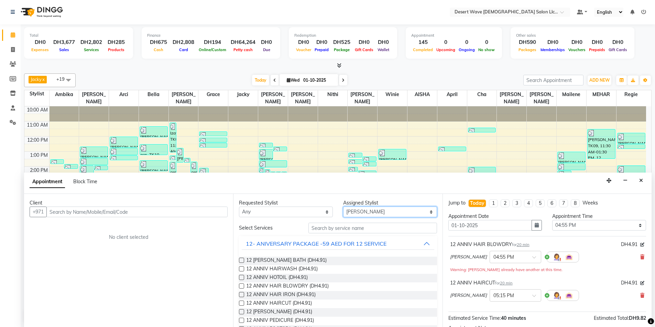
click at [364, 212] on select "Select [PERSON_NAME] [PERSON_NAME] [PERSON_NAME] [PERSON_NAME] [PERSON_NAME] [P…" at bounding box center [390, 212] width 94 height 11
select select "74700"
click at [343, 207] on select "Select [PERSON_NAME] [PERSON_NAME] [PERSON_NAME] [PERSON_NAME] [PERSON_NAME] [P…" at bounding box center [390, 212] width 94 height 11
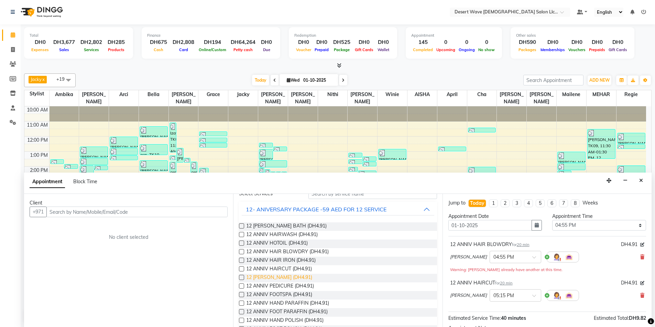
click at [274, 277] on span "12 [PERSON_NAME] (DH4.91)" at bounding box center [279, 278] width 66 height 9
checkbox input "false"
click at [275, 286] on span "12 ANNIV PEDICURE (DH4.91)" at bounding box center [280, 287] width 68 height 9
checkbox input "false"
click at [278, 295] on span "12 ANNIV FOOTSPA (DH4.91)" at bounding box center [279, 295] width 66 height 9
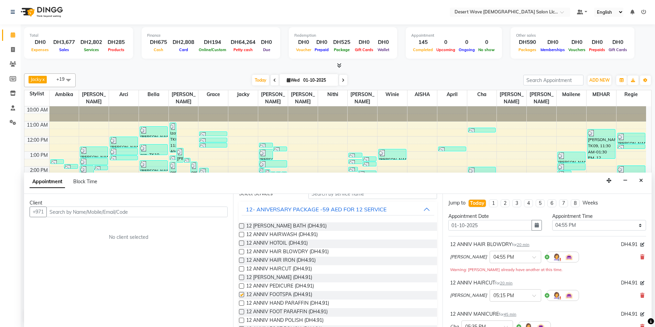
checkbox input "false"
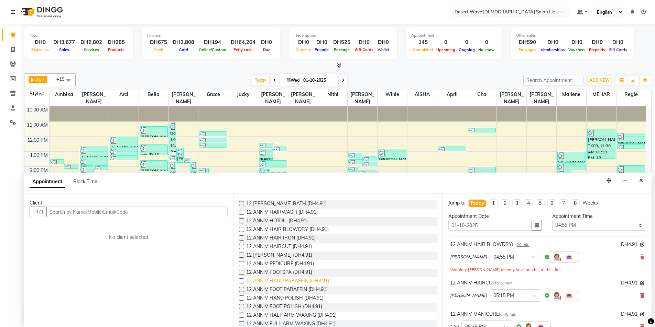
scroll to position [69, 0]
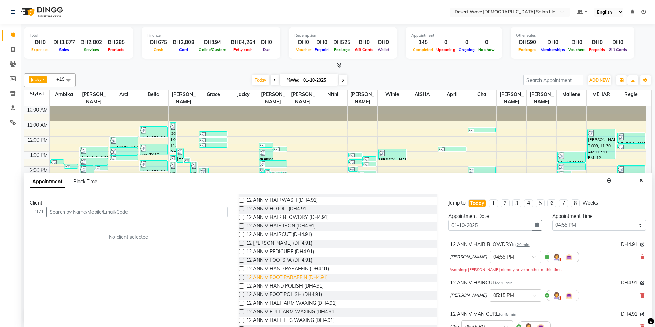
click at [275, 279] on span "12 ANNIV FOOT PARAFFIN (DH4.91)" at bounding box center [286, 278] width 81 height 9
checkbox input "false"
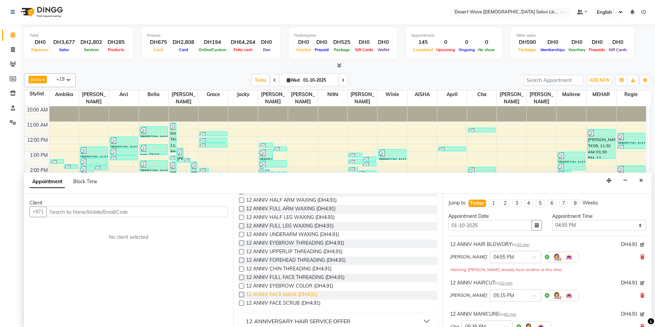
click at [269, 295] on span "12 ANNIV FACE MASK (DH4.91)" at bounding box center [281, 295] width 71 height 9
checkbox input "false"
click at [272, 304] on span "12 ANNIV FACE SCRUB (DH4.91)" at bounding box center [283, 304] width 74 height 9
checkbox input "false"
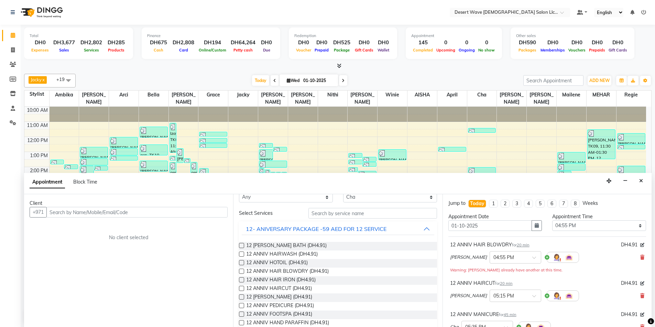
scroll to position [0, 0]
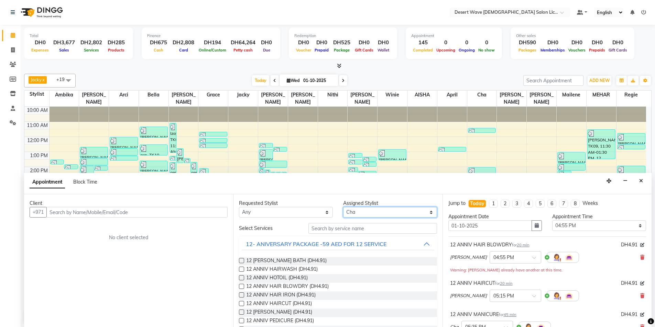
click at [368, 214] on select "Select [PERSON_NAME] [PERSON_NAME] [PERSON_NAME] [PERSON_NAME] [PERSON_NAME] [P…" at bounding box center [390, 212] width 94 height 11
select select "50397"
click at [343, 207] on select "Select [PERSON_NAME] [PERSON_NAME] [PERSON_NAME] [PERSON_NAME] [PERSON_NAME] [P…" at bounding box center [390, 212] width 94 height 11
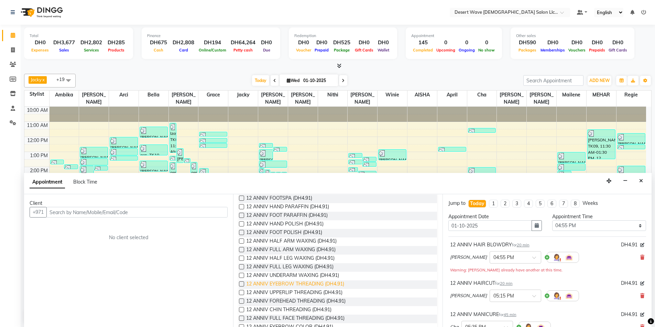
scroll to position [137, 0]
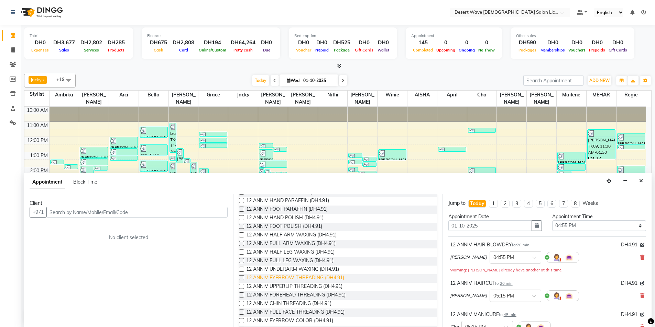
click at [285, 277] on span "12 ANNIV EYEBROW THREADING (DH4.91)" at bounding box center [295, 279] width 98 height 9
checkbox input "false"
click at [64, 213] on input "text" at bounding box center [136, 212] width 181 height 11
type input "508840974"
click at [218, 212] on span "Add Client" at bounding box center [213, 212] width 23 height 6
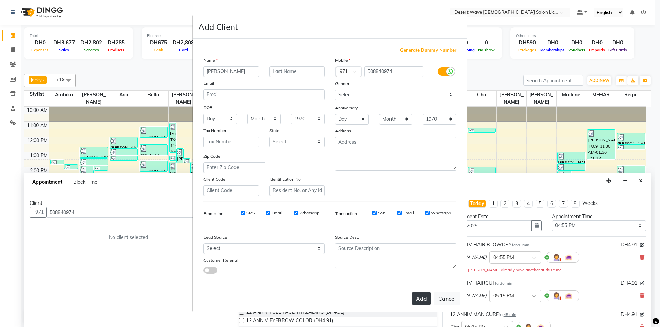
type input "[PERSON_NAME]"
click at [417, 300] on button "Add" at bounding box center [421, 299] width 19 height 12
select select
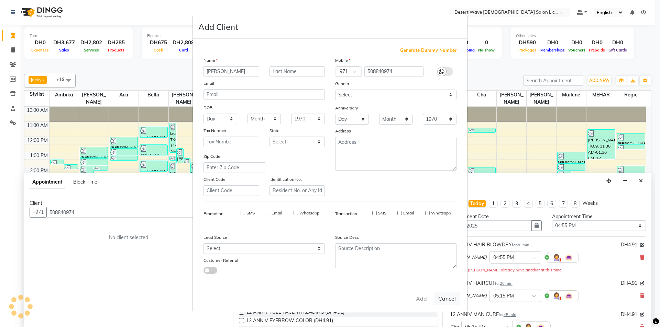
select select
checkbox input "false"
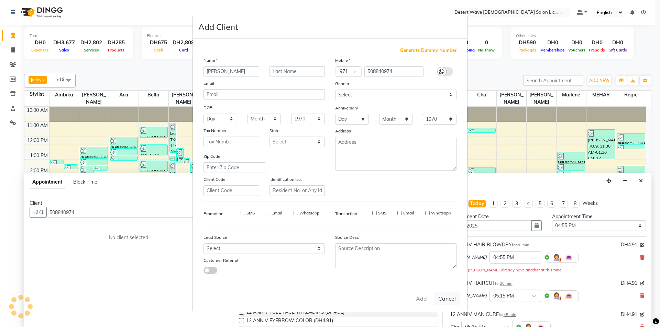
checkbox input "false"
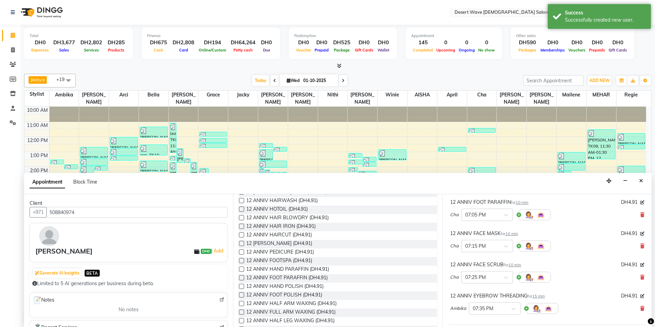
scroll to position [0, 0]
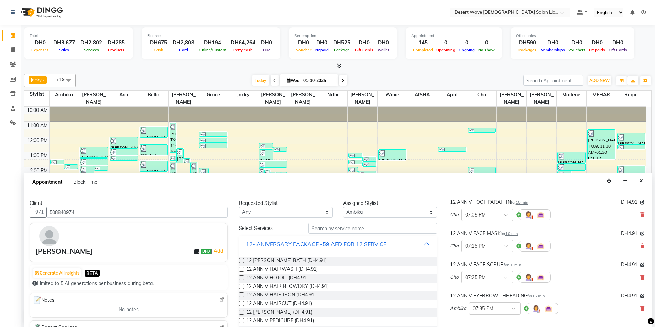
click at [394, 244] on button "12- ANIVERSARY PACKAGE -59 AED FOR 12 SERVICE" at bounding box center [338, 244] width 192 height 12
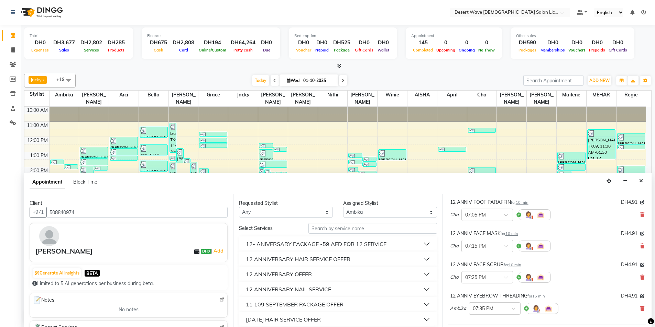
click at [325, 276] on button "12 ANNIVERSARY OFFER" at bounding box center [338, 274] width 192 height 12
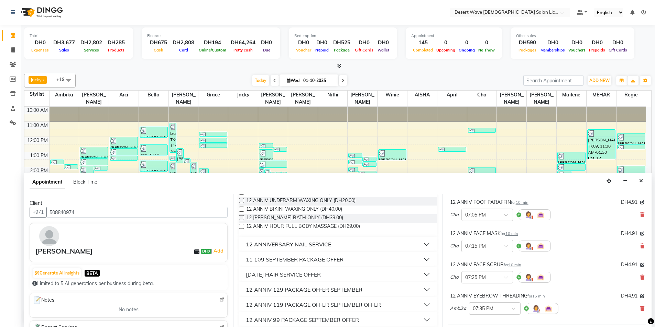
scroll to position [206, 0]
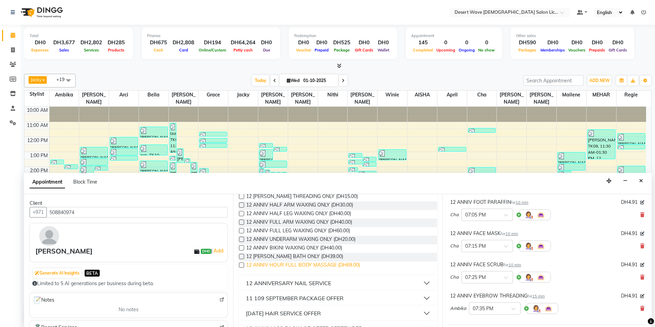
click at [289, 266] on span "12 ANNIV HOUR FULL BODY MASSAGE (DH69.00)" at bounding box center [303, 266] width 114 height 9
checkbox input "false"
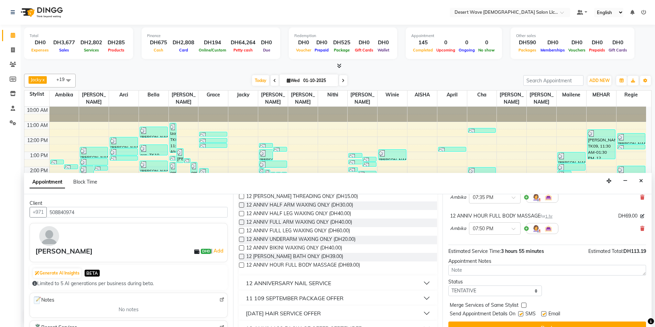
scroll to position [330, 0]
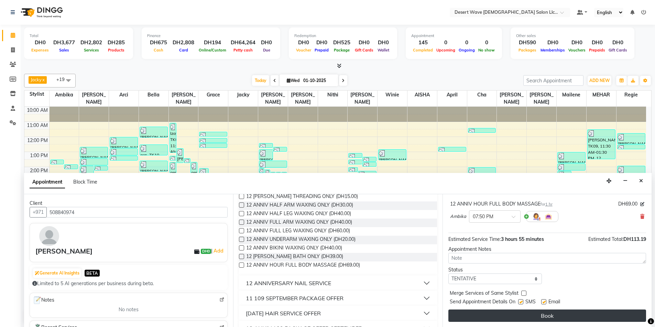
click at [556, 313] on button "Book" at bounding box center [547, 316] width 198 height 12
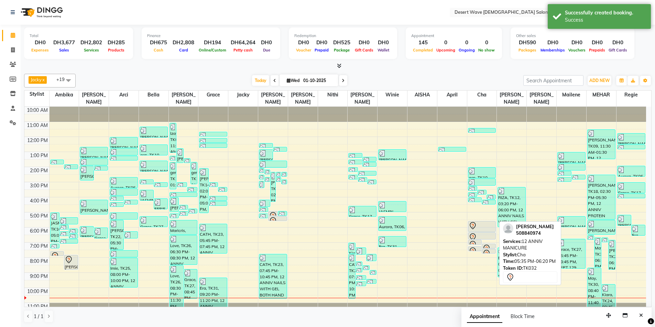
click at [480, 222] on div at bounding box center [481, 226] width 27 height 8
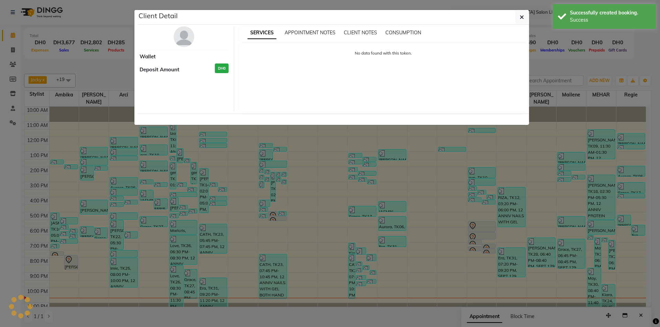
select select "7"
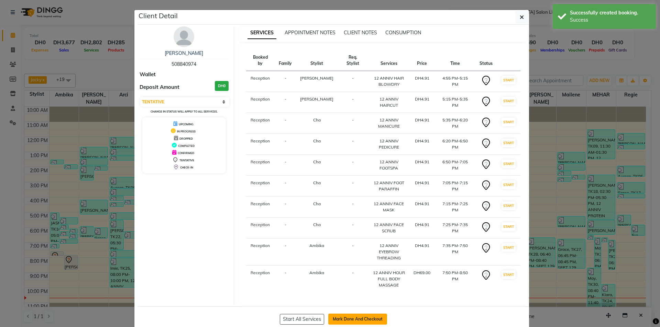
click at [355, 315] on button "Mark Done And Checkout" at bounding box center [357, 319] width 59 height 11
select select "service"
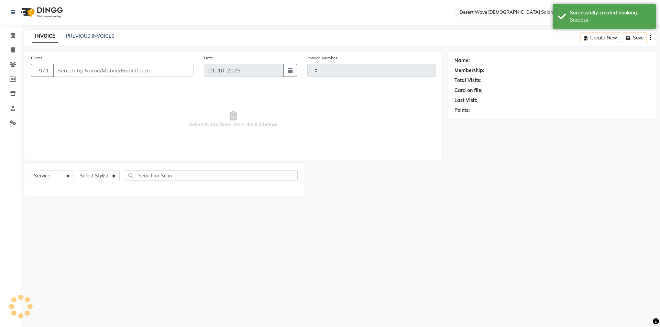
type input "7616"
select select "6563"
select select "50418"
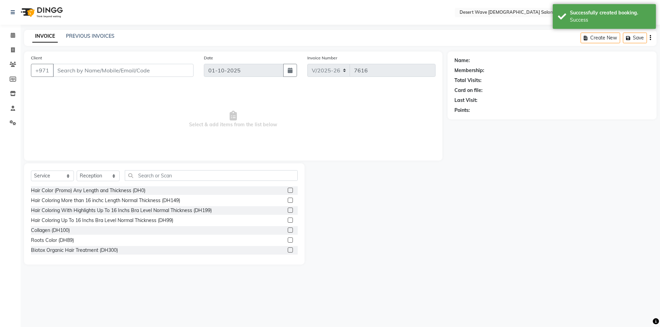
type input "508840974"
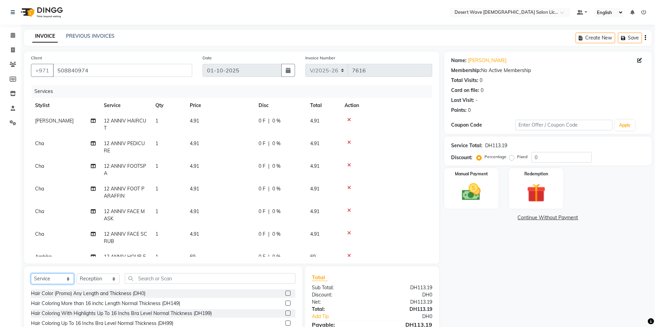
click at [56, 278] on select "Select Service Product Membership Package Voucher Prepaid Gift Card" at bounding box center [52, 279] width 43 height 11
select select "package"
click at [31, 274] on select "Select Service Product Membership Package Voucher Prepaid Gift Card" at bounding box center [52, 279] width 43 height 11
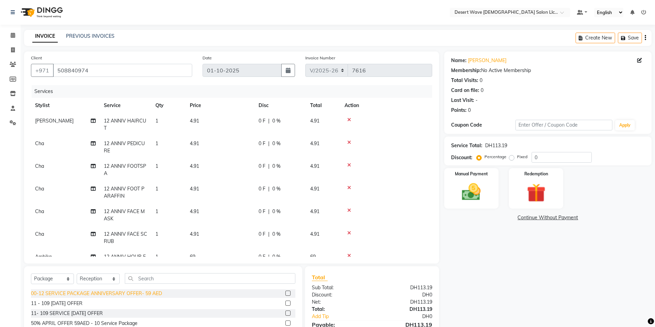
click at [74, 295] on div "00-12 SERVICE PACKAGE ANNIVERSARY OFFER- 59 AED" at bounding box center [96, 293] width 131 height 7
checkbox input "false"
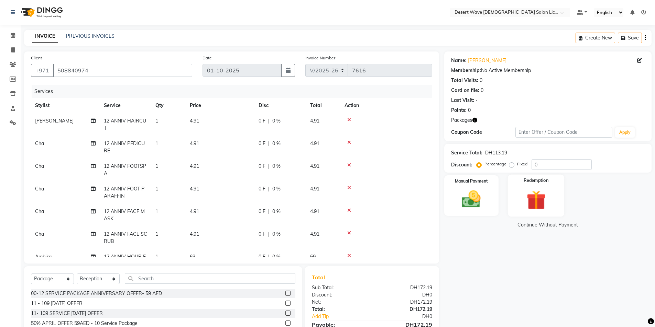
click at [524, 199] on img at bounding box center [536, 200] width 32 height 24
click at [500, 225] on span "Package 1" at bounding box center [506, 226] width 24 height 8
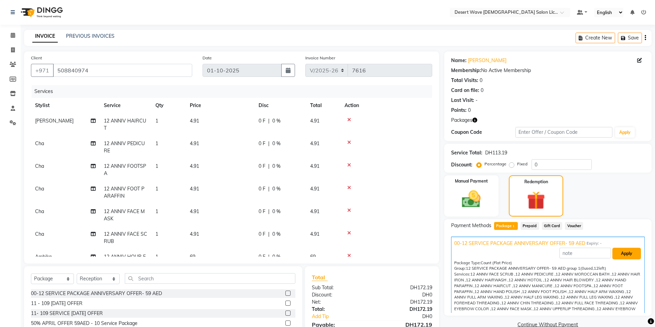
click at [623, 253] on button "Apply" at bounding box center [626, 254] width 29 height 12
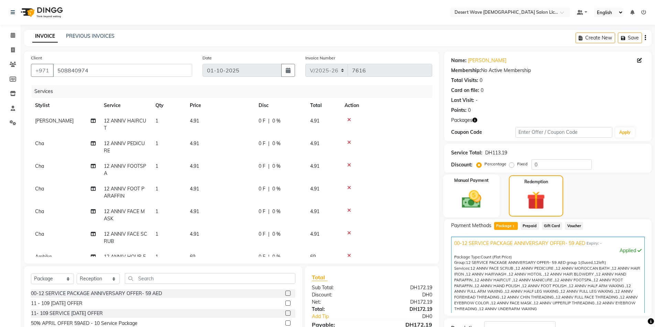
click at [470, 193] on img at bounding box center [471, 199] width 32 height 22
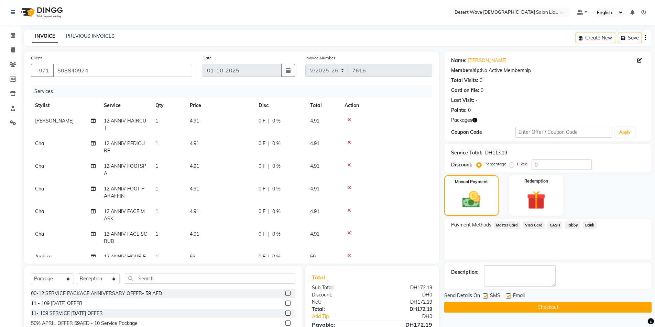
click at [529, 224] on span "Visa Card" at bounding box center [533, 226] width 22 height 8
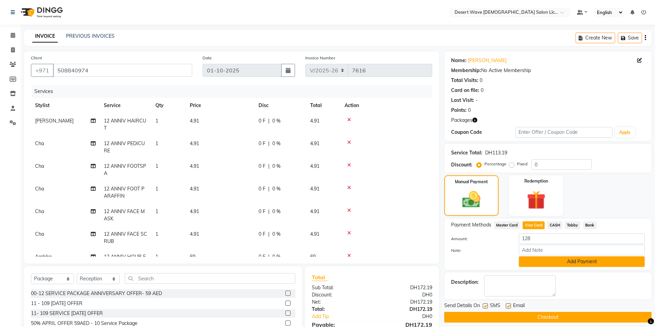
click at [567, 264] on button "Add Payment" at bounding box center [582, 262] width 126 height 11
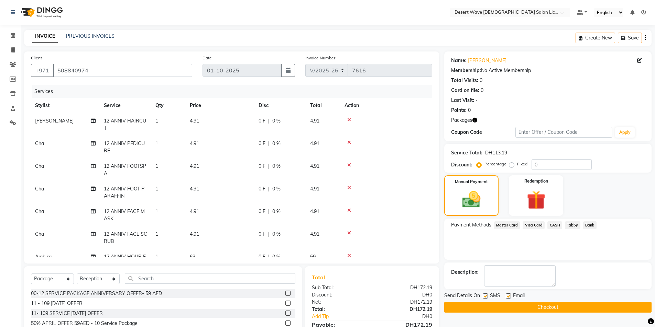
drag, startPoint x: 548, startPoint y: 308, endPoint x: 547, endPoint y: 303, distance: 4.3
click at [548, 307] on button "Checkout" at bounding box center [547, 307] width 207 height 11
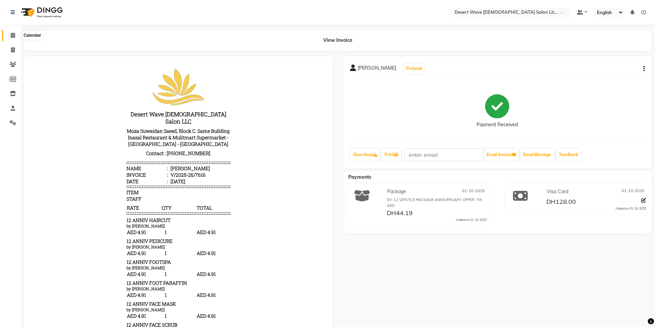
click at [14, 36] on icon at bounding box center [13, 35] width 4 height 5
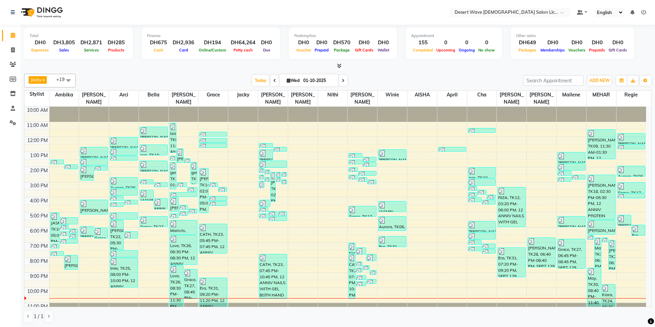
click at [539, 141] on div "10:00 AM 11:00 AM 12:00 PM 1:00 PM 2:00 PM 3:00 PM 4:00 PM 5:00 PM 6:00 PM 7:00…" at bounding box center [334, 212] width 621 height 211
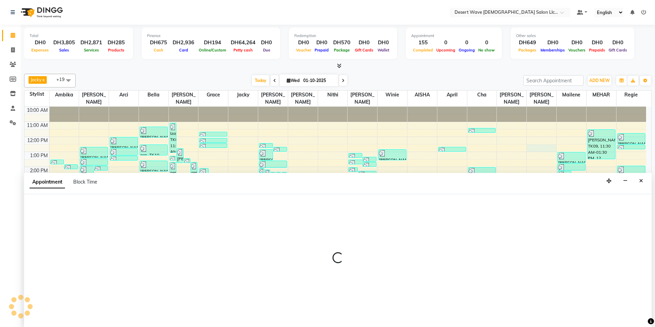
scroll to position [0, 0]
select select "93521"
select select "tentative"
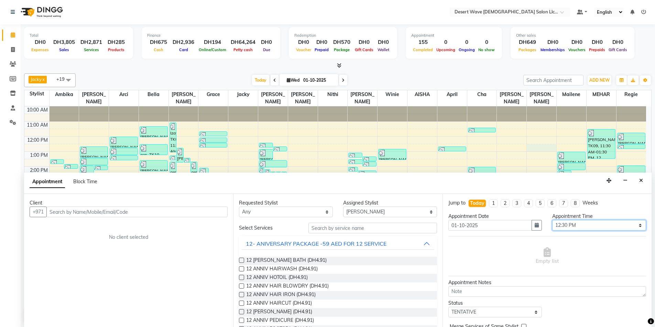
click at [589, 225] on select "Select 11:00 AM 11:05 AM 11:10 AM 11:15 AM 11:20 AM 11:25 AM 11:30 AM 11:35 AM …" at bounding box center [599, 225] width 94 height 11
select select "1150"
click at [552, 220] on select "Select 11:00 AM 11:05 AM 11:10 AM 11:15 AM 11:20 AM 11:25 AM 11:30 AM 11:35 AM …" at bounding box center [599, 225] width 94 height 11
click at [392, 245] on button "12- ANIVERSARY PACKAGE -59 AED FOR 12 SERVICE" at bounding box center [338, 244] width 192 height 12
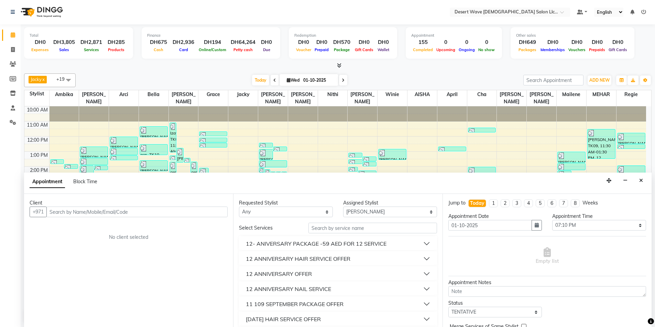
click at [335, 272] on button "12 ANNIVERSARY OFFER" at bounding box center [338, 274] width 192 height 12
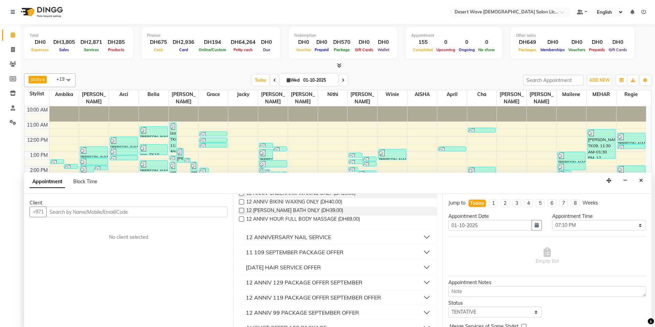
scroll to position [241, 0]
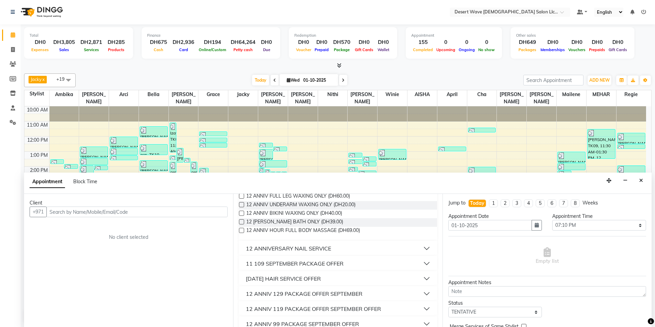
click at [344, 250] on button "12 ANNIVERSARY NAIL SERVICE" at bounding box center [338, 249] width 192 height 12
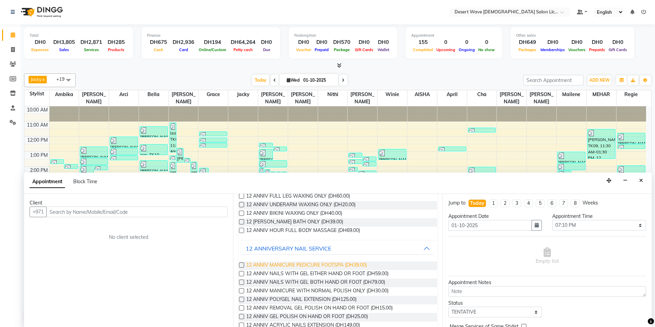
click at [316, 264] on span "12 ANNIV MANICURE PEDICURE FOOTSPA (DH39.00)" at bounding box center [306, 266] width 121 height 9
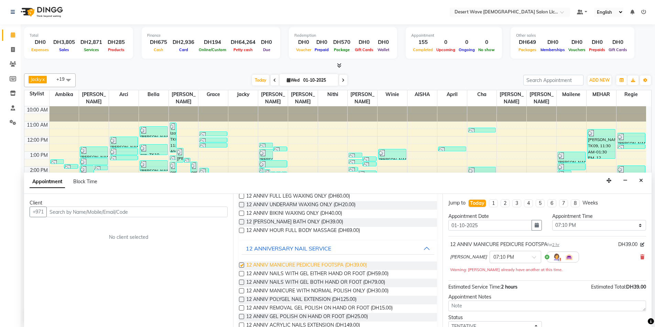
checkbox input "false"
click at [640, 257] on icon at bounding box center [642, 257] width 4 height 5
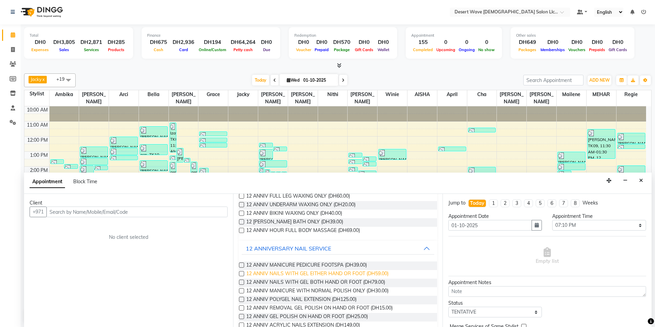
click at [307, 274] on span "12 ANNIV NAILS WITH GEL EITHER HAND OR FOOT (DH59.00)" at bounding box center [317, 274] width 142 height 9
checkbox input "false"
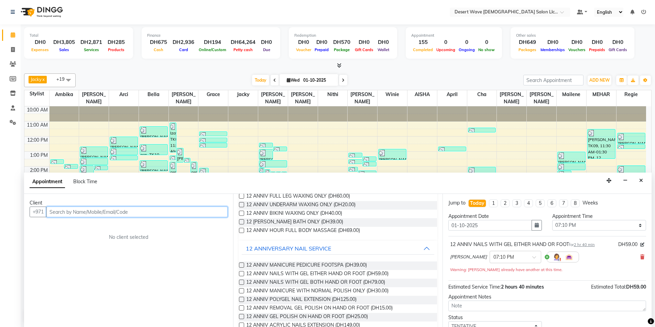
click at [66, 213] on input "text" at bounding box center [136, 212] width 181 height 11
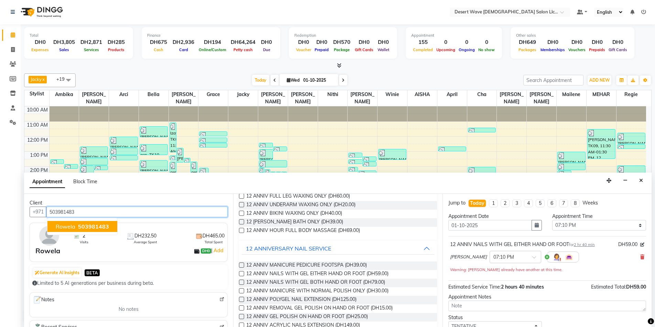
click at [86, 224] on span "503981483" at bounding box center [93, 226] width 31 height 7
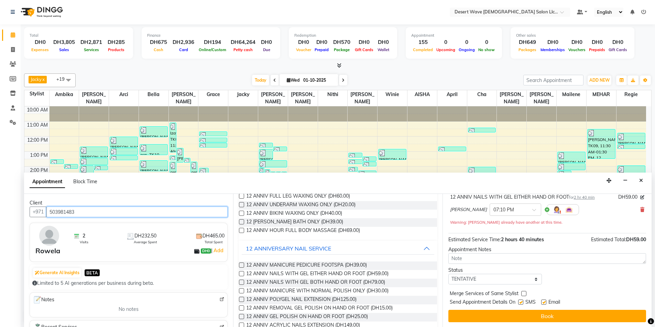
scroll to position [48, 0]
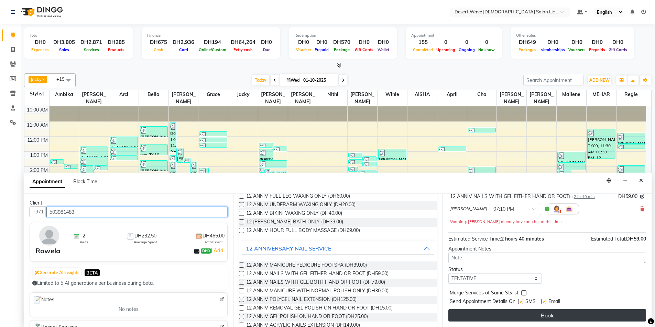
type input "503981483"
click at [558, 318] on button "Book" at bounding box center [547, 316] width 198 height 12
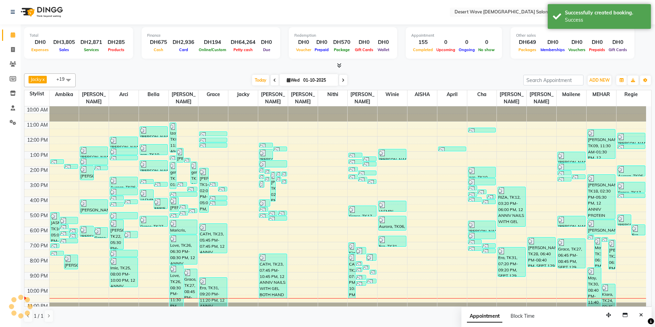
scroll to position [0, 0]
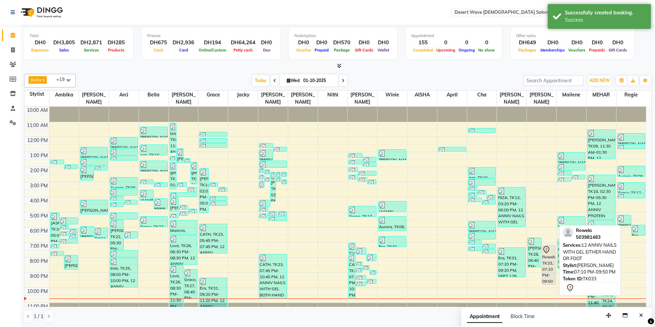
click at [549, 259] on div "Rowela, TK33, 07:10 PM-09:50 PM, 12 ANNIV NAILS WITH GEL EITHER HAND OR FOOT" at bounding box center [548, 265] width 13 height 39
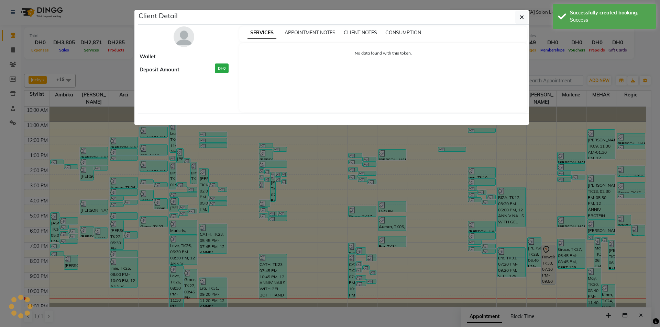
select select "7"
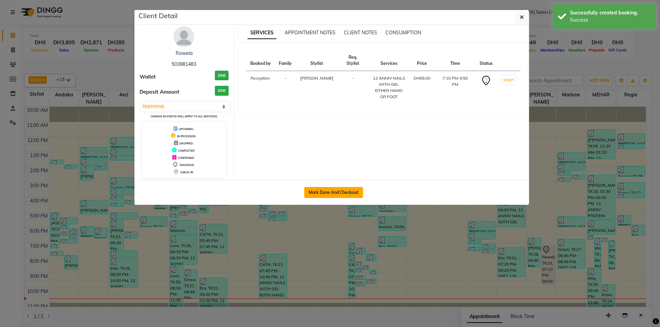
click at [337, 191] on button "Mark Done And Checkout" at bounding box center [333, 192] width 59 height 11
select select "service"
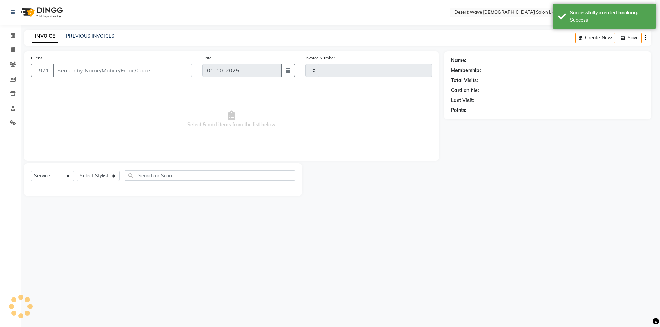
type input "7617"
select select "6563"
select select "50418"
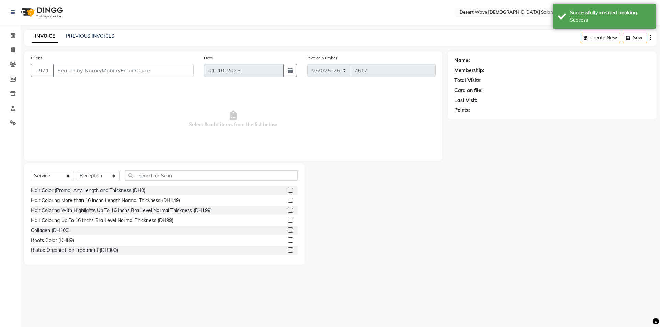
type input "503981483"
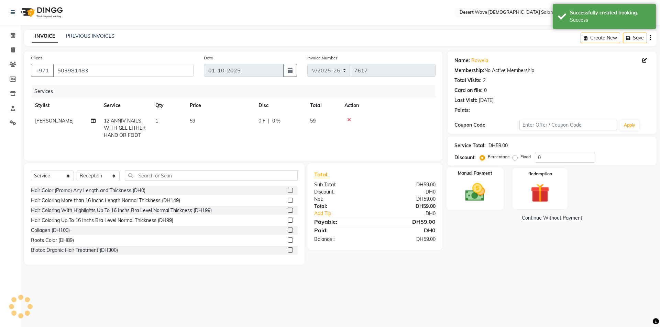
click at [481, 189] on img at bounding box center [475, 192] width 32 height 23
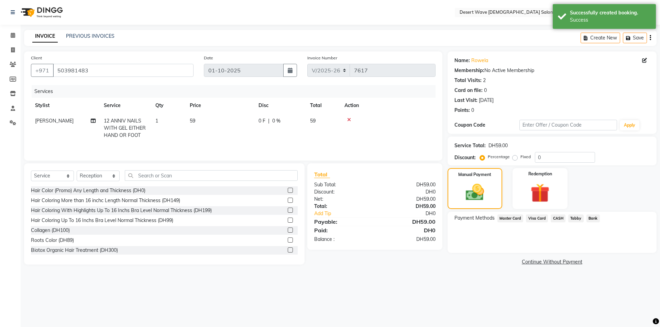
click at [510, 220] on span "Master Card" at bounding box center [510, 219] width 26 height 8
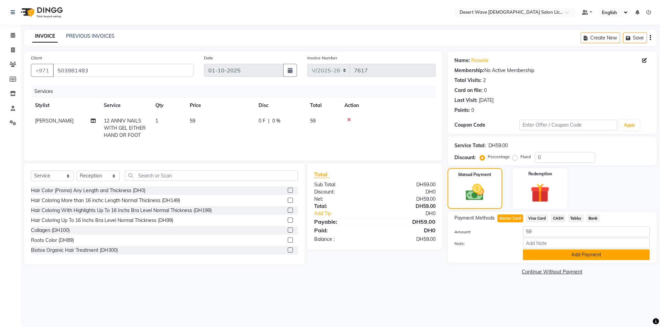
click at [592, 255] on button "Add Payment" at bounding box center [586, 255] width 127 height 11
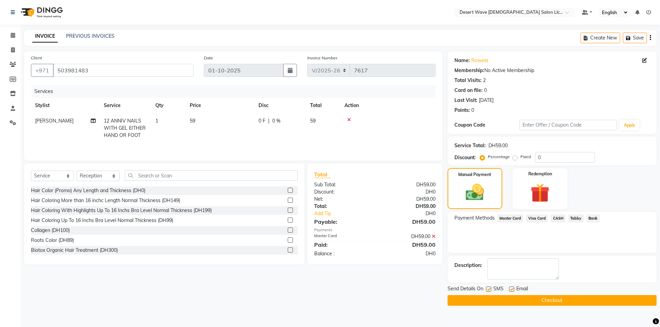
click at [560, 302] on button "Checkout" at bounding box center [551, 301] width 209 height 11
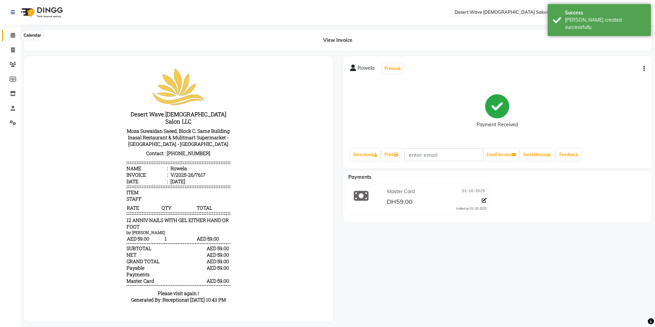
click at [12, 34] on icon at bounding box center [13, 35] width 4 height 5
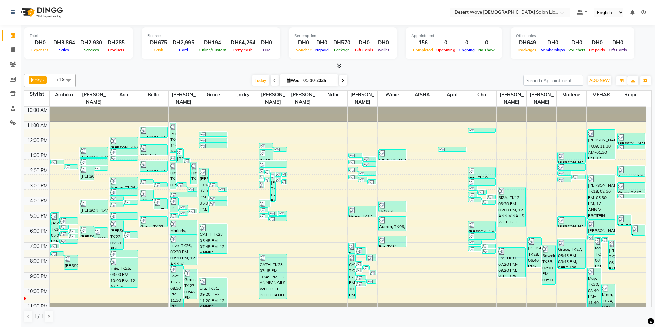
click at [147, 225] on div "10:00 AM 11:00 AM 12:00 PM 1:00 PM 2:00 PM 3:00 PM 4:00 PM 5:00 PM 6:00 PM 7:00…" at bounding box center [334, 212] width 621 height 211
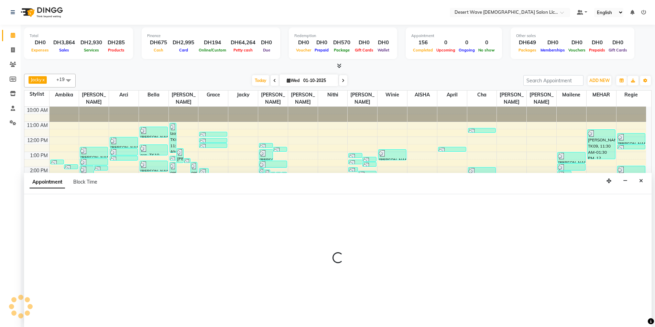
scroll to position [0, 0]
select select "50403"
select select "1080"
select select "tentative"
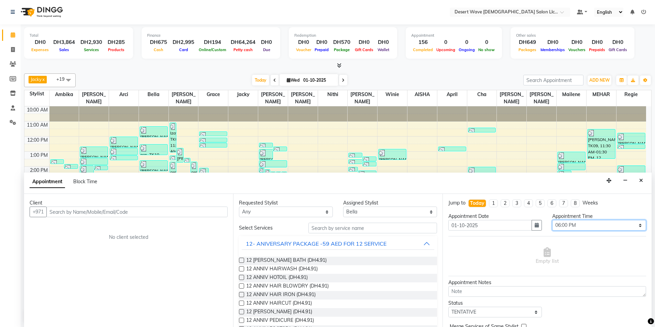
click at [584, 227] on select "Select 11:00 AM 11:05 AM 11:10 AM 11:15 AM 11:20 AM 11:25 AM 11:30 AM 11:35 AM …" at bounding box center [599, 225] width 94 height 11
select select "1075"
click at [552, 220] on select "Select 11:00 AM 11:05 AM 11:10 AM 11:15 AM 11:20 AM 11:25 AM 11:30 AM 11:35 AM …" at bounding box center [599, 225] width 94 height 11
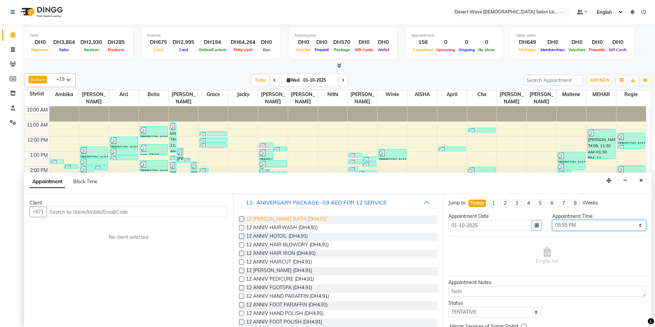
scroll to position [0, 0]
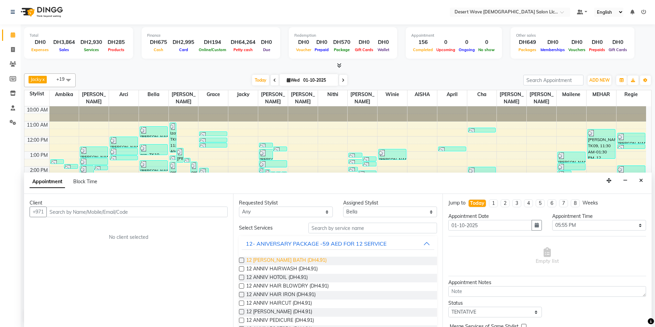
click at [284, 262] on span "12 [PERSON_NAME] BATH (DH4.91)" at bounding box center [286, 261] width 80 height 9
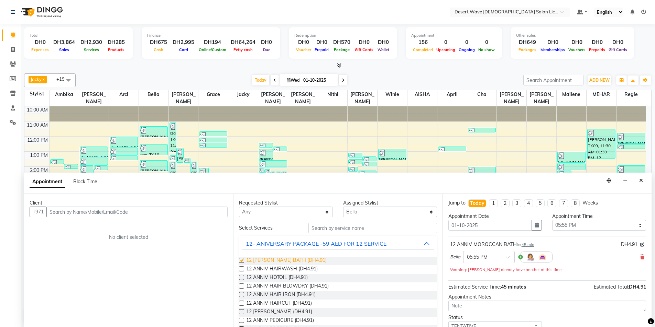
checkbox input "false"
click at [276, 278] on span "12 ANNIV HOTOIL (DH4.91)" at bounding box center [277, 278] width 62 height 9
checkbox input "false"
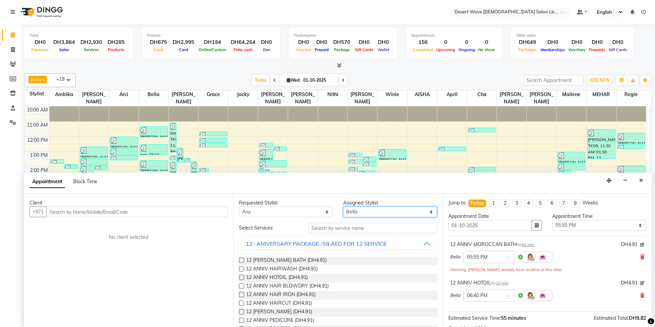
click at [366, 213] on select "Select [PERSON_NAME] [PERSON_NAME] [PERSON_NAME] [PERSON_NAME] [PERSON_NAME] [P…" at bounding box center [390, 212] width 94 height 11
select select "63284"
click at [343, 207] on select "Select [PERSON_NAME] [PERSON_NAME] [PERSON_NAME] [PERSON_NAME] [PERSON_NAME] [P…" at bounding box center [390, 212] width 94 height 11
click at [282, 286] on span "12 ANNIV HAIR BLOWDRY (DH4.91)" at bounding box center [287, 287] width 82 height 9
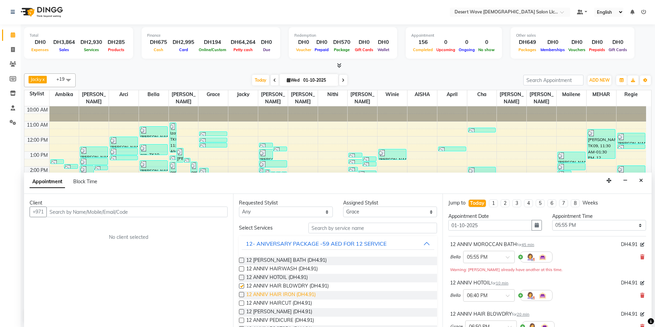
checkbox input "false"
click at [281, 303] on span "12 ANNIV HAIRCUT (DH4.91)" at bounding box center [279, 304] width 66 height 9
checkbox input "false"
click at [378, 212] on select "Select [PERSON_NAME] [PERSON_NAME] [PERSON_NAME] [PERSON_NAME] [PERSON_NAME] [P…" at bounding box center [390, 212] width 94 height 11
select select "74700"
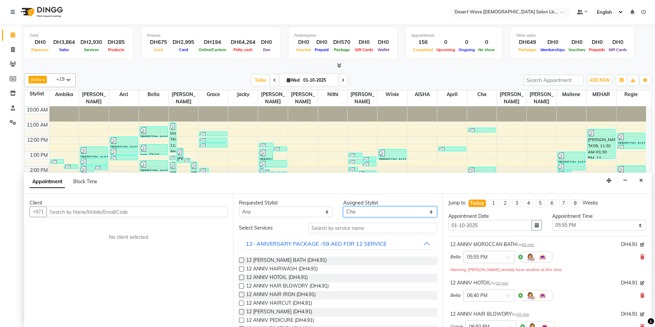
click at [343, 207] on select "Select [PERSON_NAME] [PERSON_NAME] [PERSON_NAME] [PERSON_NAME] [PERSON_NAME] [P…" at bounding box center [390, 212] width 94 height 11
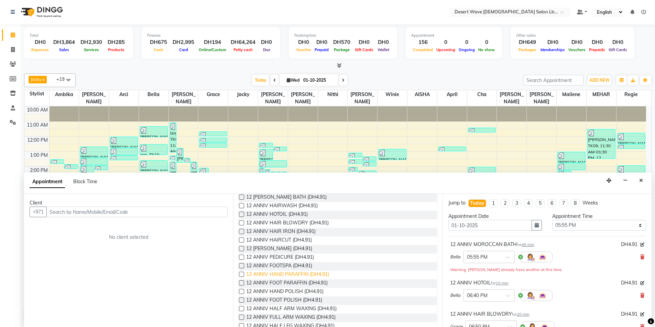
scroll to position [69, 0]
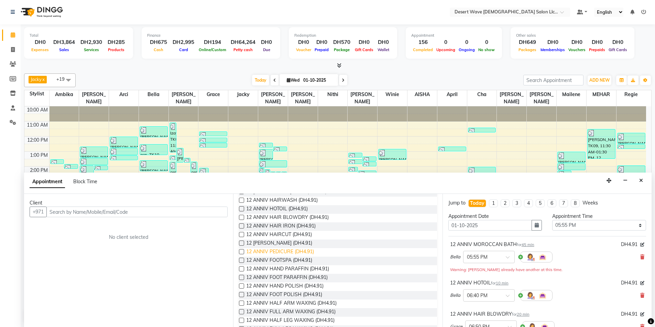
click at [275, 251] on span "12 ANNIV PEDICURE (DH4.91)" at bounding box center [280, 252] width 68 height 9
checkbox input "false"
click at [278, 262] on span "12 ANNIV FOOTSPA (DH4.91)" at bounding box center [279, 261] width 66 height 9
checkbox input "false"
click at [279, 270] on span "12 ANNIV HAND PARAFFIN (DH4.91)" at bounding box center [287, 270] width 83 height 9
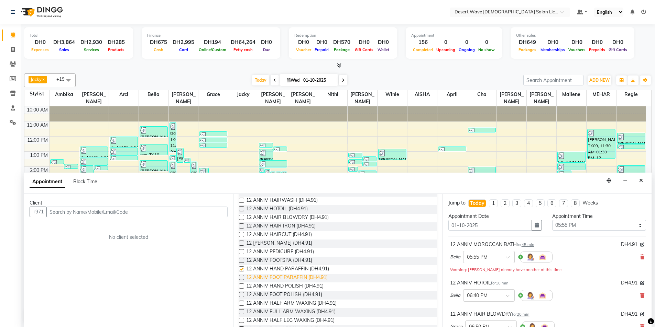
checkbox input "false"
click at [278, 277] on span "12 ANNIV FOOT PARAFFIN (DH4.91)" at bounding box center [286, 278] width 81 height 9
checkbox input "false"
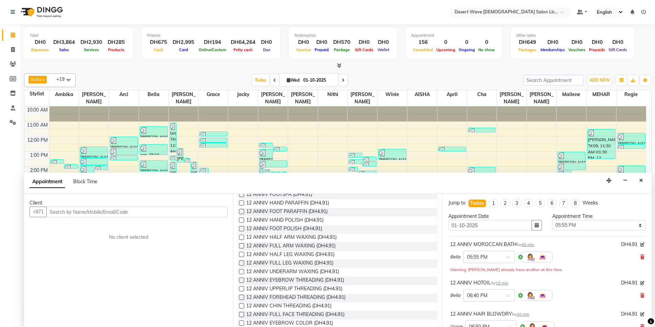
scroll to position [137, 0]
click at [288, 271] on span "12 ANNIV UNDERARM WAXING (DH4.91)" at bounding box center [292, 270] width 93 height 9
checkbox input "false"
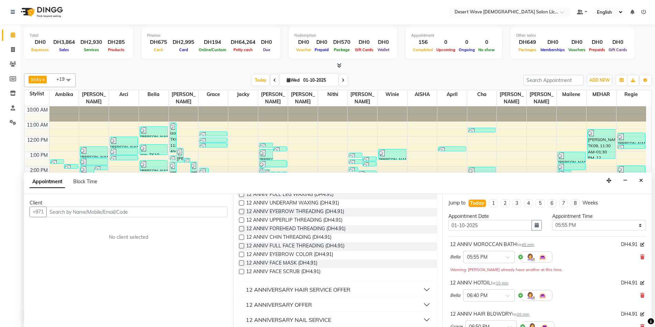
scroll to position [206, 0]
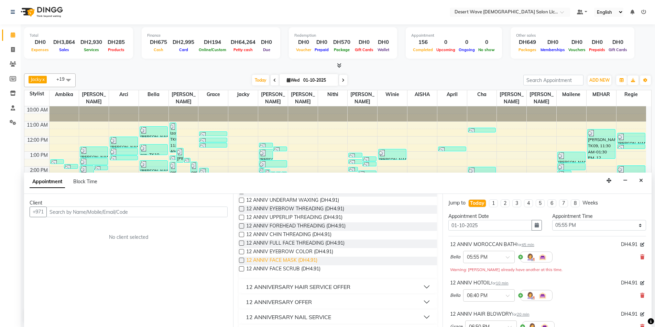
click at [285, 259] on span "12 ANNIV FACE MASK (DH4.91)" at bounding box center [281, 261] width 71 height 9
checkbox input "false"
click at [284, 269] on span "12 ANNIV FACE SCRUB (DH4.91)" at bounding box center [283, 270] width 74 height 9
checkbox input "false"
click at [76, 211] on input "text" at bounding box center [136, 212] width 181 height 11
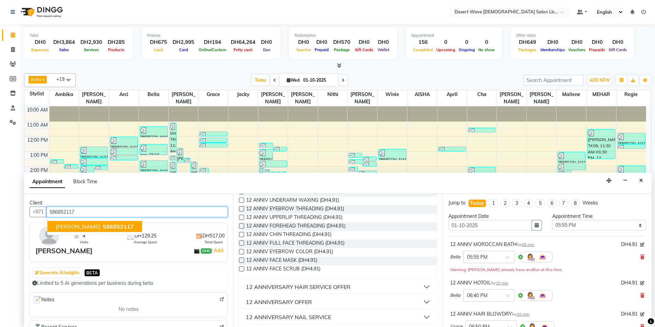
click at [103, 227] on span "586852117" at bounding box center [118, 226] width 31 height 7
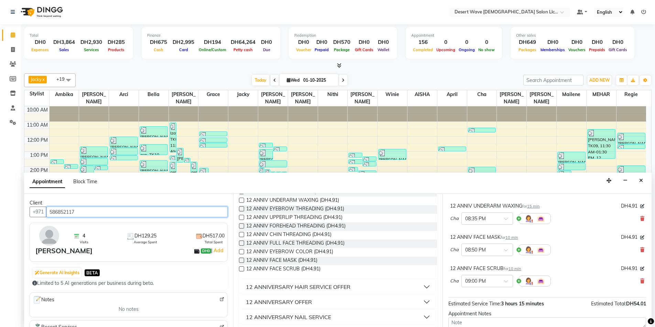
scroll to position [361, 0]
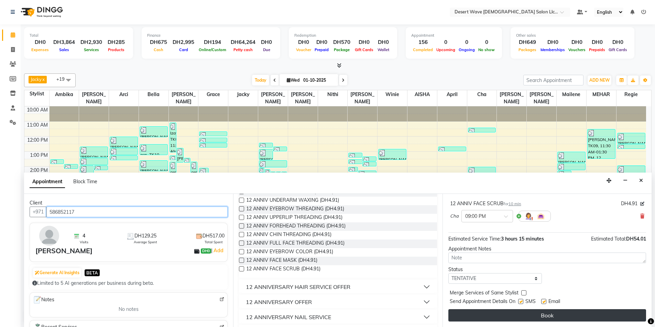
type input "586852117"
click at [553, 317] on button "Book" at bounding box center [547, 316] width 198 height 12
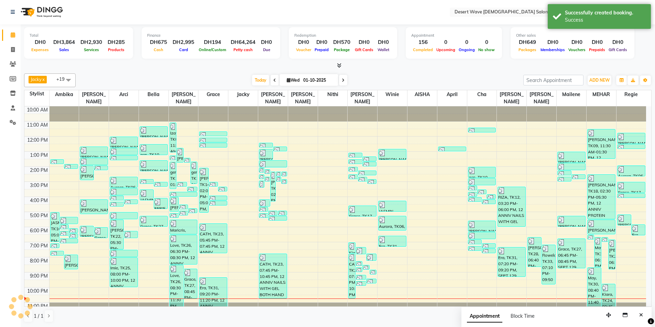
scroll to position [0, 0]
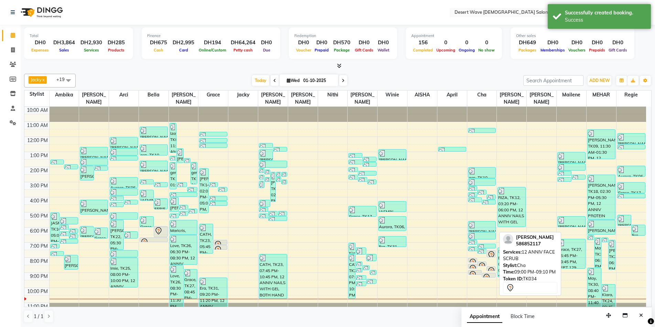
click at [487, 274] on icon at bounding box center [487, 277] width 6 height 7
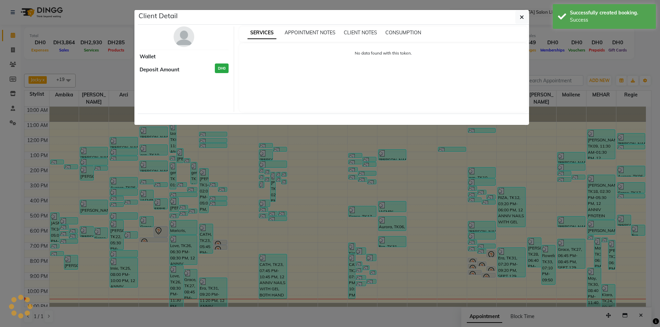
select select "7"
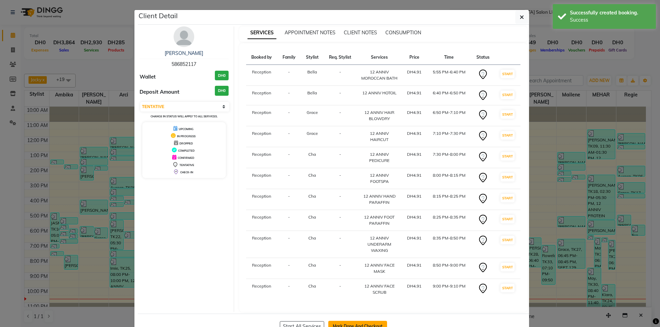
click at [352, 323] on button "Mark Done And Checkout" at bounding box center [357, 326] width 59 height 11
select select "service"
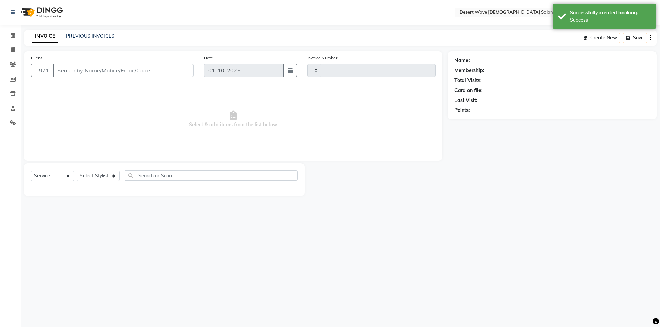
type input "7618"
select select "6563"
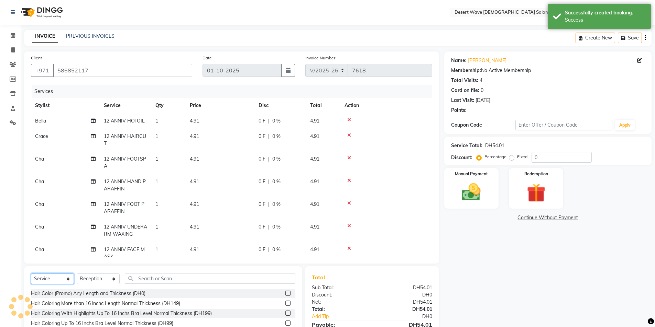
click at [52, 279] on select "Select Service Product Membership Package Voucher Prepaid Gift Card" at bounding box center [52, 279] width 43 height 11
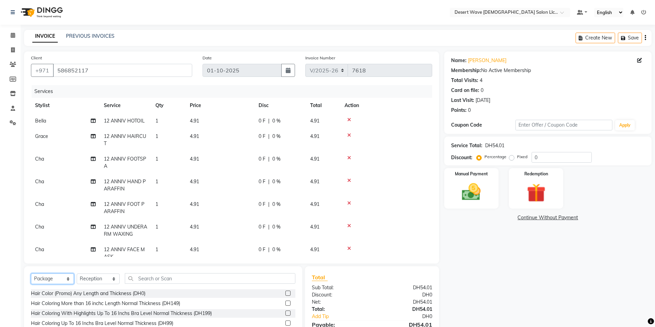
click at [31, 274] on select "Select Service Product Membership Package Voucher Prepaid Gift Card" at bounding box center [52, 279] width 43 height 11
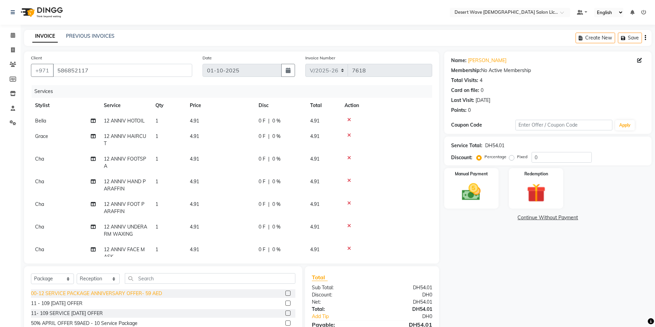
click at [67, 292] on div "00-12 SERVICE PACKAGE ANNIVERSARY OFFER- 59 AED" at bounding box center [96, 293] width 131 height 7
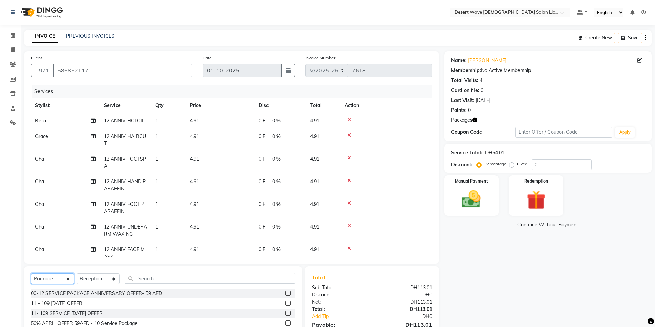
click at [58, 279] on select "Select Service Product Membership Package Voucher Prepaid Gift Card" at bounding box center [52, 279] width 43 height 11
click at [31, 274] on select "Select Service Product Membership Package Voucher Prepaid Gift Card" at bounding box center [52, 279] width 43 height 11
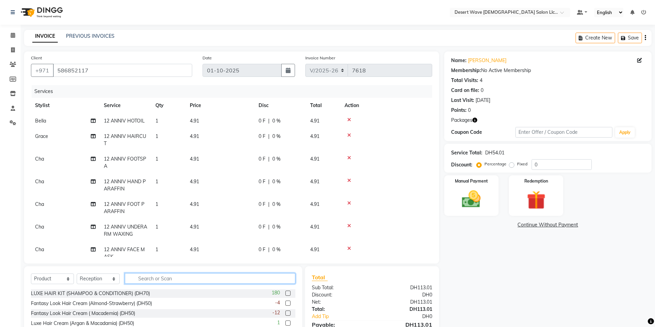
click at [175, 278] on input "text" at bounding box center [210, 279] width 170 height 11
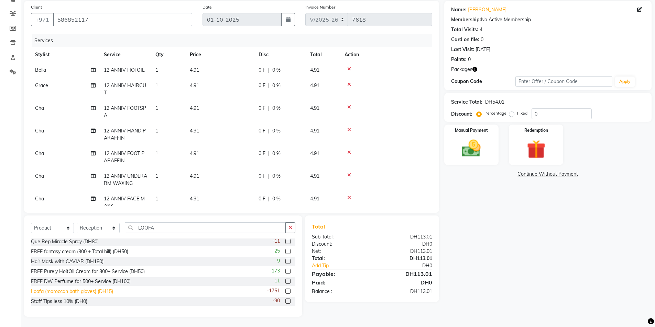
click at [77, 291] on div "Loofa (moroccan bath gloves) (DH15)" at bounding box center [72, 291] width 82 height 7
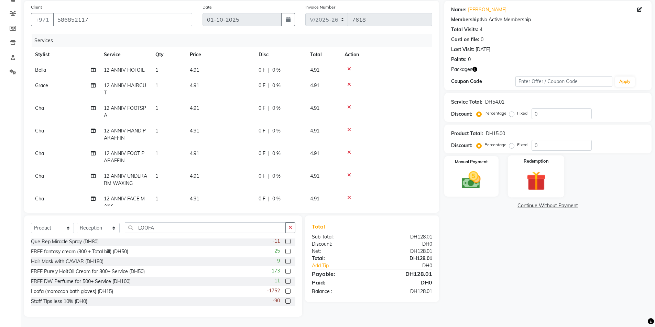
click at [527, 181] on img at bounding box center [536, 181] width 32 height 24
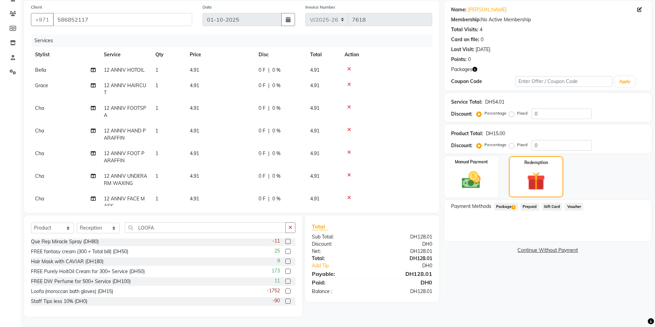
click at [502, 206] on span "Package 1" at bounding box center [506, 207] width 24 height 8
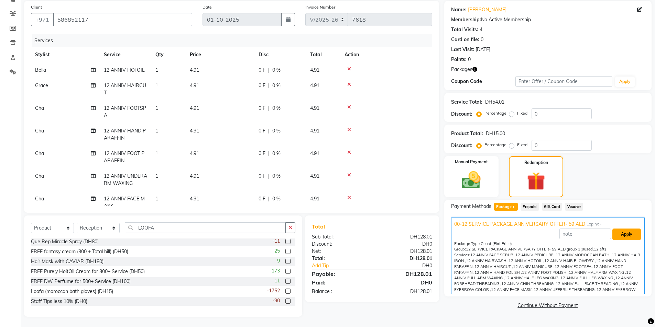
click at [632, 233] on button "Apply" at bounding box center [626, 235] width 29 height 12
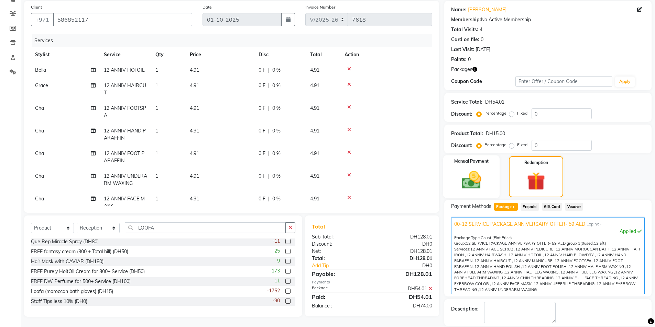
click at [475, 182] on img at bounding box center [471, 180] width 32 height 22
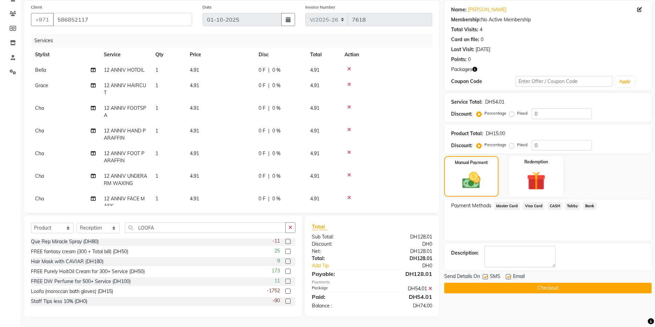
click at [501, 206] on span "Master Card" at bounding box center [507, 206] width 26 height 8
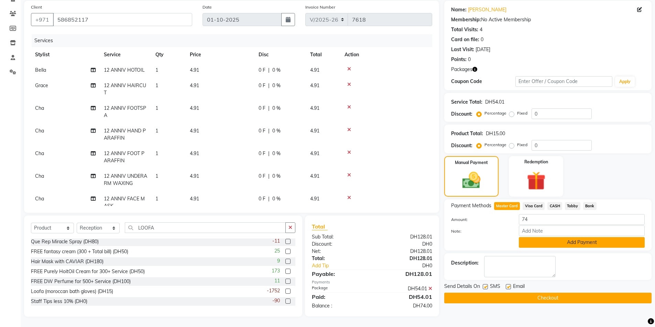
click at [580, 244] on button "Add Payment" at bounding box center [582, 242] width 126 height 11
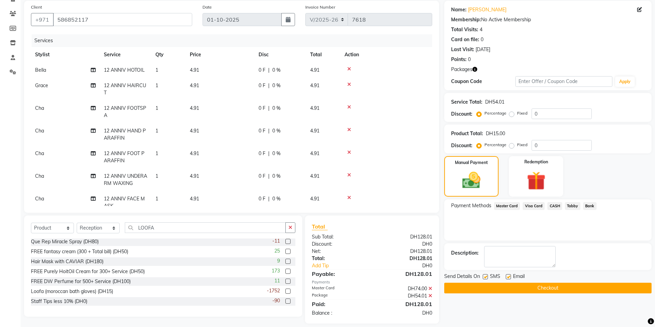
click at [555, 290] on button "Checkout" at bounding box center [547, 288] width 207 height 11
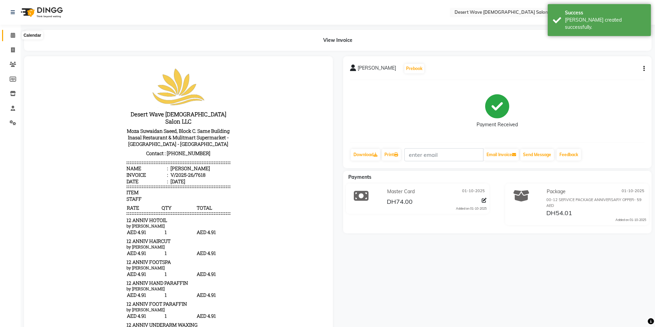
click at [15, 35] on icon at bounding box center [13, 35] width 4 height 5
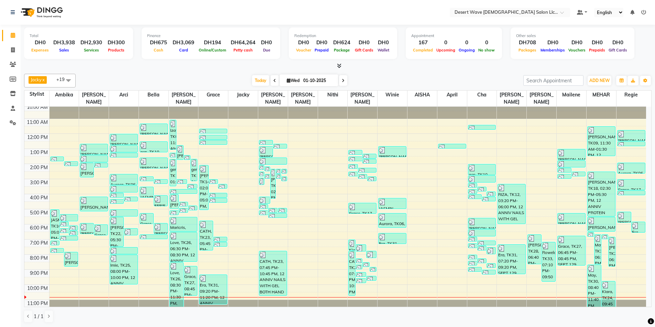
scroll to position [4, 0]
click at [220, 257] on div "10:00 AM 11:00 AM 12:00 PM 1:00 PM 2:00 PM 3:00 PM 4:00 PM 5:00 PM 6:00 PM 7:00…" at bounding box center [334, 208] width 621 height 211
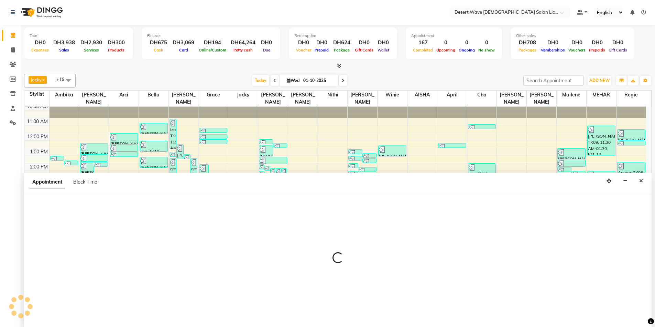
scroll to position [0, 0]
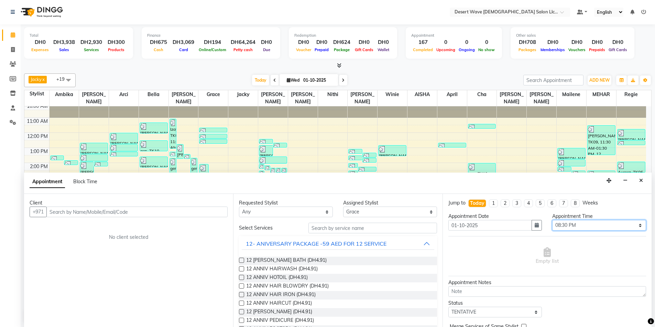
click at [577, 225] on select "Select 11:00 AM 11:05 AM 11:10 AM 11:15 AM 11:20 AM 11:25 AM 11:30 AM 11:35 AM …" at bounding box center [599, 225] width 94 height 11
click at [552, 220] on select "Select 11:00 AM 11:05 AM 11:10 AM 11:15 AM 11:20 AM 11:25 AM 11:30 AM 11:35 AM …" at bounding box center [599, 225] width 94 height 11
click at [278, 304] on span "12 ANNIV HAIRCUT (DH4.91)" at bounding box center [279, 304] width 66 height 9
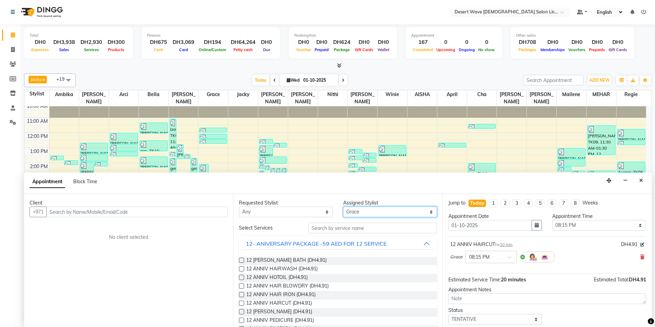
click at [372, 211] on select "Select [PERSON_NAME] [PERSON_NAME] [PERSON_NAME] [PERSON_NAME] [PERSON_NAME] [P…" at bounding box center [390, 212] width 94 height 11
click at [343, 207] on select "Select [PERSON_NAME] [PERSON_NAME] [PERSON_NAME] [PERSON_NAME] [PERSON_NAME] [P…" at bounding box center [390, 212] width 94 height 11
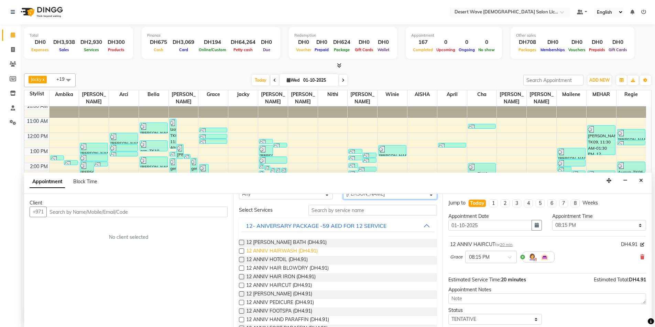
scroll to position [34, 0]
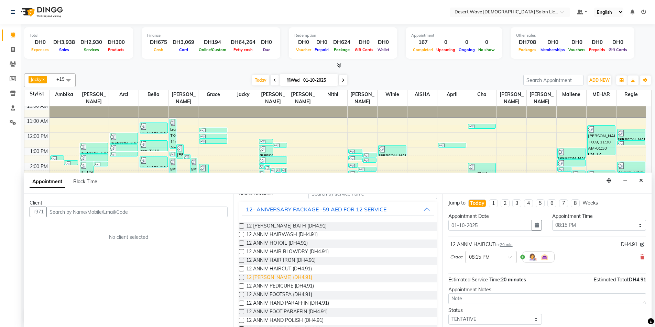
click at [273, 277] on span "12 [PERSON_NAME] (DH4.91)" at bounding box center [279, 278] width 66 height 9
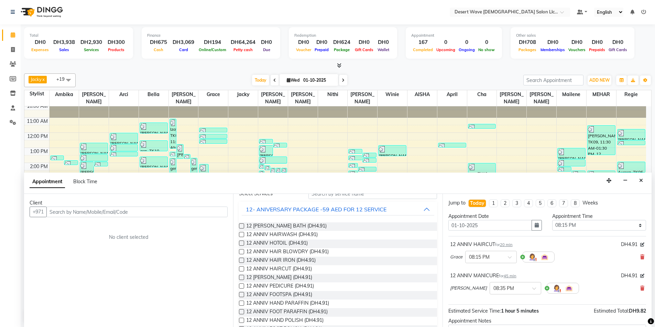
scroll to position [0, 0]
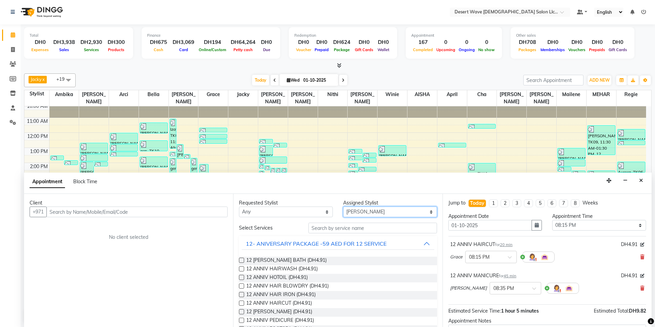
click at [378, 213] on select "Select [PERSON_NAME] [PERSON_NAME] [PERSON_NAME] [PERSON_NAME] [PERSON_NAME] [P…" at bounding box center [390, 212] width 94 height 11
click at [343, 207] on select "Select [PERSON_NAME] [PERSON_NAME] [PERSON_NAME] [PERSON_NAME] [PERSON_NAME] [P…" at bounding box center [390, 212] width 94 height 11
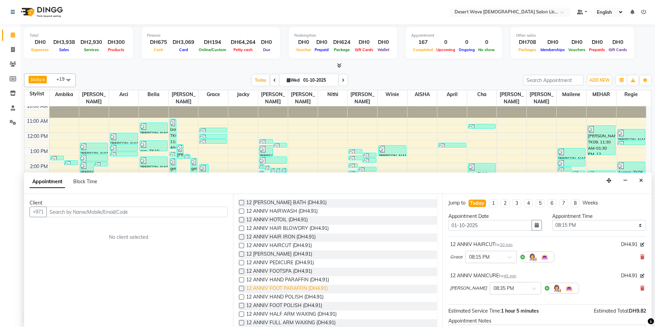
scroll to position [69, 0]
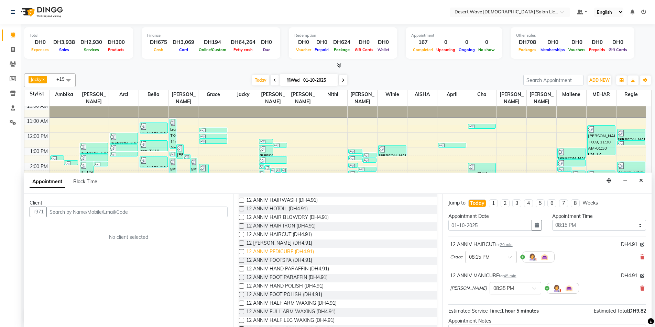
click at [277, 249] on span "12 ANNIV PEDICURE (DH4.91)" at bounding box center [280, 252] width 68 height 9
click at [279, 261] on span "12 ANNIV FOOTSPA (DH4.91)" at bounding box center [279, 261] width 66 height 9
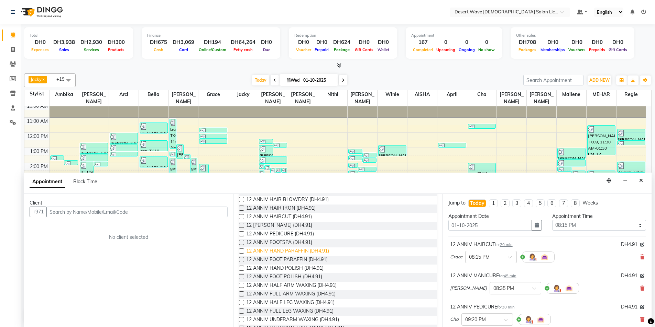
scroll to position [103, 0]
click at [278, 244] on span "12 ANNIV FOOT PARAFFIN (DH4.91)" at bounding box center [286, 244] width 81 height 9
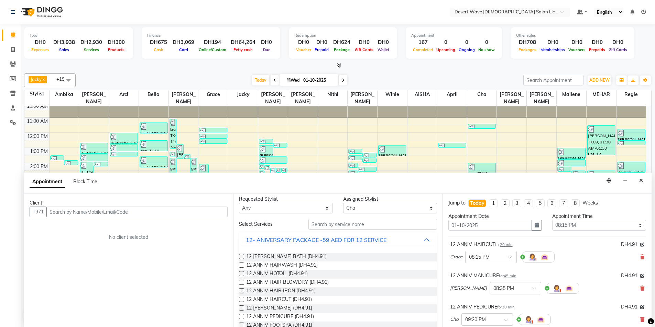
scroll to position [0, 0]
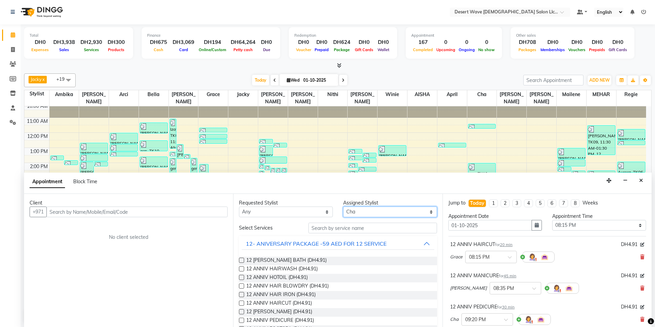
click at [358, 211] on select "Select [PERSON_NAME] [PERSON_NAME] [PERSON_NAME] [PERSON_NAME] [PERSON_NAME] [P…" at bounding box center [390, 212] width 94 height 11
click at [343, 207] on select "Select [PERSON_NAME] [PERSON_NAME] [PERSON_NAME] [PERSON_NAME] [PERSON_NAME] [P…" at bounding box center [390, 212] width 94 height 11
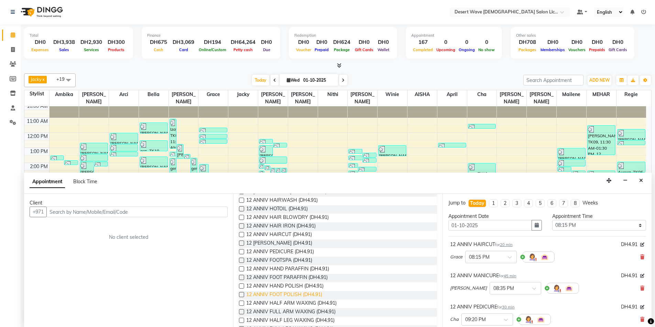
scroll to position [103, 0]
click at [278, 269] on span "12 ANNIV HALF ARM WAXING (DH4.91)" at bounding box center [291, 270] width 90 height 9
click at [275, 286] on span "12 ANNIV HALF LEG WAXING (DH4.91)" at bounding box center [290, 287] width 88 height 9
click at [282, 302] on span "12 ANNIV UNDERARM WAXING (DH4.91)" at bounding box center [292, 304] width 93 height 9
click at [288, 313] on span "12 ANNIV EYEBROW THREADING (DH4.91)" at bounding box center [295, 313] width 98 height 9
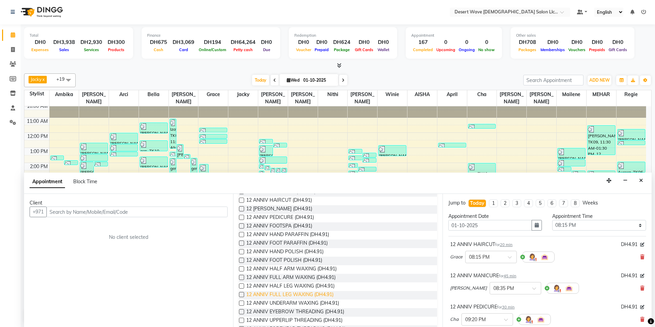
scroll to position [137, 0]
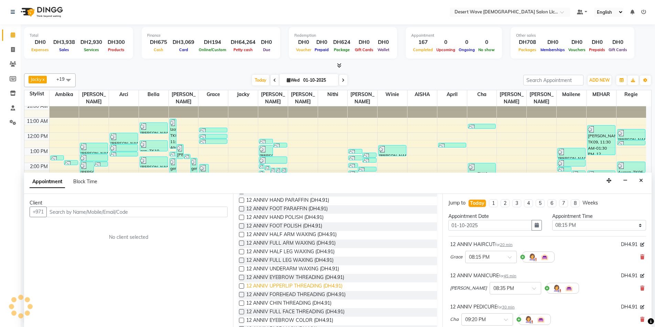
click at [279, 288] on span "12 ANNIV UPPERLIP THREADING (DH4.91)" at bounding box center [294, 287] width 96 height 9
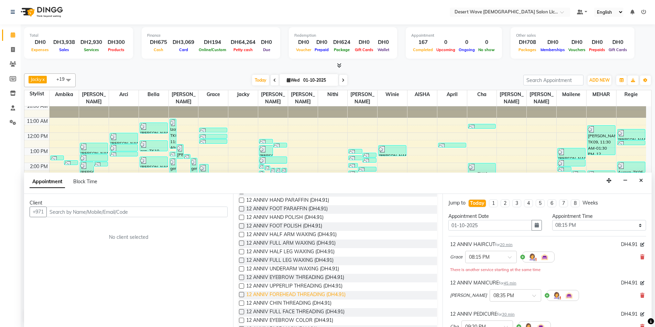
click at [284, 296] on span "12 ANNIV FOREHEAD THREADING (DH4.91)" at bounding box center [295, 295] width 99 height 9
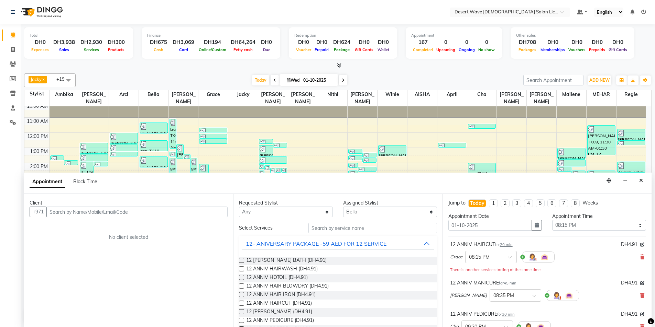
scroll to position [0, 0]
click at [373, 211] on select "Select [PERSON_NAME] [PERSON_NAME] [PERSON_NAME] [PERSON_NAME] [PERSON_NAME] [P…" at bounding box center [390, 212] width 94 height 11
click at [343, 207] on select "Select [PERSON_NAME] [PERSON_NAME] [PERSON_NAME] [PERSON_NAME] [PERSON_NAME] [P…" at bounding box center [390, 212] width 94 height 11
click at [392, 247] on button "12- ANIVERSARY PACKAGE -59 AED FOR 12 SERVICE" at bounding box center [338, 244] width 192 height 12
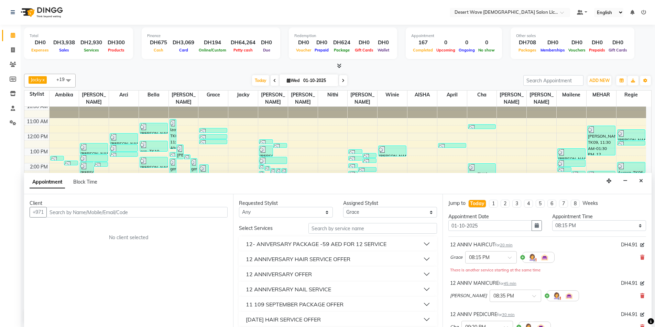
click at [374, 260] on button "12 ANNIVERSARY HAIR SERVICE OFFER" at bounding box center [338, 259] width 192 height 12
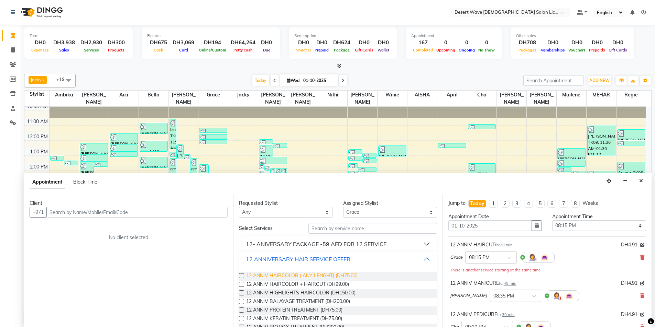
click at [303, 278] on span "12 ANNIV HAIRCOLOR ( ANY LENGHT) (DH75.00)" at bounding box center [301, 277] width 111 height 9
click at [91, 215] on input "text" at bounding box center [136, 212] width 181 height 11
click at [218, 215] on span "Add Client" at bounding box center [213, 212] width 23 height 6
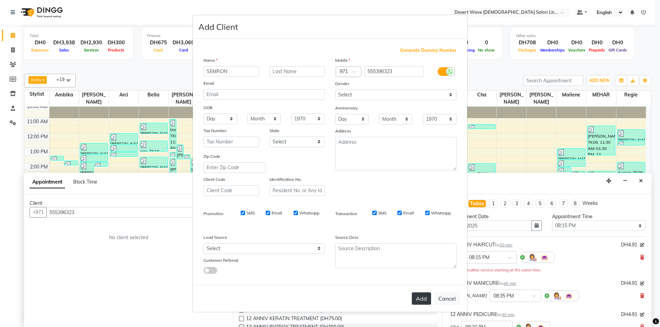
click at [420, 299] on button "Add" at bounding box center [421, 299] width 19 height 12
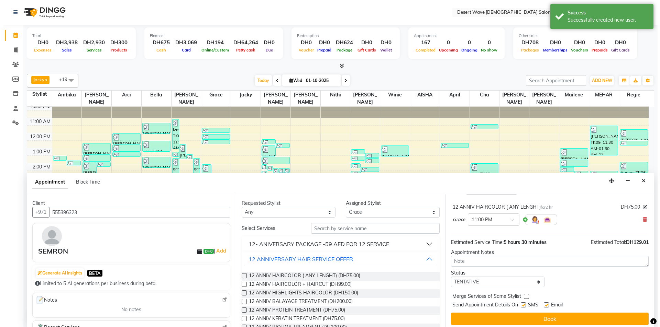
scroll to position [392, 0]
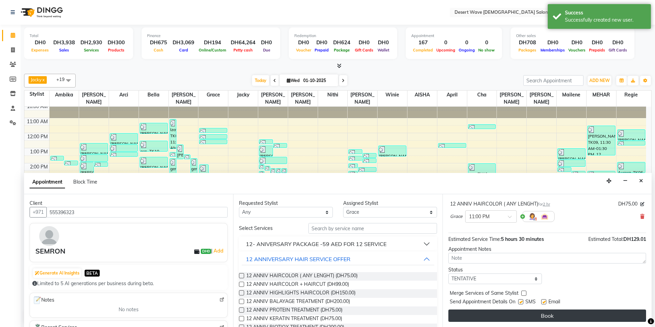
click at [564, 316] on button "Book" at bounding box center [547, 316] width 198 height 12
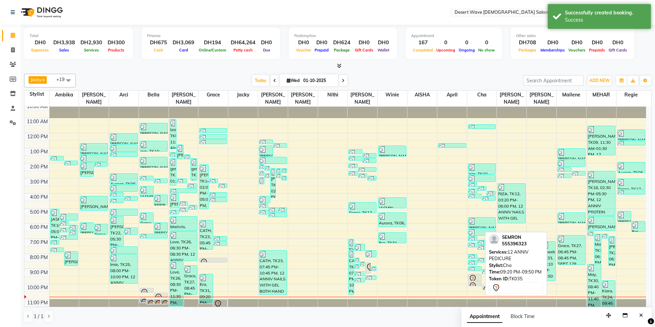
click at [475, 275] on icon at bounding box center [472, 279] width 8 height 8
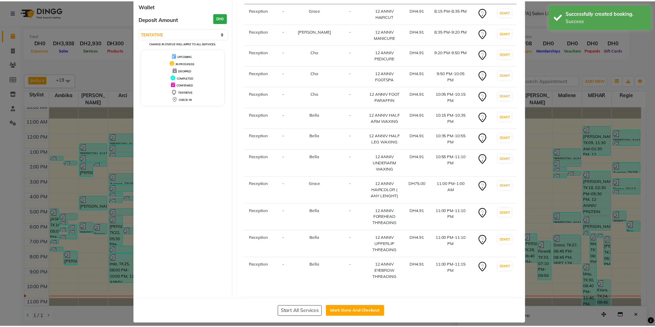
scroll to position [69, 0]
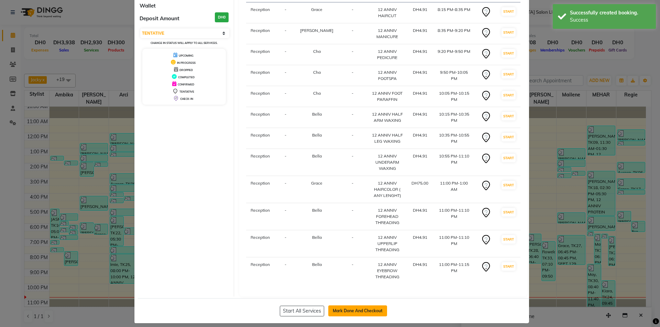
click at [361, 306] on button "Mark Done And Checkout" at bounding box center [357, 311] width 59 height 11
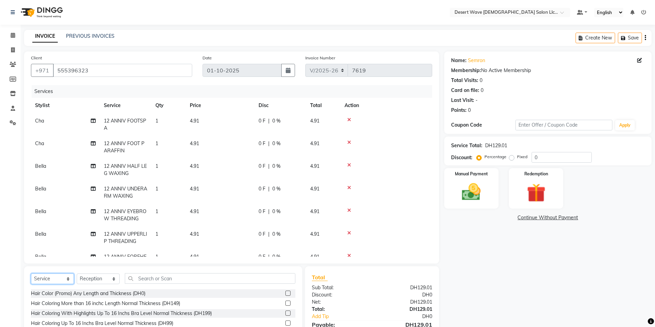
click at [54, 279] on select "Select Service Product Membership Package Voucher Prepaid Gift Card" at bounding box center [52, 279] width 43 height 11
click at [31, 274] on select "Select Service Product Membership Package Voucher Prepaid Gift Card" at bounding box center [52, 279] width 43 height 11
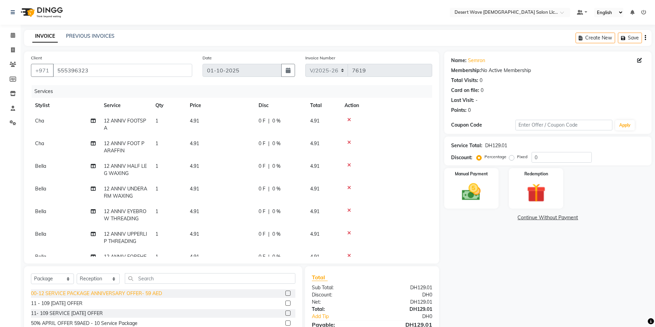
click at [76, 294] on div "00-12 SERVICE PACKAGE ANNIVERSARY OFFER- 59 AED" at bounding box center [96, 293] width 131 height 7
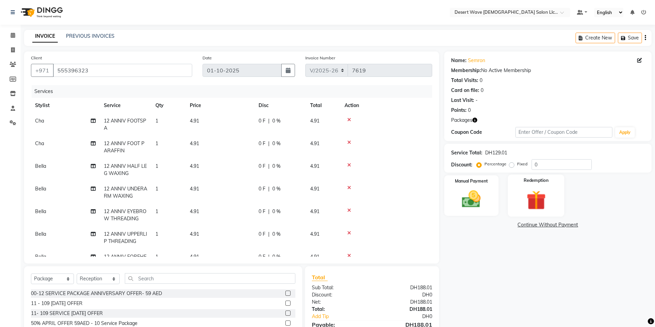
click at [532, 196] on img at bounding box center [536, 200] width 32 height 24
click at [503, 225] on span "Package 1" at bounding box center [506, 226] width 24 height 8
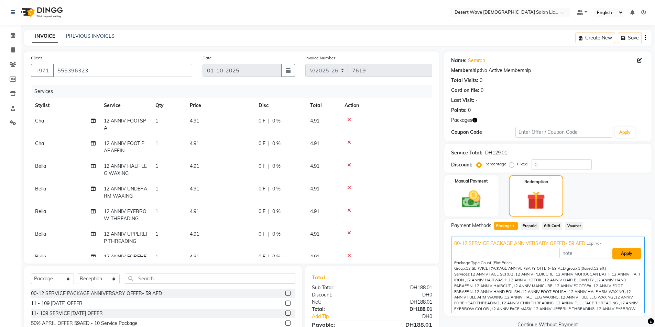
click at [626, 257] on button "Apply" at bounding box center [626, 254] width 29 height 12
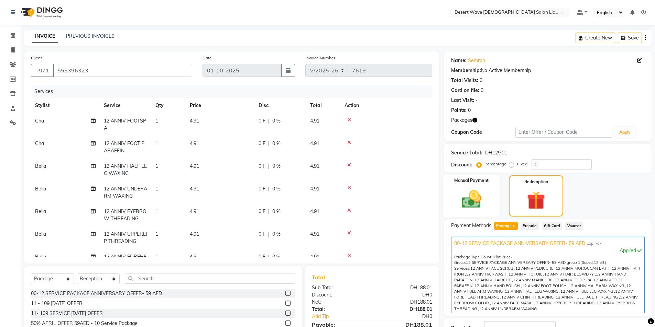
click at [480, 202] on img at bounding box center [471, 199] width 32 height 22
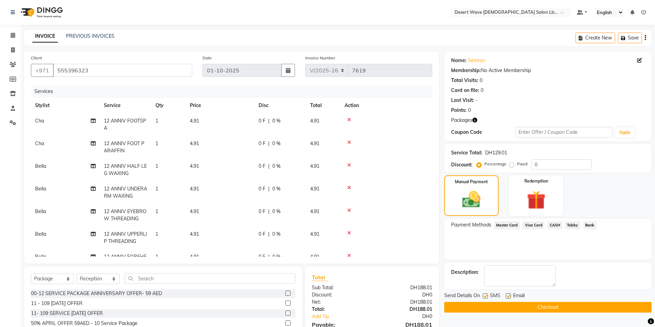
click at [538, 224] on span "Visa Card" at bounding box center [533, 226] width 22 height 8
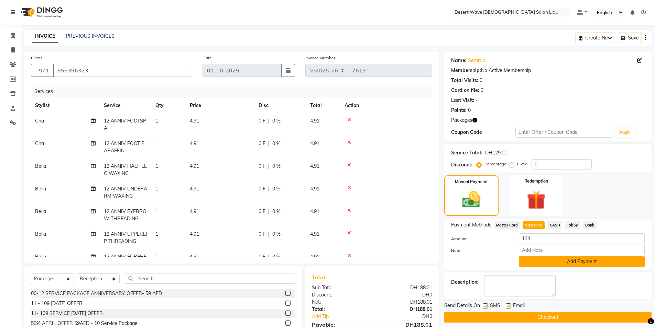
click at [568, 262] on button "Add Payment" at bounding box center [582, 262] width 126 height 11
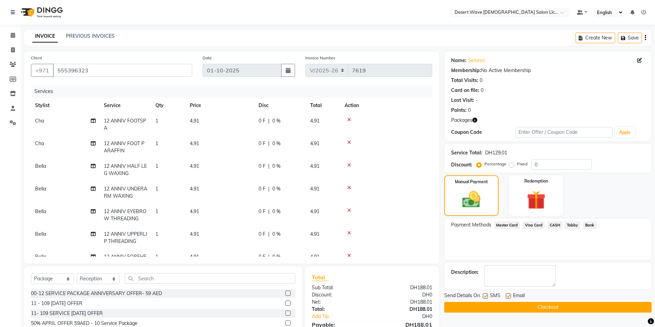
click at [540, 306] on button "Checkout" at bounding box center [547, 307] width 207 height 11
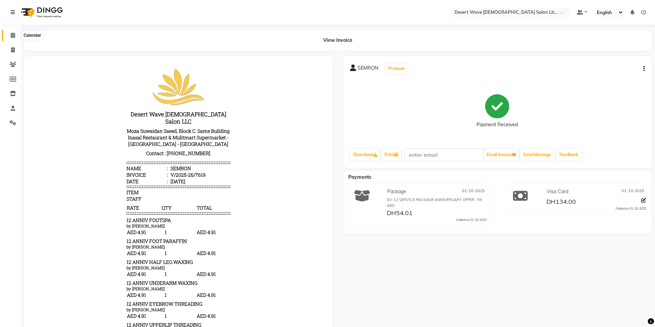
click at [11, 35] on icon at bounding box center [13, 35] width 4 height 5
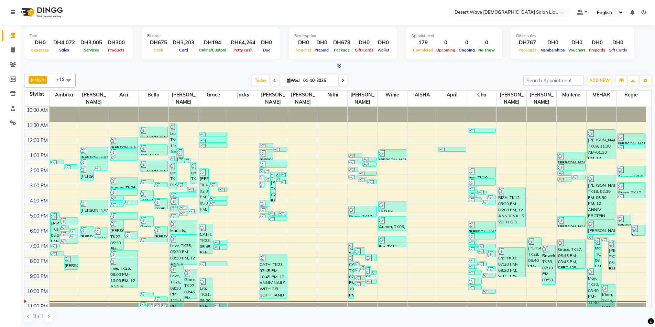
click at [52, 79] on span "Jacky x Nithi x april x MEHAR x [PERSON_NAME] x [PERSON_NAME] x [PERSON_NAME] x…" at bounding box center [50, 81] width 52 height 14
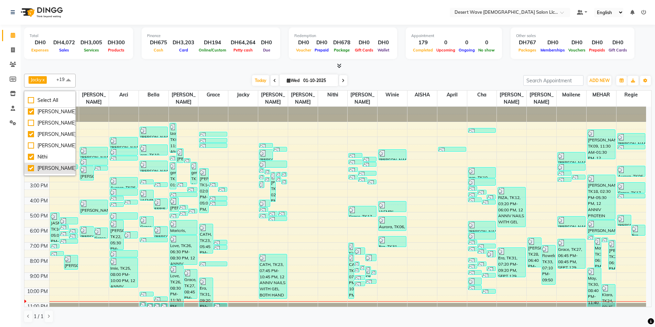
scroll to position [103, 0]
click at [45, 134] on div "[PERSON_NAME]" at bounding box center [50, 135] width 44 height 7
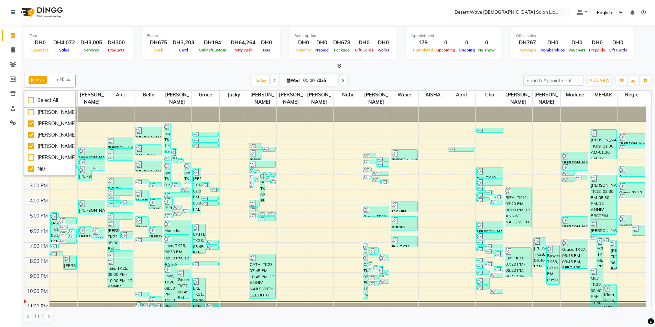
click at [293, 154] on div "10:00 AM 11:00 AM 12:00 PM 1:00 PM 2:00 PM 3:00 PM 4:00 PM 5:00 PM 6:00 PM 7:00…" at bounding box center [334, 212] width 621 height 211
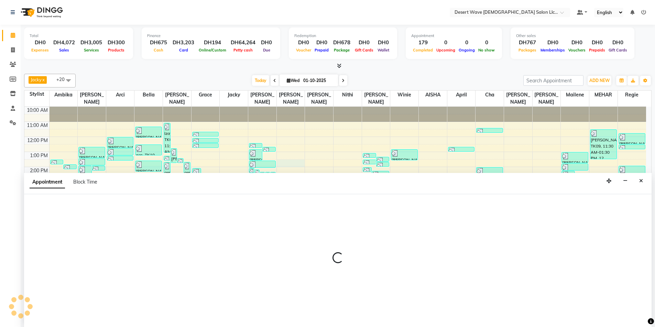
scroll to position [0, 0]
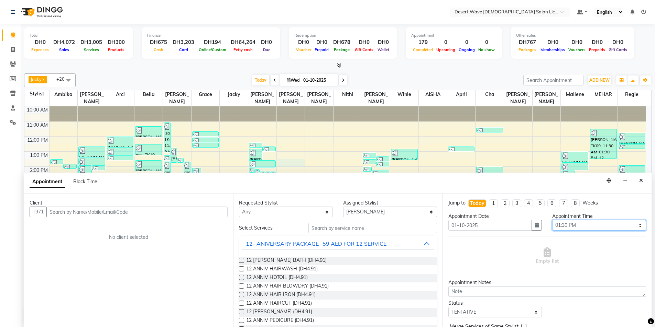
click at [605, 223] on select "Select 11:00 AM 11:05 AM 11:10 AM 11:15 AM 11:20 AM 11:25 AM 11:30 AM 11:35 AM …" at bounding box center [599, 225] width 94 height 11
click at [552, 220] on select "Select 11:00 AM 11:05 AM 11:10 AM 11:15 AM 11:20 AM 11:25 AM 11:30 AM 11:35 AM …" at bounding box center [599, 225] width 94 height 11
click at [291, 269] on span "12 ANNIV HAIRWASH (DH4.91)" at bounding box center [281, 270] width 71 height 9
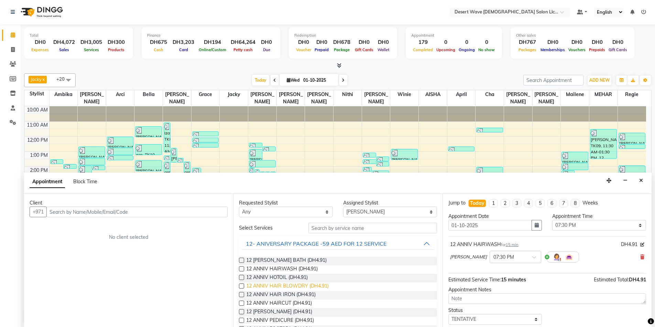
click at [279, 288] on span "12 ANNIV HAIR BLOWDRY (DH4.91)" at bounding box center [287, 287] width 82 height 9
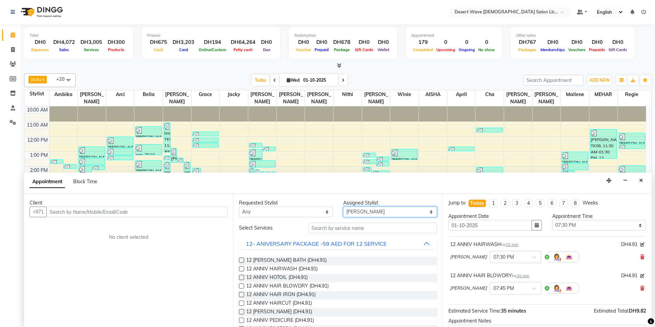
click at [375, 212] on select "Select [PERSON_NAME] [PERSON_NAME] [PERSON_NAME] [PERSON_NAME] [PERSON_NAME] [P…" at bounding box center [390, 212] width 94 height 11
click at [343, 207] on select "Select [PERSON_NAME] [PERSON_NAME] [PERSON_NAME] [PERSON_NAME] [PERSON_NAME] [P…" at bounding box center [390, 212] width 94 height 11
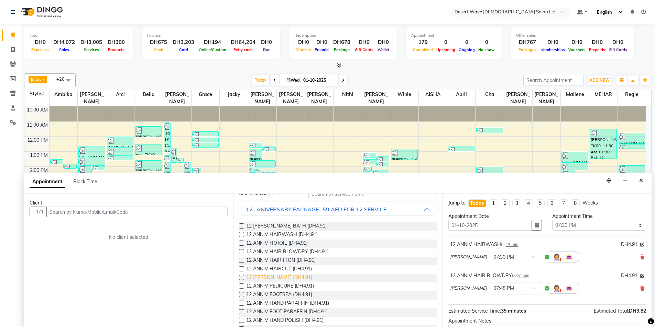
click at [279, 277] on span "12 [PERSON_NAME] (DH4.91)" at bounding box center [279, 278] width 66 height 9
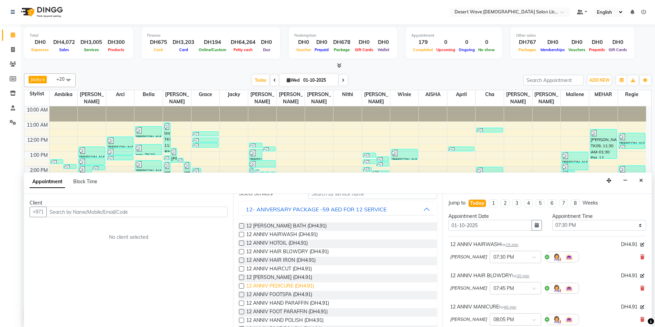
click at [278, 287] on span "12 ANNIV PEDICURE (DH4.91)" at bounding box center [280, 287] width 68 height 9
click at [277, 295] on span "12 ANNIV FOOTSPA (DH4.91)" at bounding box center [279, 295] width 66 height 9
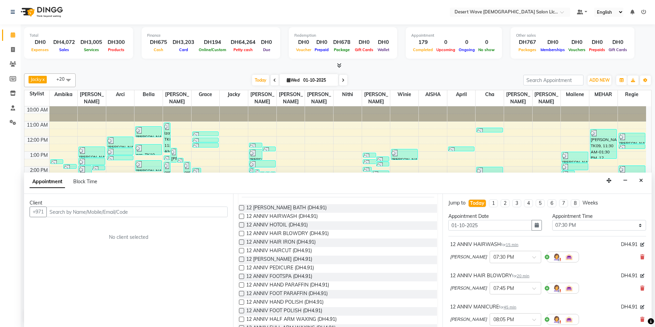
scroll to position [69, 0]
click at [279, 278] on span "12 ANNIV FOOT PARAFFIN (DH4.91)" at bounding box center [286, 278] width 81 height 9
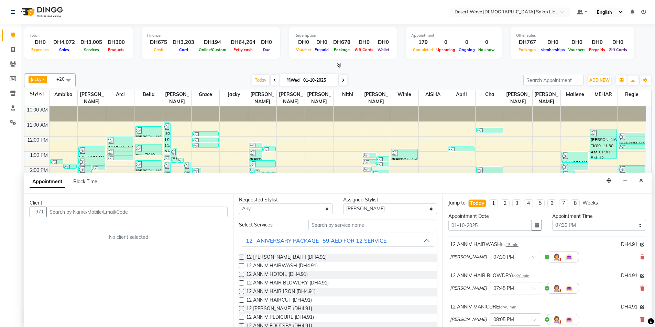
scroll to position [0, 0]
click at [381, 211] on select "Select [PERSON_NAME] [PERSON_NAME] [PERSON_NAME] [PERSON_NAME] [PERSON_NAME] [P…" at bounding box center [390, 212] width 94 height 11
click at [343, 207] on select "Select [PERSON_NAME] [PERSON_NAME] [PERSON_NAME] [PERSON_NAME] [PERSON_NAME] [P…" at bounding box center [390, 212] width 94 height 11
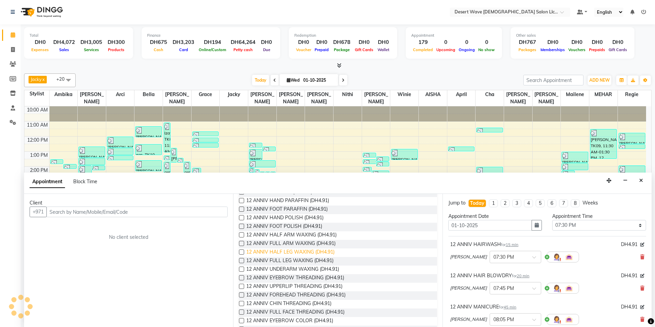
scroll to position [137, 0]
click at [289, 277] on span "12 ANNIV EYEBROW THREADING (DH4.91)" at bounding box center [295, 278] width 98 height 9
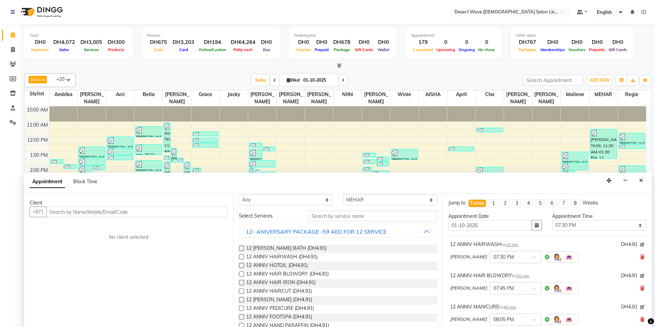
scroll to position [0, 0]
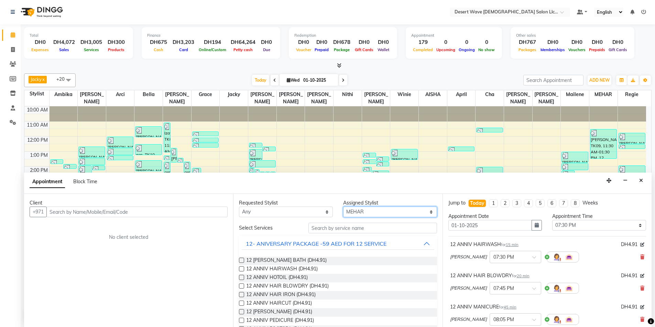
click at [373, 214] on select "Select [PERSON_NAME] [PERSON_NAME] [PERSON_NAME] [PERSON_NAME] [PERSON_NAME] [P…" at bounding box center [390, 212] width 94 height 11
click at [343, 207] on select "Select [PERSON_NAME] [PERSON_NAME] [PERSON_NAME] [PERSON_NAME] [PERSON_NAME] [P…" at bounding box center [390, 212] width 94 height 11
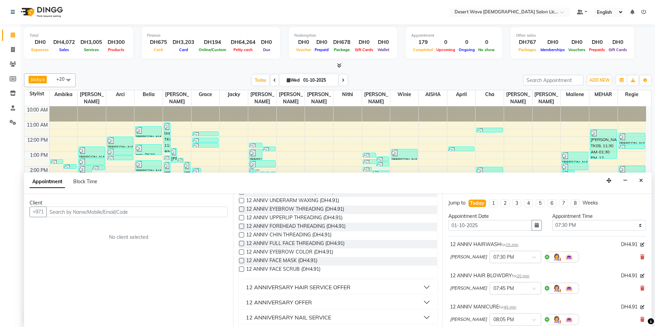
scroll to position [206, 0]
click at [286, 260] on span "12 ANNIV FACE MASK (DH4.91)" at bounding box center [281, 261] width 71 height 9
click at [286, 268] on span "12 ANNIV FACE SCRUB (DH4.91)" at bounding box center [283, 270] width 74 height 9
click at [63, 213] on input "text" at bounding box center [136, 212] width 181 height 11
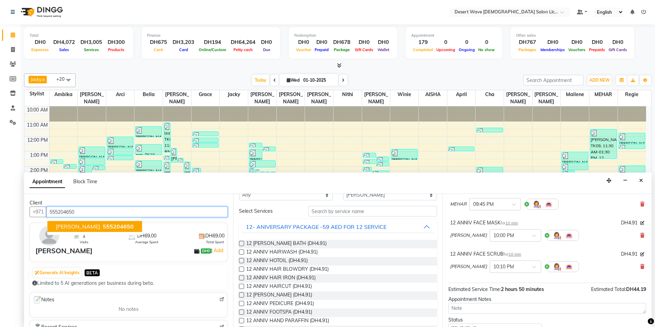
scroll to position [0, 0]
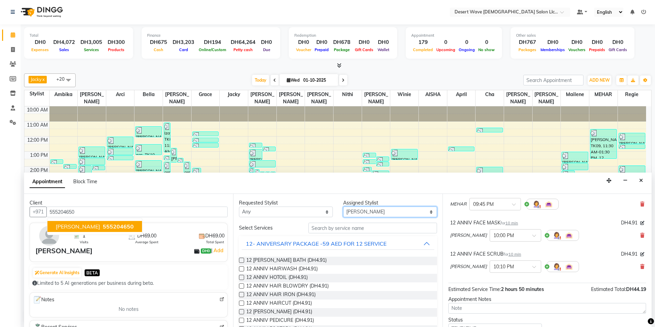
click at [370, 212] on select "Select [PERSON_NAME] [PERSON_NAME] [PERSON_NAME] [PERSON_NAME] [PERSON_NAME] [P…" at bounding box center [390, 212] width 94 height 11
click at [343, 207] on select "Select [PERSON_NAME] [PERSON_NAME] [PERSON_NAME] [PERSON_NAME] [PERSON_NAME] [P…" at bounding box center [390, 212] width 94 height 11
click at [392, 242] on button "12- ANIVERSARY PACKAGE -59 AED FOR 12 SERVICE" at bounding box center [338, 244] width 192 height 12
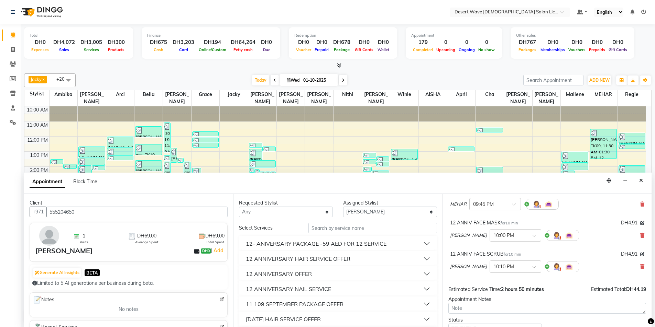
click at [342, 291] on button "12 ANNIVERSARY NAIL SERVICE" at bounding box center [338, 289] width 192 height 12
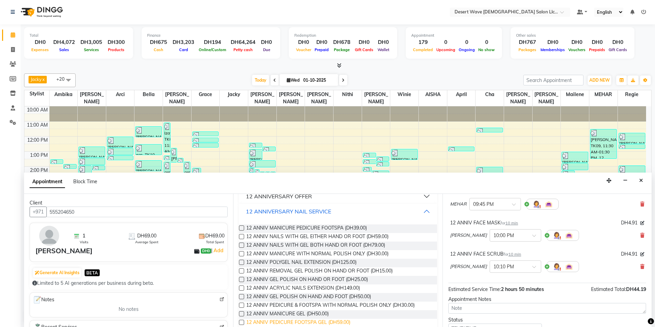
scroll to position [103, 0]
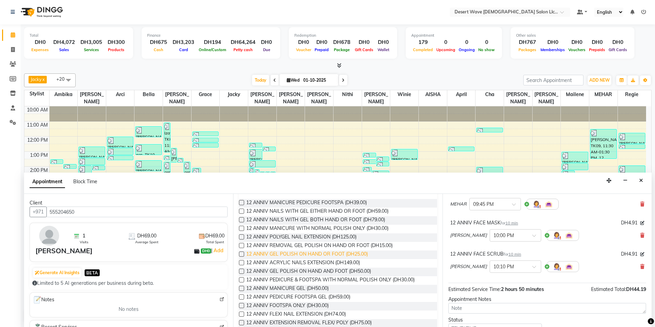
click at [325, 252] on span "12 ANNIV GEL POLISH ON HAND OR FOOT (DH25.00)" at bounding box center [307, 255] width 122 height 9
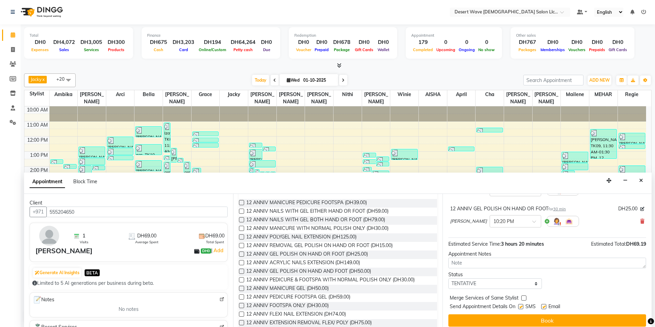
scroll to position [322, 0]
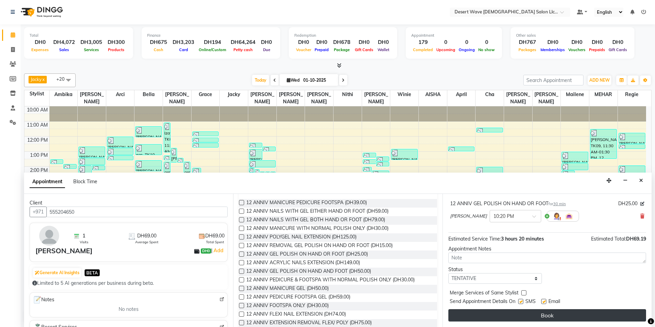
click at [534, 317] on button "Book" at bounding box center [547, 316] width 198 height 12
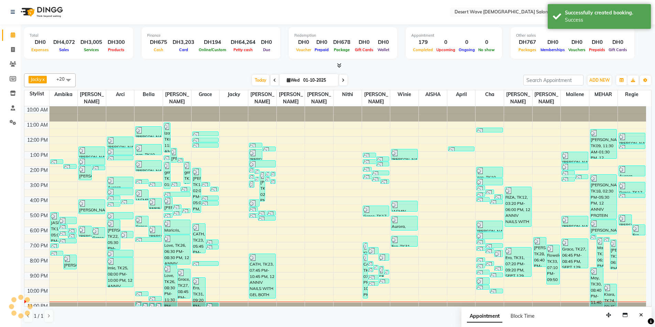
scroll to position [0, 0]
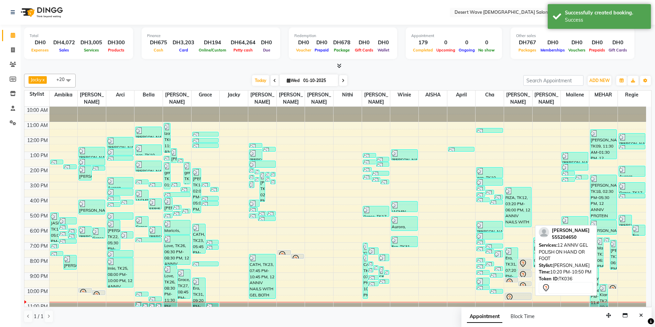
click at [517, 294] on div at bounding box center [517, 298] width 25 height 8
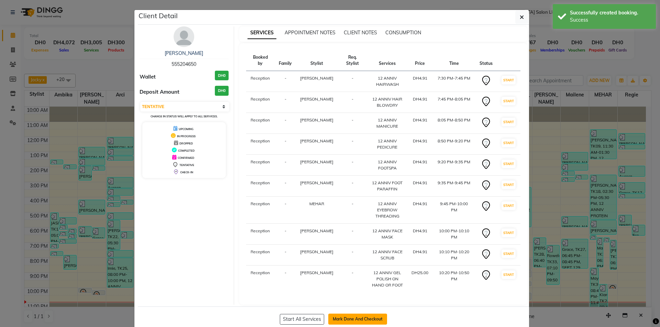
click at [358, 314] on button "Mark Done And Checkout" at bounding box center [357, 319] width 59 height 11
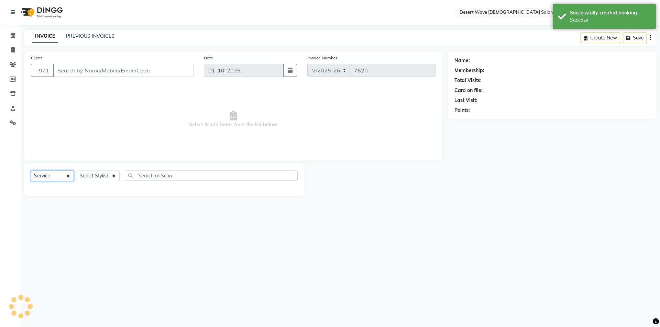
click at [52, 177] on select "Select Service Product Membership Package Voucher Prepaid Gift Card" at bounding box center [52, 176] width 43 height 11
click at [31, 171] on select "Select Service Product Membership Package Voucher Prepaid Gift Card" at bounding box center [52, 176] width 43 height 11
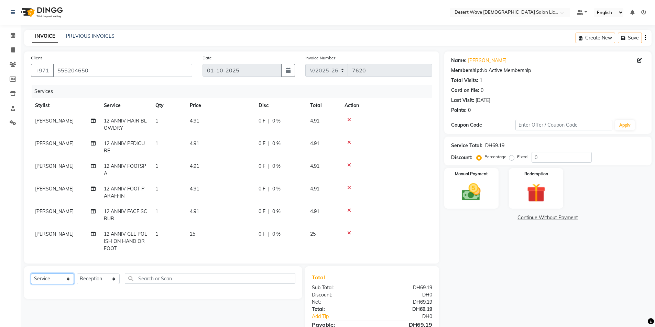
scroll to position [36, 0]
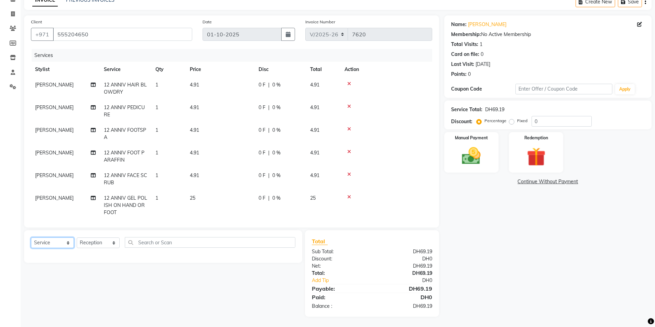
click at [56, 244] on select "Select Service Product Membership Package Voucher Prepaid Gift Card" at bounding box center [52, 243] width 43 height 11
click at [31, 238] on select "Select Service Product Membership Package Voucher Prepaid Gift Card" at bounding box center [52, 243] width 43 height 11
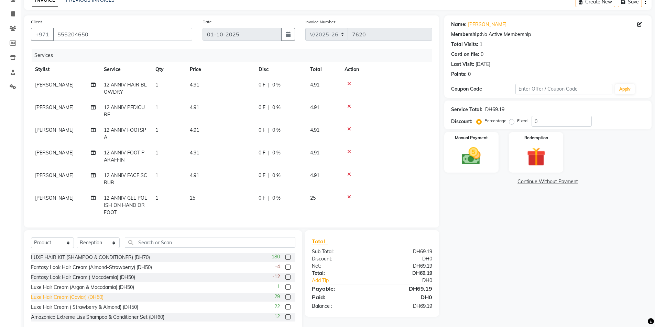
click at [79, 297] on div "Luxe Hair Cream (Caviar) (DH50)" at bounding box center [67, 297] width 73 height 7
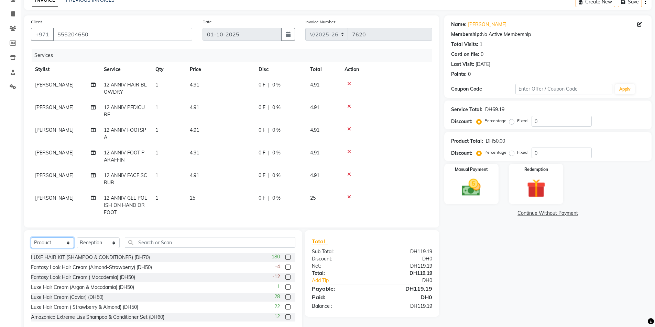
click at [58, 245] on select "Select Service Product Membership Package Voucher Prepaid Gift Card" at bounding box center [52, 243] width 43 height 11
click at [31, 238] on select "Select Service Product Membership Package Voucher Prepaid Gift Card" at bounding box center [52, 243] width 43 height 11
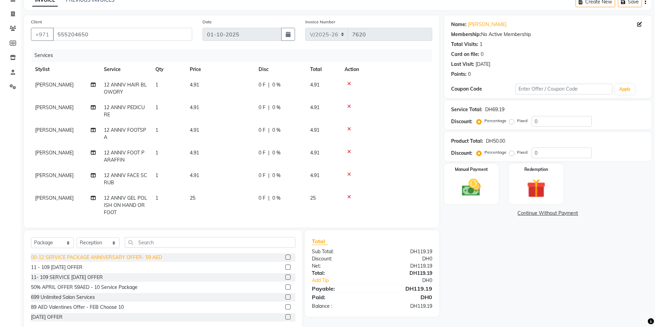
click at [85, 258] on div "00-12 SERVICE PACKAGE ANNIVERSARY OFFER- 59 AED" at bounding box center [96, 257] width 131 height 7
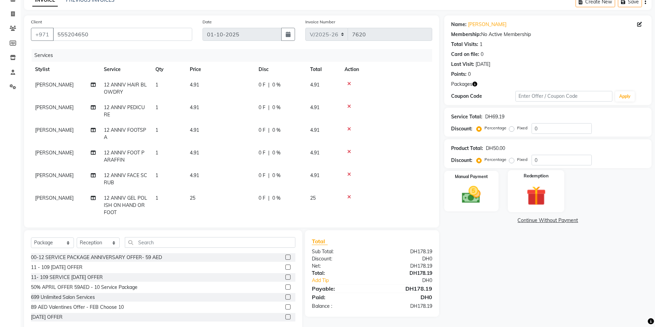
click at [534, 197] on img at bounding box center [536, 196] width 32 height 24
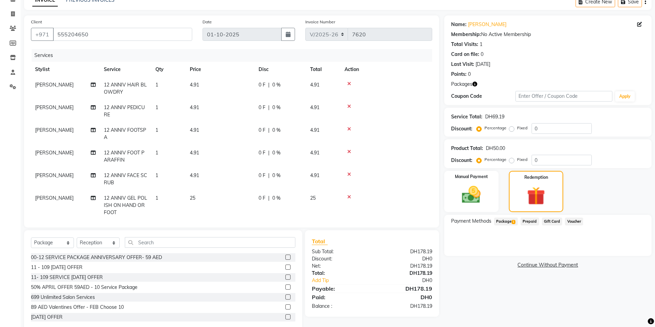
click at [505, 221] on span "Package 1" at bounding box center [506, 222] width 24 height 8
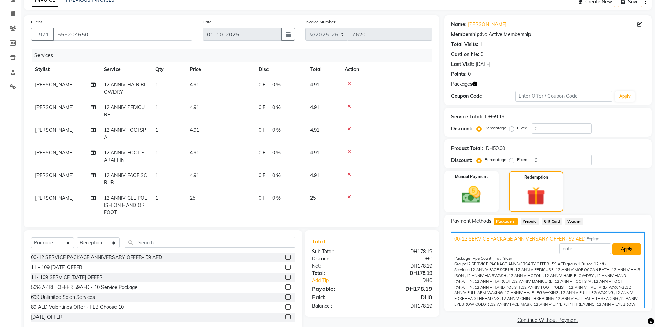
click at [620, 251] on button "Apply" at bounding box center [626, 250] width 29 height 12
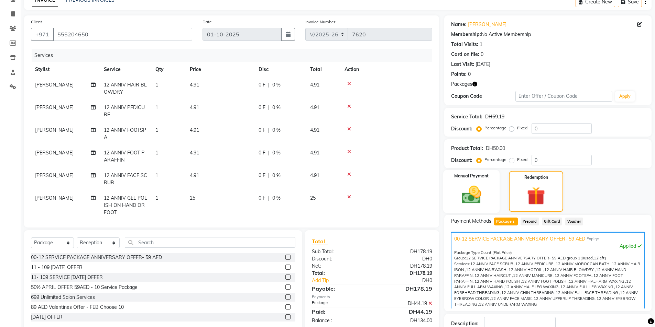
click at [471, 200] on img at bounding box center [471, 195] width 32 height 22
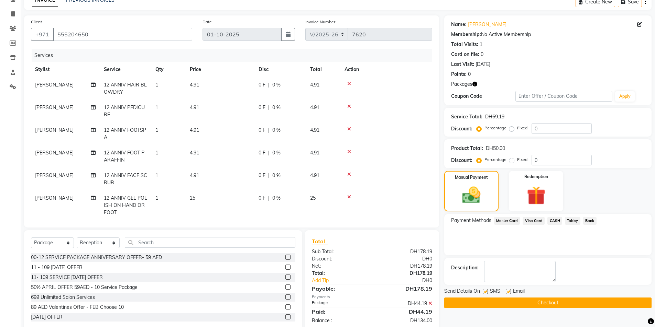
click at [532, 220] on span "Visa Card" at bounding box center [533, 221] width 22 height 8
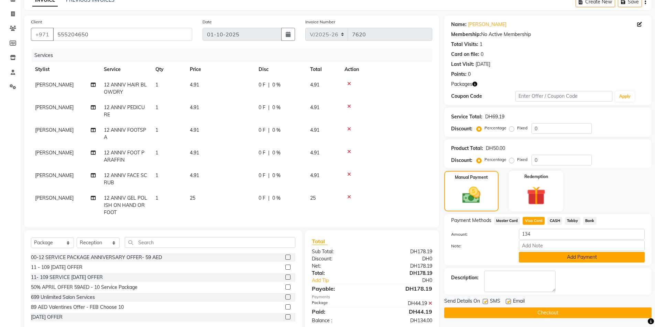
click at [578, 259] on button "Add Payment" at bounding box center [582, 257] width 126 height 11
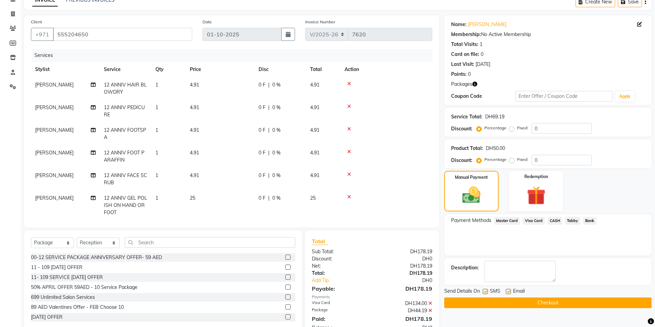
click at [552, 303] on button "Checkout" at bounding box center [547, 303] width 207 height 11
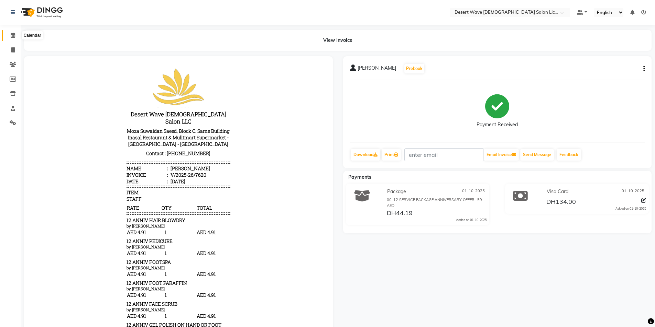
click at [14, 35] on icon at bounding box center [13, 35] width 4 height 5
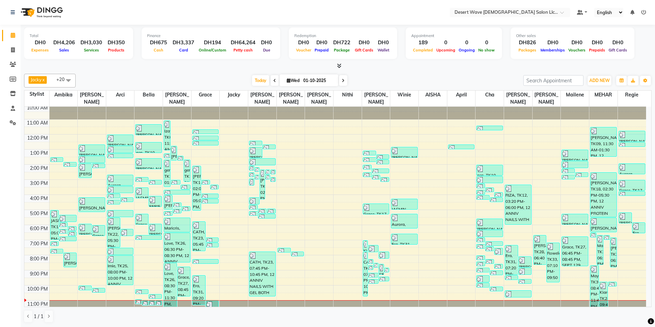
scroll to position [4, 0]
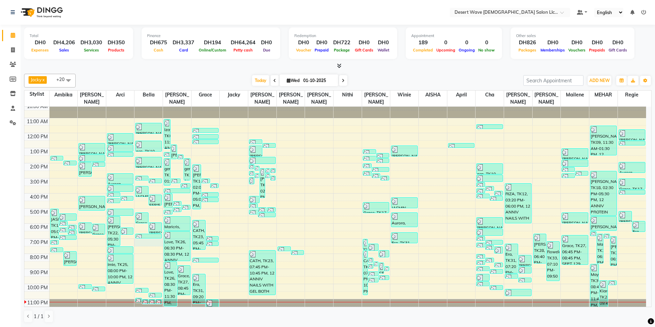
click at [146, 235] on div "10:00 AM 11:00 AM 12:00 PM 1:00 PM 2:00 PM 3:00 PM 4:00 PM 5:00 PM 6:00 PM 7:00…" at bounding box center [334, 208] width 621 height 211
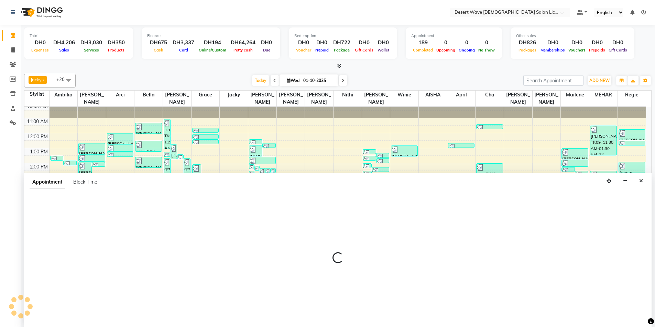
scroll to position [0, 0]
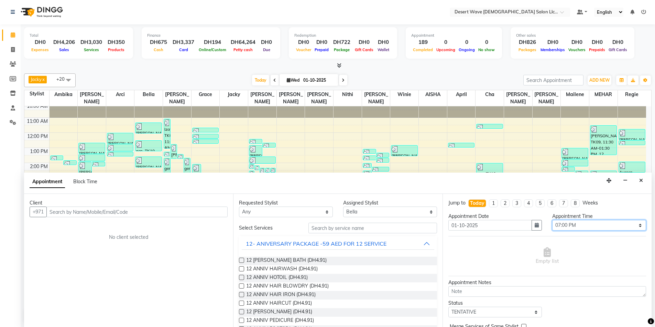
click at [596, 227] on select "Select 11:00 AM 11:05 AM 11:10 AM 11:15 AM 11:20 AM 11:25 AM 11:30 AM 11:35 AM …" at bounding box center [599, 225] width 94 height 11
click at [552, 220] on select "Select 11:00 AM 11:05 AM 11:10 AM 11:15 AM 11:20 AM 11:25 AM 11:30 AM 11:35 AM …" at bounding box center [599, 225] width 94 height 11
click at [301, 260] on span "12 [PERSON_NAME] BATH (DH4.91)" at bounding box center [286, 261] width 80 height 9
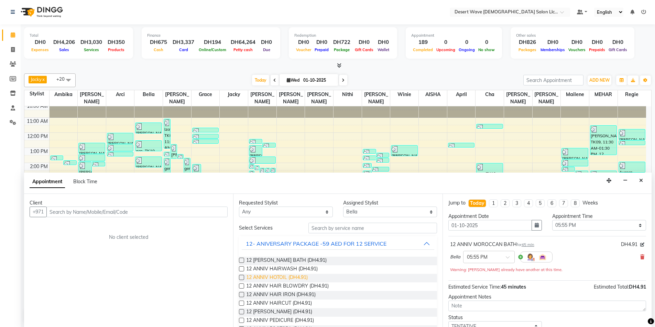
click at [275, 279] on span "12 ANNIV HOTOIL (DH4.91)" at bounding box center [277, 278] width 62 height 9
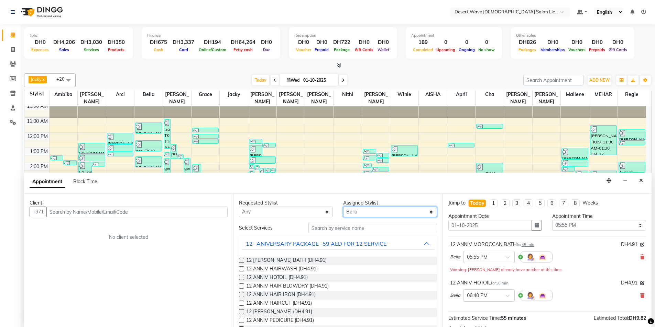
click at [378, 212] on select "Select [PERSON_NAME] [PERSON_NAME] [PERSON_NAME] [PERSON_NAME] [PERSON_NAME] [P…" at bounding box center [390, 212] width 94 height 11
click at [343, 207] on select "Select [PERSON_NAME] [PERSON_NAME] [PERSON_NAME] [PERSON_NAME] [PERSON_NAME] [P…" at bounding box center [390, 212] width 94 height 11
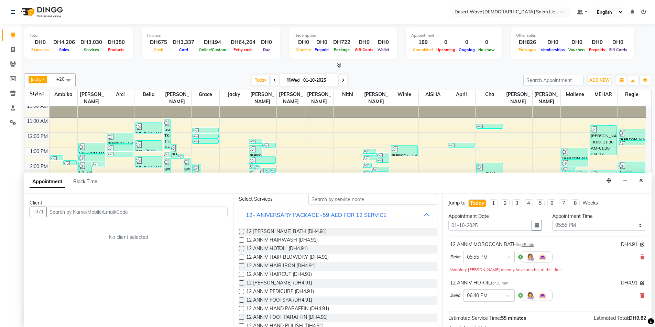
scroll to position [69, 0]
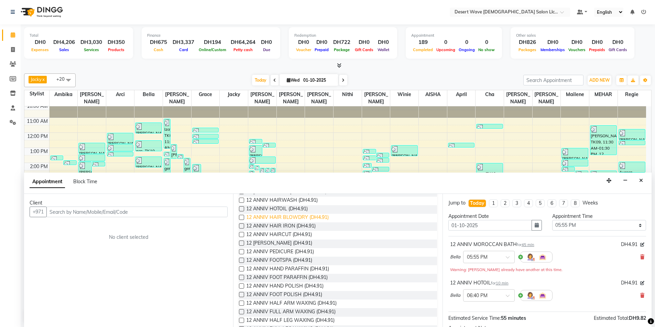
click at [265, 218] on span "12 ANNIV HAIR BLOWDRY (DH4.91)" at bounding box center [287, 218] width 82 height 9
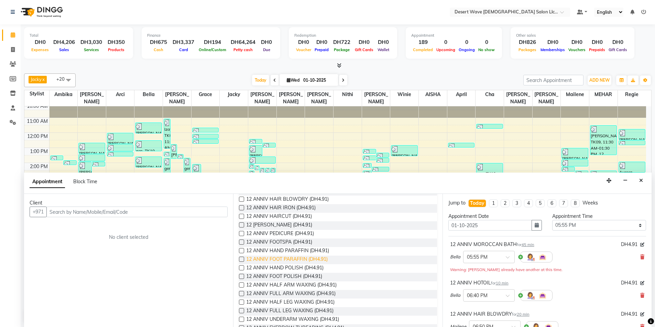
scroll to position [103, 0]
click at [280, 210] on span "12 [PERSON_NAME] (DH4.91)" at bounding box center [279, 210] width 66 height 9
click at [279, 216] on span "12 ANNIV PEDICURE (DH4.91)" at bounding box center [280, 218] width 68 height 9
click at [279, 224] on span "12 ANNIV FOOTSPA (DH4.91)" at bounding box center [279, 227] width 66 height 9
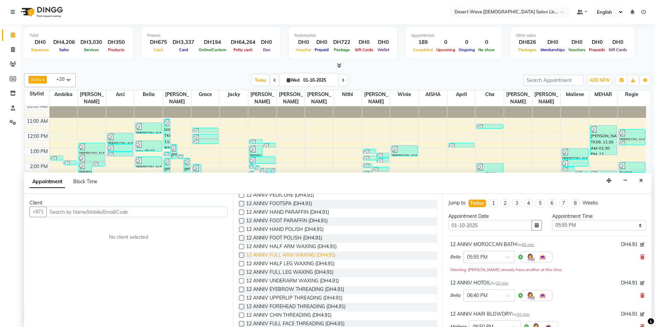
scroll to position [137, 0]
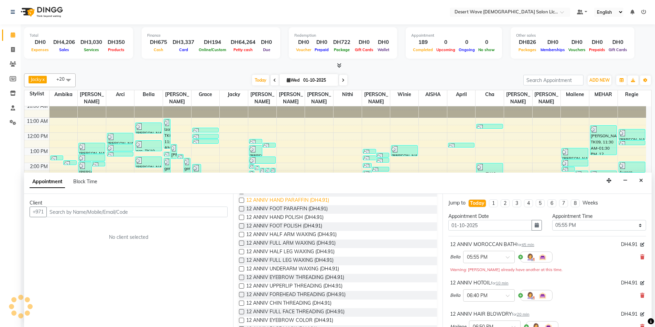
click at [272, 200] on span "12 ANNIV HAND PARAFFIN (DH4.91)" at bounding box center [287, 201] width 83 height 9
click at [274, 211] on span "12 ANNIV FOOT PARAFFIN (DH4.91)" at bounding box center [286, 210] width 81 height 9
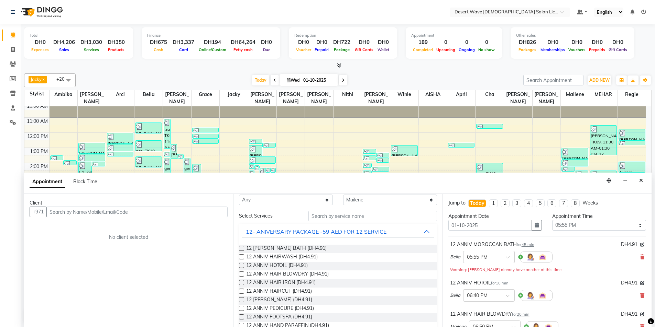
scroll to position [0, 0]
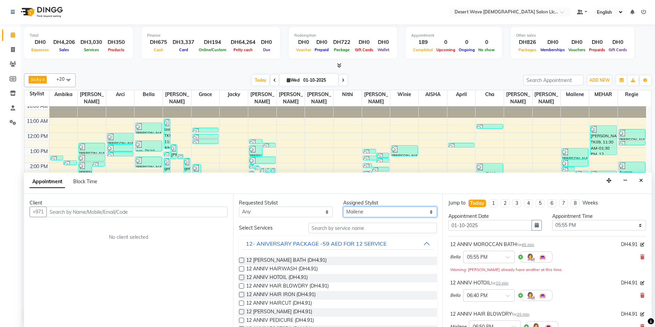
click at [366, 211] on select "Select [PERSON_NAME] [PERSON_NAME] [PERSON_NAME] [PERSON_NAME] [PERSON_NAME] [P…" at bounding box center [390, 212] width 94 height 11
click at [343, 207] on select "Select [PERSON_NAME] [PERSON_NAME] [PERSON_NAME] [PERSON_NAME] [PERSON_NAME] [P…" at bounding box center [390, 212] width 94 height 11
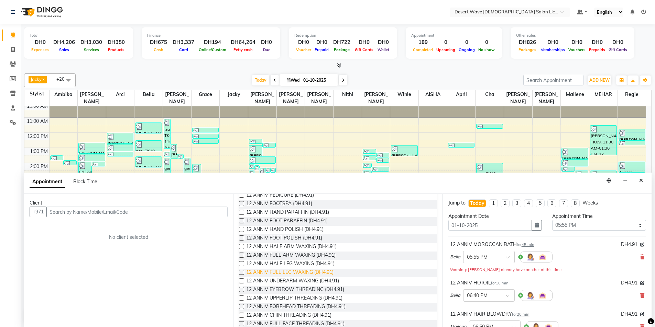
scroll to position [137, 0]
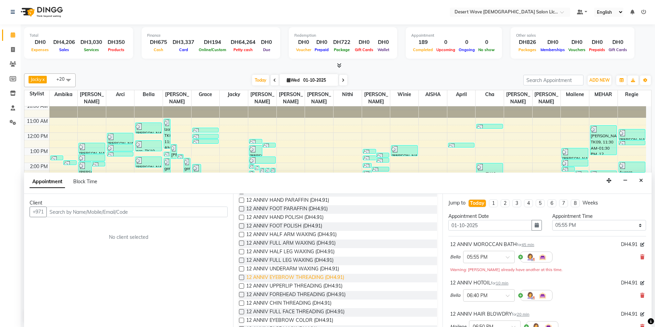
click at [285, 278] on span "12 ANNIV EYEBROW THREADING (DH4.91)" at bounding box center [295, 278] width 98 height 9
click at [285, 321] on span "12 ANNIV EYEBROW COLOR (DH4.91)" at bounding box center [289, 321] width 87 height 9
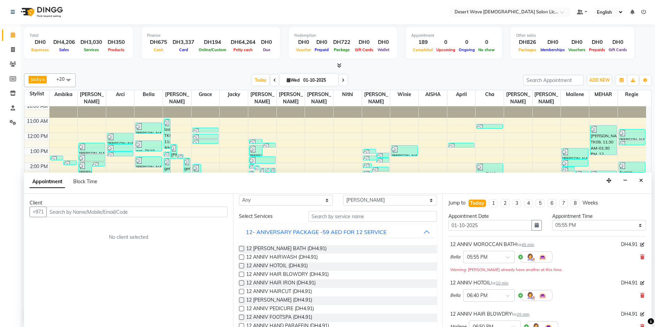
scroll to position [0, 0]
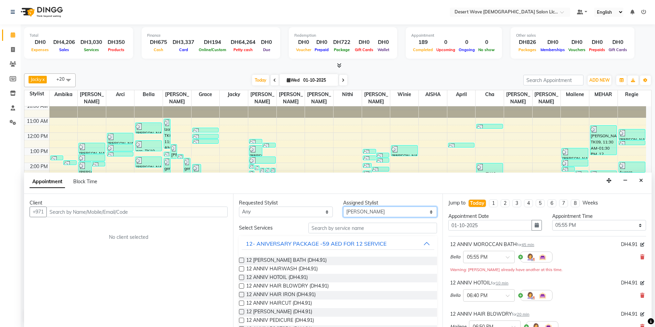
click at [371, 211] on select "Select [PERSON_NAME] [PERSON_NAME] [PERSON_NAME] [PERSON_NAME] [PERSON_NAME] [P…" at bounding box center [390, 212] width 94 height 11
click at [343, 207] on select "Select [PERSON_NAME] [PERSON_NAME] [PERSON_NAME] [PERSON_NAME] [PERSON_NAME] [P…" at bounding box center [390, 212] width 94 height 11
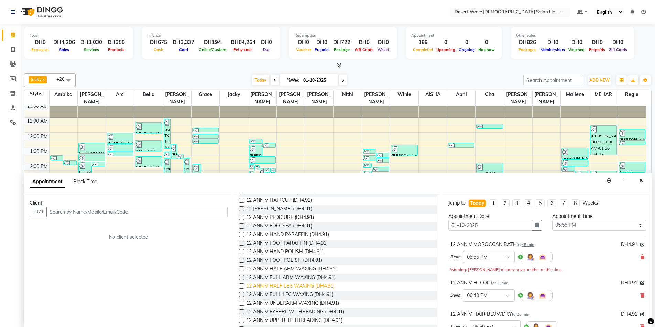
scroll to position [206, 0]
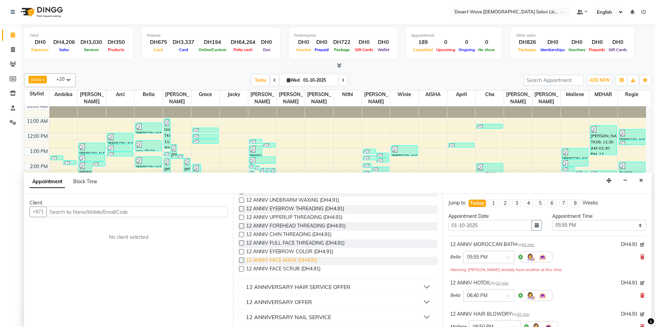
click at [289, 260] on span "12 ANNIV FACE MASK (DH4.91)" at bounding box center [281, 261] width 71 height 9
click at [292, 267] on span "12 ANNIV FACE SCRUB (DH4.91)" at bounding box center [283, 270] width 74 height 9
click at [76, 213] on input "text" at bounding box center [136, 212] width 181 height 11
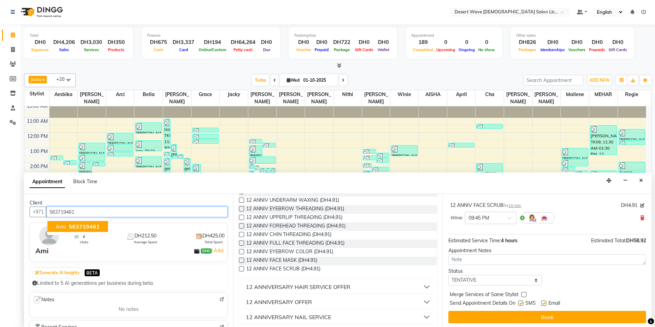
scroll to position [392, 0]
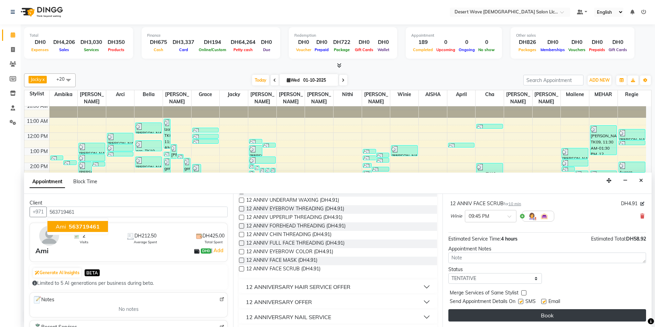
click at [547, 313] on button "Book" at bounding box center [547, 316] width 198 height 12
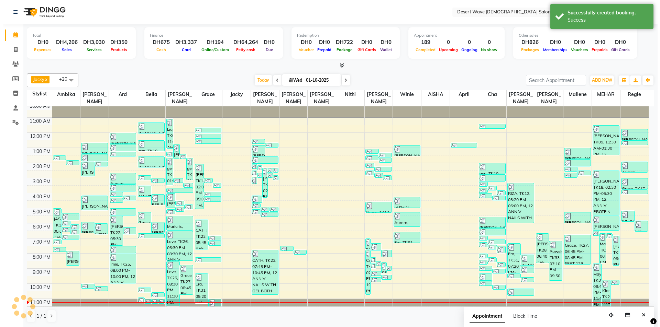
scroll to position [0, 0]
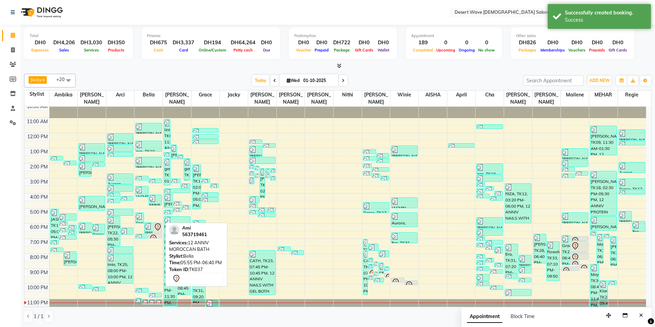
click at [159, 232] on div at bounding box center [157, 233] width 8 height 3
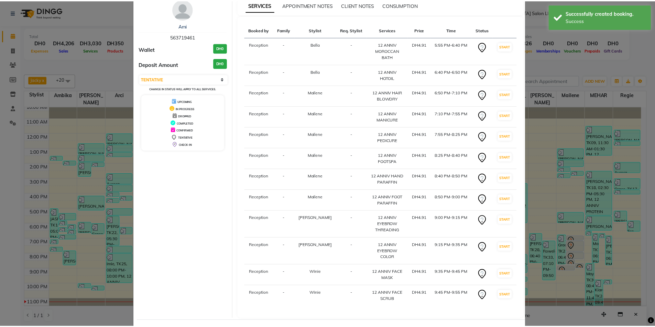
scroll to position [49, 0]
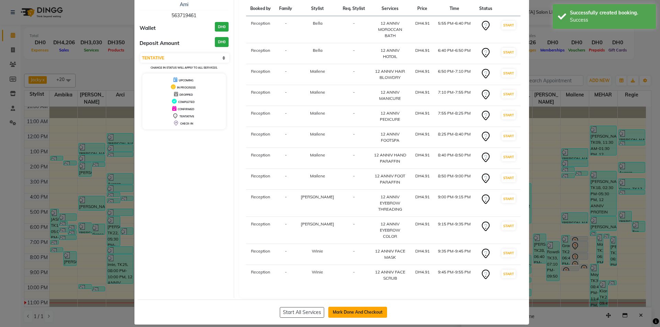
click at [351, 307] on button "Mark Done And Checkout" at bounding box center [357, 312] width 59 height 11
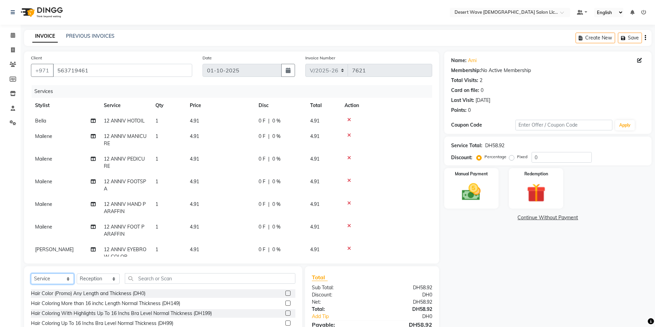
click at [60, 281] on select "Select Service Product Membership Package Voucher Prepaid Gift Card" at bounding box center [52, 279] width 43 height 11
click at [31, 274] on select "Select Service Product Membership Package Voucher Prepaid Gift Card" at bounding box center [52, 279] width 43 height 11
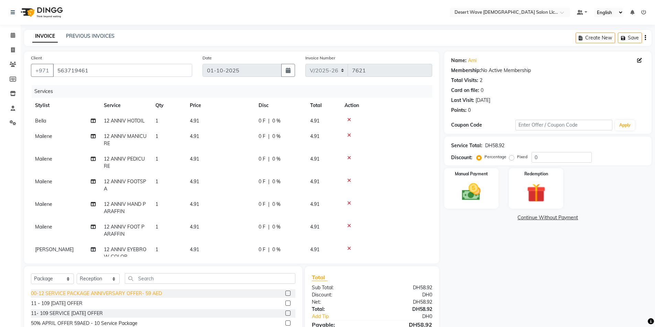
click at [80, 294] on div "00-12 SERVICE PACKAGE ANNIVERSARY OFFER- 59 AED" at bounding box center [96, 293] width 131 height 7
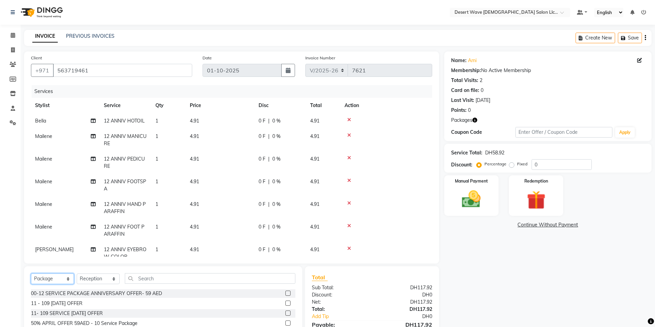
click at [60, 279] on select "Select Service Product Membership Package Voucher Prepaid Gift Card" at bounding box center [52, 279] width 43 height 11
click at [31, 274] on select "Select Service Product Membership Package Voucher Prepaid Gift Card" at bounding box center [52, 279] width 43 height 11
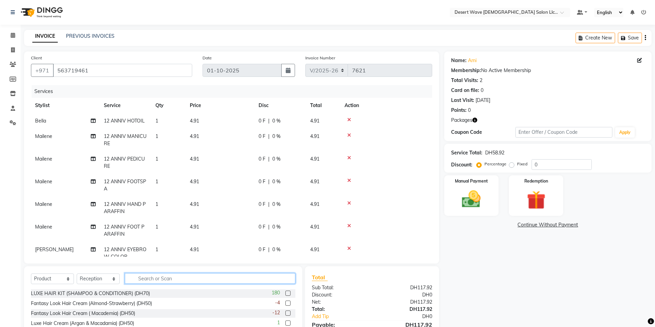
click at [140, 277] on input "text" at bounding box center [210, 279] width 170 height 11
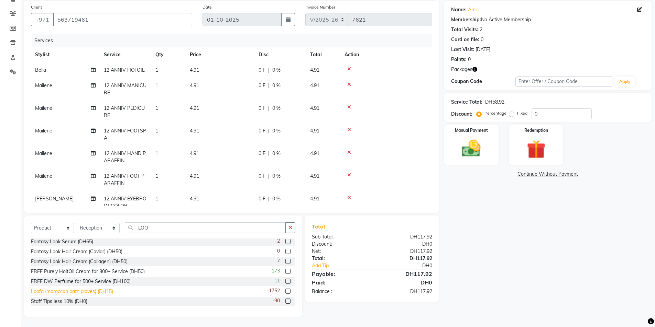
click at [56, 293] on div "Loofa (moroccan bath gloves) (DH15)" at bounding box center [72, 291] width 82 height 7
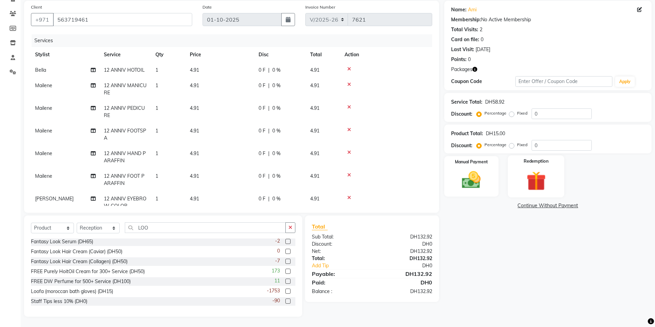
click at [533, 180] on img at bounding box center [536, 181] width 32 height 24
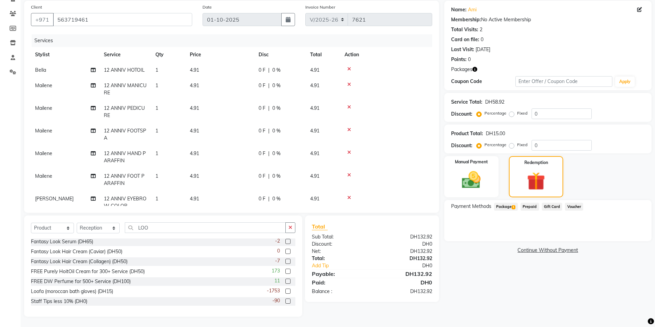
click at [501, 206] on span "Package 1" at bounding box center [506, 207] width 24 height 8
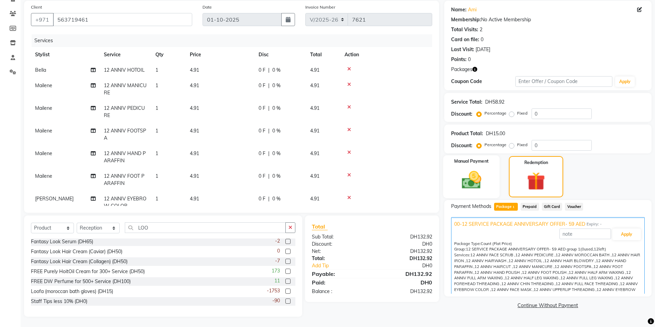
click at [464, 183] on img at bounding box center [471, 180] width 32 height 22
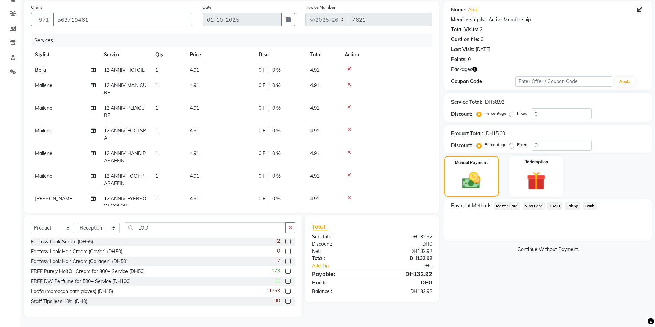
click at [500, 206] on span "Master Card" at bounding box center [507, 206] width 26 height 8
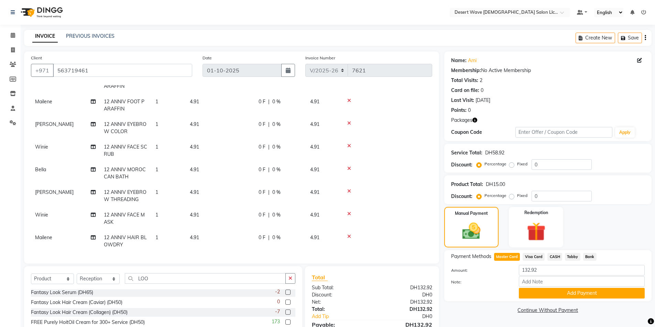
scroll to position [137, 0]
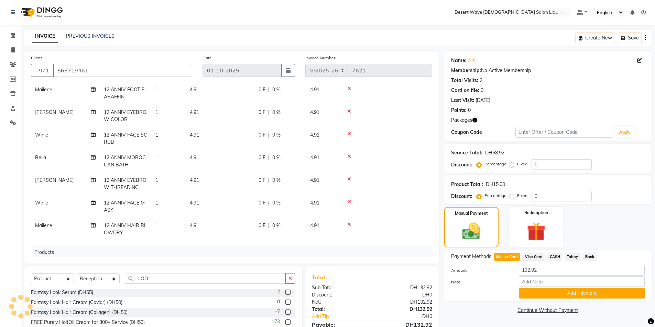
click at [155, 226] on td "1" at bounding box center [168, 229] width 34 height 23
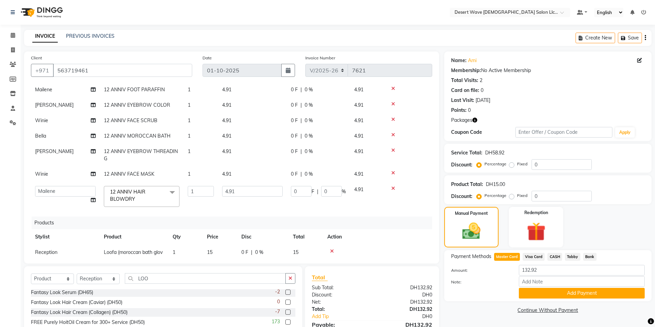
click at [393, 188] on icon at bounding box center [393, 188] width 4 height 5
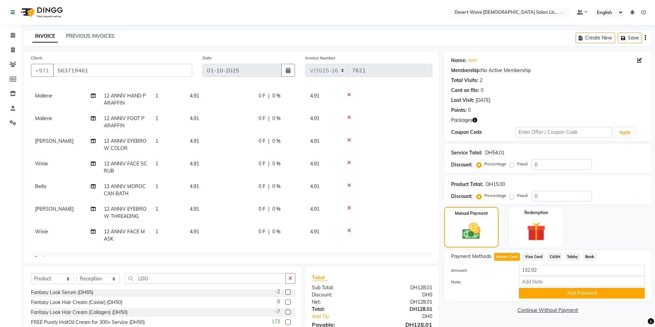
scroll to position [137, 0]
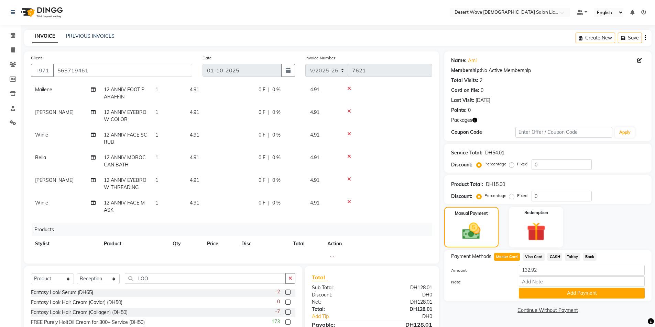
click at [511, 258] on span "Master Card" at bounding box center [507, 257] width 26 height 8
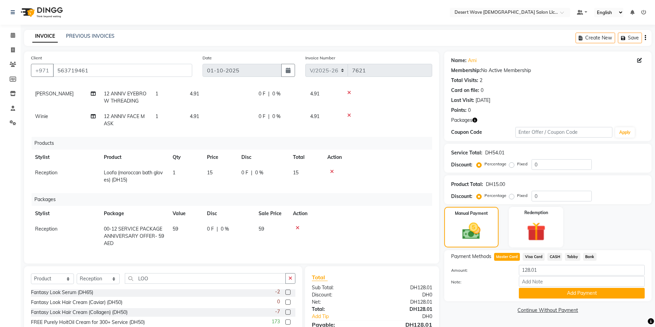
scroll to position [229, 0]
click at [297, 226] on icon at bounding box center [298, 228] width 4 height 5
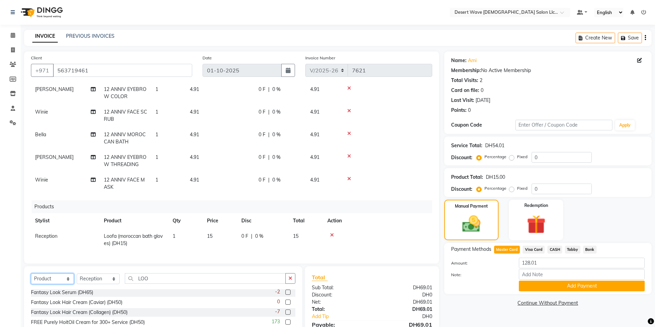
click at [58, 280] on select "Select Service Product Membership Package Voucher Prepaid Gift Card" at bounding box center [52, 279] width 43 height 11
click at [31, 274] on select "Select Service Product Membership Package Voucher Prepaid Gift Card" at bounding box center [52, 279] width 43 height 11
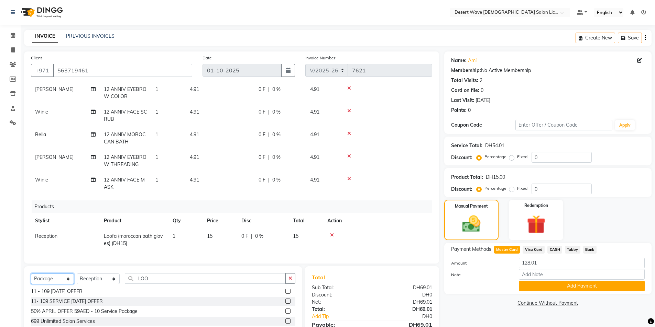
scroll to position [0, 0]
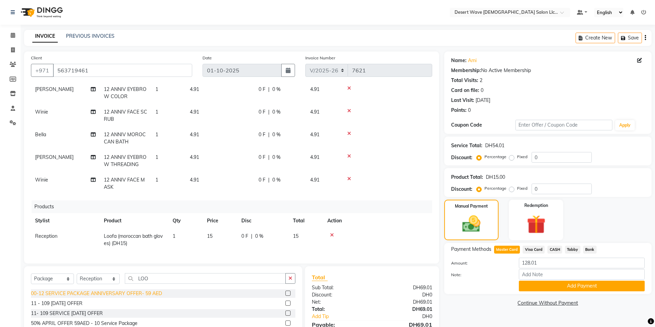
click at [75, 295] on div "00-12 SERVICE PACKAGE ANNIVERSARY OFFER- 59 AED" at bounding box center [96, 293] width 131 height 7
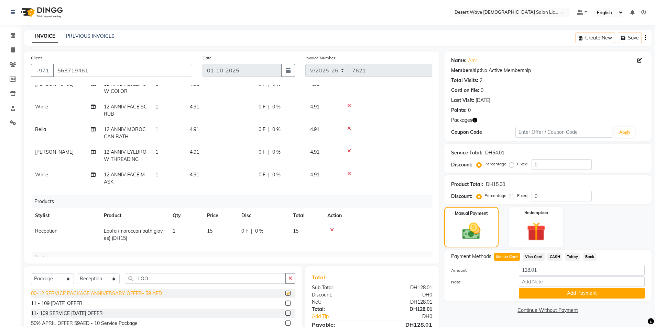
scroll to position [229, 0]
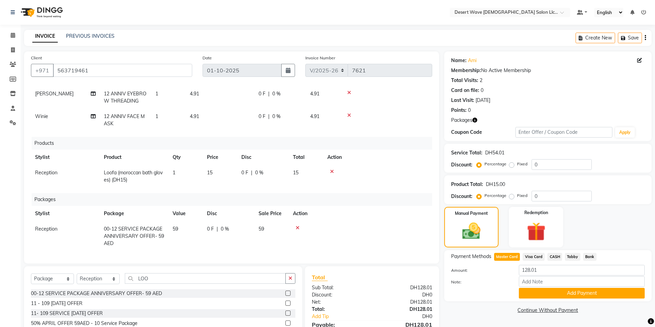
click at [504, 256] on span "Master Card" at bounding box center [507, 257] width 26 height 8
click at [527, 235] on img at bounding box center [536, 232] width 32 height 24
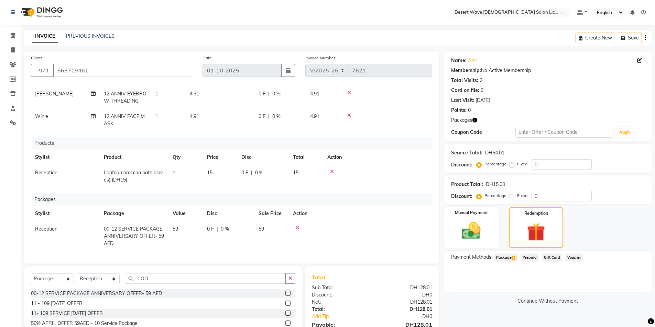
click at [504, 259] on span "Package 1" at bounding box center [506, 258] width 24 height 8
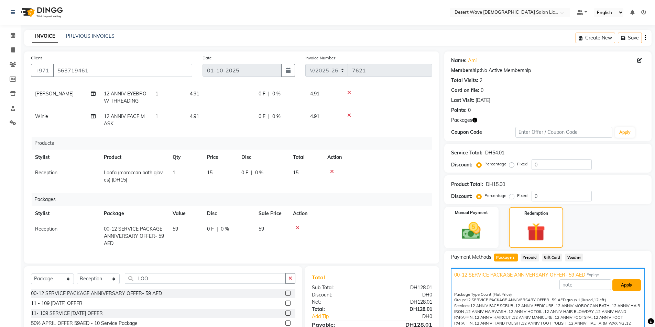
click at [624, 287] on button "Apply" at bounding box center [626, 286] width 29 height 12
click at [464, 237] on img at bounding box center [471, 231] width 32 height 22
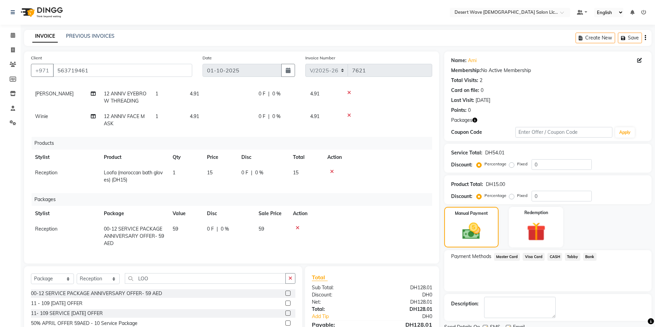
click at [507, 257] on span "Master Card" at bounding box center [507, 257] width 26 height 8
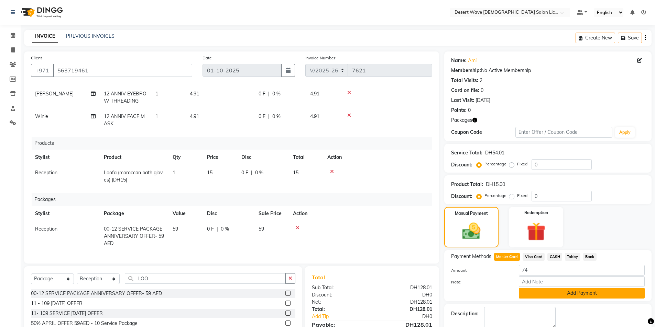
click at [574, 293] on button "Add Payment" at bounding box center [582, 293] width 126 height 11
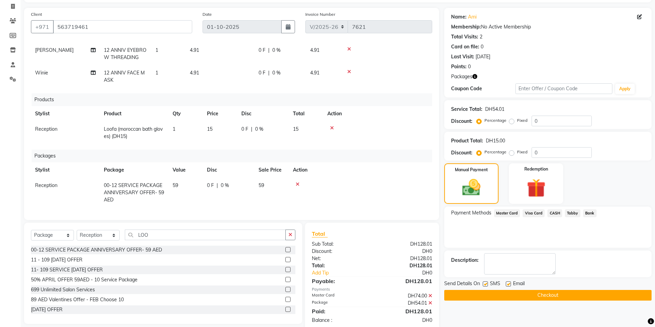
scroll to position [58, 0]
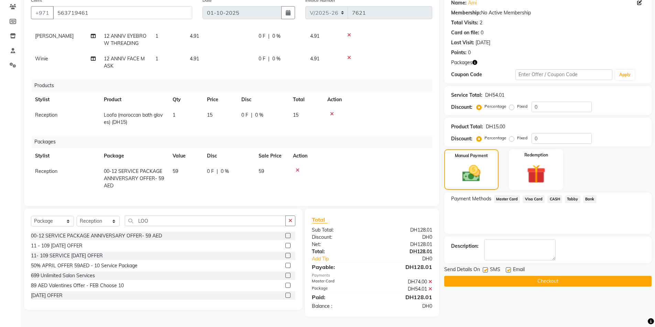
click at [546, 281] on button "Checkout" at bounding box center [547, 281] width 207 height 11
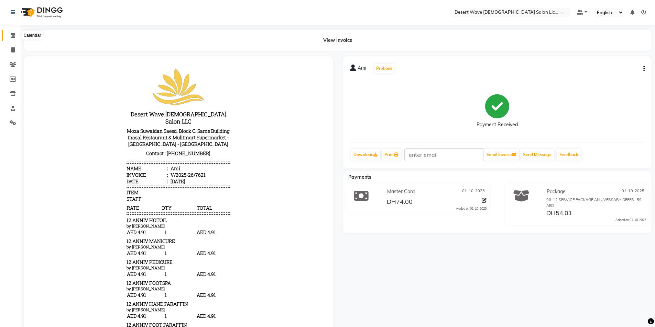
click at [12, 35] on icon at bounding box center [13, 35] width 4 height 5
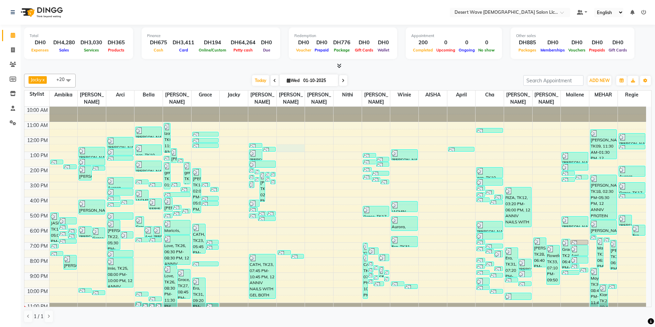
click at [289, 139] on div "10:00 AM 11:00 AM 12:00 PM 1:00 PM 2:00 PM 3:00 PM 4:00 PM 5:00 PM 6:00 PM 7:00…" at bounding box center [334, 212] width 621 height 211
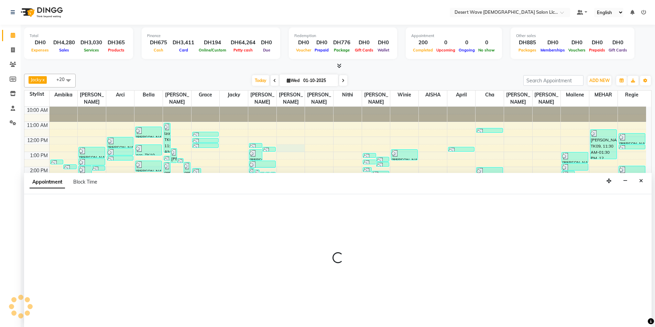
scroll to position [0, 0]
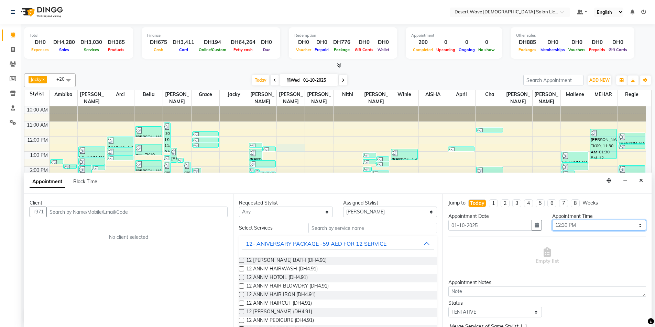
click at [581, 223] on select "Select 11:00 AM 11:05 AM 11:10 AM 11:15 AM 11:20 AM 11:25 AM 11:30 AM 11:35 AM …" at bounding box center [599, 225] width 94 height 11
click at [552, 220] on select "Select 11:00 AM 11:05 AM 11:10 AM 11:15 AM 11:20 AM 11:25 AM 11:30 AM 11:35 AM …" at bounding box center [599, 225] width 94 height 11
click at [275, 269] on span "12 ANNIV HAIRWASH (DH4.91)" at bounding box center [281, 270] width 71 height 9
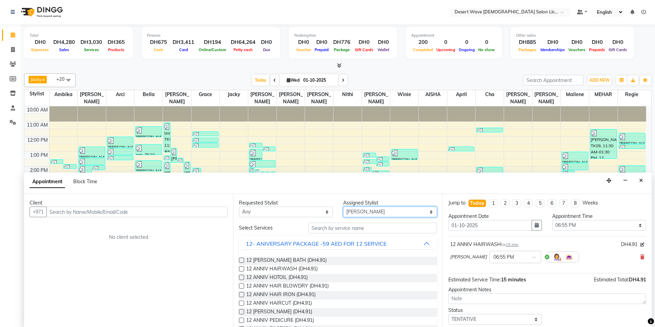
click at [366, 211] on select "Select [PERSON_NAME] [PERSON_NAME] [PERSON_NAME] [PERSON_NAME] [PERSON_NAME] [P…" at bounding box center [390, 212] width 94 height 11
click at [343, 207] on select "Select [PERSON_NAME] [PERSON_NAME] [PERSON_NAME] [PERSON_NAME] [PERSON_NAME] [P…" at bounding box center [390, 212] width 94 height 11
click at [298, 260] on span "12 [PERSON_NAME] BATH (DH4.91)" at bounding box center [286, 261] width 80 height 9
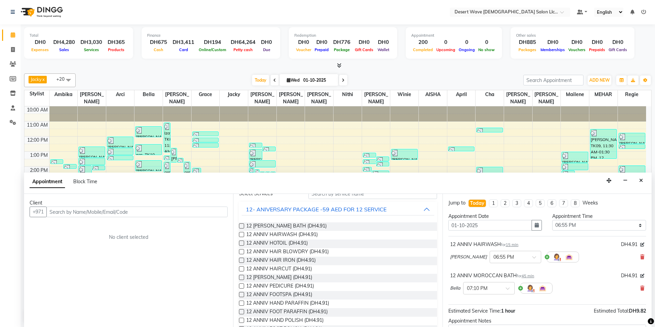
scroll to position [0, 0]
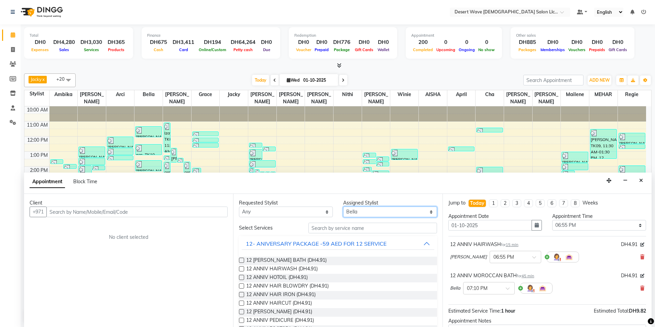
click at [362, 211] on select "Select [PERSON_NAME] [PERSON_NAME] [PERSON_NAME] [PERSON_NAME] [PERSON_NAME] [P…" at bounding box center [390, 212] width 94 height 11
click at [343, 207] on select "Select [PERSON_NAME] [PERSON_NAME] [PERSON_NAME] [PERSON_NAME] [PERSON_NAME] [P…" at bounding box center [390, 212] width 94 height 11
click at [287, 286] on span "12 ANNIV HAIR BLOWDRY (DH4.91)" at bounding box center [287, 287] width 82 height 9
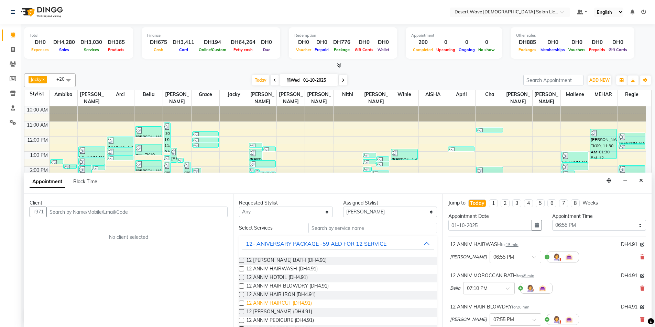
click at [279, 303] on span "12 ANNIV HAIRCUT (DH4.91)" at bounding box center [279, 304] width 66 height 9
click at [373, 211] on select "Select [PERSON_NAME] [PERSON_NAME] [PERSON_NAME] [PERSON_NAME] [PERSON_NAME] [P…" at bounding box center [390, 212] width 94 height 11
click at [343, 207] on select "Select [PERSON_NAME] [PERSON_NAME] [PERSON_NAME] [PERSON_NAME] [PERSON_NAME] [P…" at bounding box center [390, 212] width 94 height 11
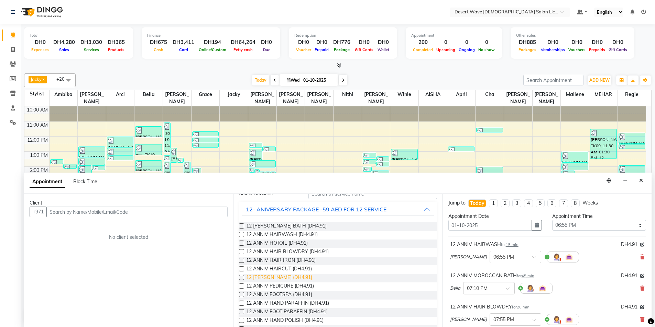
click at [279, 277] on span "12 [PERSON_NAME] (DH4.91)" at bounding box center [279, 278] width 66 height 9
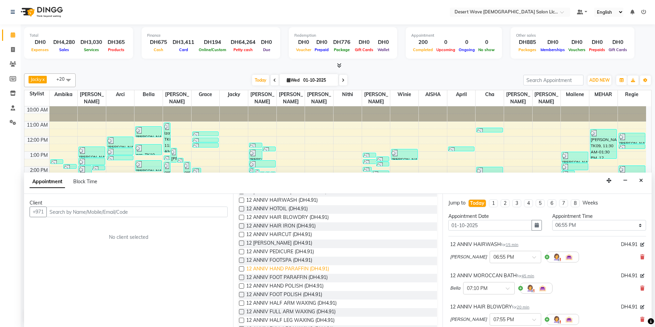
click at [280, 269] on span "12 ANNIV HAND PARAFFIN (DH4.91)" at bounding box center [287, 270] width 83 height 9
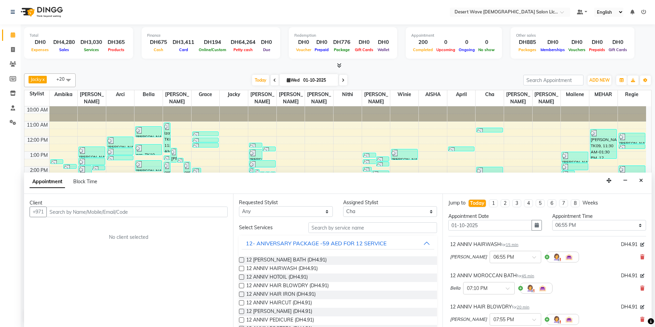
scroll to position [0, 0]
click at [368, 212] on select "Select [PERSON_NAME] [PERSON_NAME] [PERSON_NAME] [PERSON_NAME] [PERSON_NAME] [P…" at bounding box center [390, 212] width 94 height 11
click at [343, 207] on select "Select [PERSON_NAME] [PERSON_NAME] [PERSON_NAME] [PERSON_NAME] [PERSON_NAME] [P…" at bounding box center [390, 212] width 94 height 11
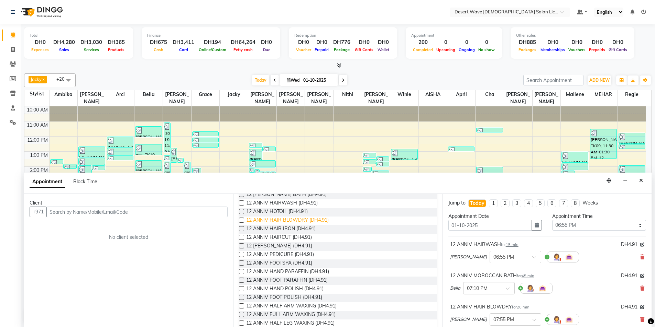
scroll to position [69, 0]
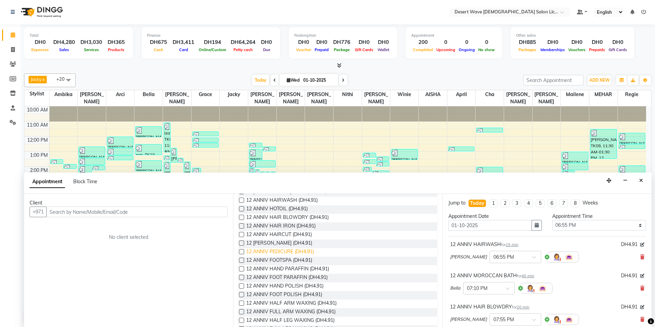
click at [281, 253] on span "12 ANNIV PEDICURE (DH4.91)" at bounding box center [280, 252] width 68 height 9
click at [280, 262] on span "12 ANNIV FOOTSPA (DH4.91)" at bounding box center [279, 261] width 66 height 9
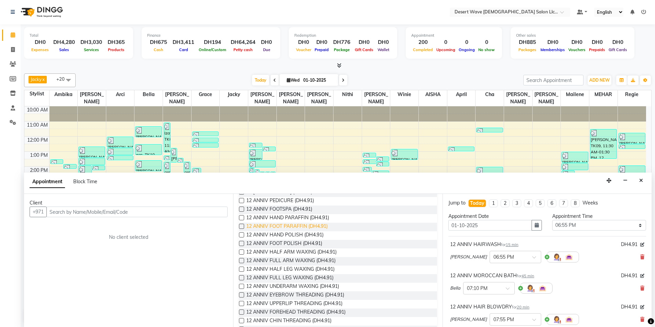
scroll to position [103, 0]
click at [276, 243] on span "12 ANNIV FOOT PARAFFIN (DH4.91)" at bounding box center [286, 244] width 81 height 9
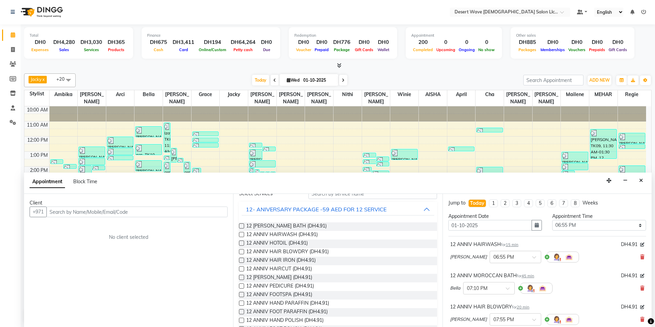
scroll to position [0, 0]
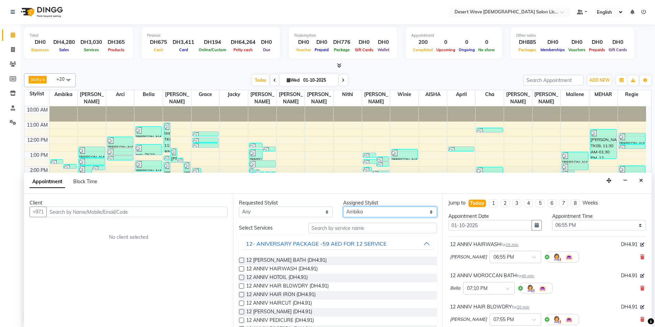
click at [385, 212] on select "Select [PERSON_NAME] [PERSON_NAME] [PERSON_NAME] [PERSON_NAME] [PERSON_NAME] [P…" at bounding box center [390, 212] width 94 height 11
click at [343, 207] on select "Select [PERSON_NAME] [PERSON_NAME] [PERSON_NAME] [PERSON_NAME] [PERSON_NAME] [P…" at bounding box center [390, 212] width 94 height 11
click at [398, 243] on button "12- ANIVERSARY PACKAGE -59 AED FOR 12 SERVICE" at bounding box center [338, 244] width 192 height 12
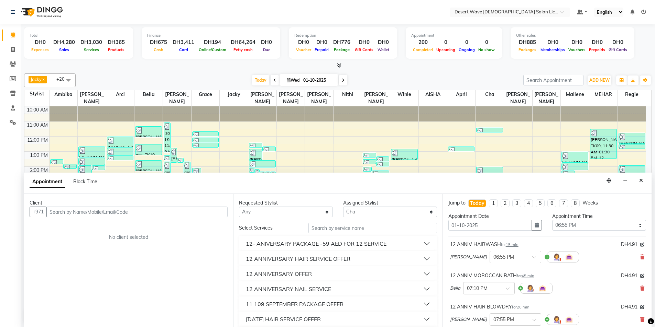
click at [338, 287] on button "12 ANNIVERSARY NAIL SERVICE" at bounding box center [338, 289] width 192 height 12
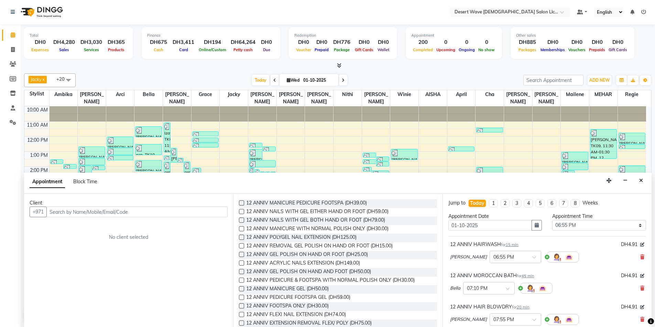
scroll to position [103, 0]
click at [315, 255] on span "12 ANNIV GEL POLISH ON HAND OR FOOT (DH25.00)" at bounding box center [307, 255] width 122 height 9
click at [73, 213] on input "text" at bounding box center [136, 212] width 181 height 11
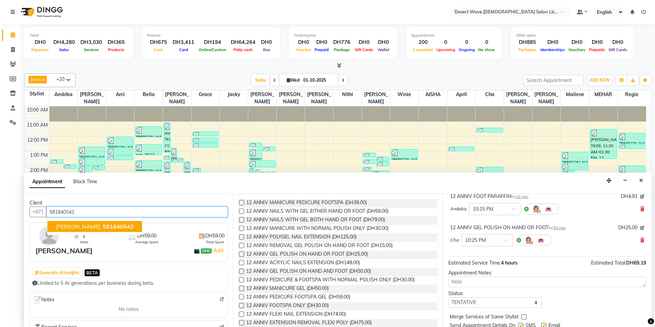
scroll to position [322, 0]
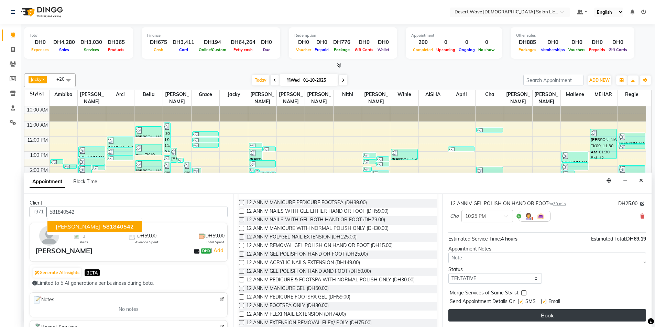
click at [536, 316] on button "Book" at bounding box center [547, 316] width 198 height 12
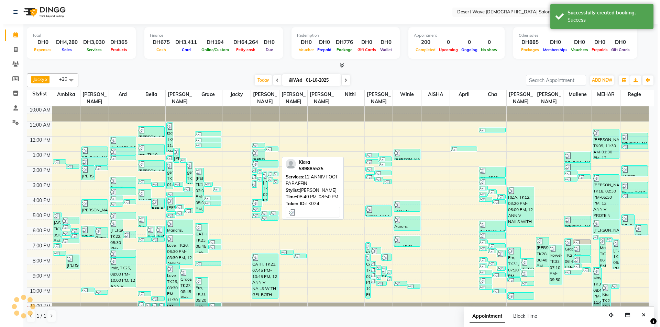
scroll to position [0, 0]
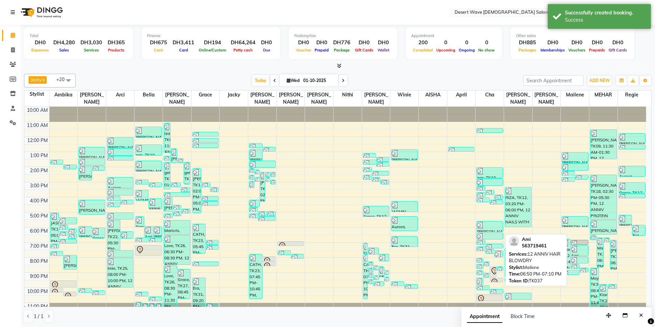
click at [582, 241] on div at bounding box center [579, 244] width 16 height 7
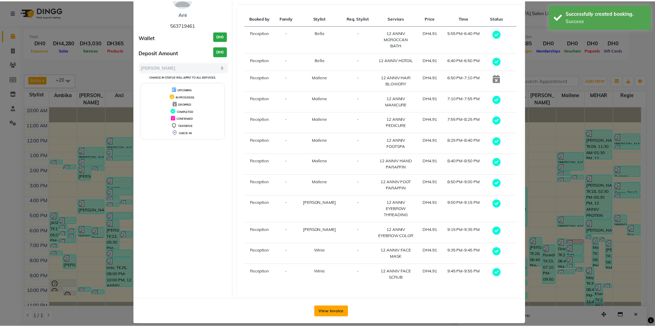
scroll to position [41, 0]
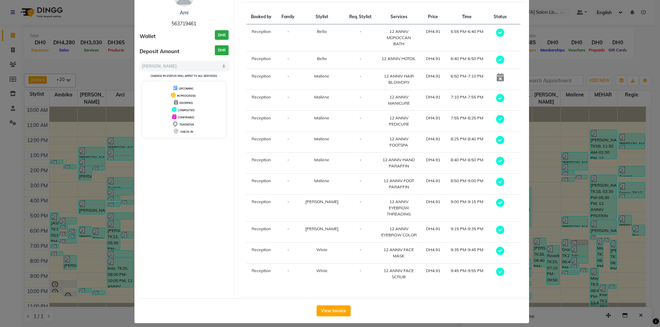
click at [543, 291] on ngb-modal-window "Client Detail Ami 563719461 Wallet DH0 Deposit Amount DH0 Select MARK DONE UPCO…" at bounding box center [330, 163] width 660 height 327
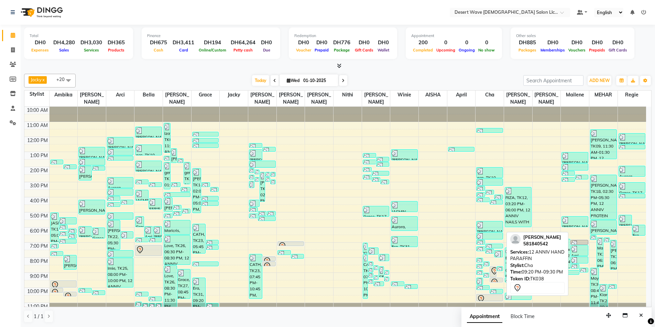
click at [492, 279] on icon at bounding box center [494, 282] width 6 height 7
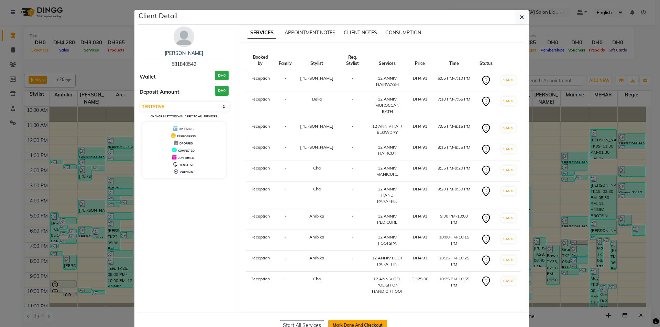
click at [354, 320] on button "Mark Done And Checkout" at bounding box center [357, 325] width 59 height 11
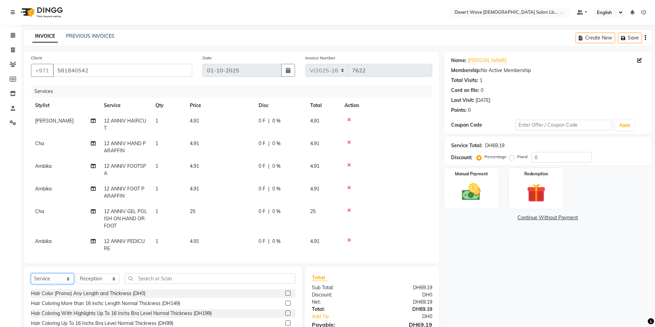
click at [55, 280] on select "Select Service Product Membership Package Voucher Prepaid Gift Card" at bounding box center [52, 279] width 43 height 11
click at [31, 274] on select "Select Service Product Membership Package Voucher Prepaid Gift Card" at bounding box center [52, 279] width 43 height 11
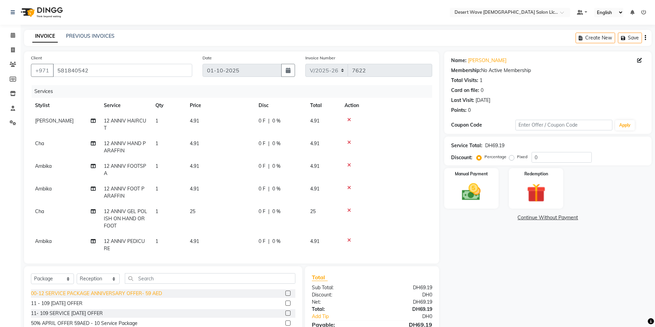
click at [73, 293] on div "00-12 SERVICE PACKAGE ANNIVERSARY OFFER- 59 AED" at bounding box center [96, 293] width 131 height 7
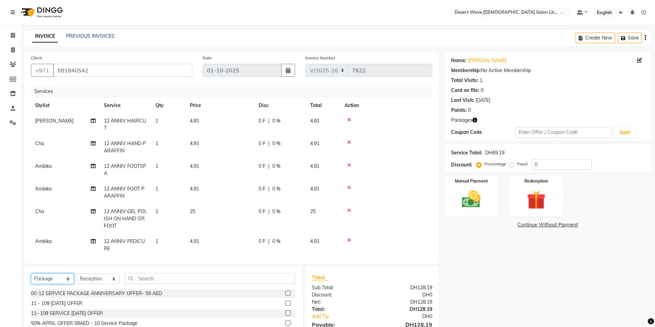
click at [60, 280] on select "Select Service Product Membership Package Voucher Prepaid Gift Card" at bounding box center [52, 279] width 43 height 11
click at [31, 274] on select "Select Service Product Membership Package Voucher Prepaid Gift Card" at bounding box center [52, 279] width 43 height 11
click at [79, 303] on div "Fantasy Look Hair Cream (Almond-Strawberry) (DH50)" at bounding box center [91, 303] width 121 height 7
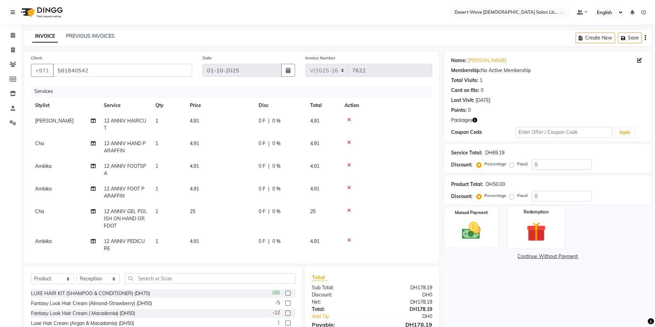
click at [540, 223] on img at bounding box center [536, 232] width 32 height 24
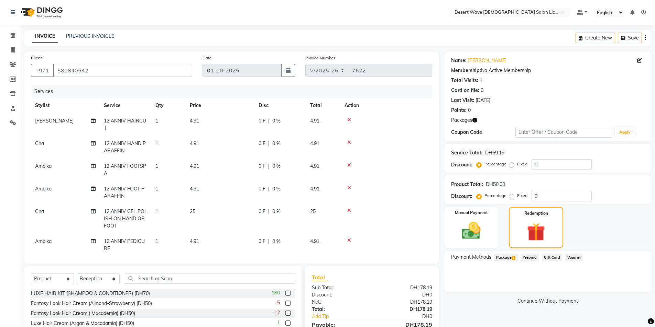
click at [504, 258] on span "Package 1" at bounding box center [506, 258] width 24 height 8
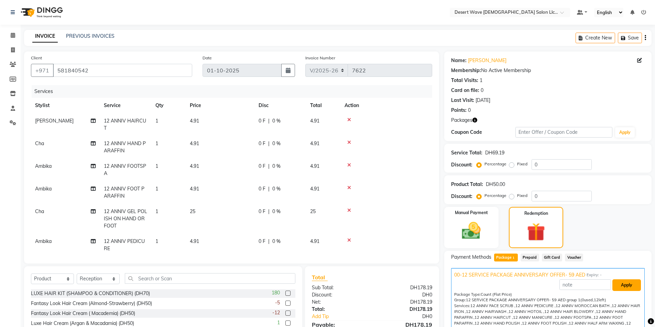
click at [613, 285] on button "Apply" at bounding box center [626, 286] width 29 height 12
click at [477, 226] on img at bounding box center [471, 231] width 32 height 22
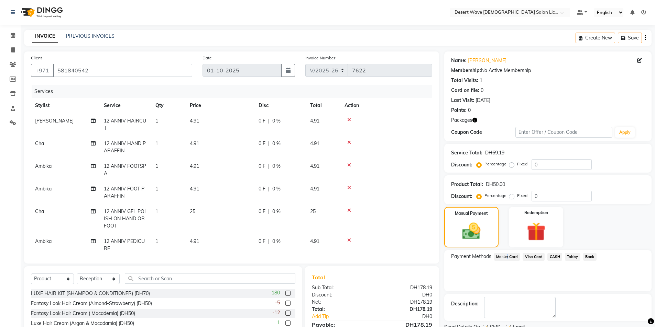
click at [506, 257] on span "Master Card" at bounding box center [507, 257] width 26 height 8
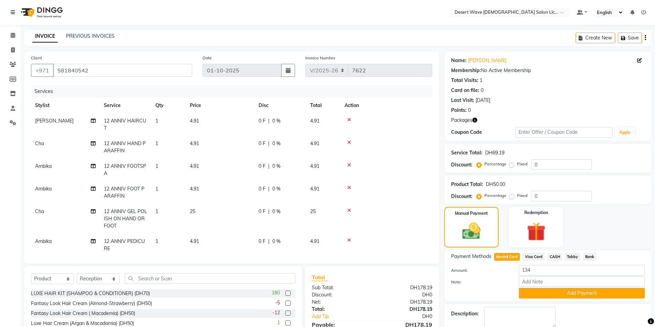
drag, startPoint x: 569, startPoint y: 292, endPoint x: 568, endPoint y: 297, distance: 4.5
click at [569, 292] on button "Add Payment" at bounding box center [582, 293] width 126 height 11
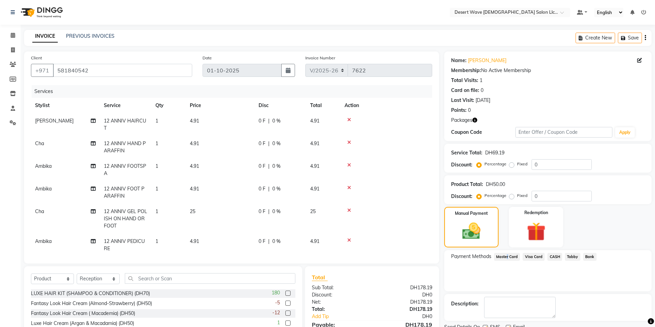
scroll to position [58, 0]
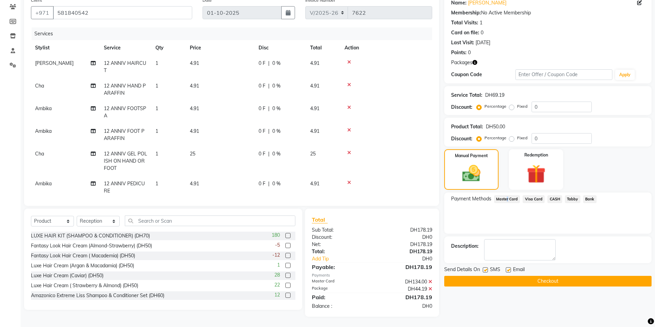
click at [539, 282] on button "Checkout" at bounding box center [547, 281] width 207 height 11
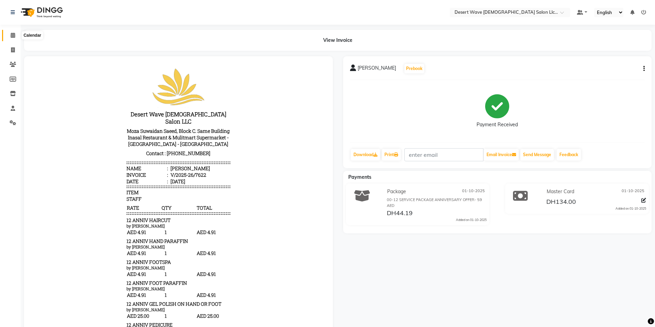
click at [12, 35] on icon at bounding box center [13, 35] width 4 height 5
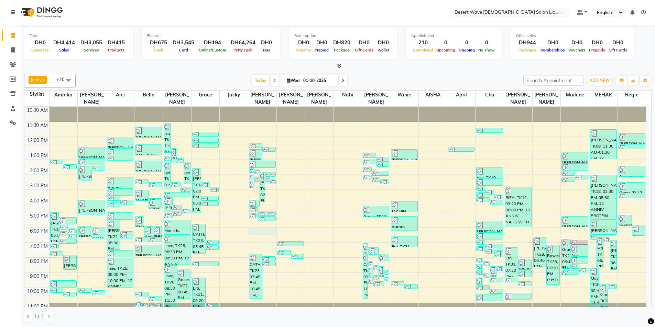
click at [271, 226] on div "10:00 AM 11:00 AM 12:00 PM 1:00 PM 2:00 PM 3:00 PM 4:00 PM 5:00 PM 6:00 PM 7:00…" at bounding box center [334, 212] width 621 height 211
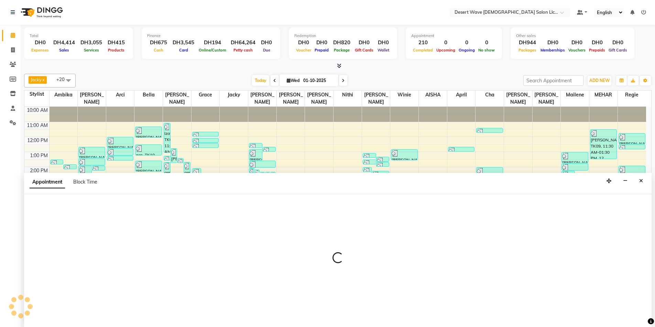
scroll to position [0, 0]
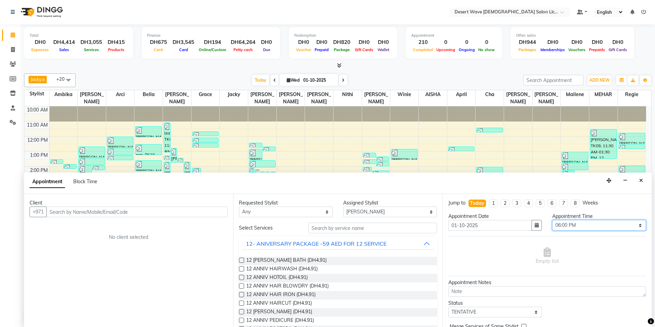
click at [579, 225] on select "Select 11:00 AM 11:05 AM 11:10 AM 11:15 AM 11:20 AM 11:25 AM 11:30 AM 11:35 AM …" at bounding box center [599, 225] width 94 height 11
click at [552, 220] on select "Select 11:00 AM 11:05 AM 11:10 AM 11:15 AM 11:20 AM 11:25 AM 11:30 AM 11:35 AM …" at bounding box center [599, 225] width 94 height 11
click at [393, 243] on button "12- ANIVERSARY PACKAGE -59 AED FOR 12 SERVICE" at bounding box center [338, 244] width 192 height 12
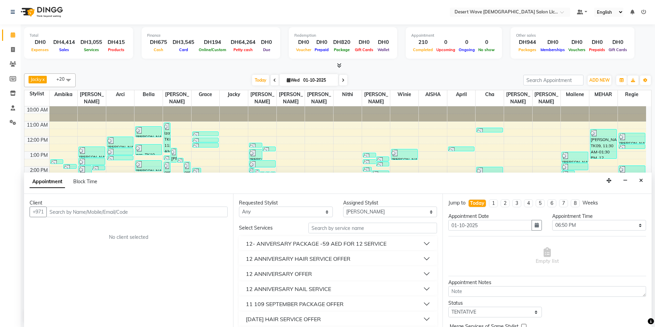
click at [344, 289] on button "12 ANNIVERSARY NAIL SERVICE" at bounding box center [338, 289] width 192 height 12
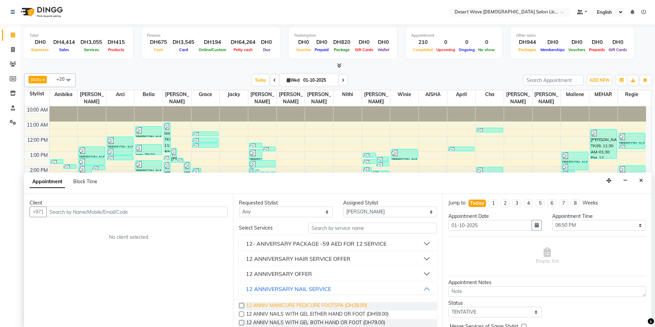
click at [315, 306] on span "12 ANNIV MANICURE PEDICURE FOOTSPA (DH39.00)" at bounding box center [306, 306] width 121 height 9
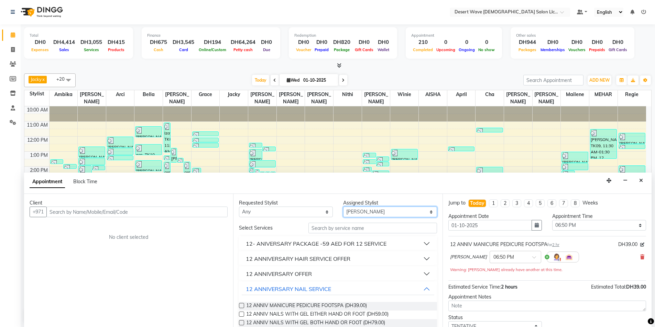
click at [376, 212] on select "Select [PERSON_NAME] [PERSON_NAME] [PERSON_NAME] [PERSON_NAME] [PERSON_NAME] [P…" at bounding box center [390, 212] width 94 height 11
click at [343, 207] on select "Select [PERSON_NAME] [PERSON_NAME] [PERSON_NAME] [PERSON_NAME] [PERSON_NAME] [P…" at bounding box center [390, 212] width 94 height 11
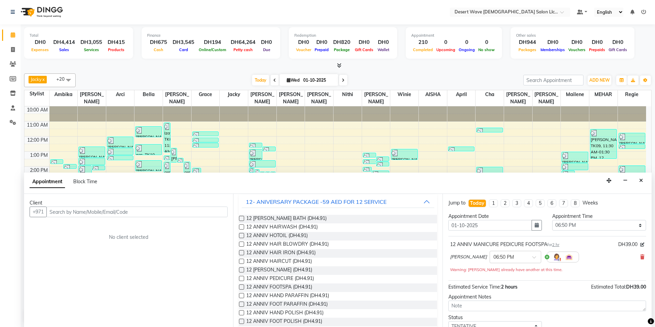
scroll to position [0, 0]
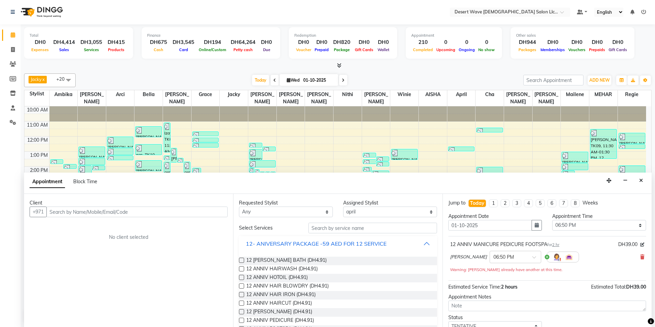
click at [390, 247] on button "12- ANIVERSARY PACKAGE -59 AED FOR 12 SERVICE" at bounding box center [338, 244] width 192 height 12
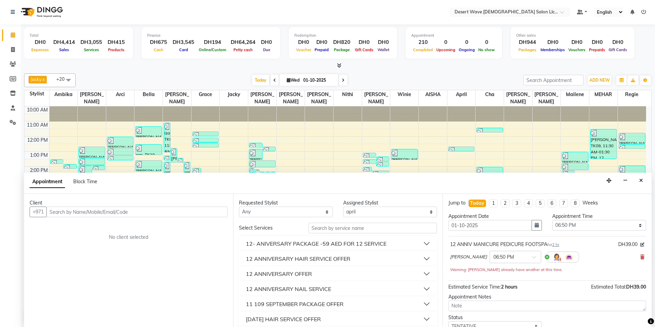
click at [360, 258] on button "12 ANNIVERSARY HAIR SERVICE OFFER" at bounding box center [338, 259] width 192 height 12
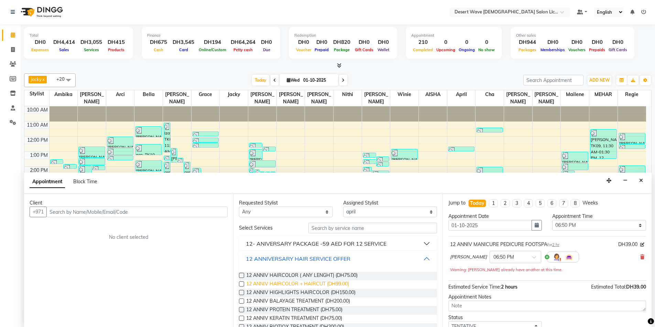
scroll to position [34, 0]
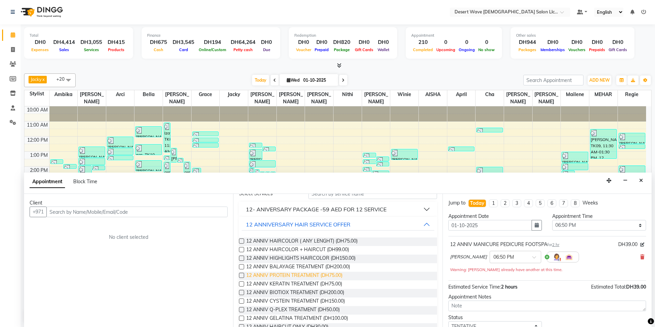
click at [286, 274] on span "12 ANNIV PROTEIN TREATMENT (DH75.00)" at bounding box center [294, 276] width 96 height 9
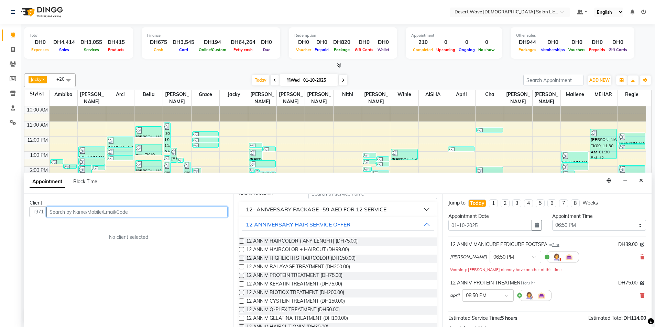
click at [67, 211] on input "text" at bounding box center [136, 212] width 181 height 11
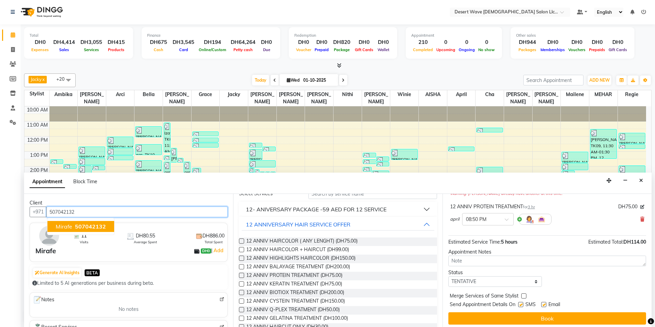
scroll to position [79, 0]
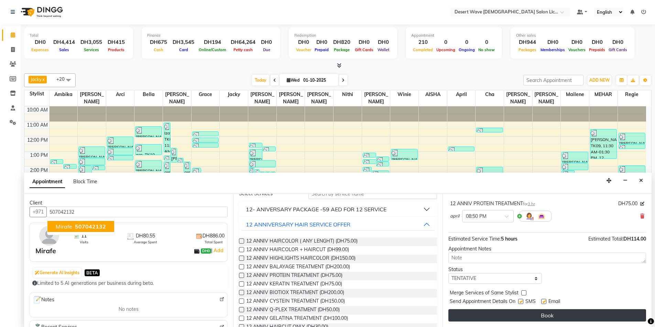
click at [532, 316] on button "Book" at bounding box center [547, 316] width 198 height 12
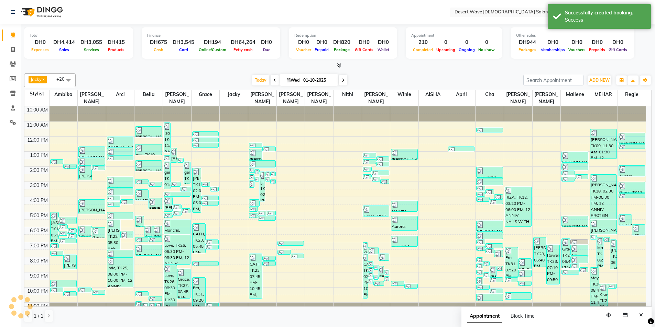
scroll to position [0, 0]
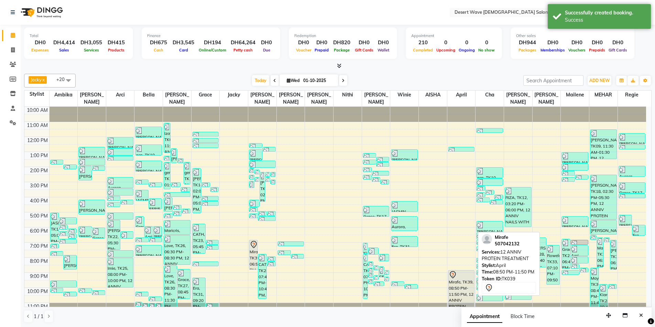
click at [456, 279] on div "Mirafe, TK39, 08:50 PM-11:50 PM, 12 ANNIV PROTEIN TREATMENT" at bounding box center [461, 293] width 26 height 44
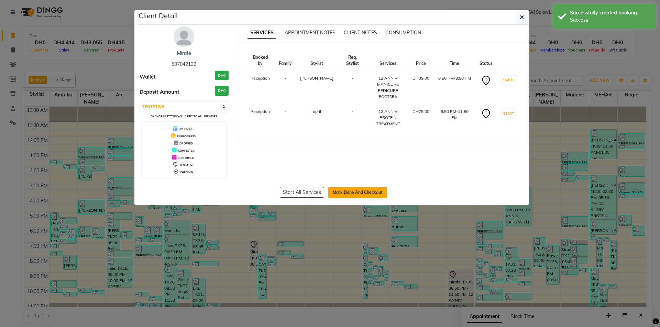
click at [355, 194] on button "Mark Done And Checkout" at bounding box center [357, 192] width 59 height 11
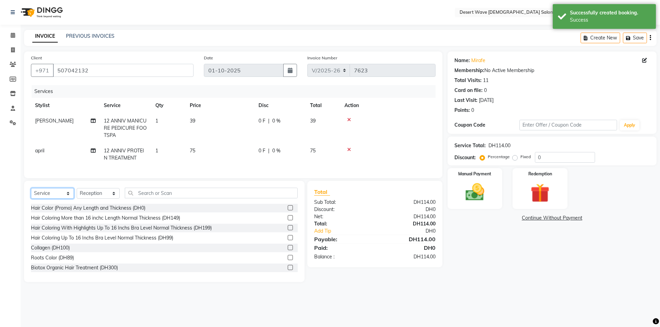
click at [56, 199] on select "Select Service Product Membership Package Voucher Prepaid Gift Card" at bounding box center [52, 193] width 43 height 11
click at [31, 193] on select "Select Service Product Membership Package Voucher Prepaid Gift Card" at bounding box center [52, 193] width 43 height 11
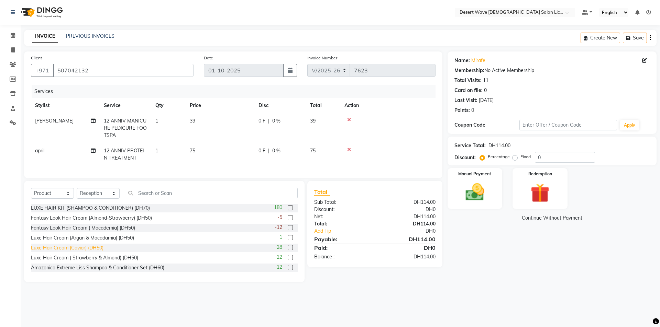
click at [70, 252] on div "Luxe Hair Cream (Caviar) (DH50)" at bounding box center [67, 248] width 73 height 7
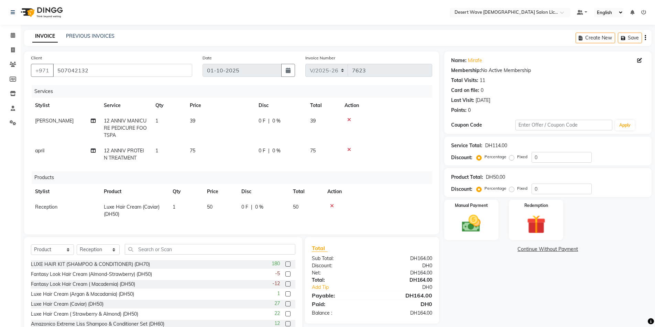
click at [199, 148] on td "75" at bounding box center [220, 154] width 69 height 23
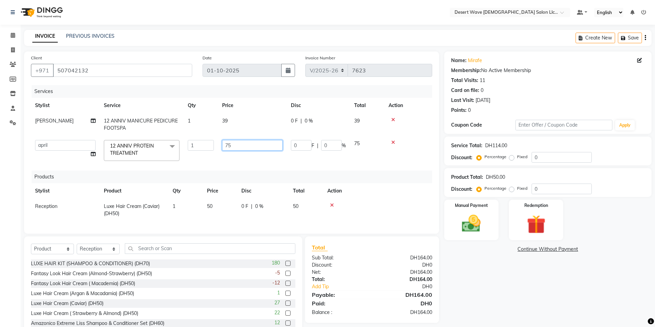
click at [240, 145] on input "75" at bounding box center [252, 145] width 60 height 11
click at [466, 222] on img at bounding box center [471, 224] width 32 height 22
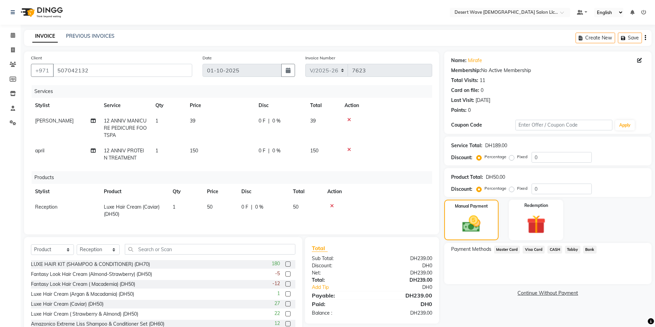
click at [507, 250] on span "Master Card" at bounding box center [507, 250] width 26 height 8
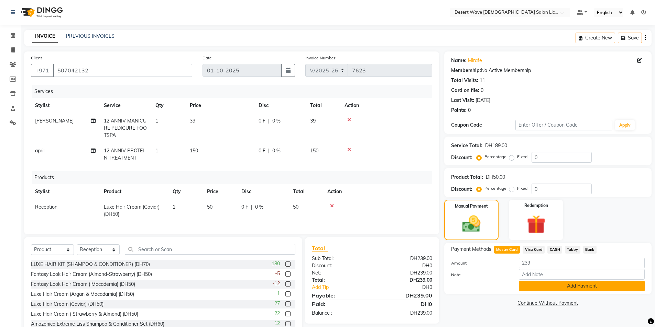
click at [577, 287] on button "Add Payment" at bounding box center [582, 286] width 126 height 11
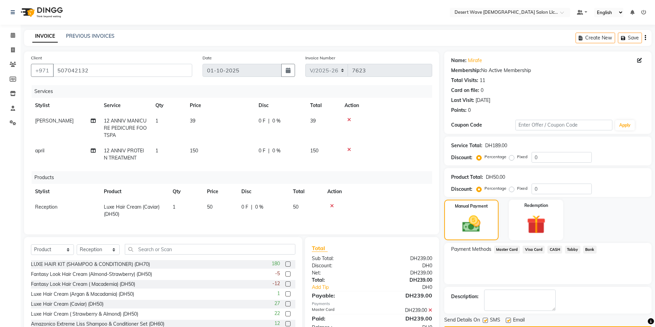
scroll to position [27, 0]
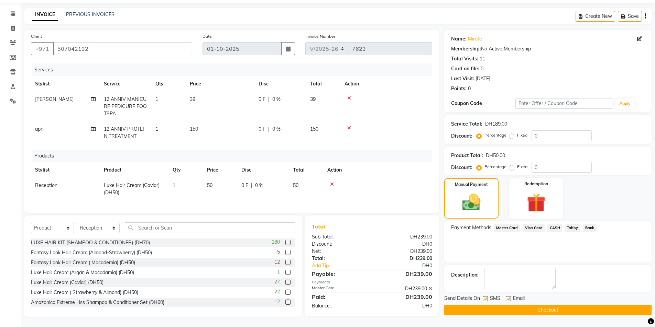
click at [551, 306] on button "Checkout" at bounding box center [547, 310] width 207 height 11
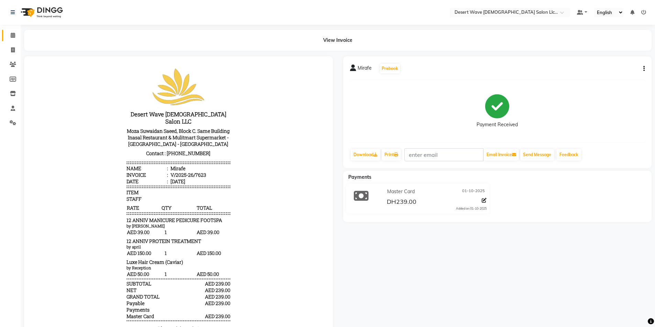
drag, startPoint x: 11, startPoint y: 31, endPoint x: 16, endPoint y: 32, distance: 5.3
click at [12, 31] on link "Calendar" at bounding box center [10, 35] width 16 height 11
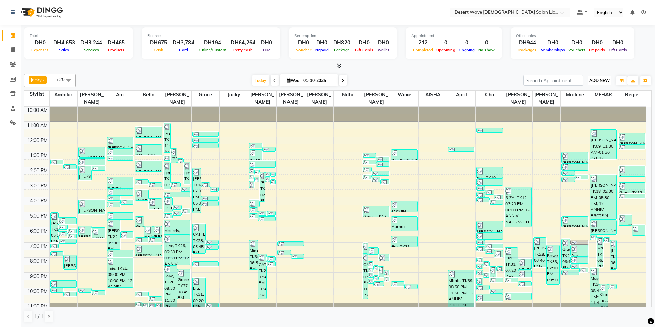
click at [592, 81] on span "ADD NEW" at bounding box center [599, 80] width 20 height 5
click at [582, 102] on link "Add Invoice" at bounding box center [583, 102] width 54 height 9
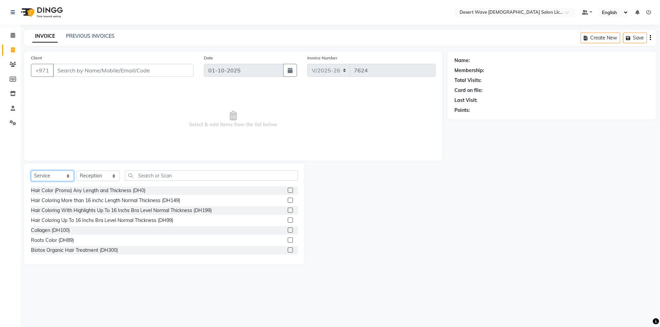
click at [56, 177] on select "Select Service Product Membership Package Voucher Prepaid Gift Card" at bounding box center [52, 176] width 43 height 11
click at [31, 171] on select "Select Service Product Membership Package Voucher Prepaid Gift Card" at bounding box center [52, 176] width 43 height 11
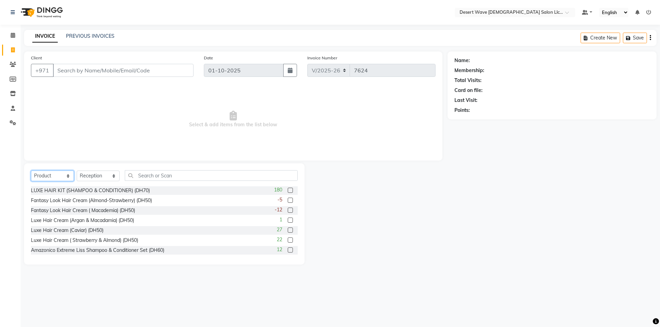
click at [55, 176] on select "Select Service Product Membership Package Voucher Prepaid Gift Card" at bounding box center [52, 176] width 43 height 11
click at [31, 171] on select "Select Service Product Membership Package Voucher Prepaid Gift Card" at bounding box center [52, 176] width 43 height 11
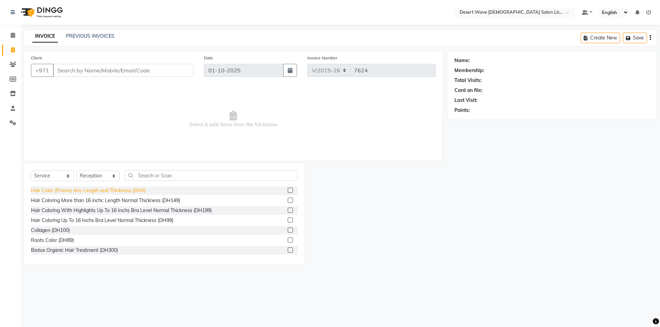
click at [52, 189] on div "Hair Color (Promo) Any Length and Thickness (DH0)" at bounding box center [88, 190] width 114 height 7
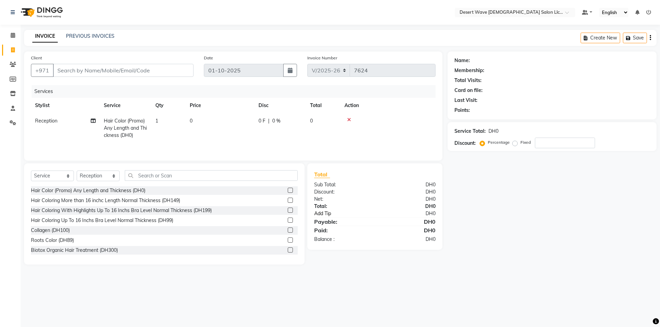
click at [326, 212] on link "Add Tip" at bounding box center [347, 213] width 77 height 7
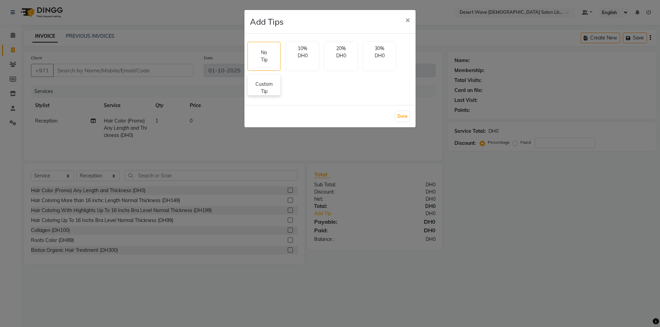
click at [269, 87] on p "Custom Tip" at bounding box center [264, 88] width 24 height 14
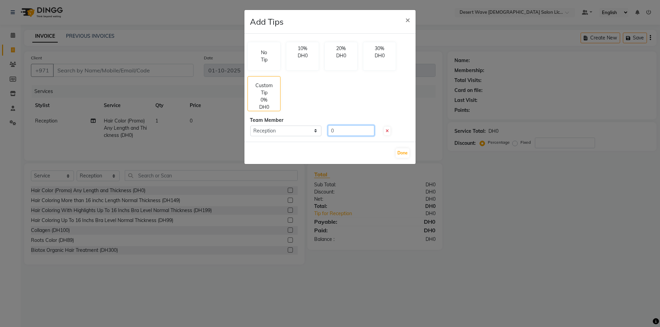
click at [340, 132] on input "0" at bounding box center [351, 130] width 46 height 11
click at [401, 156] on button "Done" at bounding box center [403, 153] width 14 height 10
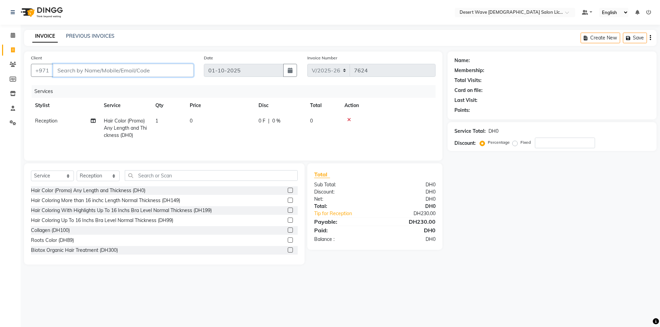
click at [81, 70] on input "Client" at bounding box center [123, 70] width 141 height 13
click at [73, 86] on span "Staff Tips" at bounding box center [73, 86] width 25 height 7
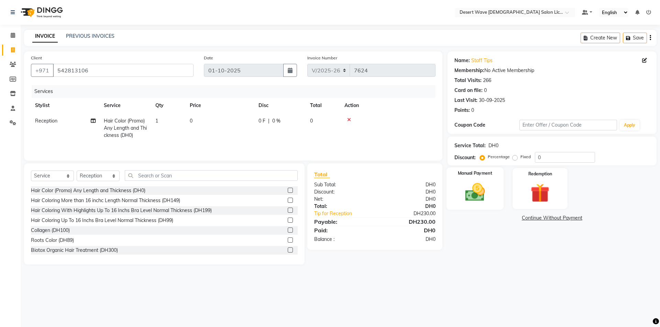
click at [469, 186] on img at bounding box center [475, 192] width 32 height 23
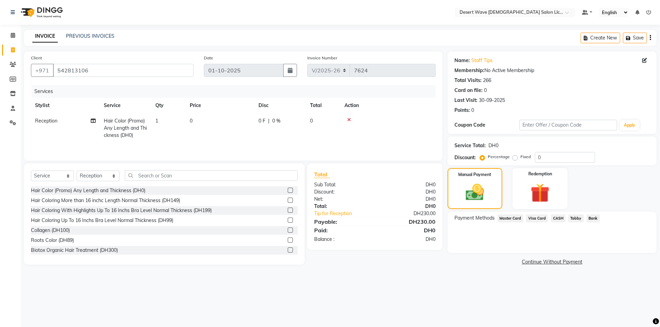
click at [537, 220] on span "Visa Card" at bounding box center [537, 219] width 22 height 8
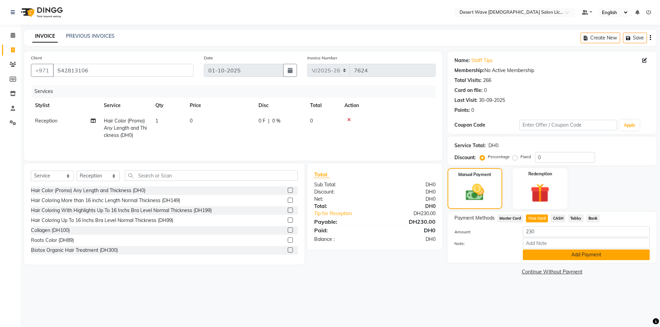
click at [586, 253] on button "Add Payment" at bounding box center [586, 255] width 127 height 11
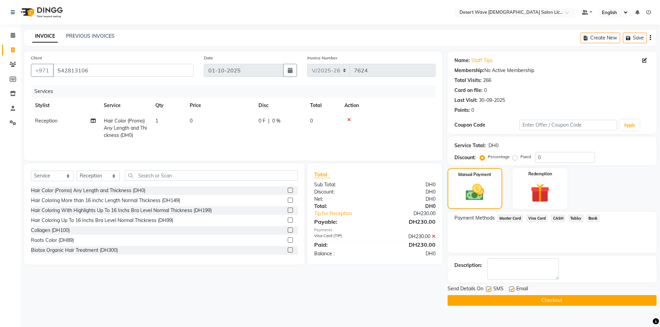
click at [551, 302] on button "Checkout" at bounding box center [551, 301] width 209 height 11
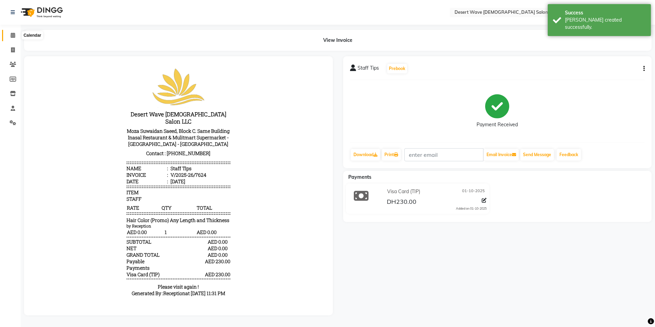
click at [9, 35] on span at bounding box center [13, 36] width 12 height 8
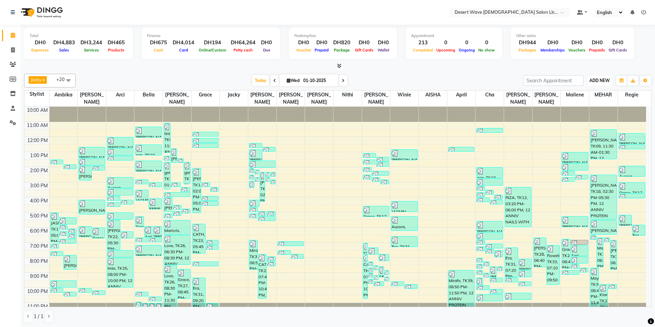
click at [599, 82] on span "ADD NEW" at bounding box center [599, 80] width 20 height 5
click at [577, 112] on link "Add Expense" at bounding box center [583, 111] width 54 height 9
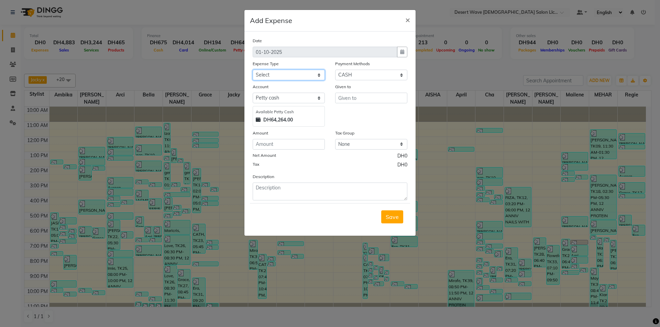
click at [283, 75] on select "Select Advance Salary Bank charges Car maintenance Cash transfer to bank Cash t…" at bounding box center [289, 75] width 72 height 11
click at [253, 70] on select "Select Advance Salary Bank charges Car maintenance Cash transfer to bank Cash t…" at bounding box center [289, 75] width 72 height 11
click at [278, 145] on input "number" at bounding box center [289, 144] width 72 height 11
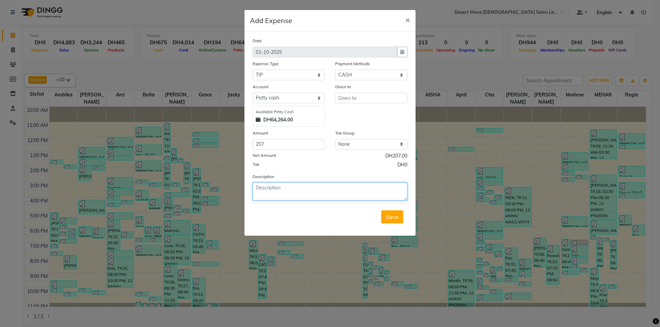
click at [264, 190] on textarea at bounding box center [330, 192] width 155 height 18
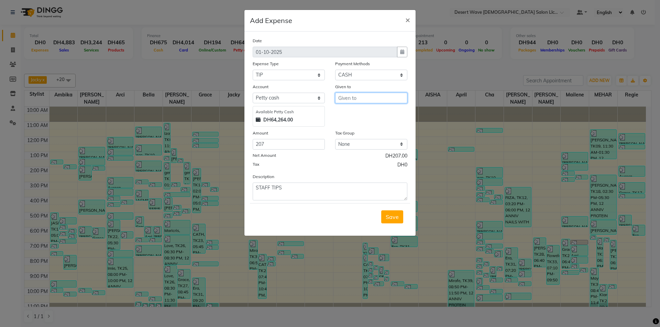
click at [364, 99] on input "text" at bounding box center [371, 98] width 72 height 11
click at [361, 111] on button "[PERSON_NAME]" at bounding box center [362, 112] width 54 height 11
click at [392, 220] on span "Save" at bounding box center [392, 217] width 13 height 7
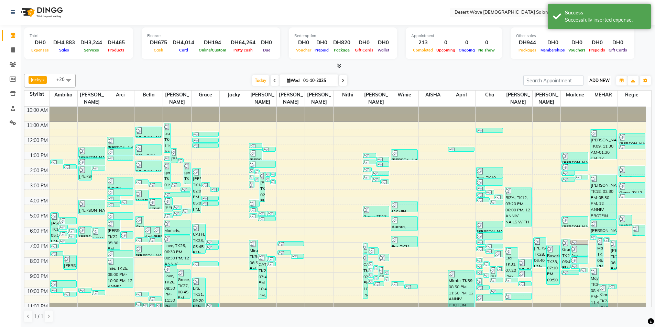
click at [599, 80] on span "ADD NEW" at bounding box center [599, 80] width 20 height 5
click at [575, 112] on link "Add Expense" at bounding box center [583, 111] width 54 height 9
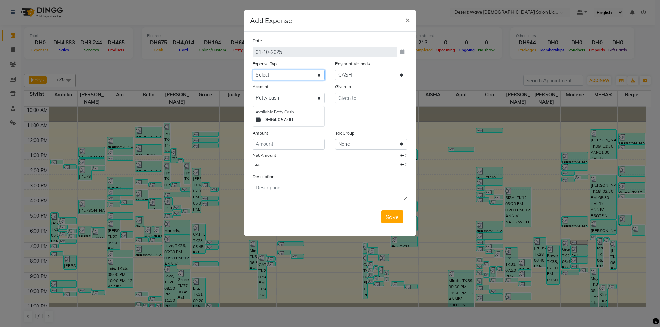
click at [276, 76] on select "Select Advance Salary Bank charges Car maintenance Cash transfer to bank Cash t…" at bounding box center [289, 75] width 72 height 11
click at [253, 70] on select "Select Advance Salary Bank charges Car maintenance Cash transfer to bank Cash t…" at bounding box center [289, 75] width 72 height 11
click at [288, 146] on input "number" at bounding box center [289, 144] width 72 height 11
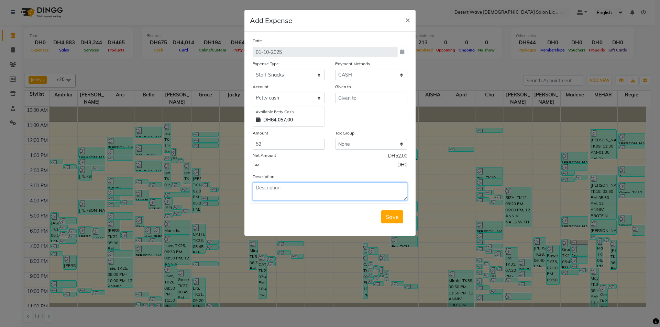
click at [270, 191] on textarea at bounding box center [330, 192] width 155 height 18
click at [255, 187] on textarea "REDWAN WATER" at bounding box center [330, 192] width 155 height 18
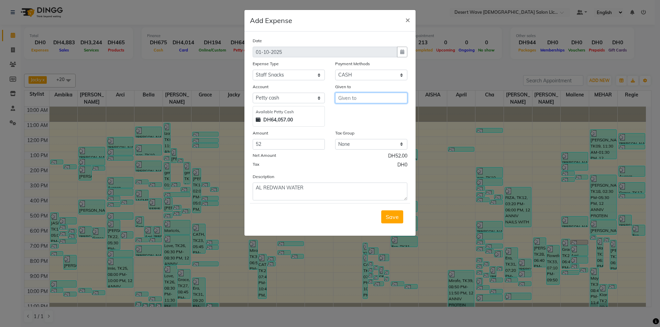
click at [368, 99] on input "text" at bounding box center [371, 98] width 72 height 11
click at [364, 145] on button "J oane" at bounding box center [362, 145] width 54 height 11
click at [390, 218] on span "Save" at bounding box center [392, 217] width 13 height 7
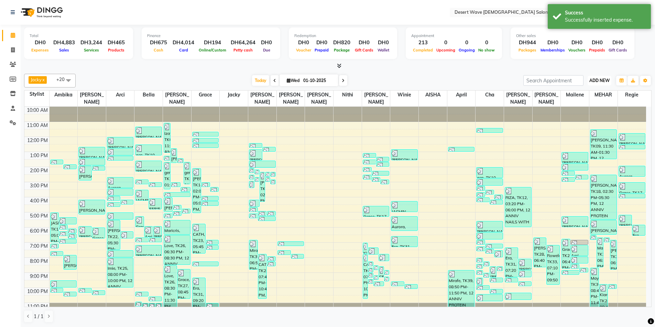
click at [596, 81] on span "ADD NEW" at bounding box center [599, 80] width 20 height 5
click at [584, 112] on link "Add Expense" at bounding box center [583, 111] width 54 height 9
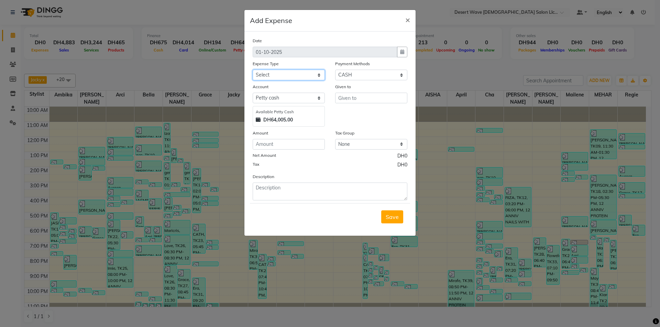
click at [284, 76] on select "Select Advance Salary Bank charges Car maintenance Cash transfer to bank Cash t…" at bounding box center [289, 75] width 72 height 11
click at [253, 70] on select "Select Advance Salary Bank charges Car maintenance Cash transfer to bank Cash t…" at bounding box center [289, 75] width 72 height 11
click at [284, 144] on input "number" at bounding box center [289, 144] width 72 height 11
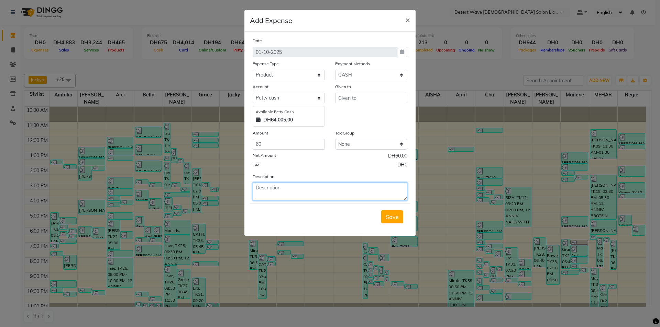
click at [268, 190] on textarea at bounding box center [330, 192] width 155 height 18
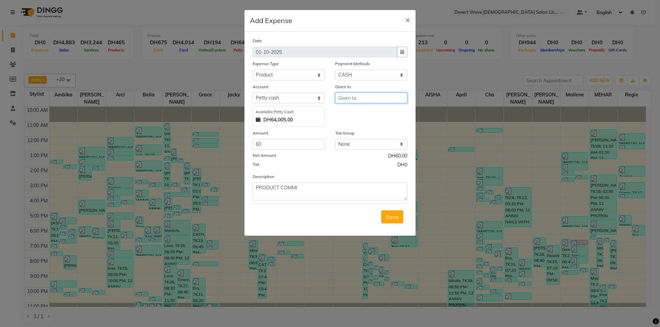
click at [365, 98] on input "text" at bounding box center [371, 98] width 72 height 11
click at [363, 146] on button "J oane" at bounding box center [362, 145] width 54 height 11
click at [392, 218] on span "Save" at bounding box center [392, 217] width 13 height 7
